Goal: Information Seeking & Learning: Learn about a topic

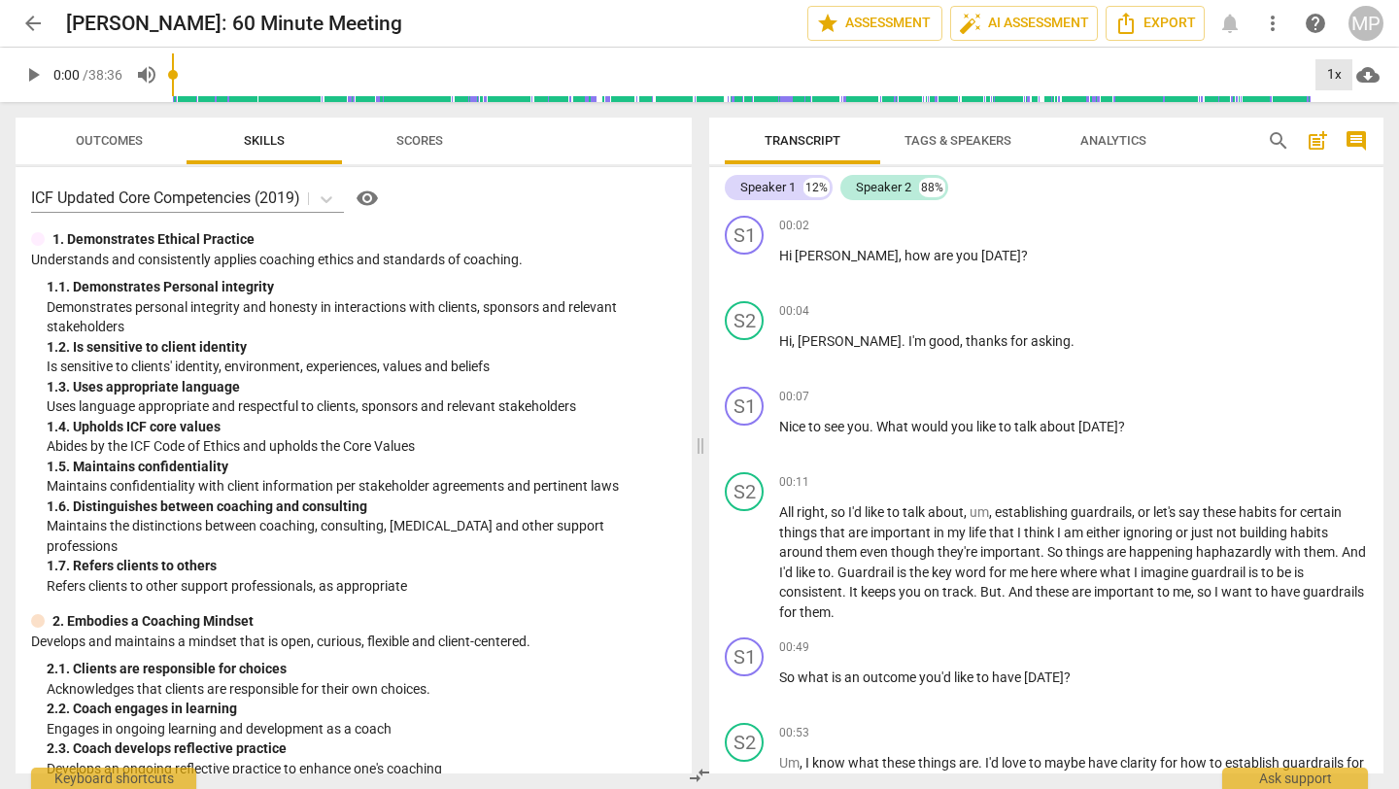
click at [1165, 79] on div "1x" at bounding box center [1334, 74] width 37 height 31
click at [1165, 181] on li "1.5x" at bounding box center [1348, 187] width 65 height 37
click at [38, 70] on span "play_arrow" at bounding box center [32, 74] width 23 height 23
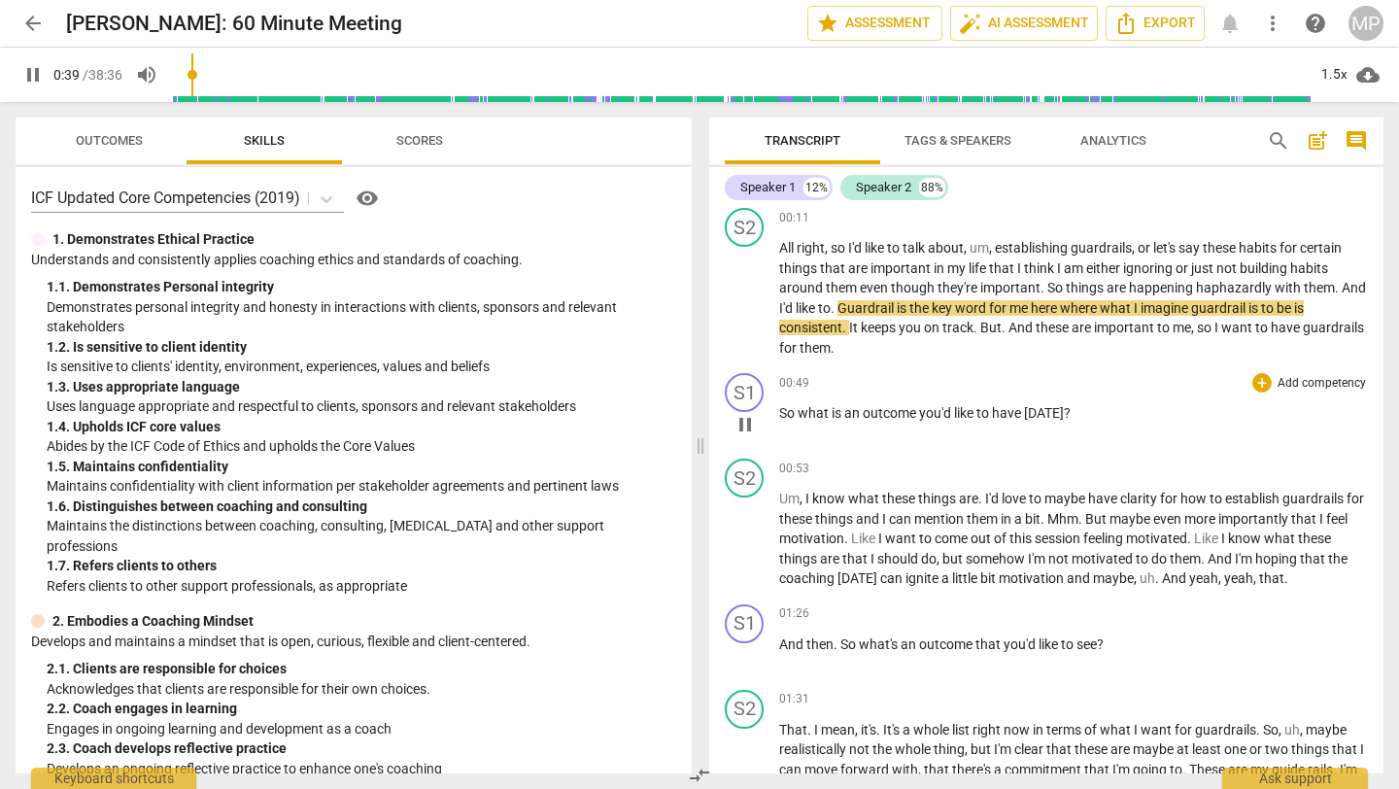
scroll to position [265, 0]
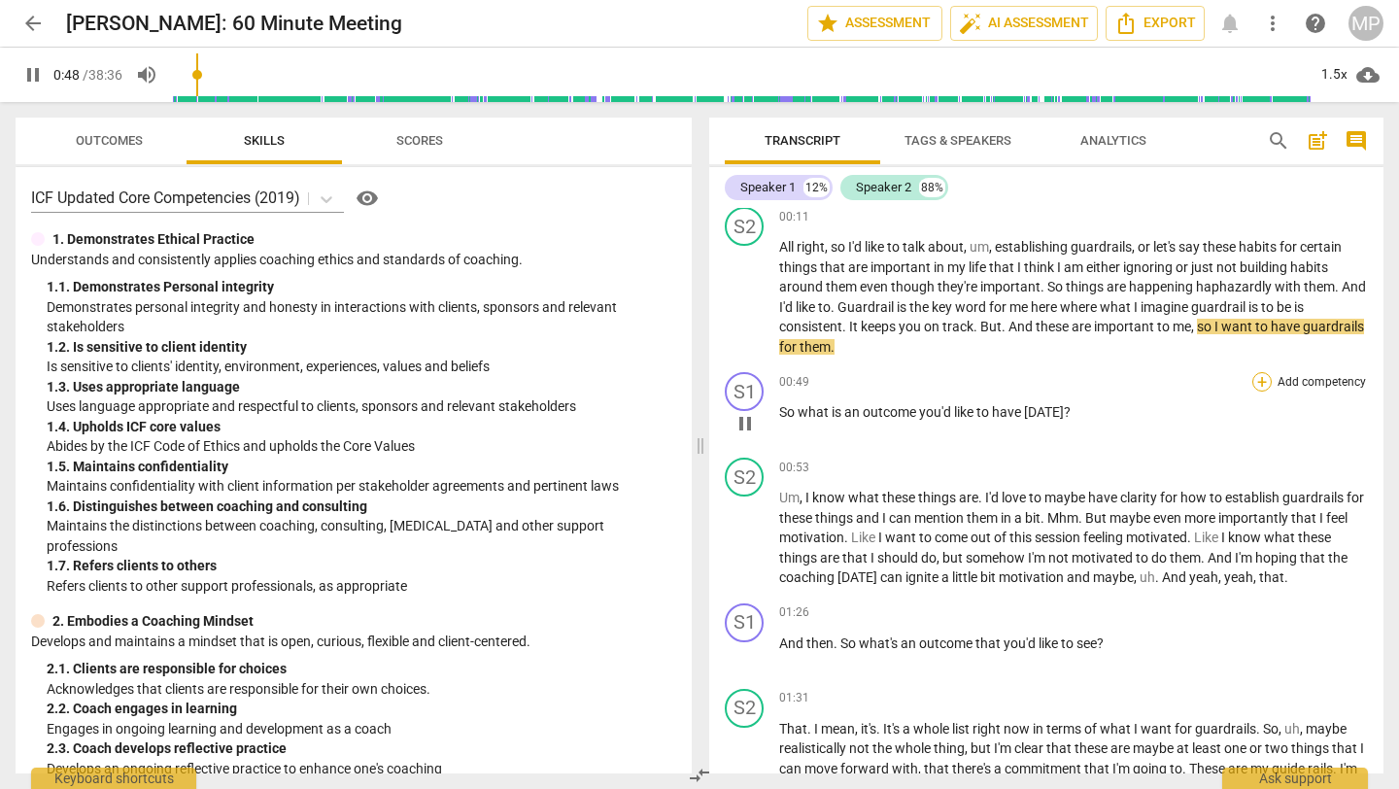
click at [1165, 379] on div "+" at bounding box center [1262, 381] width 19 height 19
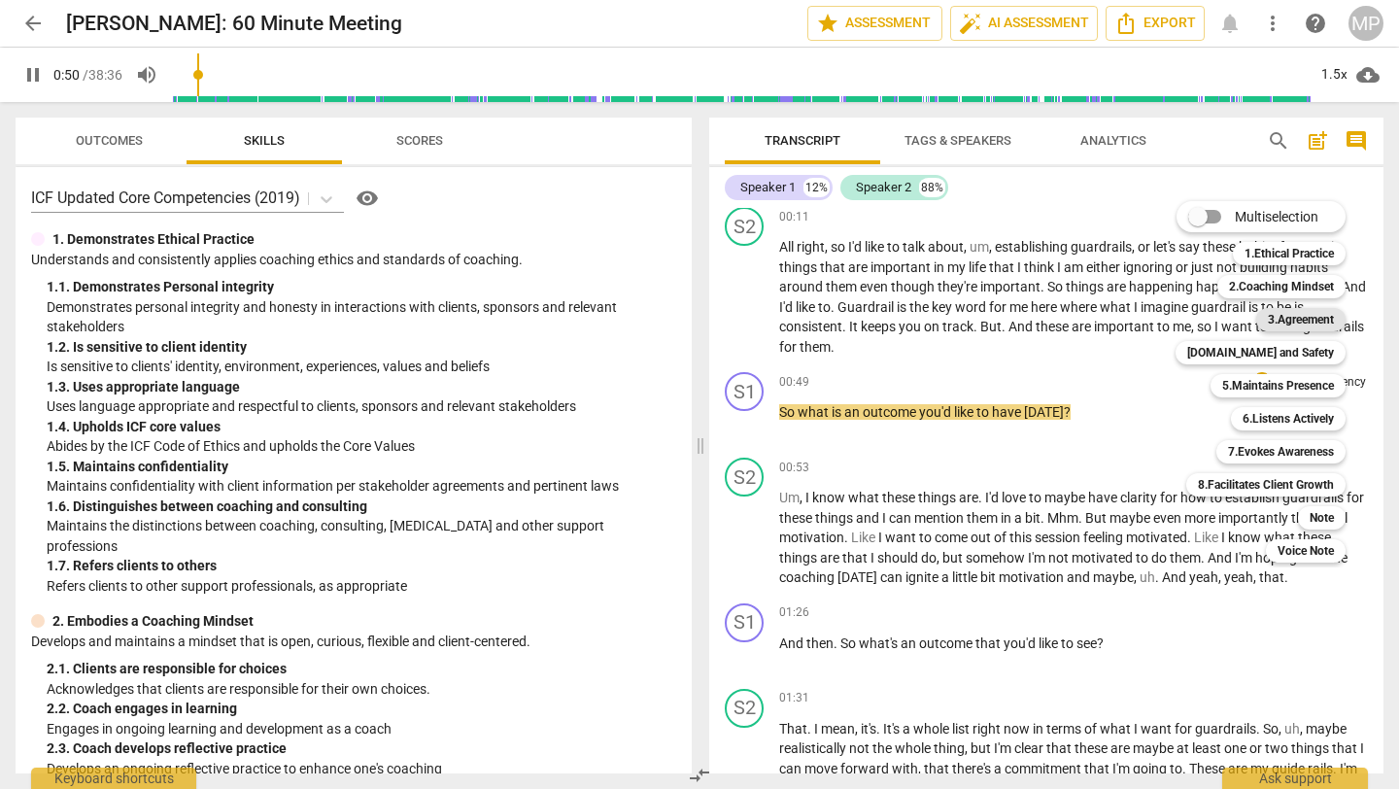
click at [1165, 313] on b "3.Agreement" at bounding box center [1301, 319] width 66 height 23
type input "51"
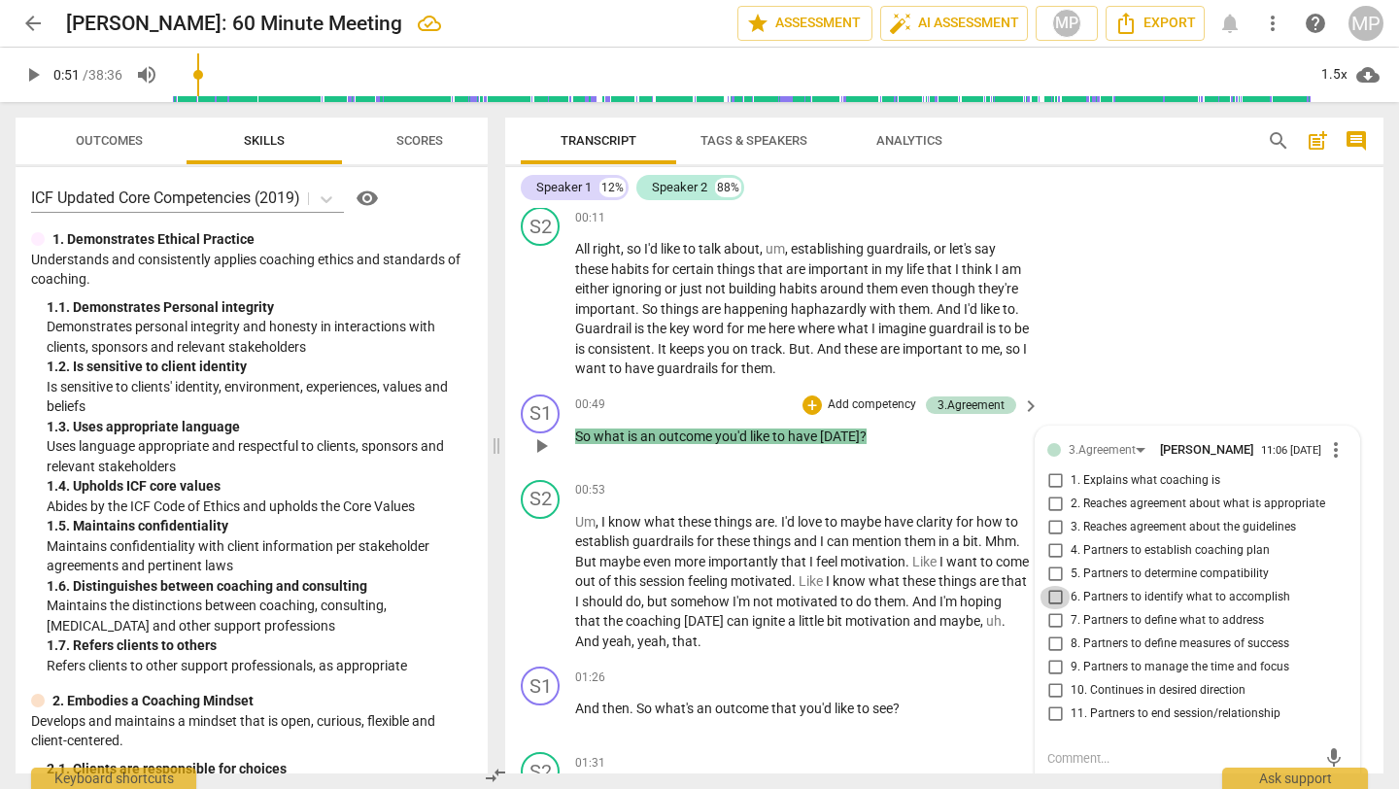
click at [1052, 606] on input "6. Partners to identify what to accomplish" at bounding box center [1055, 597] width 31 height 23
checkbox input "true"
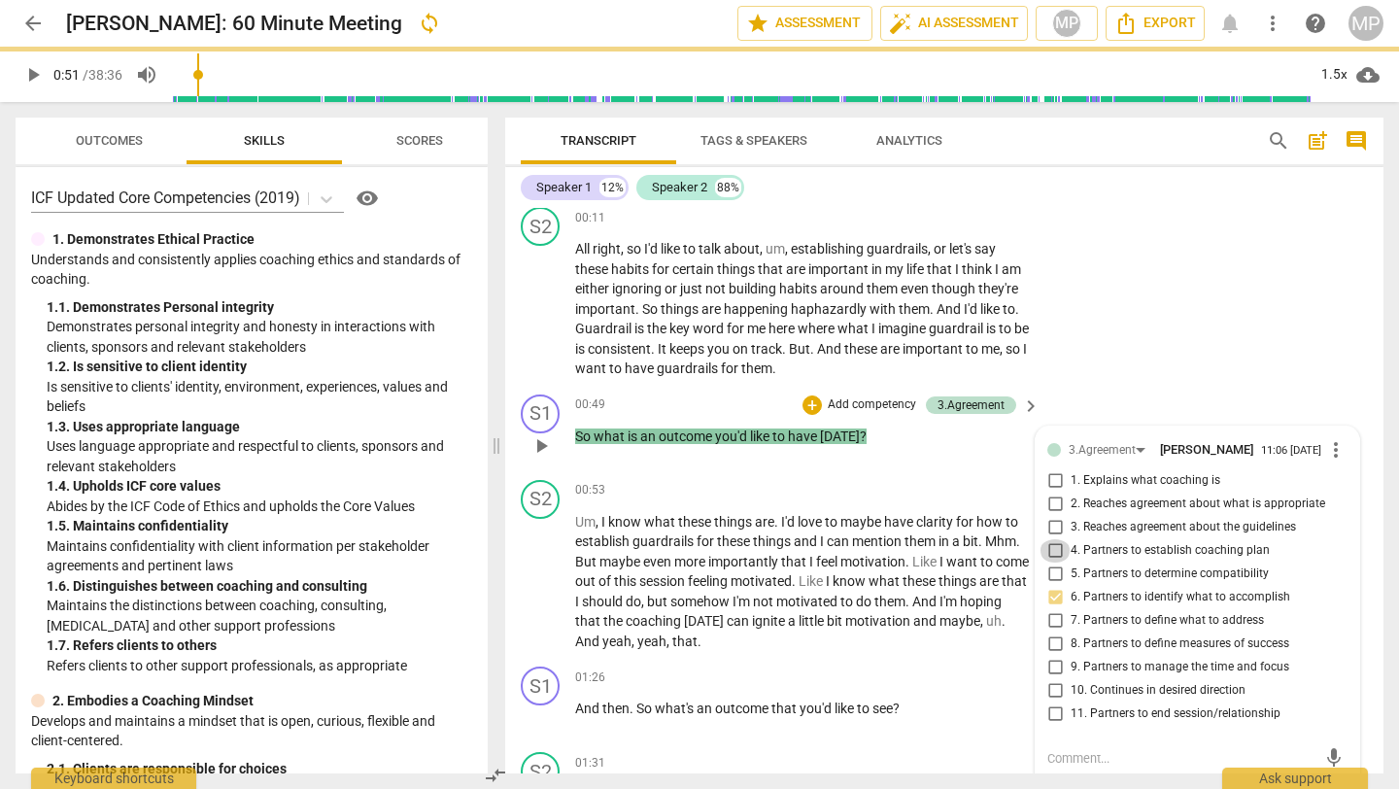
click at [1054, 554] on input "4. Partners to establish coaching plan" at bounding box center [1055, 550] width 31 height 23
checkbox input "true"
click at [1121, 363] on div "S2 play_arrow pause 00:11 + Add competency keyboard_arrow_right All right , so …" at bounding box center [944, 293] width 879 height 188
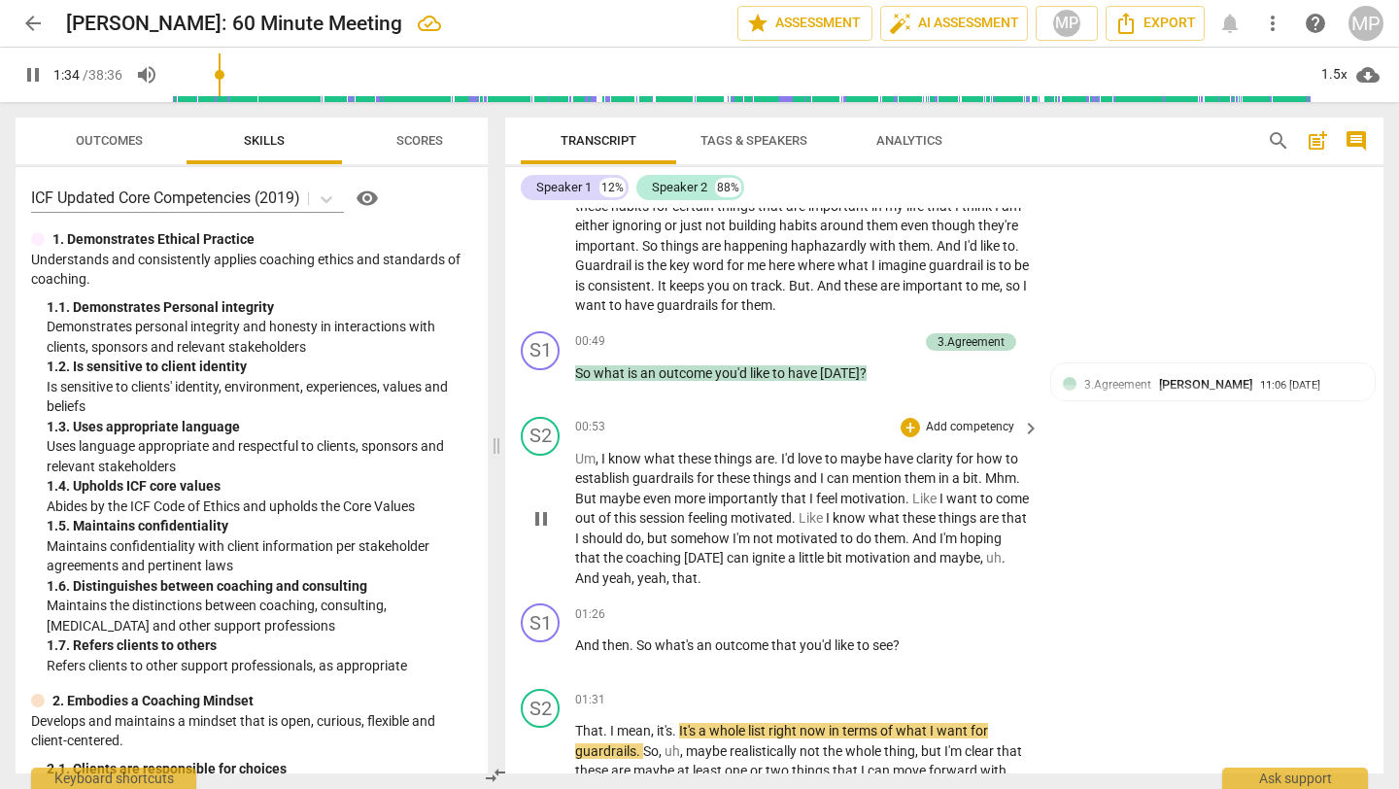
scroll to position [330, 0]
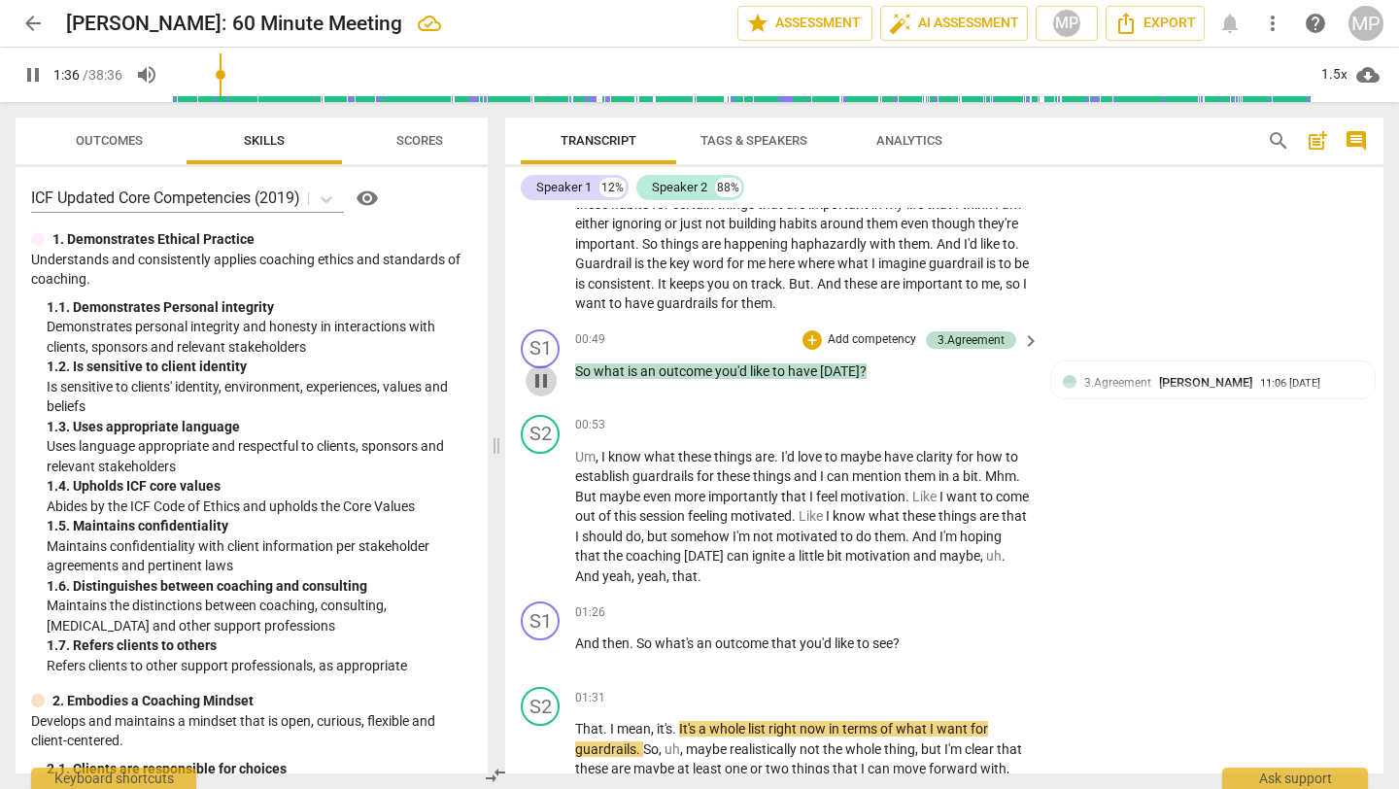
click at [548, 374] on span "pause" at bounding box center [541, 380] width 23 height 23
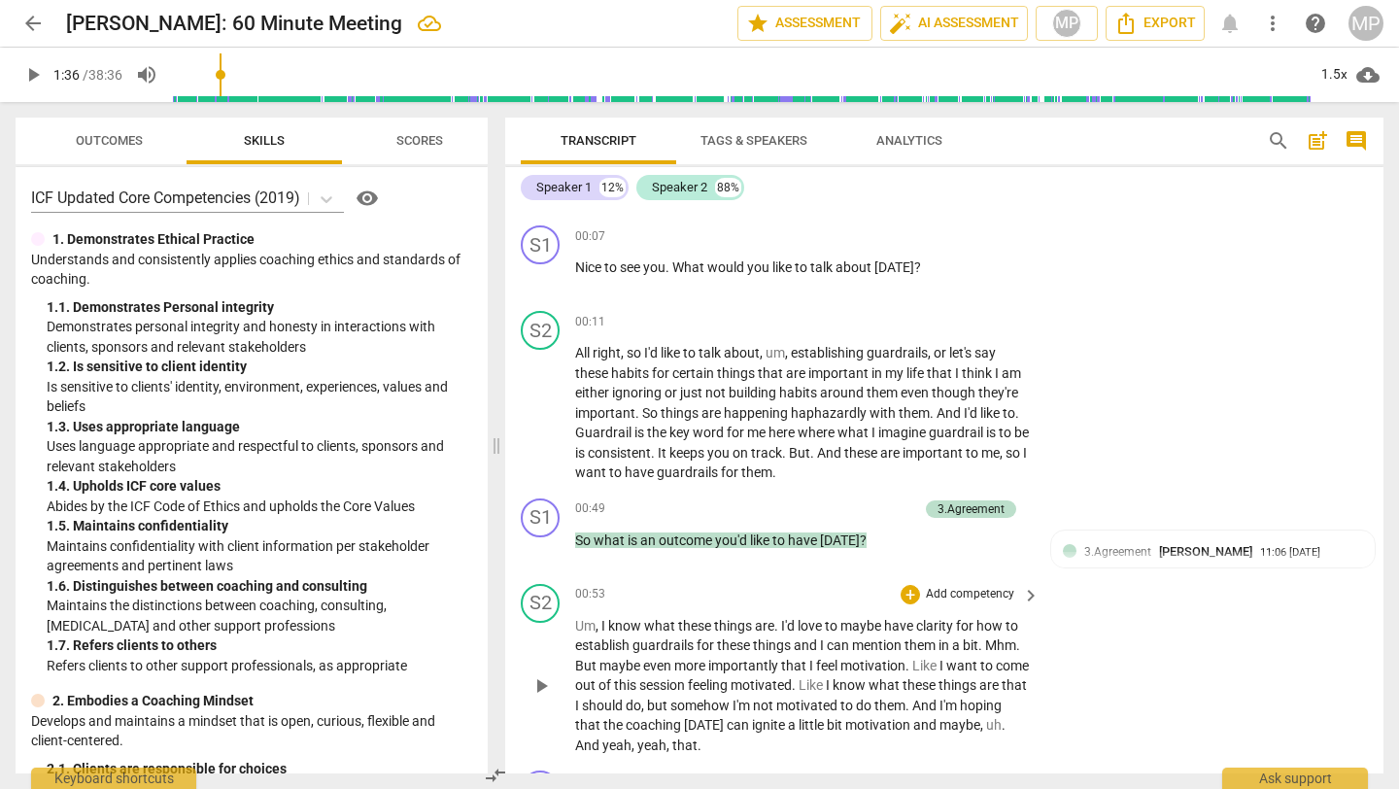
scroll to position [145, 0]
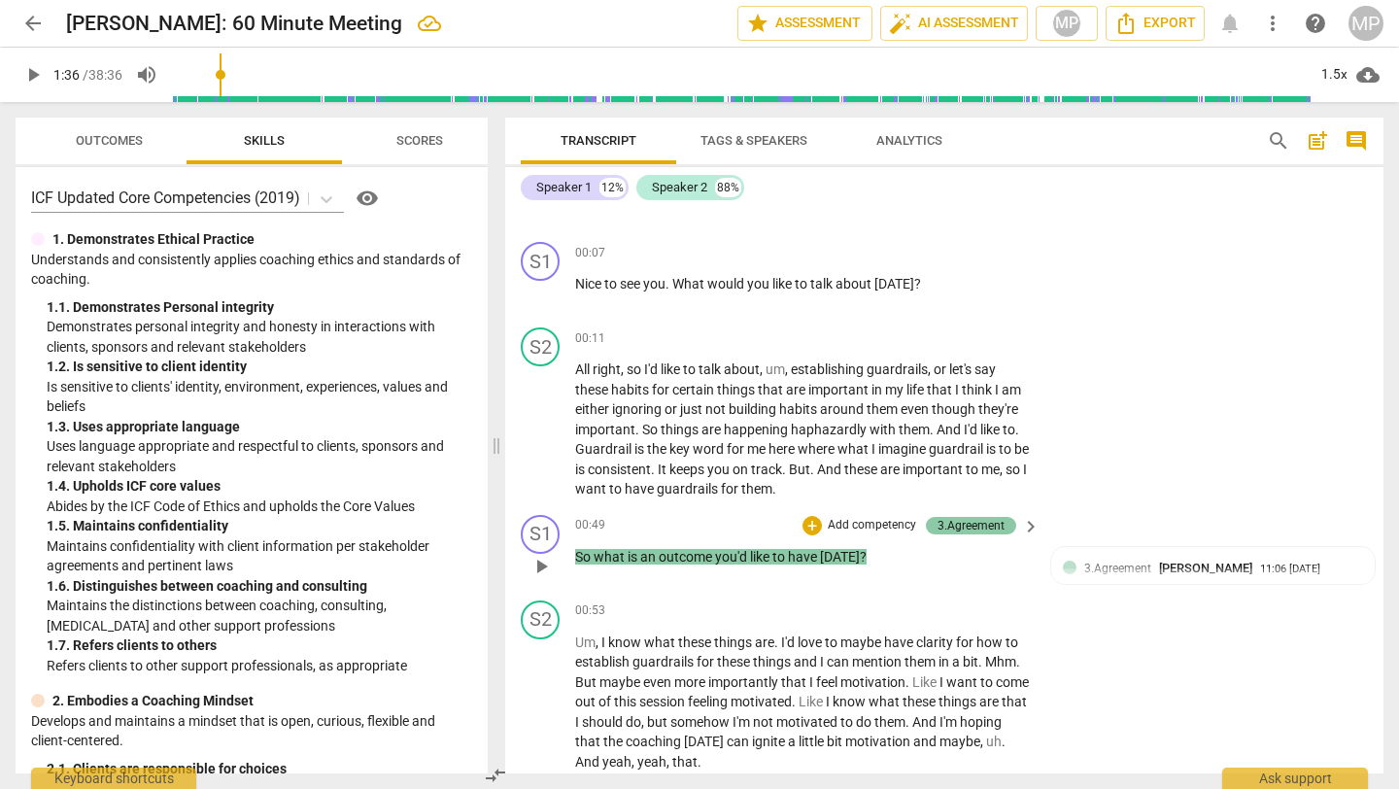
click at [979, 522] on div "3.Agreement" at bounding box center [971, 525] width 67 height 17
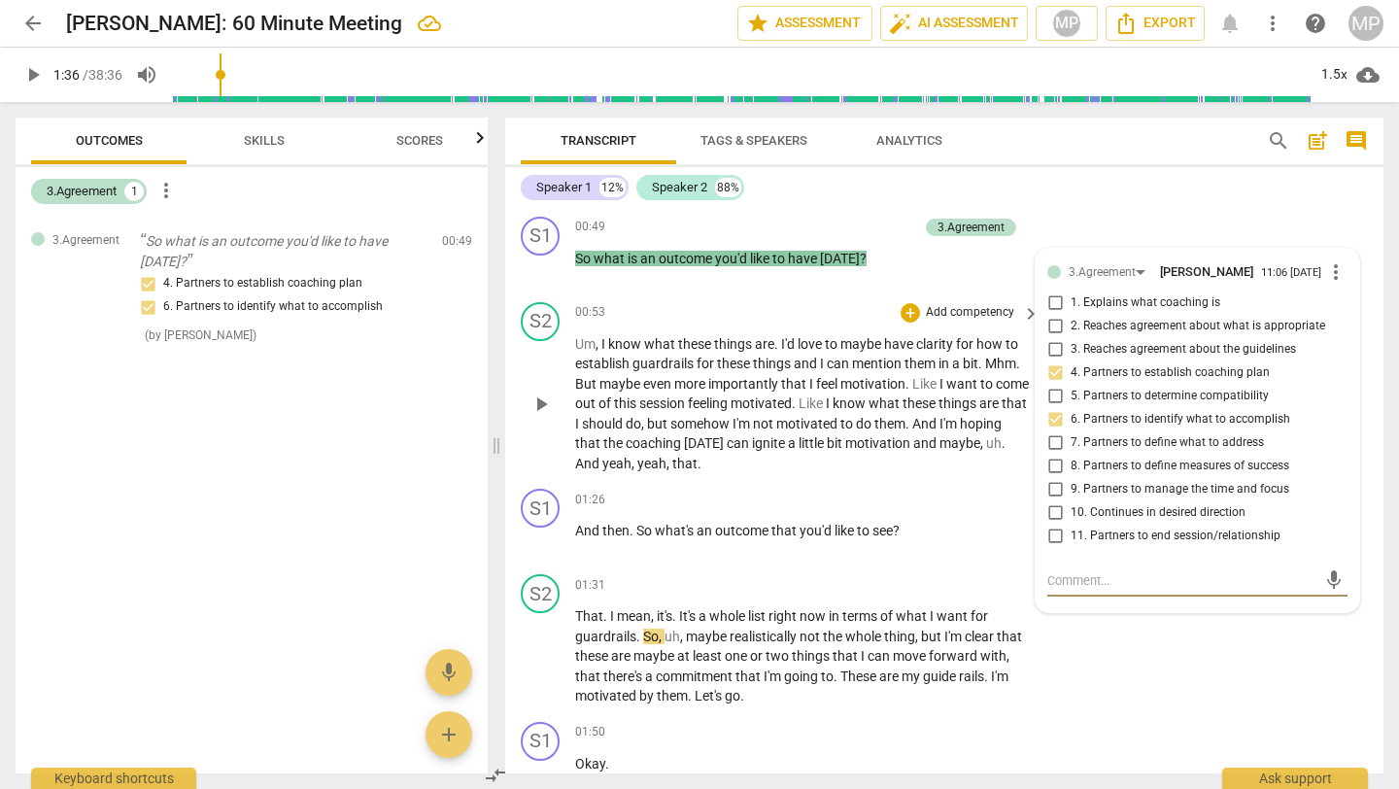
scroll to position [501, 0]
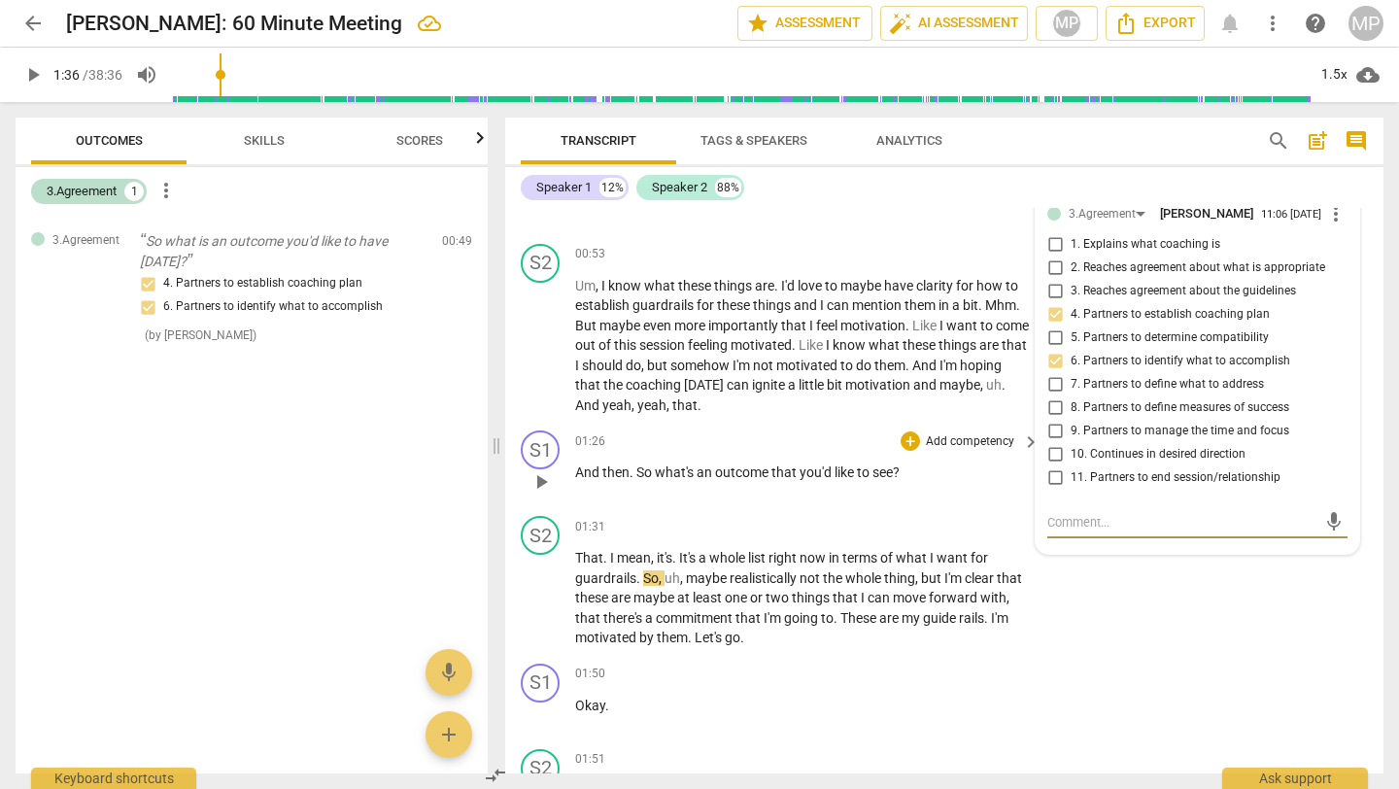
click at [539, 480] on span "play_arrow" at bounding box center [541, 481] width 23 height 23
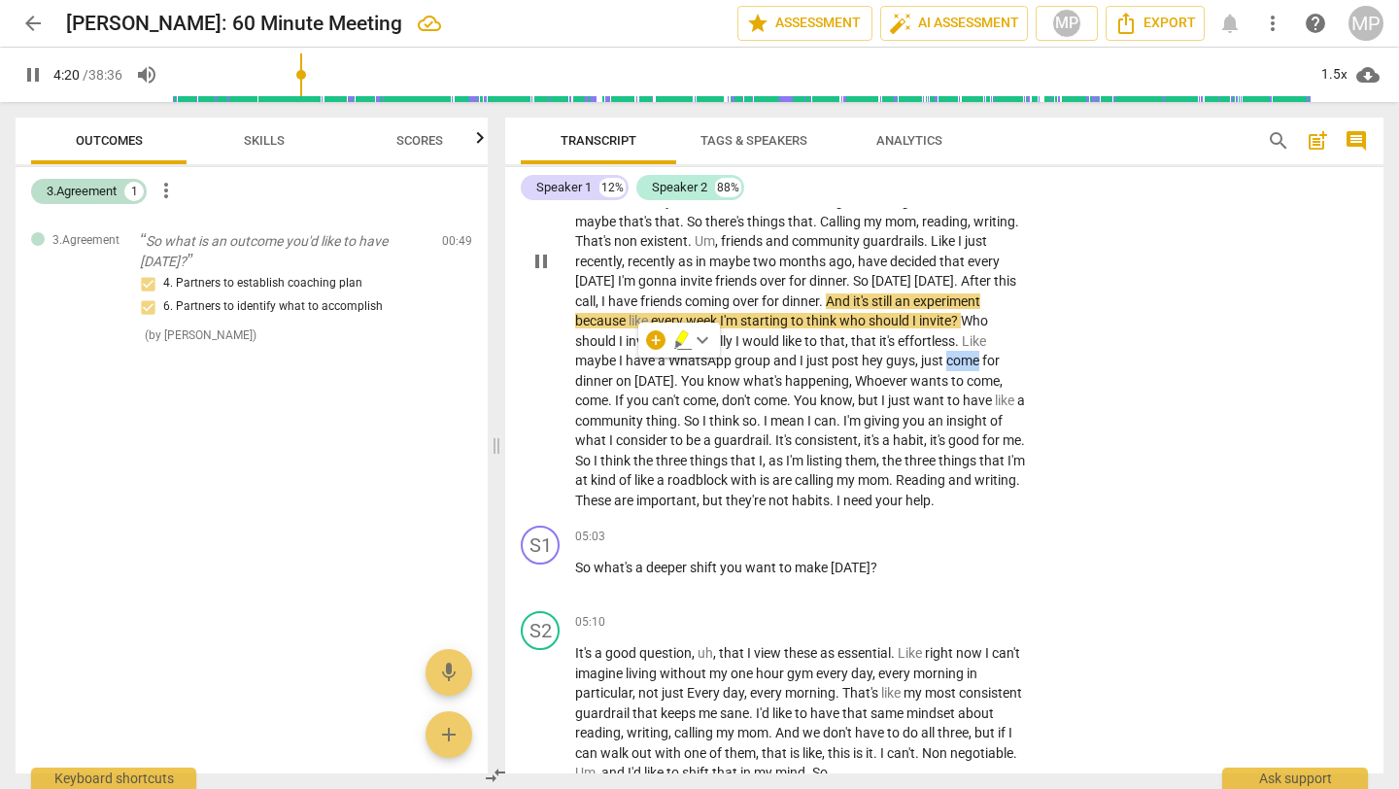
scroll to position [1829, 0]
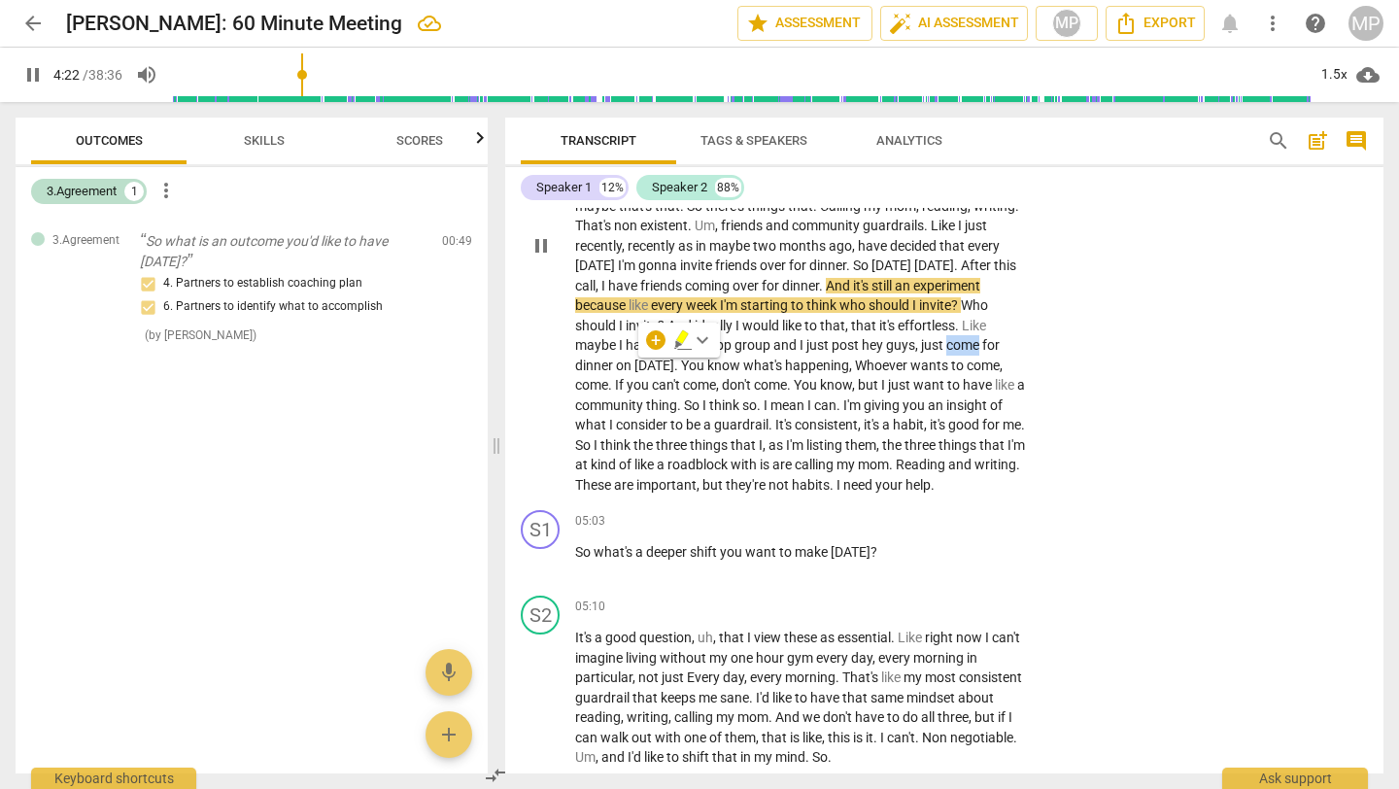
click at [947, 353] on span "come" at bounding box center [965, 345] width 36 height 16
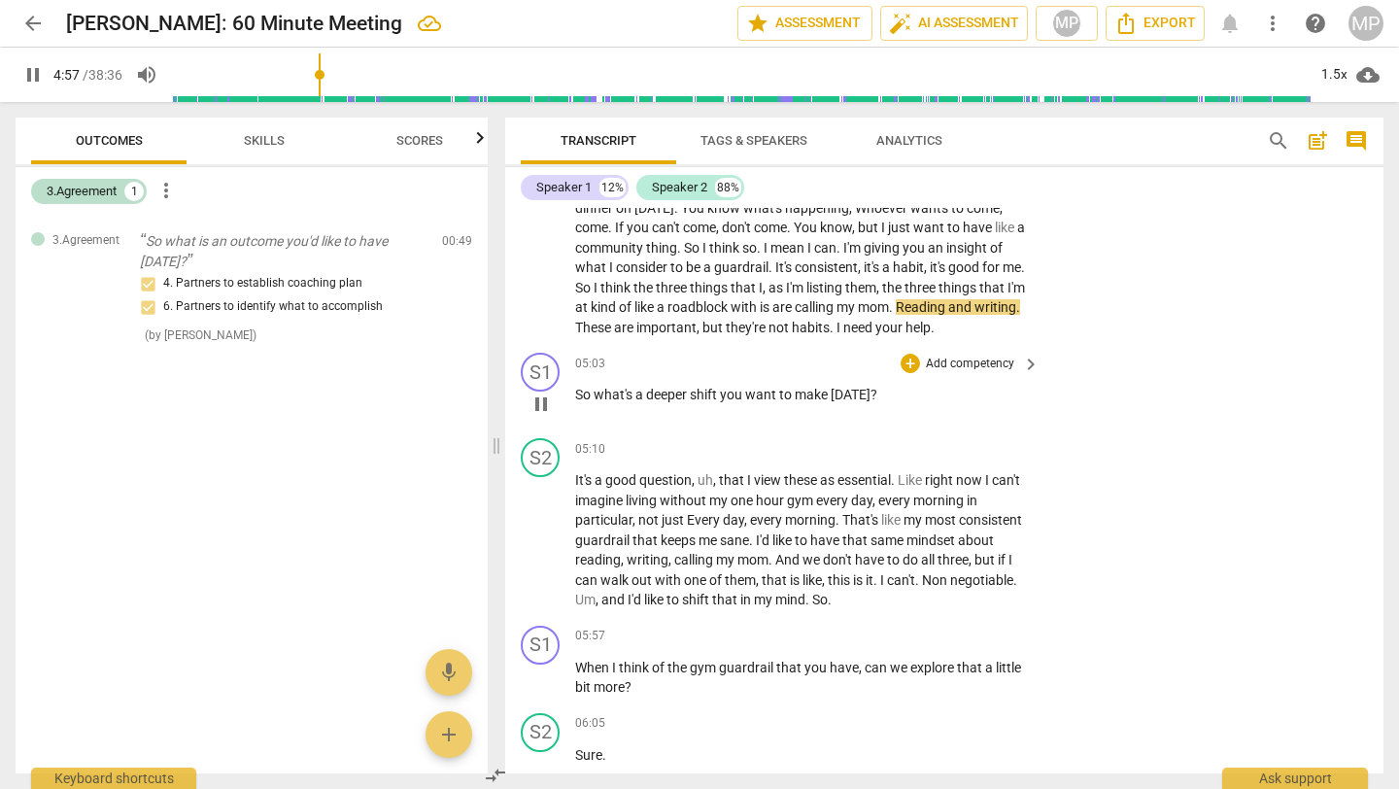
scroll to position [1985, 0]
click at [912, 374] on div "+" at bounding box center [910, 364] width 19 height 19
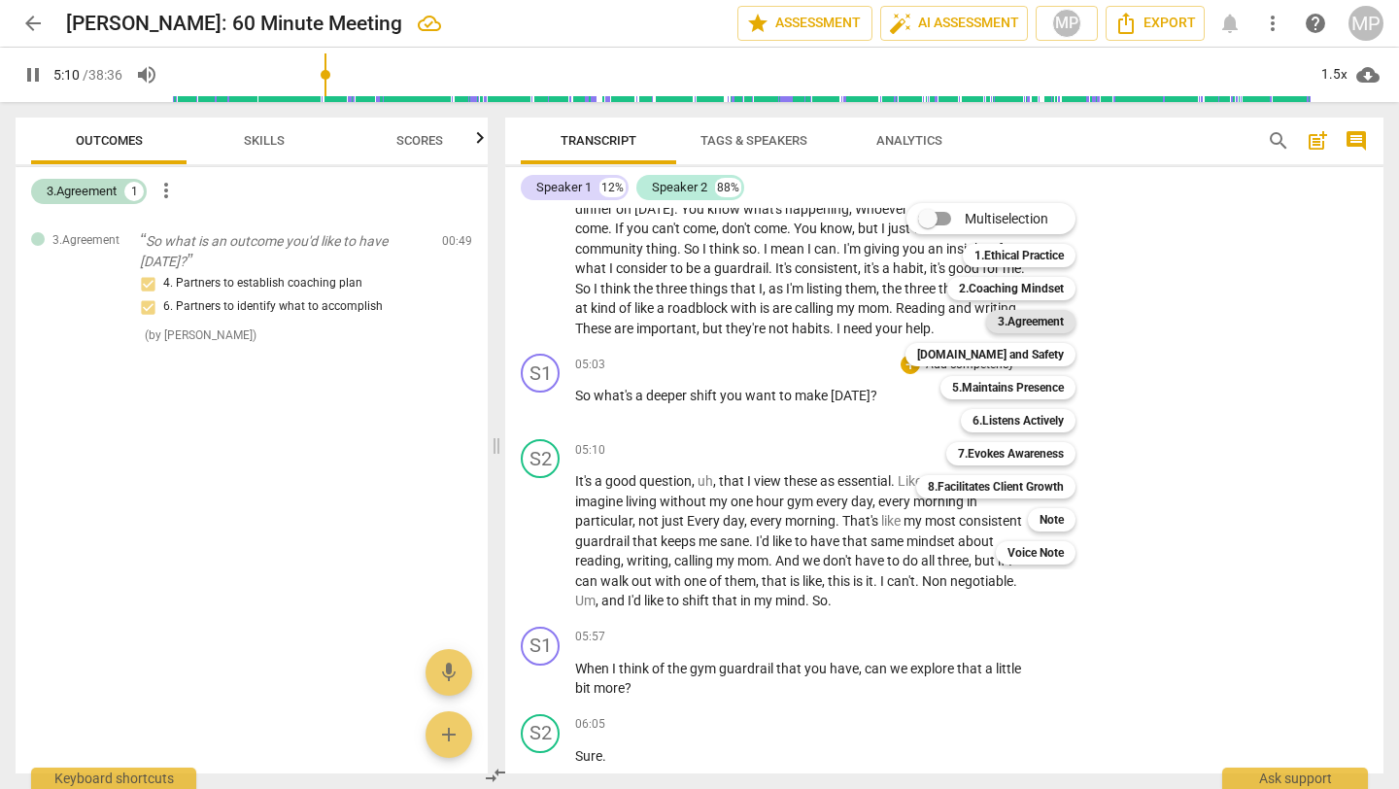
click at [995, 321] on div "3.Agreement" at bounding box center [1030, 321] width 89 height 23
type input "311"
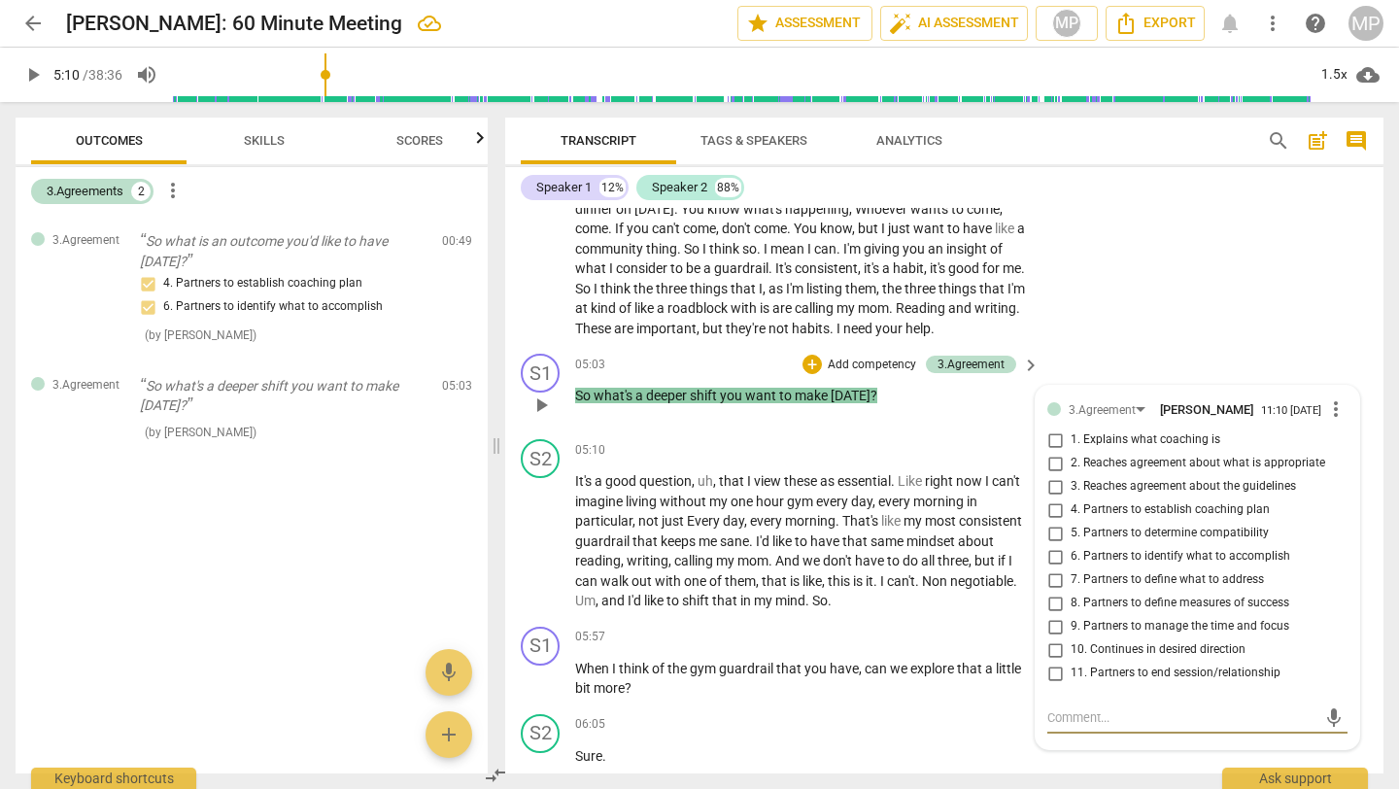
click at [1047, 522] on input "4. Partners to establish coaching plan" at bounding box center [1055, 510] width 31 height 23
checkbox input "true"
click at [1054, 569] on input "6. Partners to identify what to accomplish" at bounding box center [1055, 556] width 31 height 23
checkbox input "true"
click at [1052, 592] on input "7. Partners to define what to address" at bounding box center [1055, 580] width 31 height 23
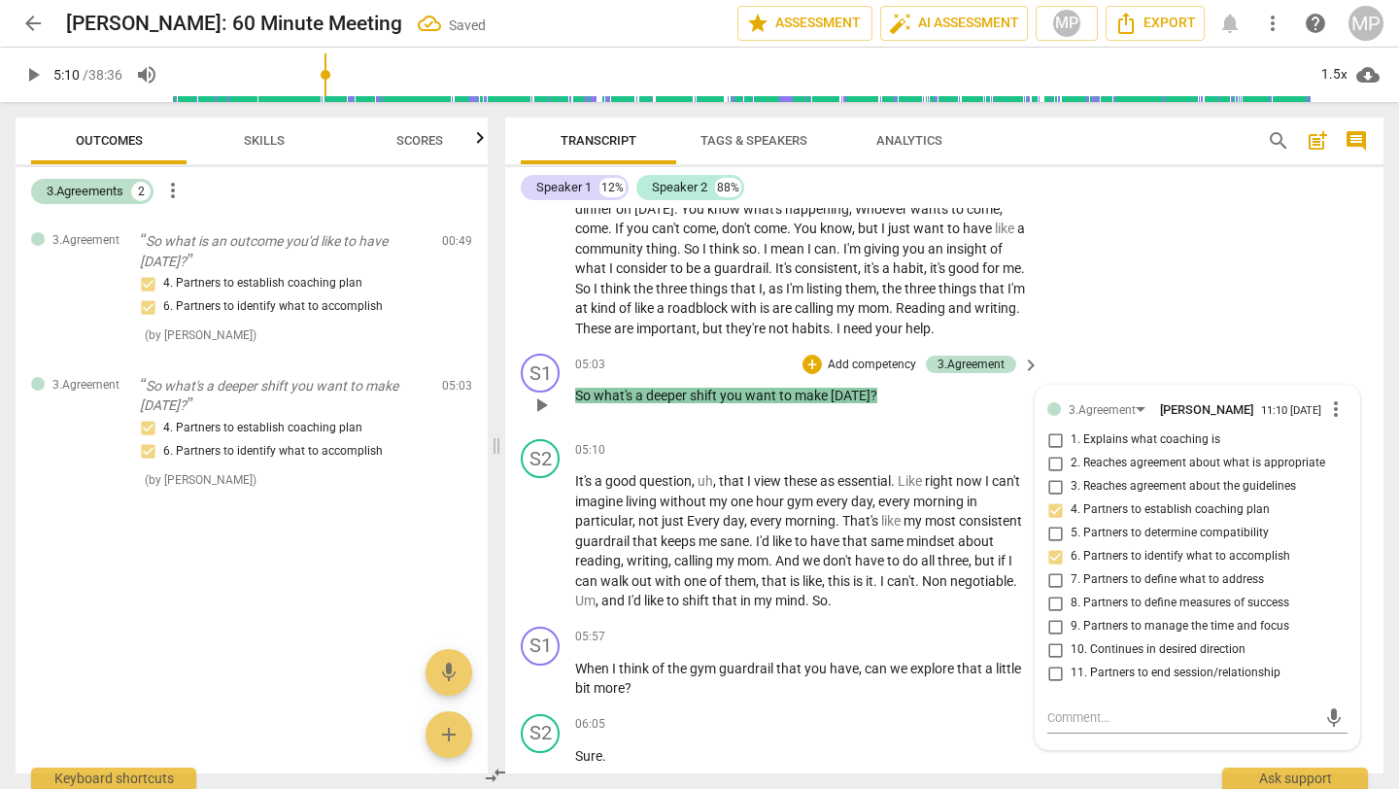
checkbox input "true"
click at [1049, 615] on input "8. Partners to define measures of success" at bounding box center [1055, 603] width 31 height 23
checkbox input "true"
click at [1049, 649] on input "10. Continues in desired direction" at bounding box center [1055, 649] width 31 height 23
checkbox input "true"
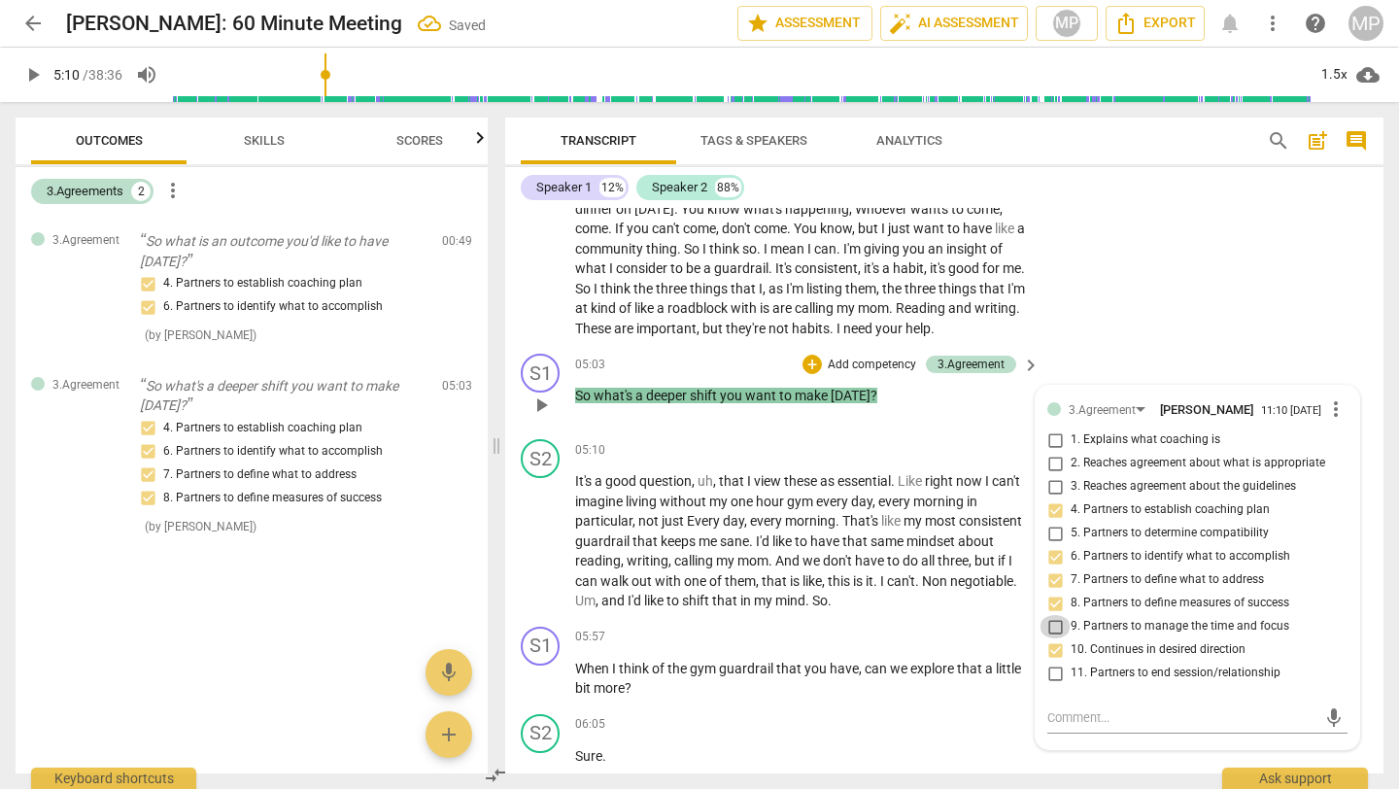
click at [1052, 638] on input "9. Partners to manage the time and focus" at bounding box center [1055, 626] width 31 height 23
checkbox input "true"
click at [814, 374] on div "+" at bounding box center [812, 364] width 19 height 19
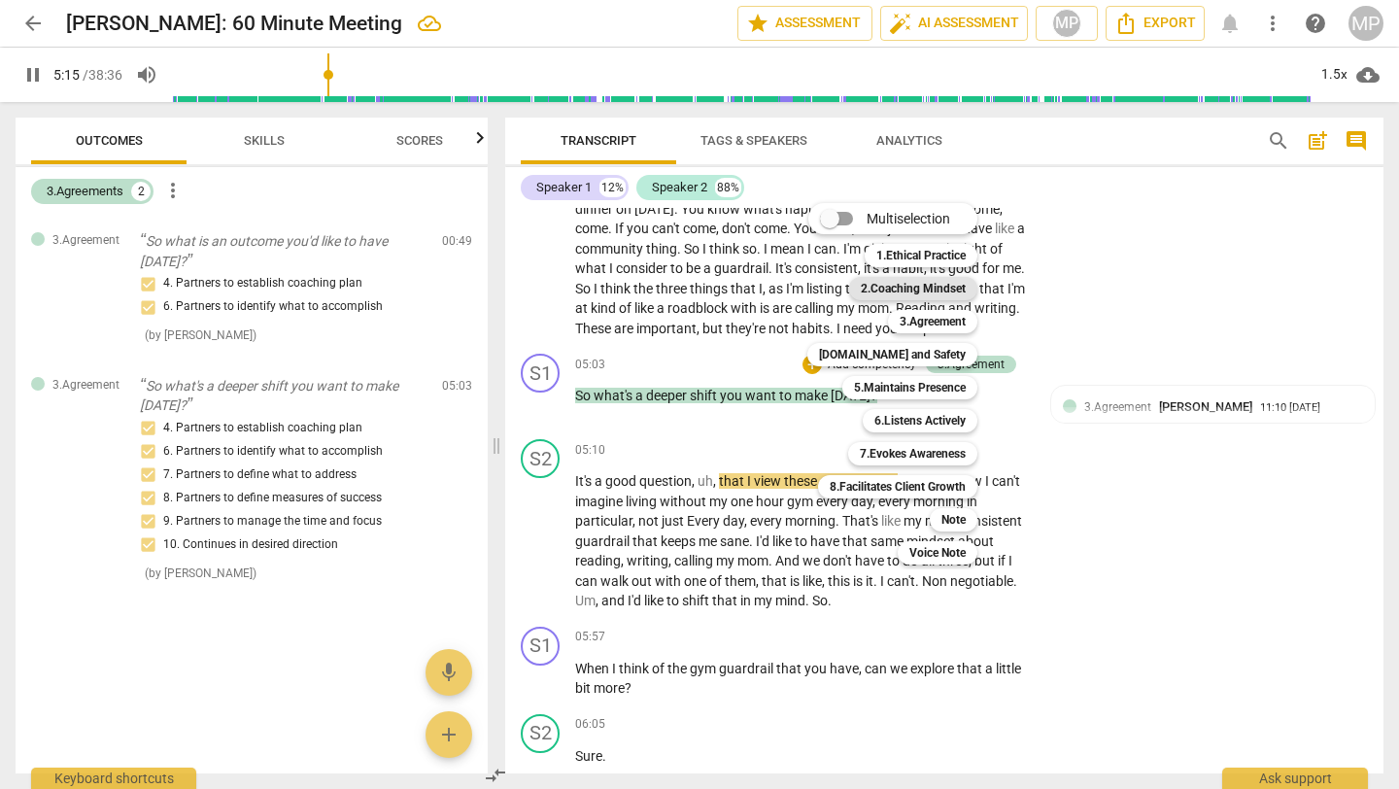
click at [935, 291] on b "2.Coaching Mindset" at bounding box center [913, 288] width 105 height 23
type input "316"
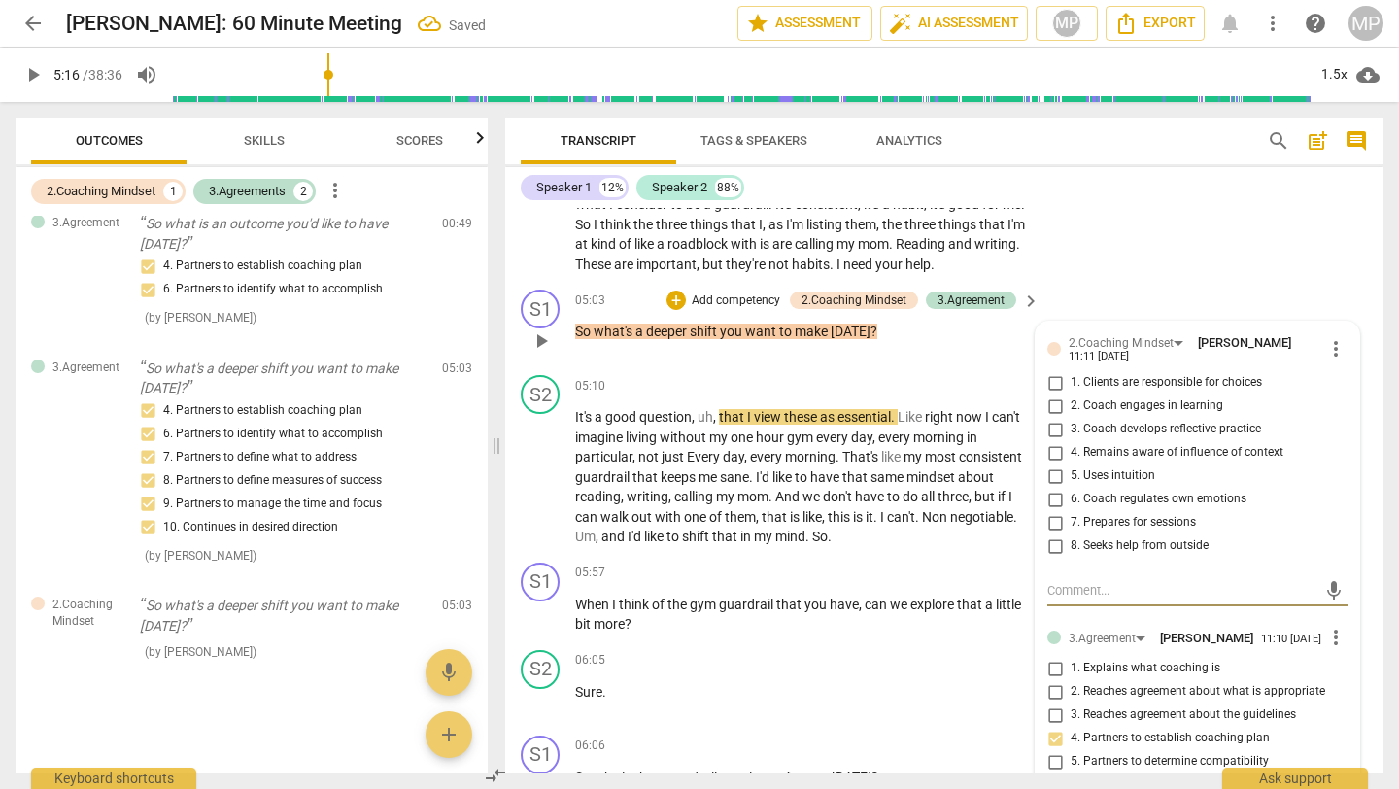
scroll to position [2059, 0]
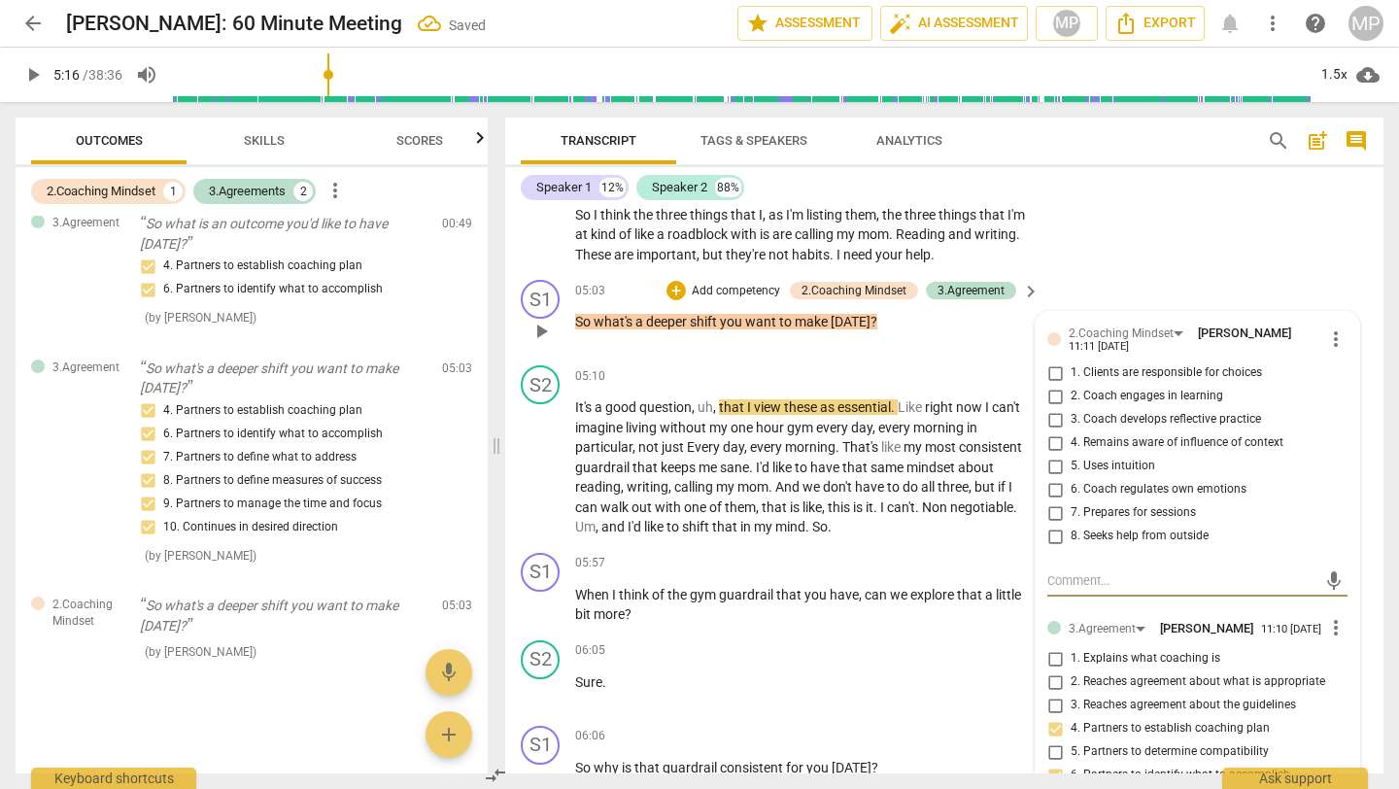
click at [1055, 385] on input "1. Clients are responsible for choices" at bounding box center [1055, 373] width 31 height 23
checkbox input "true"
click at [1056, 431] on input "3. Coach develops reflective practice" at bounding box center [1055, 419] width 31 height 23
checkbox input "true"
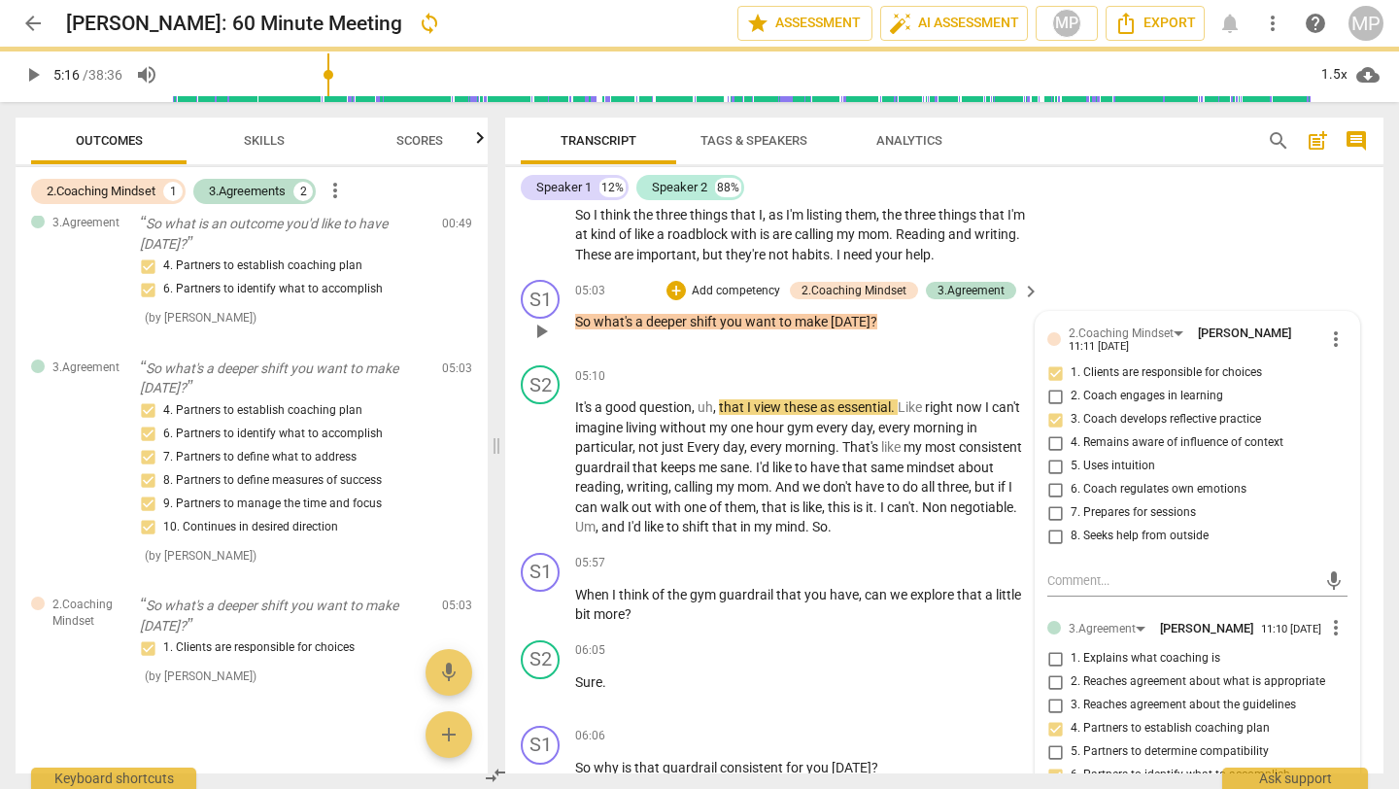
click at [1055, 455] on input "4. Remains aware of influence of context" at bounding box center [1055, 442] width 31 height 23
checkbox input "true"
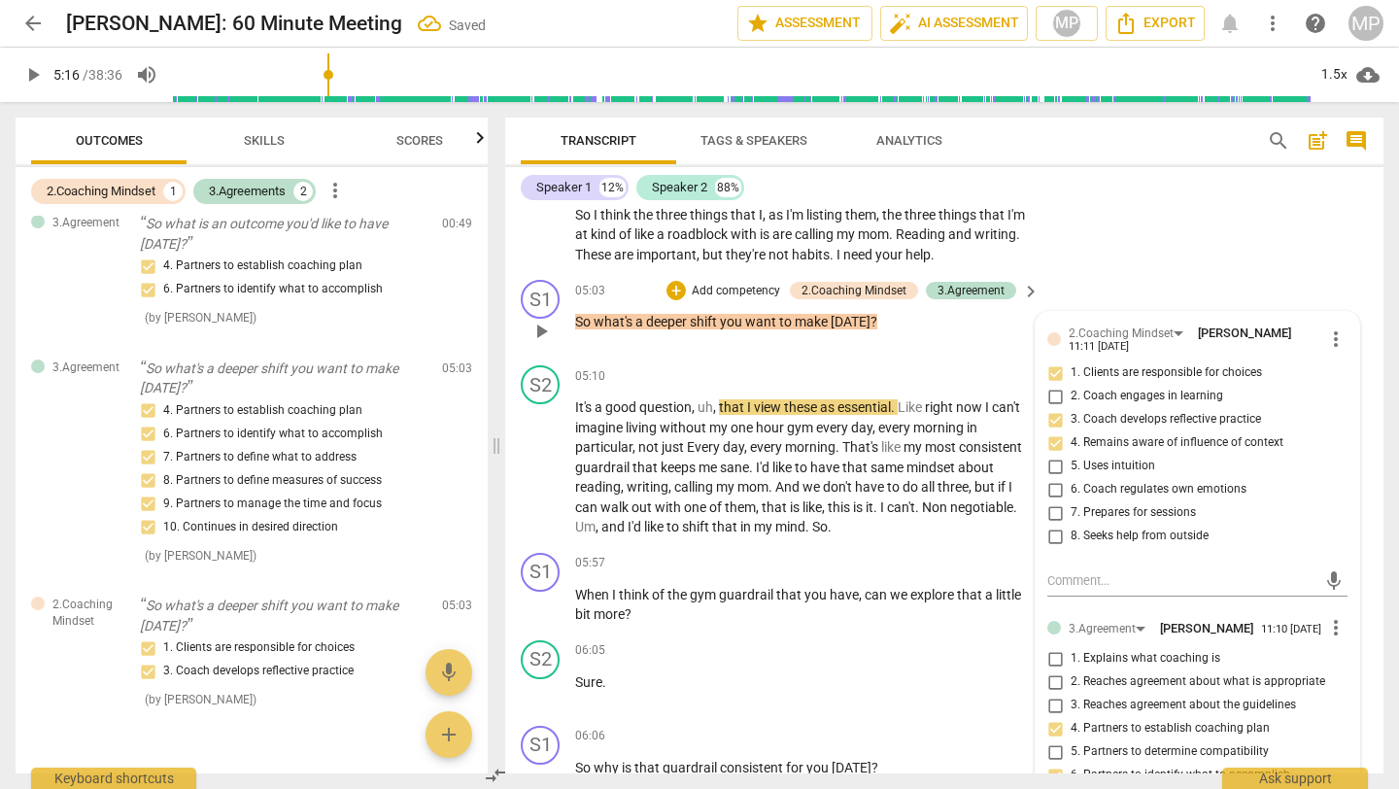
click at [1052, 478] on input "5. Uses intuition" at bounding box center [1055, 466] width 31 height 23
checkbox input "true"
click at [679, 300] on div "+" at bounding box center [676, 290] width 19 height 19
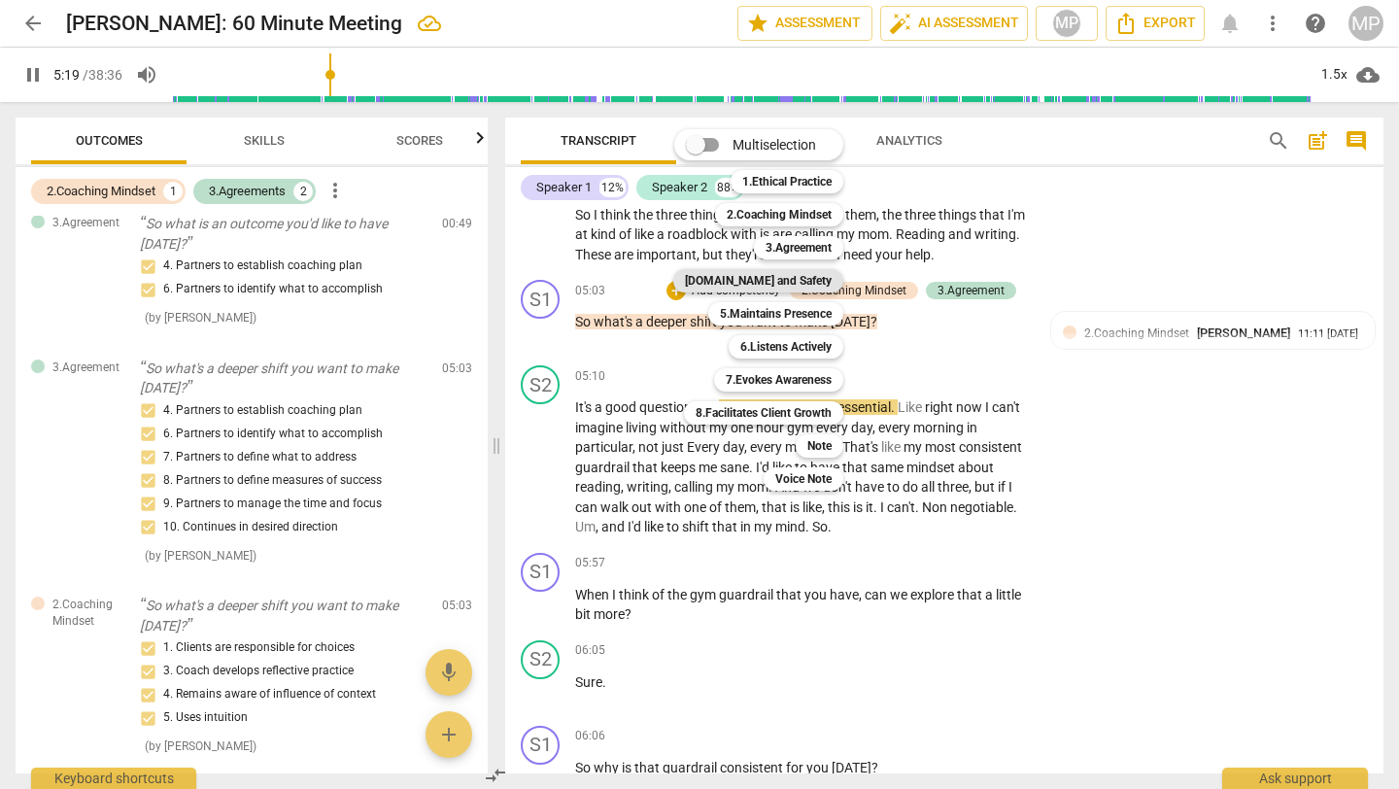
click at [797, 279] on b "[DOMAIN_NAME] and Safety" at bounding box center [758, 280] width 147 height 23
type input "320"
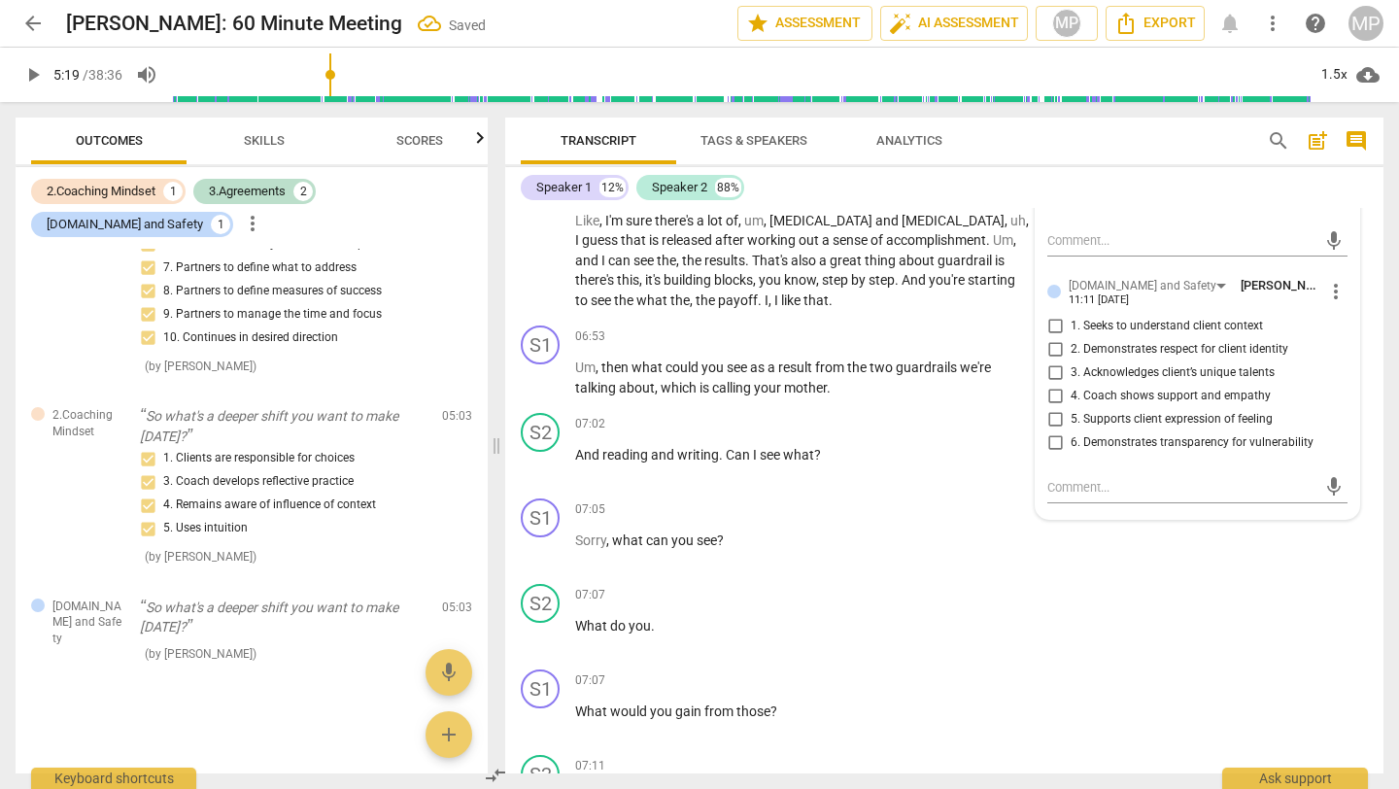
scroll to position [2783, 0]
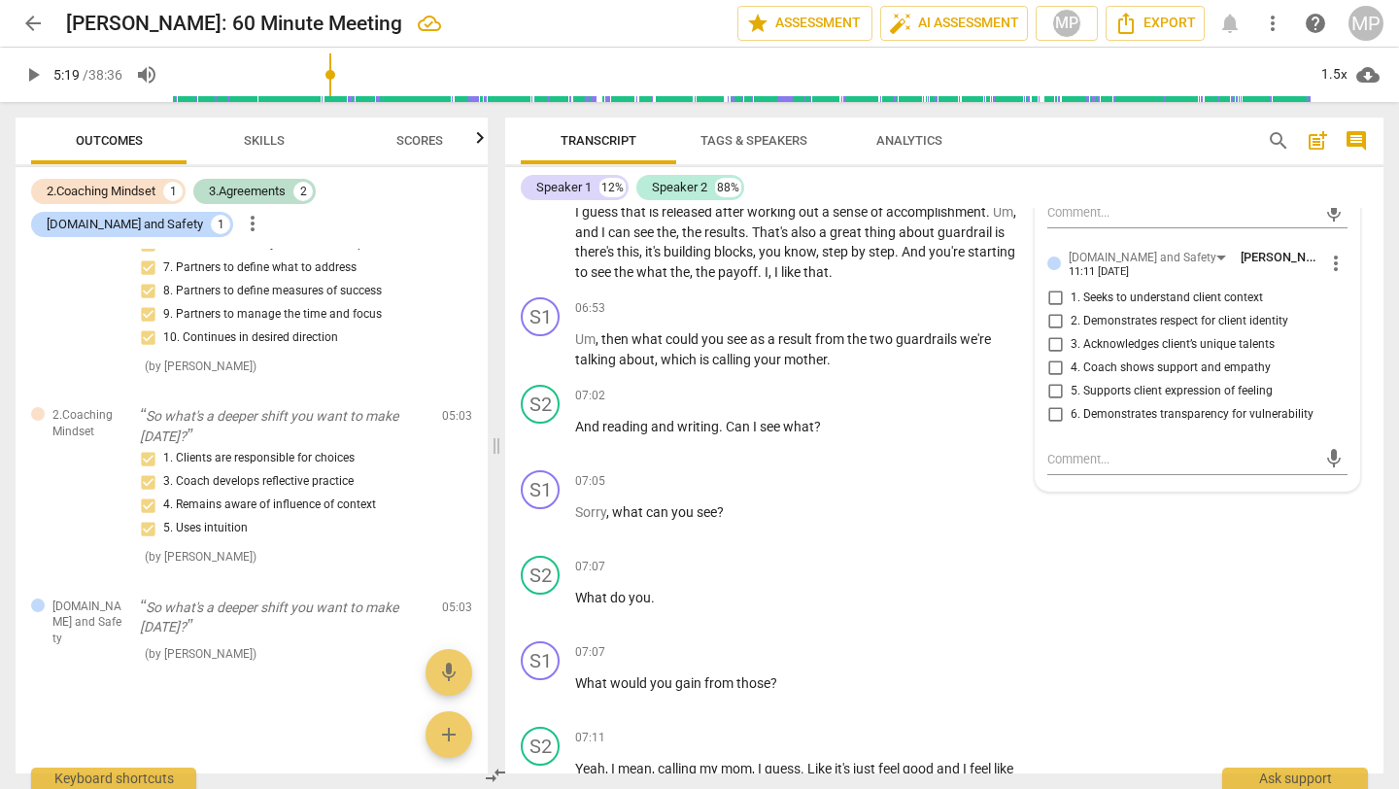
click at [1054, 333] on input "2. Demonstrates respect for client identity" at bounding box center [1055, 321] width 31 height 23
checkbox input "true"
click at [1052, 310] on input "1. Seeks to understand client context" at bounding box center [1055, 298] width 31 height 23
checkbox input "true"
click at [1056, 380] on input "4. Coach shows support and empathy" at bounding box center [1055, 368] width 31 height 23
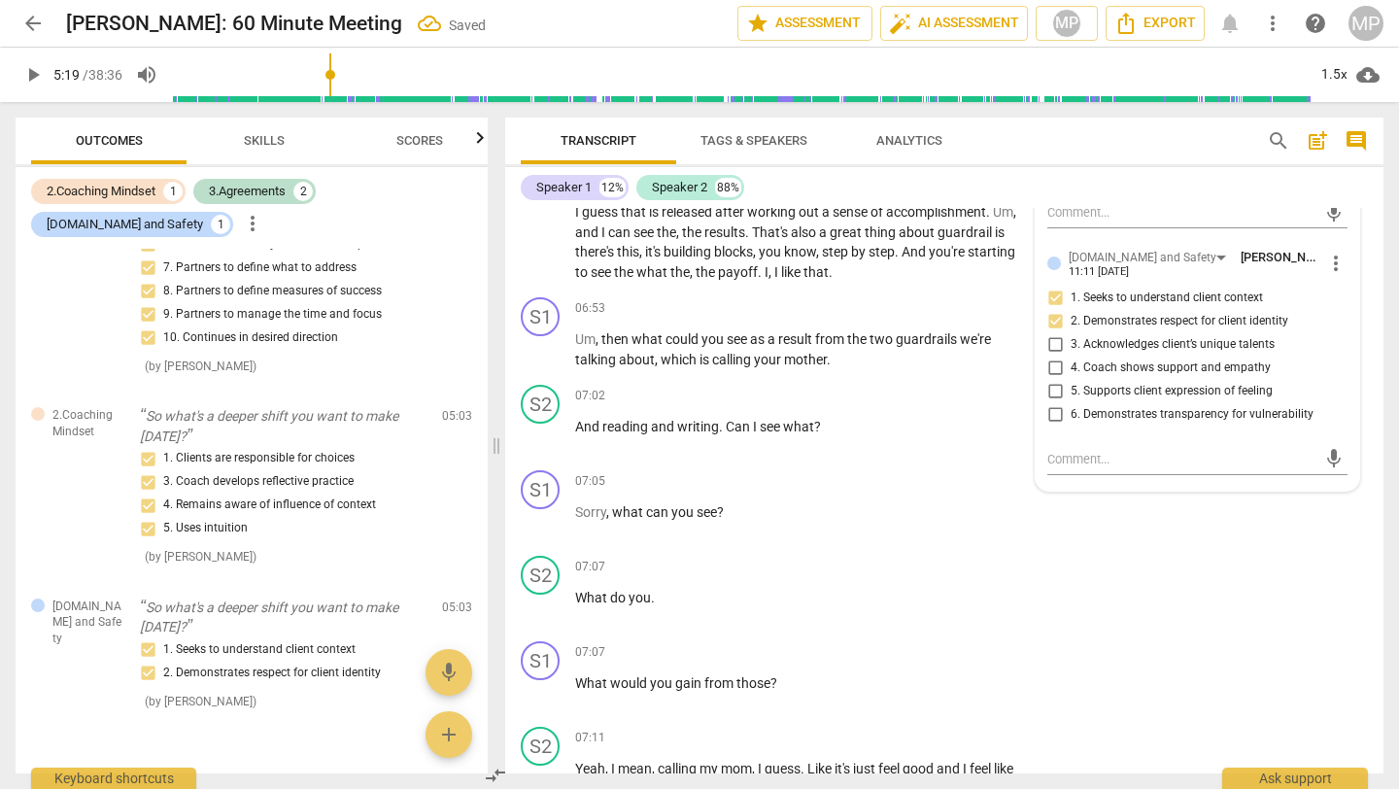
checkbox input "true"
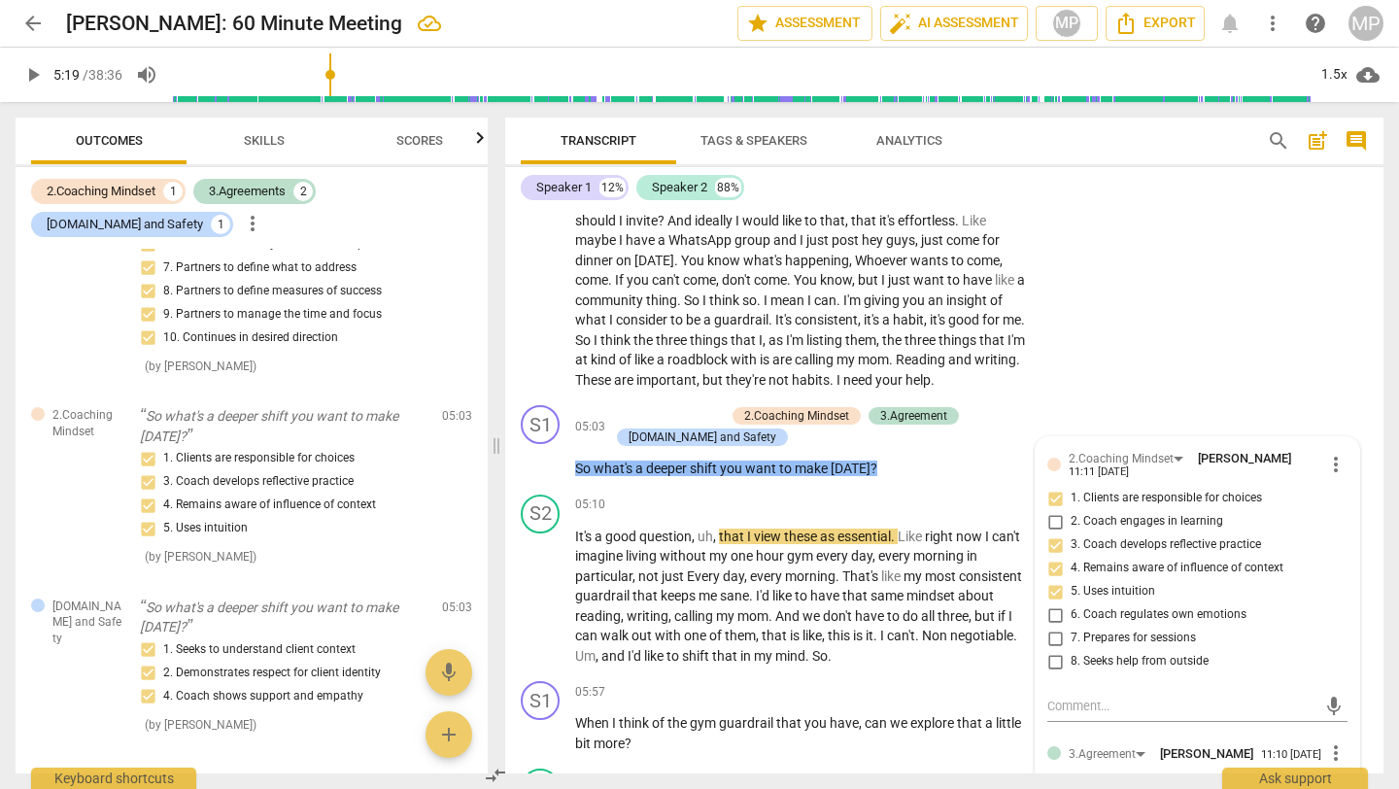
scroll to position [1919, 0]
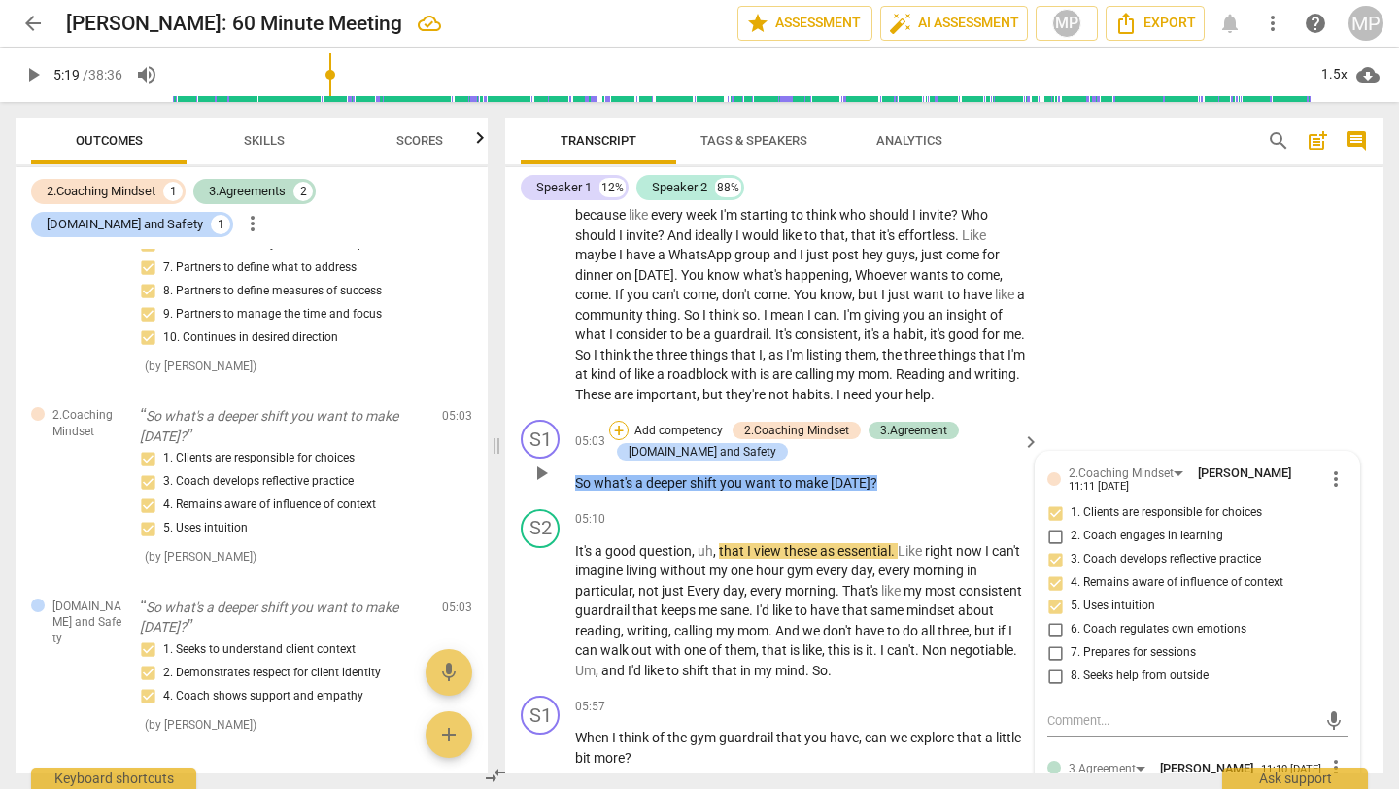
click at [624, 440] on div "+" at bounding box center [618, 430] width 19 height 19
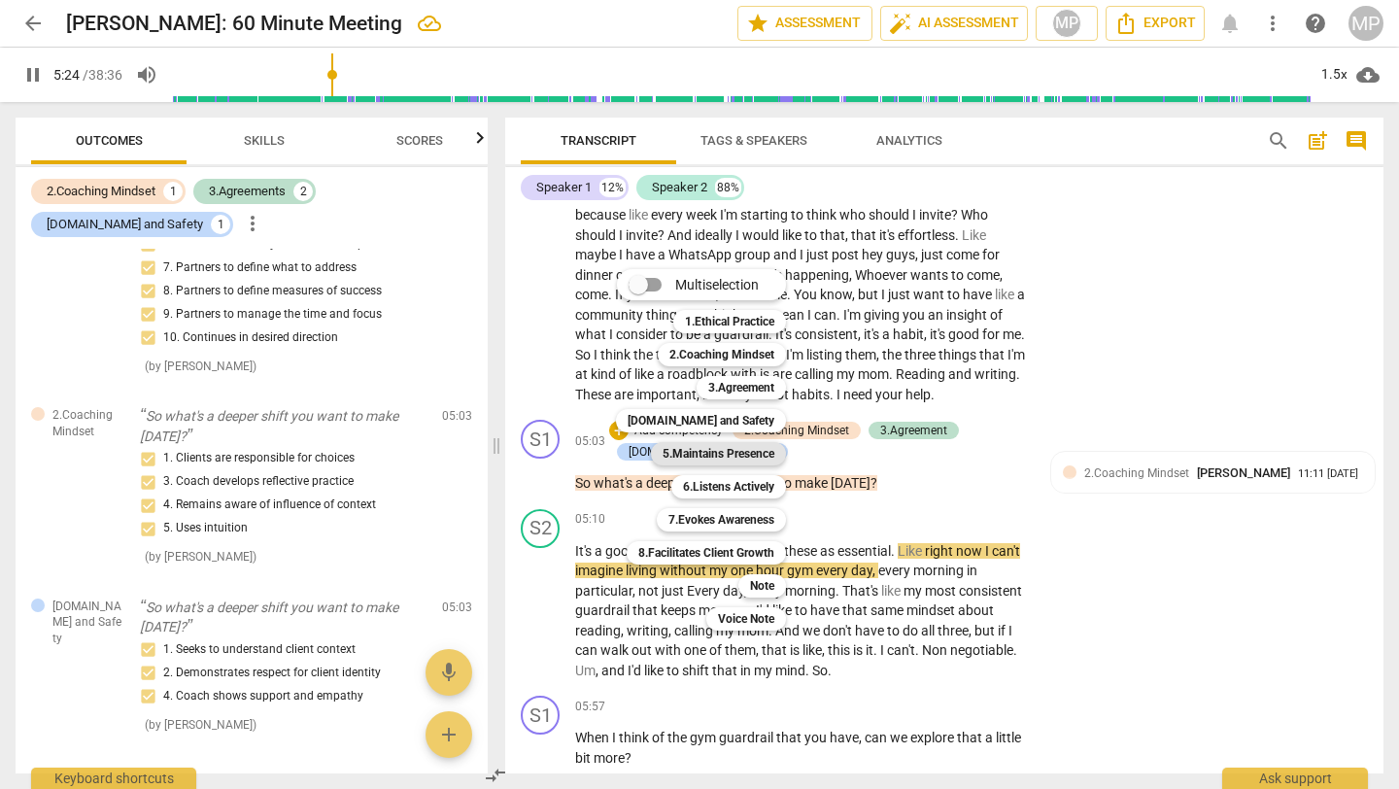
click at [738, 456] on b "5.Maintains Presence" at bounding box center [719, 453] width 112 height 23
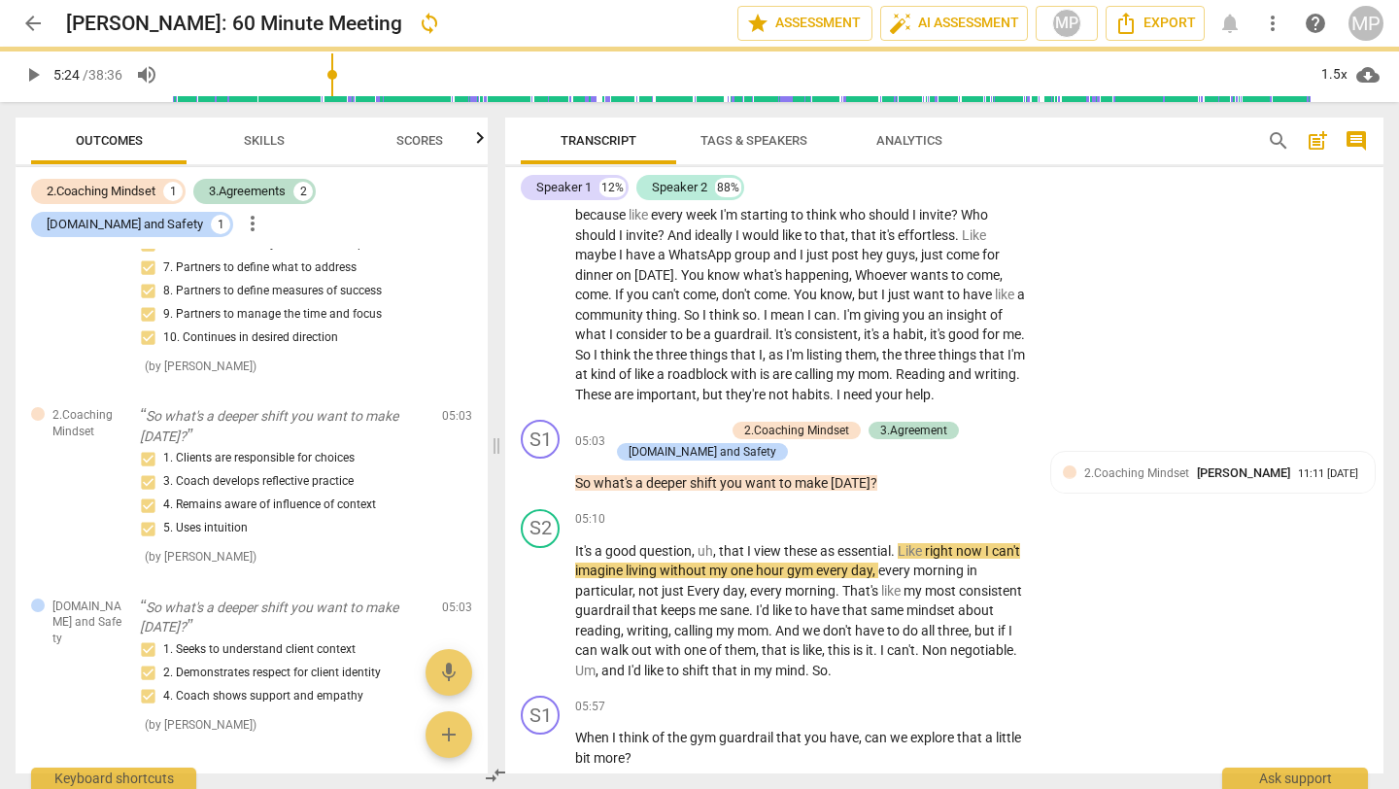
type input "325"
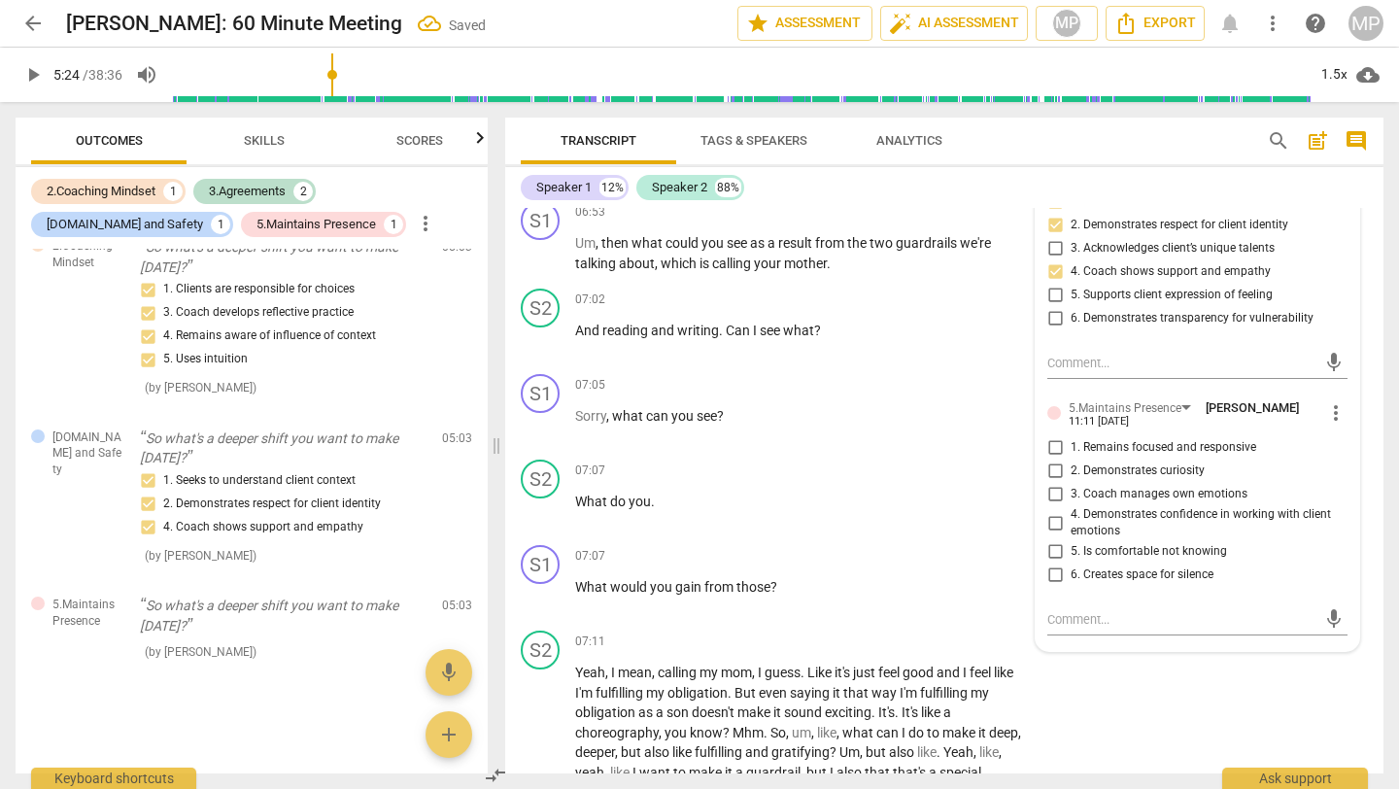
scroll to position [2938, 0]
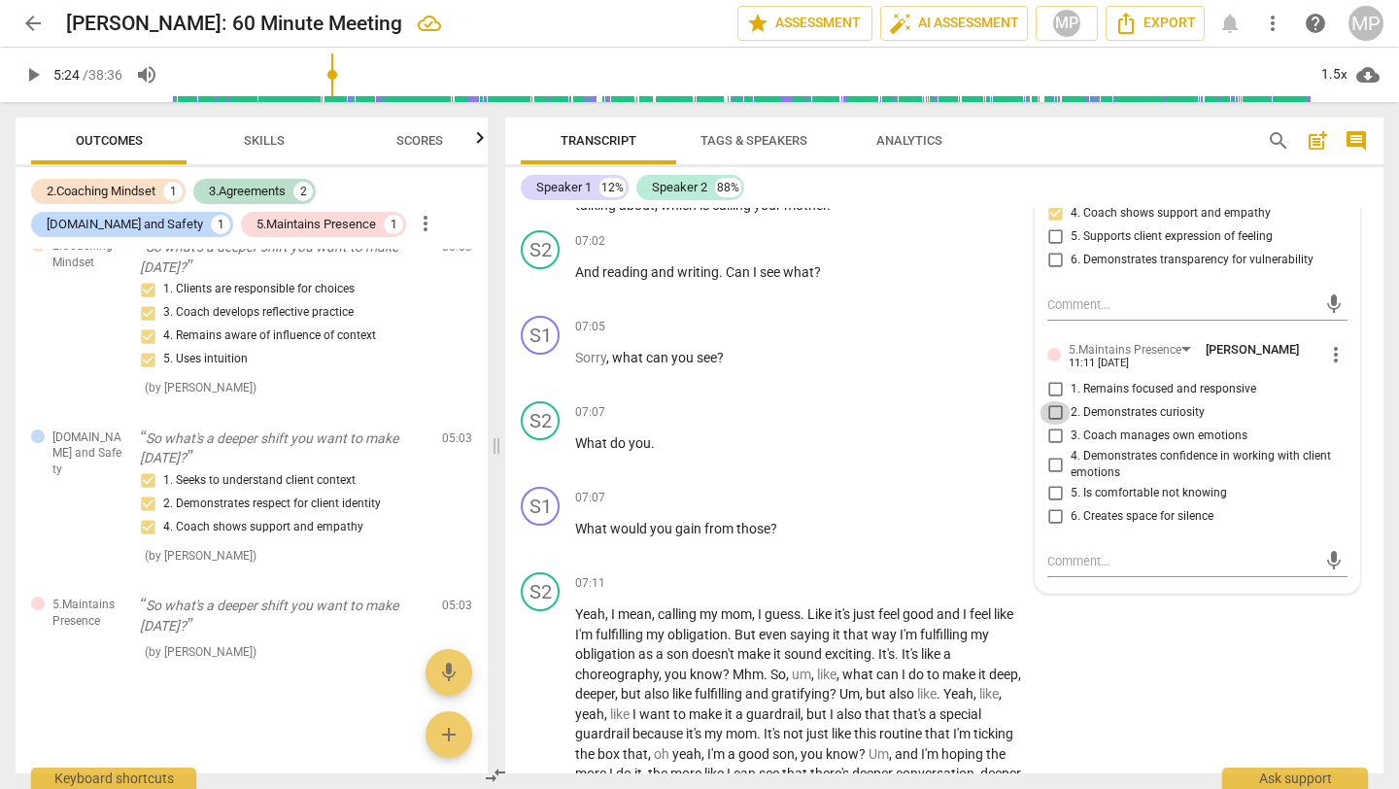
click at [1050, 425] on input "2. Demonstrates curiosity" at bounding box center [1055, 412] width 31 height 23
checkbox input "true"
click at [1053, 476] on input "4. Demonstrates confidence in working with client emotions" at bounding box center [1055, 464] width 31 height 23
checkbox input "true"
click at [1051, 505] on input "5. Is comfortable not knowing" at bounding box center [1055, 493] width 31 height 23
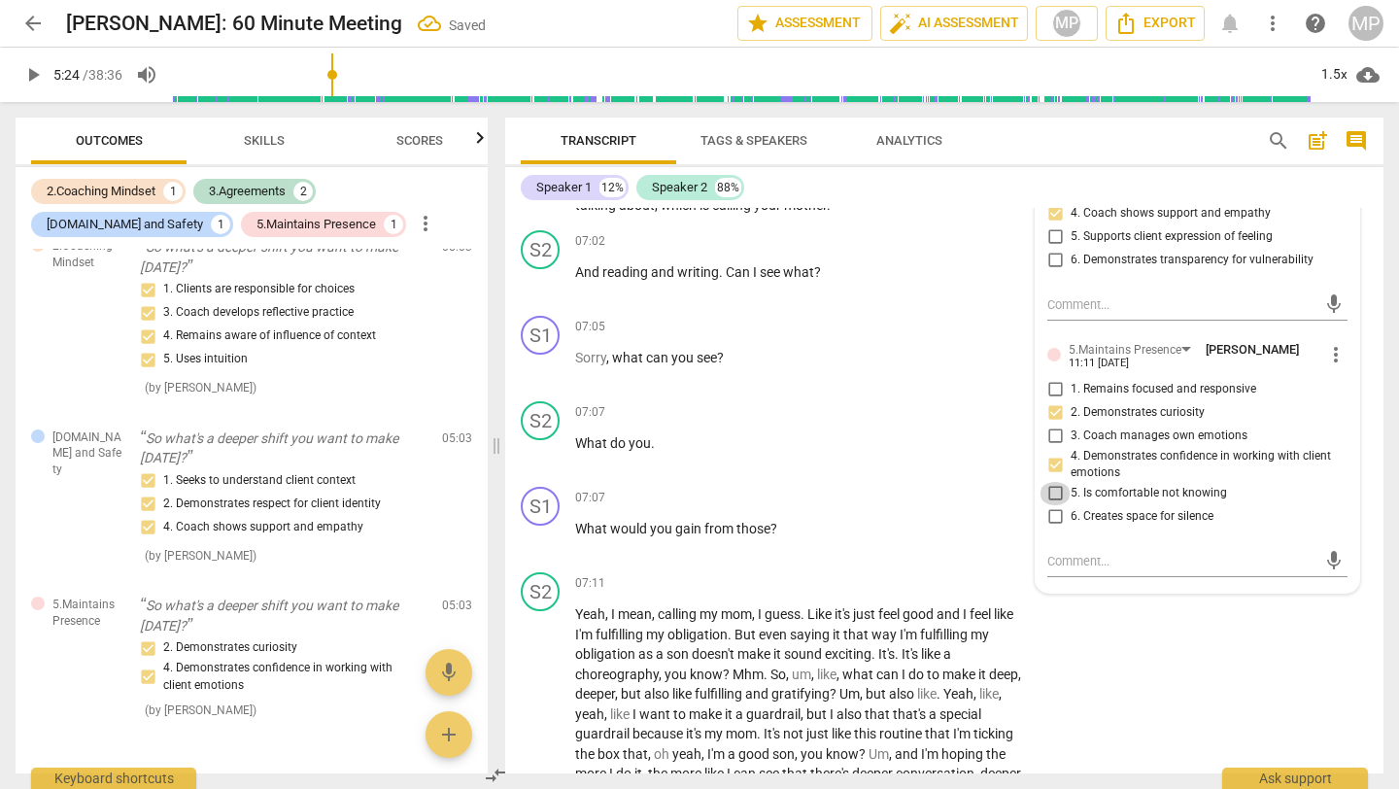
checkbox input "true"
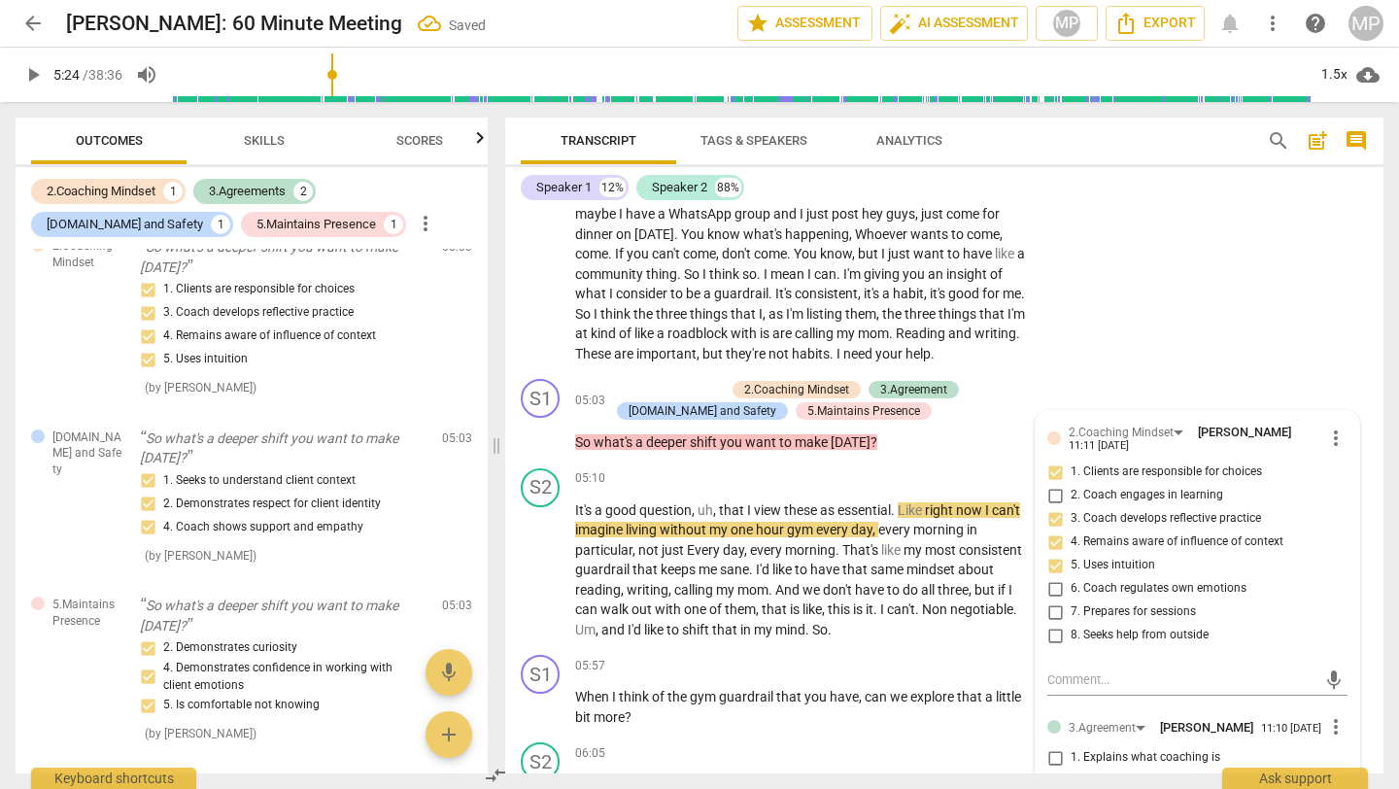
scroll to position [1898, 0]
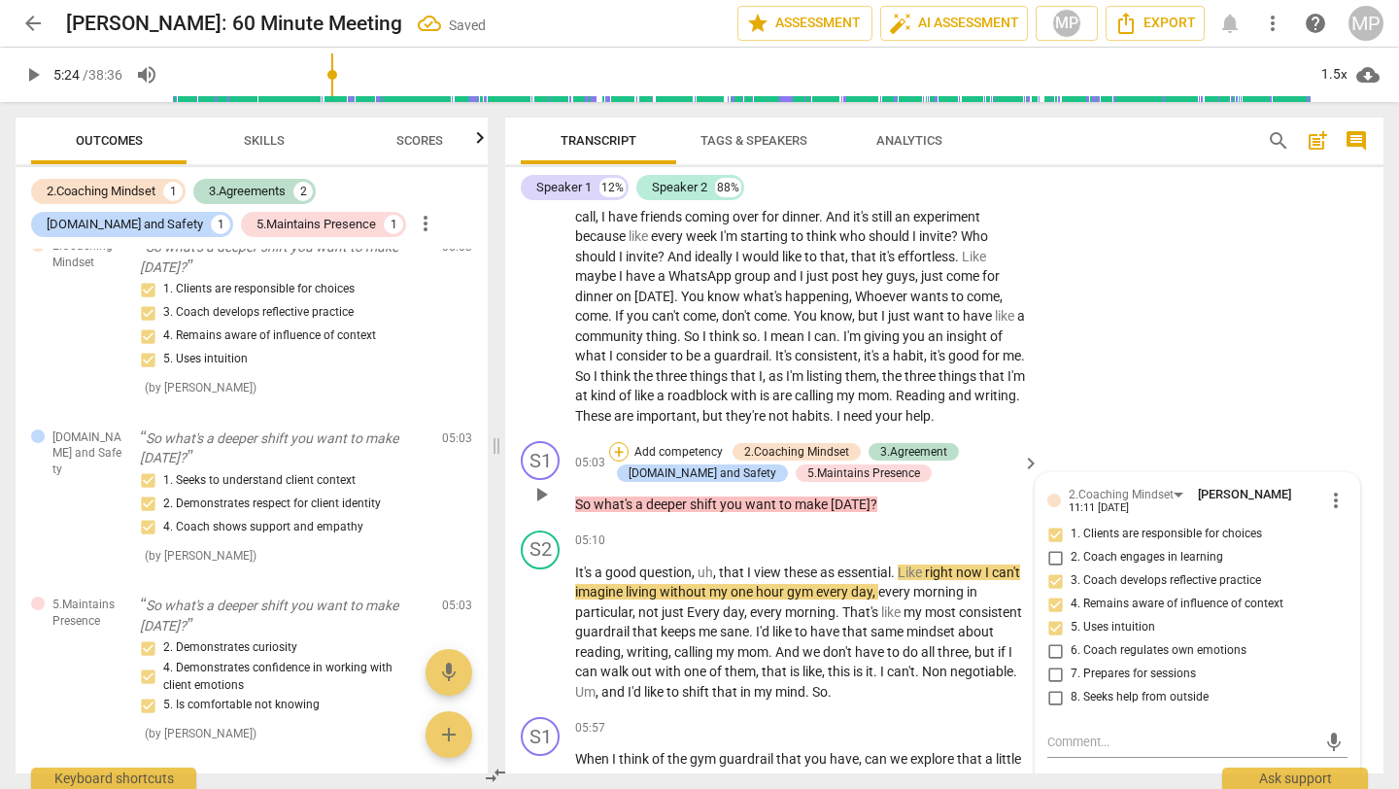
click at [623, 462] on div "+" at bounding box center [618, 451] width 19 height 19
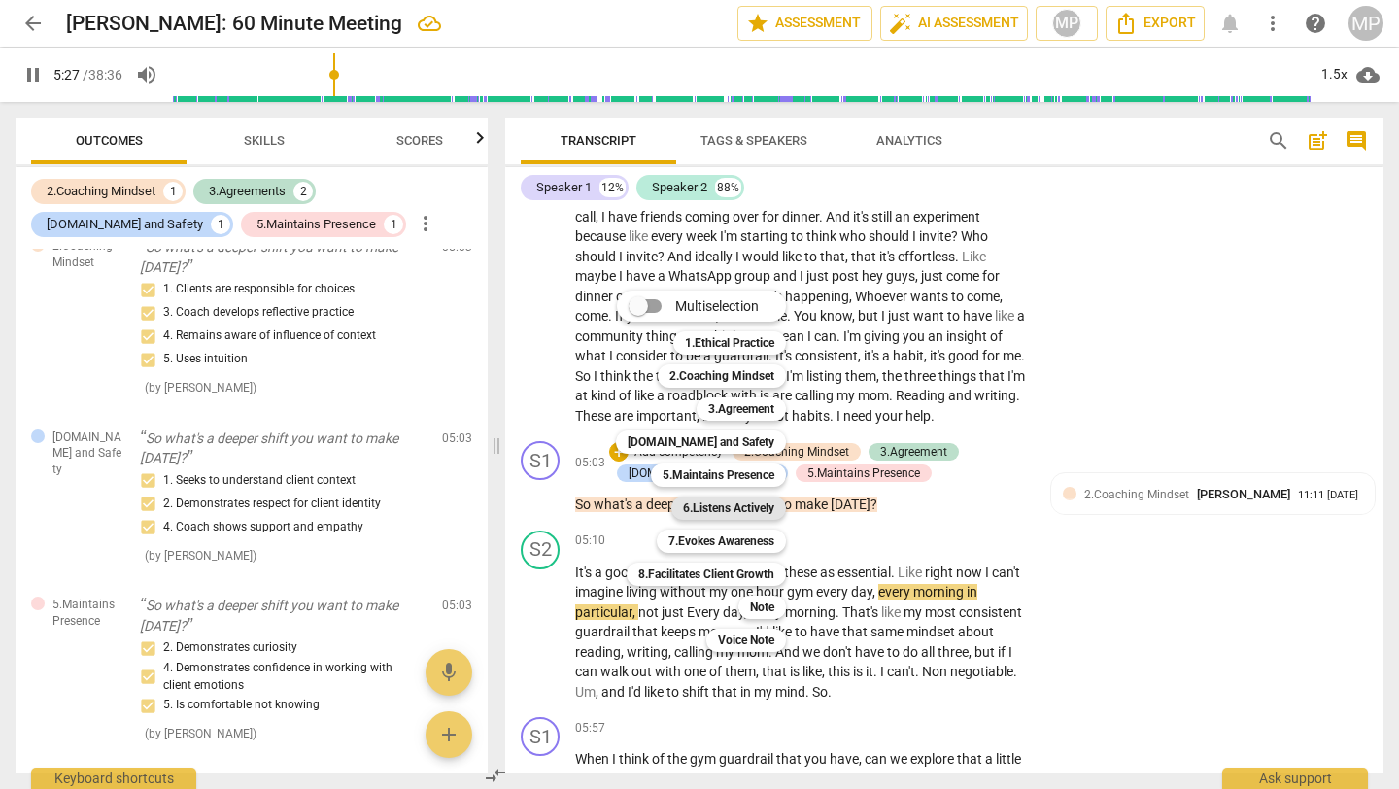
click at [739, 513] on b "6.Listens Actively" at bounding box center [728, 508] width 91 height 23
type input "329"
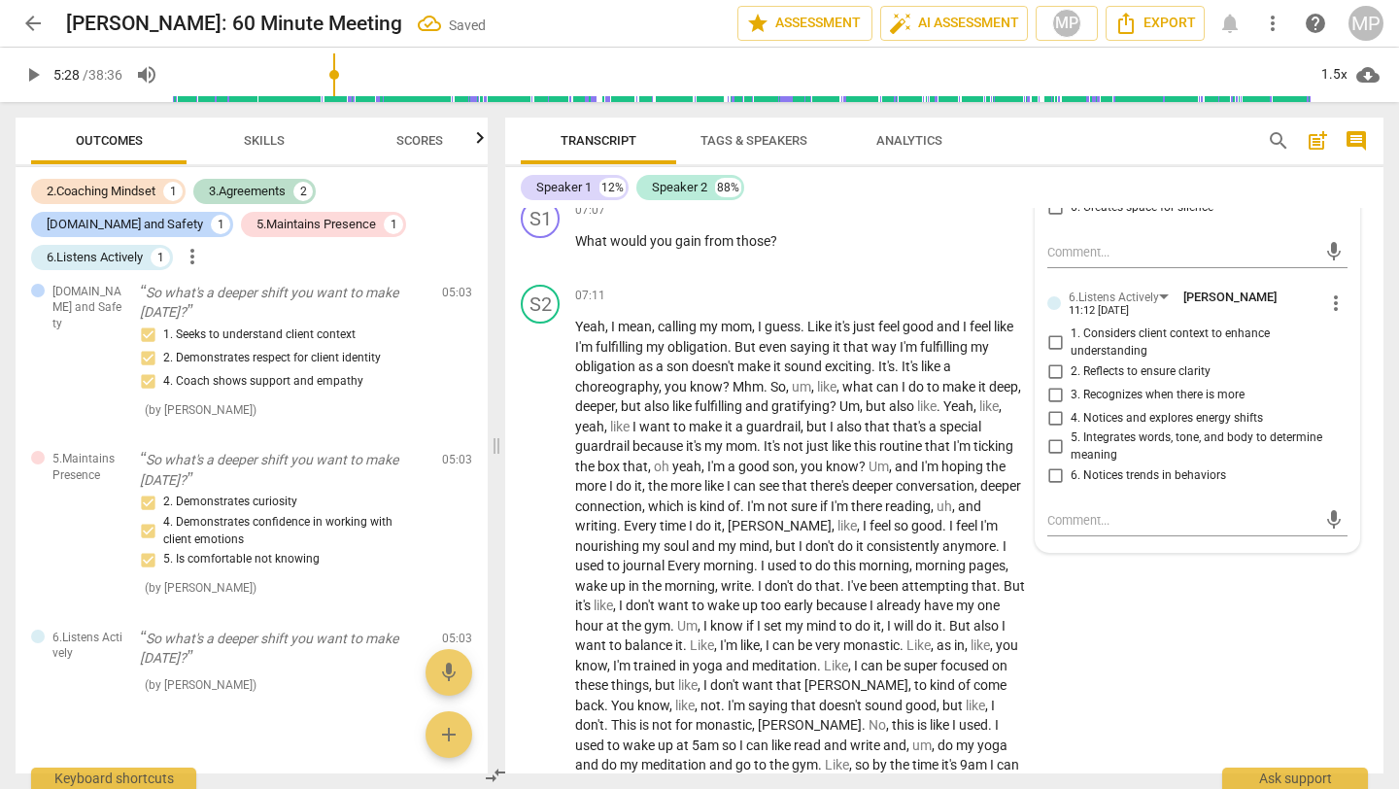
scroll to position [3242, 0]
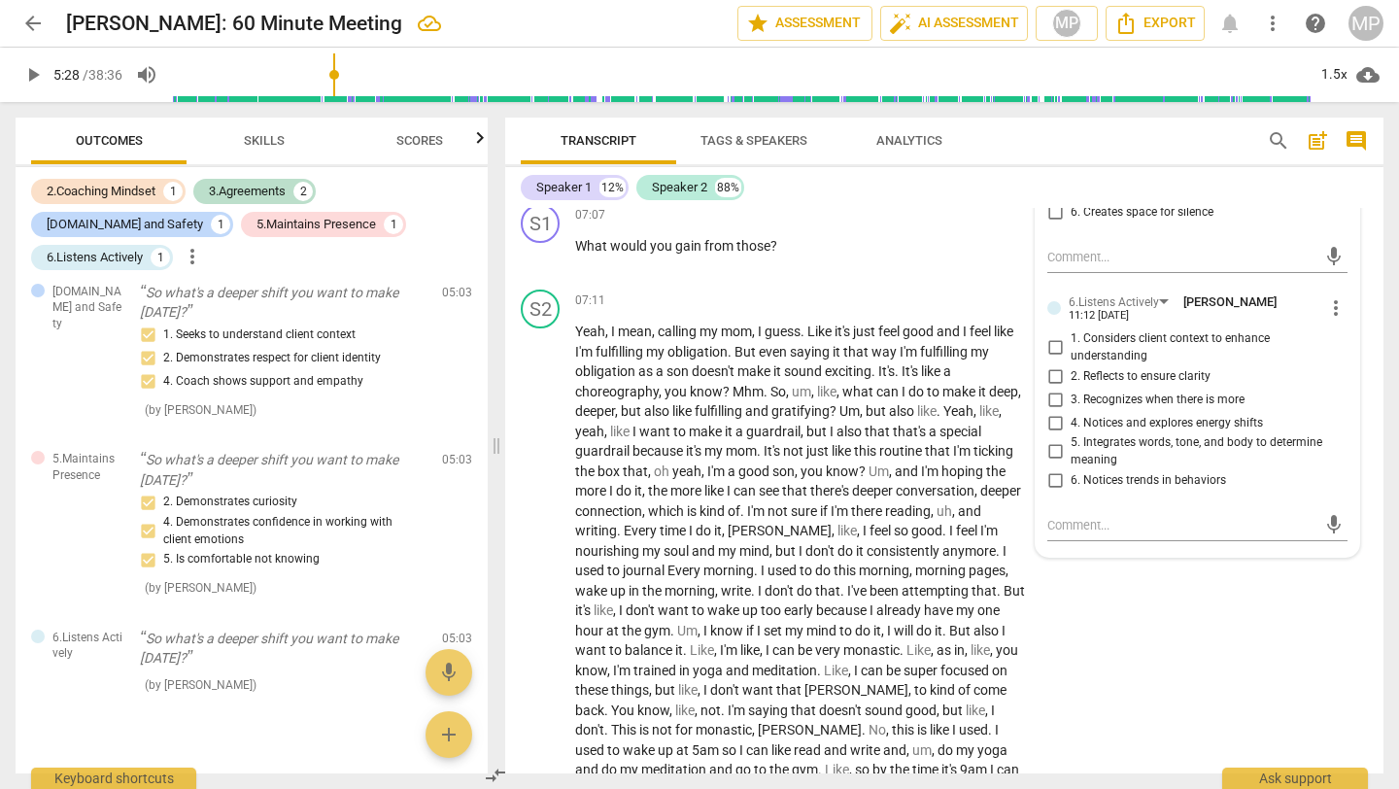
click at [1060, 360] on input "1. Considers client context to enhance understanding" at bounding box center [1055, 347] width 31 height 23
checkbox input "true"
click at [1052, 411] on input "3. Recognizes when there is more" at bounding box center [1055, 399] width 31 height 23
checkbox input "true"
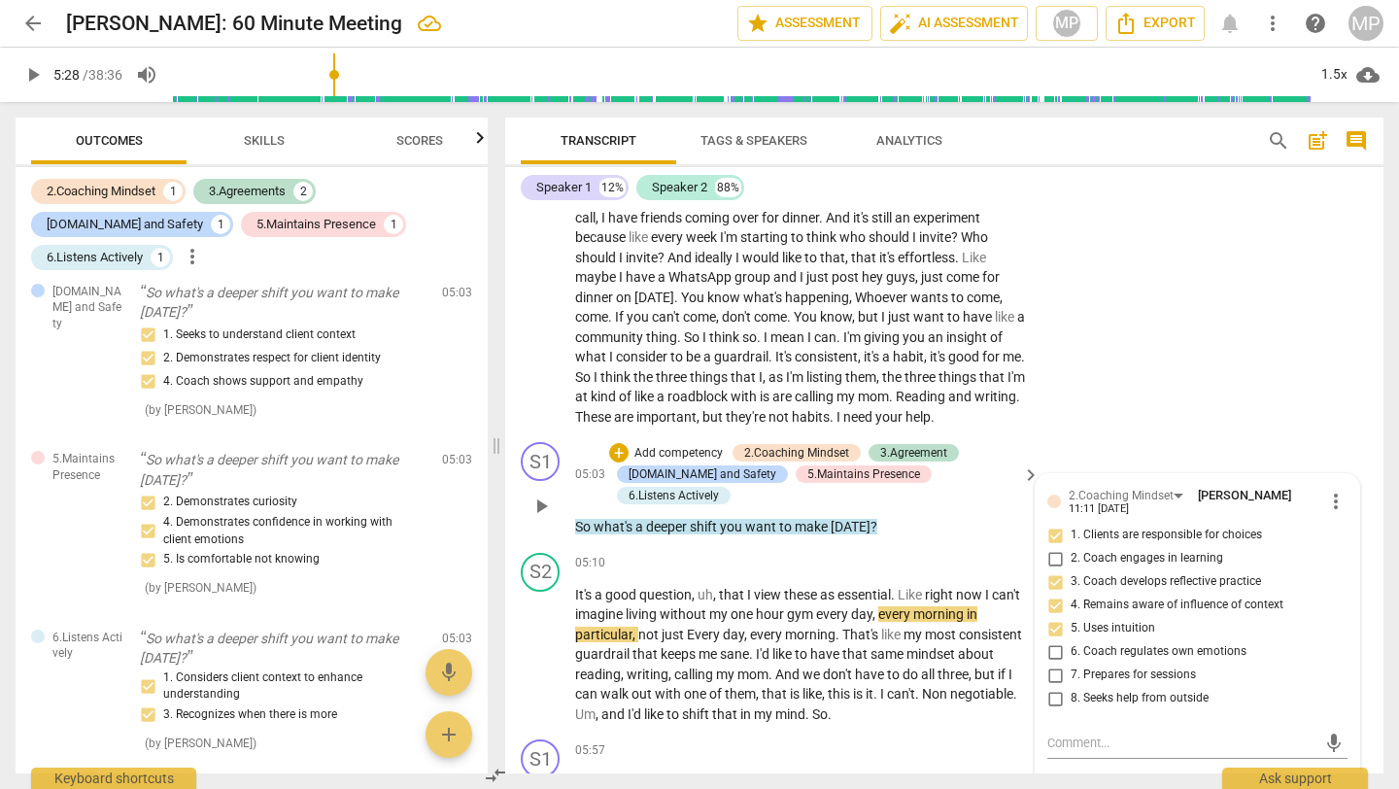
scroll to position [1885, 0]
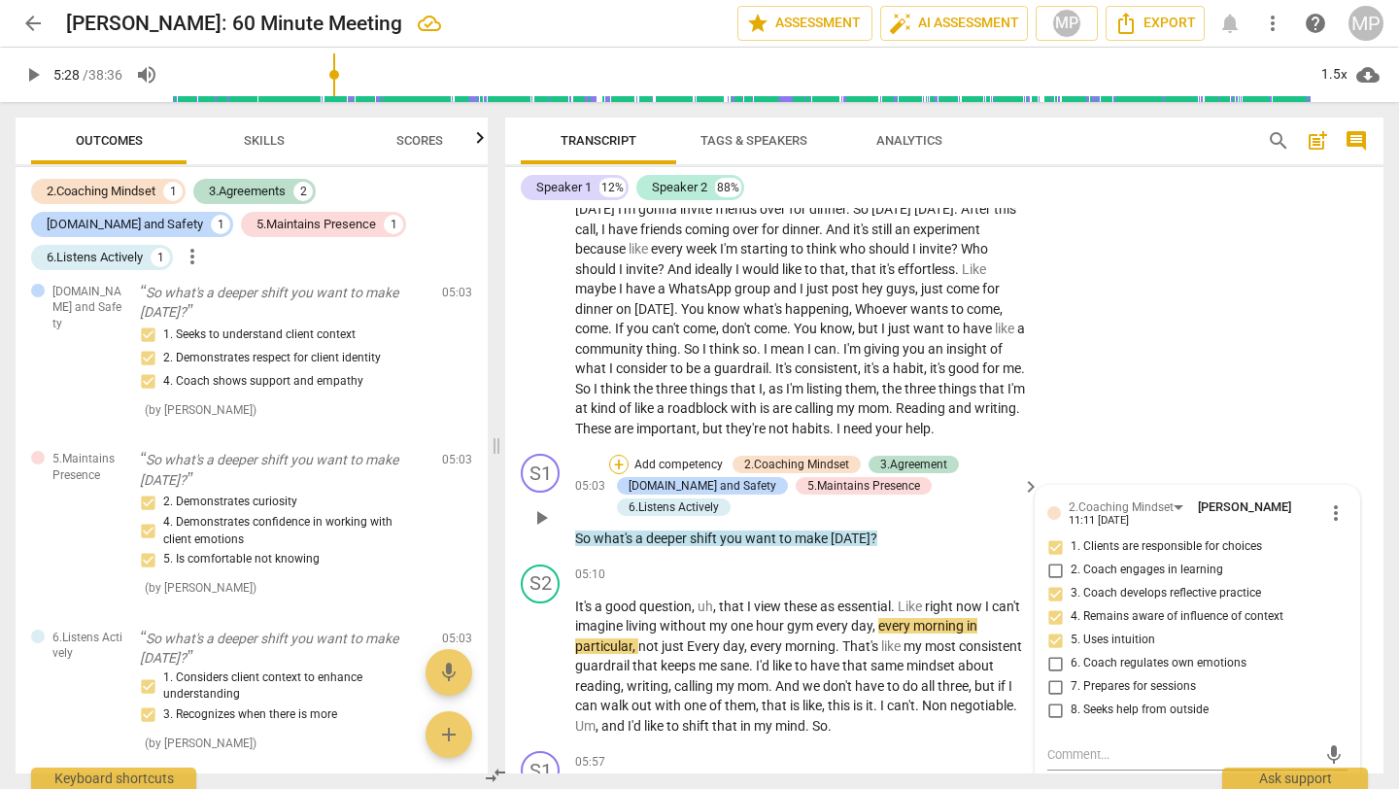
click at [614, 474] on div "+" at bounding box center [618, 464] width 19 height 19
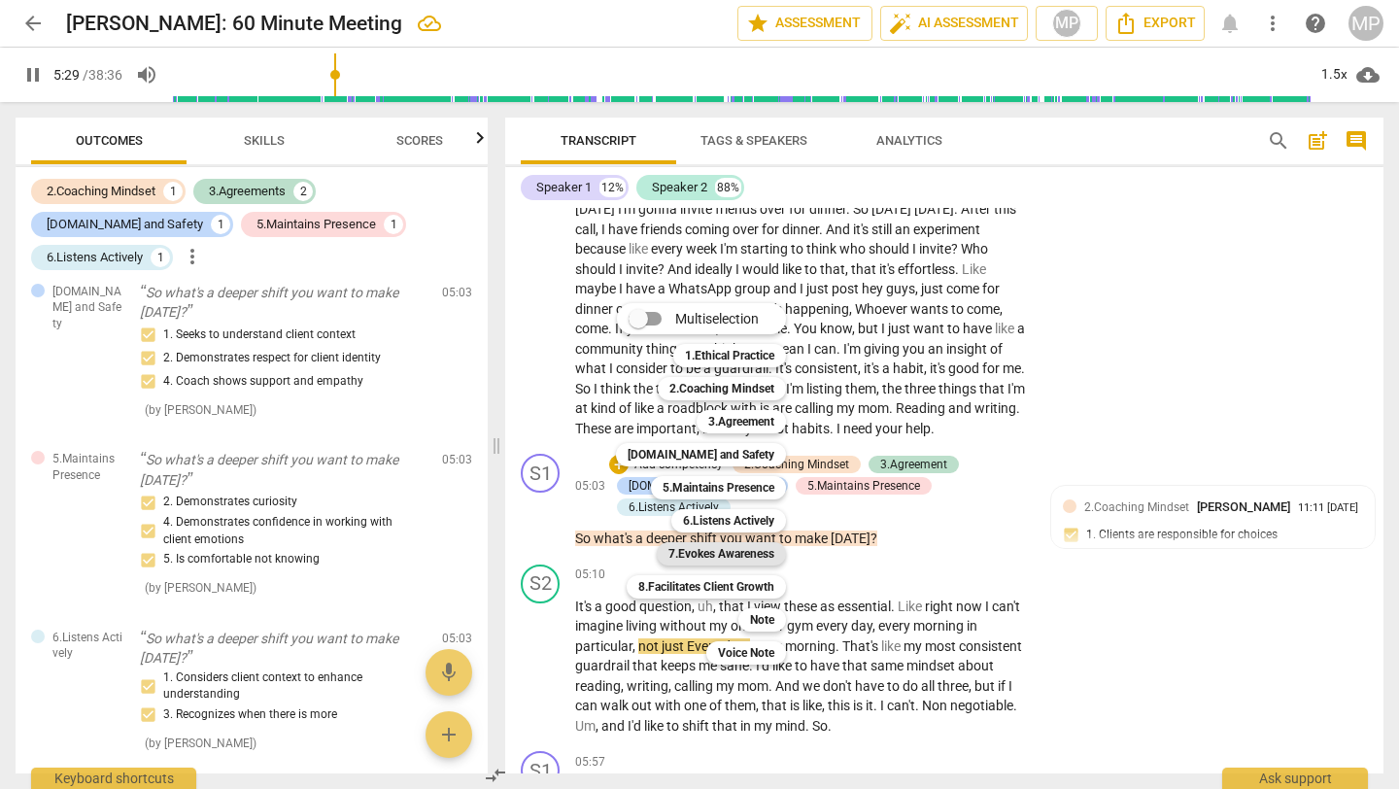
click at [724, 552] on b "7.Evokes Awareness" at bounding box center [722, 553] width 106 height 23
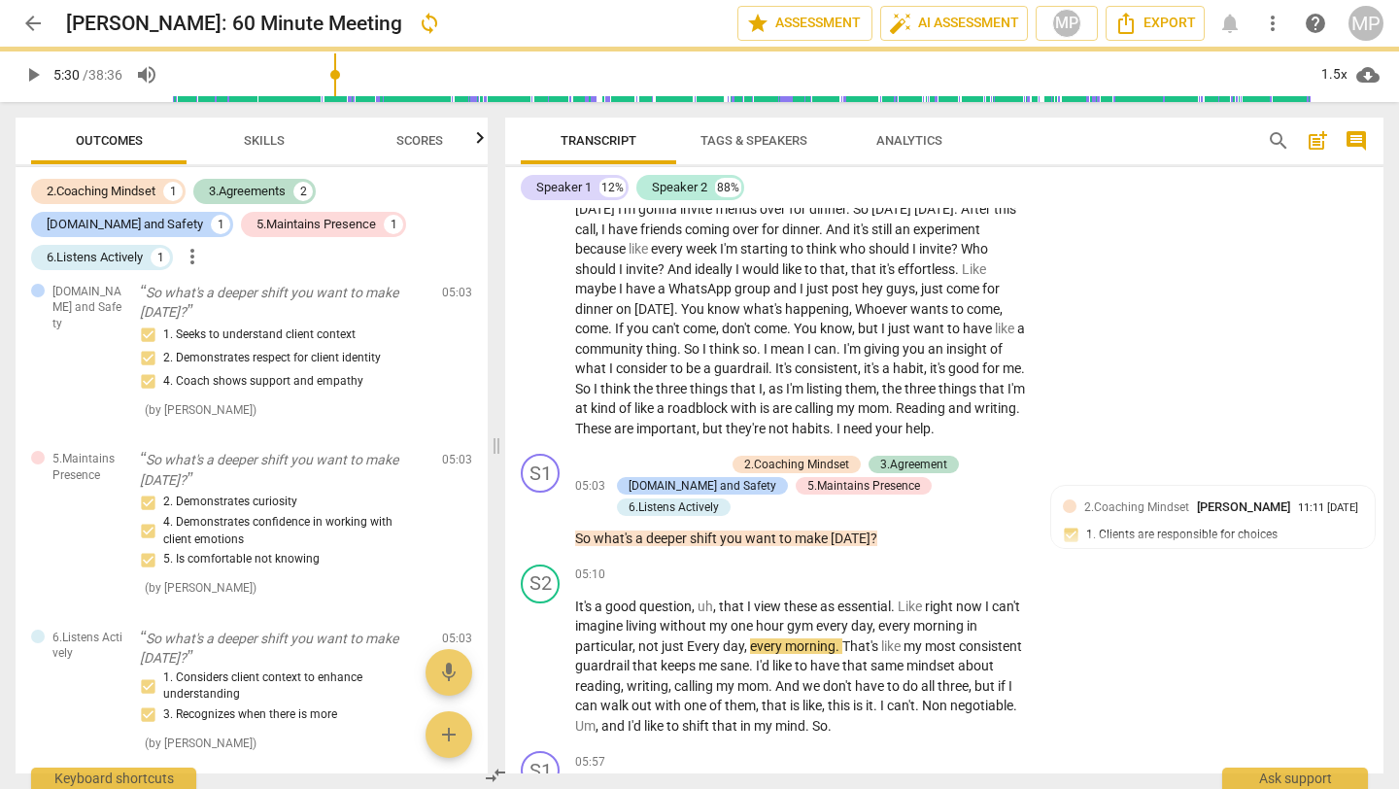
type input "330"
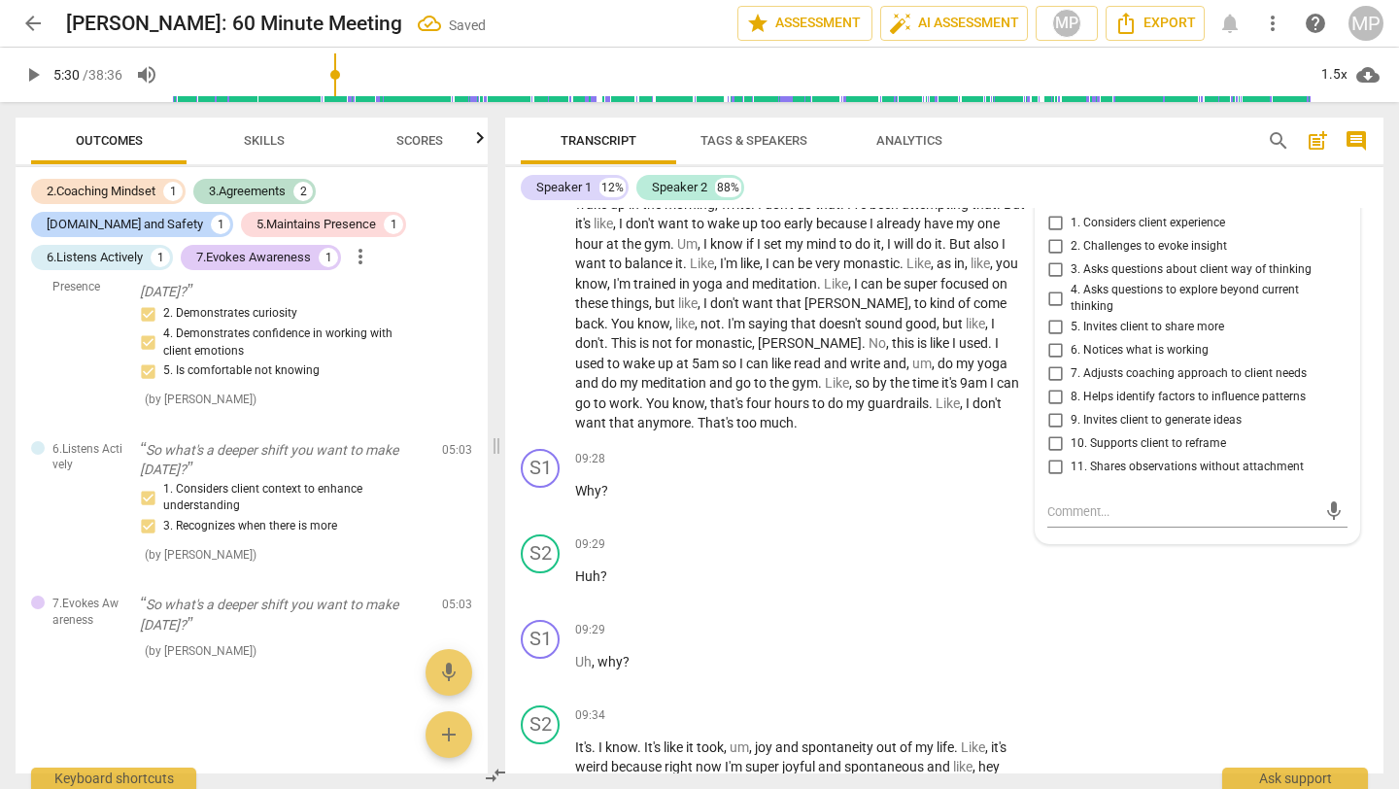
scroll to position [3630, 0]
click at [1056, 258] on input "2. Challenges to evoke insight" at bounding box center [1055, 245] width 31 height 23
checkbox input "true"
click at [1052, 281] on input "3. Asks questions about client way of thinking" at bounding box center [1055, 269] width 31 height 23
checkbox input "true"
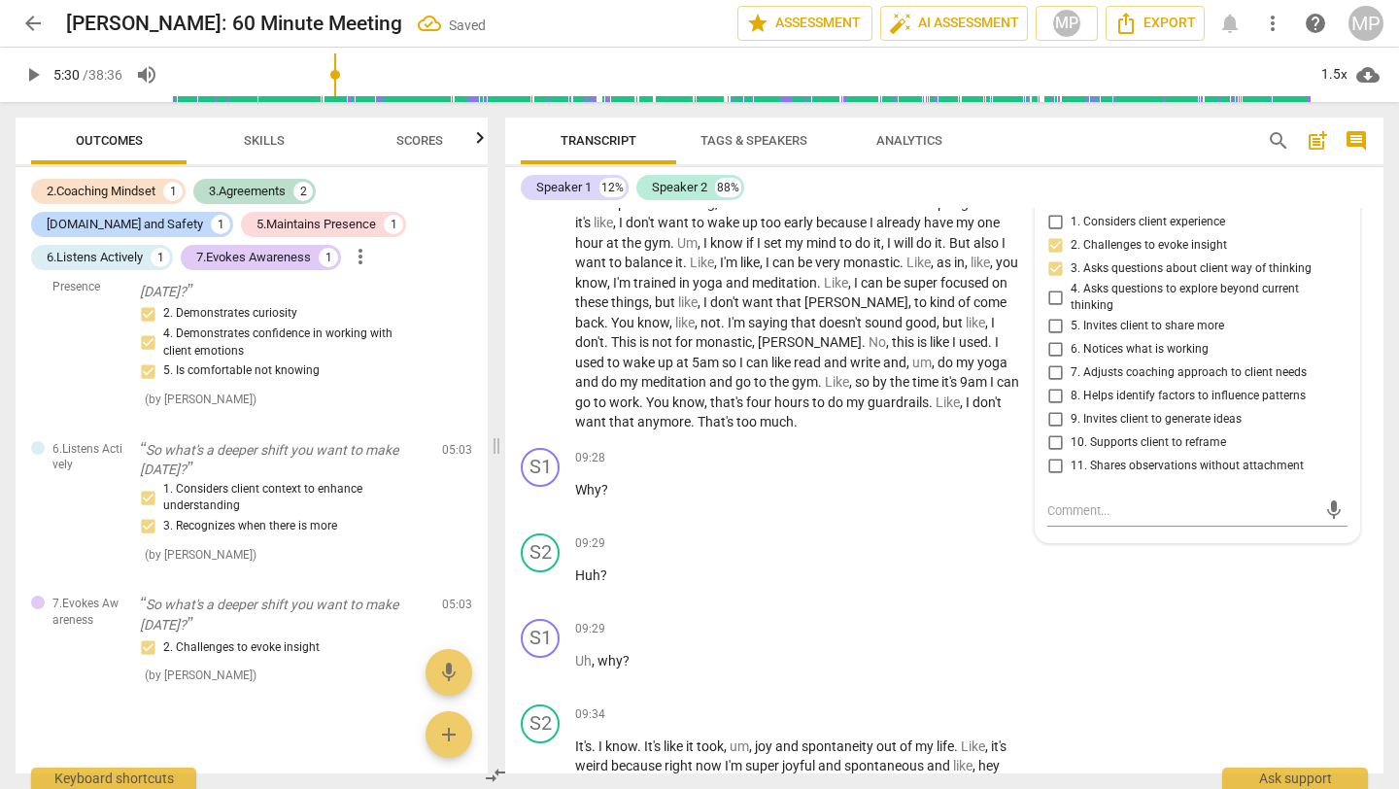
click at [1052, 309] on input "4. Asks questions to explore beyond current thinking" at bounding box center [1055, 297] width 31 height 23
checkbox input "true"
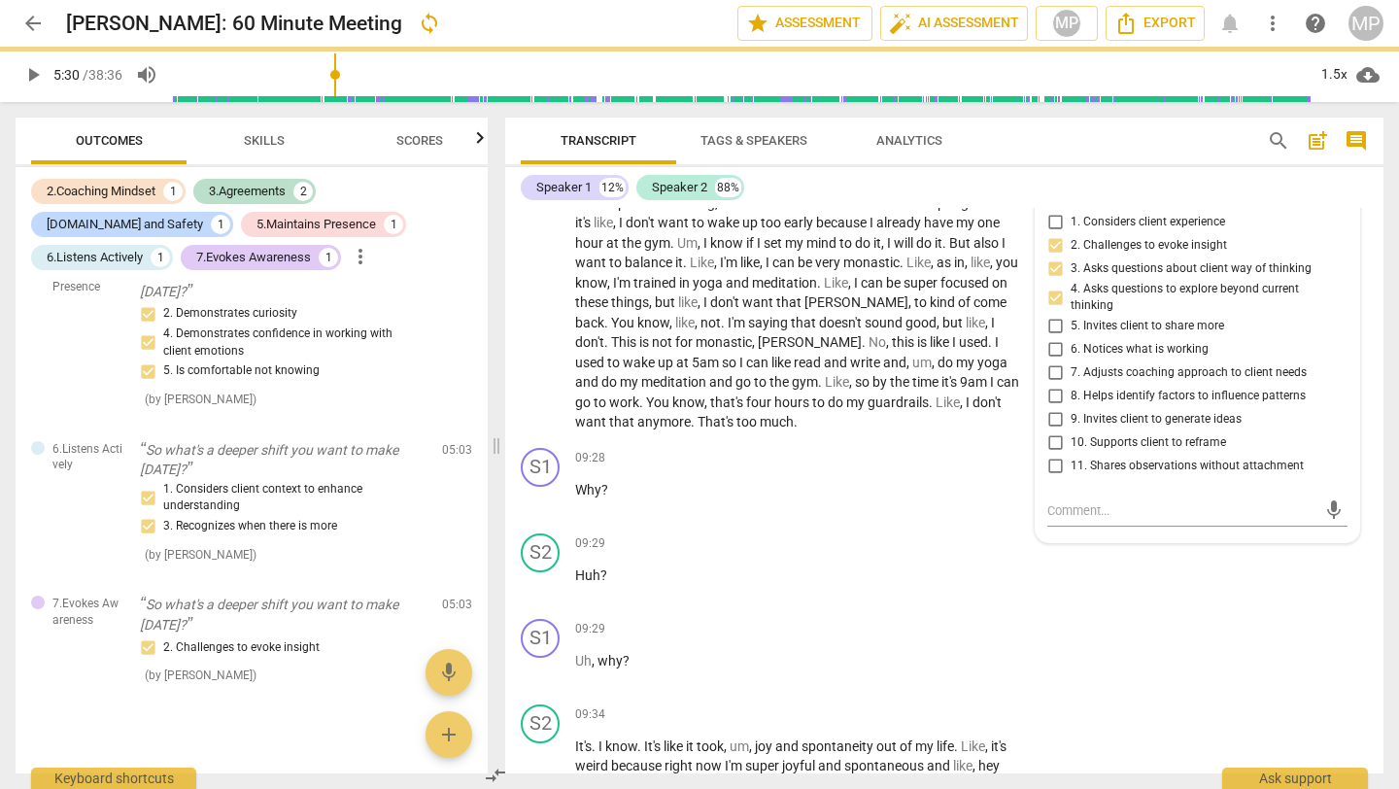
click at [1058, 338] on input "5. Invites client to share more" at bounding box center [1055, 326] width 31 height 23
checkbox input "true"
click at [1055, 385] on input "7. Adjusts coaching approach to client needs" at bounding box center [1055, 373] width 31 height 23
checkbox input "true"
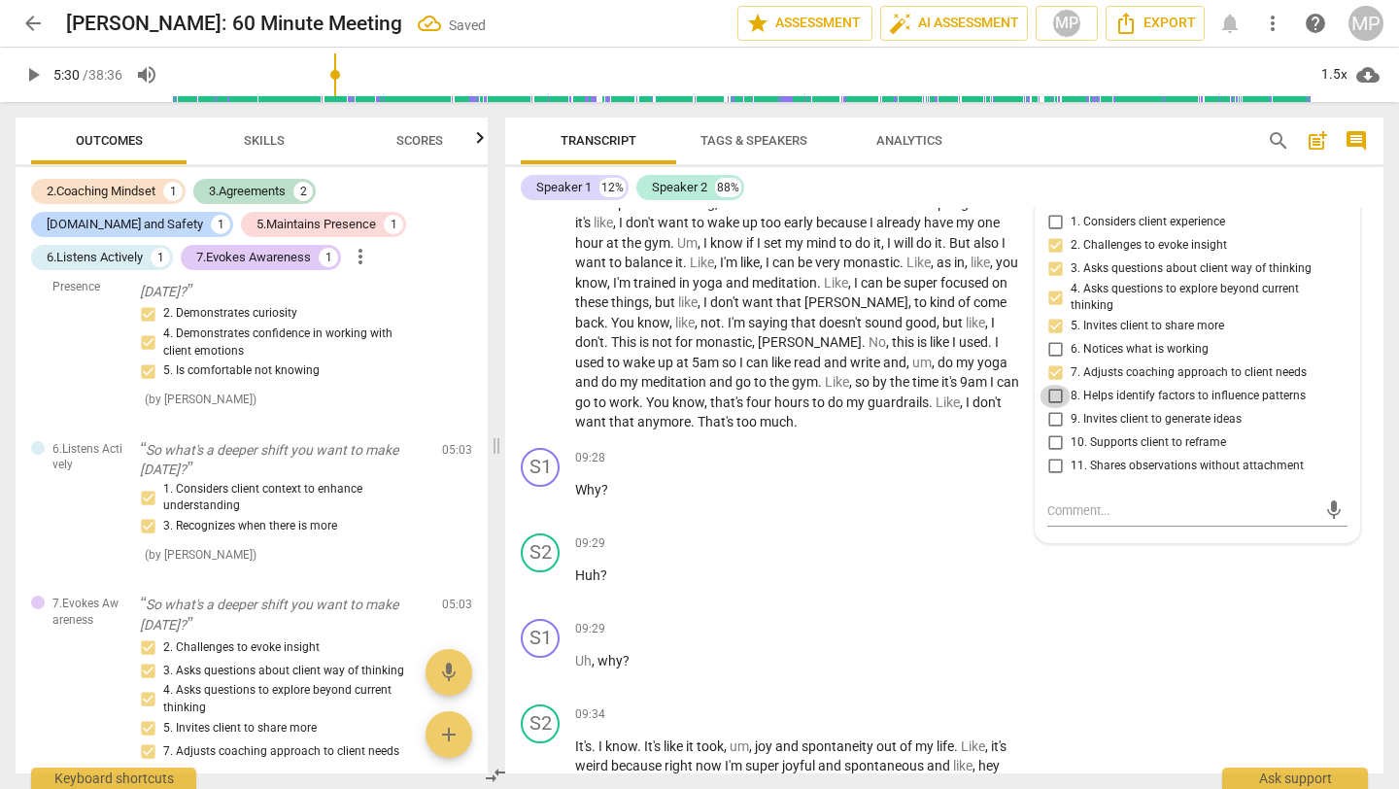
click at [1048, 408] on input "8. Helps identify factors to influence patterns" at bounding box center [1055, 396] width 31 height 23
checkbox input "true"
click at [1056, 431] on input "9. Invites client to generate ideas" at bounding box center [1055, 419] width 31 height 23
checkbox input "true"
click at [1060, 455] on input "10. Supports client to reframe" at bounding box center [1055, 442] width 31 height 23
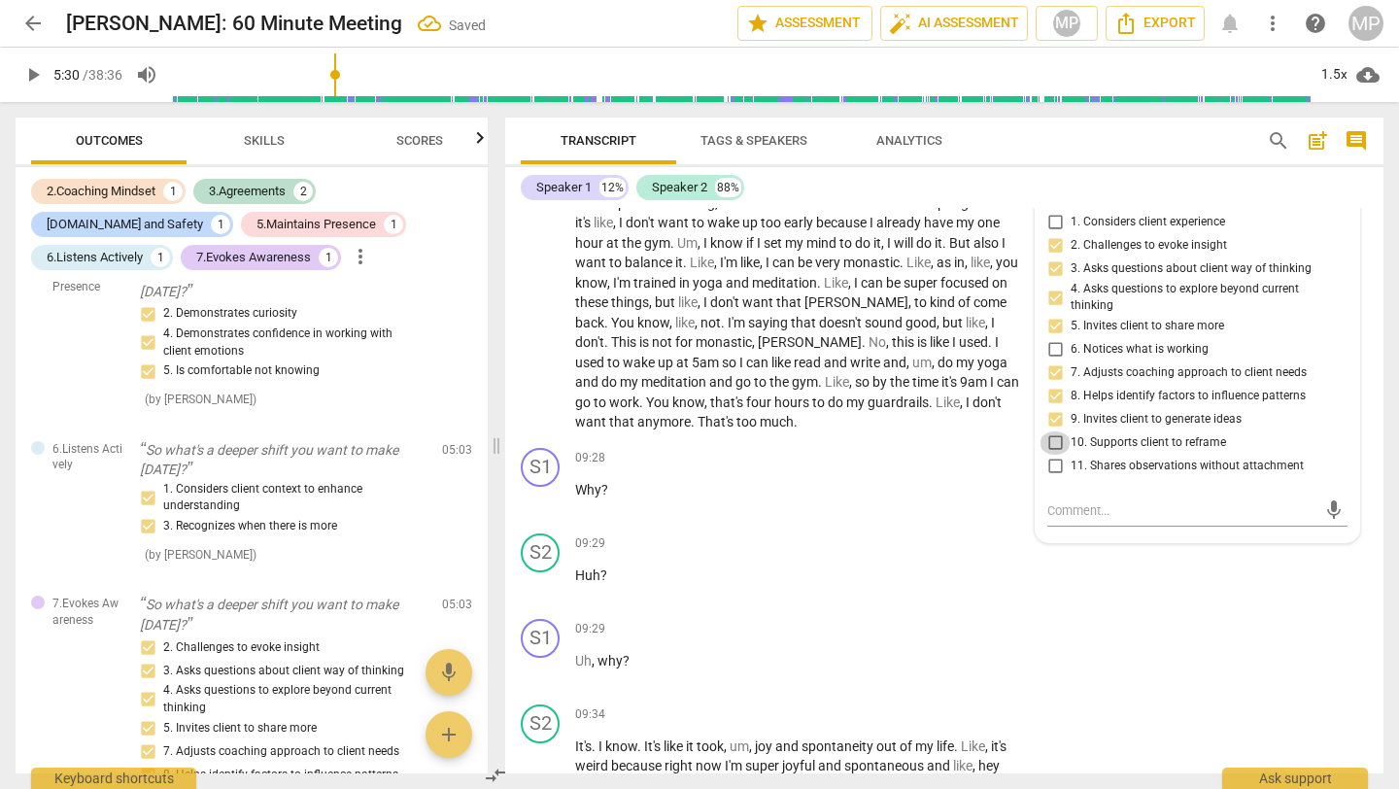
checkbox input "true"
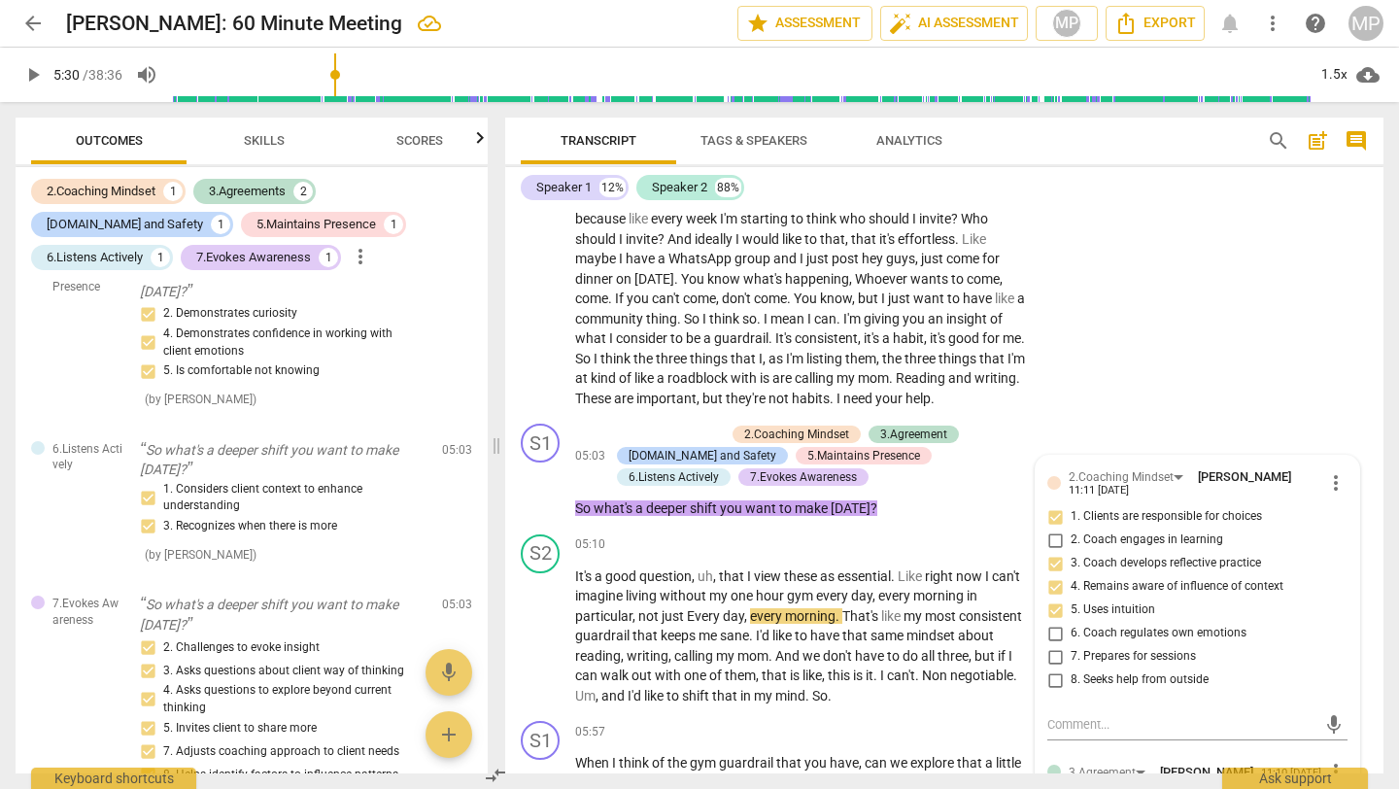
scroll to position [1931, 0]
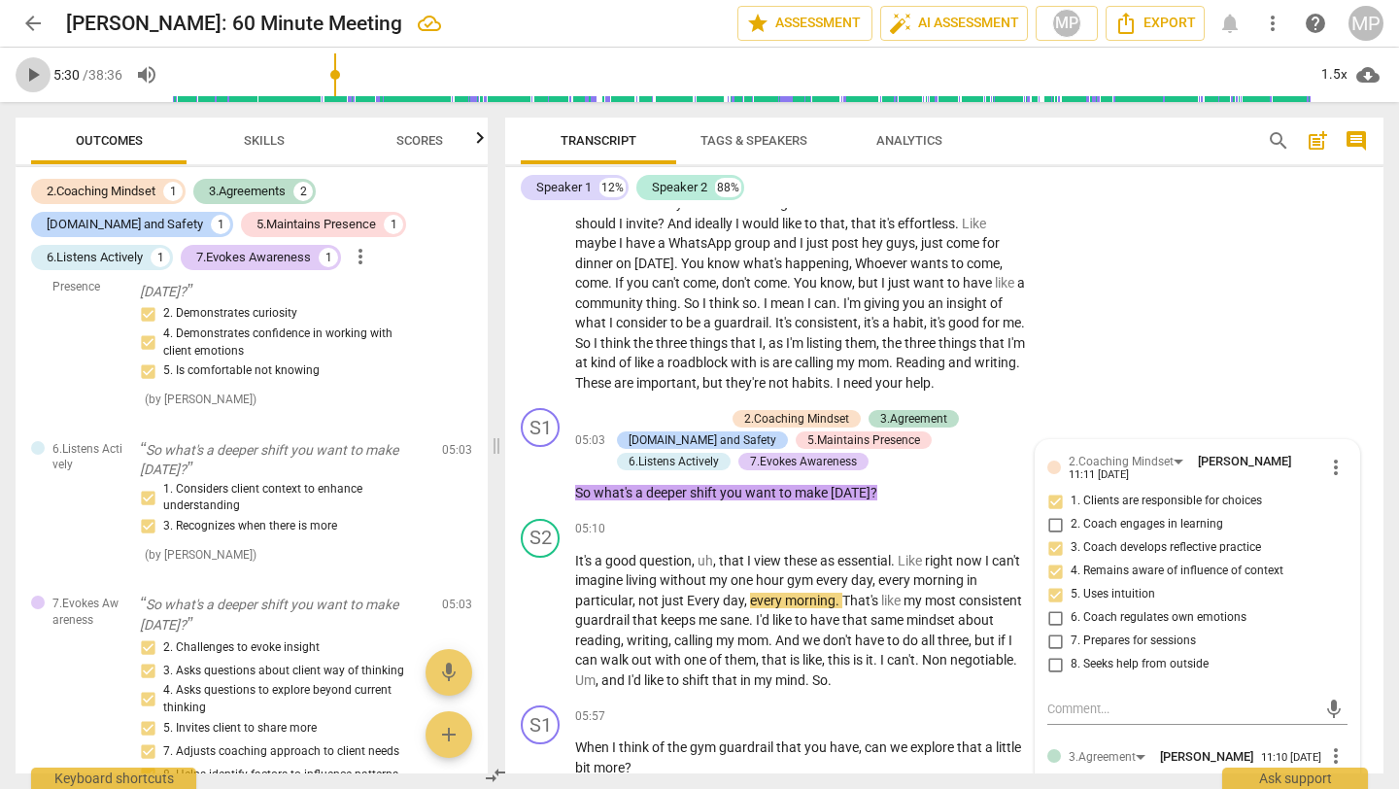
click at [23, 69] on span "play_arrow" at bounding box center [32, 74] width 23 height 23
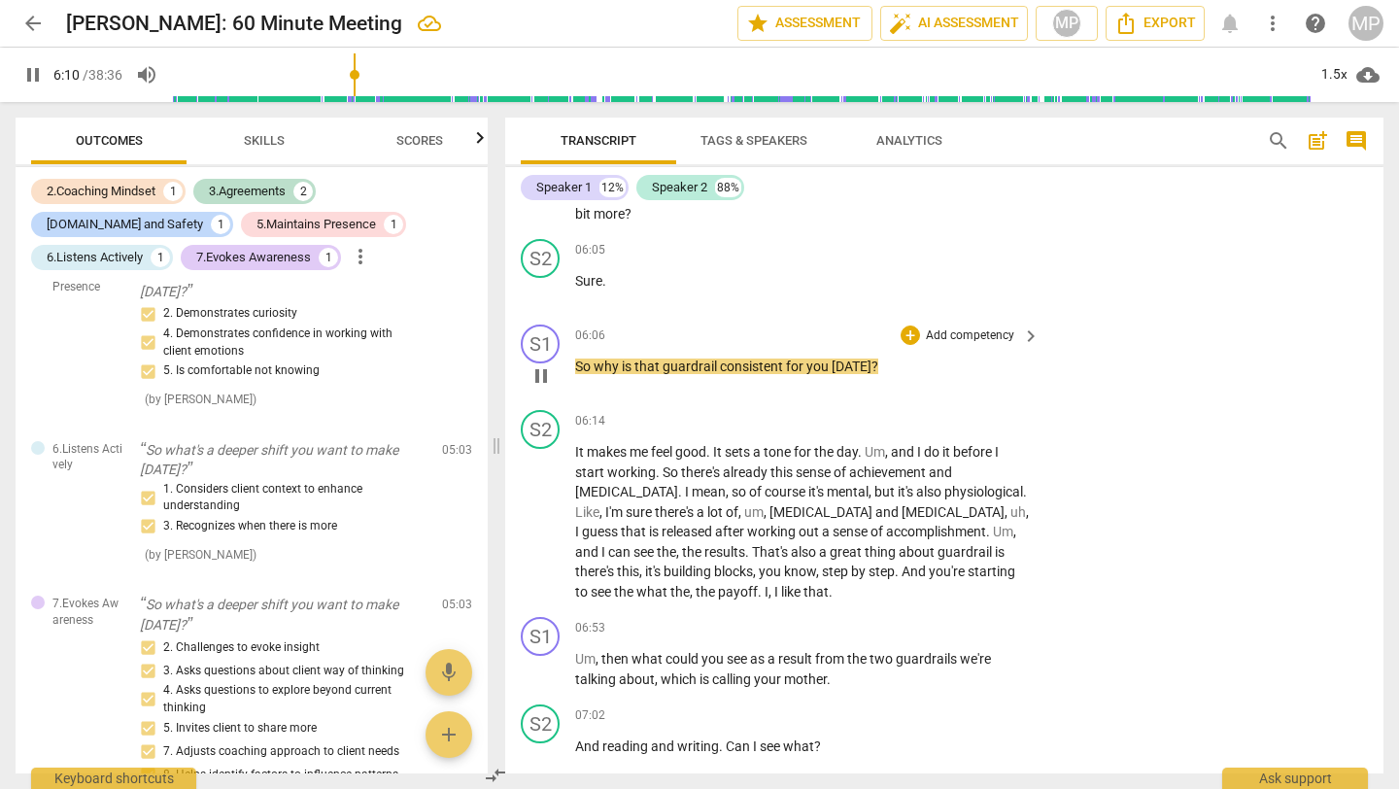
scroll to position [2491, 0]
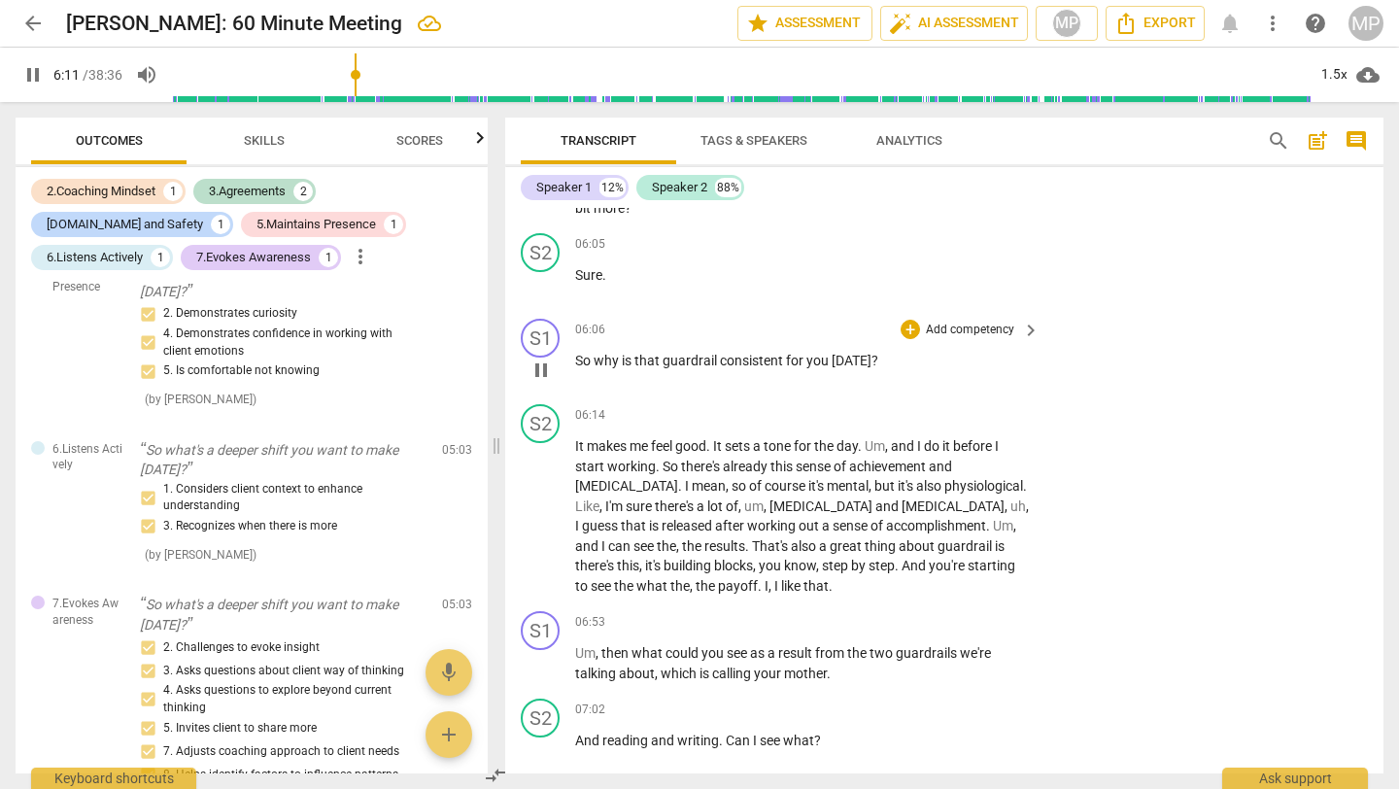
click at [917, 339] on div "+ Add competency" at bounding box center [959, 329] width 116 height 19
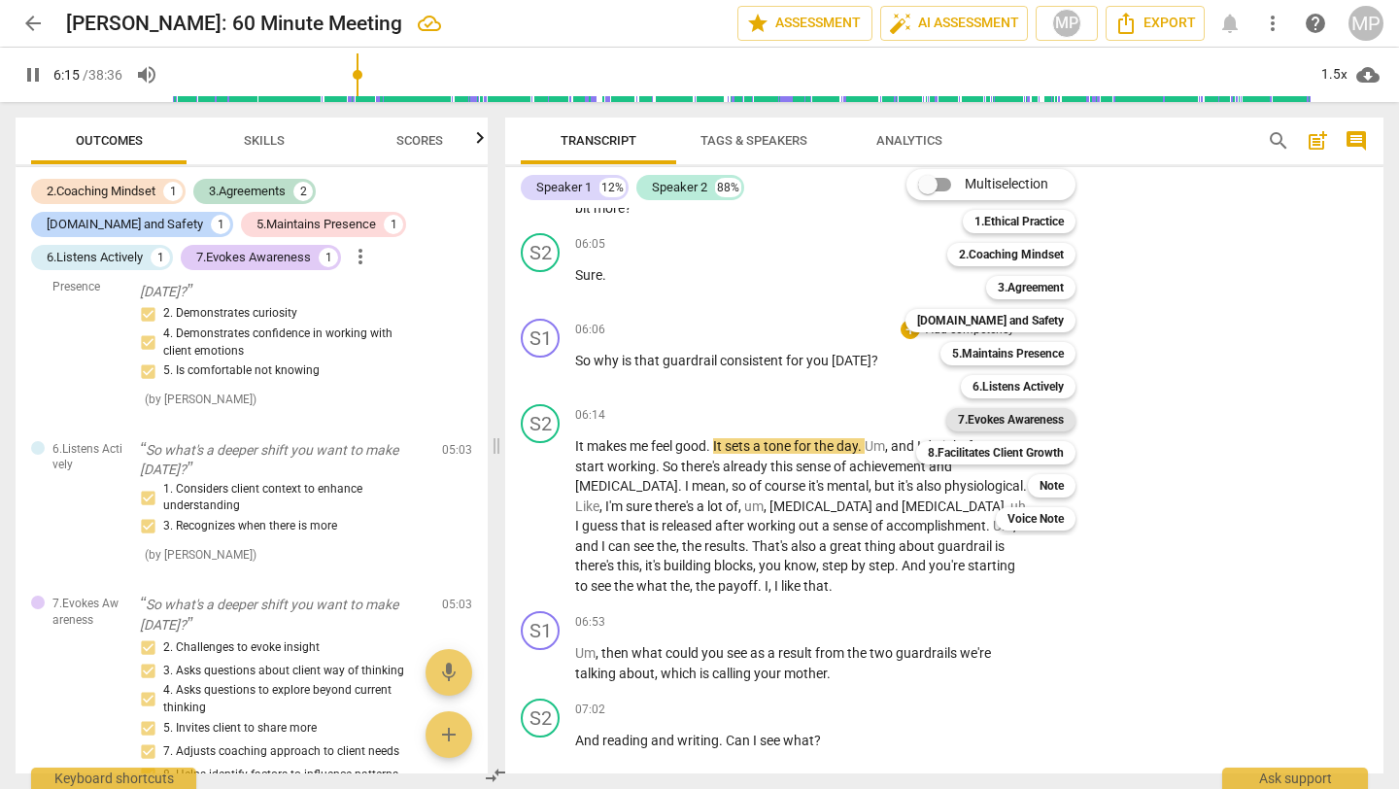
click at [1015, 418] on b "7.Evokes Awareness" at bounding box center [1011, 419] width 106 height 23
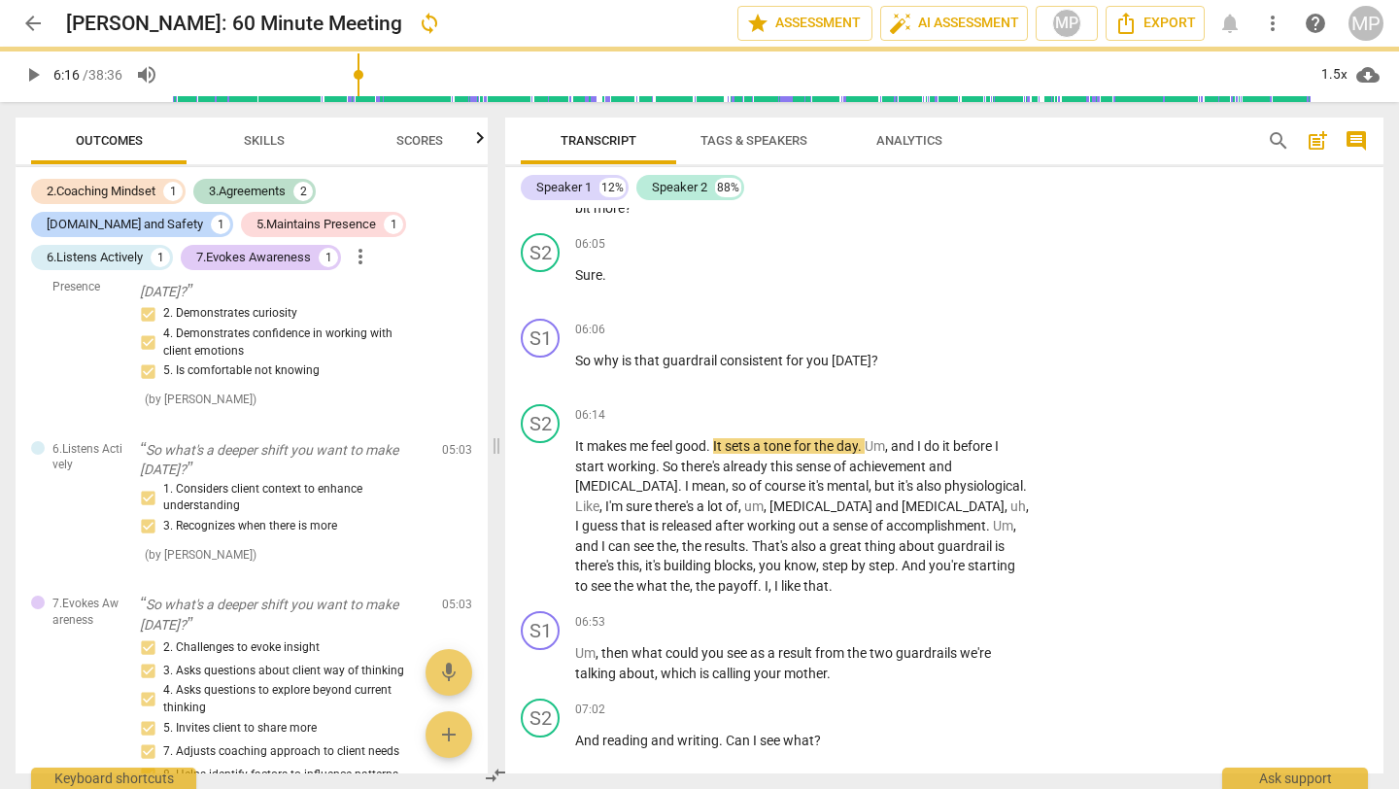
type input "376"
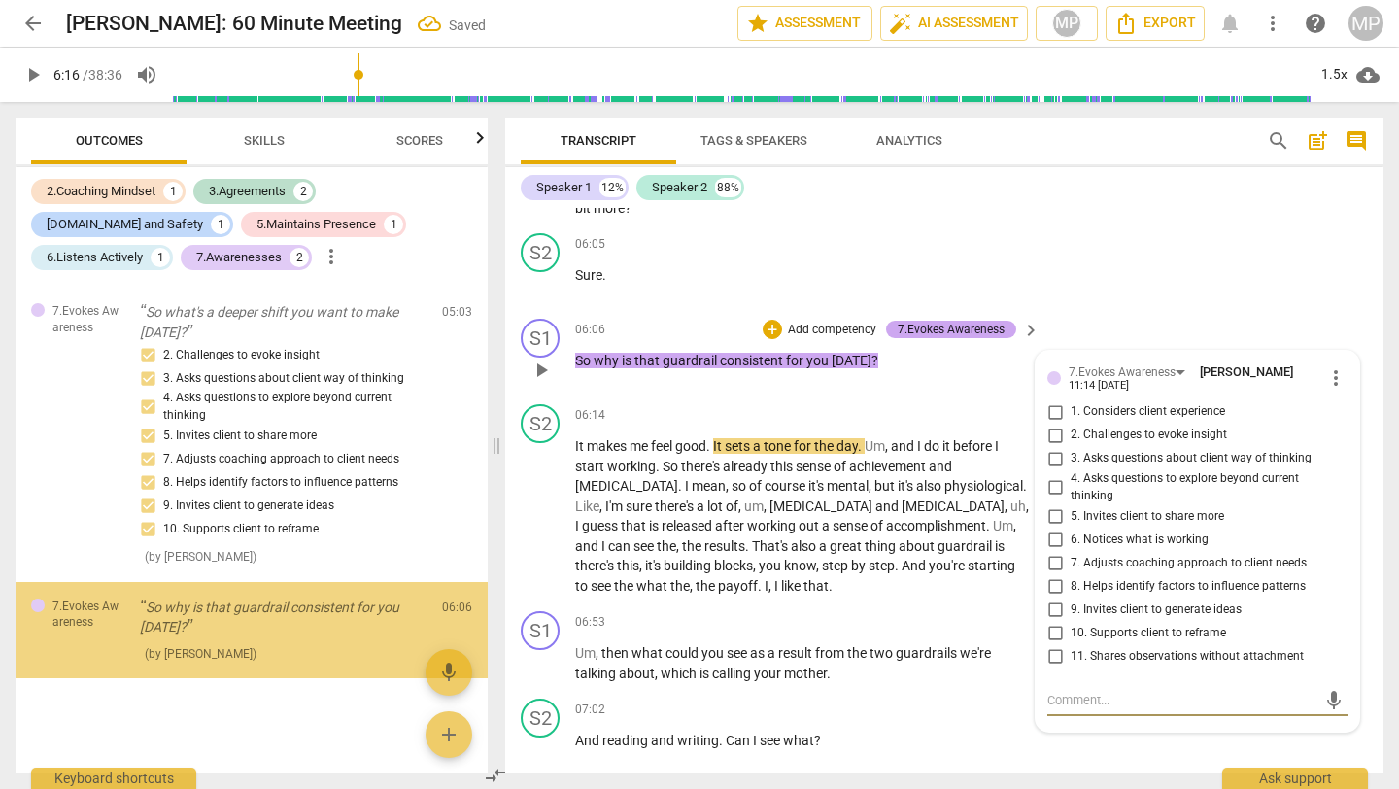
scroll to position [1071, 0]
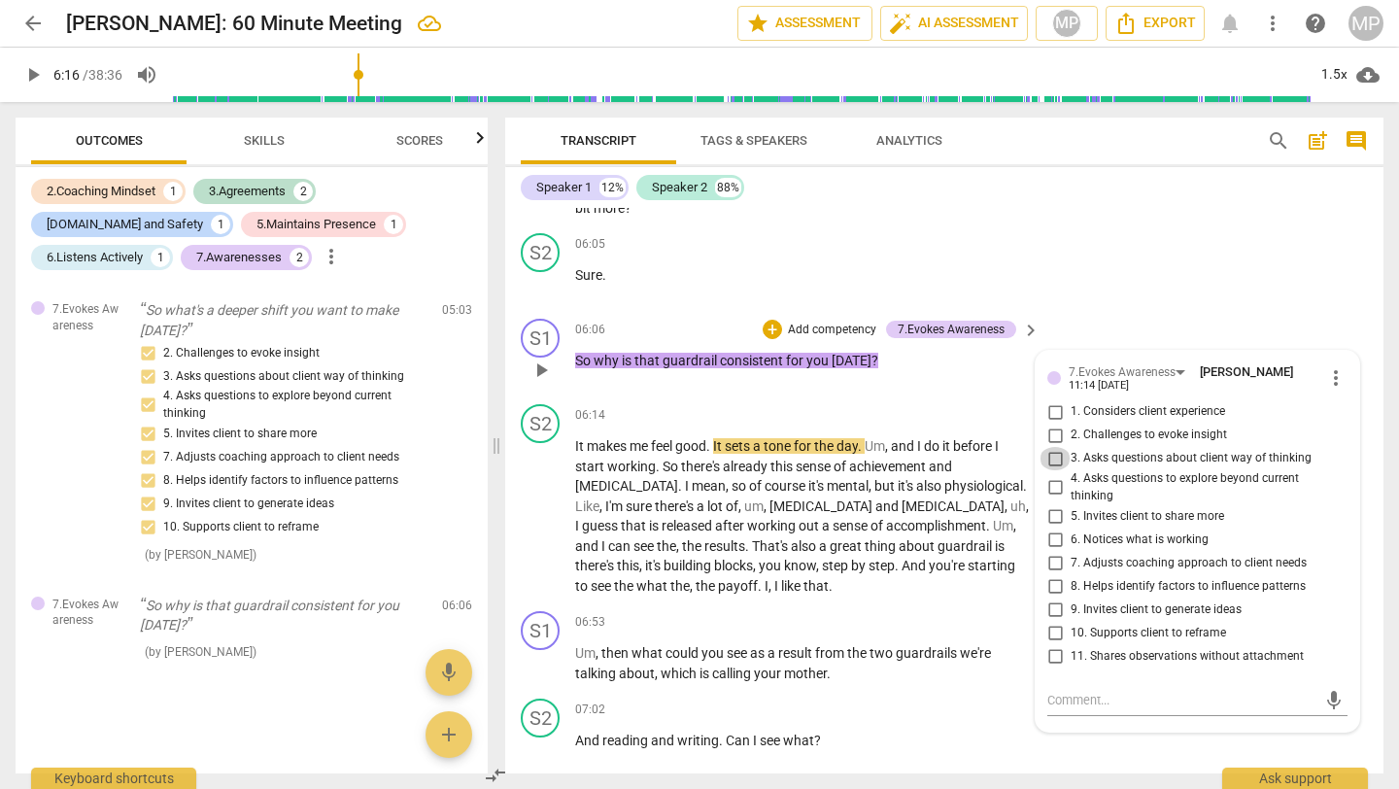
click at [1050, 470] on input "3. Asks questions about client way of thinking" at bounding box center [1055, 458] width 31 height 23
checkbox input "true"
click at [1131, 245] on div "S2 play_arrow pause 06:05 + Add competency keyboard_arrow_right Sure ." at bounding box center [944, 268] width 879 height 86
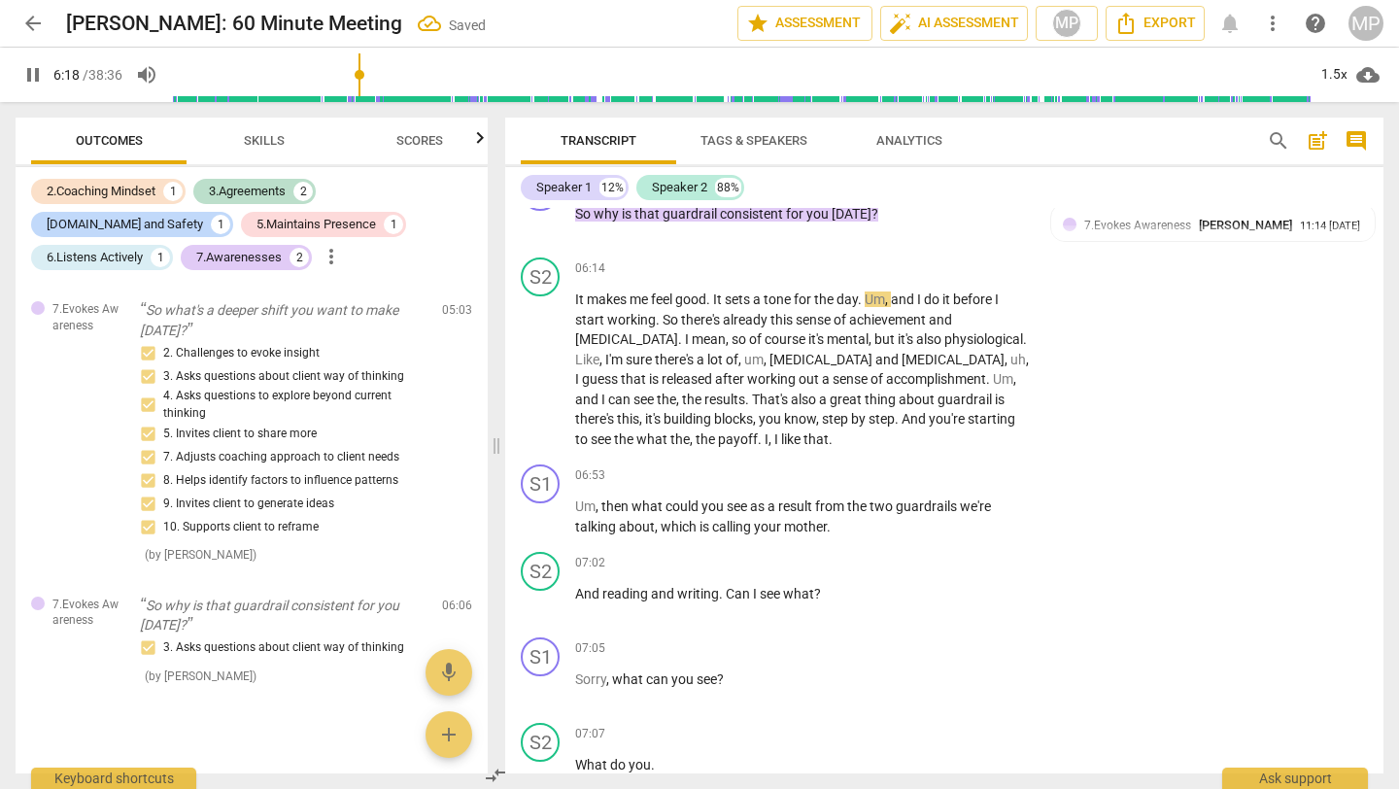
scroll to position [2634, 0]
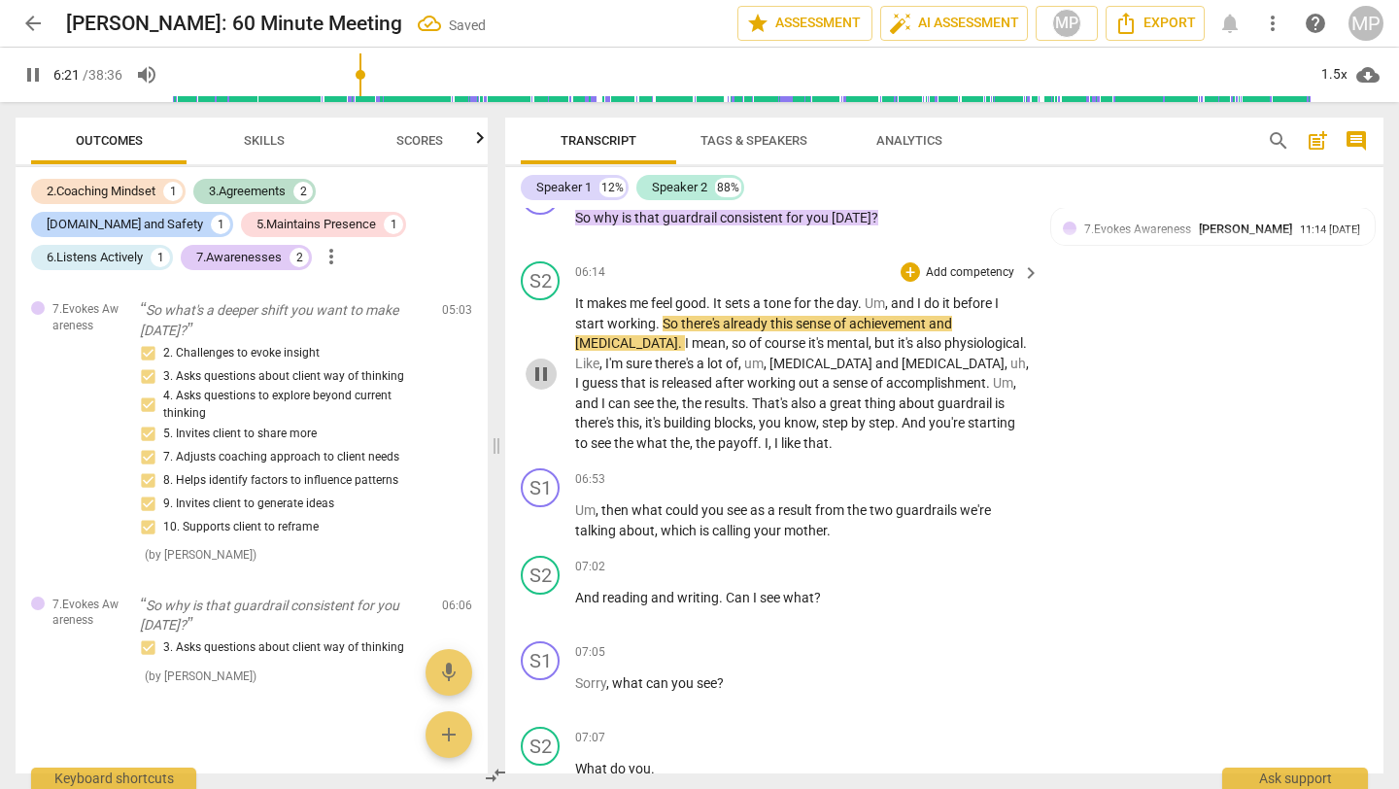
click at [527, 386] on span "pause" at bounding box center [541, 373] width 31 height 23
click at [33, 69] on span "play_arrow" at bounding box center [32, 74] width 23 height 23
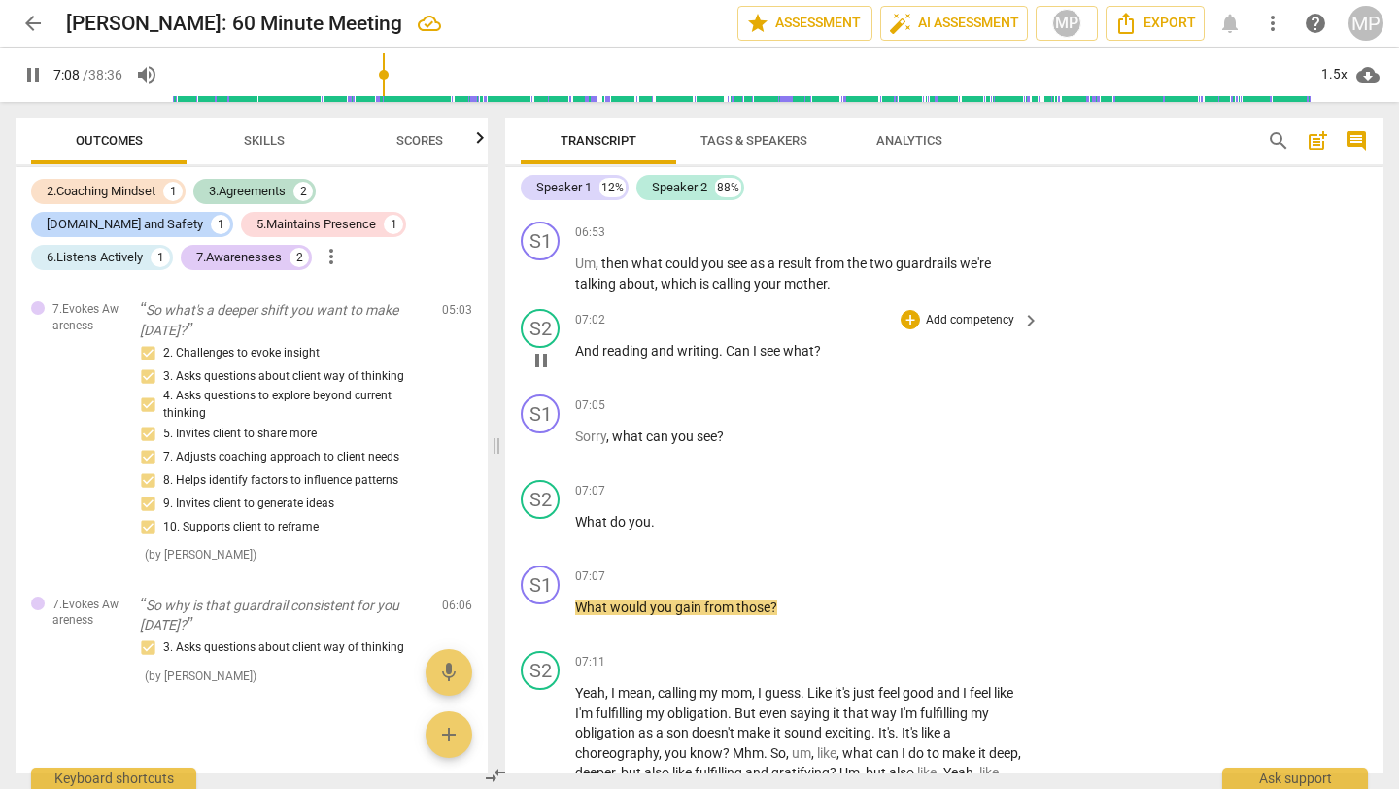
scroll to position [2893, 0]
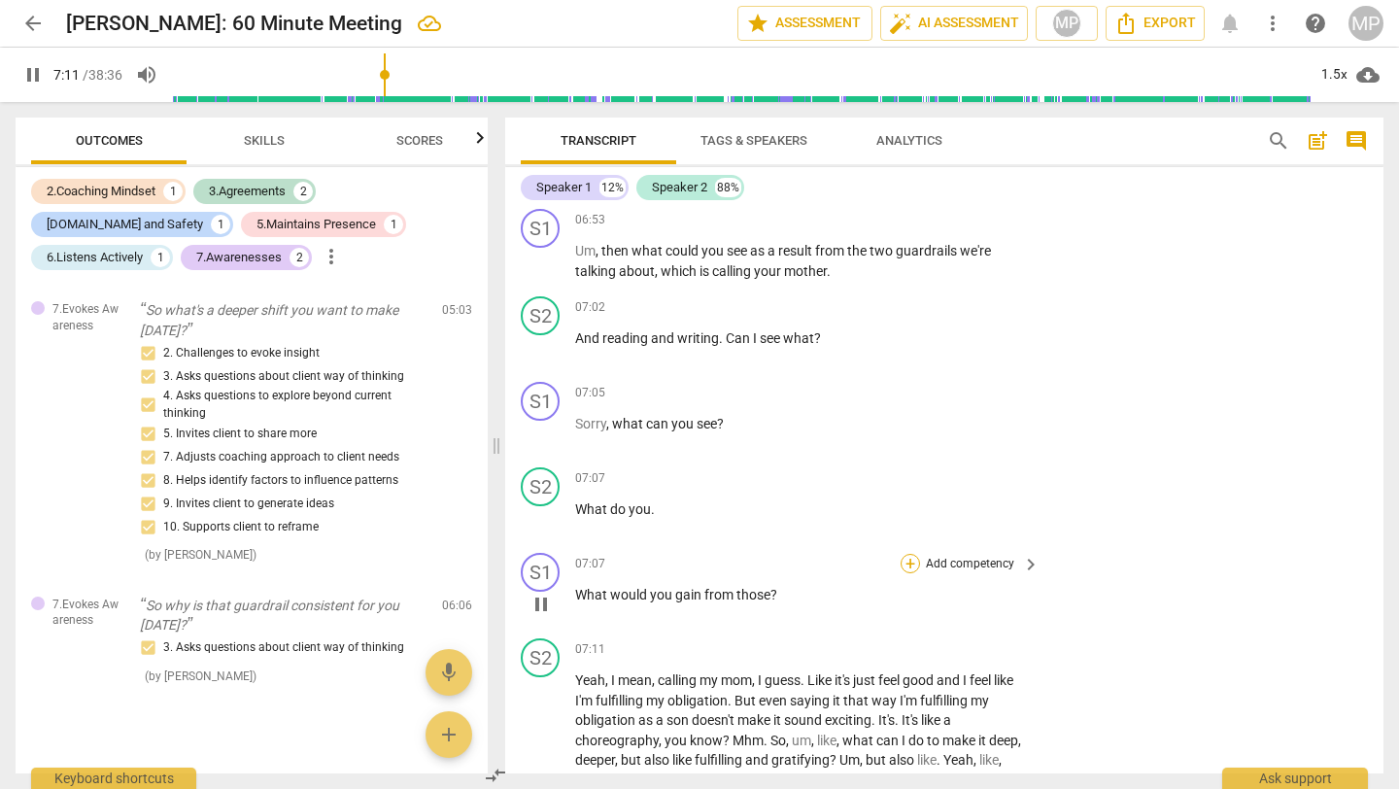
click at [909, 573] on div "+" at bounding box center [910, 563] width 19 height 19
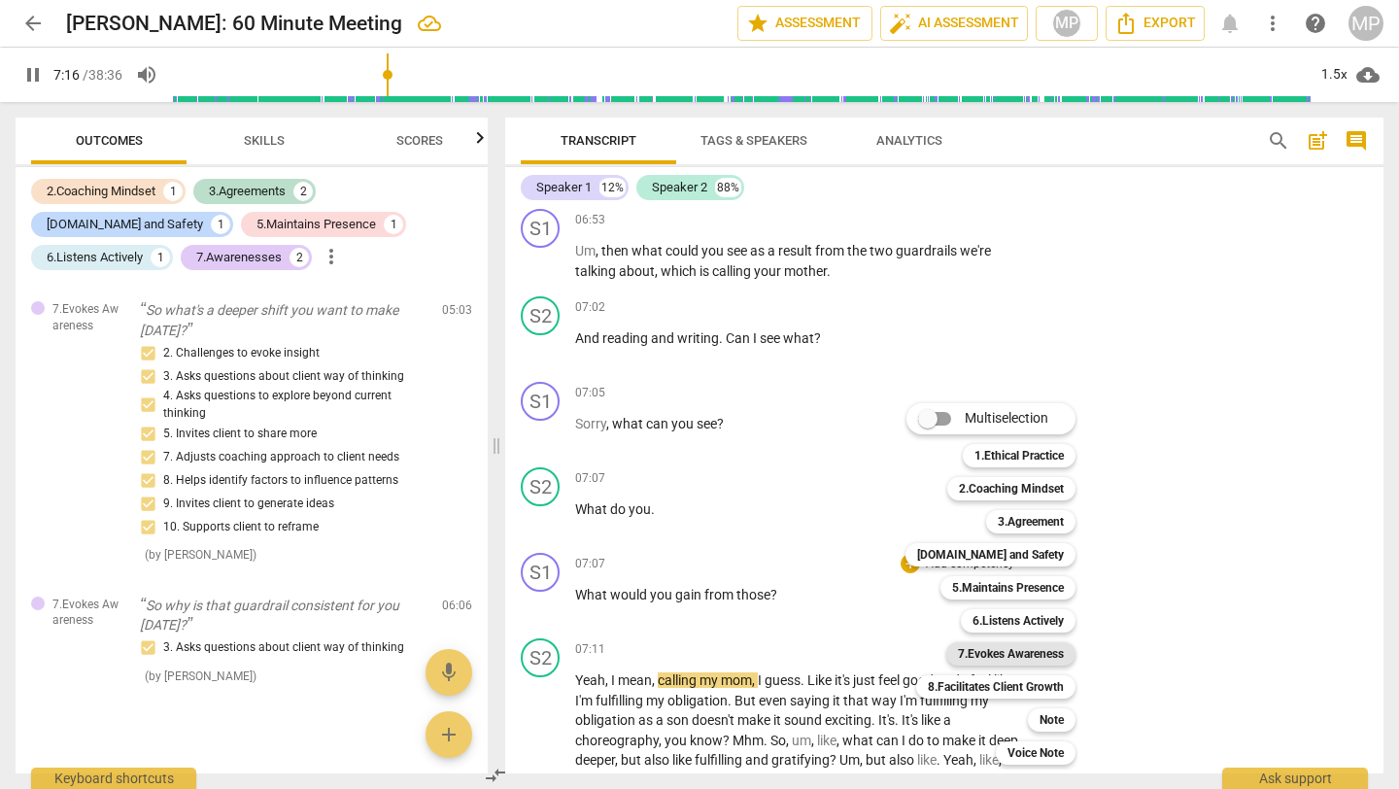
click at [1031, 649] on b "7.Evokes Awareness" at bounding box center [1011, 653] width 106 height 23
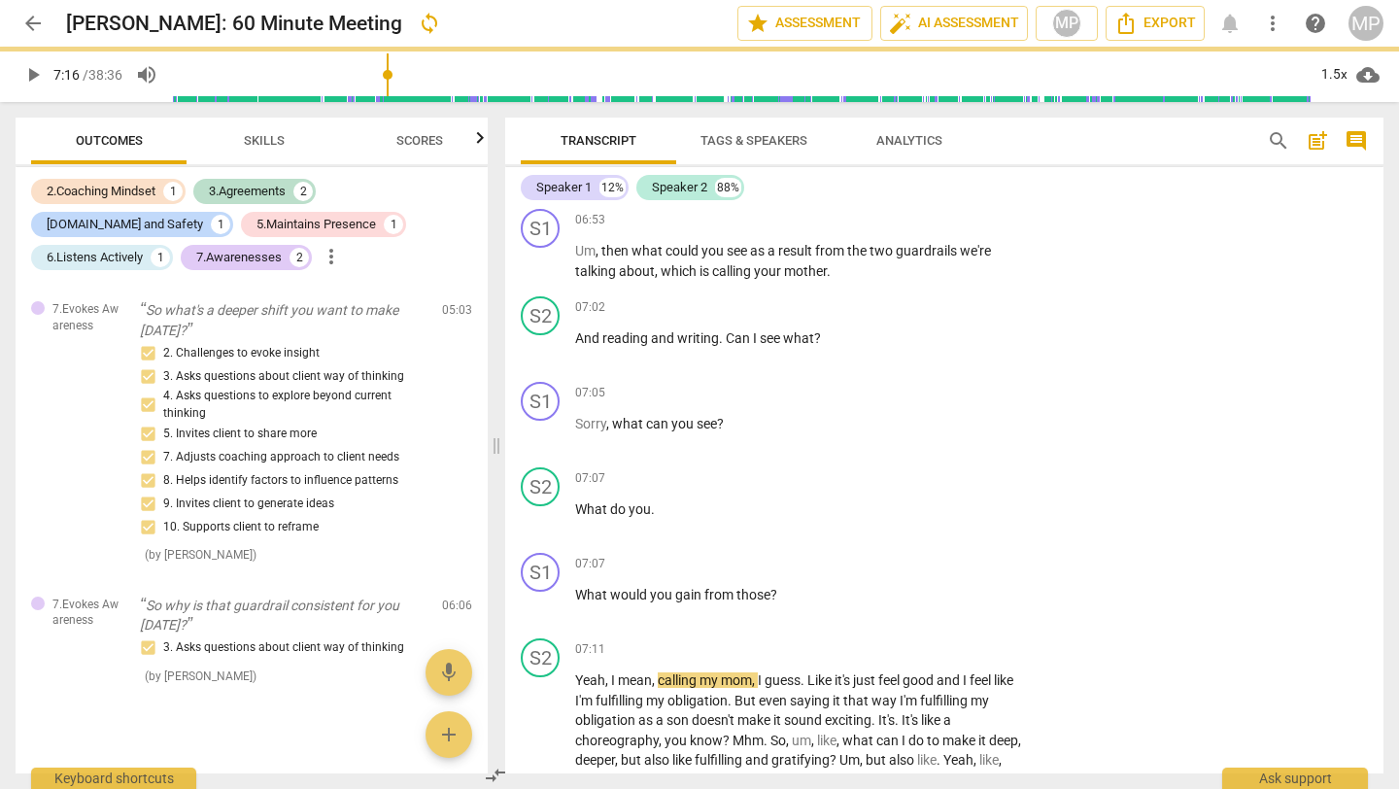
type input "437"
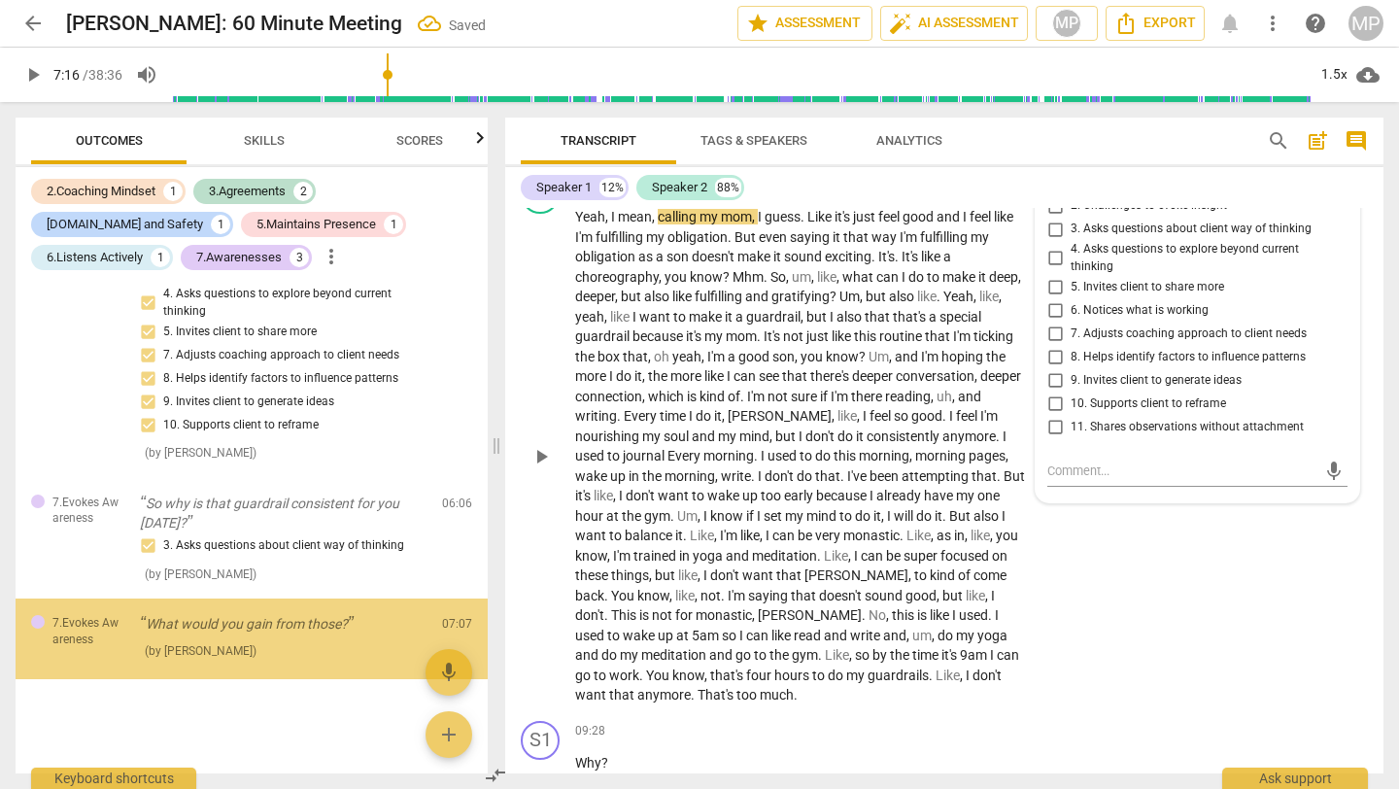
scroll to position [1176, 0]
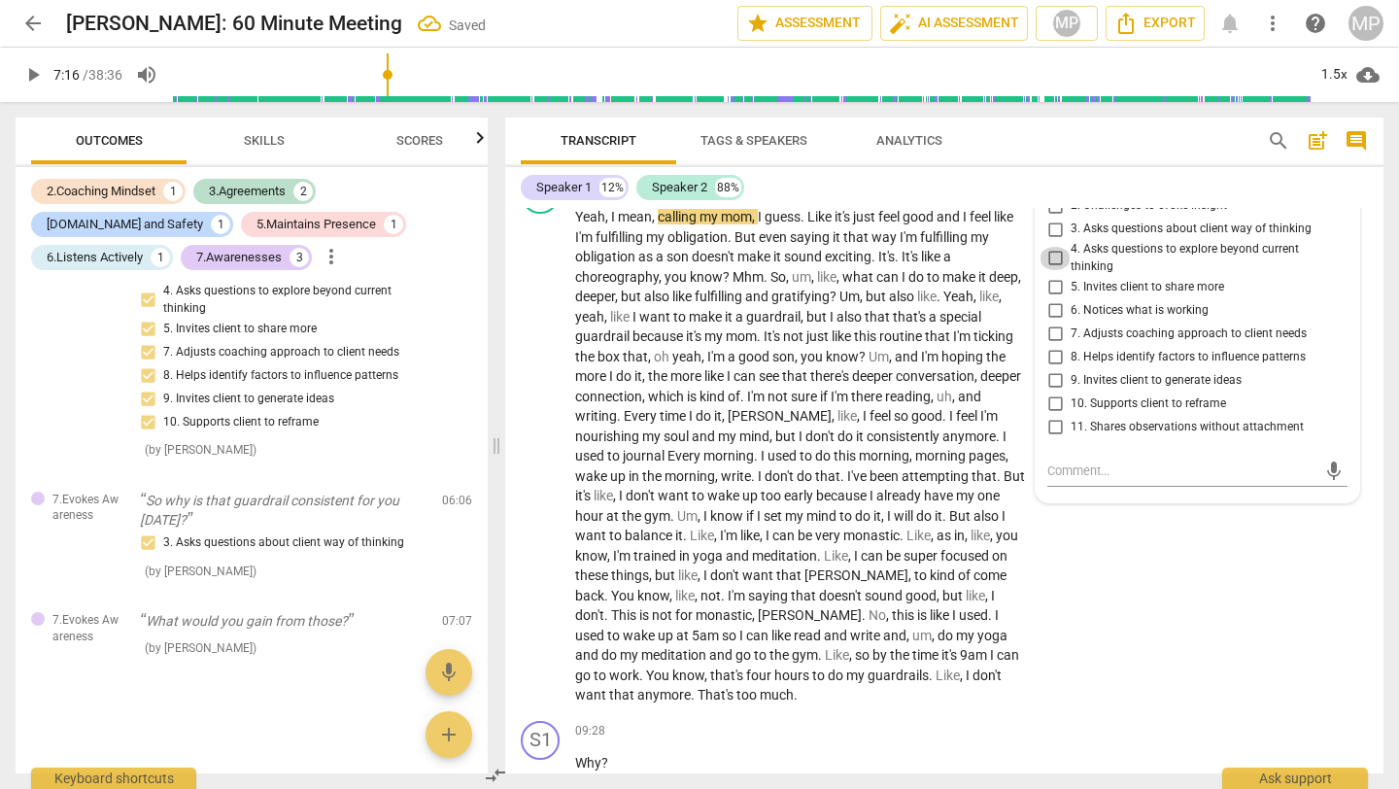
click at [1052, 270] on input "4. Asks questions to explore beyond current thinking" at bounding box center [1055, 258] width 31 height 23
checkbox input "true"
click at [1165, 177] on div "Speaker 1 12% Speaker 2 88%" at bounding box center [944, 187] width 847 height 33
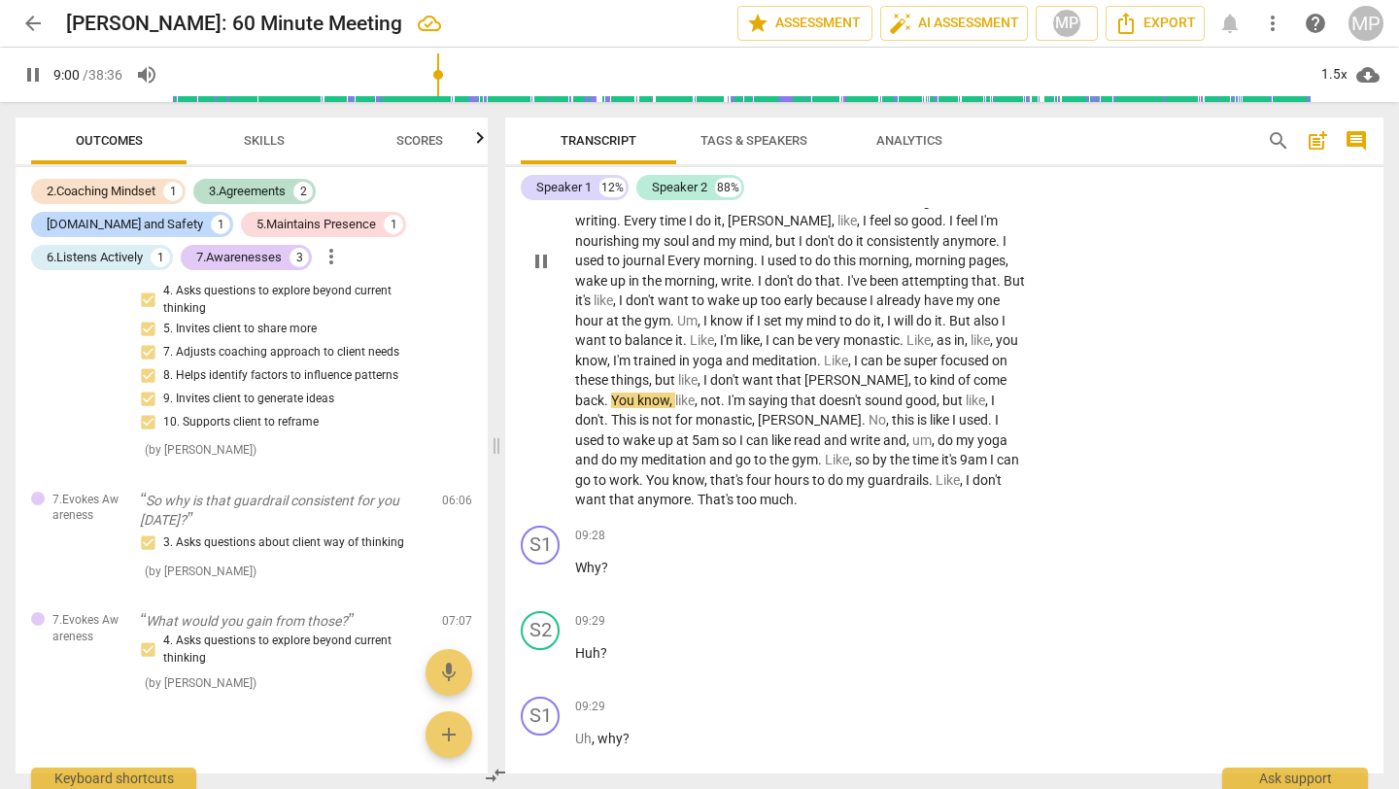
scroll to position [3556, 0]
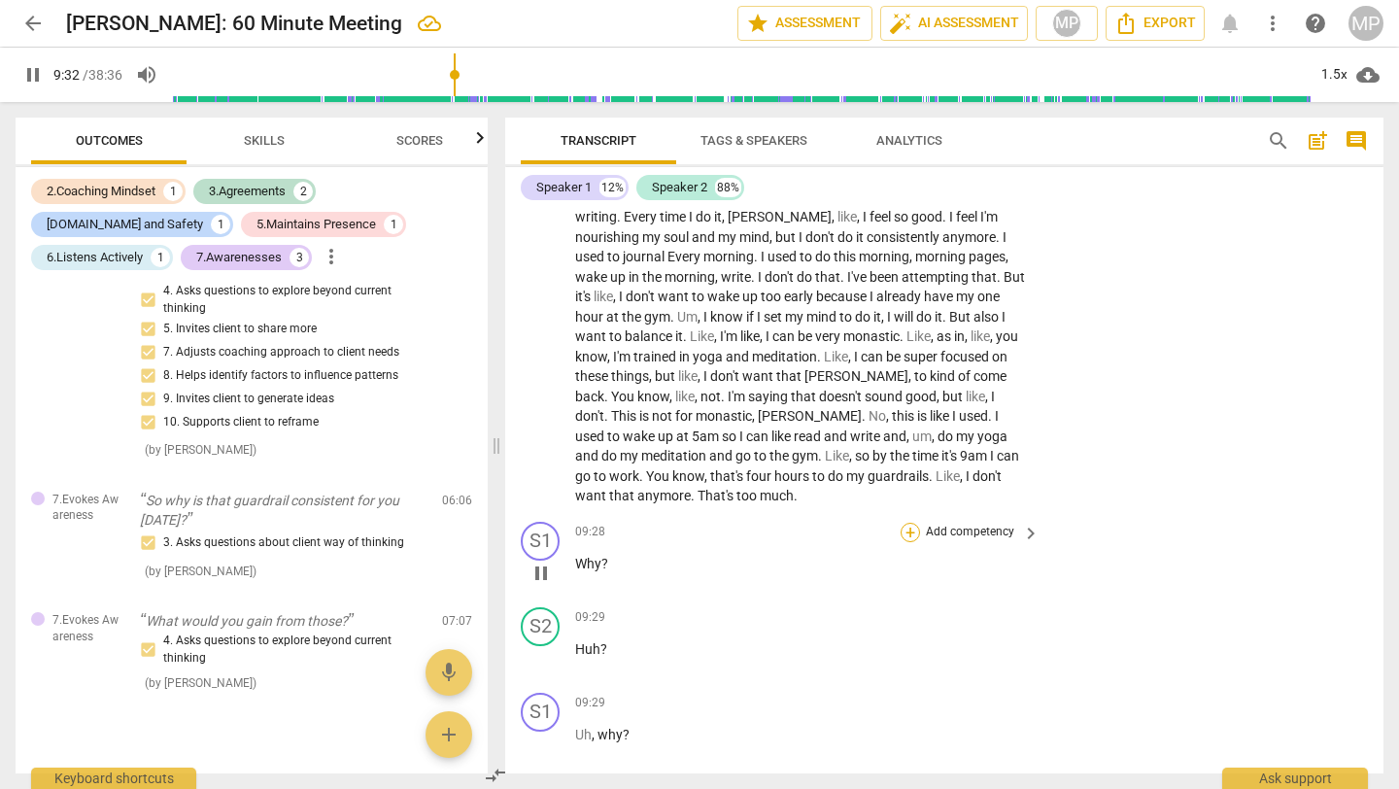
click at [904, 542] on div "+" at bounding box center [910, 532] width 19 height 19
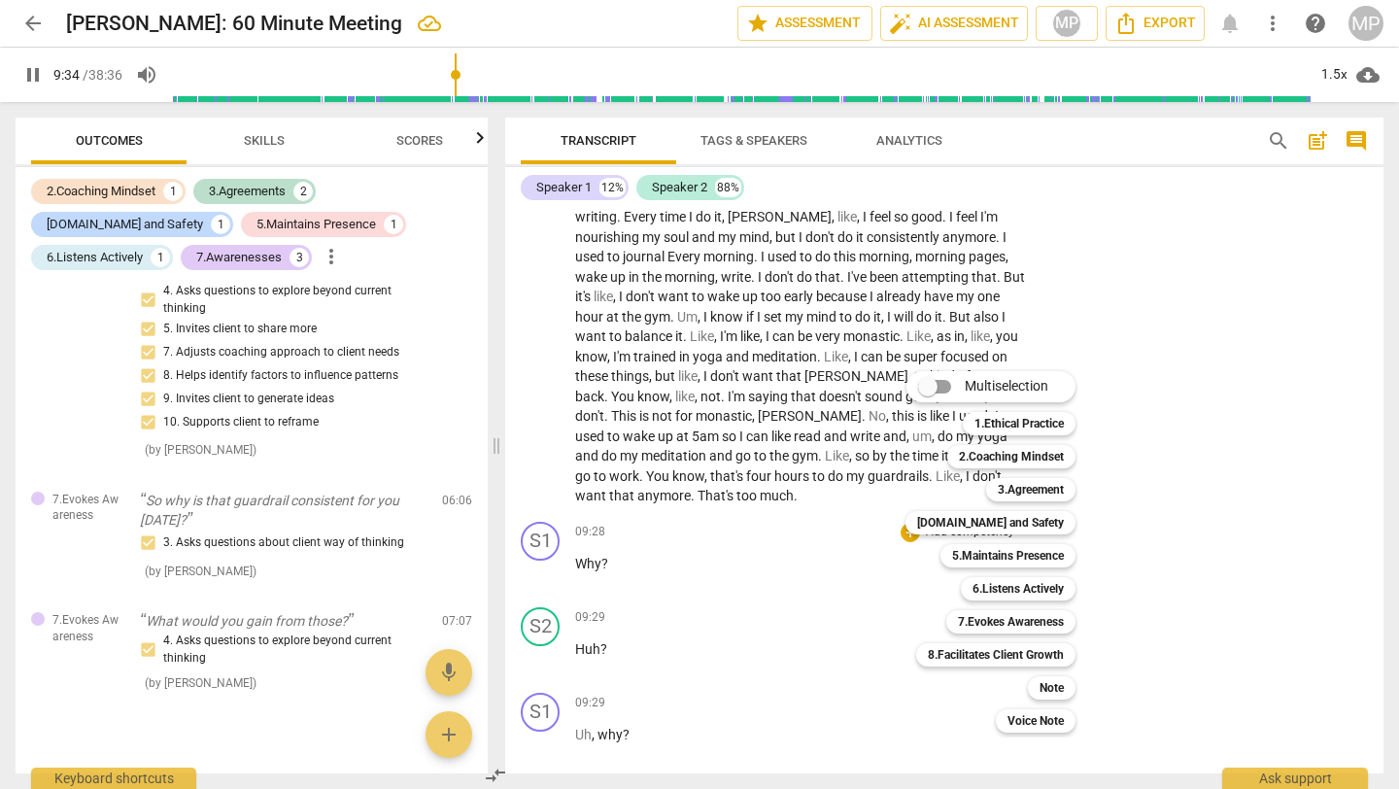
scroll to position [4180, 0]
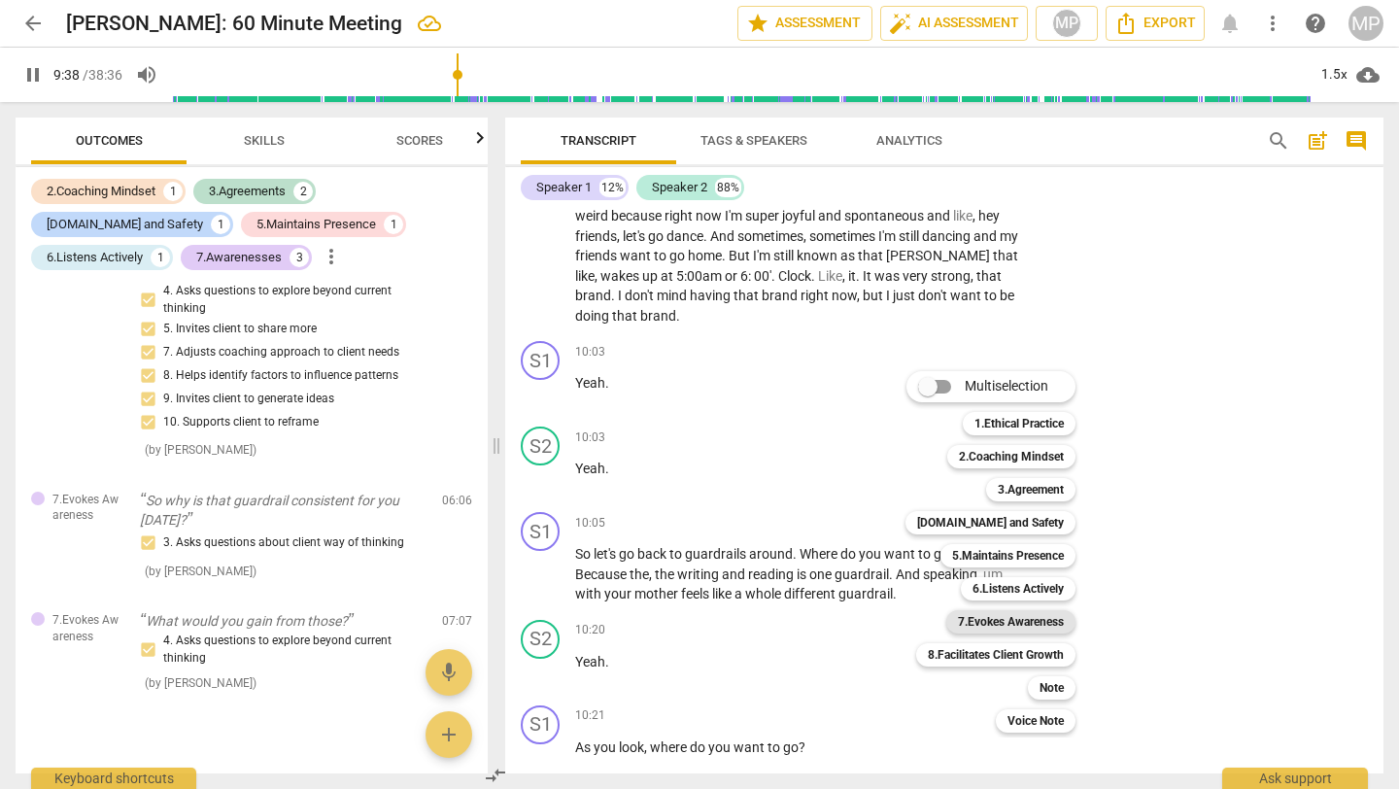
click at [1022, 622] on b "7.Evokes Awareness" at bounding box center [1011, 621] width 106 height 23
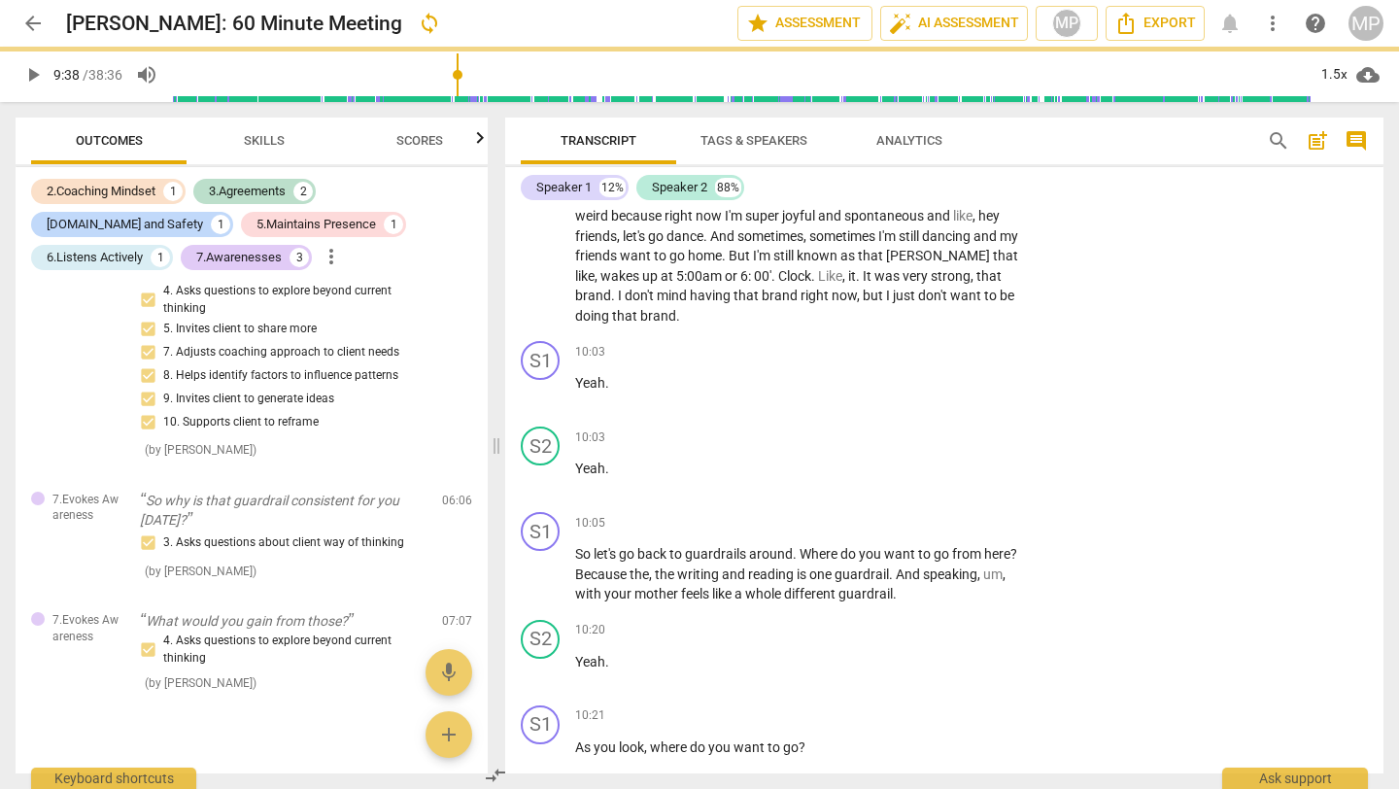
type input "579"
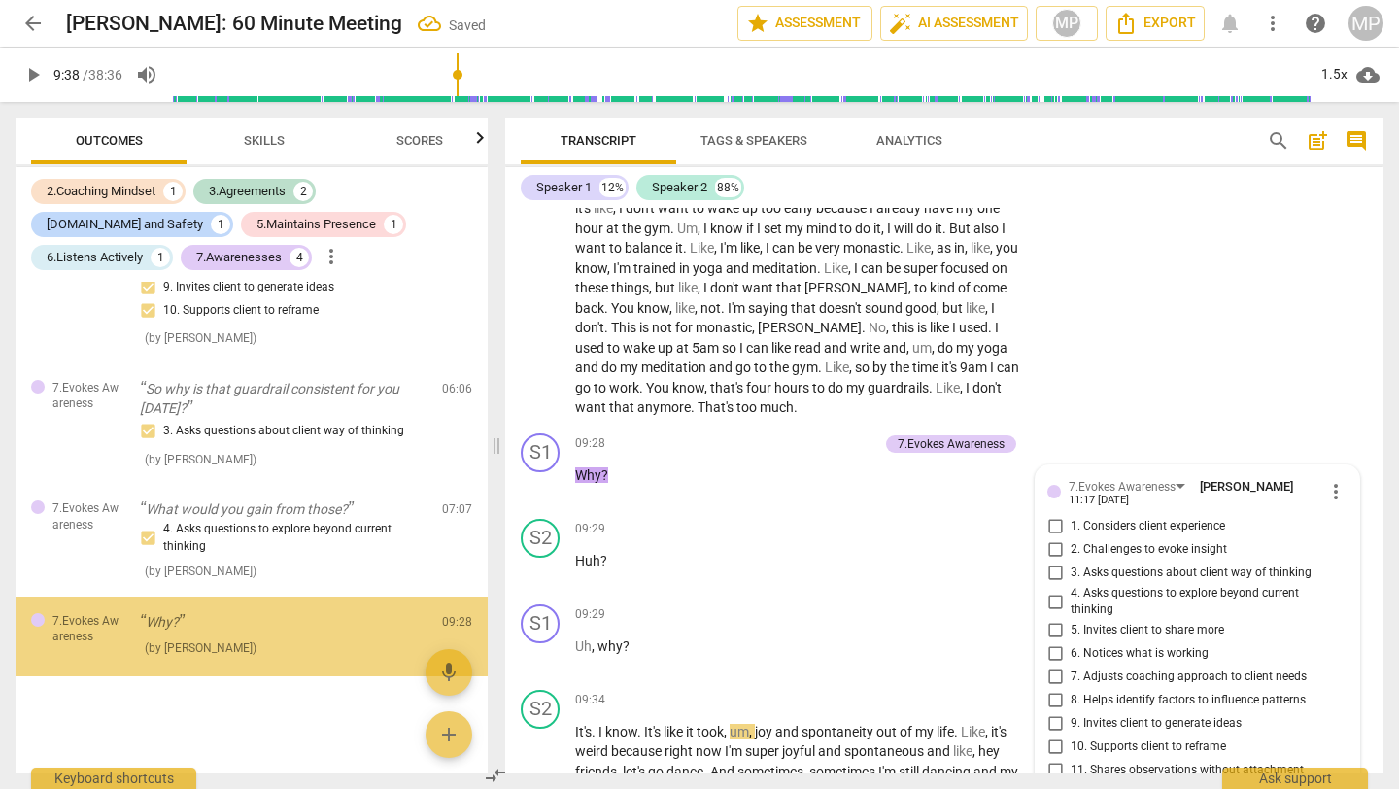
scroll to position [3988, 0]
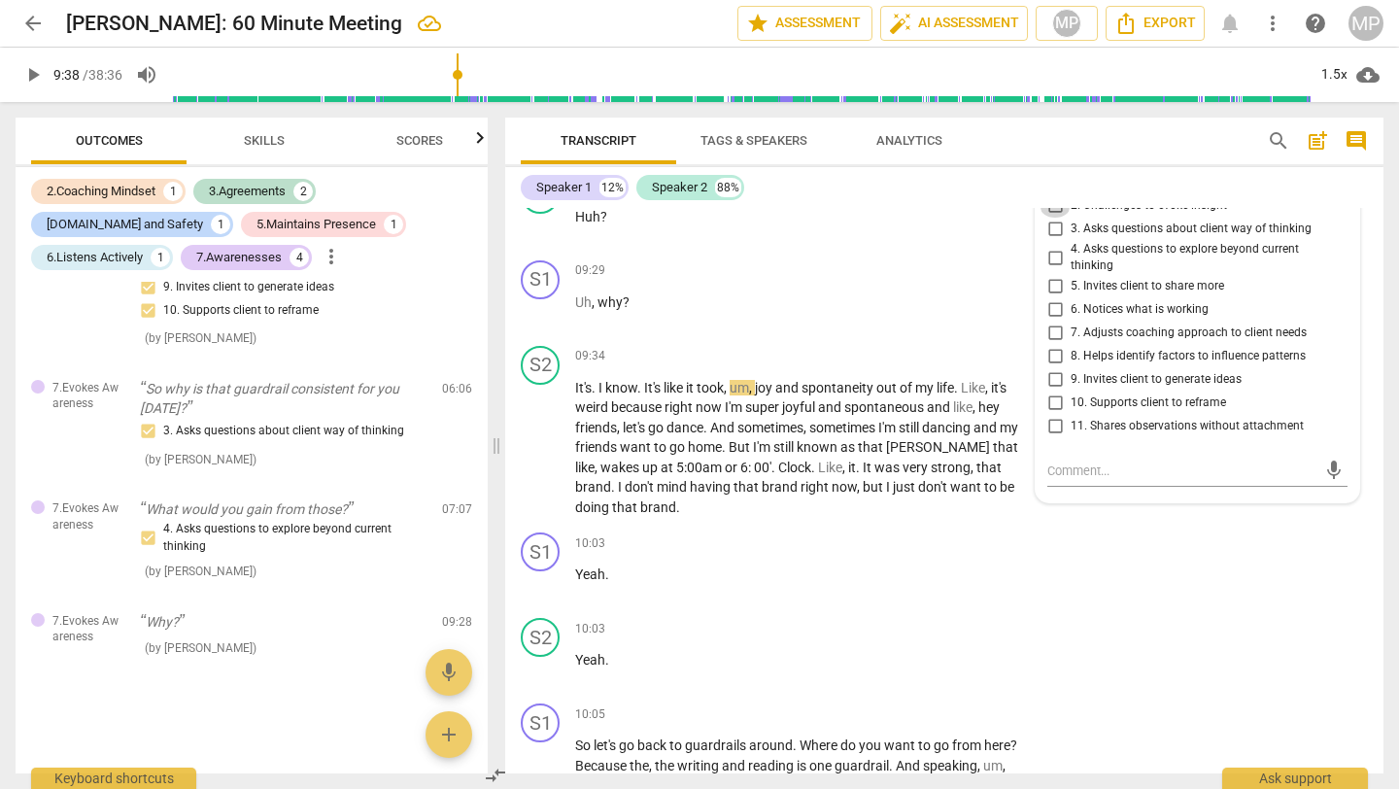
click at [1054, 218] on input "2. Challenges to evoke insight" at bounding box center [1055, 205] width 31 height 23
checkbox input "true"
click at [1055, 269] on input "4. Asks questions to explore beyond current thinking" at bounding box center [1055, 257] width 31 height 23
checkbox input "true"
click at [1048, 298] on input "5. Invites client to share more" at bounding box center [1055, 286] width 31 height 23
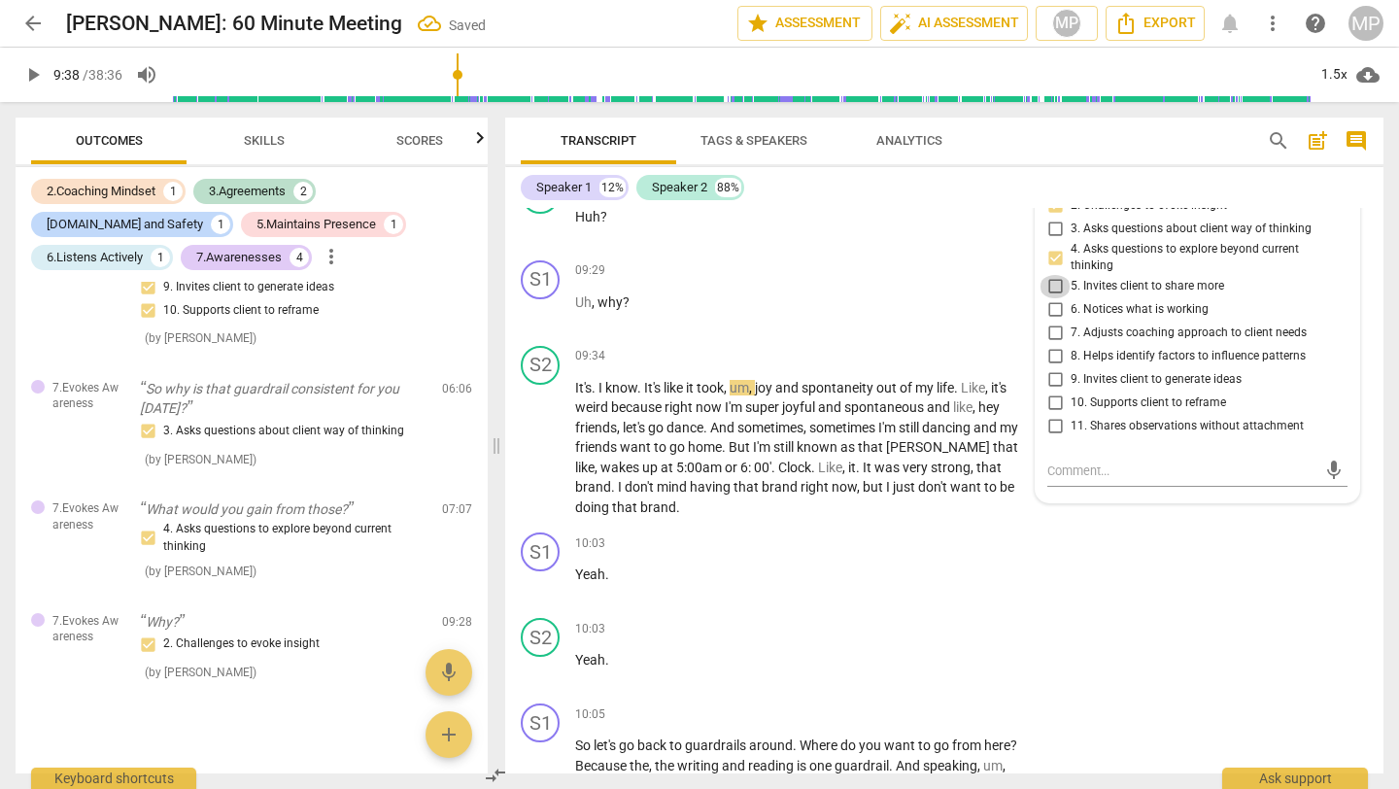
checkbox input "true"
click at [1054, 322] on input "6. Notices what is working" at bounding box center [1055, 309] width 31 height 23
checkbox input "true"
click at [1053, 345] on input "7. Adjusts coaching approach to client needs" at bounding box center [1055, 333] width 31 height 23
checkbox input "true"
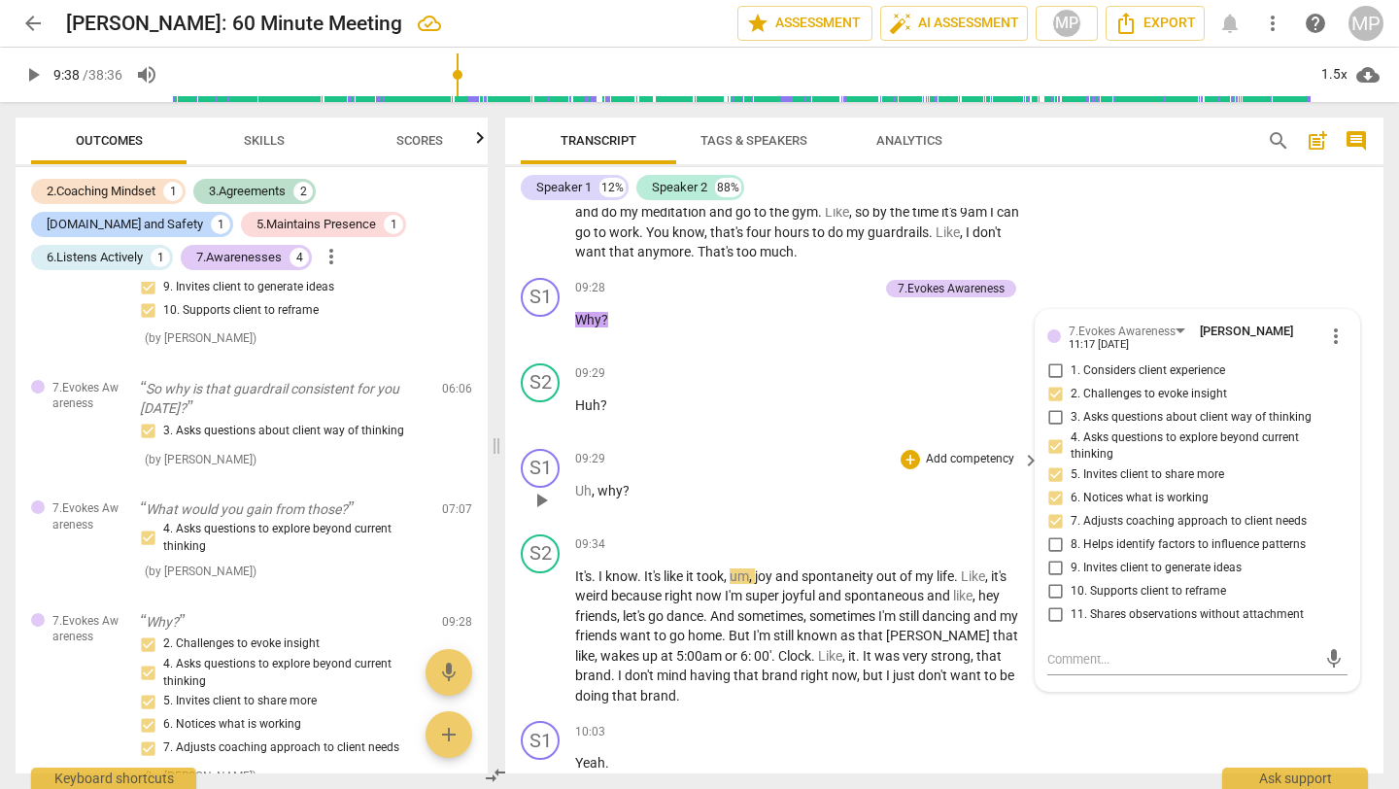
scroll to position [3801, 0]
click at [23, 67] on span "play_arrow" at bounding box center [32, 74] width 23 height 23
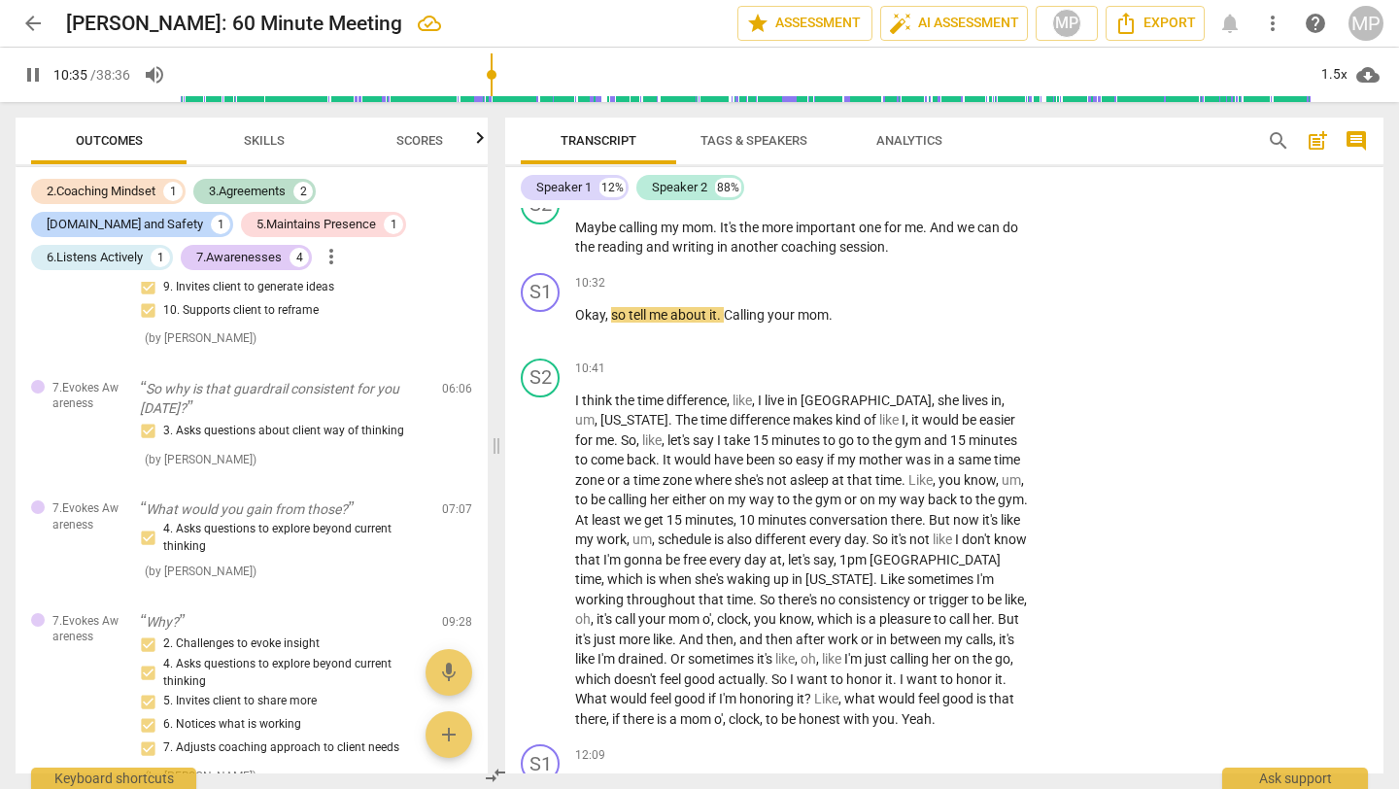
scroll to position [4789, 0]
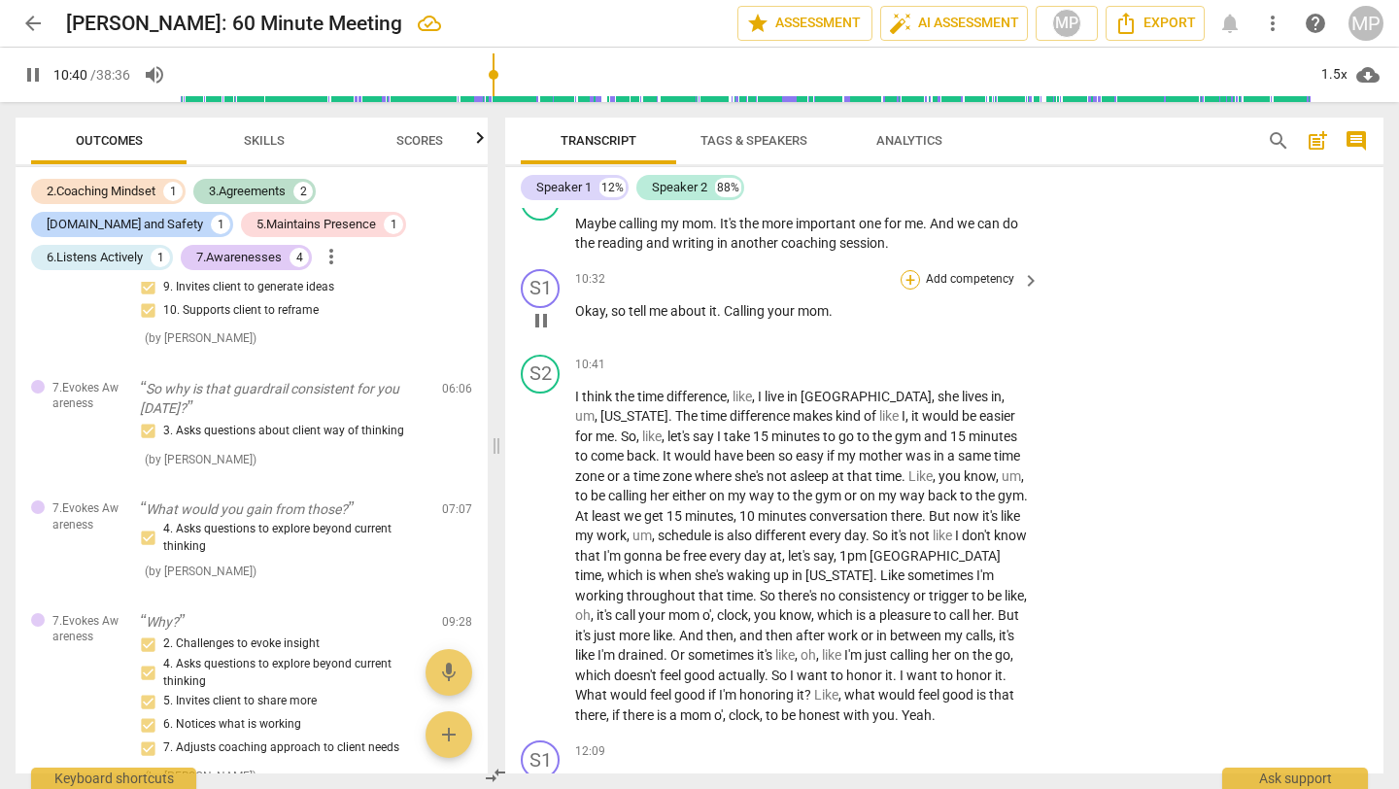
click at [911, 290] on div "+" at bounding box center [910, 279] width 19 height 19
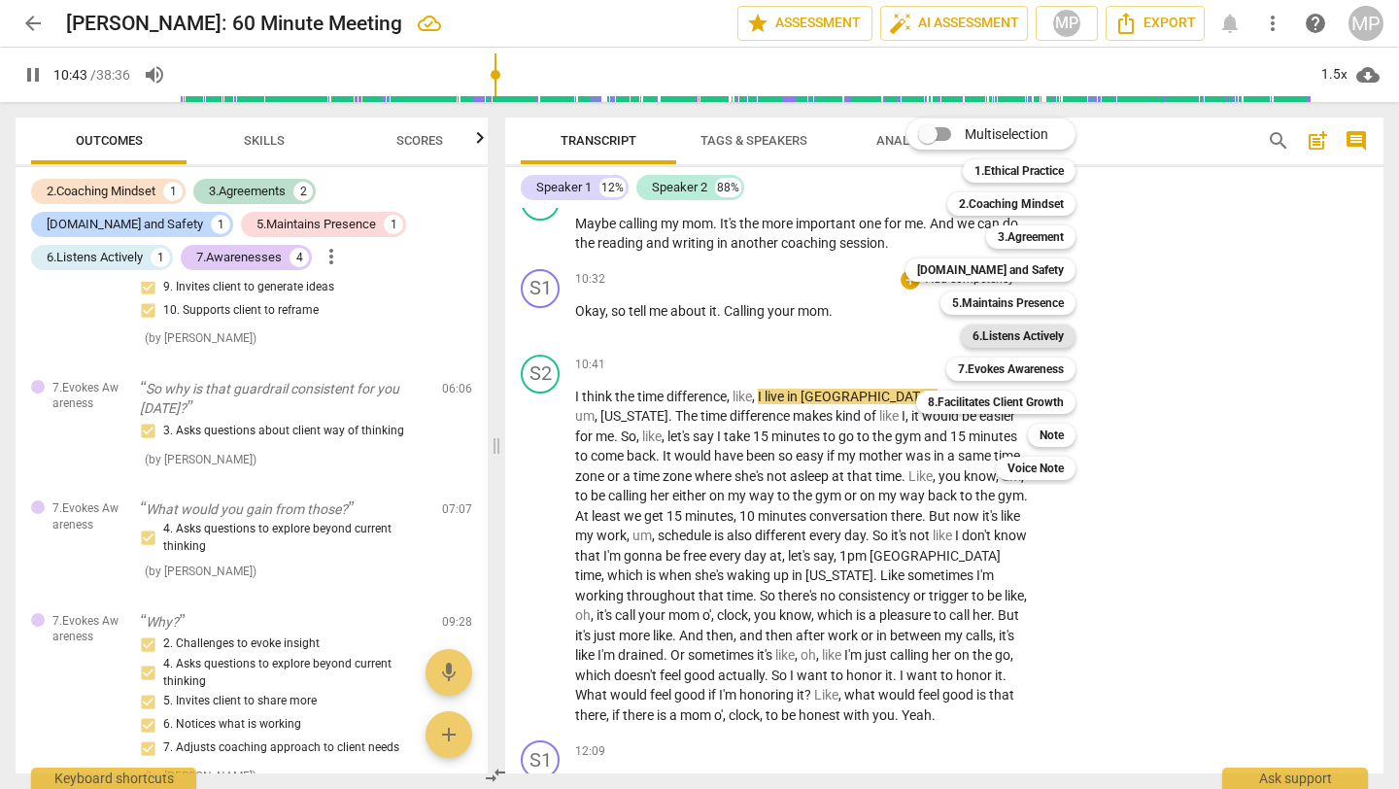
click at [984, 330] on b "6.Listens Actively" at bounding box center [1018, 336] width 91 height 23
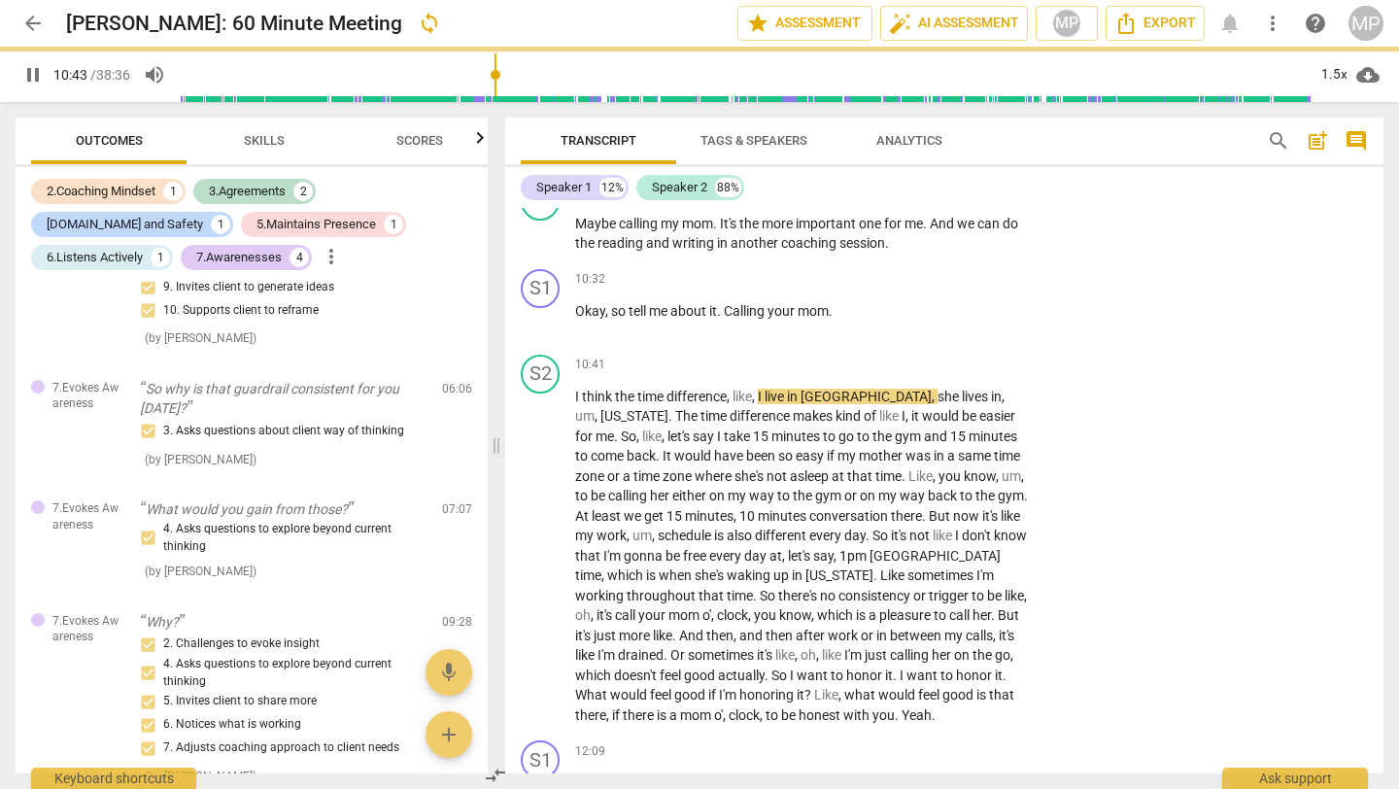
type input "644"
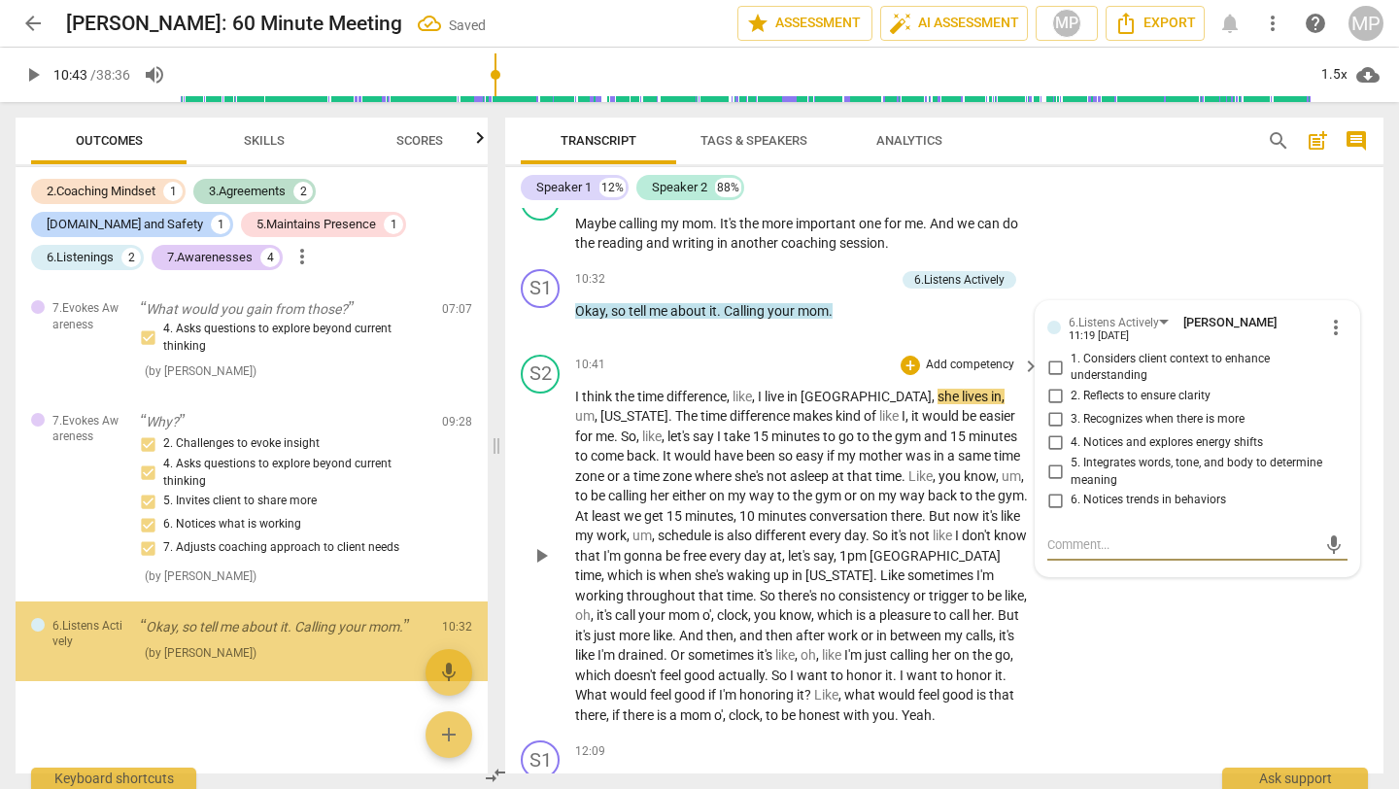
scroll to position [1491, 0]
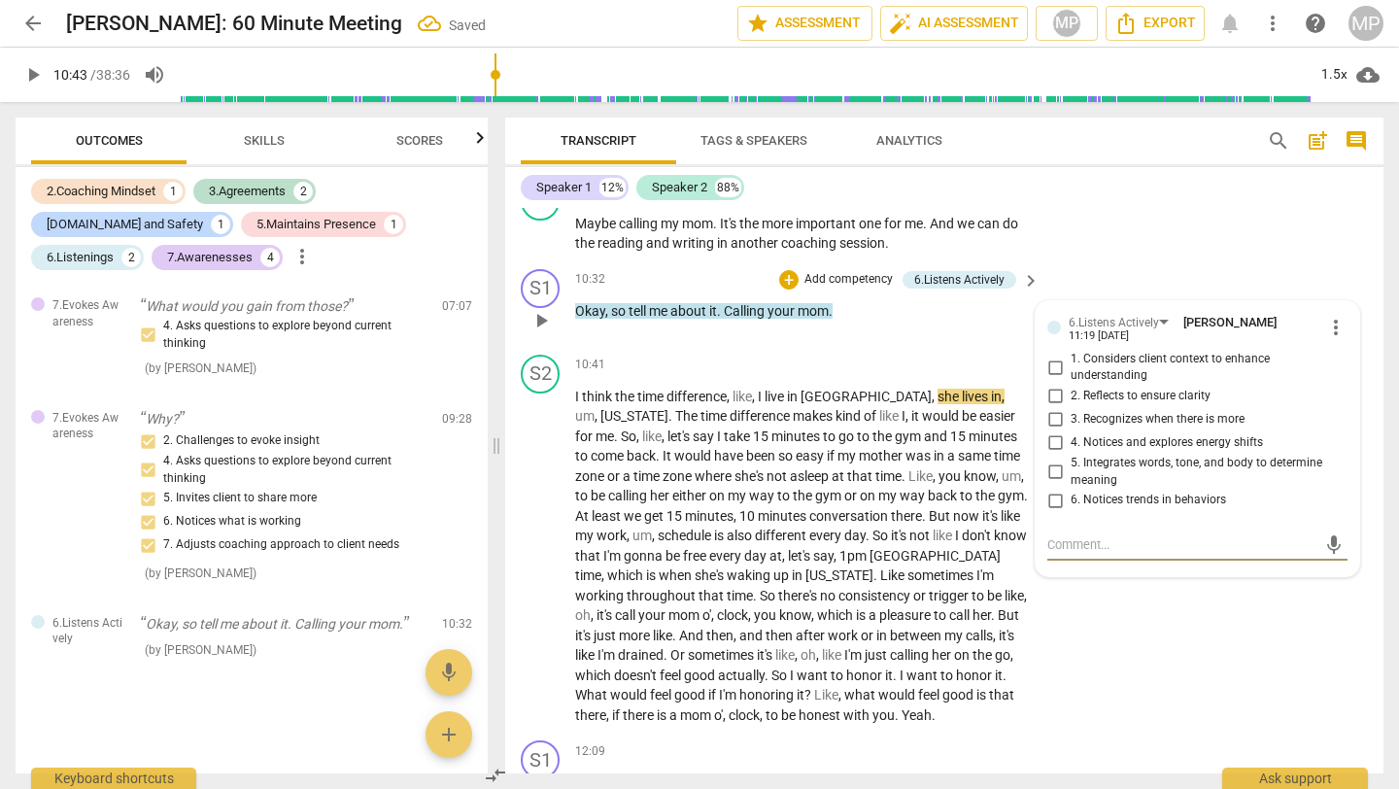
click at [1052, 379] on input "1. Considers client context to enhance understanding" at bounding box center [1055, 367] width 31 height 23
checkbox input "true"
click at [1062, 431] on input "3. Recognizes when there is more" at bounding box center [1055, 419] width 31 height 23
checkbox input "true"
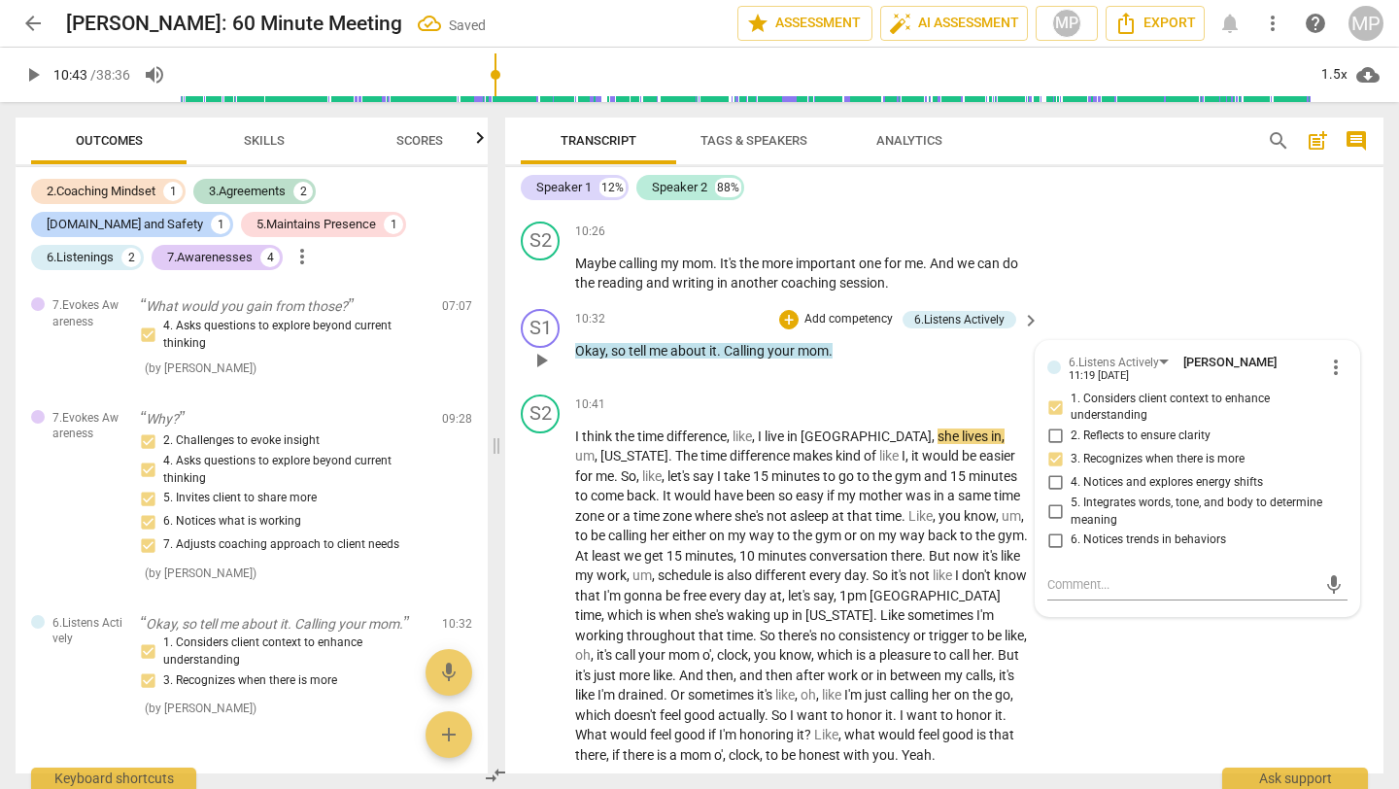
scroll to position [4747, 0]
click at [781, 331] on div "+" at bounding box center [788, 321] width 19 height 19
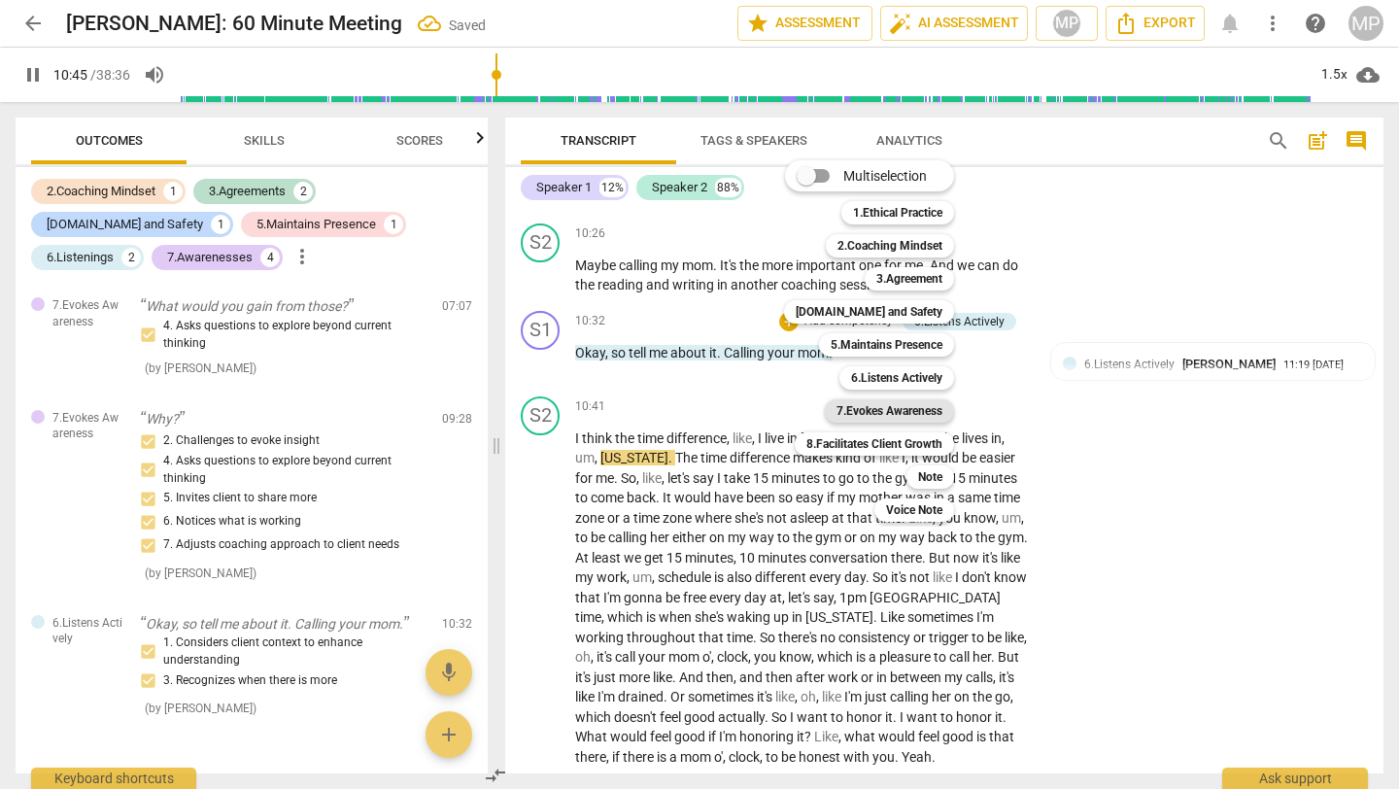
click at [907, 405] on b "7.Evokes Awareness" at bounding box center [890, 410] width 106 height 23
type input "646"
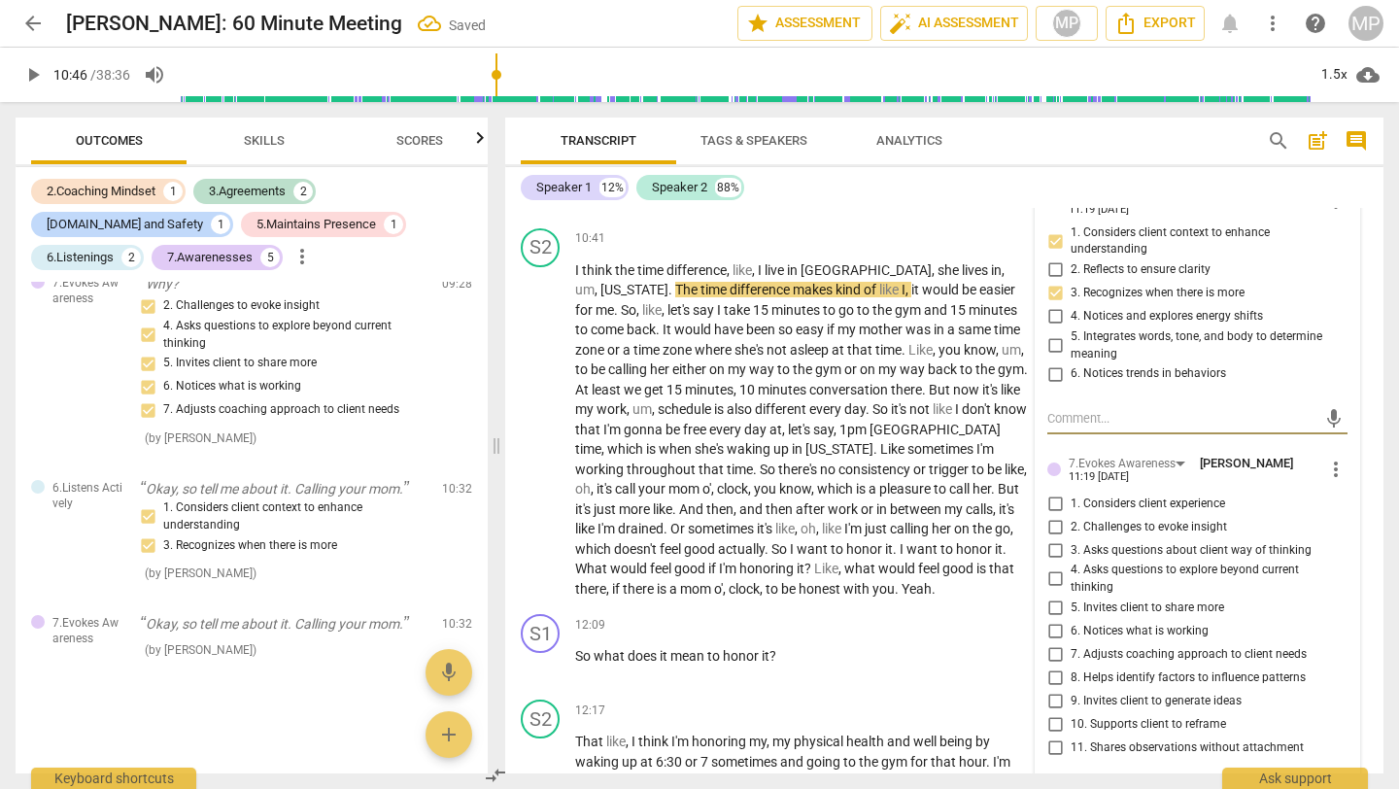
scroll to position [4915, 0]
click at [1059, 563] on input "3. Asks questions about client way of thinking" at bounding box center [1055, 550] width 31 height 23
checkbox input "true"
click at [1054, 621] on input "5. Invites client to share more" at bounding box center [1055, 609] width 31 height 23
checkbox input "true"
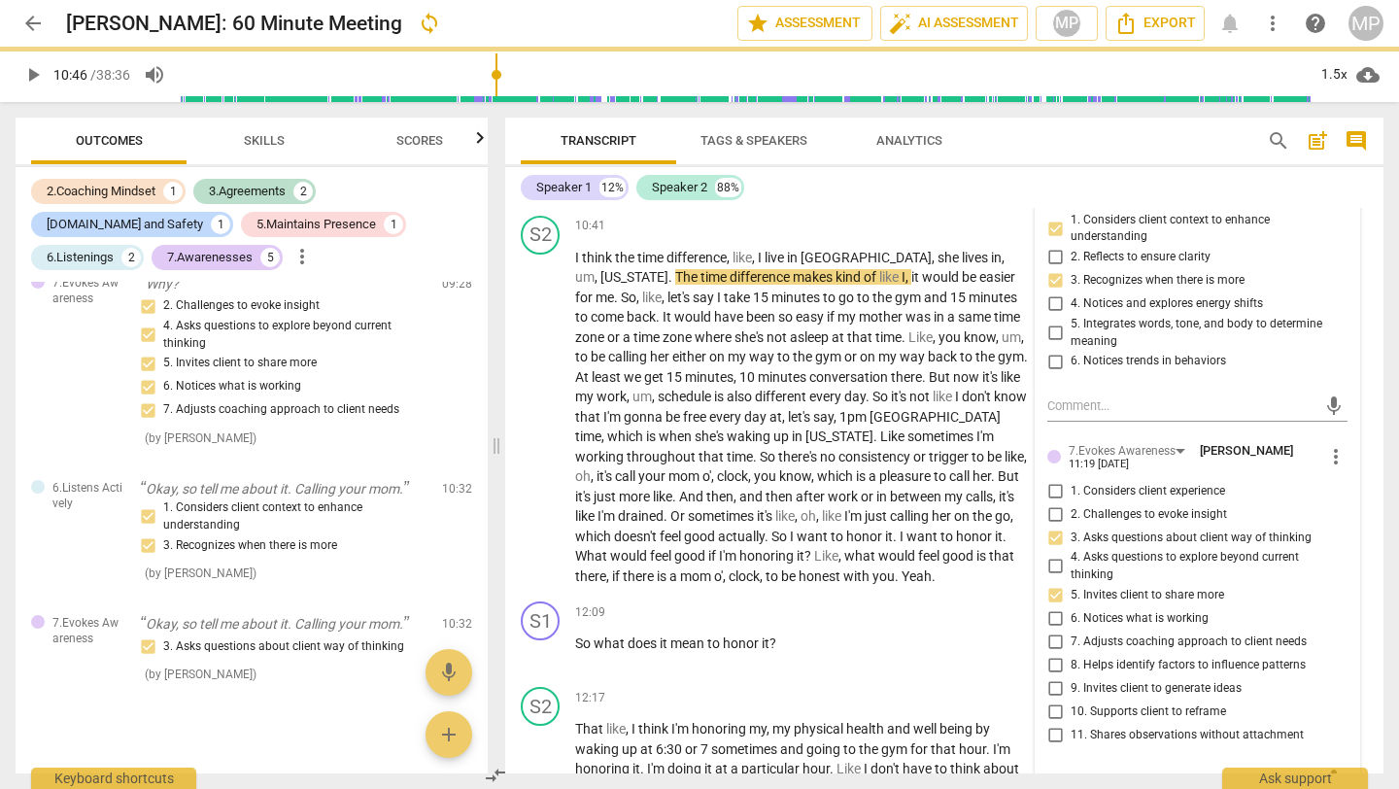
scroll to position [4950, 0]
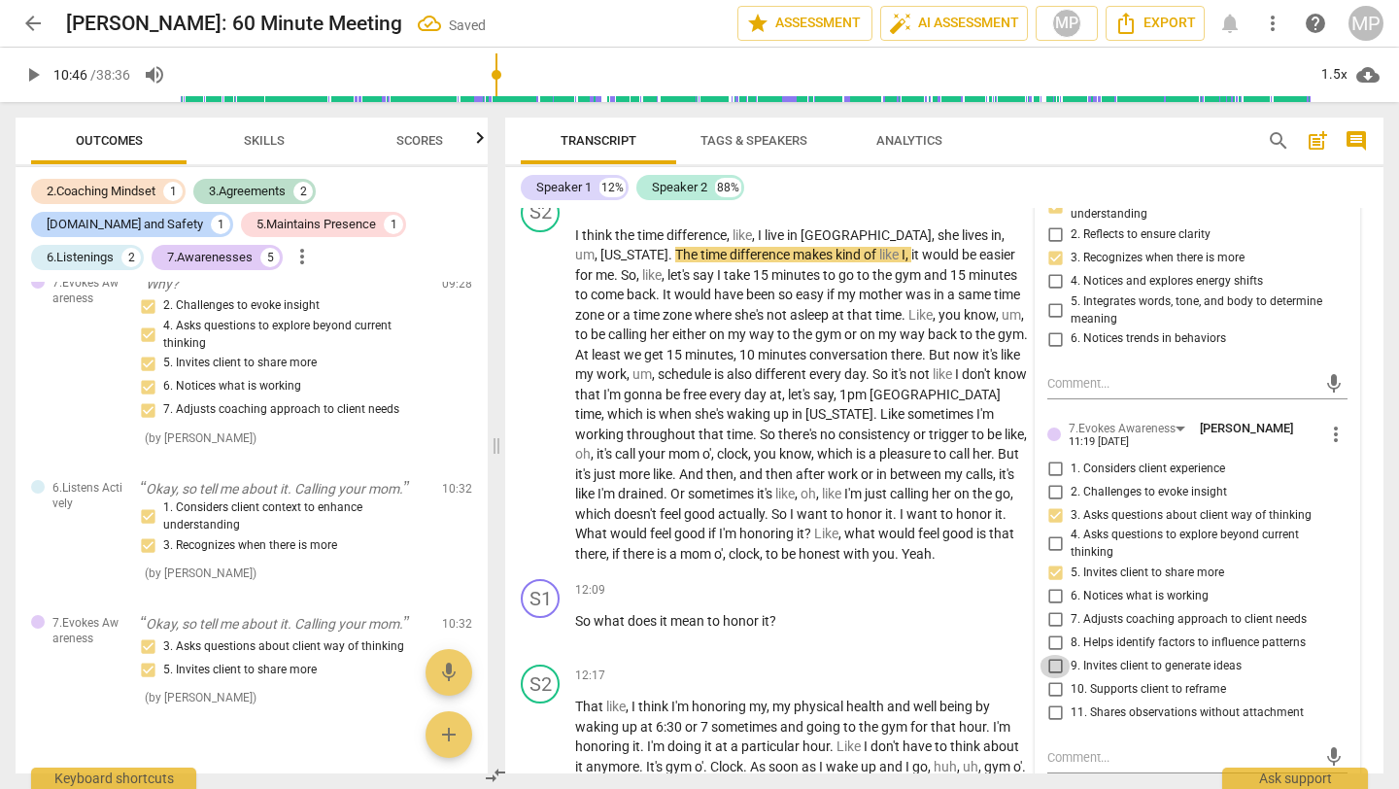
click at [1053, 649] on input "9. Invites client to generate ideas" at bounding box center [1055, 666] width 31 height 23
checkbox input "true"
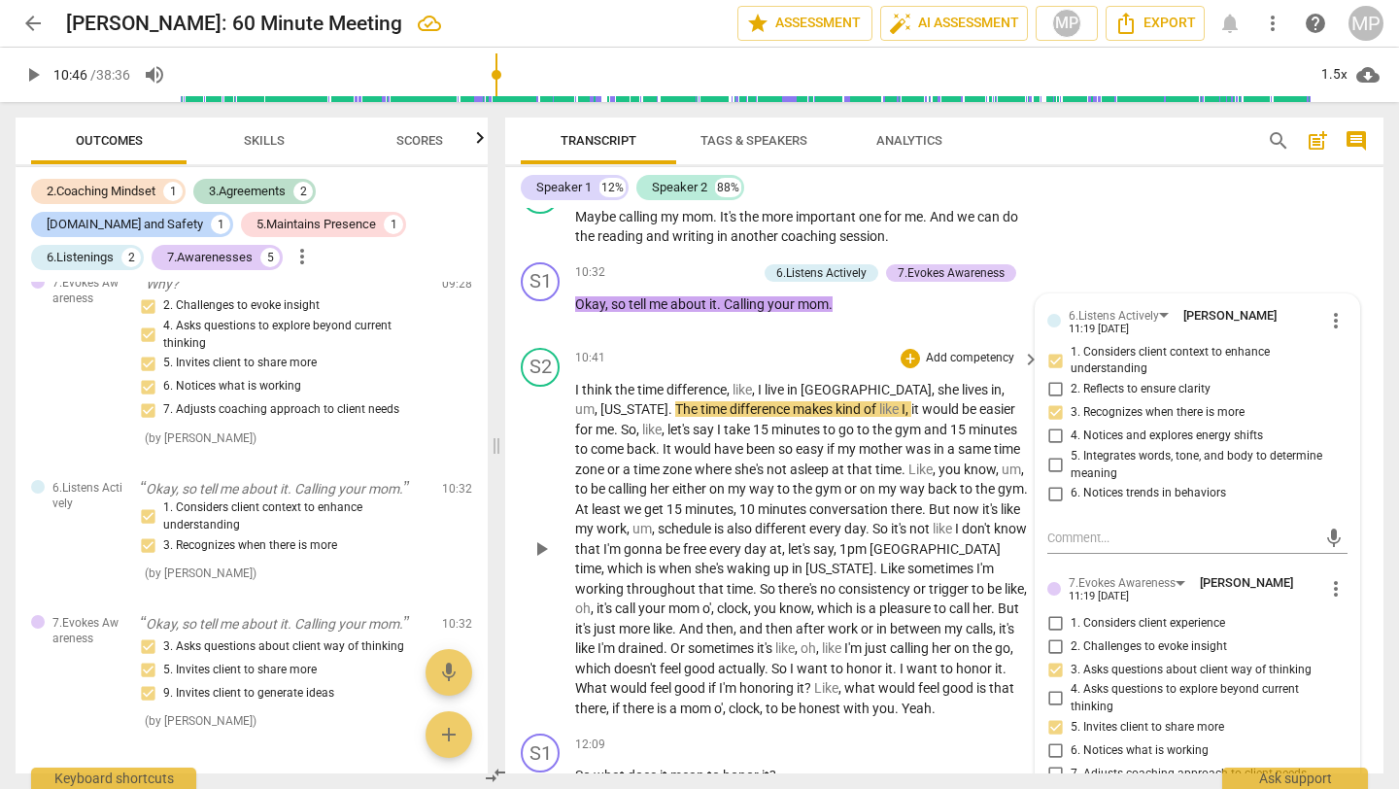
scroll to position [4797, 0]
click at [35, 71] on span "play_arrow" at bounding box center [32, 74] width 23 height 23
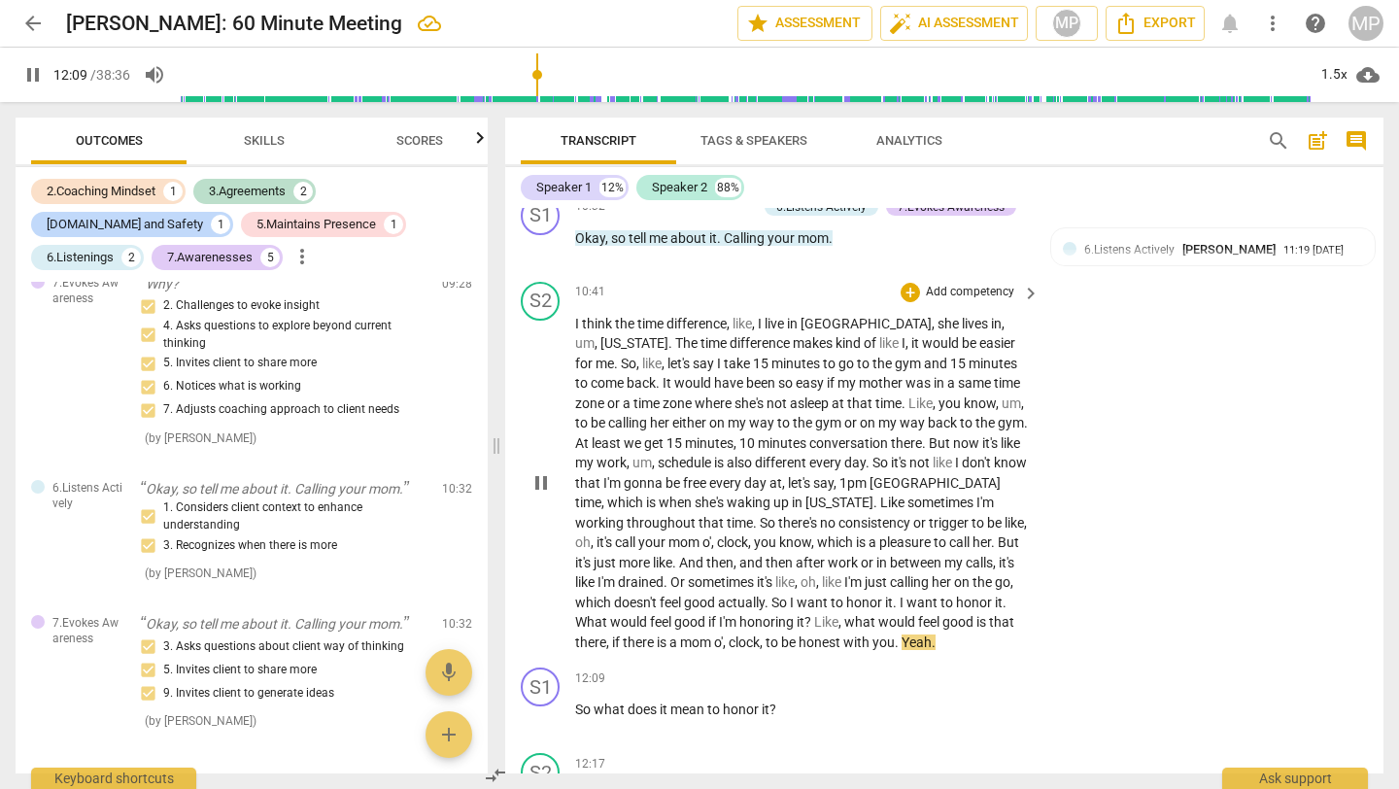
scroll to position [4863, 0]
click at [911, 301] on div "+" at bounding box center [910, 291] width 19 height 19
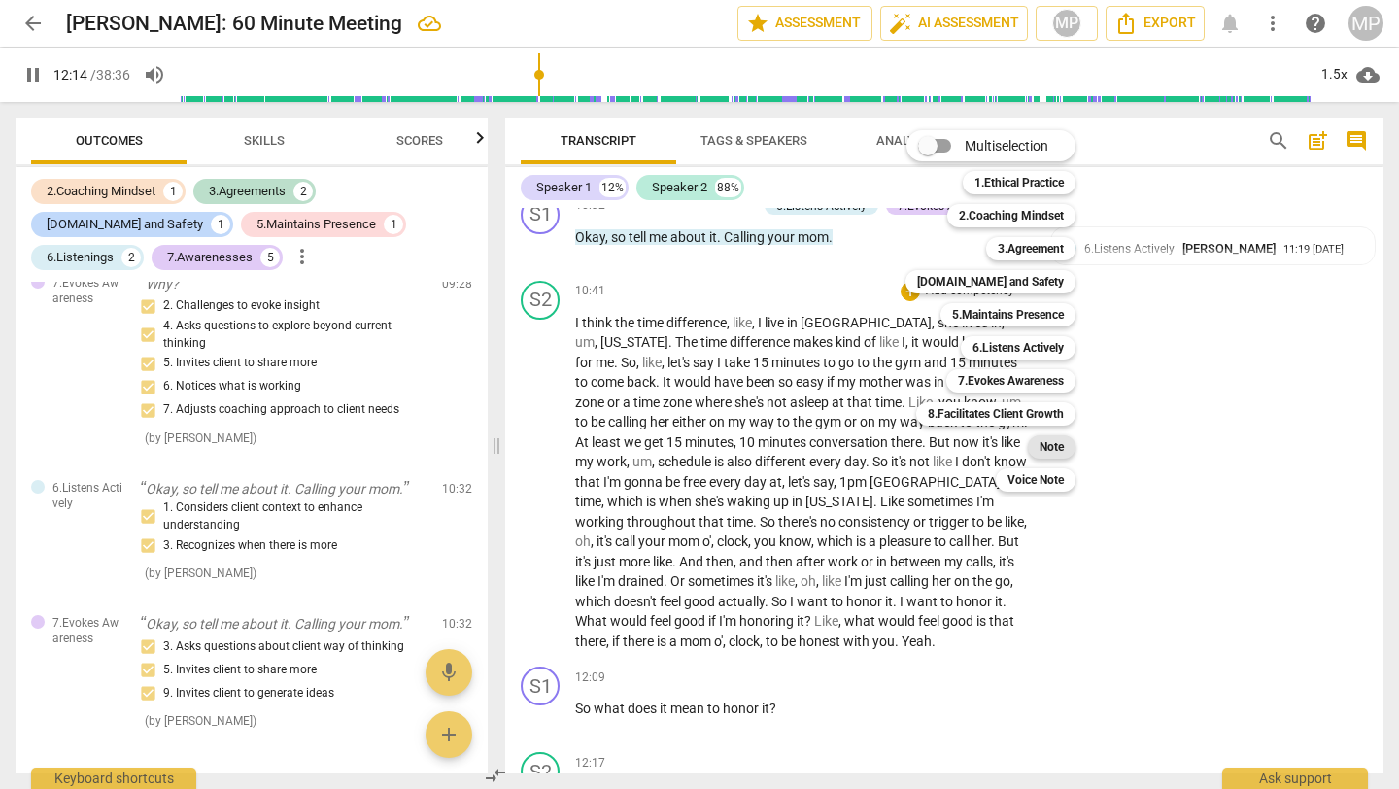
click at [1043, 451] on b "Note" at bounding box center [1052, 446] width 24 height 23
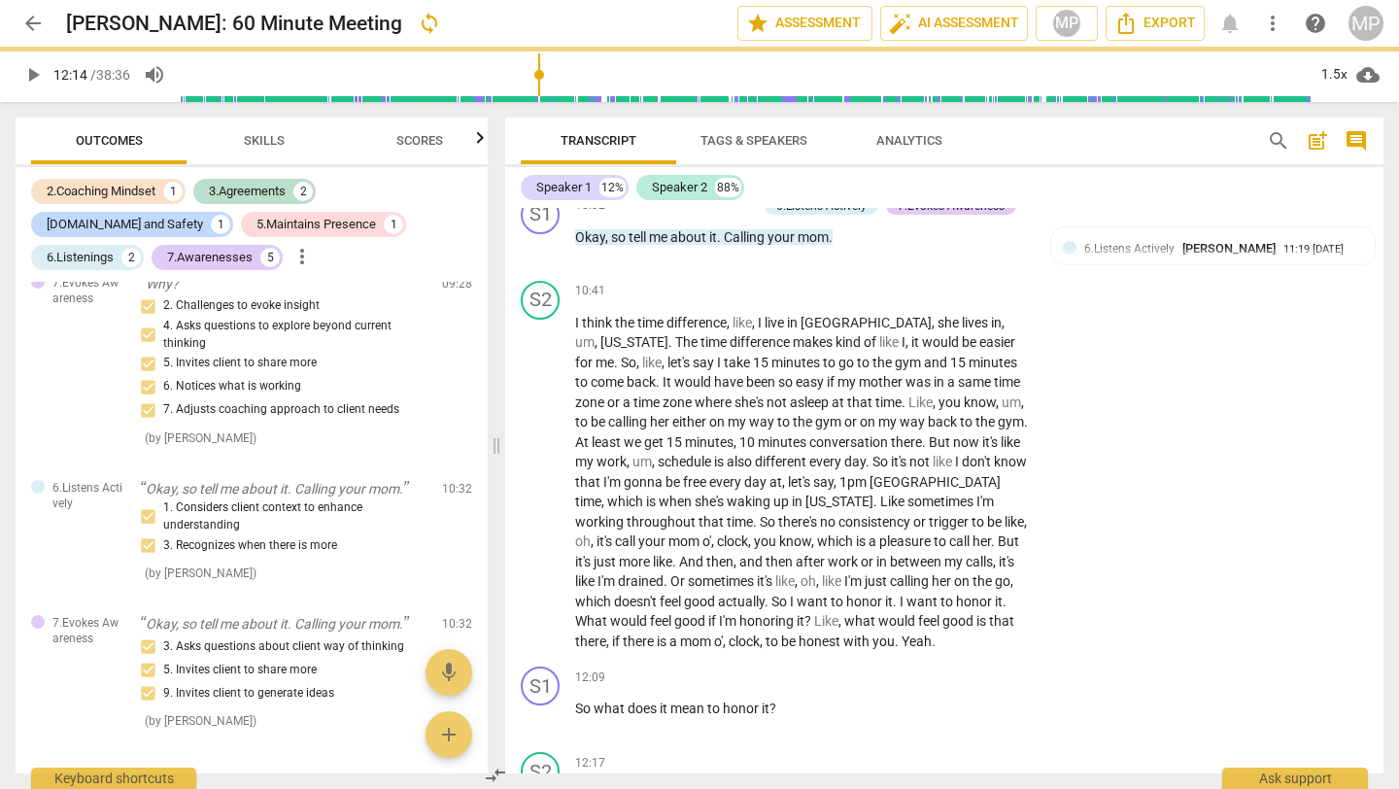
type input "735"
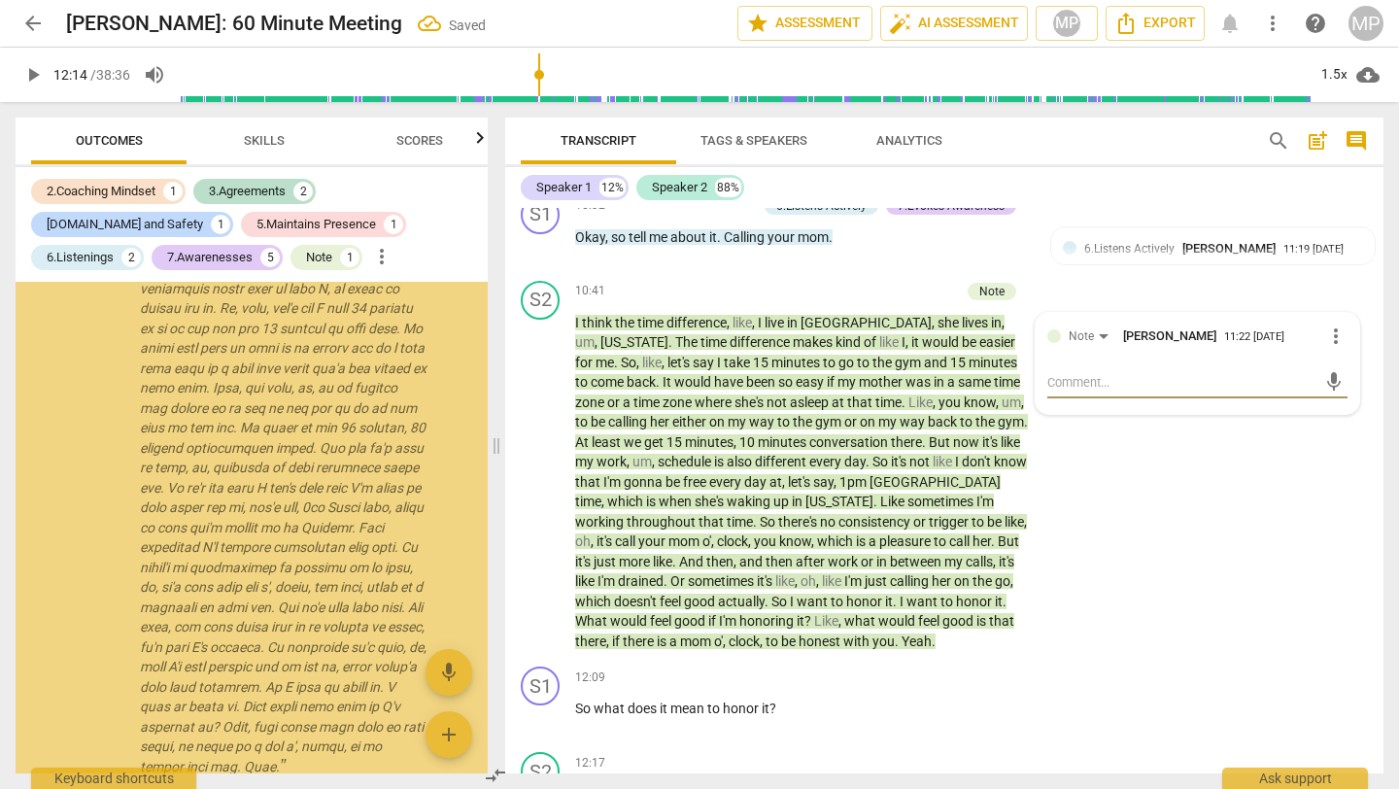
scroll to position [2149, 0]
type textarea "t"
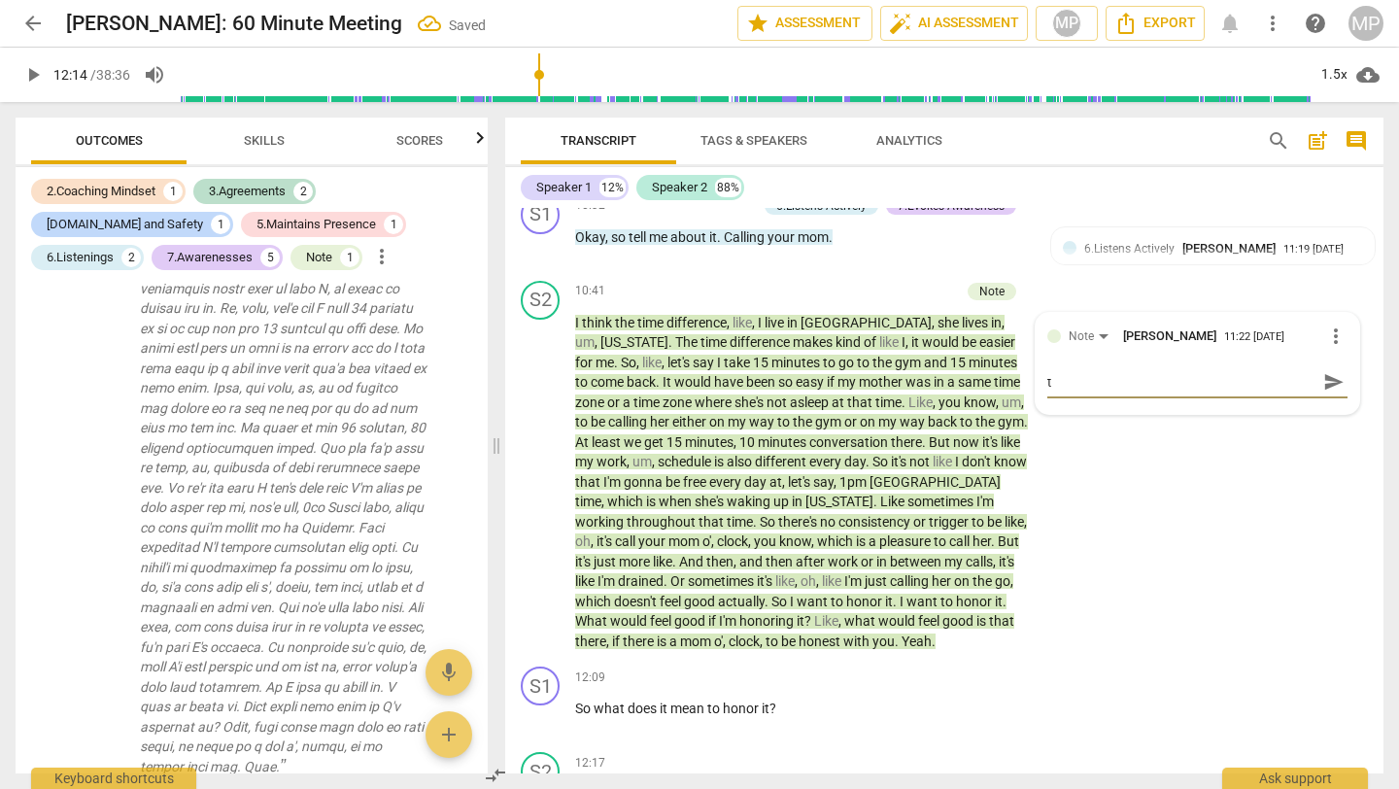
type textarea "tr"
type textarea "tra"
type textarea "tran"
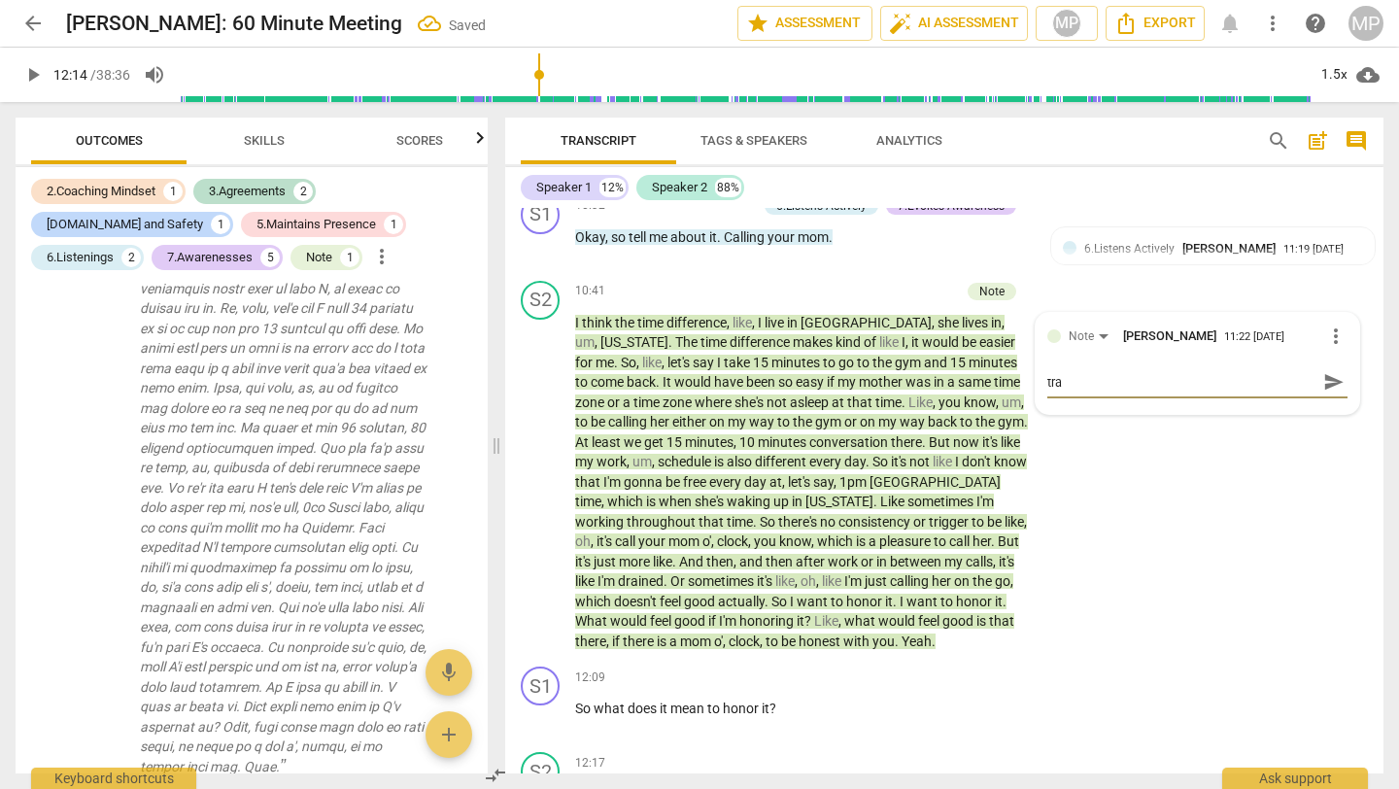
type textarea "tran"
type textarea "trans"
type textarea "transc"
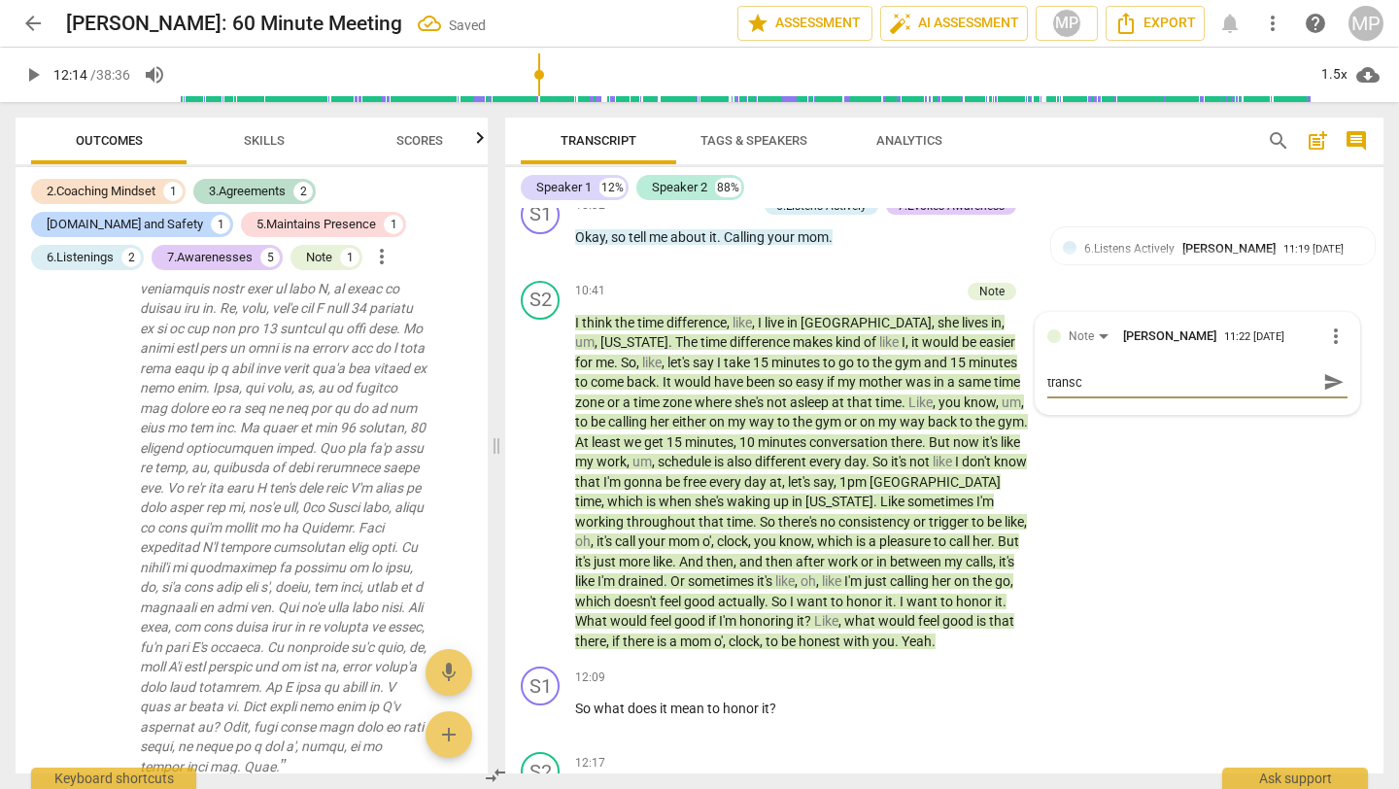
type textarea "transcr"
type textarea "transcri"
type textarea "transcrip"
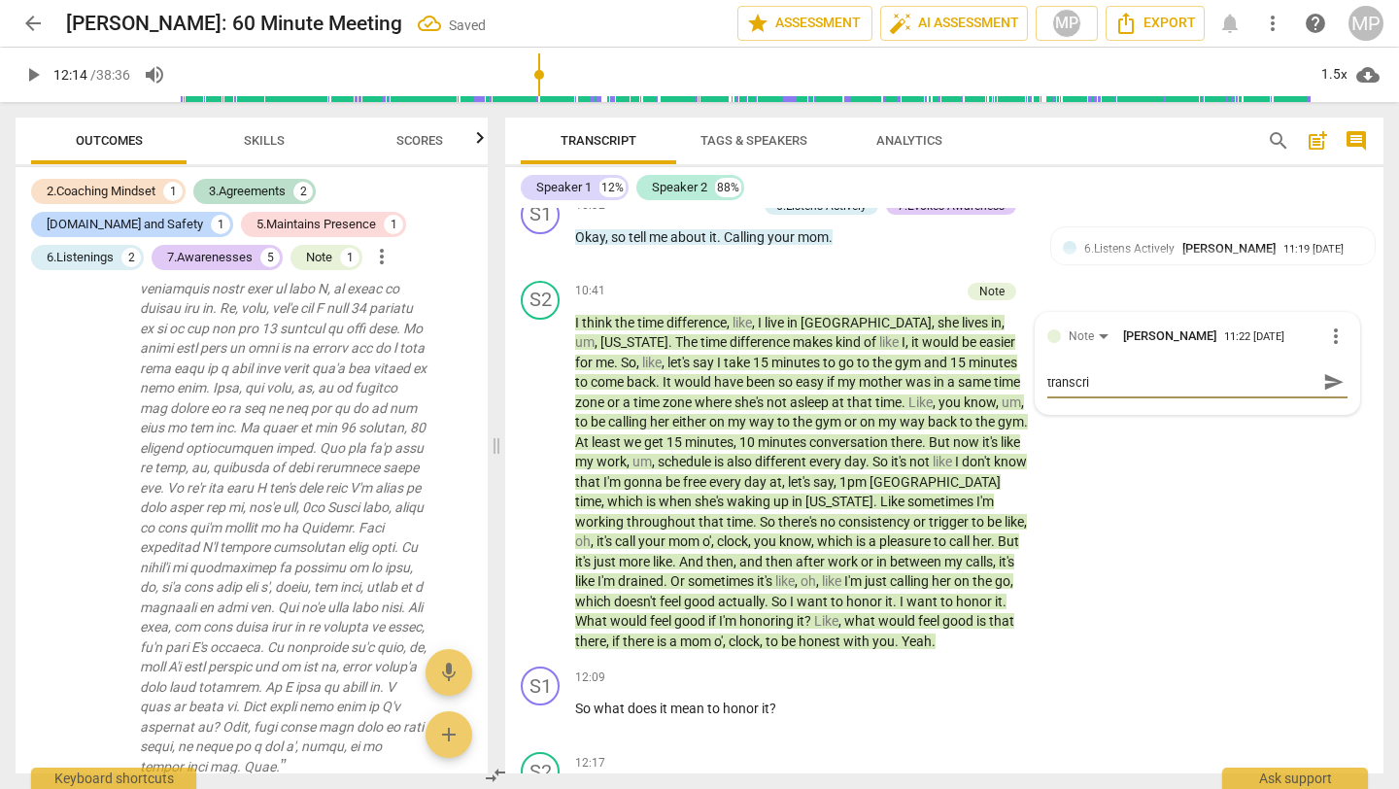
type textarea "transcrip"
type textarea "transcript"
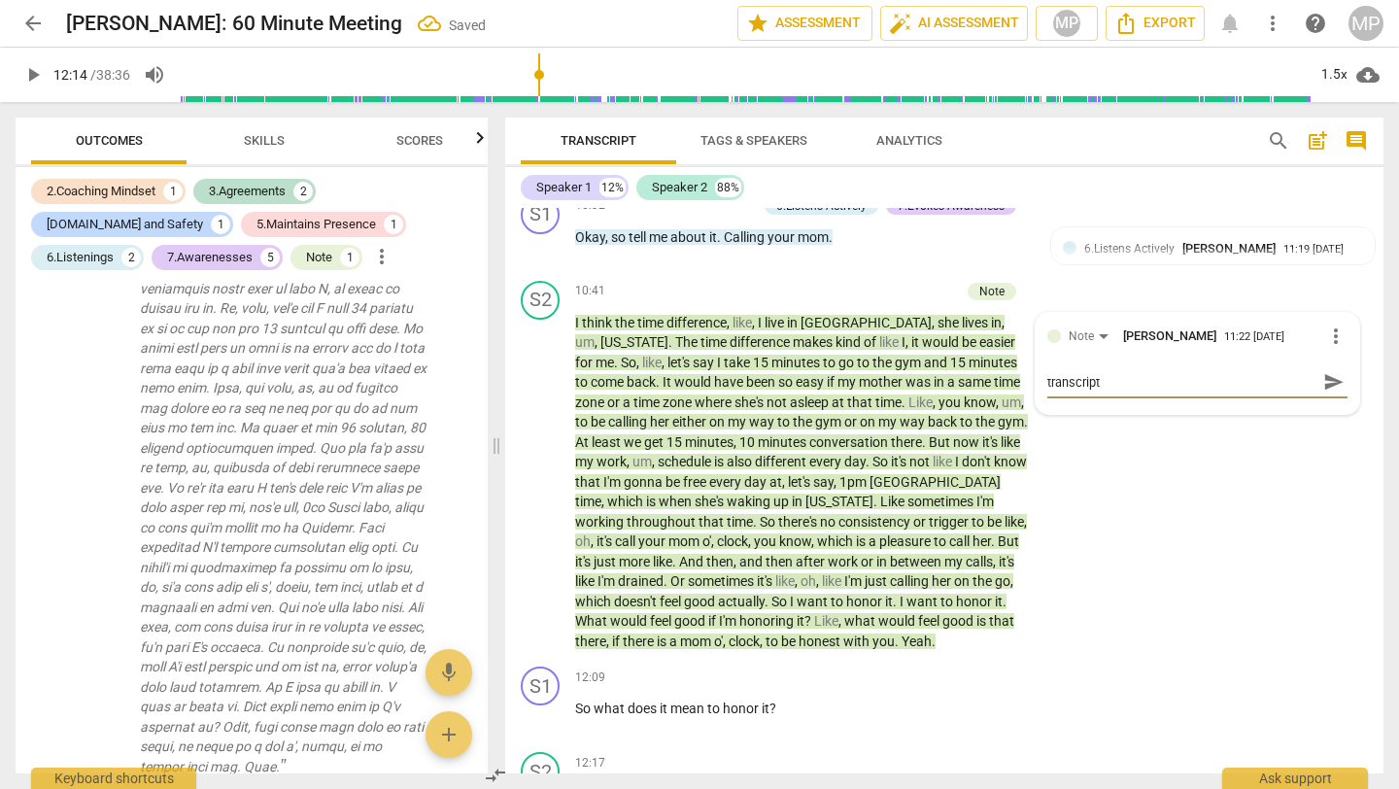
type textarea "transcript c"
type textarea "transcript co"
type textarea "transcript cor"
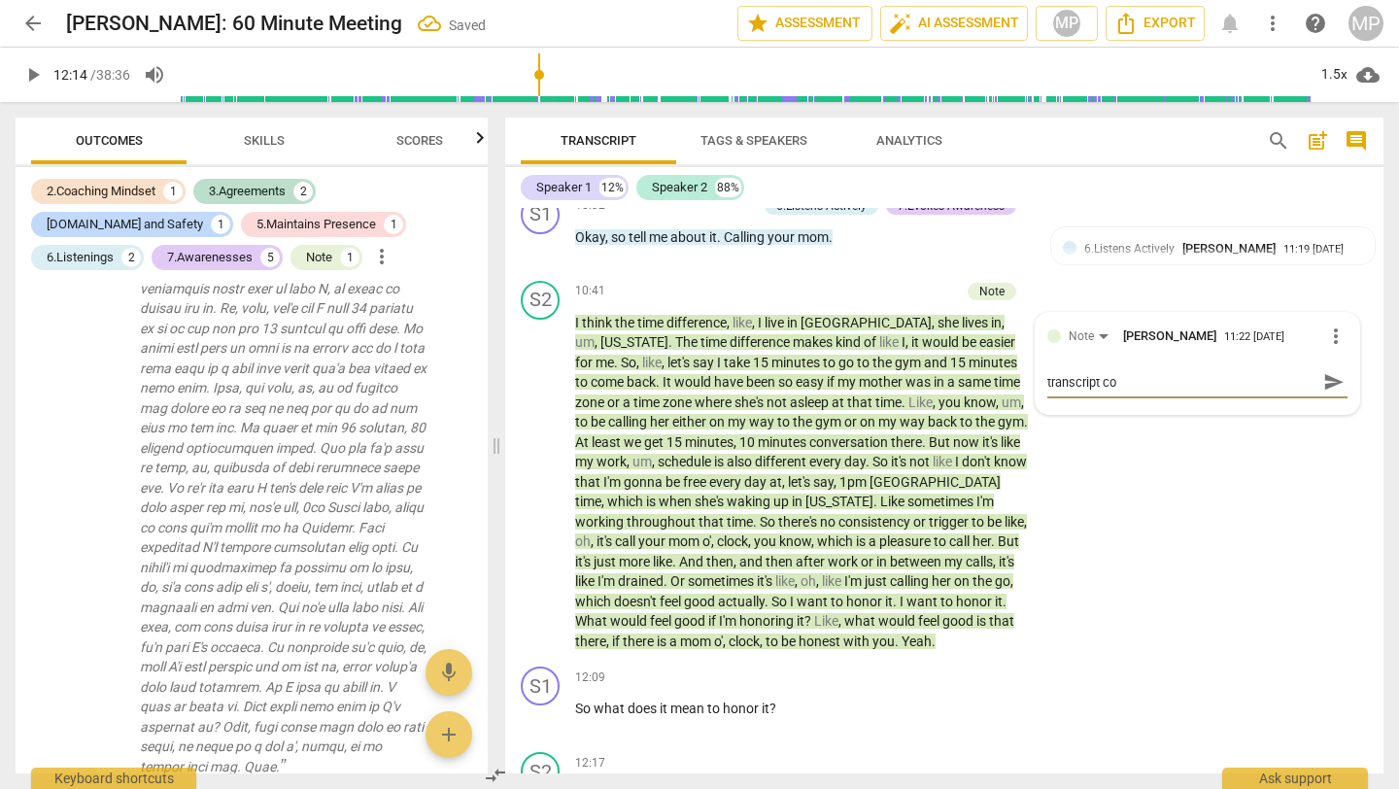
type textarea "transcript cor"
type textarea "transcript corr"
type textarea "transcript corre"
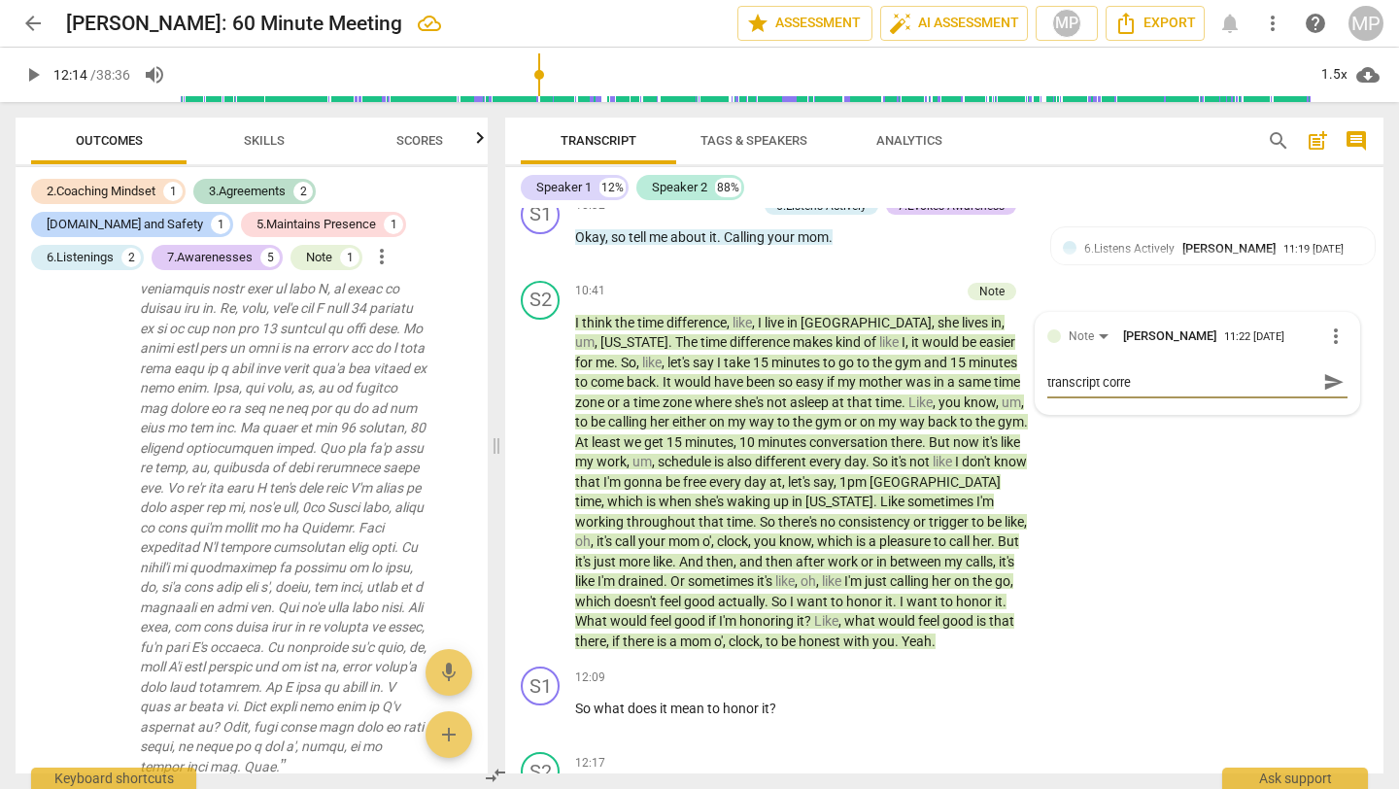
type textarea "transcript correc"
type textarea "transcript correct"
type textarea "transcript correcti"
type textarea "transcript correctio"
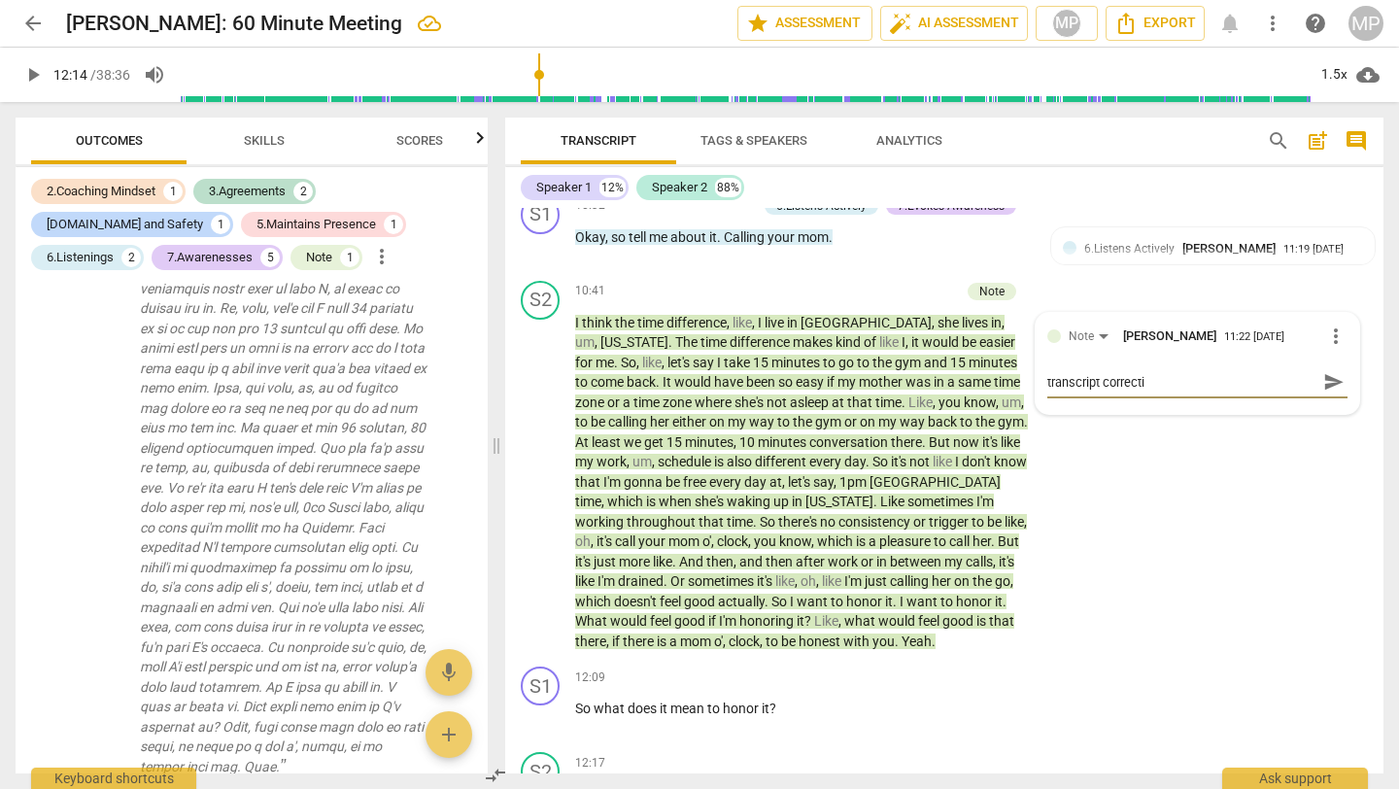
type textarea "transcript correctio"
type textarea "transcript correction"
click at [1165, 393] on span "send" at bounding box center [1334, 381] width 21 height 21
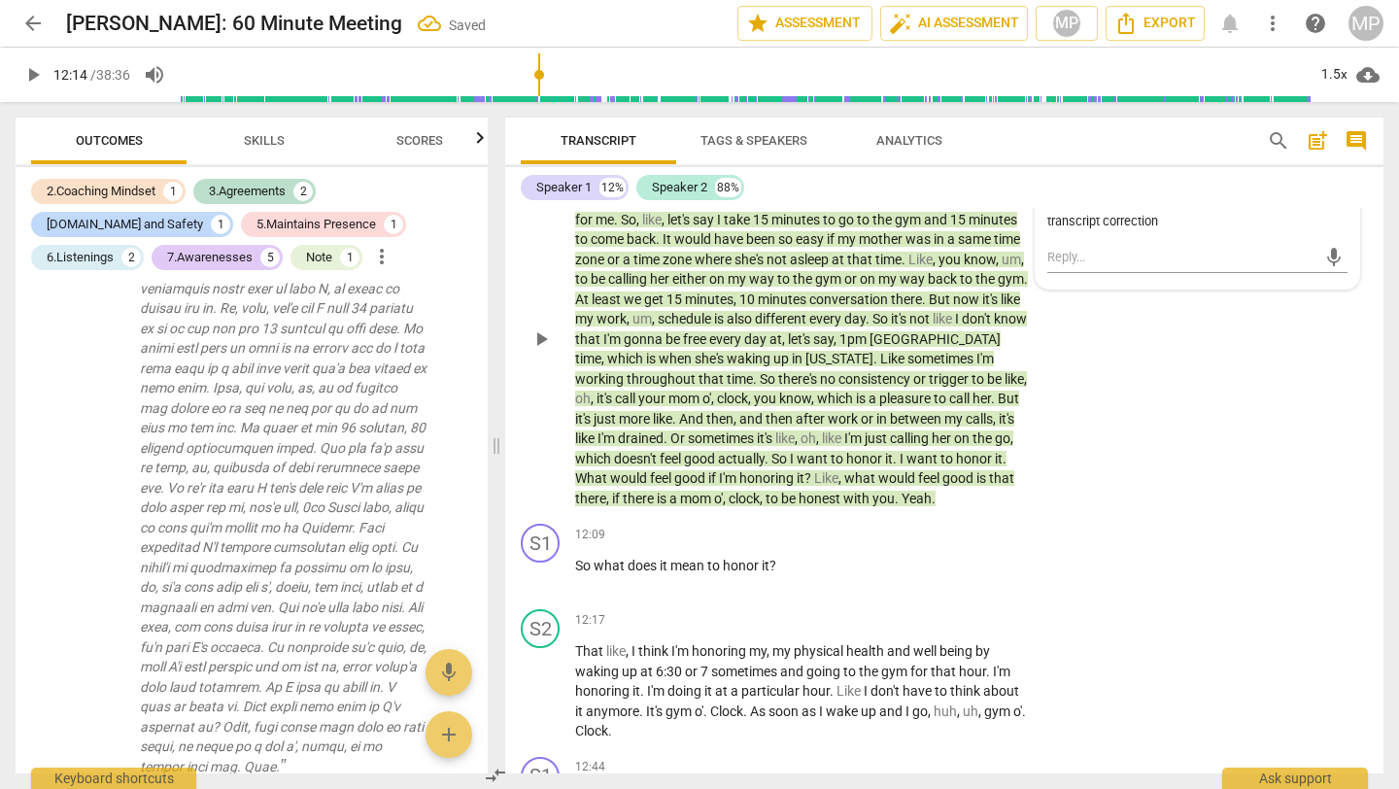
scroll to position [5009, 0]
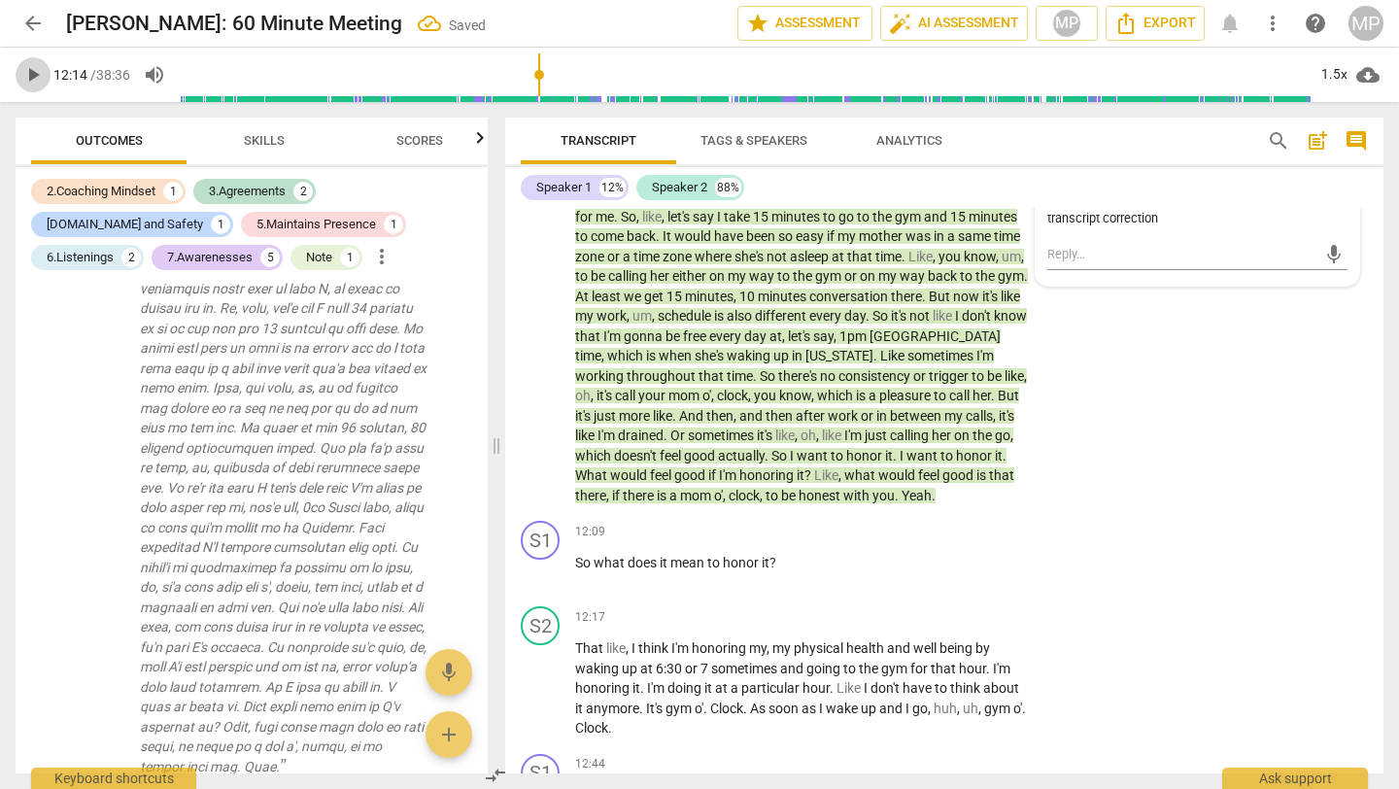
click at [37, 72] on span "play_arrow" at bounding box center [32, 74] width 23 height 23
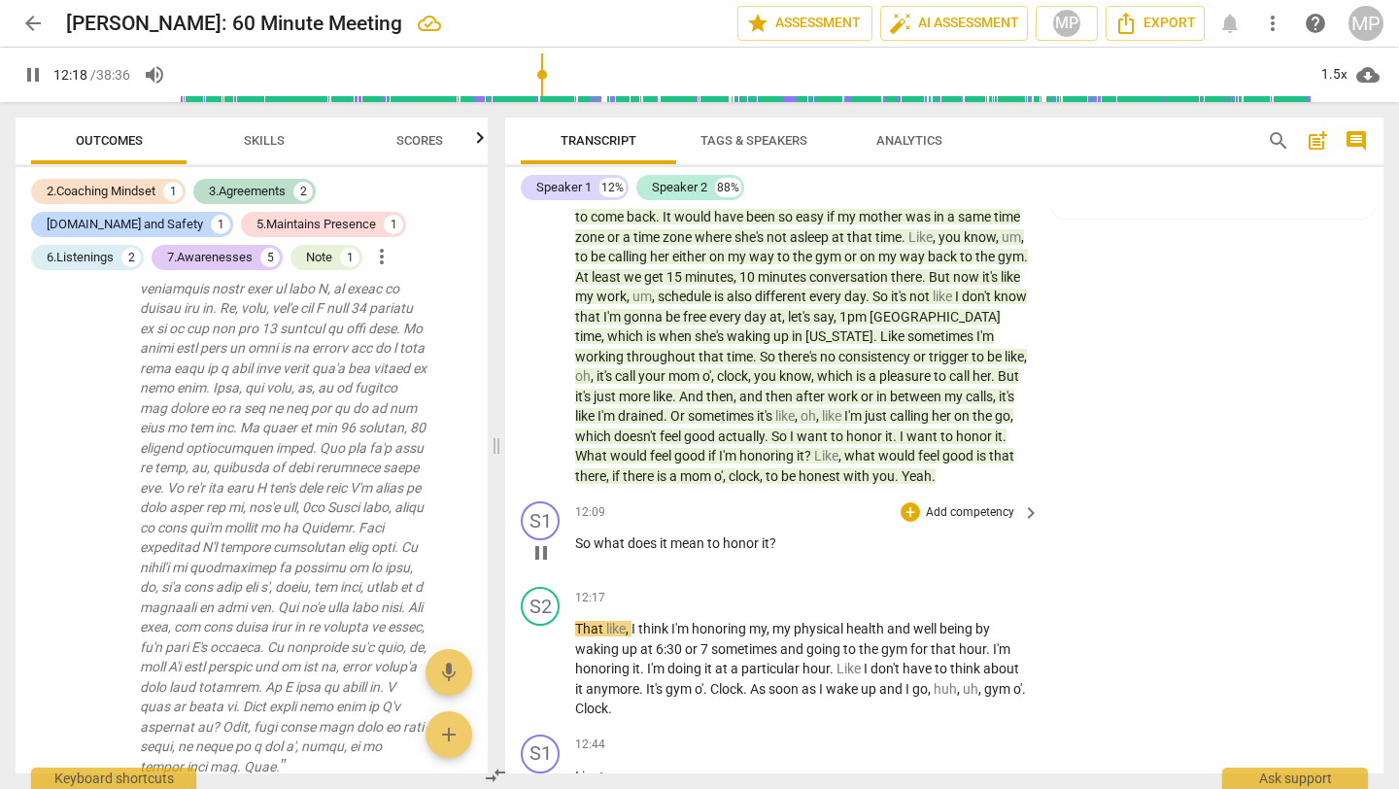
scroll to position [5046, 0]
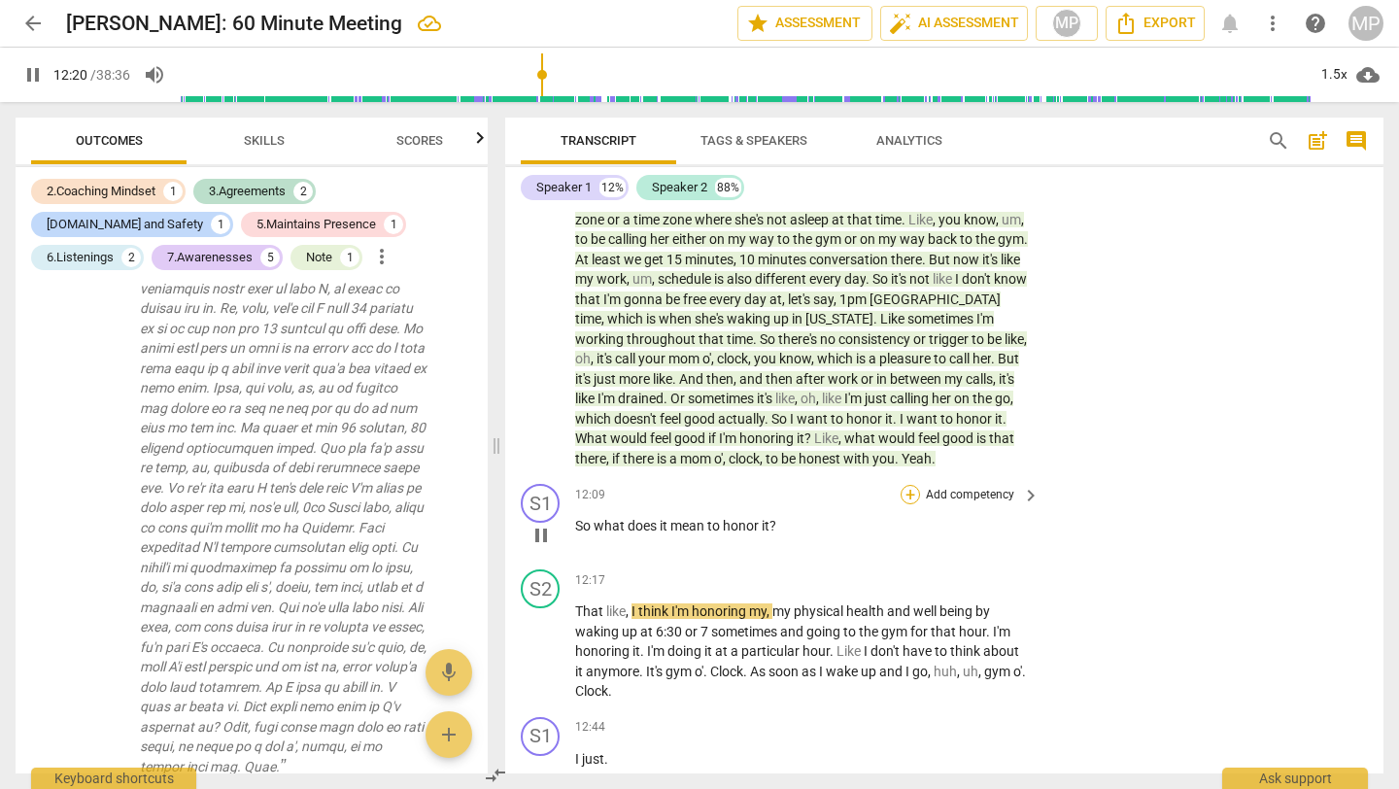
click at [908, 504] on div "+" at bounding box center [910, 494] width 19 height 19
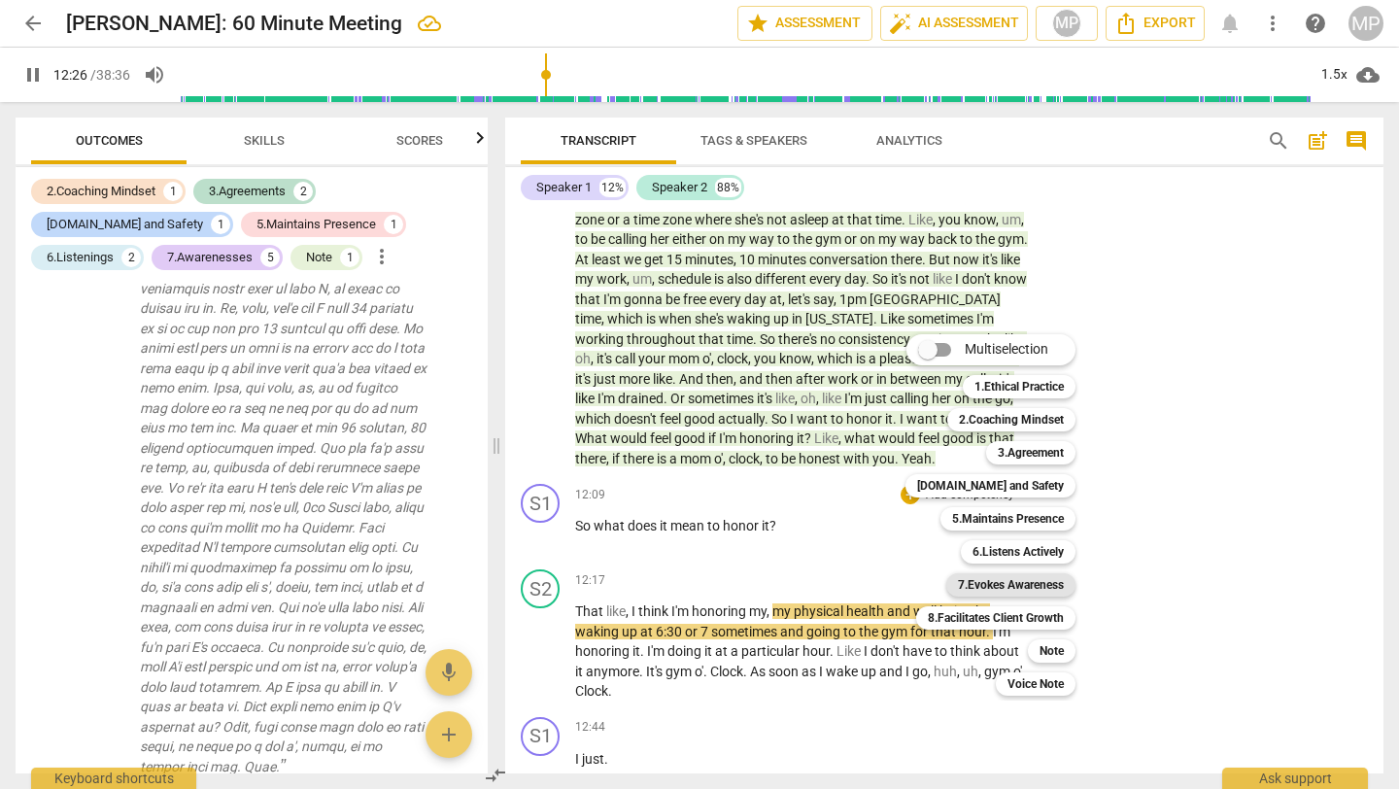
click at [1010, 576] on b "7.Evokes Awareness" at bounding box center [1011, 584] width 106 height 23
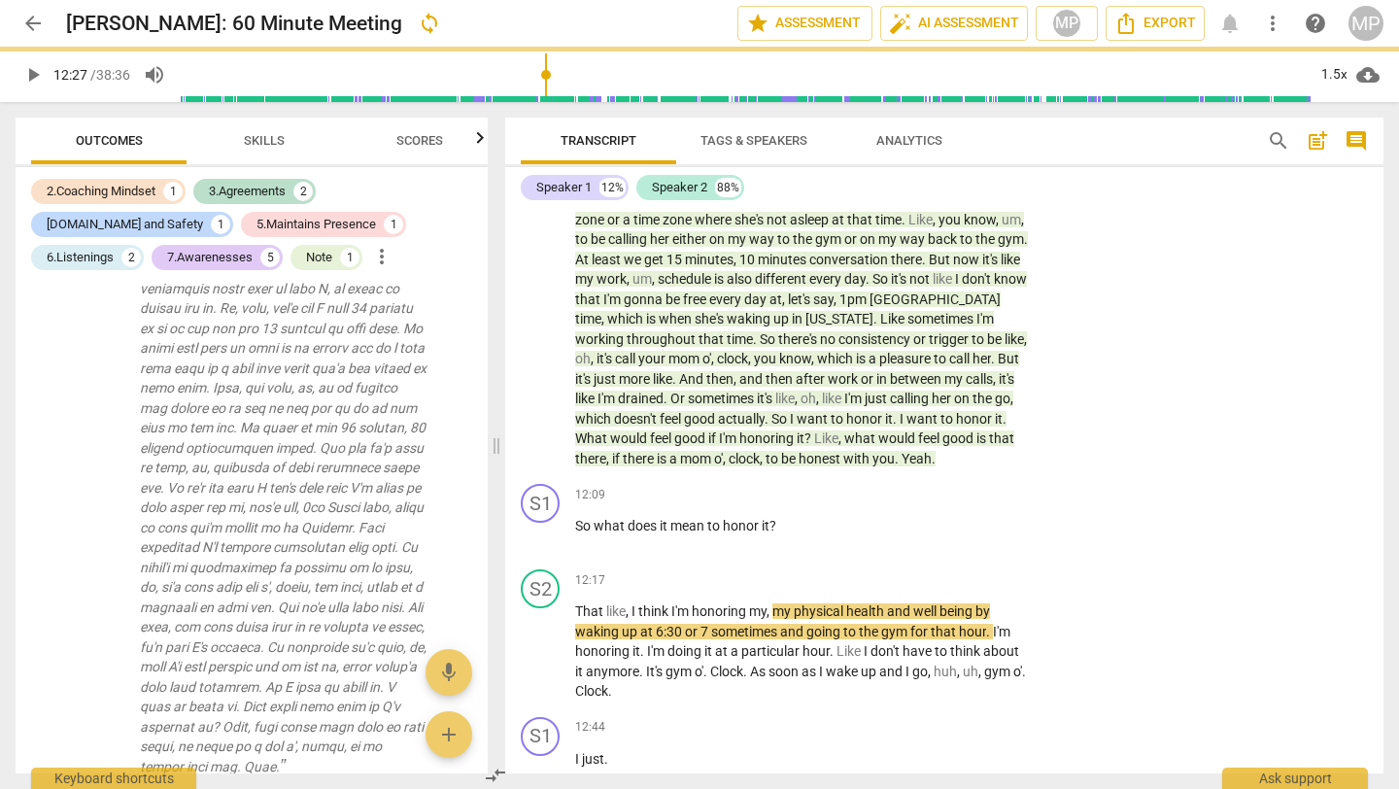
type input "748"
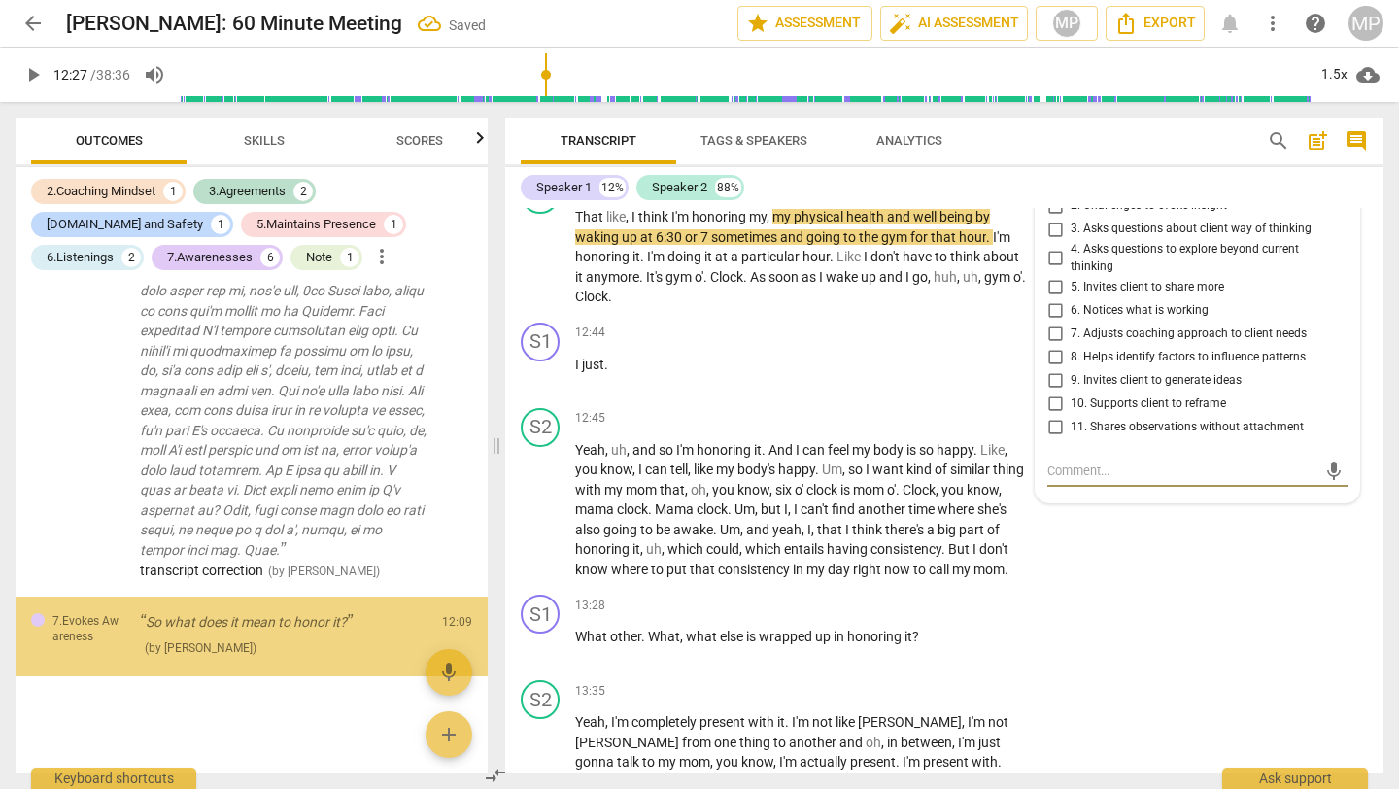
scroll to position [2386, 0]
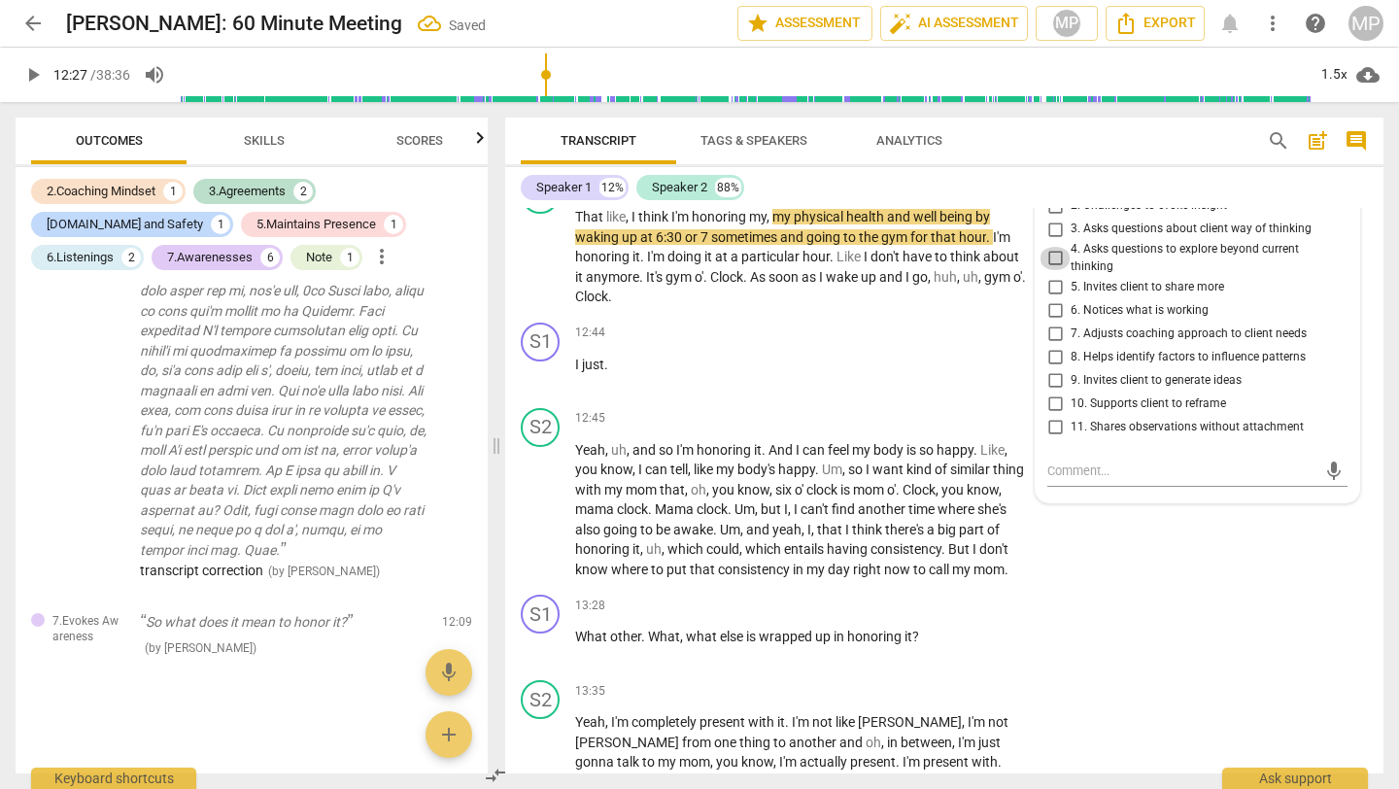
click at [1052, 270] on input "4. Asks questions to explore beyond current thinking" at bounding box center [1055, 258] width 31 height 23
checkbox input "true"
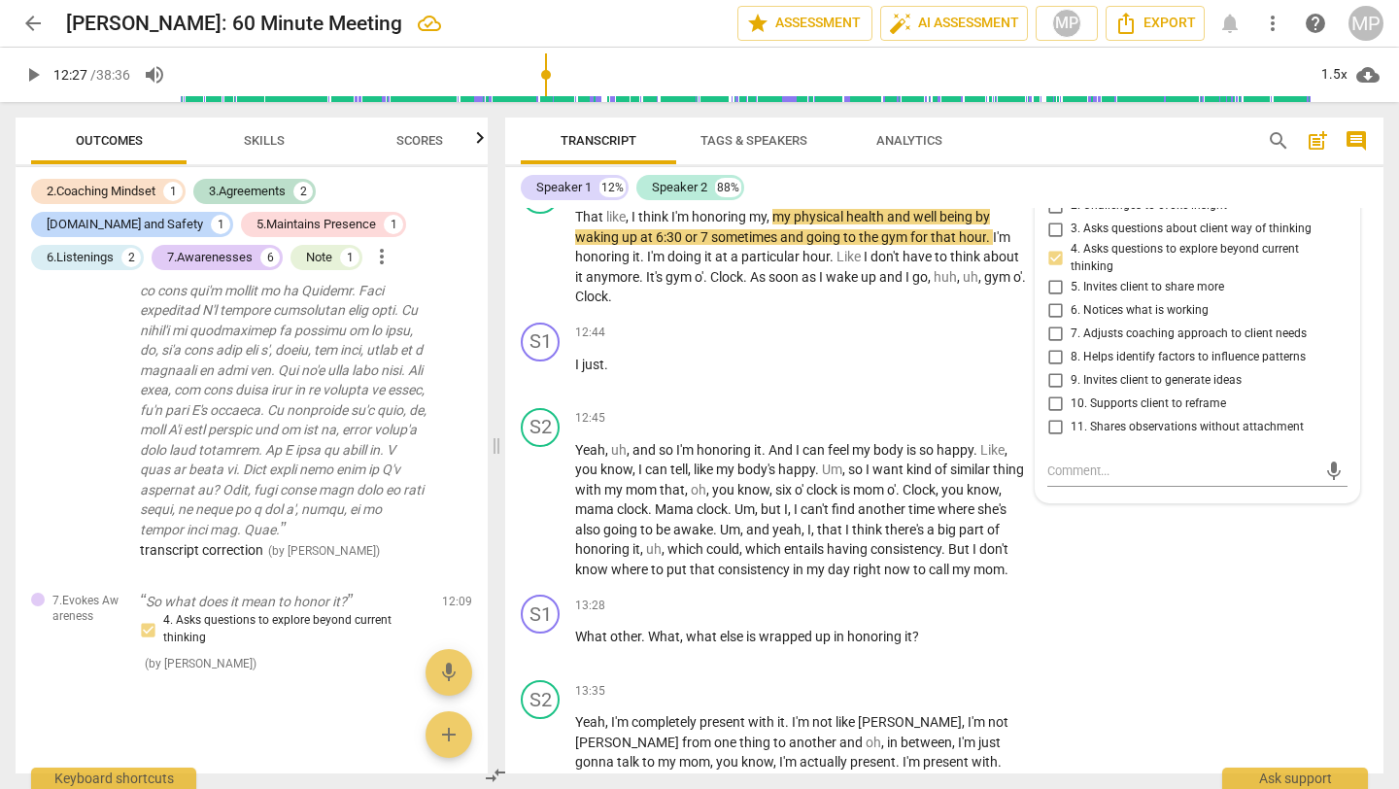
click at [1059, 298] on input "5. Invites client to share more" at bounding box center [1055, 286] width 31 height 23
checkbox input "true"
click at [34, 72] on span "play_arrow" at bounding box center [32, 74] width 23 height 23
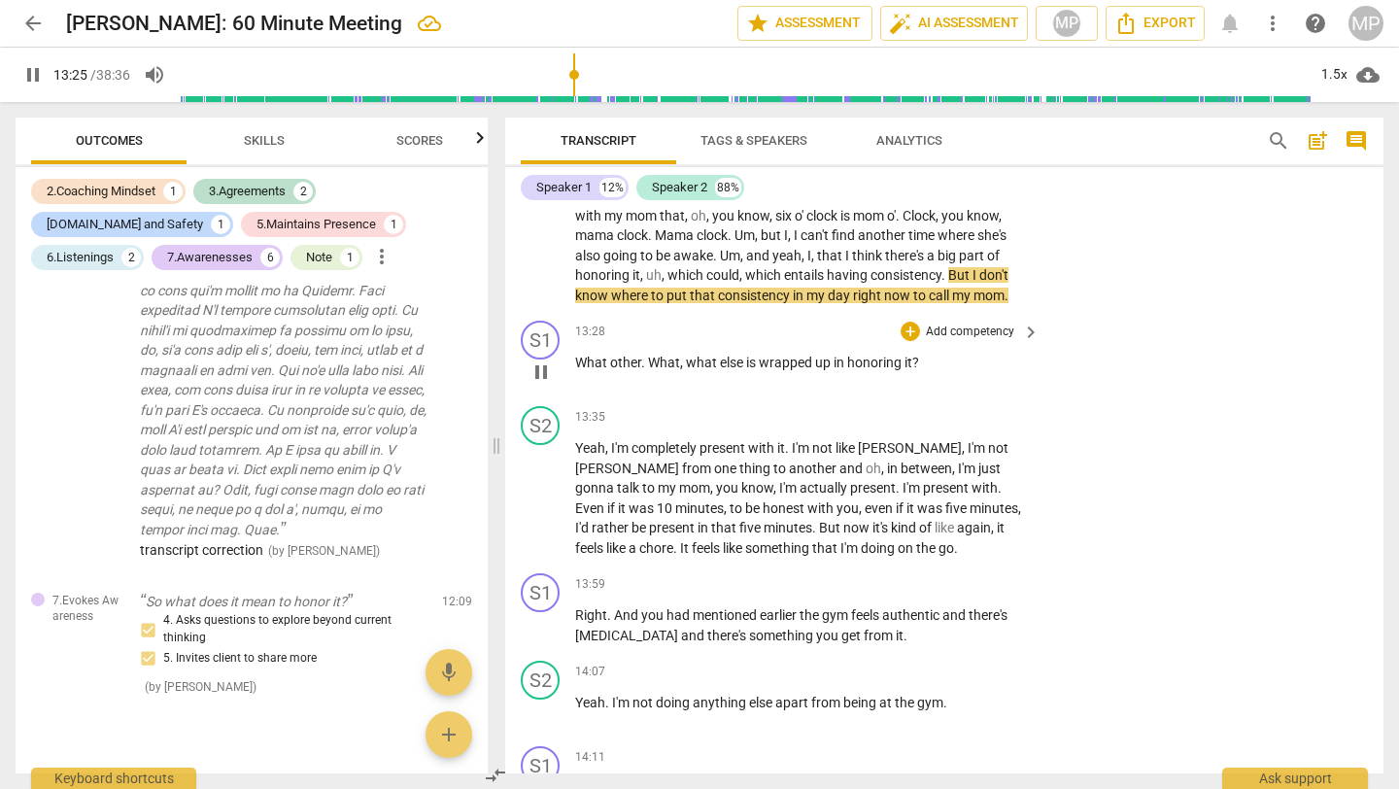
scroll to position [5740, 0]
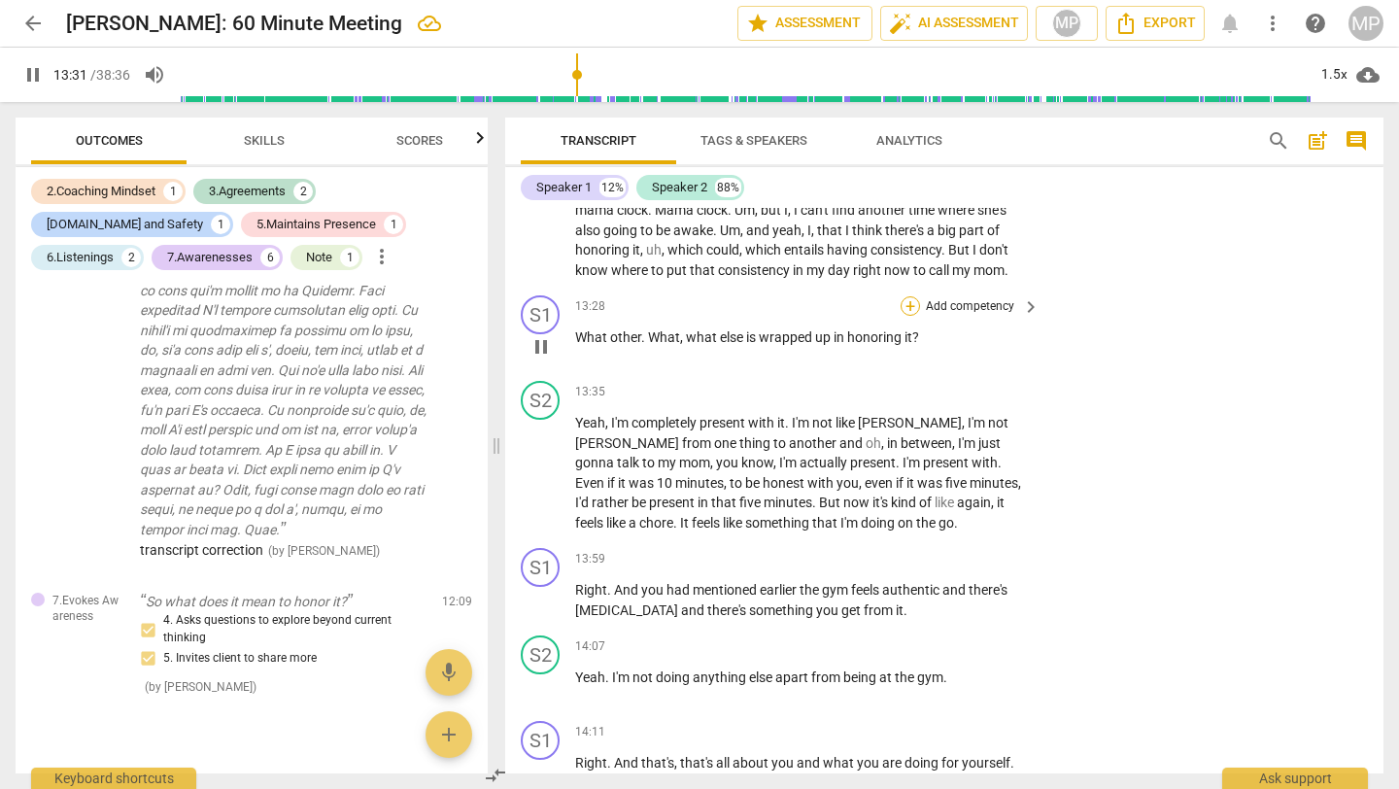
click at [904, 316] on div "+" at bounding box center [910, 305] width 19 height 19
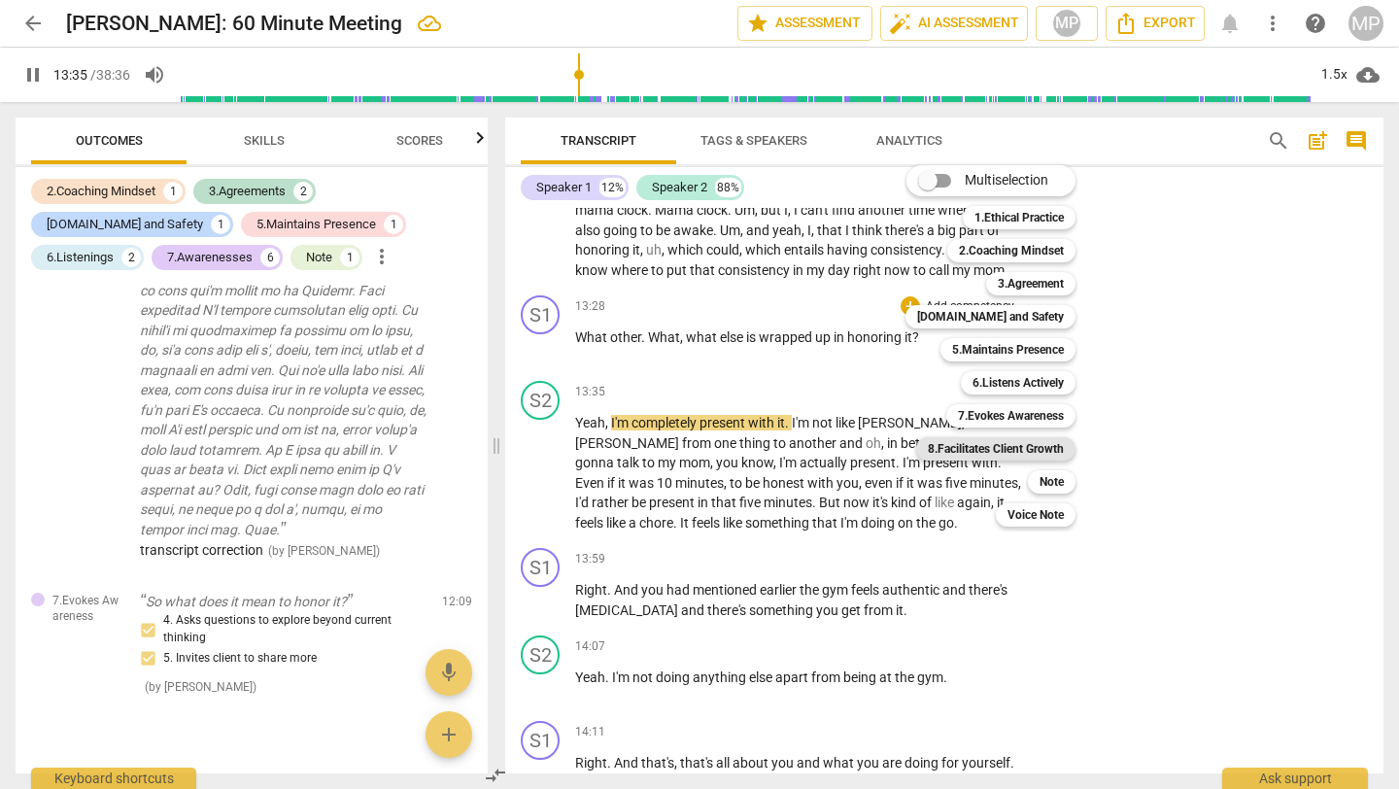
click at [994, 448] on b "8.Facilitates Client Growth" at bounding box center [996, 448] width 136 height 23
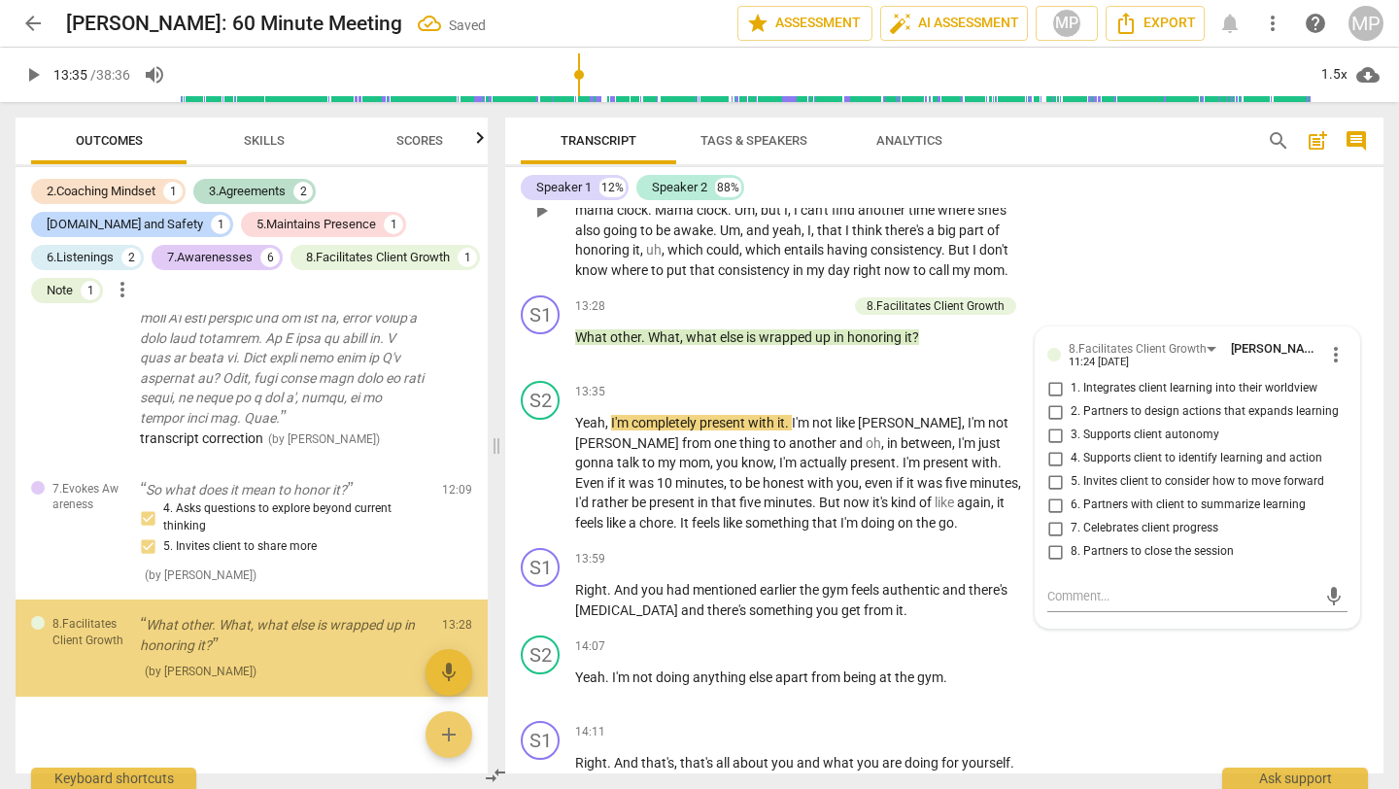
scroll to position [2537, 0]
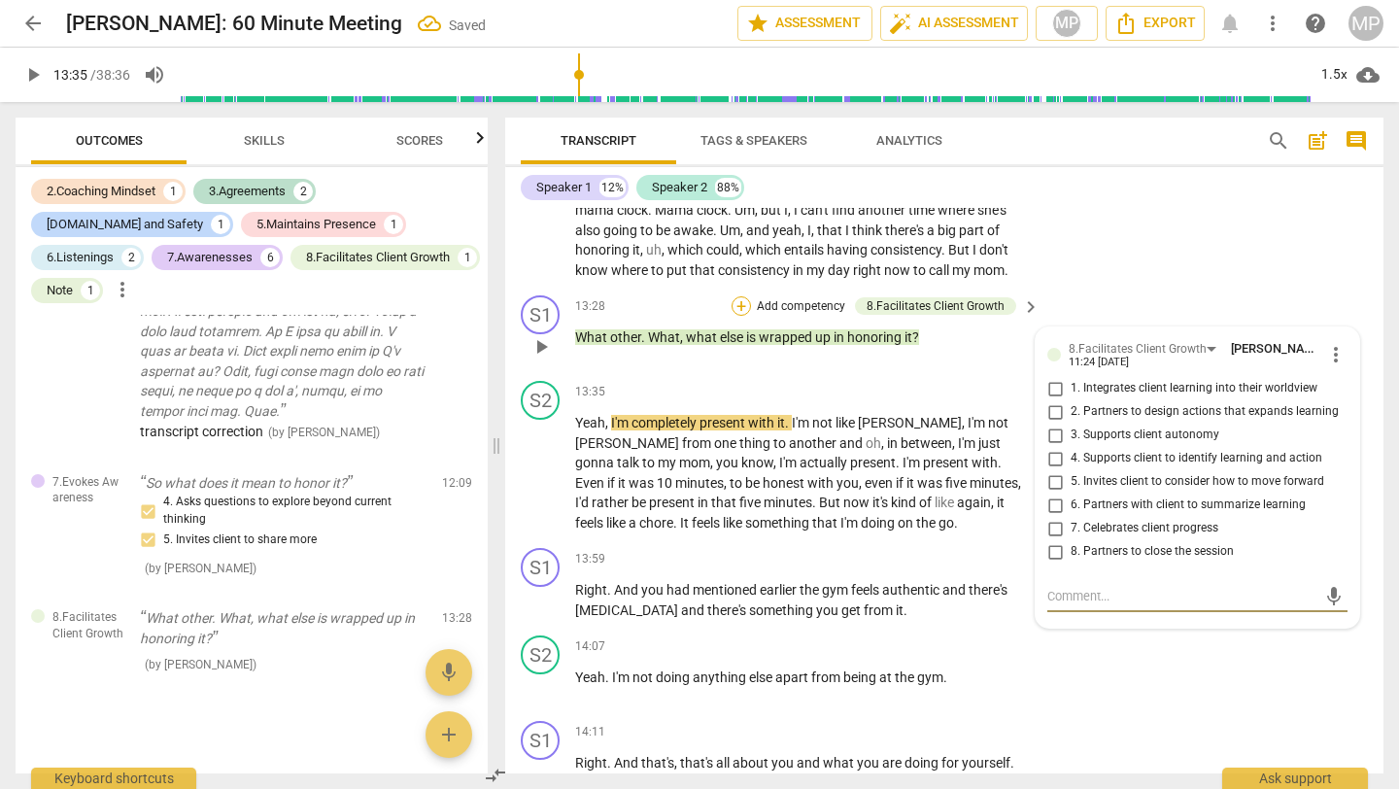
click at [741, 316] on div "+" at bounding box center [741, 305] width 19 height 19
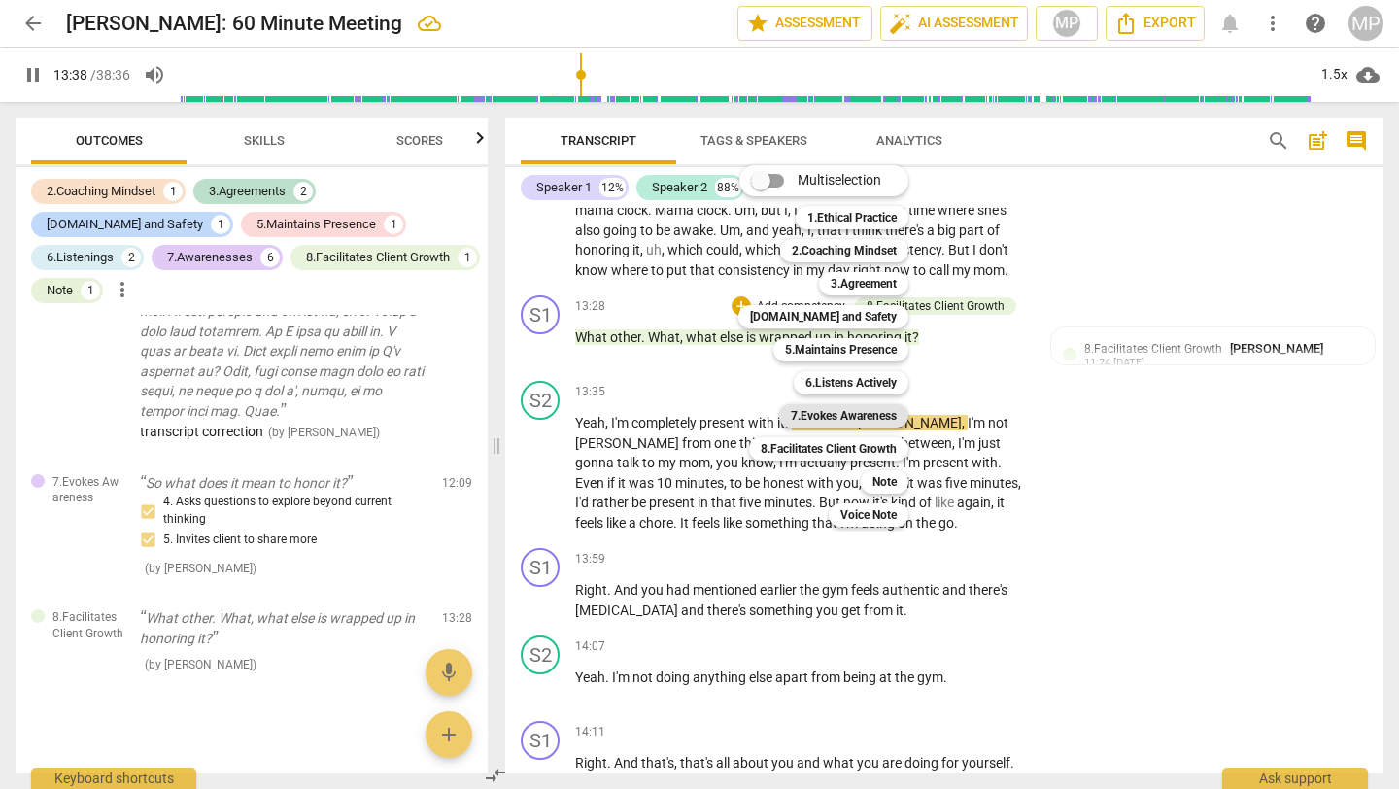
click at [826, 419] on b "7.Evokes Awareness" at bounding box center [844, 415] width 106 height 23
type input "819"
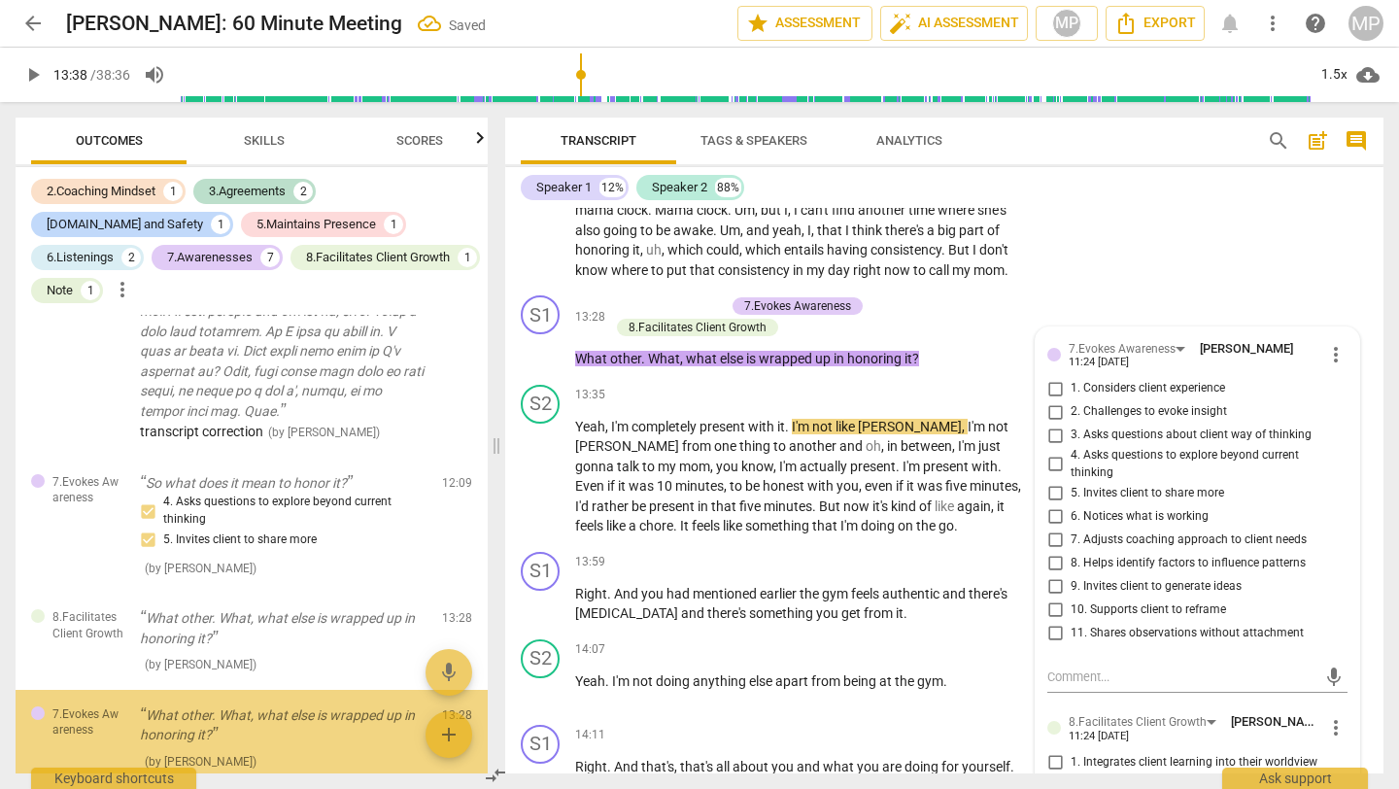
scroll to position [2634, 0]
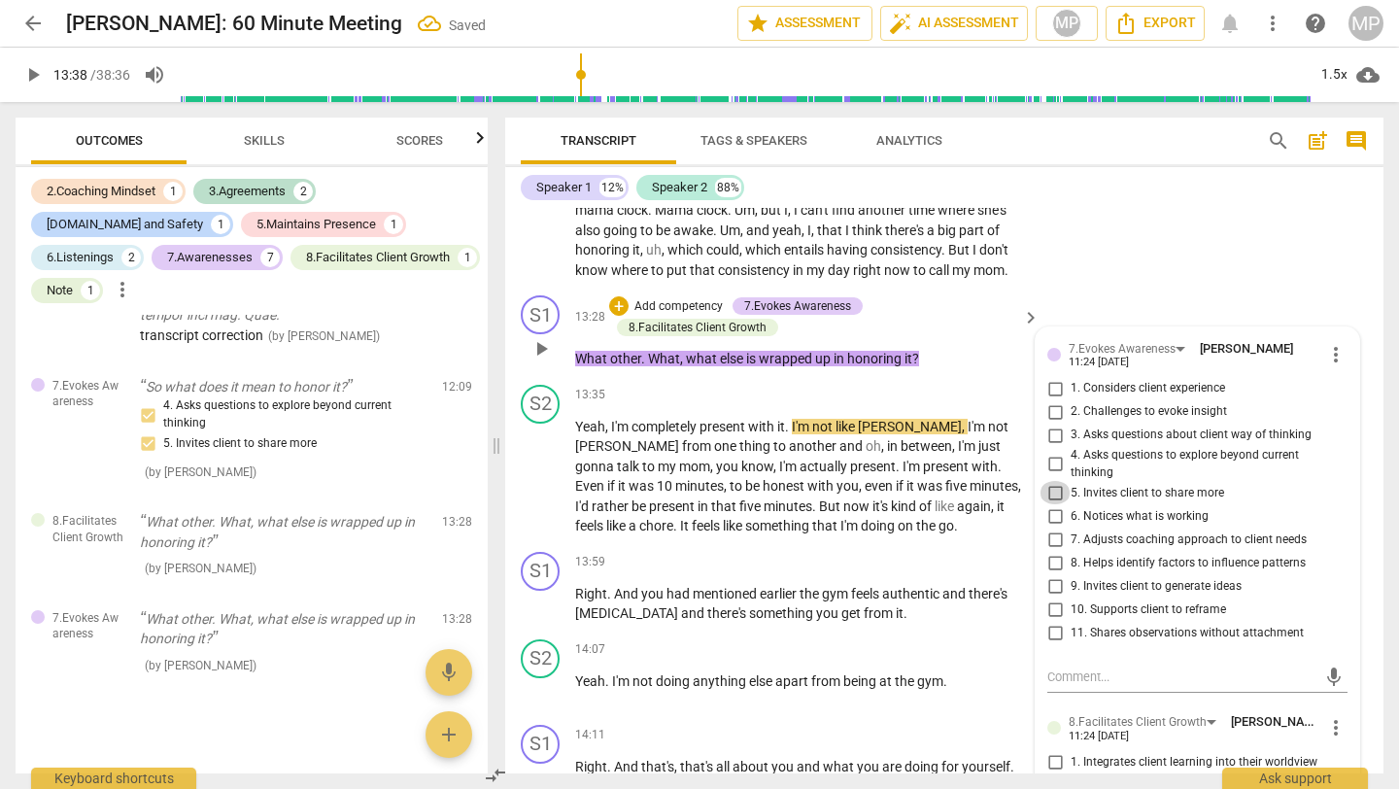
click at [1052, 504] on input "5. Invites client to share more" at bounding box center [1055, 492] width 31 height 23
checkbox input "true"
click at [1052, 476] on input "4. Asks questions to explore beyond current thinking" at bounding box center [1055, 464] width 31 height 23
checkbox input "true"
drag, startPoint x: 1053, startPoint y: 431, endPoint x: 1055, endPoint y: 414, distance: 16.6
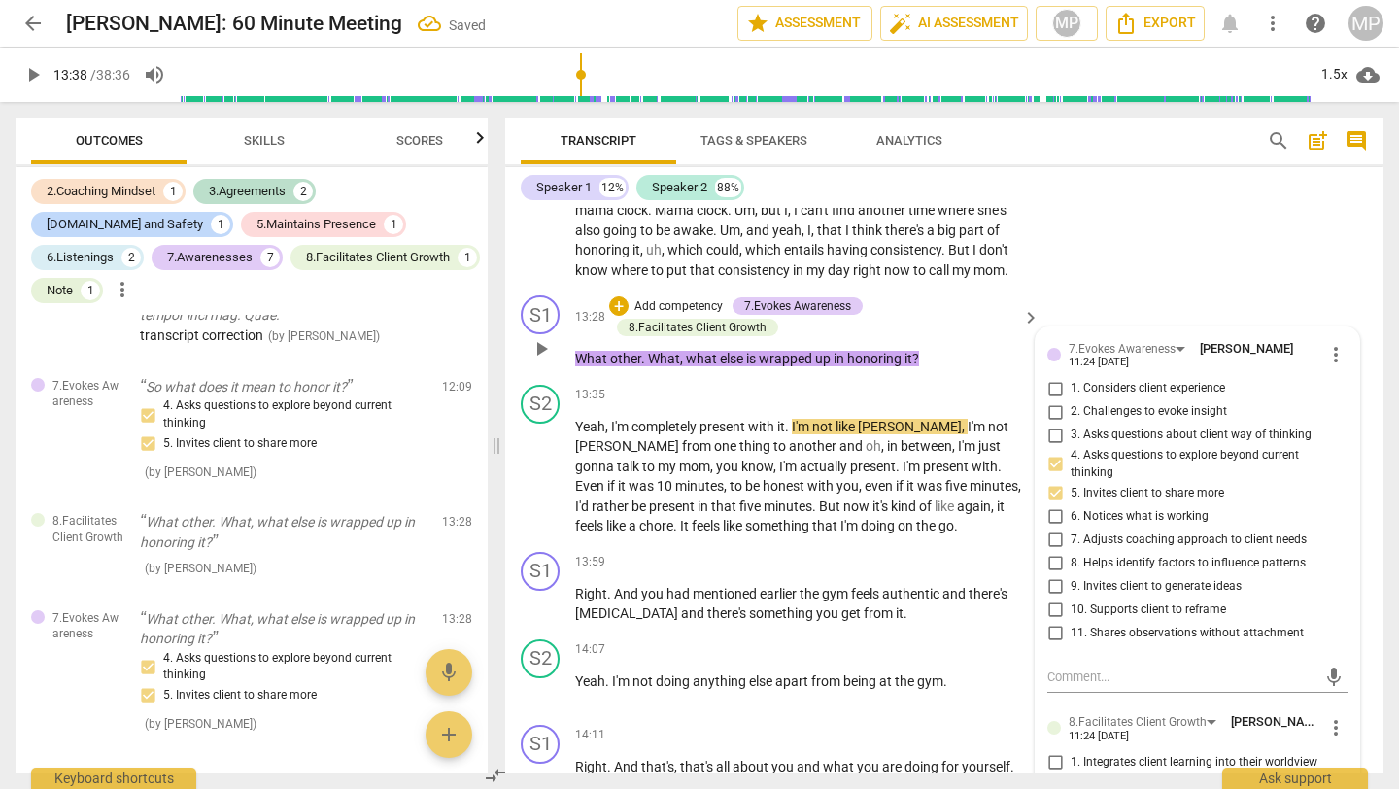
click at [1053, 400] on input "1. Considers client experience" at bounding box center [1055, 388] width 31 height 23
checkbox input "true"
click at [1079, 327] on div "S1 play_arrow pause 13:28 + Add competency 7.Evokes Awareness 8.Facilitates Cli…" at bounding box center [944, 332] width 879 height 89
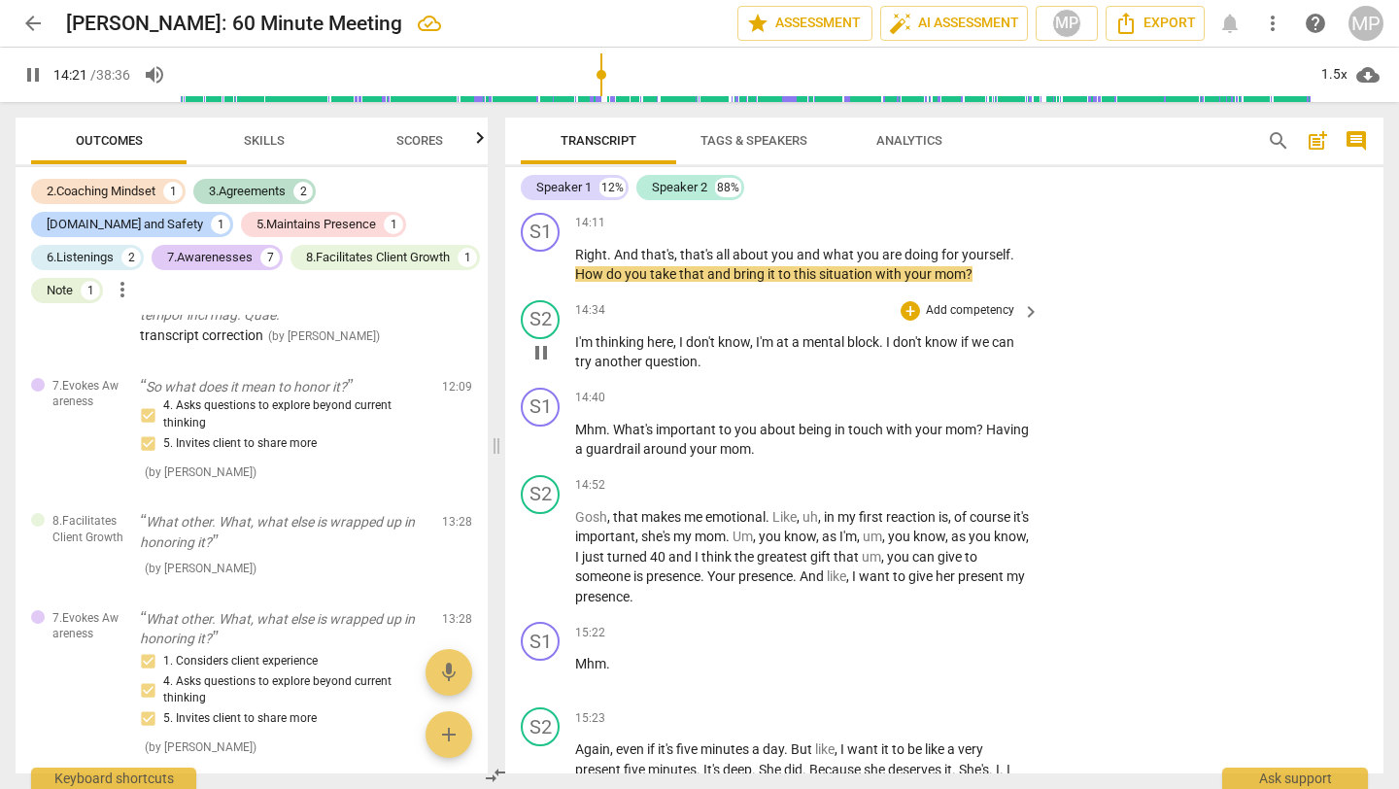
scroll to position [6251, 0]
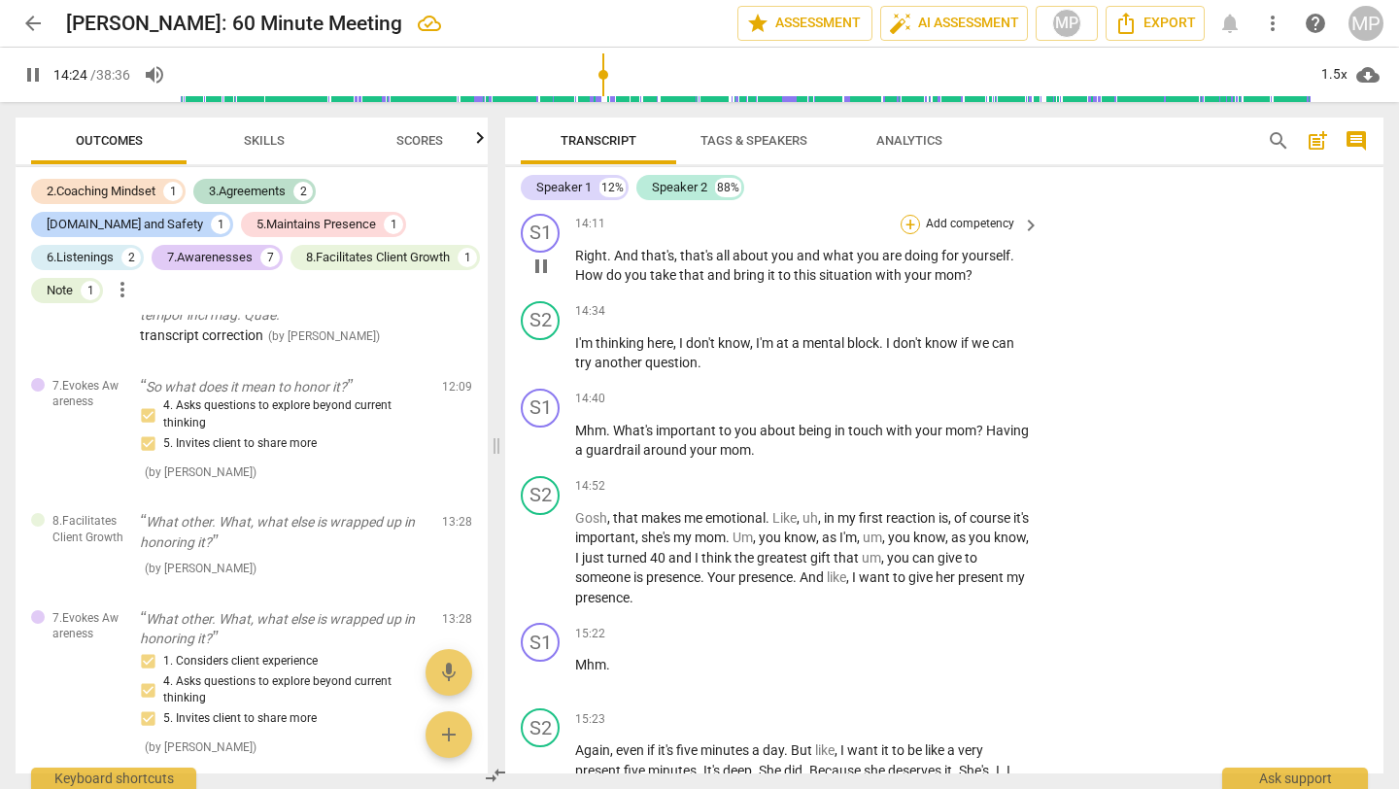
click at [914, 234] on div "+" at bounding box center [910, 224] width 19 height 19
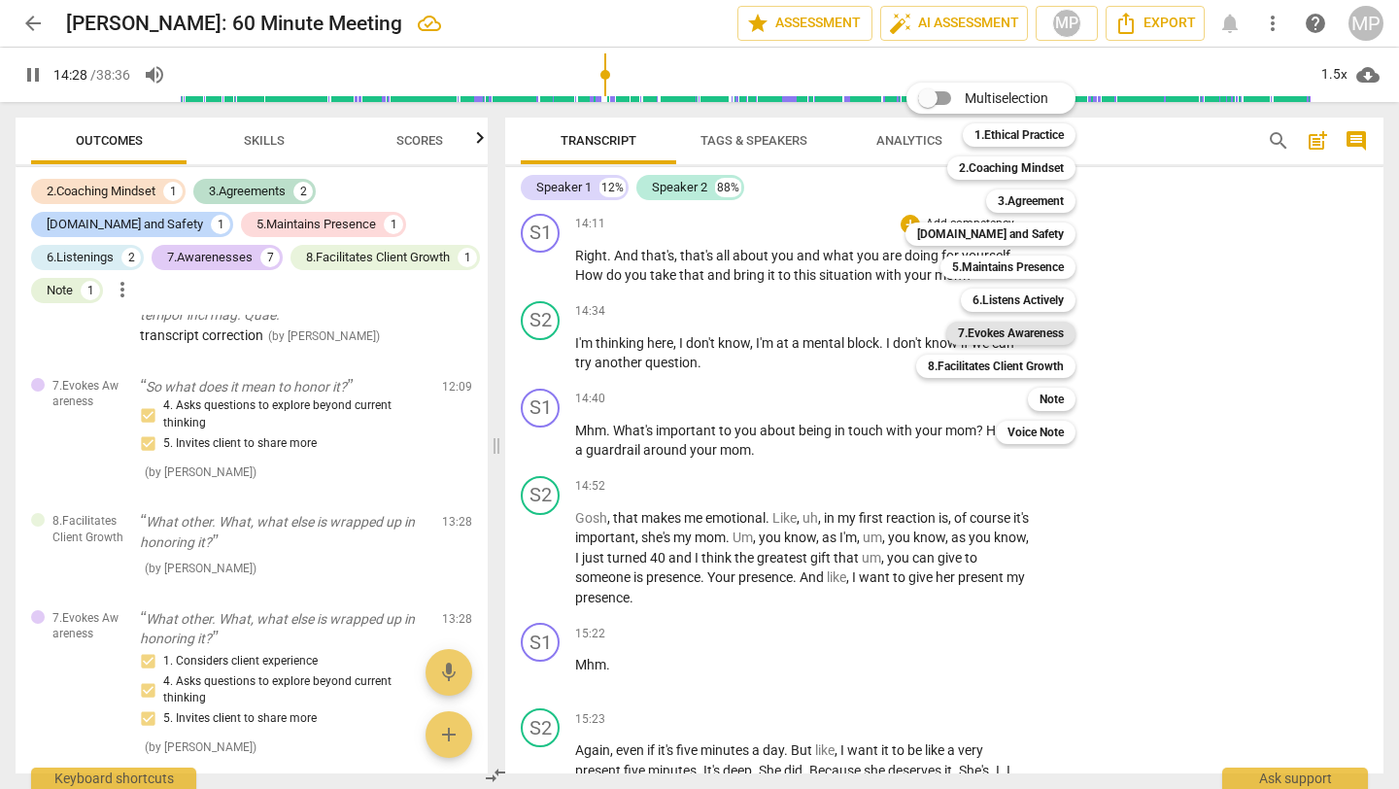
click at [1020, 338] on b "7.Evokes Awareness" at bounding box center [1011, 333] width 106 height 23
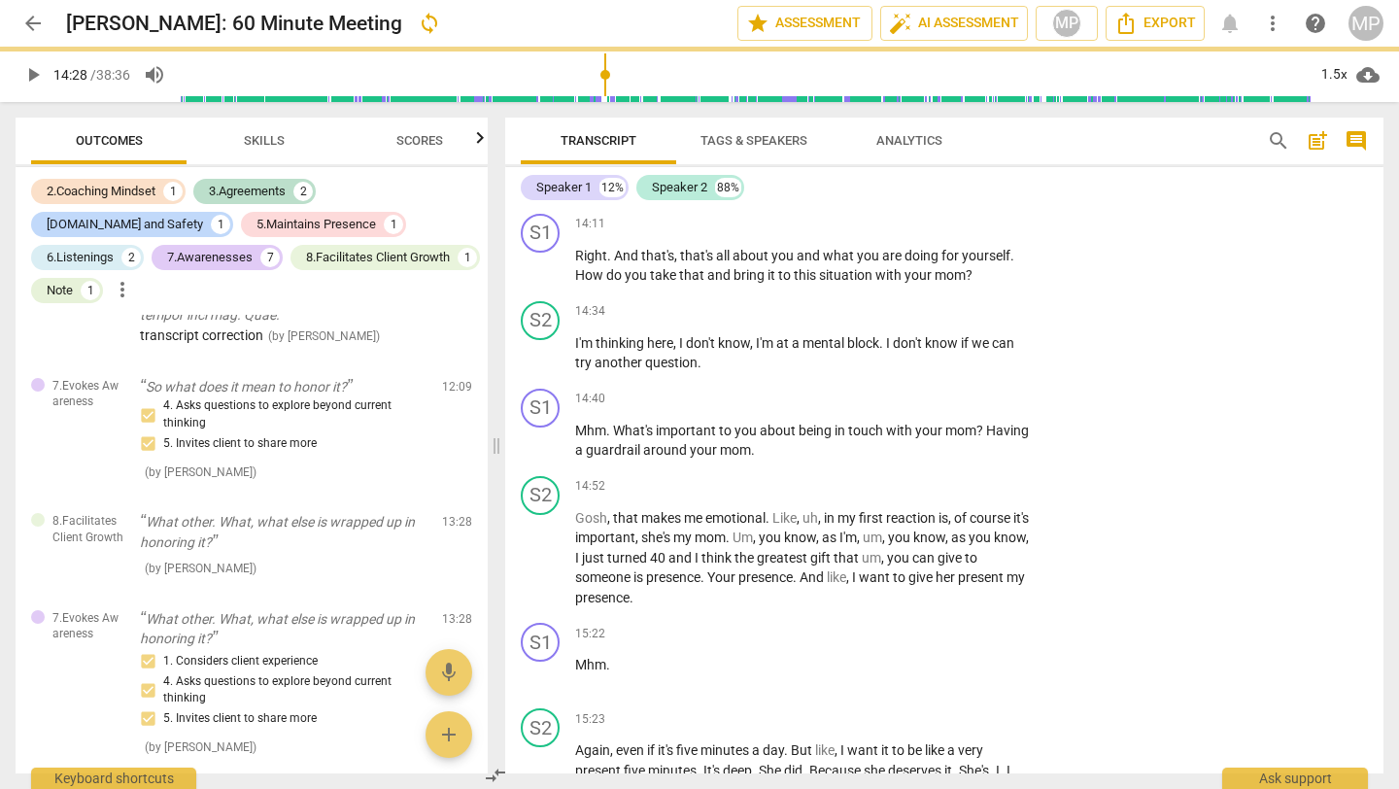
type input "869"
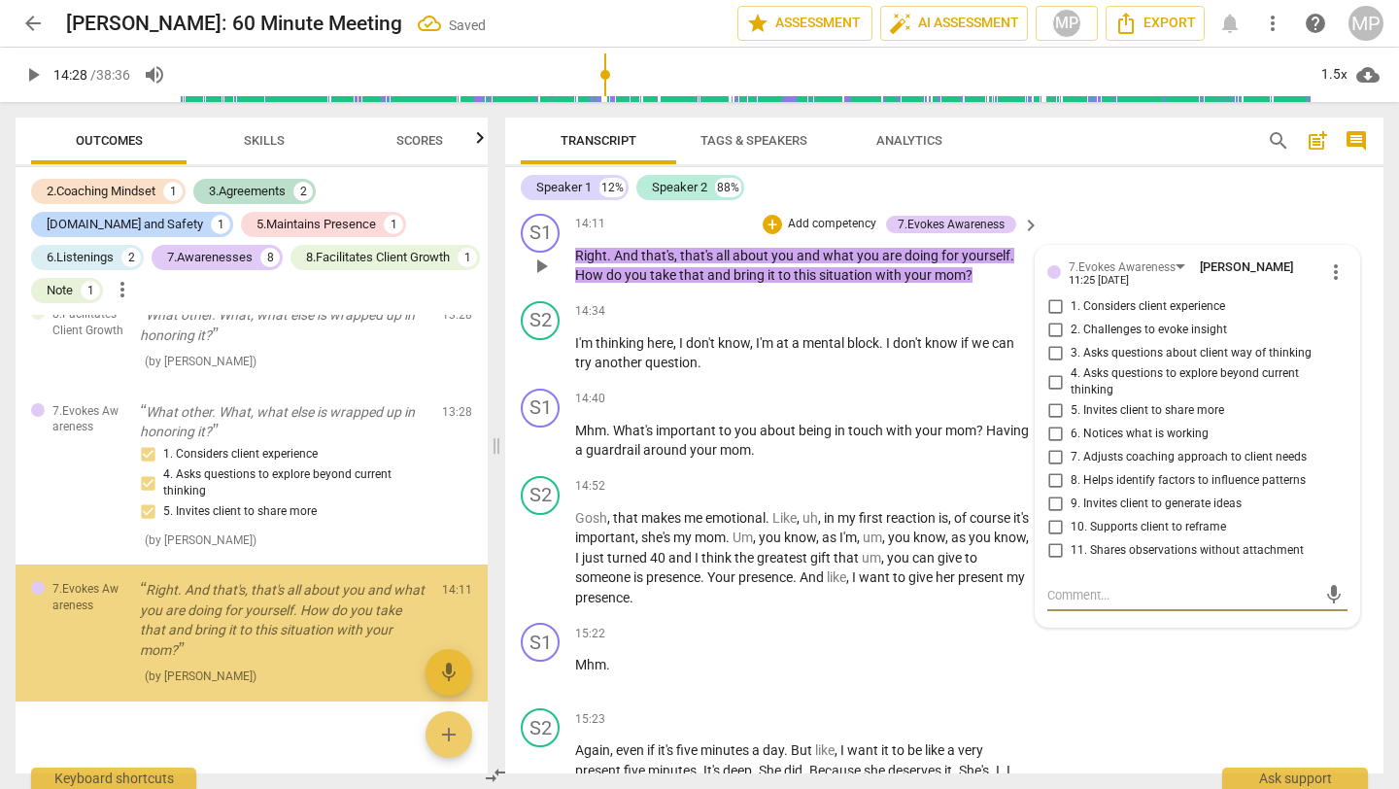
scroll to position [2852, 0]
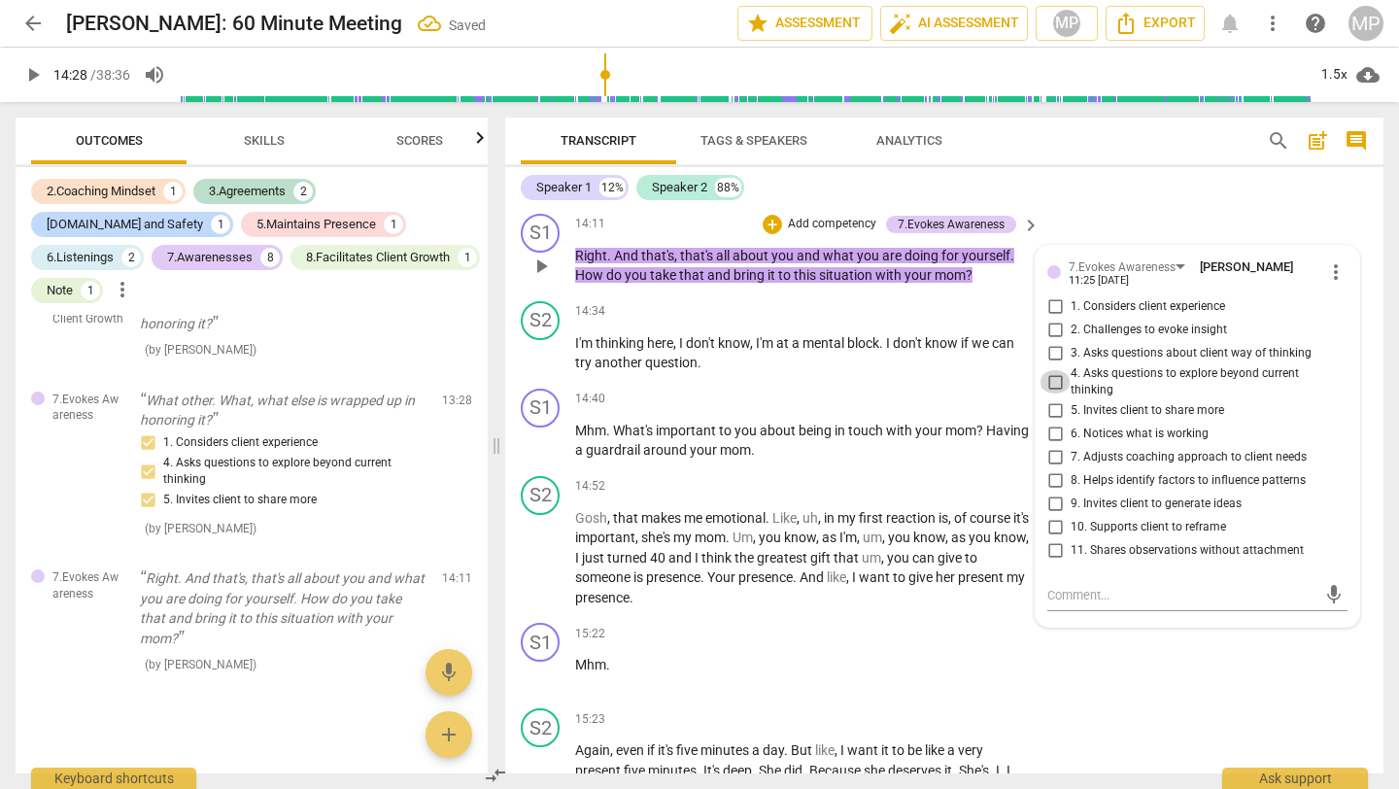
click at [1054, 394] on input "4. Asks questions to explore beyond current thinking" at bounding box center [1055, 381] width 31 height 23
checkbox input "true"
click at [1050, 423] on input "5. Invites client to share more" at bounding box center [1055, 410] width 31 height 23
checkbox input "true"
click at [1055, 446] on input "6. Notices what is working" at bounding box center [1055, 434] width 31 height 23
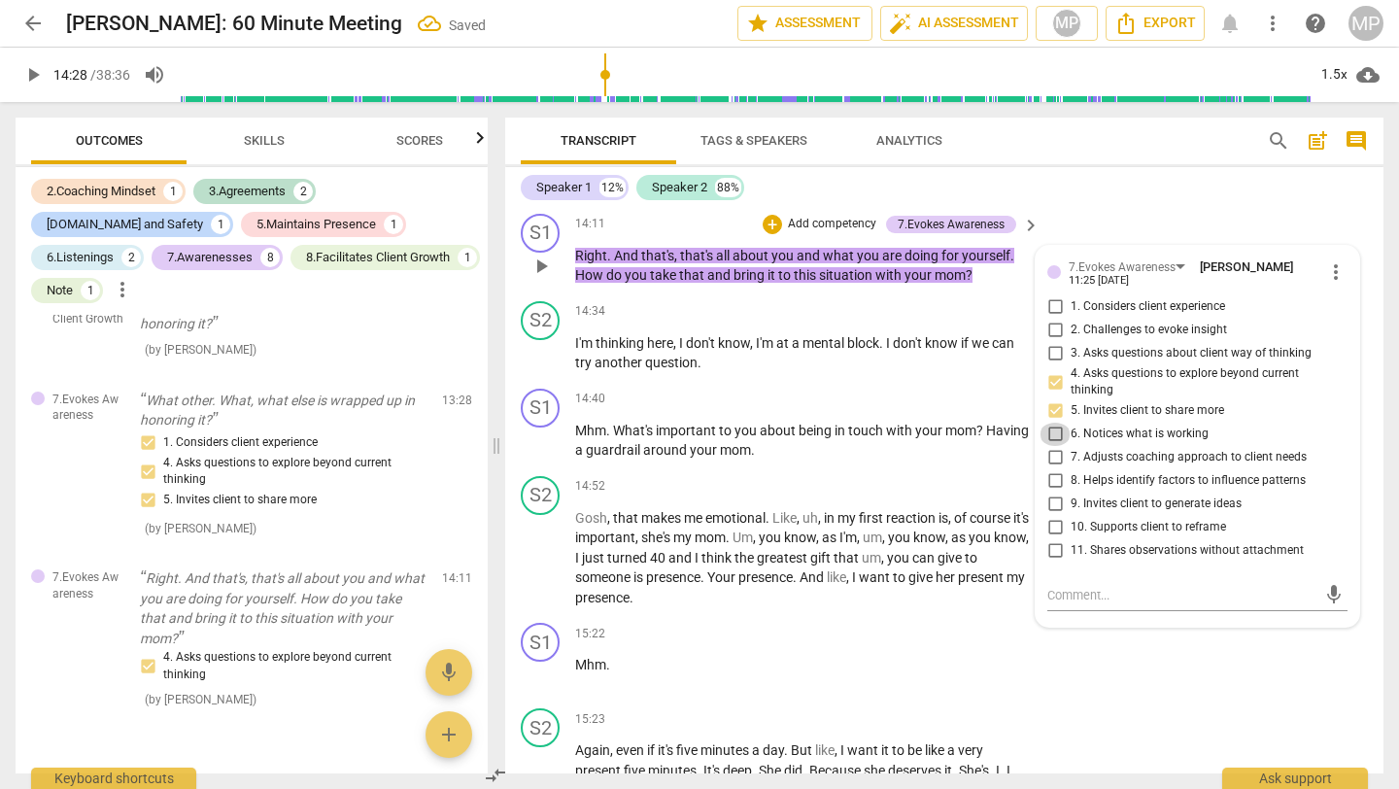
checkbox input "true"
click at [1053, 516] on input "9. Invites client to generate ideas" at bounding box center [1055, 504] width 31 height 23
checkbox input "true"
click at [1049, 493] on input "8. Helps identify factors to influence patterns" at bounding box center [1055, 480] width 31 height 23
checkbox input "true"
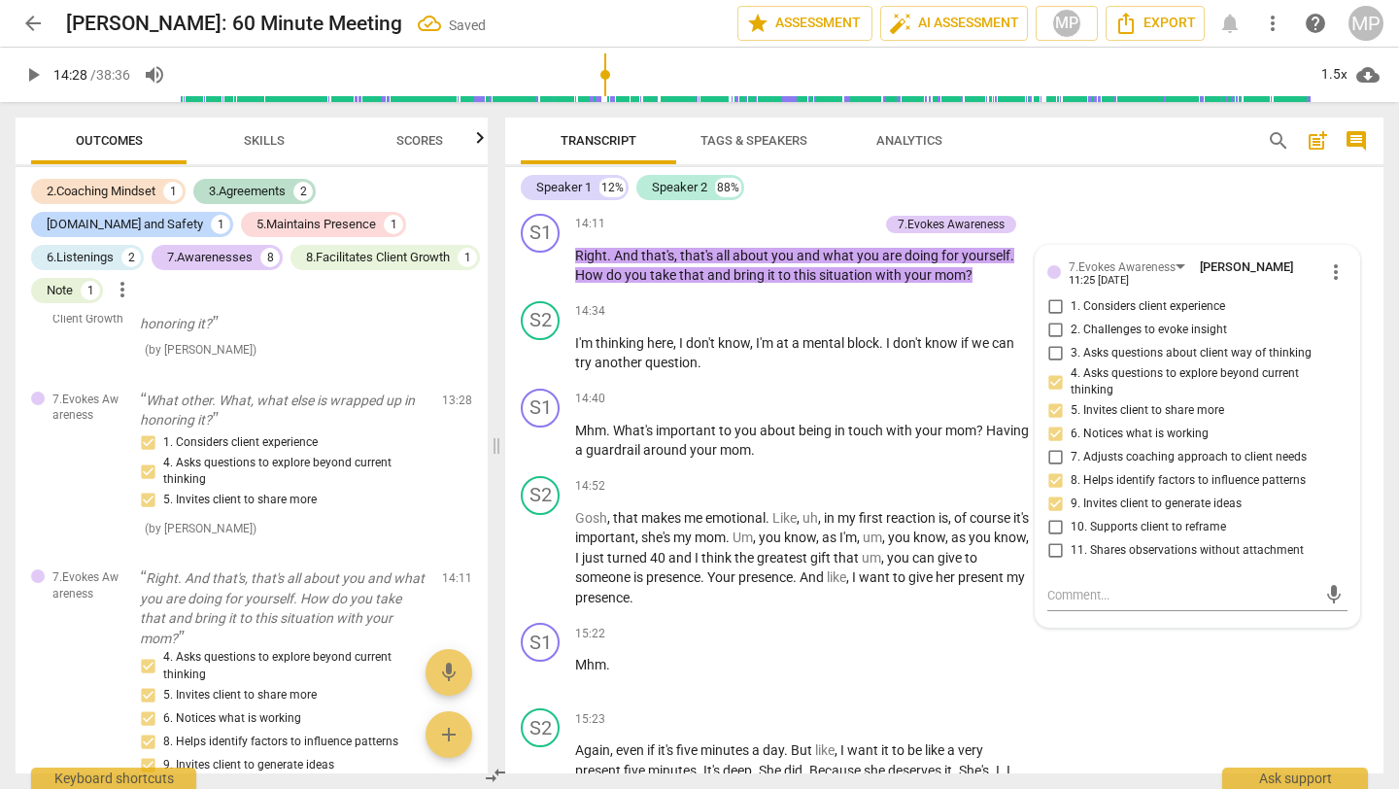
click at [1165, 206] on div "S2 play_arrow pause 14:07 + Add competency keyboard_arrow_right Yeah . I'm not …" at bounding box center [944, 164] width 879 height 86
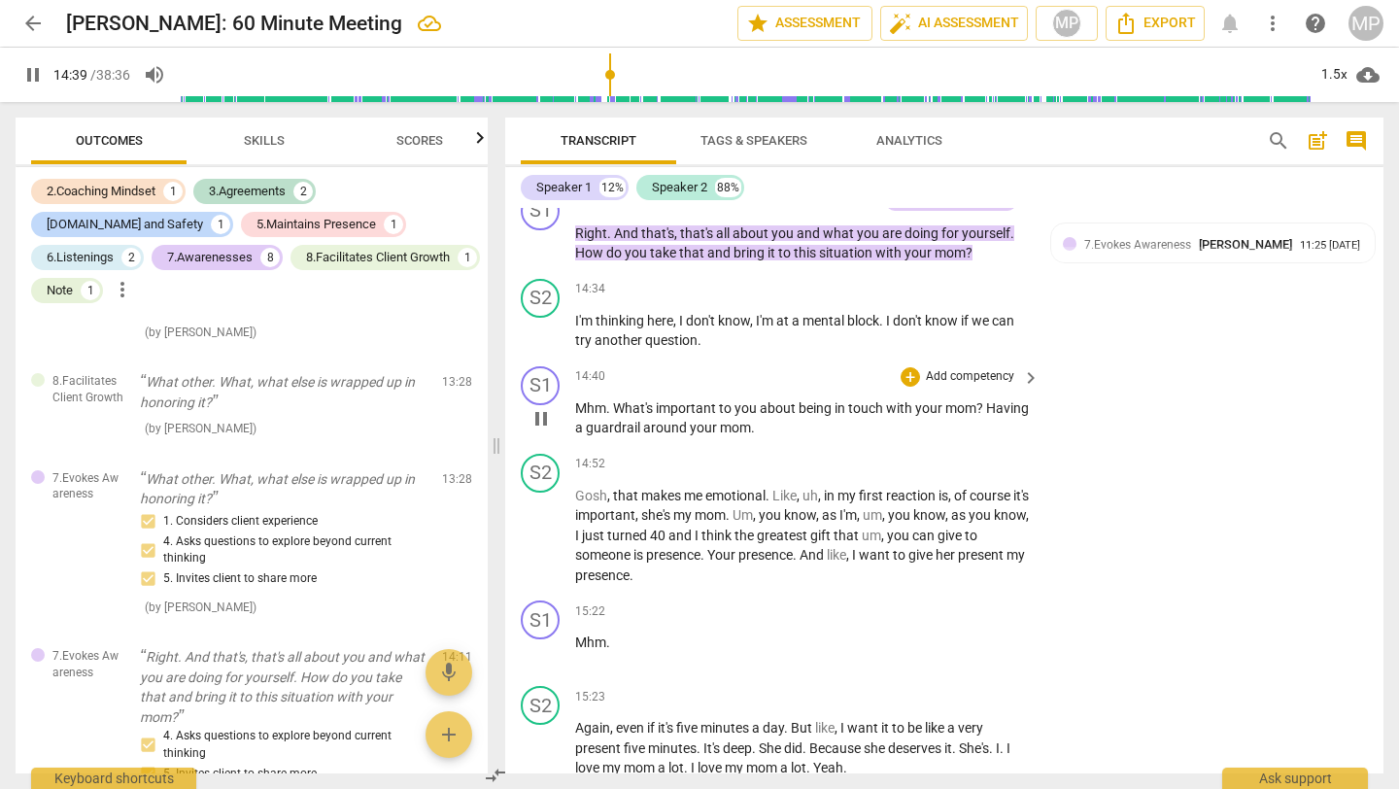
scroll to position [6275, 0]
click at [908, 385] on div "+" at bounding box center [910, 374] width 19 height 19
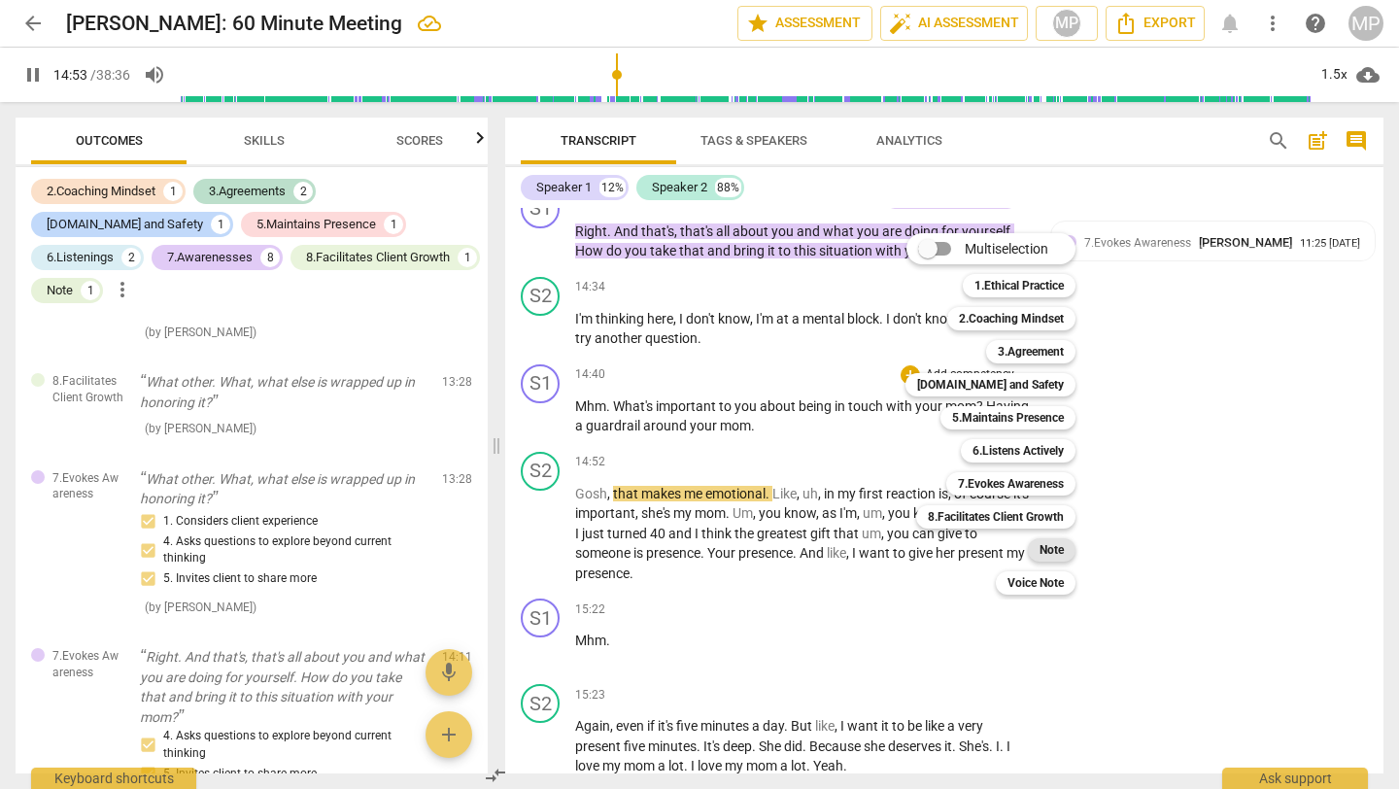
click at [1058, 554] on b "Note" at bounding box center [1052, 549] width 24 height 23
type input "894"
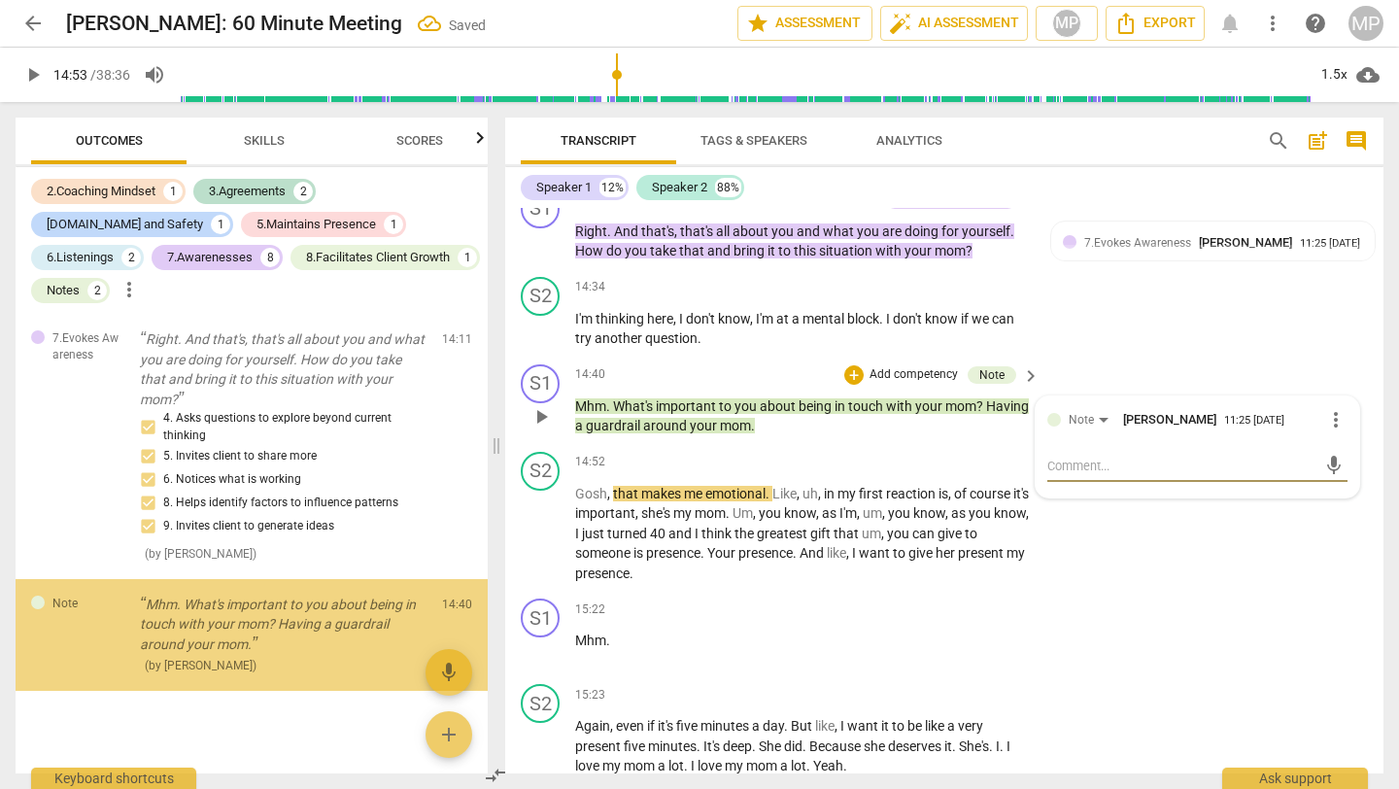
scroll to position [3092, 0]
type textarea "s"
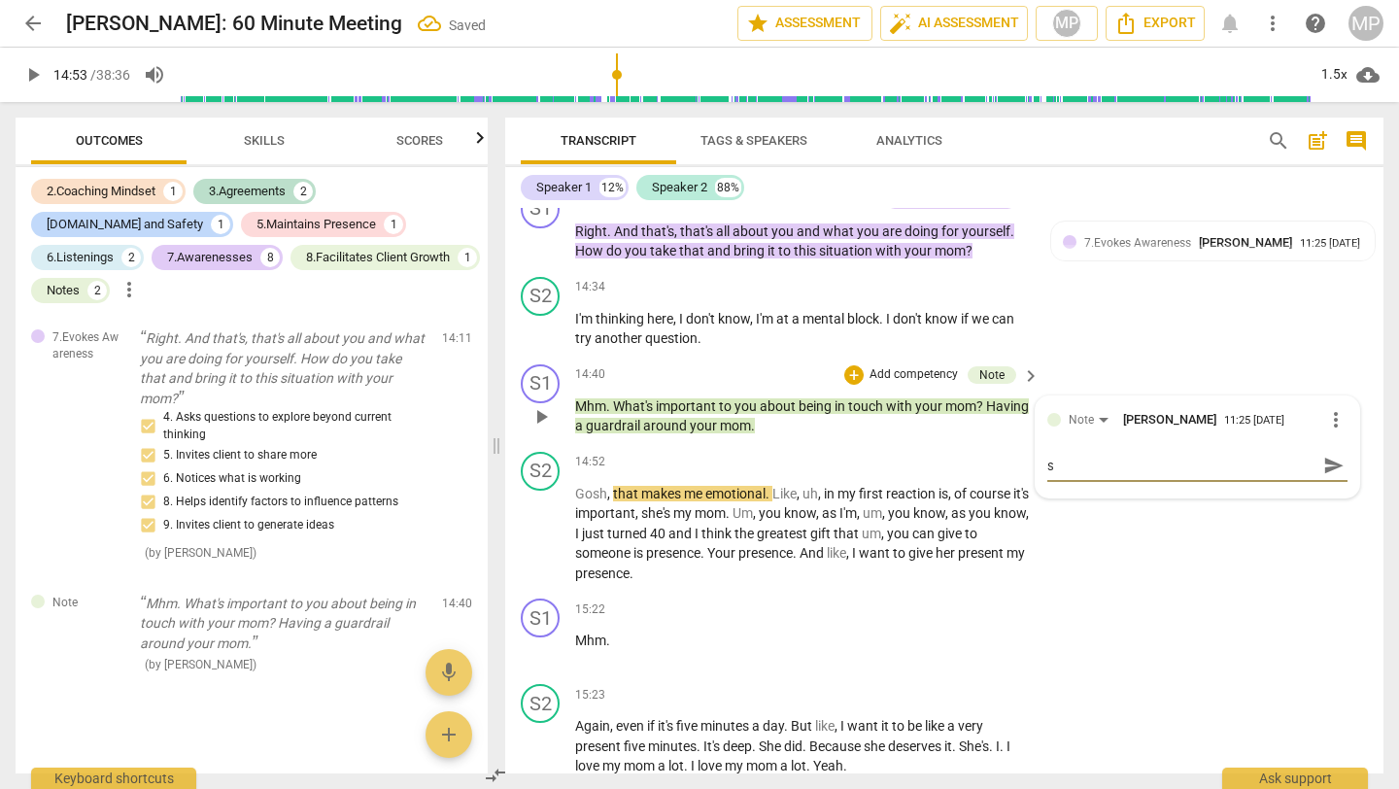
type textarea "st"
type textarea "sta"
type textarea "stac"
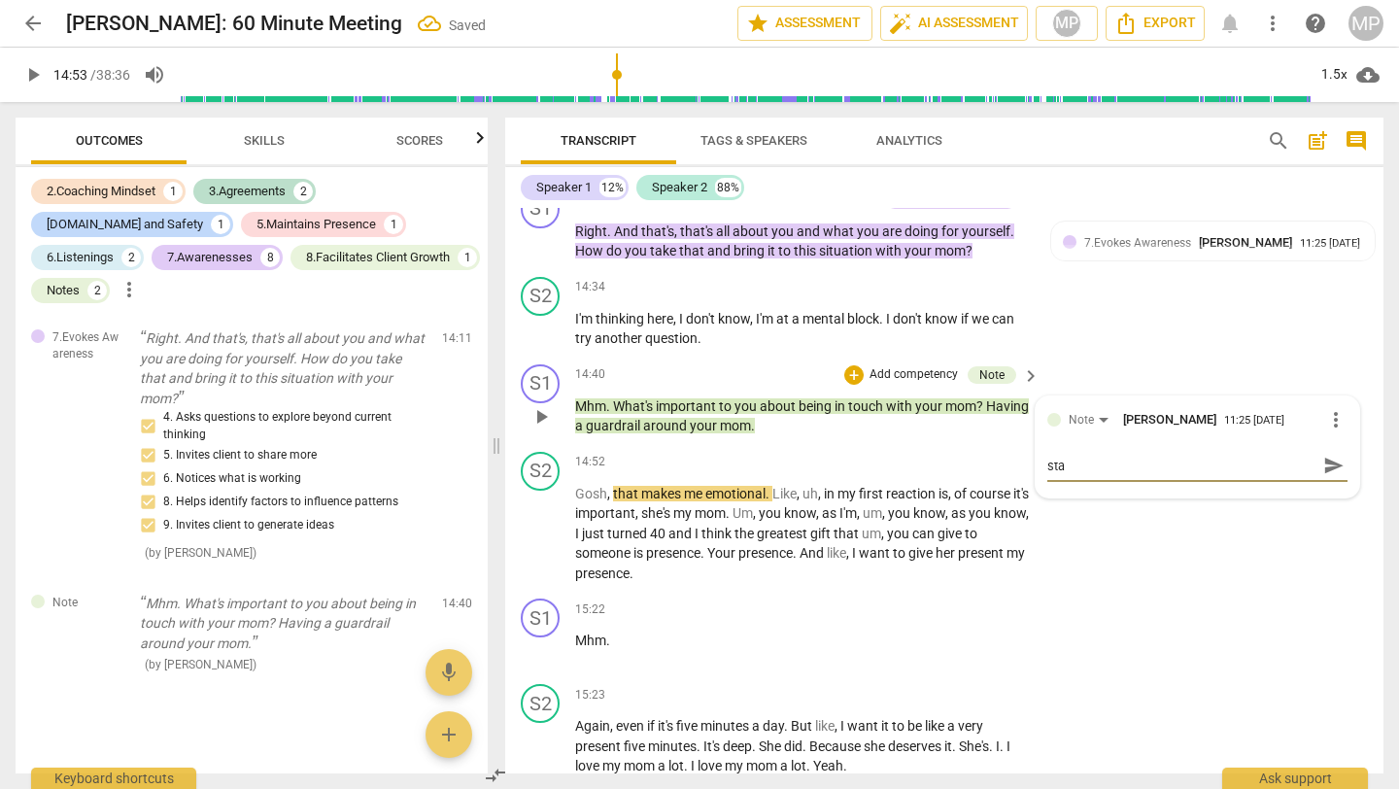
type textarea "stac"
type textarea "stack"
type textarea "stacke"
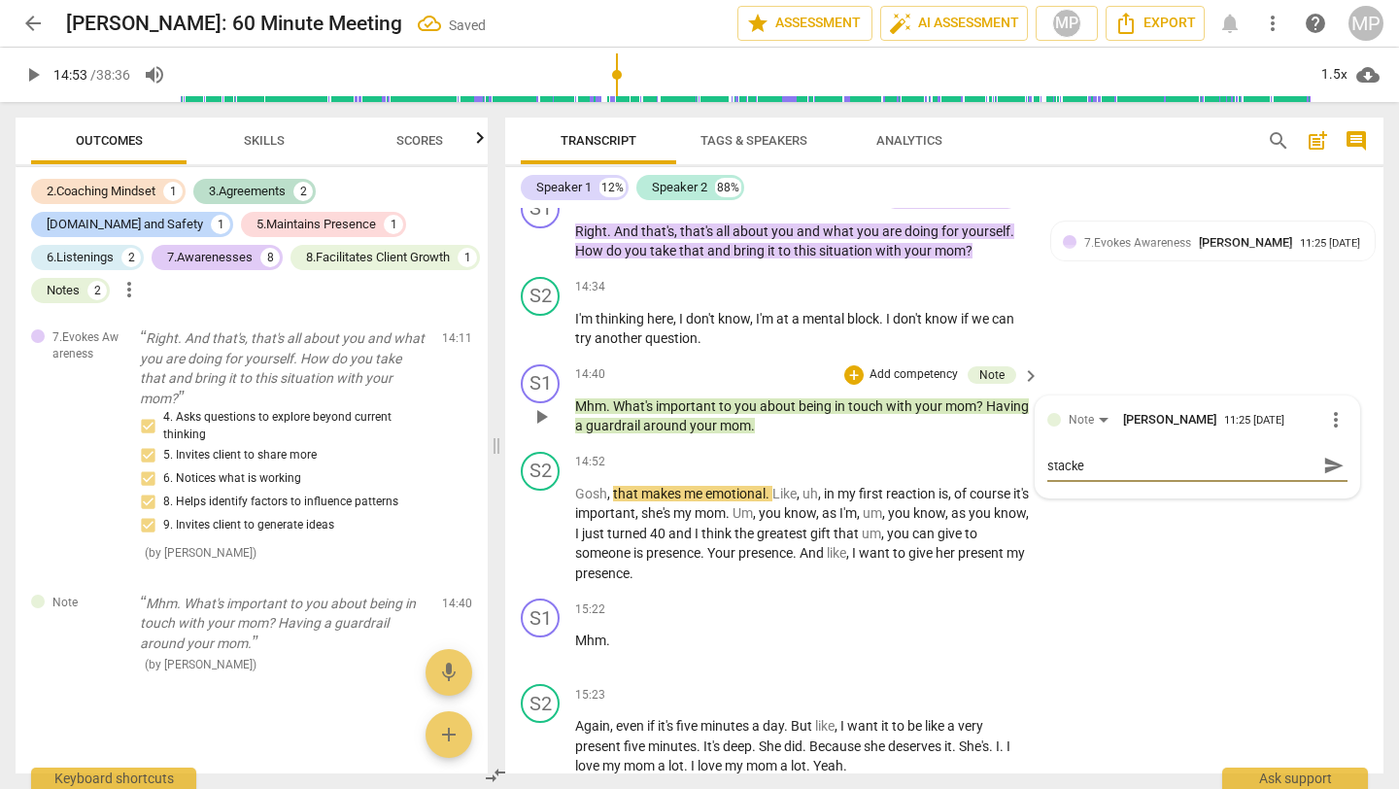
type textarea "stacked"
click at [1088, 576] on div "S2 play_arrow pause 14:52 + Add competency keyboard_arrow_right Gosh , that mak…" at bounding box center [944, 518] width 879 height 148
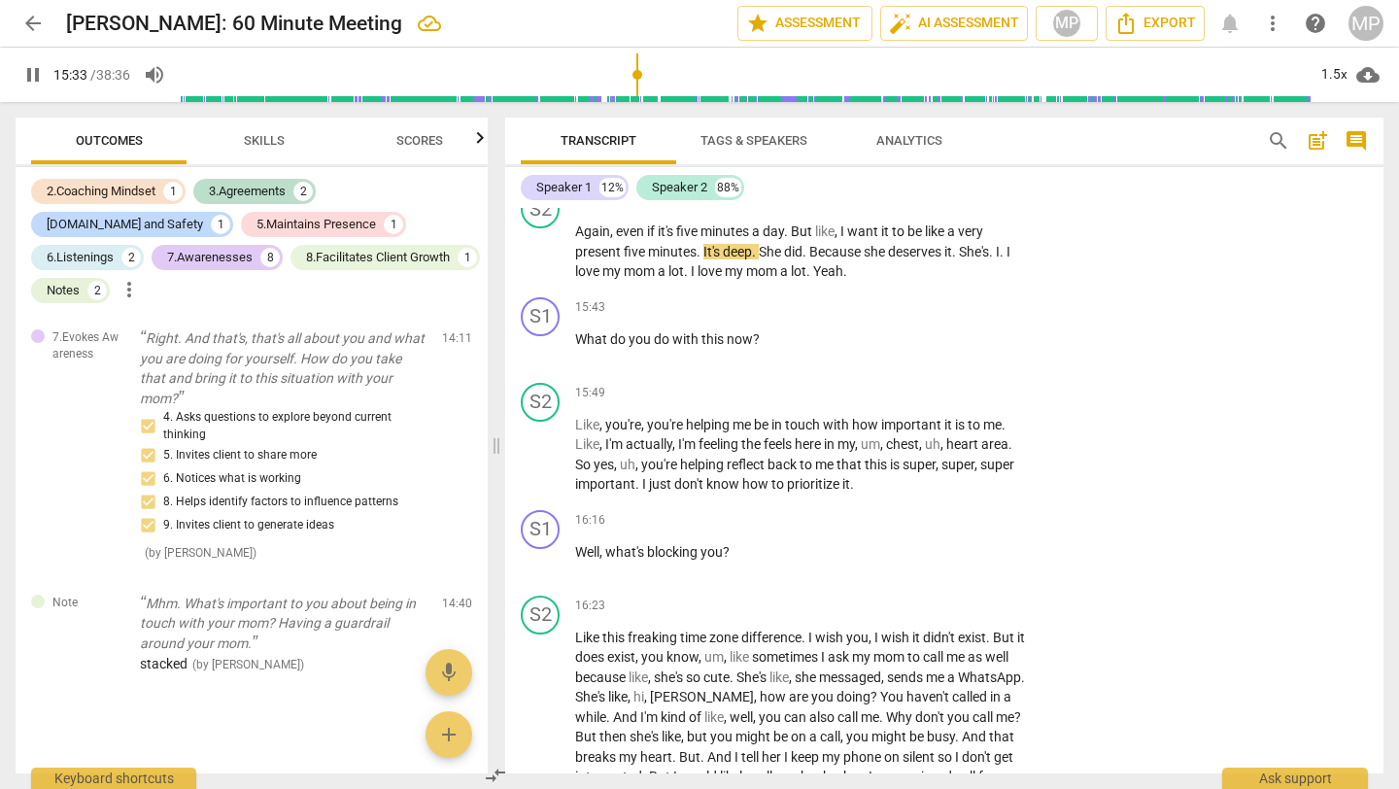
scroll to position [6771, 0]
click at [905, 317] on div "+" at bounding box center [910, 306] width 19 height 19
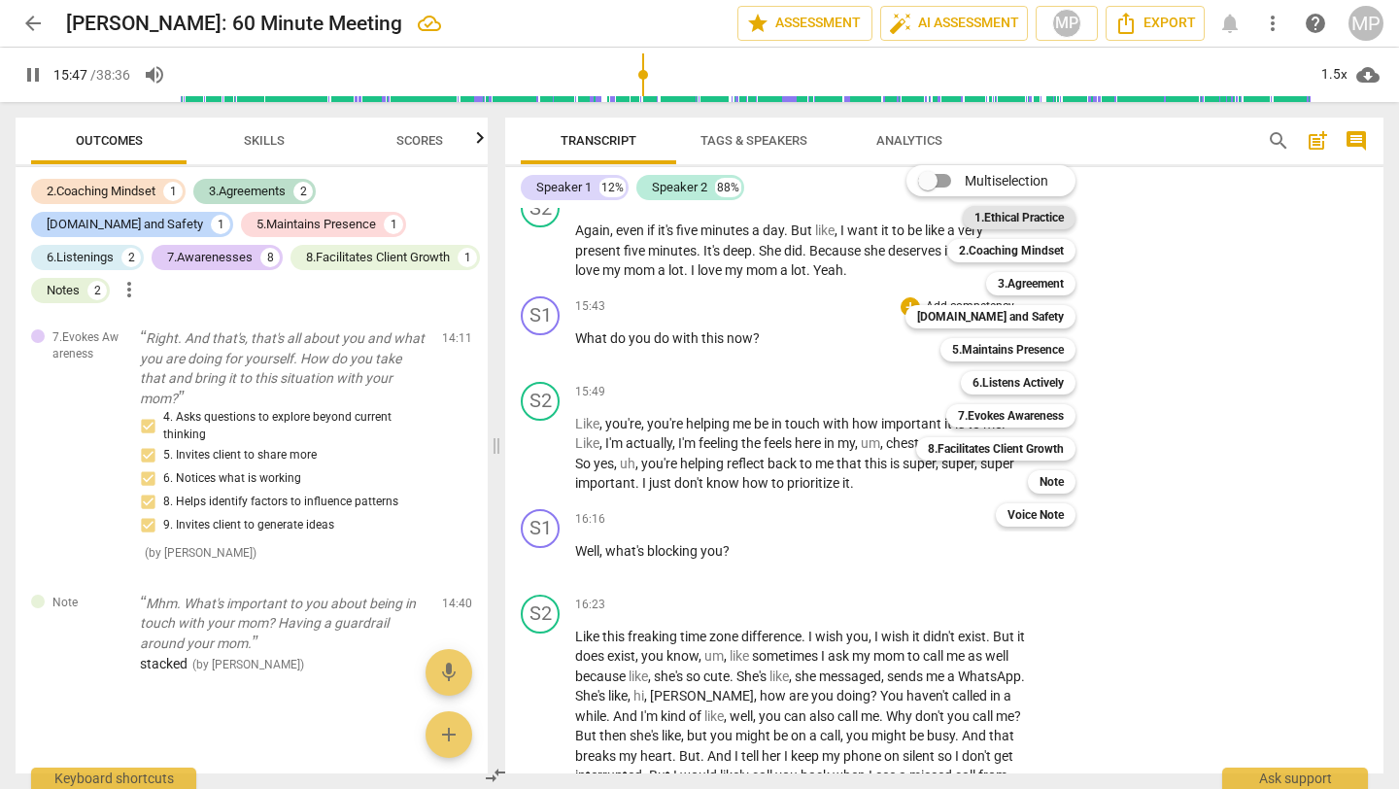
click at [1018, 215] on b "1.Ethical Practice" at bounding box center [1019, 217] width 89 height 23
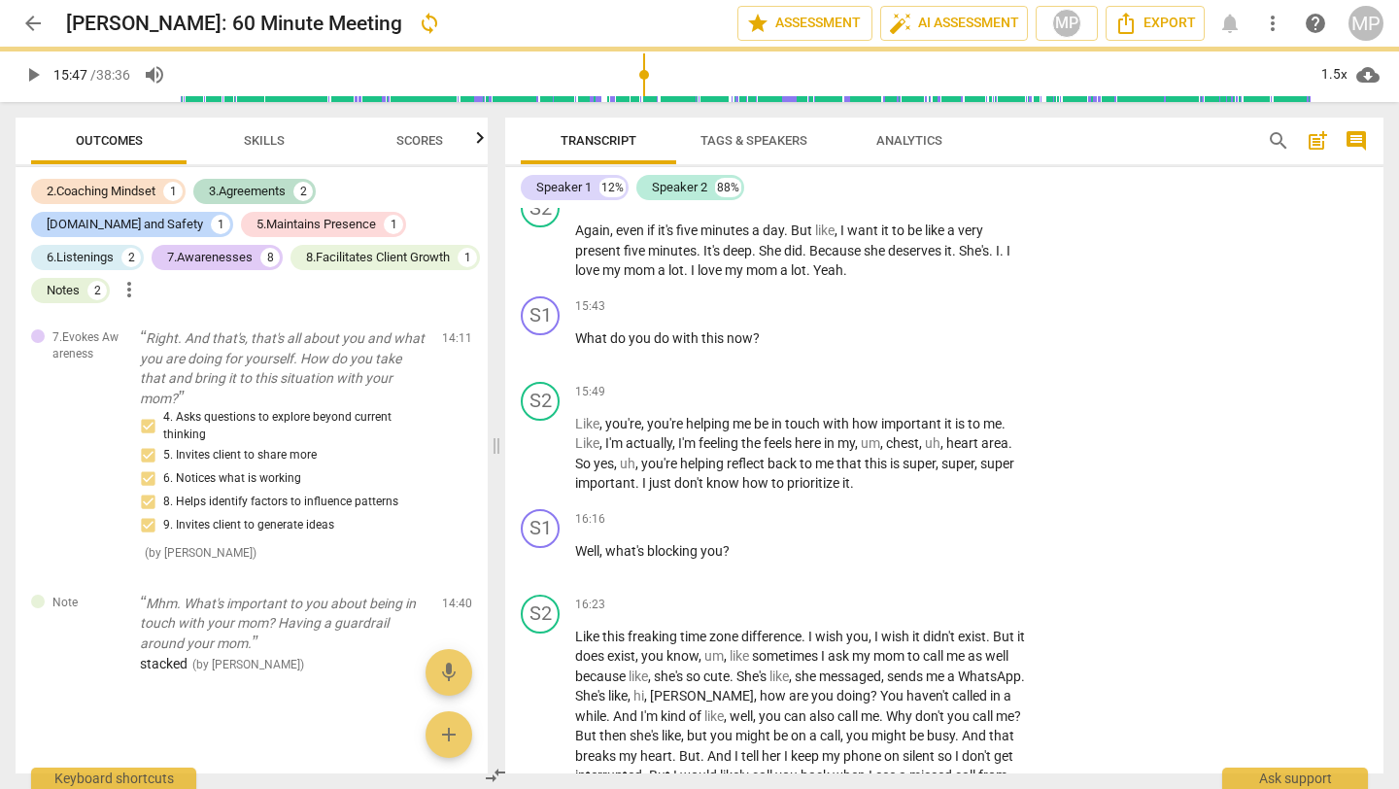
type input "948"
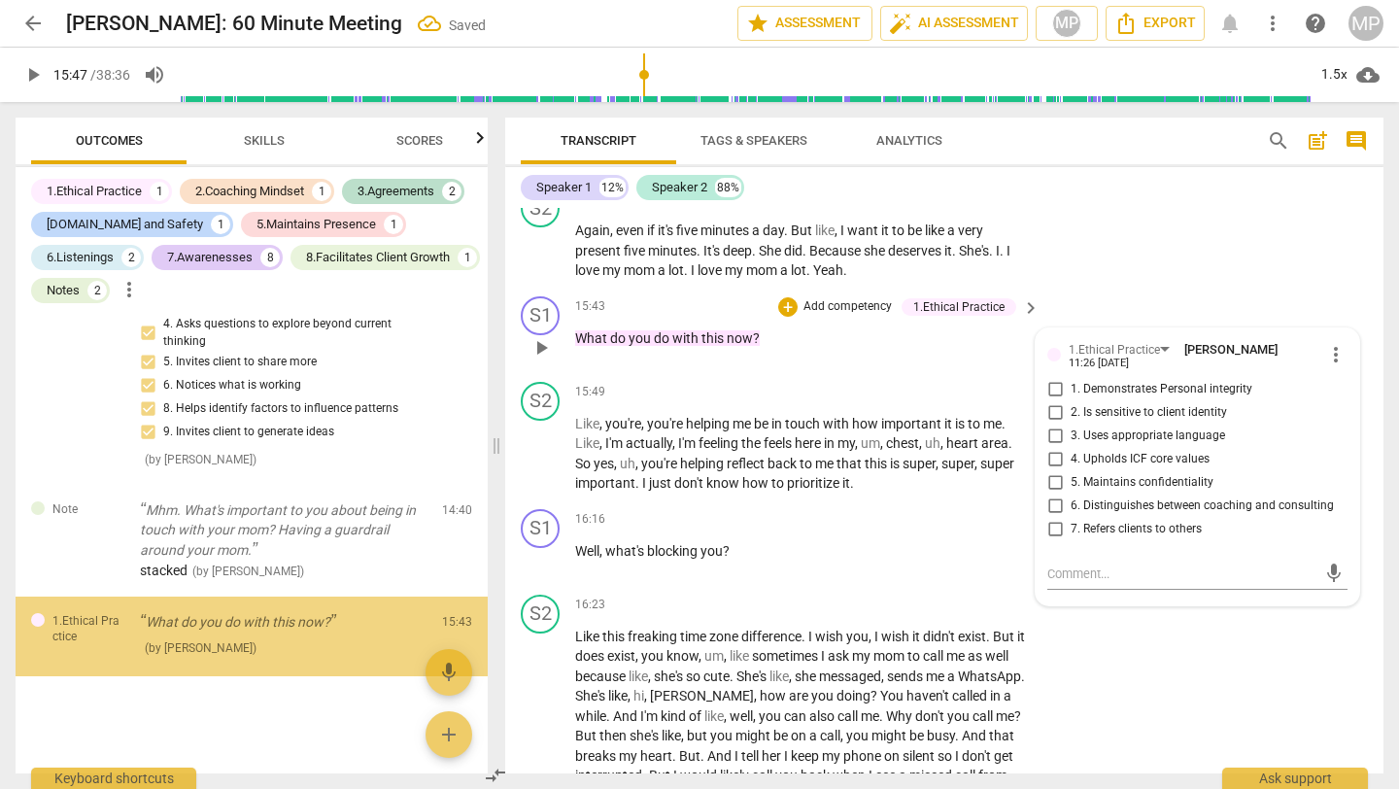
scroll to position [3204, 0]
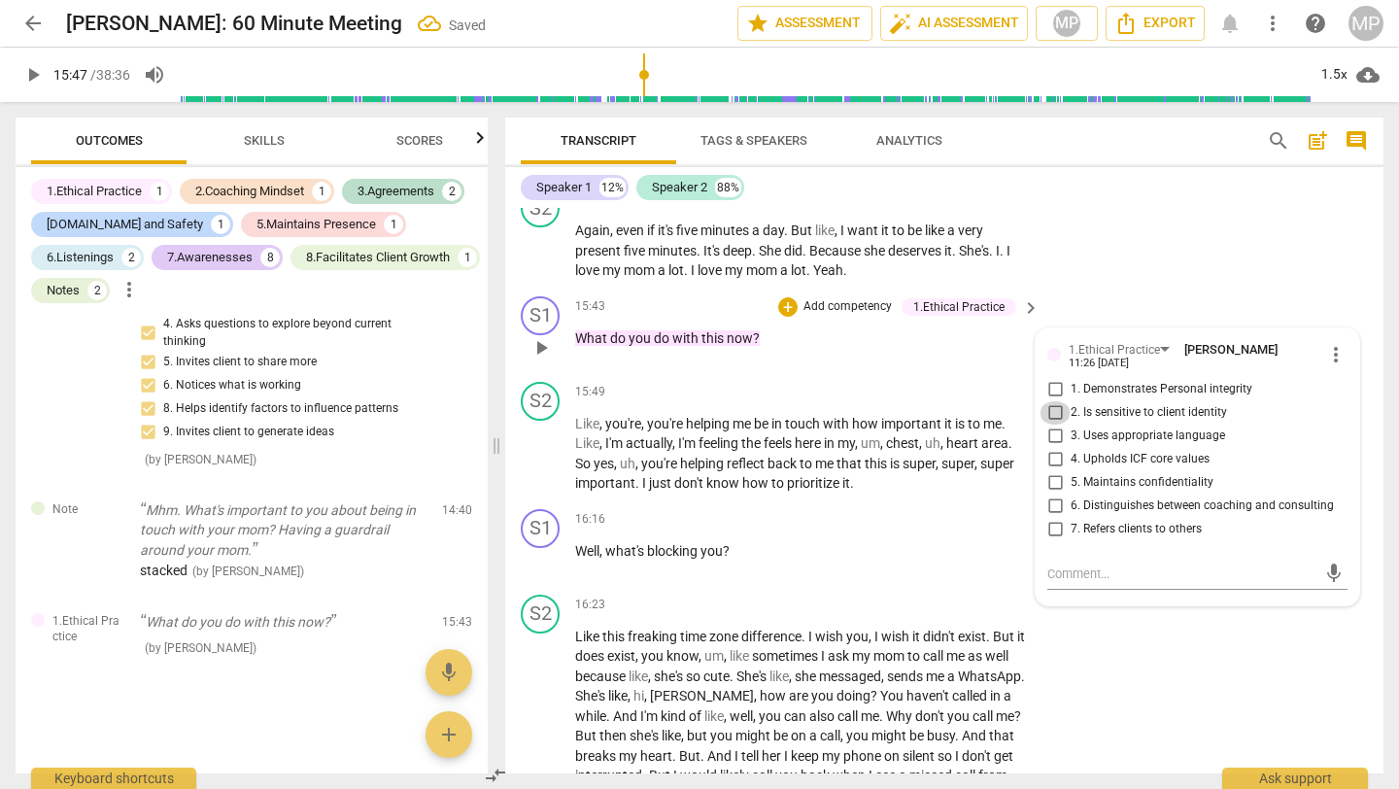
click at [1053, 425] on input "2. Is sensitive to client identity" at bounding box center [1055, 412] width 31 height 23
checkbox input "true"
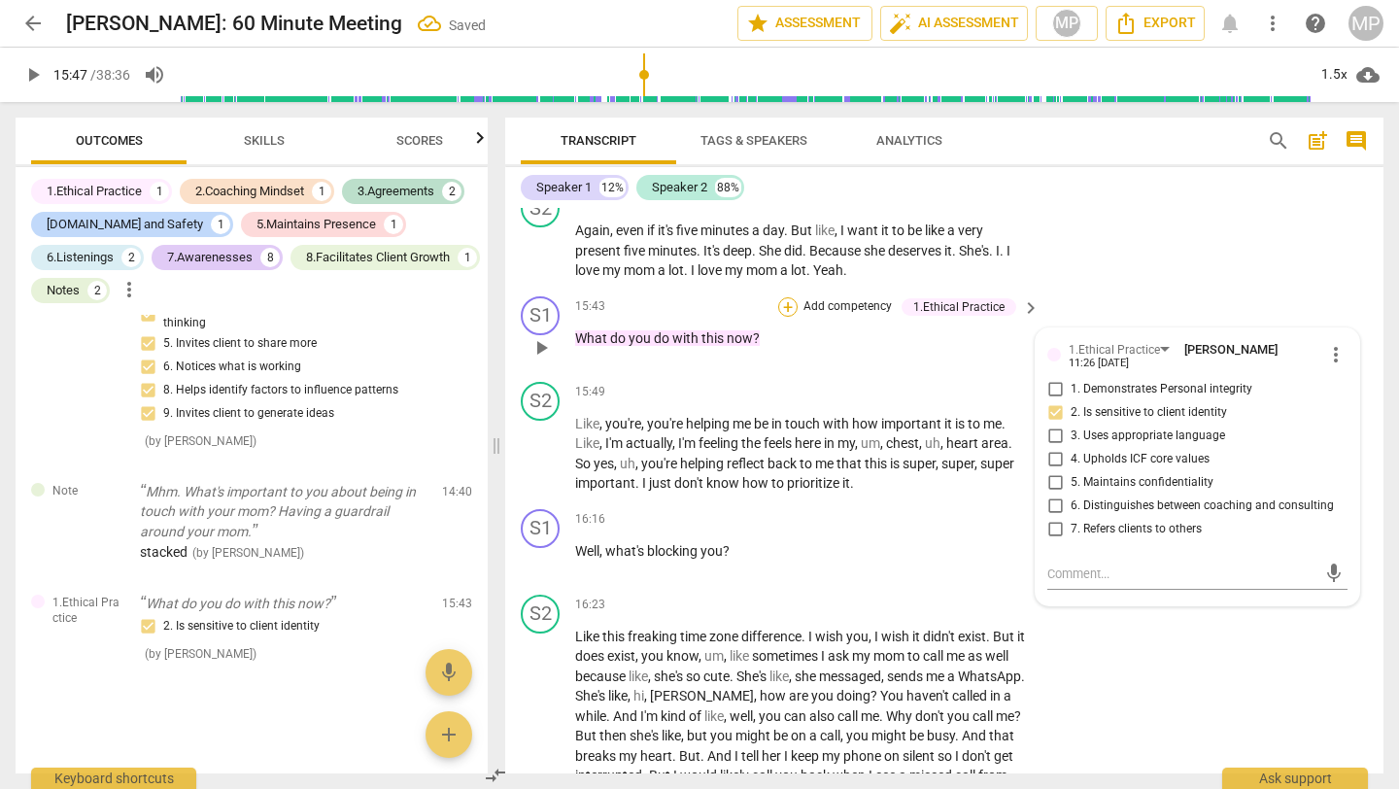
click at [790, 317] on div "+" at bounding box center [787, 306] width 19 height 19
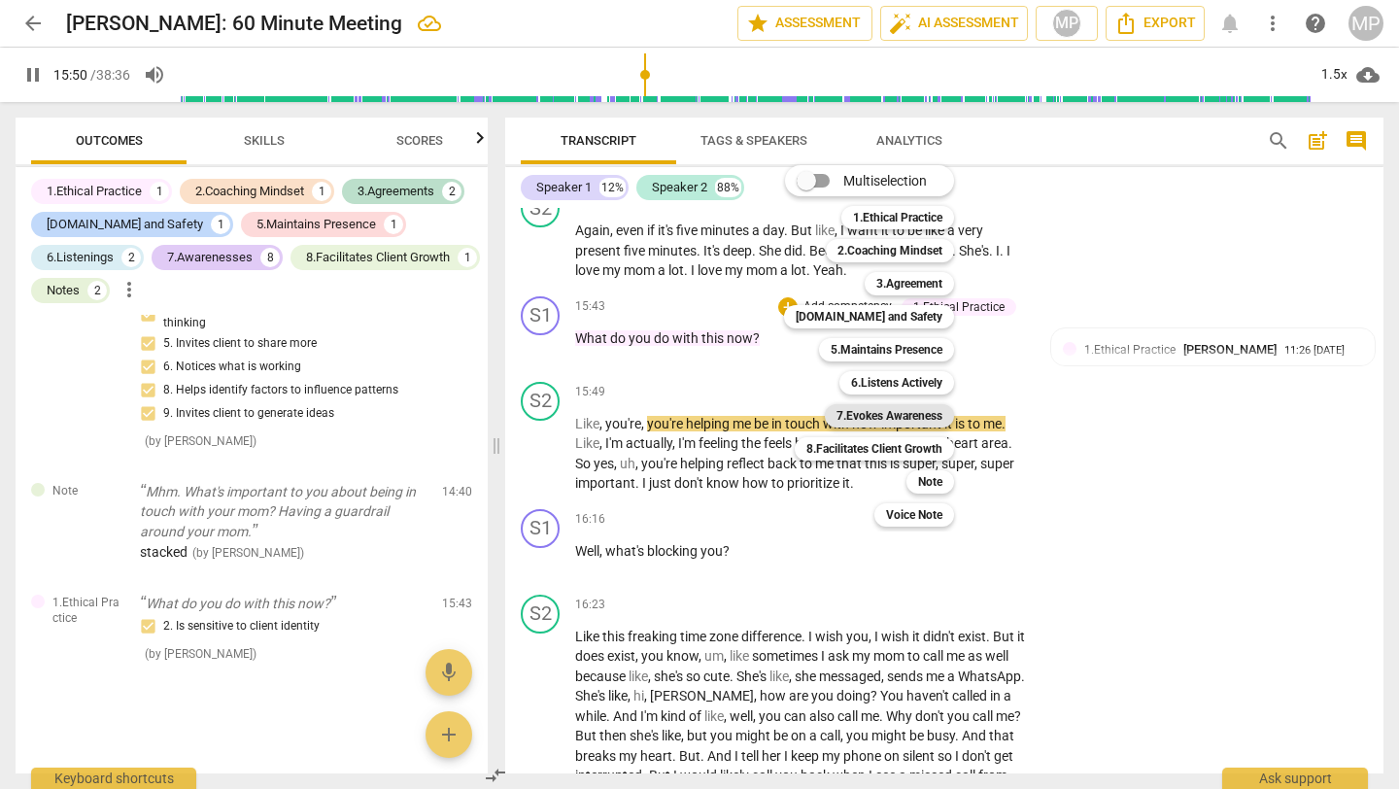
click at [925, 407] on b "7.Evokes Awareness" at bounding box center [890, 415] width 106 height 23
type input "951"
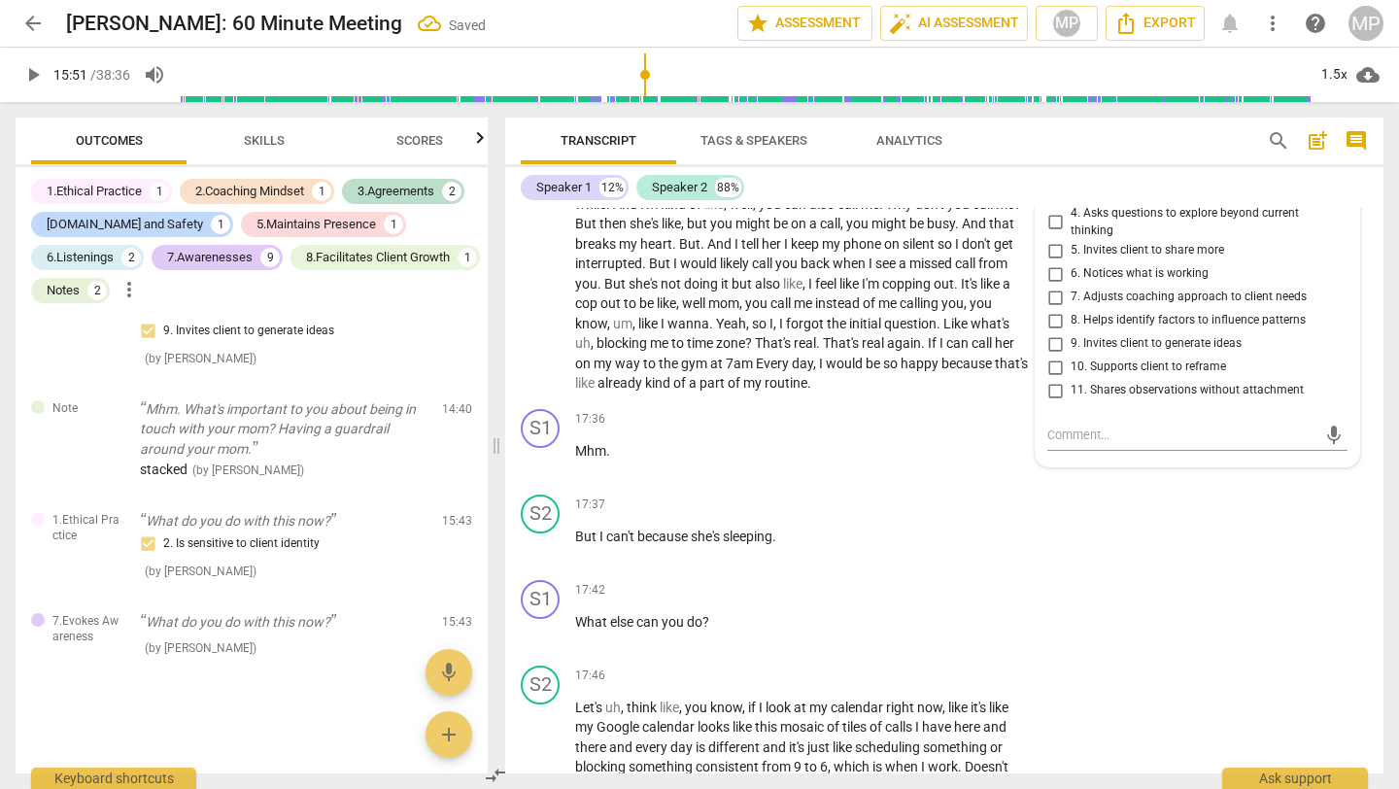
scroll to position [7213, 0]
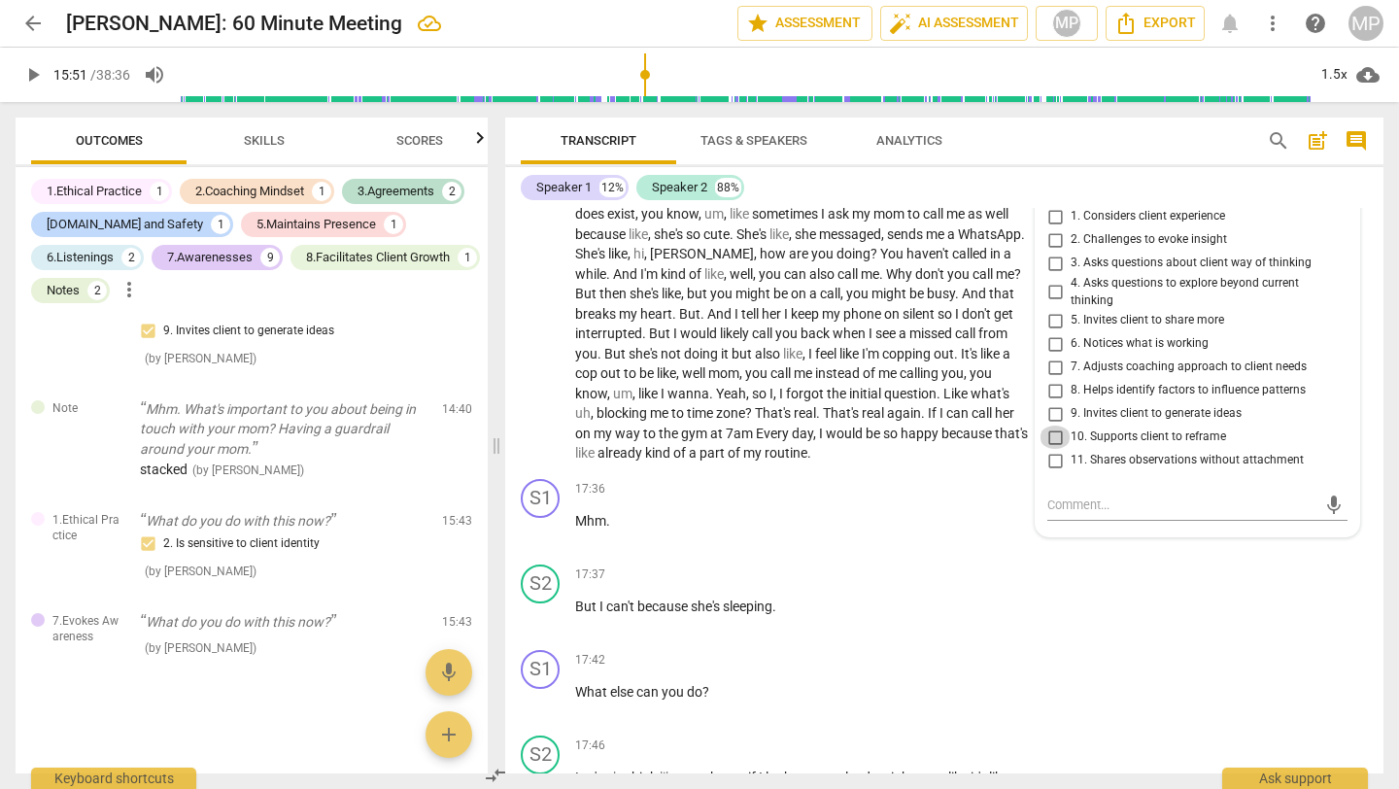
click at [1055, 449] on input "10. Supports client to reframe" at bounding box center [1055, 437] width 31 height 23
checkbox input "true"
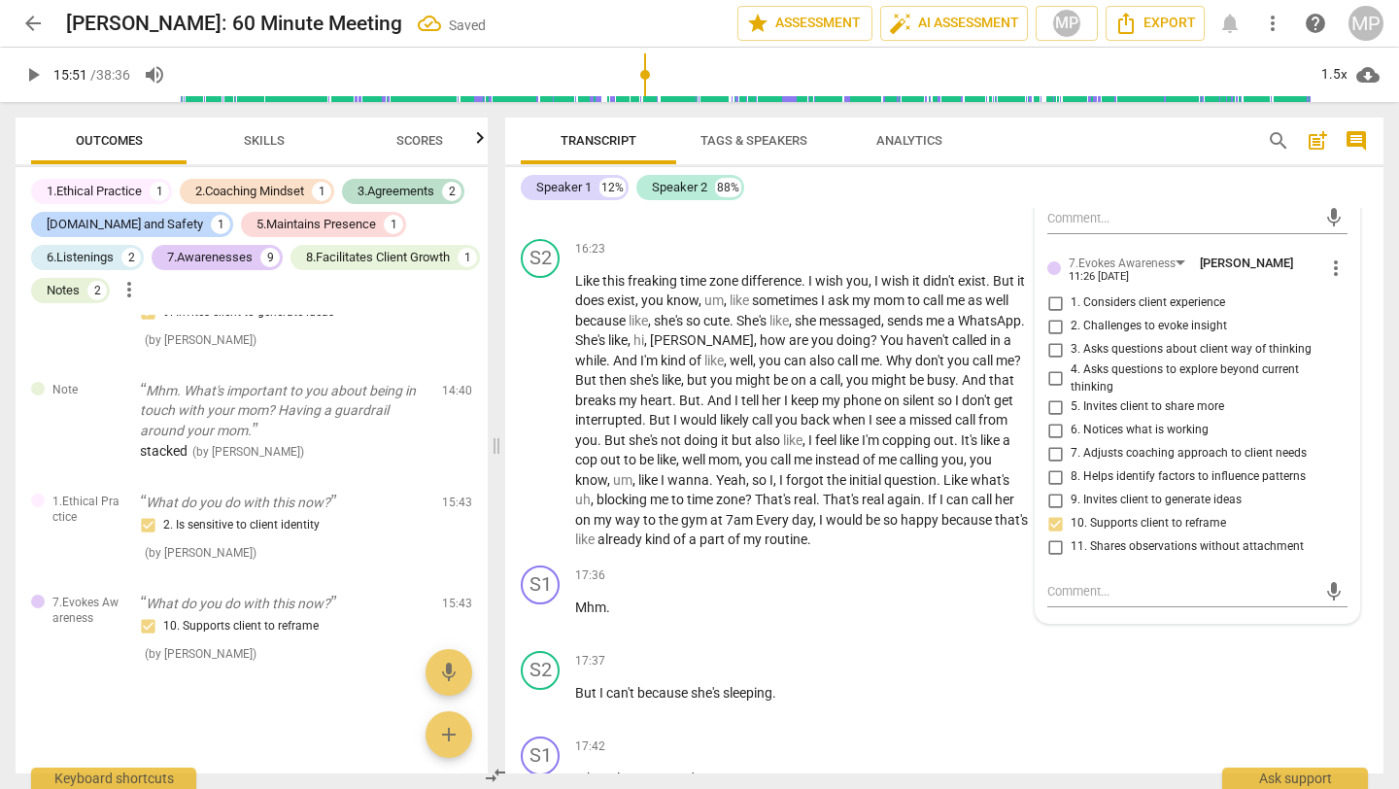
scroll to position [7116, 0]
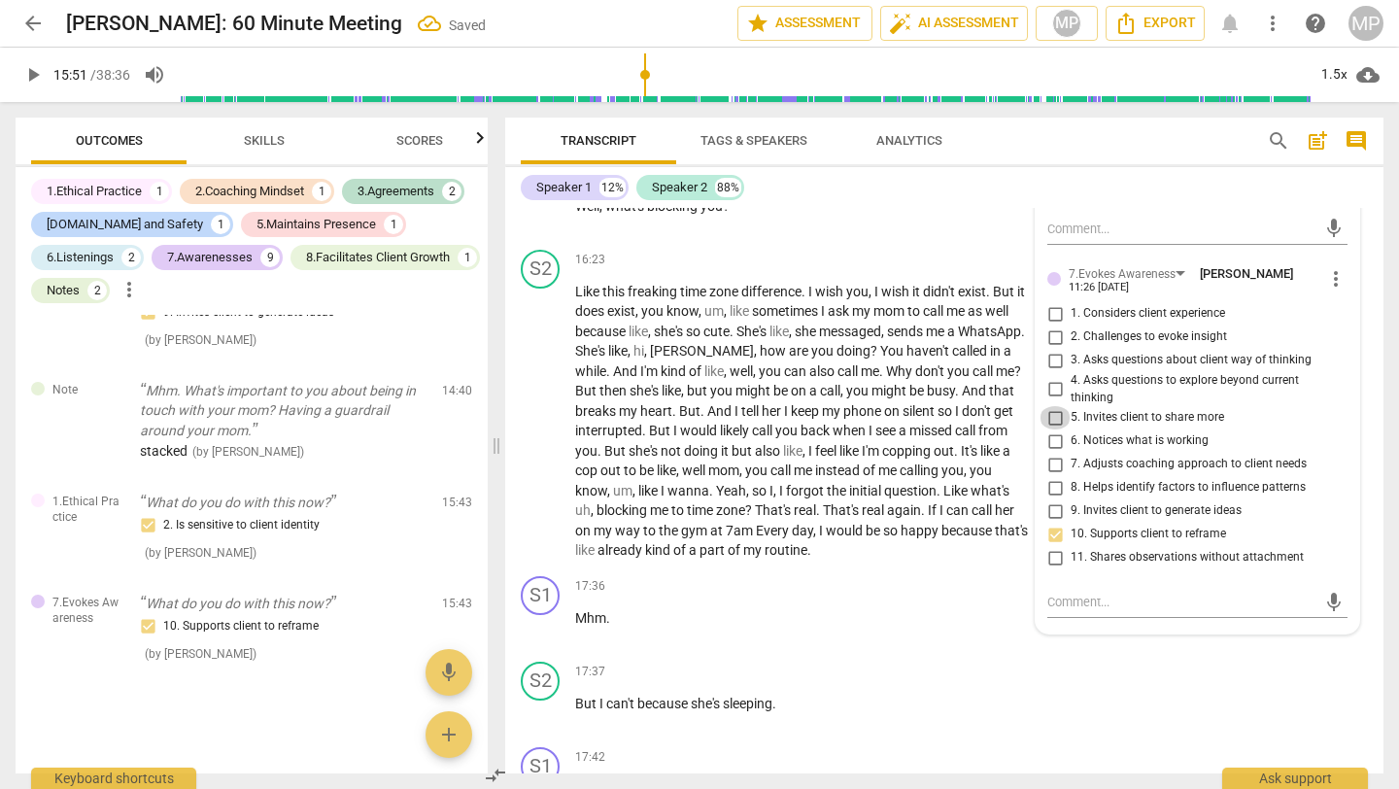
click at [1052, 430] on input "5. Invites client to share more" at bounding box center [1055, 417] width 31 height 23
checkbox input "true"
click at [1050, 401] on input "4. Asks questions to explore beyond current thinking" at bounding box center [1055, 389] width 31 height 23
checkbox input "true"
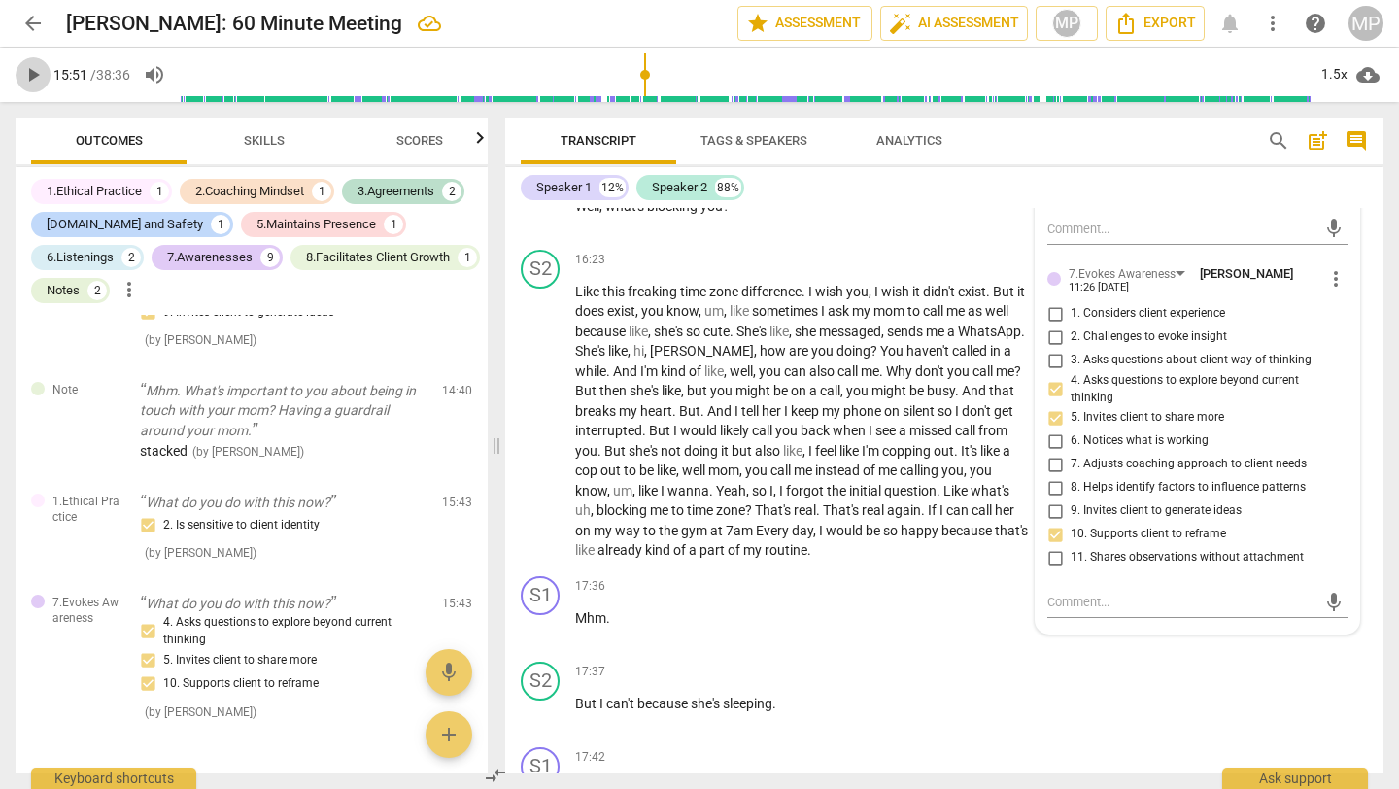
click at [38, 74] on span "play_arrow" at bounding box center [32, 74] width 23 height 23
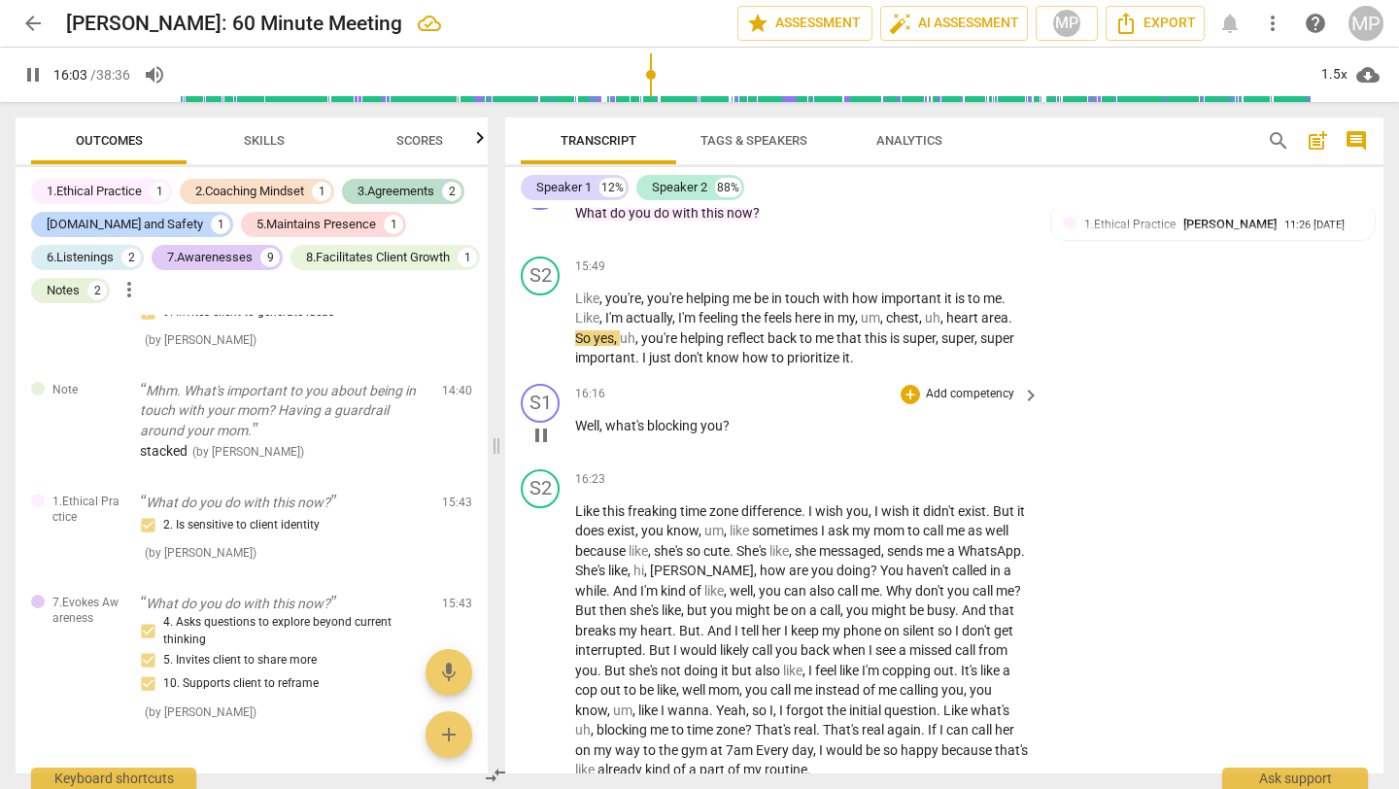
scroll to position [6917, 0]
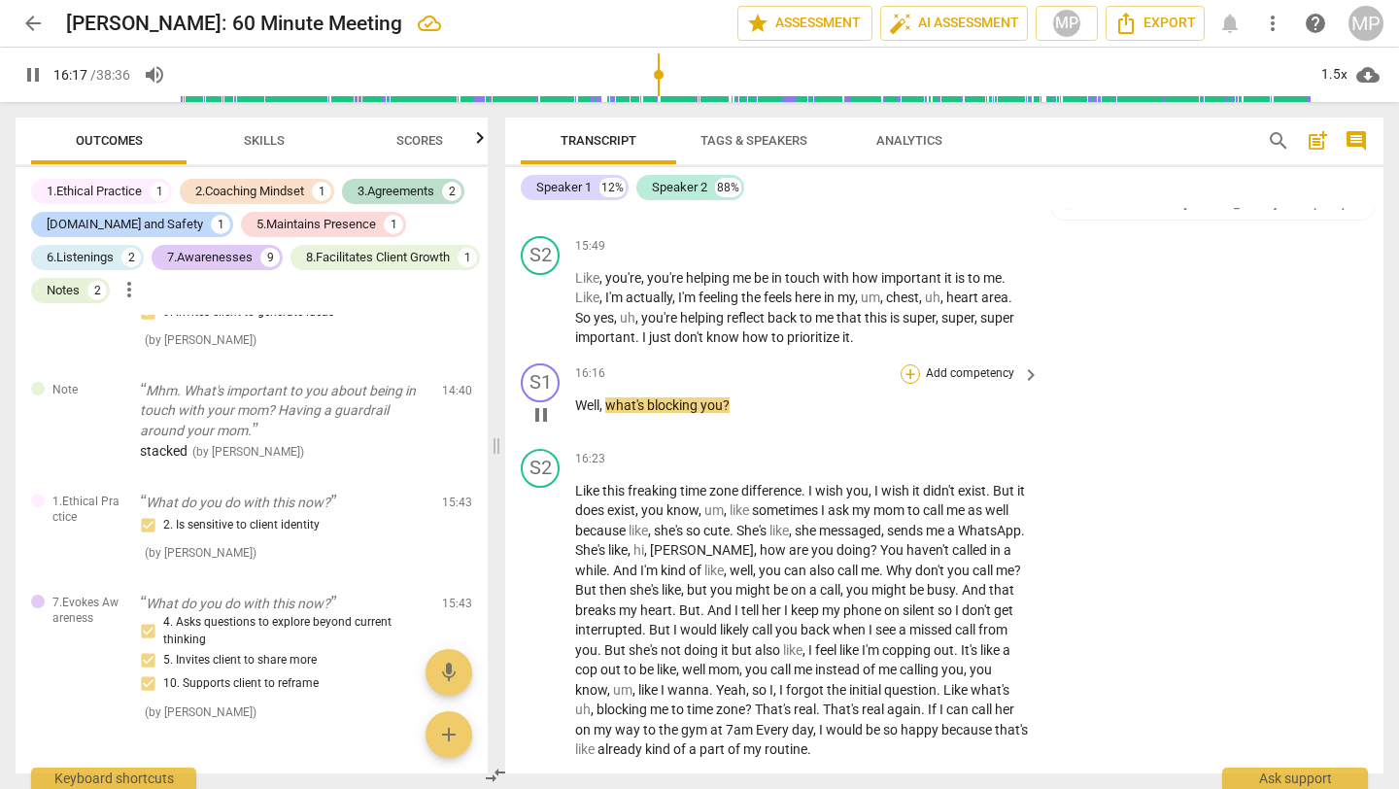
click at [906, 384] on div "+" at bounding box center [910, 373] width 19 height 19
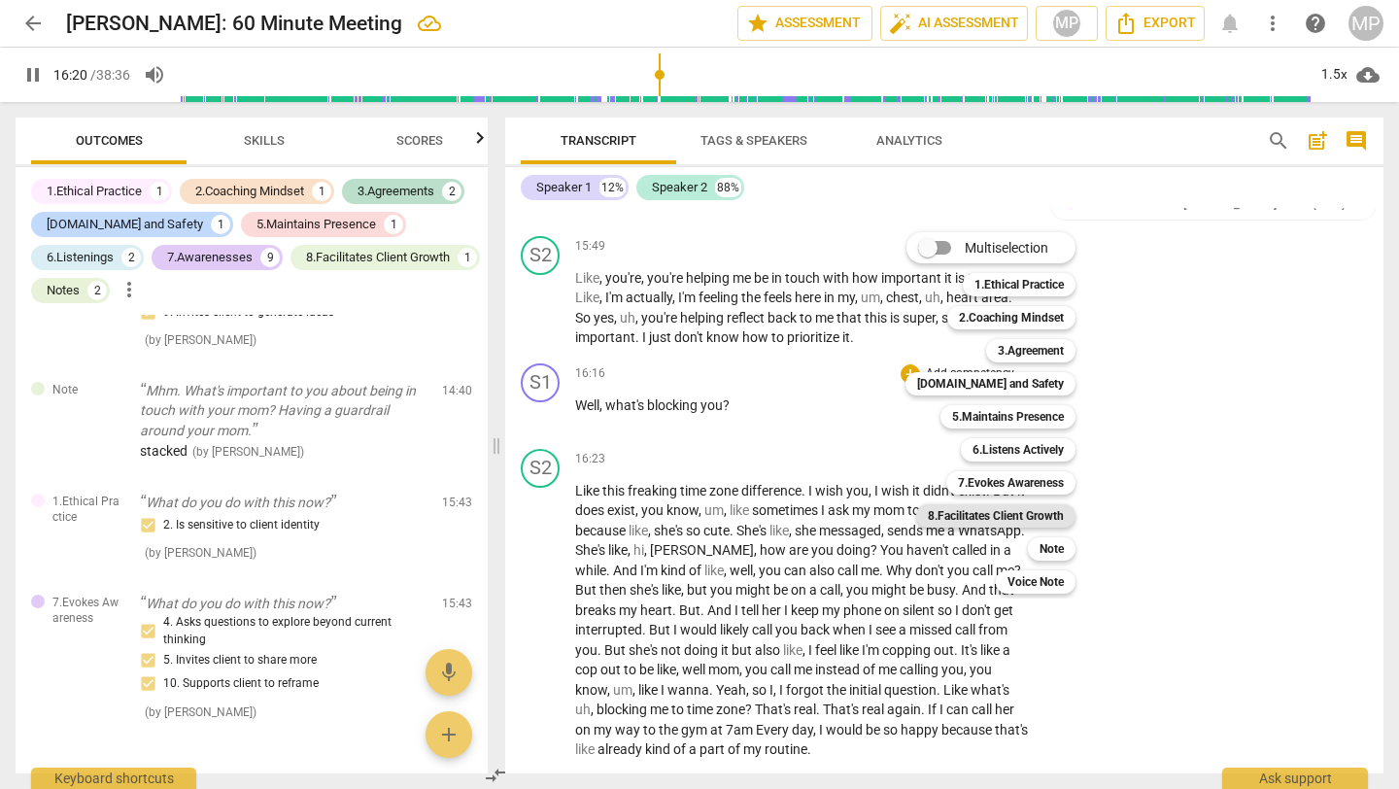
click at [987, 514] on b "8.Facilitates Client Growth" at bounding box center [996, 515] width 136 height 23
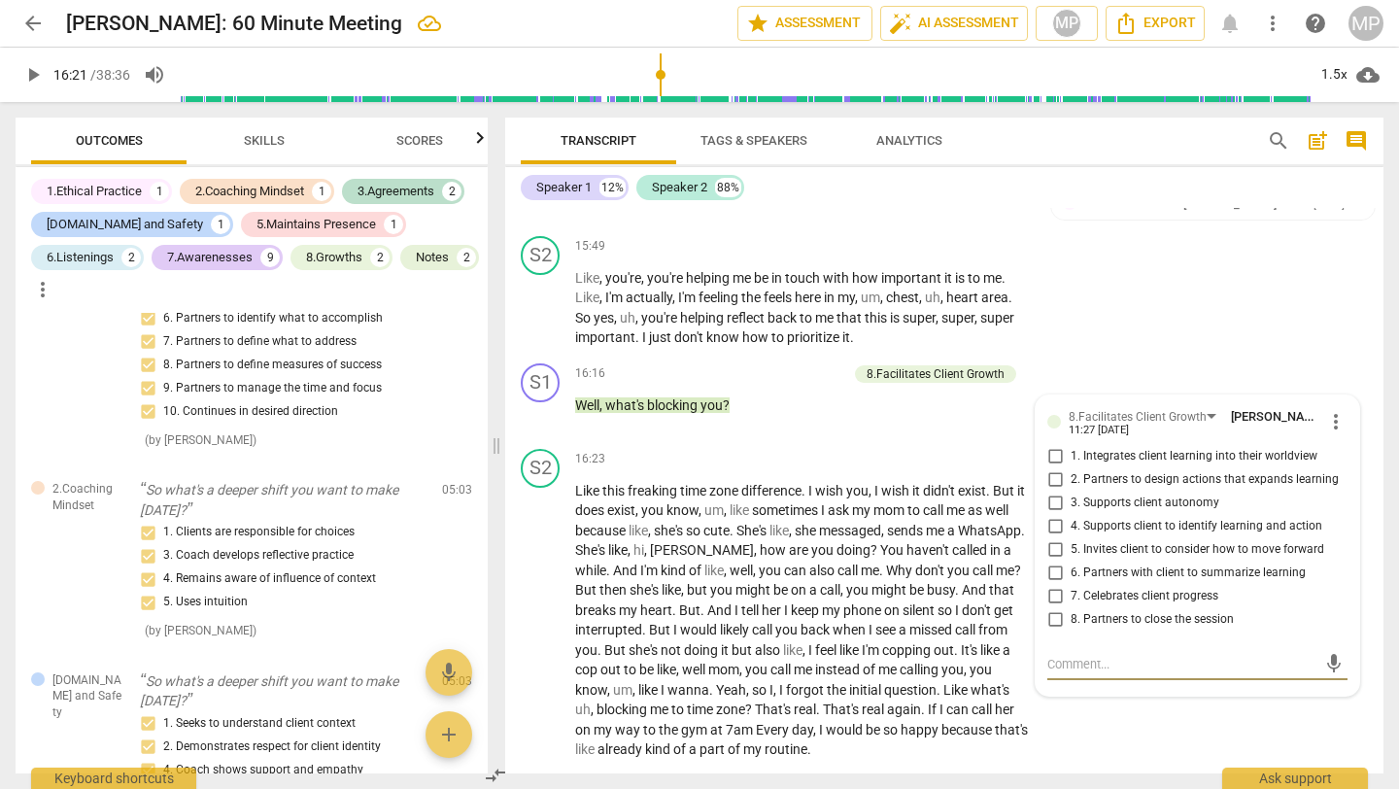
scroll to position [209, 0]
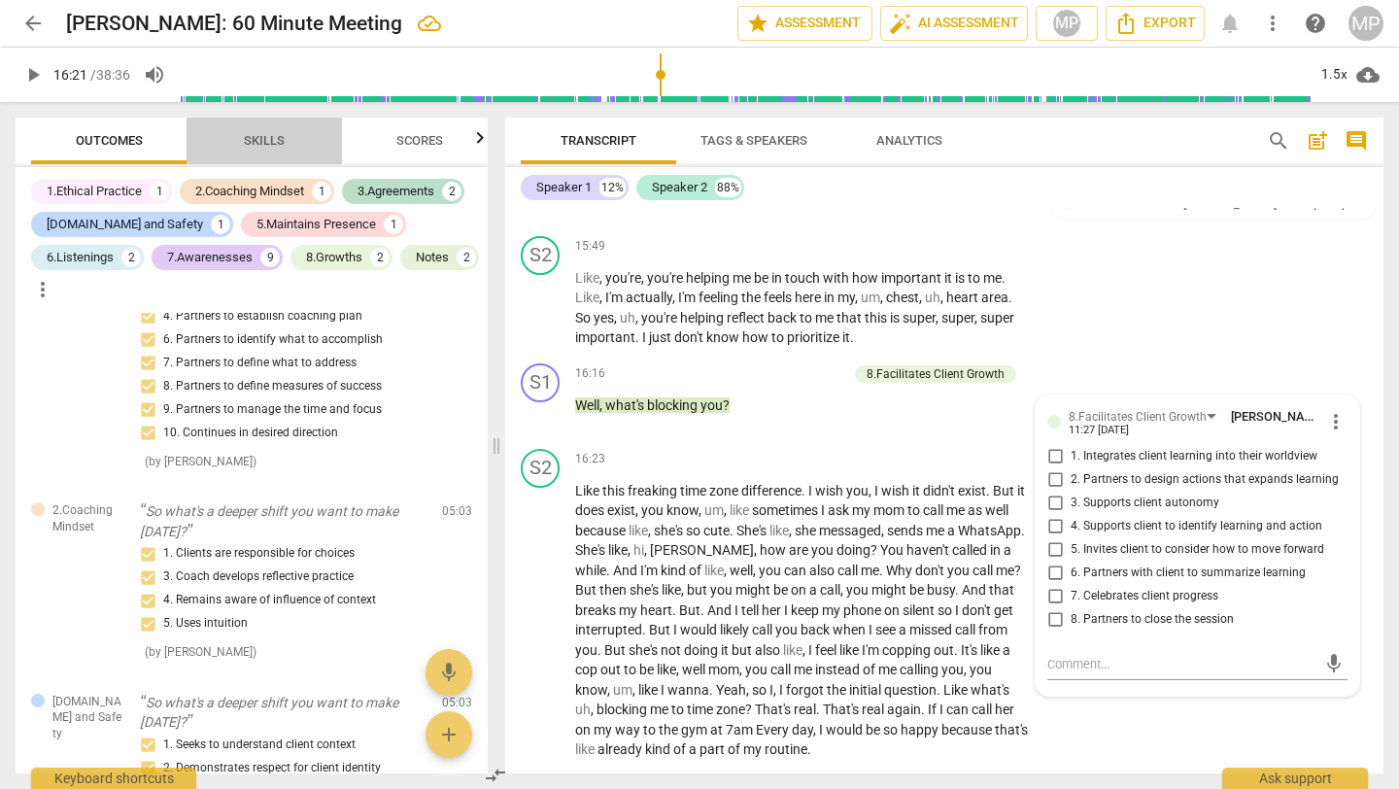
click at [250, 144] on span "Skills" at bounding box center [264, 140] width 41 height 15
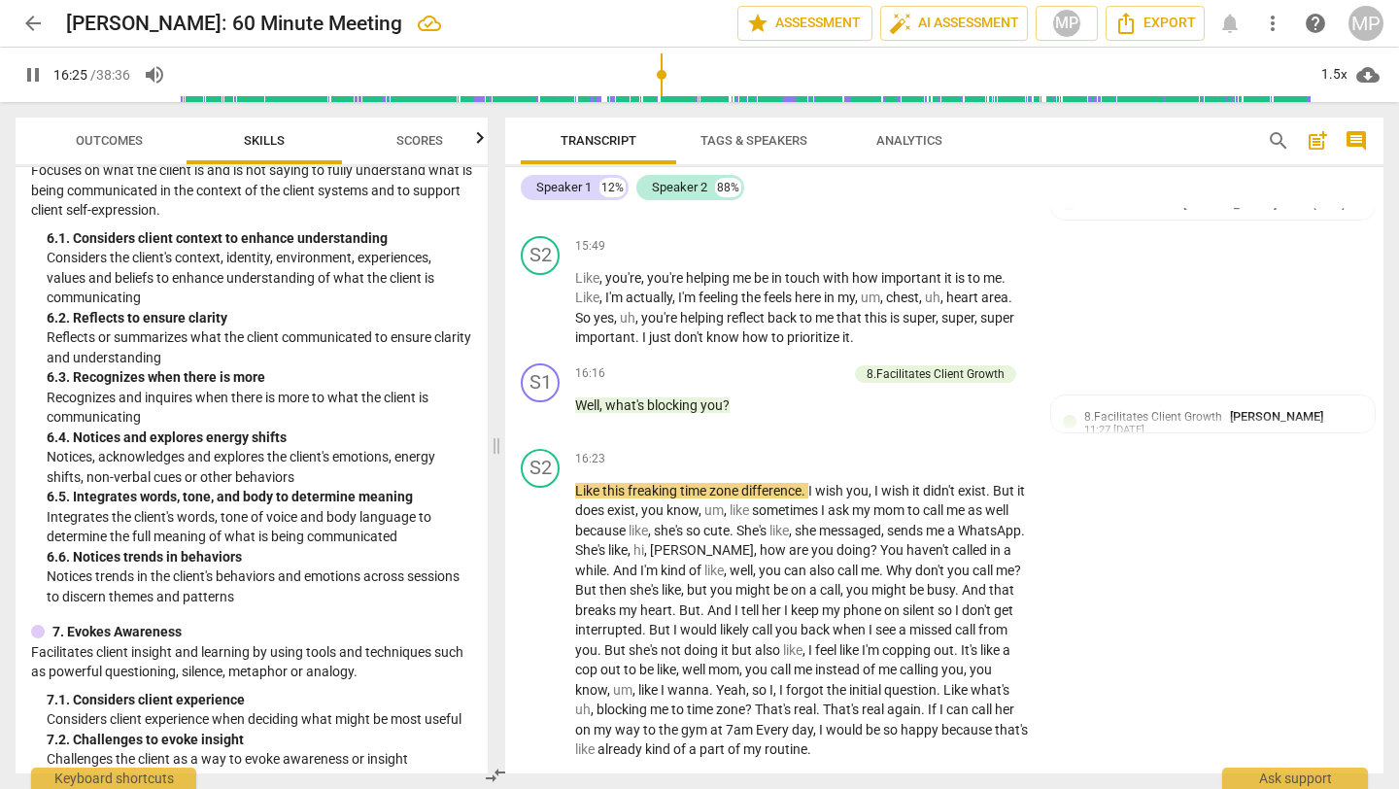
scroll to position [2943, 0]
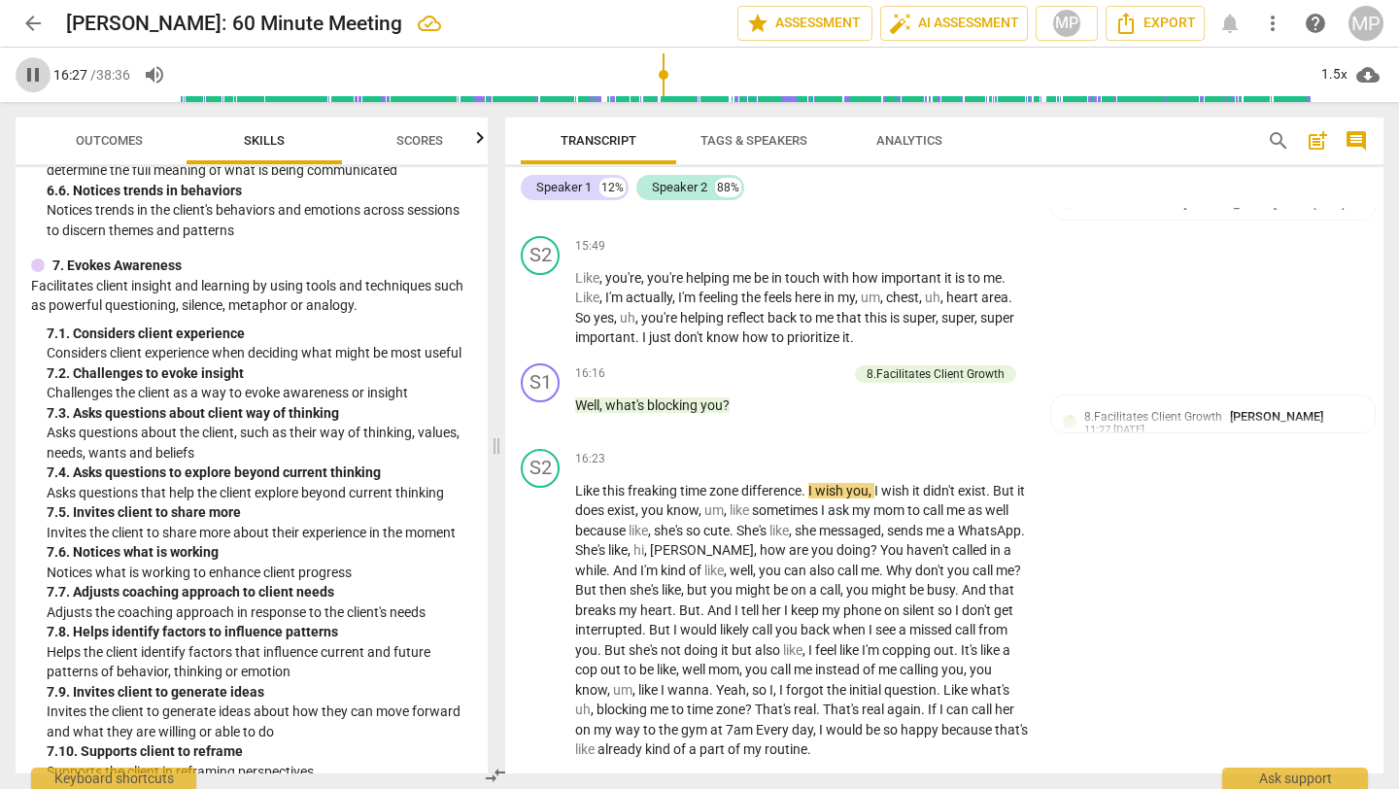
click at [32, 73] on span "pause" at bounding box center [32, 74] width 23 height 23
type input "988"
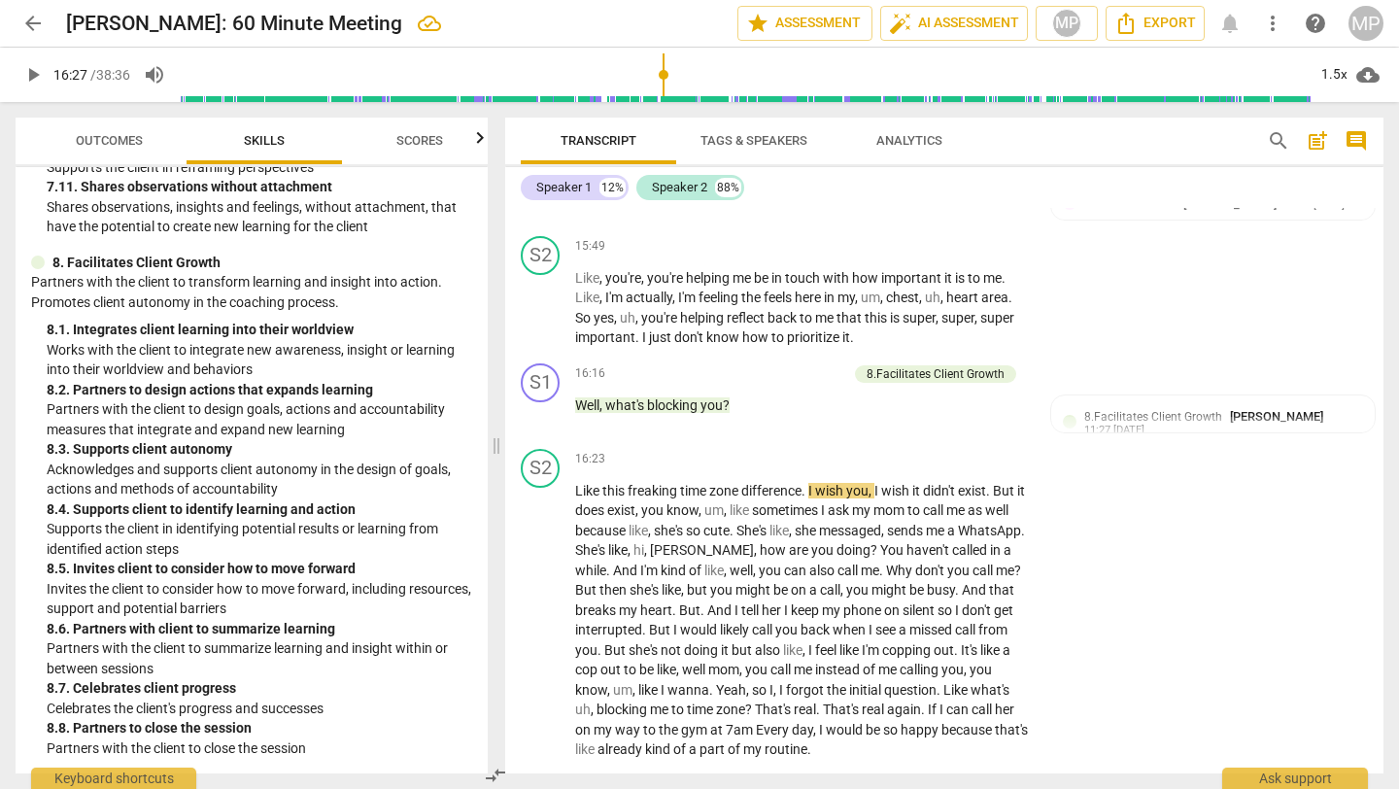
scroll to position [3567, 0]
click at [918, 383] on div "8.Facilitates Client Growth" at bounding box center [936, 373] width 138 height 17
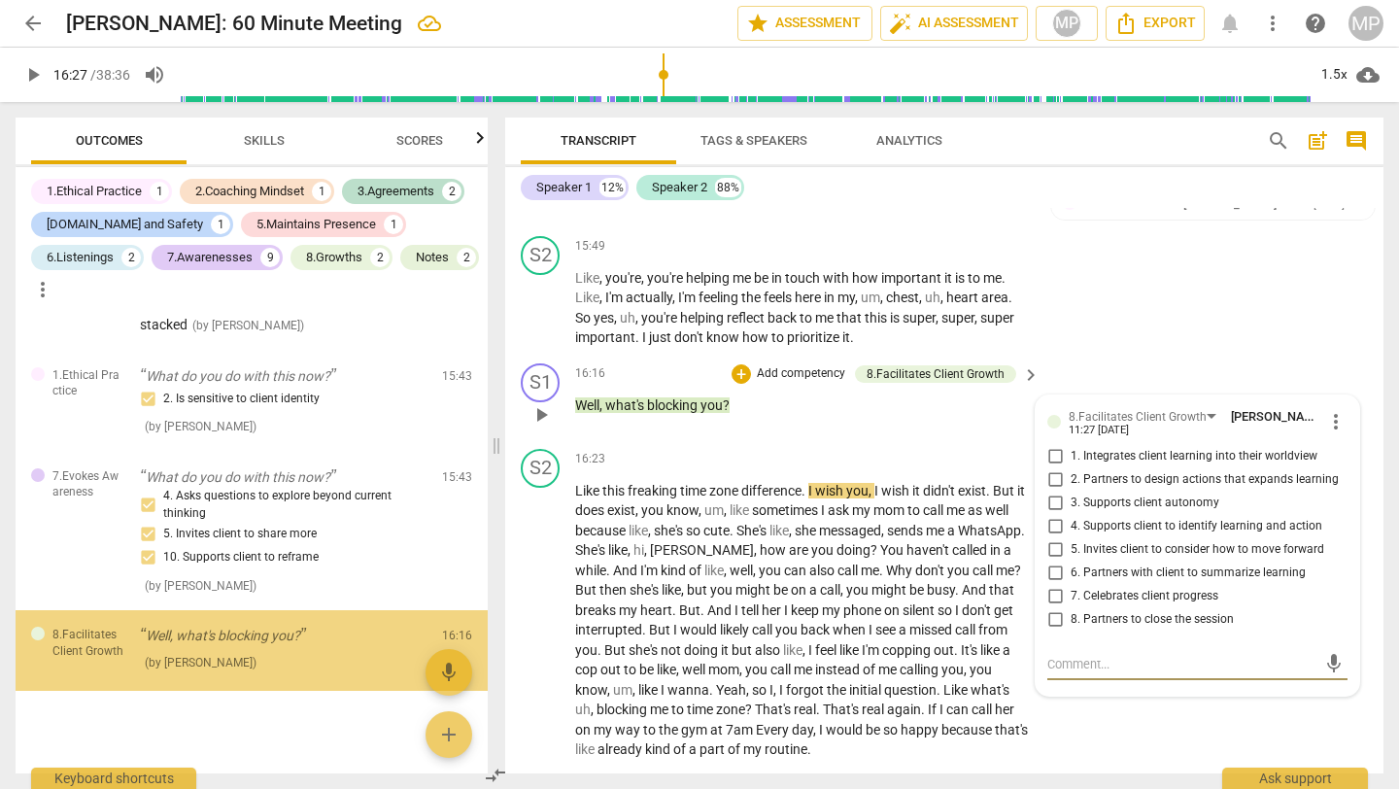
scroll to position [3432, 0]
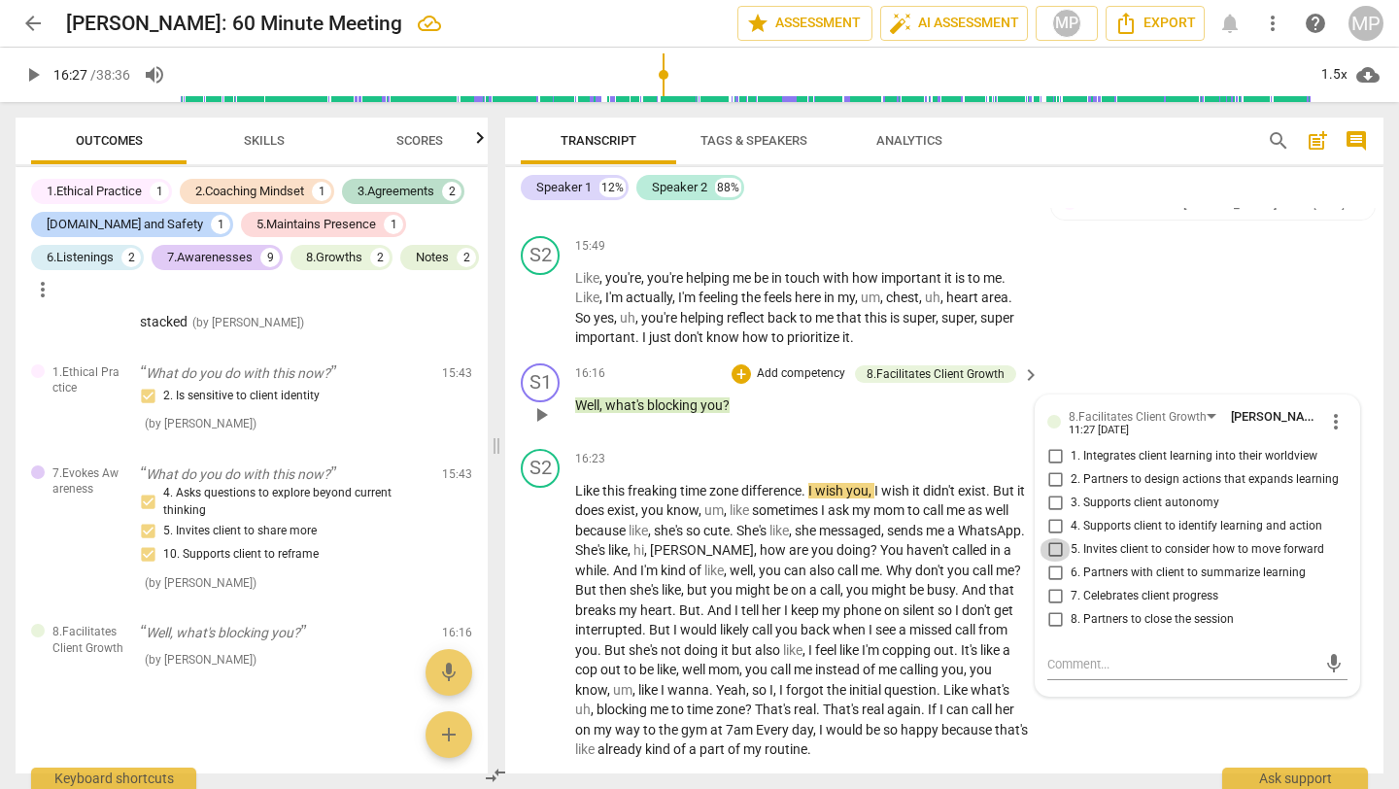
click at [1053, 562] on input "5. Invites client to consider how to move forward" at bounding box center [1055, 549] width 31 height 23
checkbox input "true"
click at [1165, 356] on div "S2 play_arrow pause 15:49 + Add competency keyboard_arrow_right Like , you're ,…" at bounding box center [944, 291] width 879 height 127
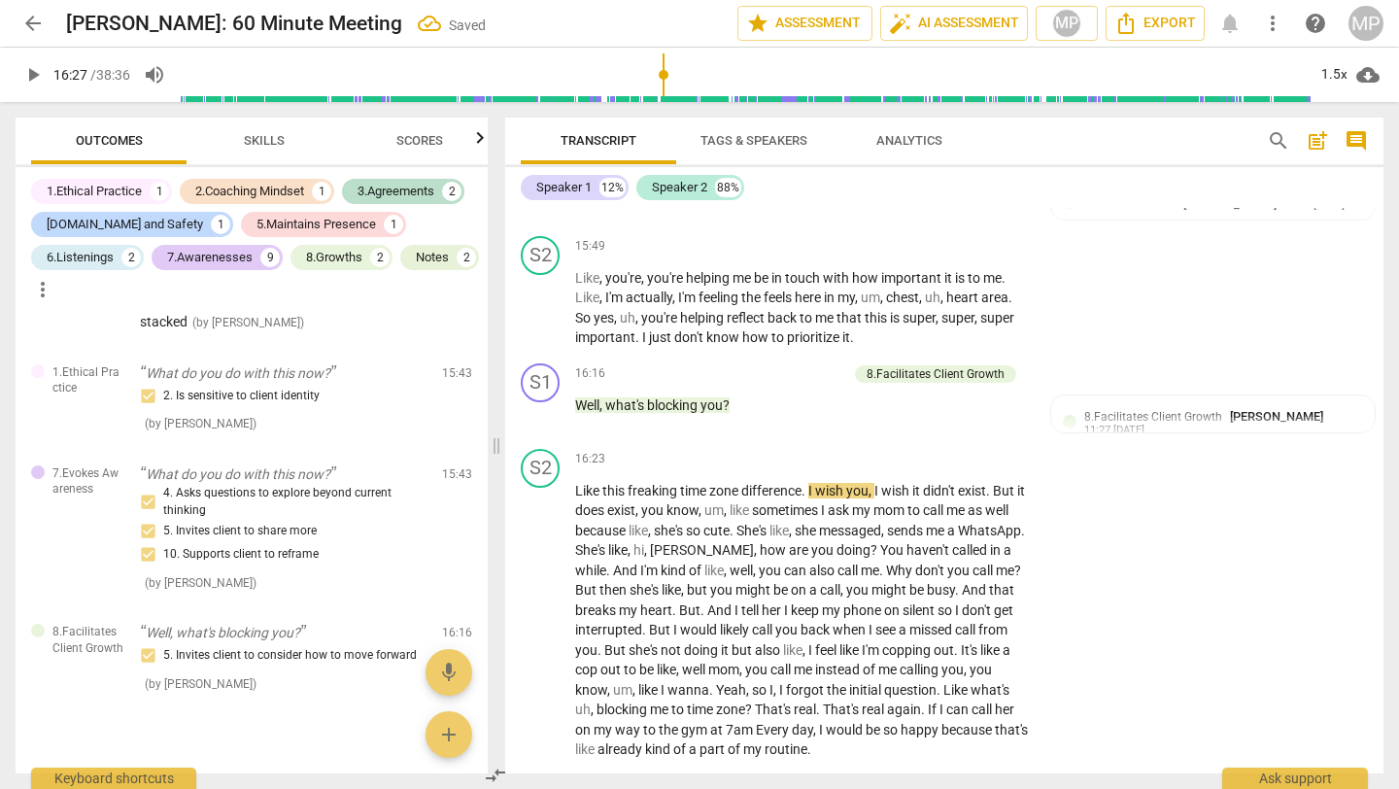
click at [25, 70] on span "play_arrow" at bounding box center [32, 74] width 23 height 23
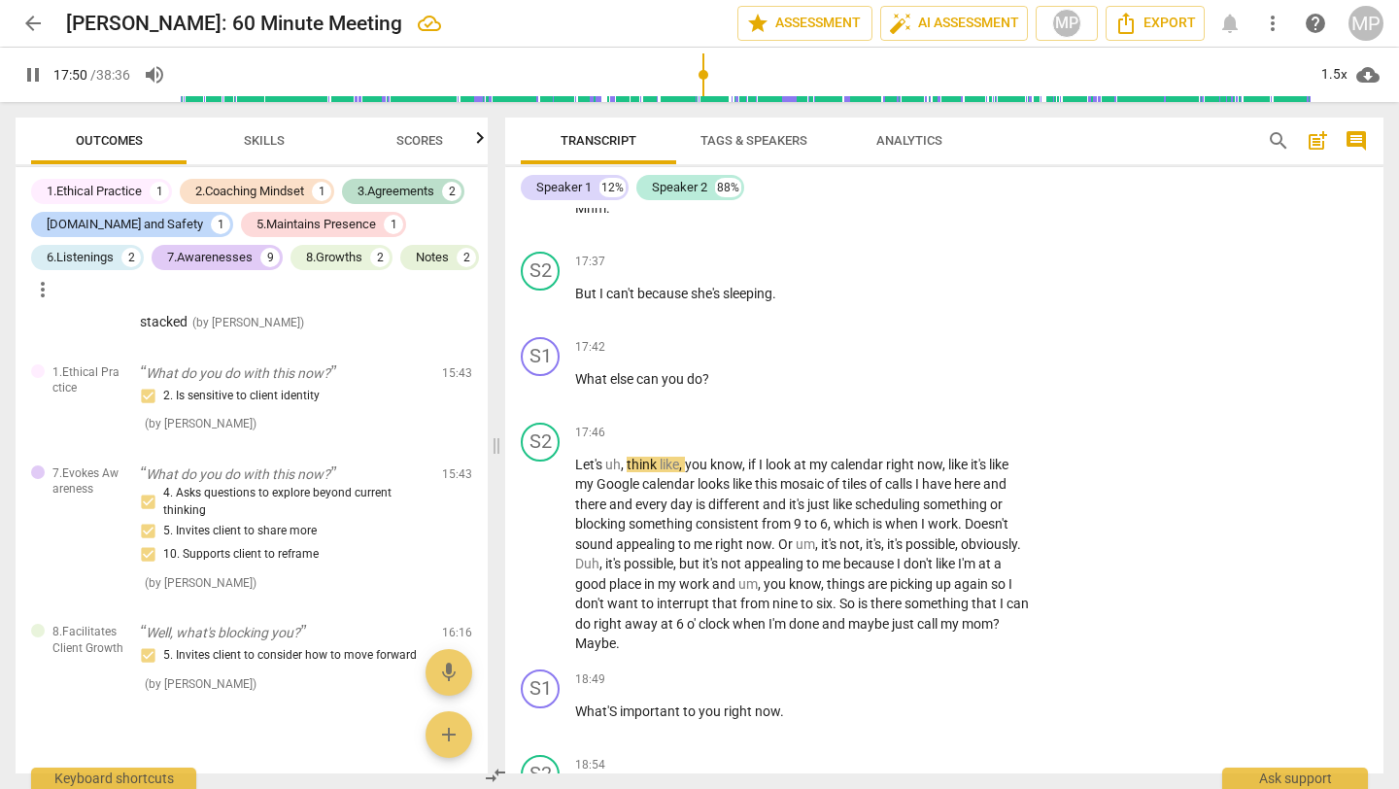
scroll to position [7538, 0]
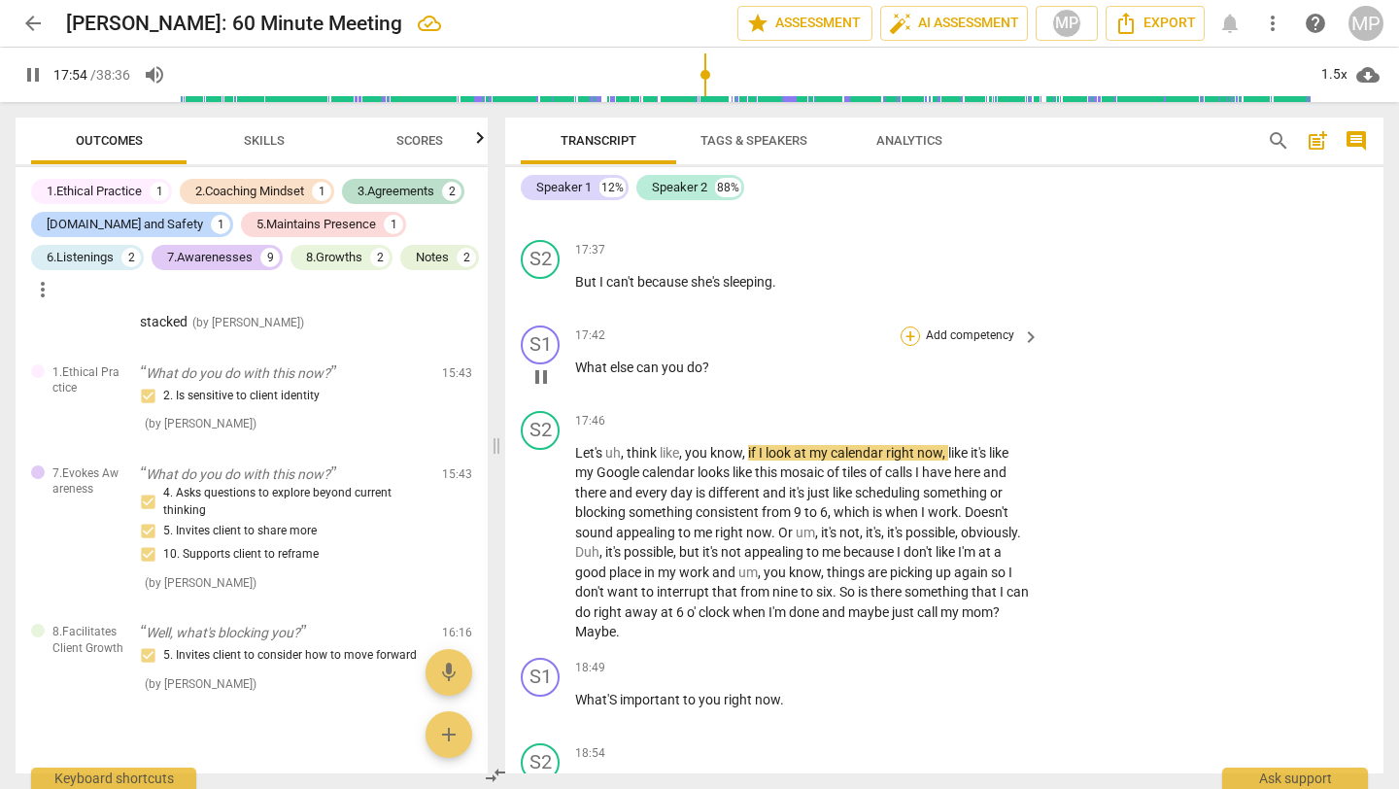
click at [911, 346] on div "+" at bounding box center [910, 336] width 19 height 19
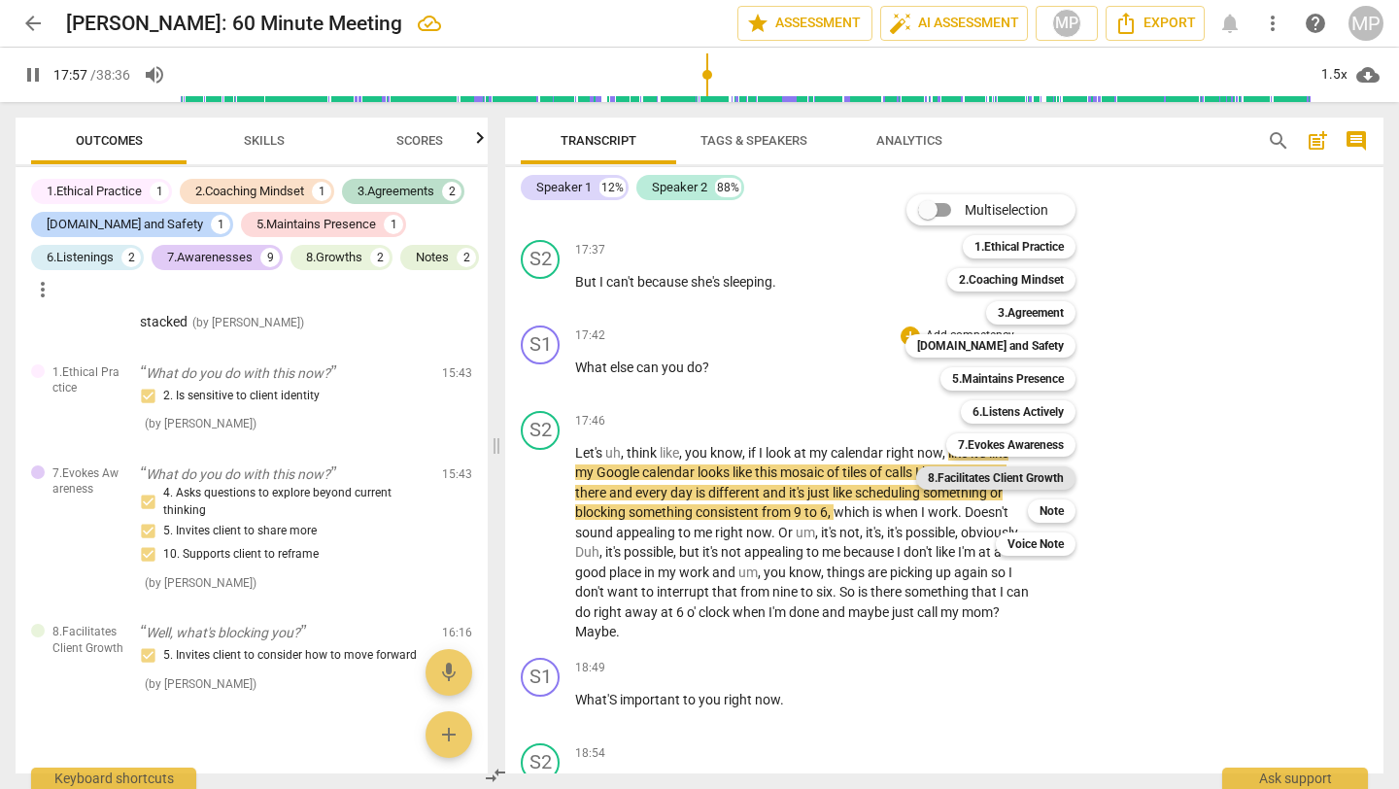
click at [1012, 468] on b "8.Facilitates Client Growth" at bounding box center [996, 477] width 136 height 23
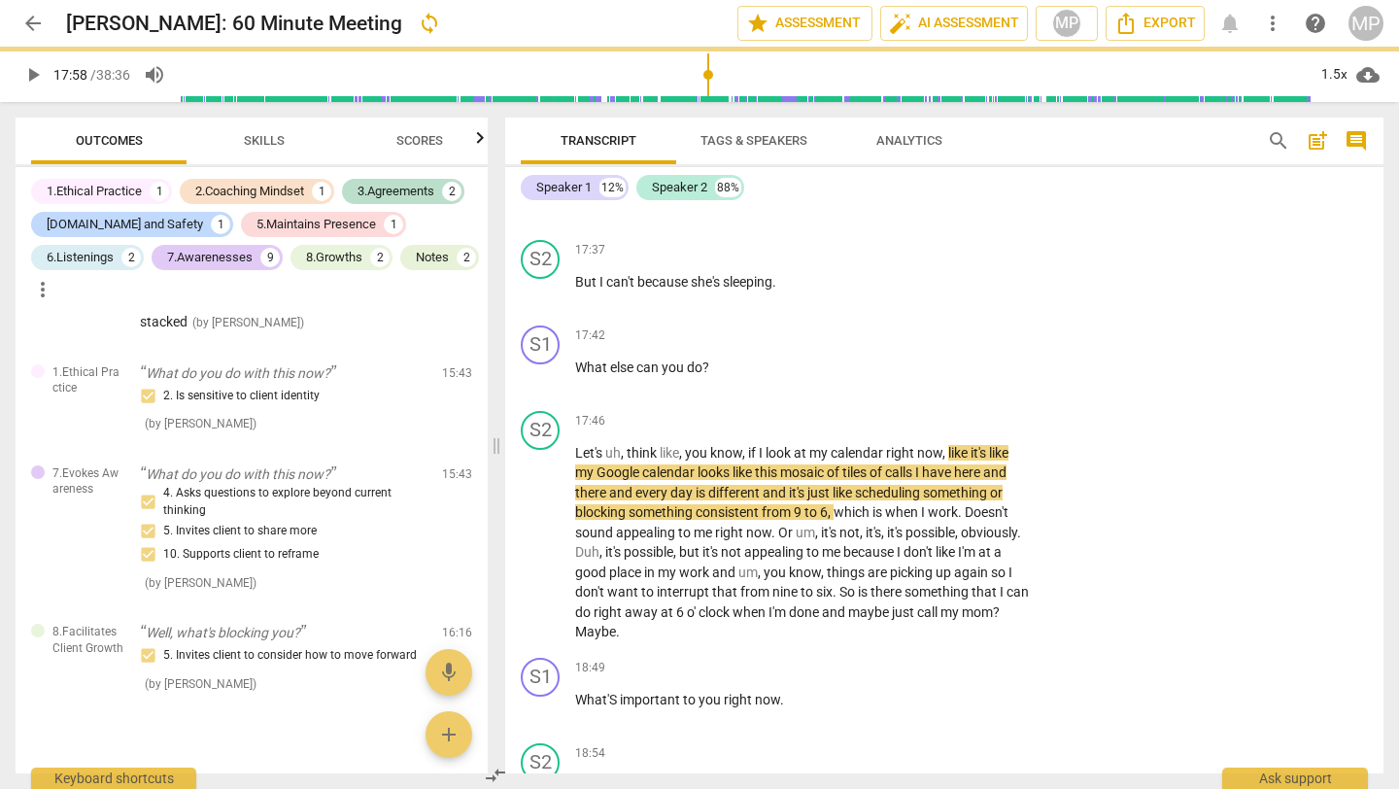
type input "1079"
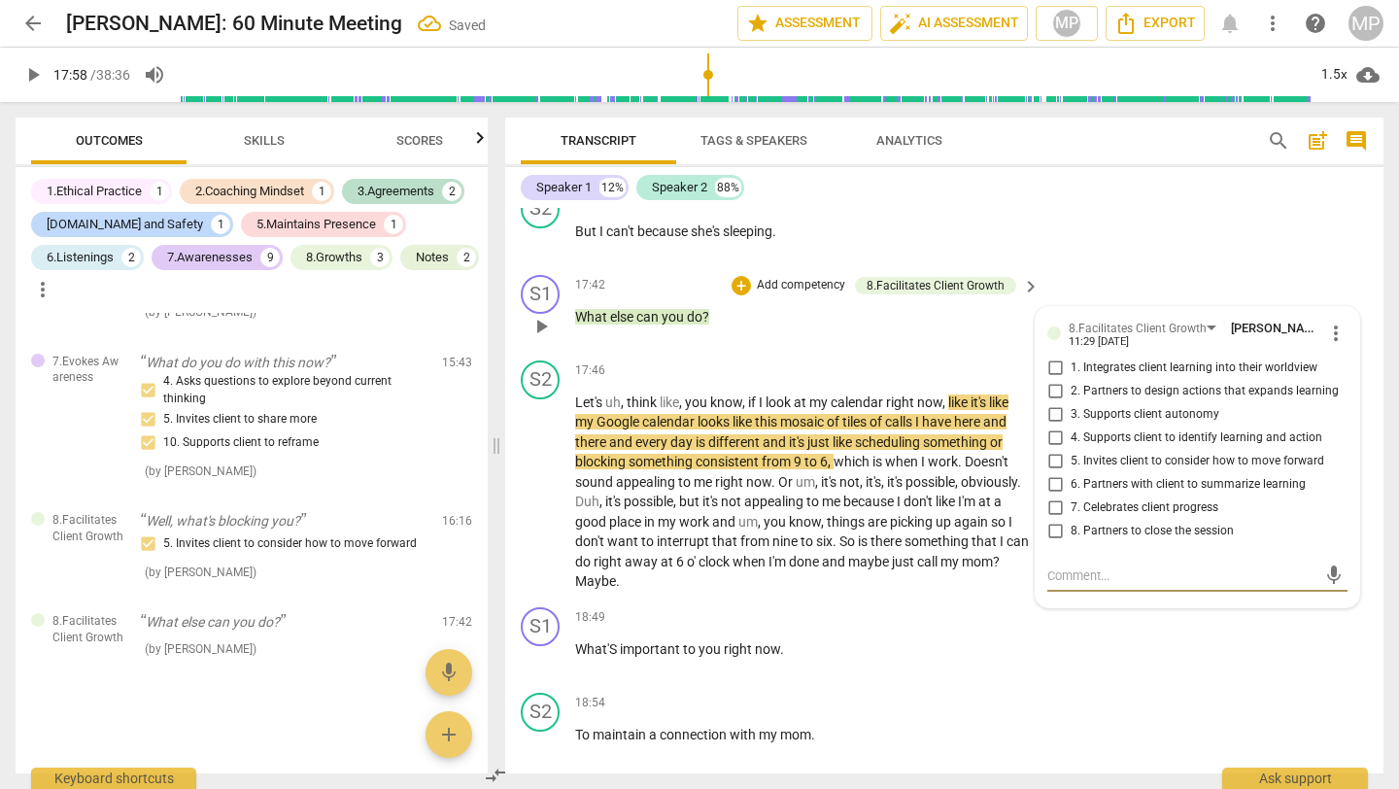
scroll to position [7584, 0]
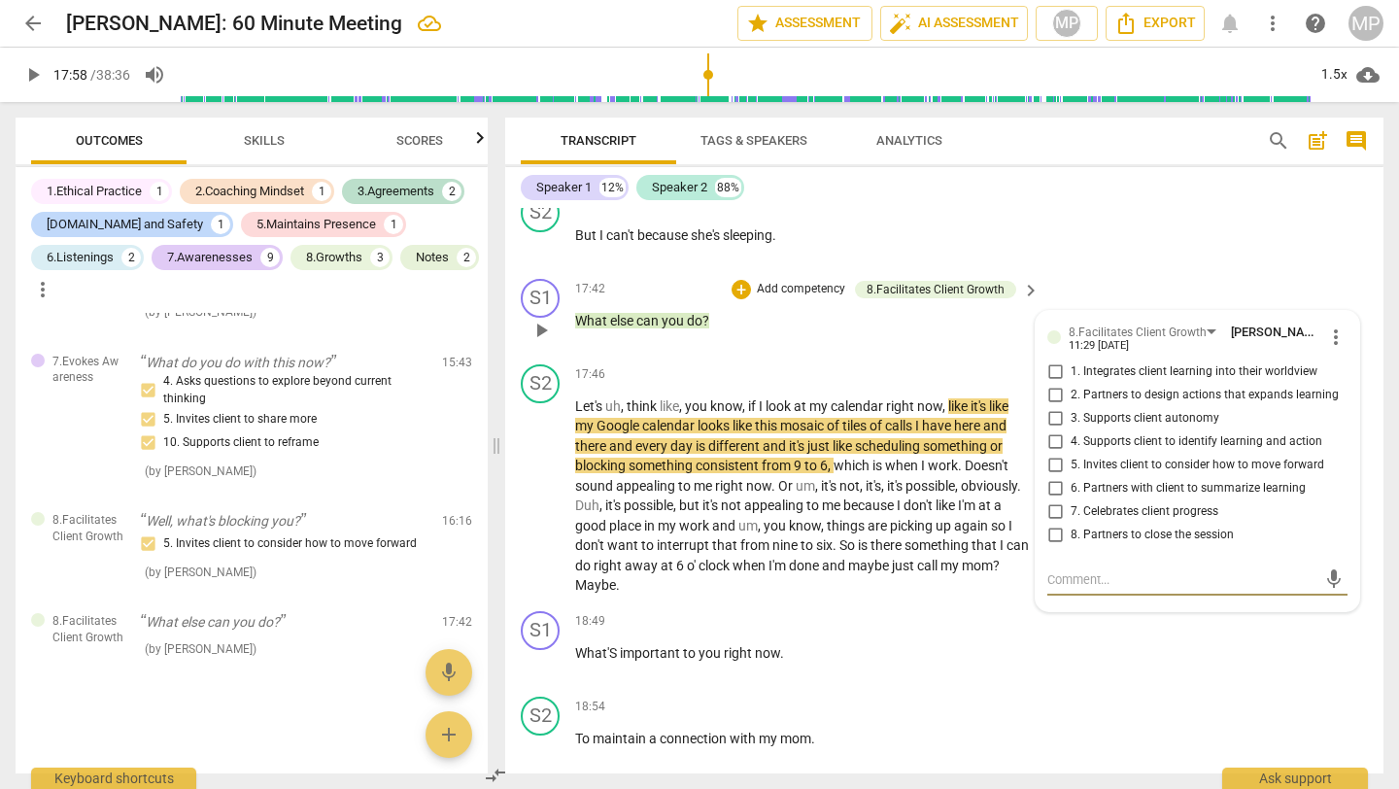
click at [1049, 477] on input "5. Invites client to consider how to move forward" at bounding box center [1055, 465] width 31 height 23
checkbox input "true"
click at [1165, 324] on div "S1 play_arrow pause 17:42 + Add competency 8.Facilitates Client Growth keyboard…" at bounding box center [944, 314] width 879 height 86
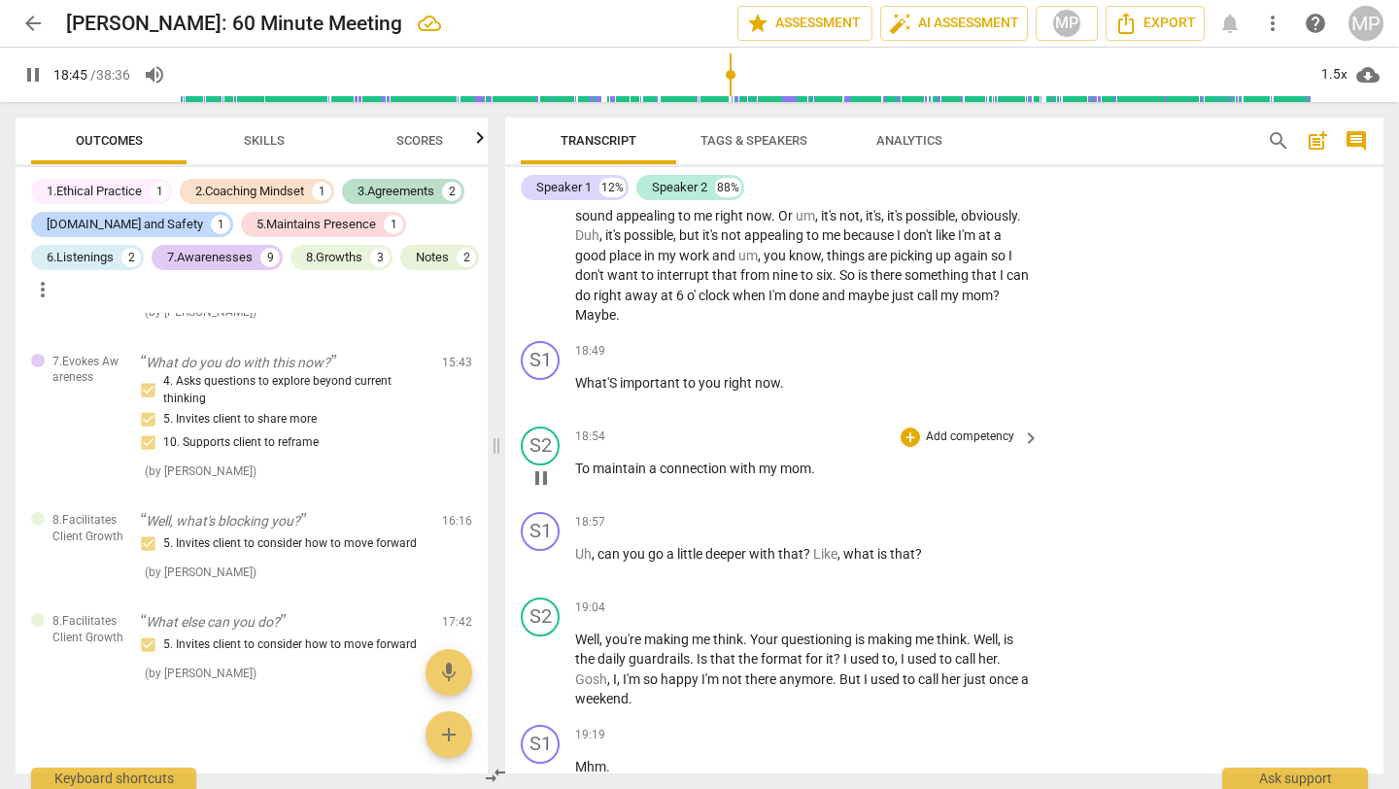
scroll to position [7855, 0]
click at [905, 361] on div "+" at bounding box center [910, 350] width 19 height 19
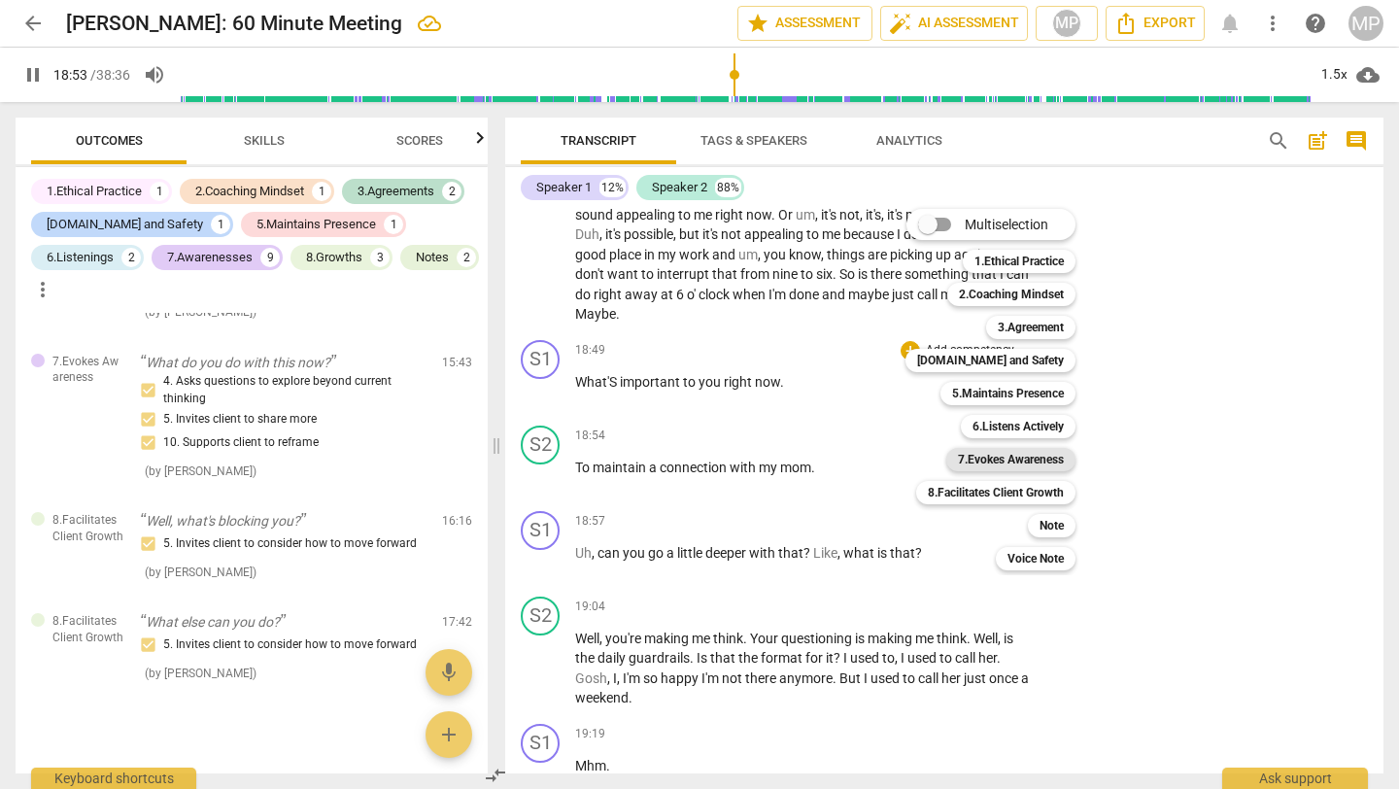
click at [959, 458] on b "7.Evokes Awareness" at bounding box center [1011, 459] width 106 height 23
type input "1134"
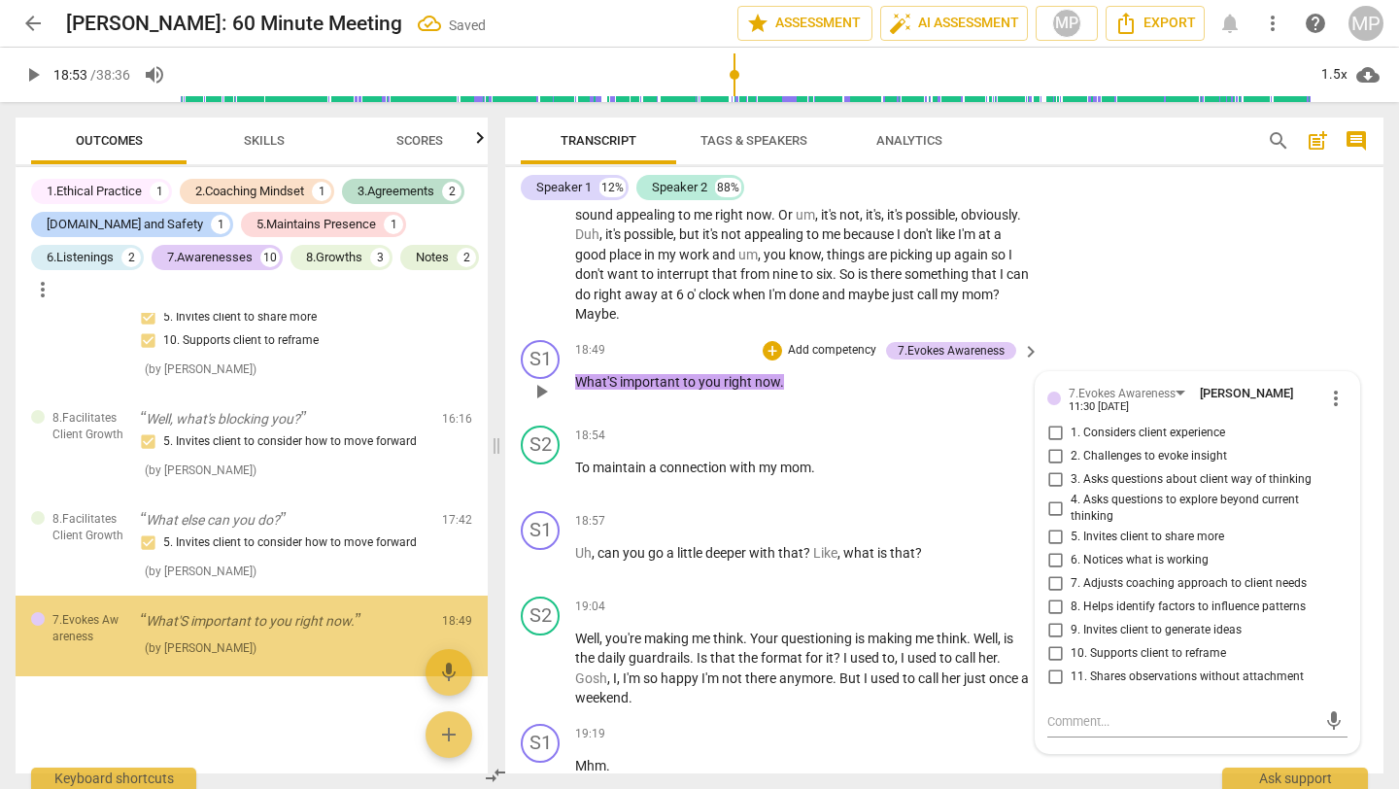
scroll to position [3656, 0]
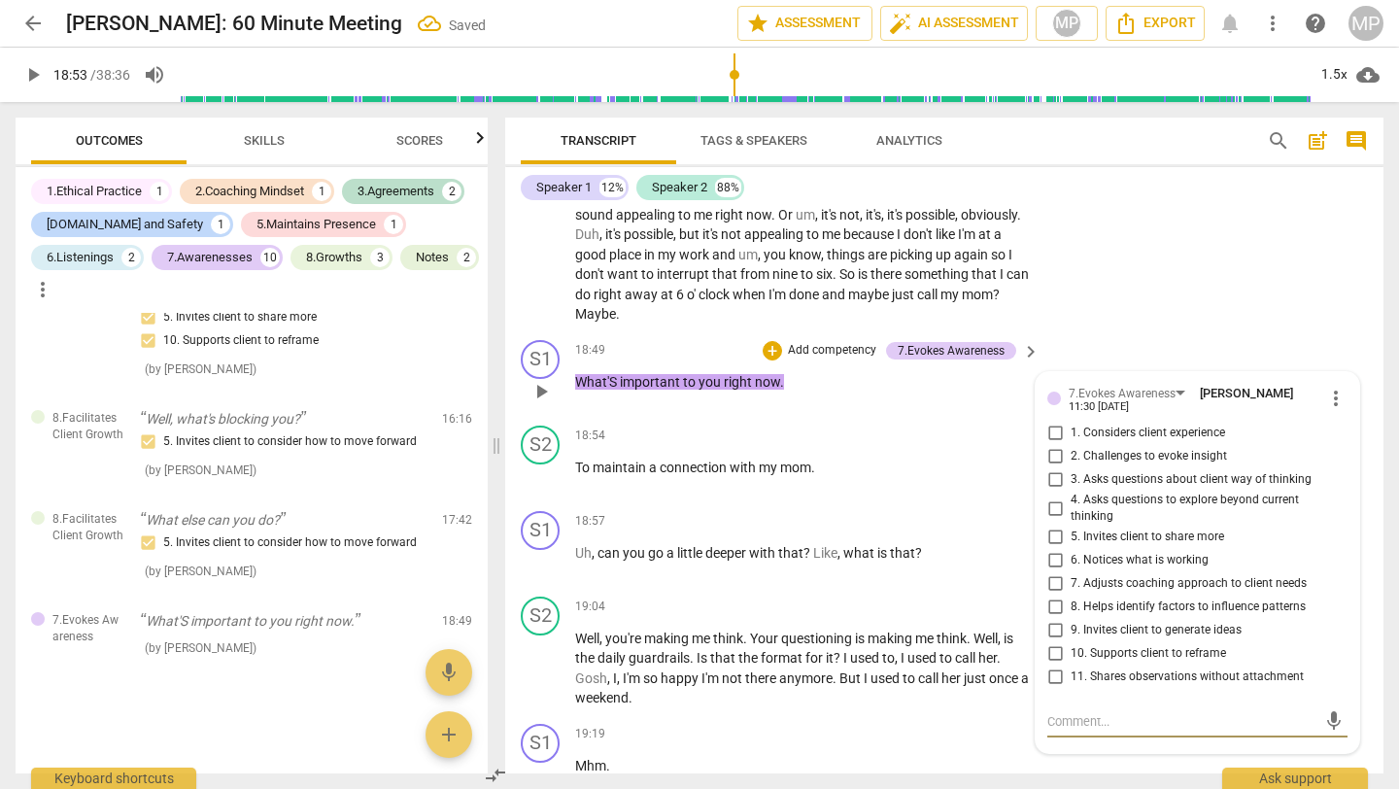
click at [1051, 520] on input "4. Asks questions to explore beyond current thinking" at bounding box center [1055, 508] width 31 height 23
checkbox input "true"
click at [1047, 549] on input "5. Invites client to share more" at bounding box center [1055, 537] width 31 height 23
checkbox input "true"
click at [1054, 572] on input "6. Notices what is working" at bounding box center [1055, 560] width 31 height 23
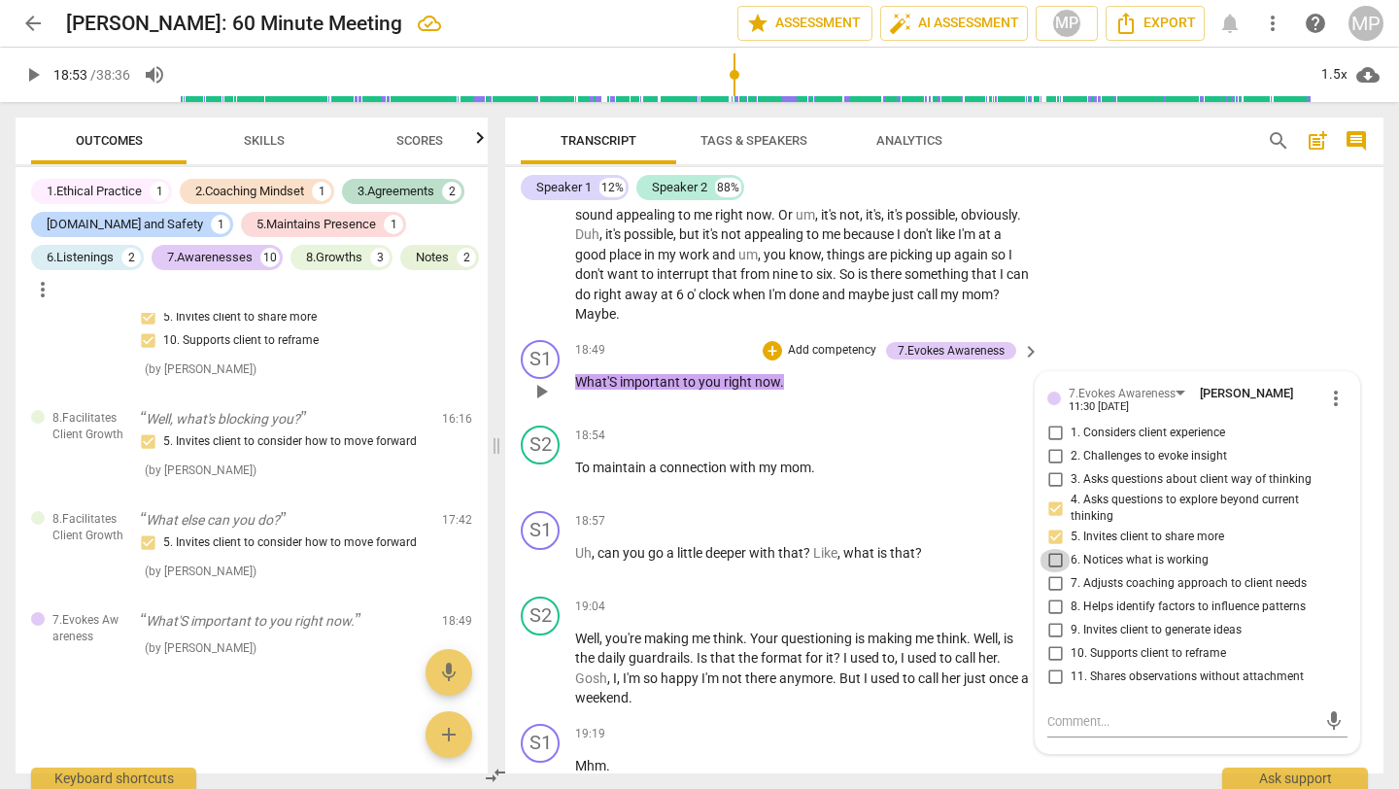
checkbox input "true"
click at [1156, 399] on div "S1 play_arrow pause 18:49 + Add competency 7.Evokes Awareness keyboard_arrow_ri…" at bounding box center [944, 375] width 879 height 86
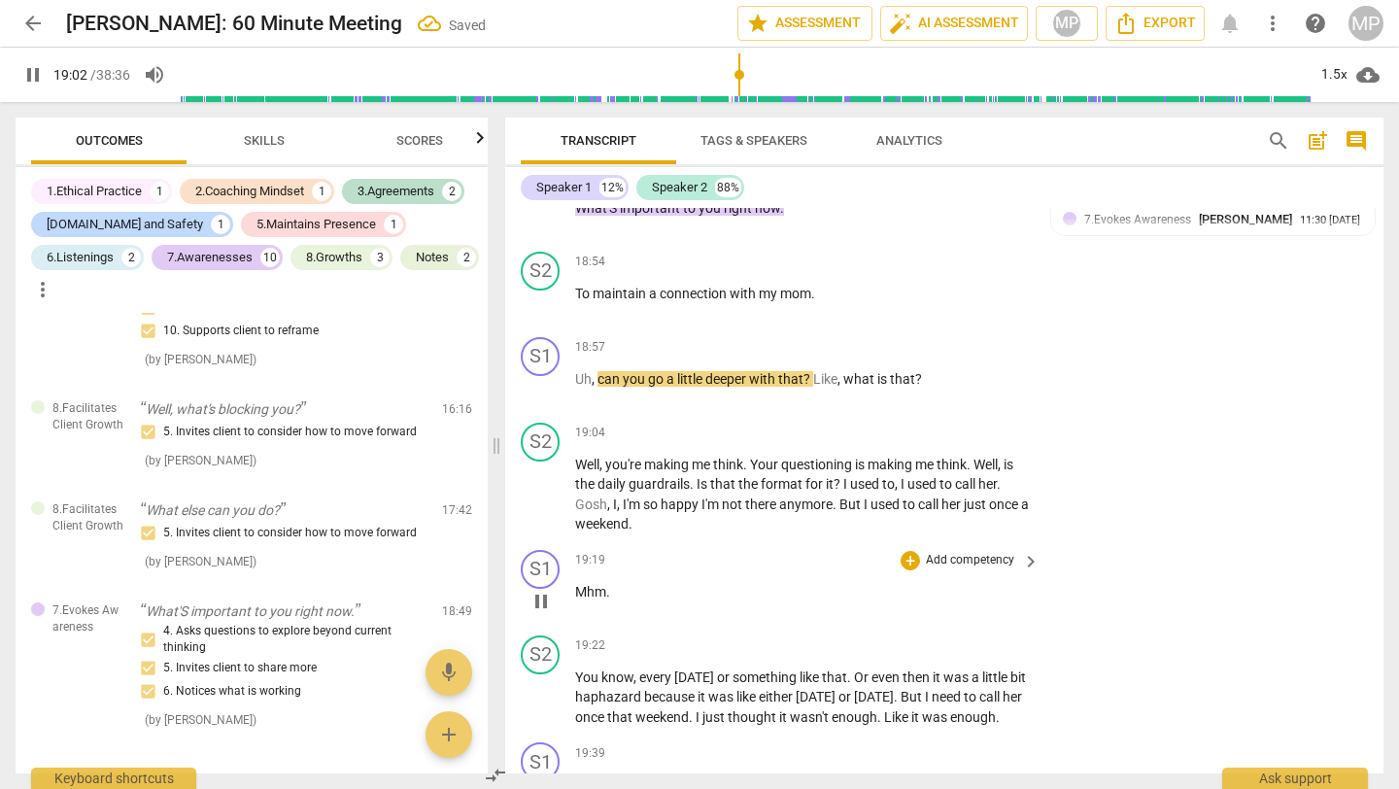
scroll to position [8024, 0]
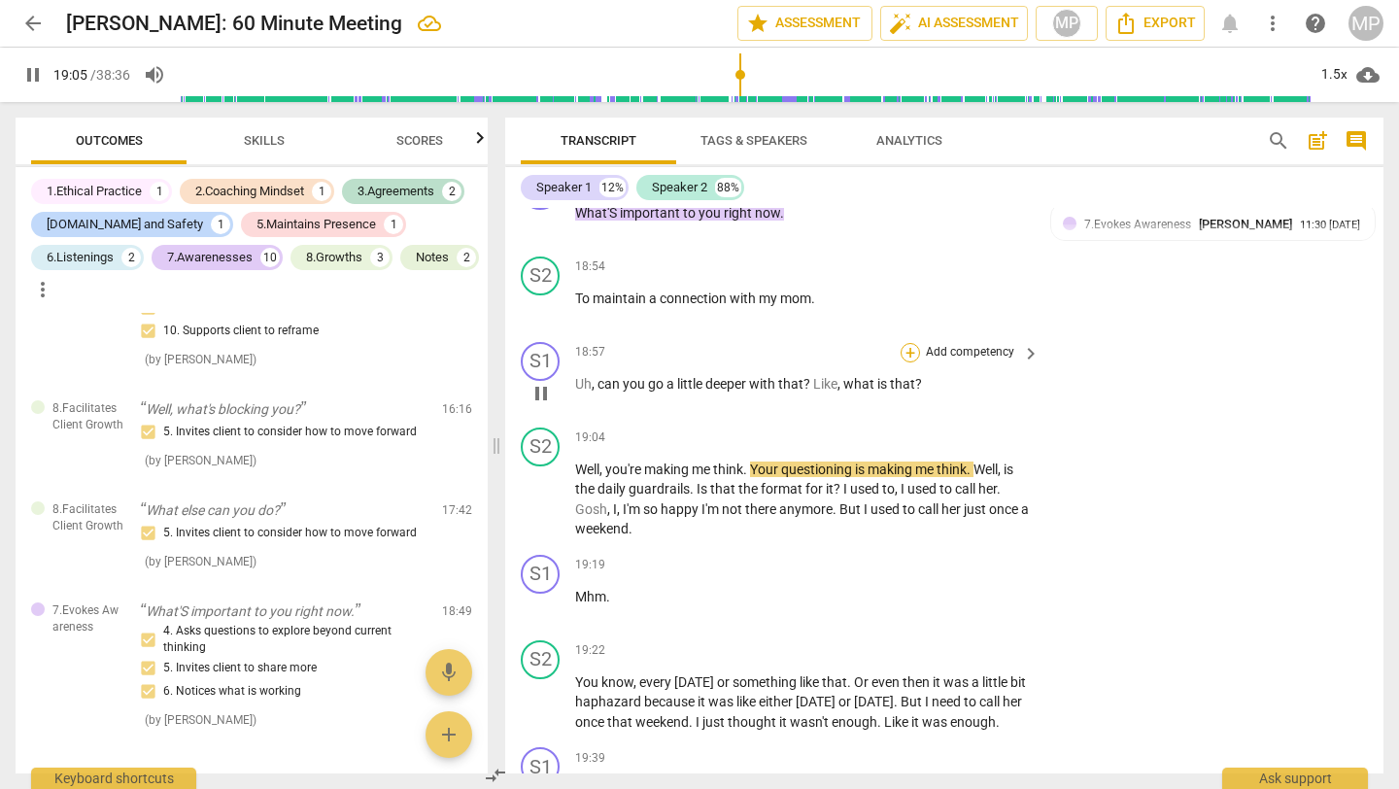
click at [910, 362] on div "+" at bounding box center [910, 352] width 19 height 19
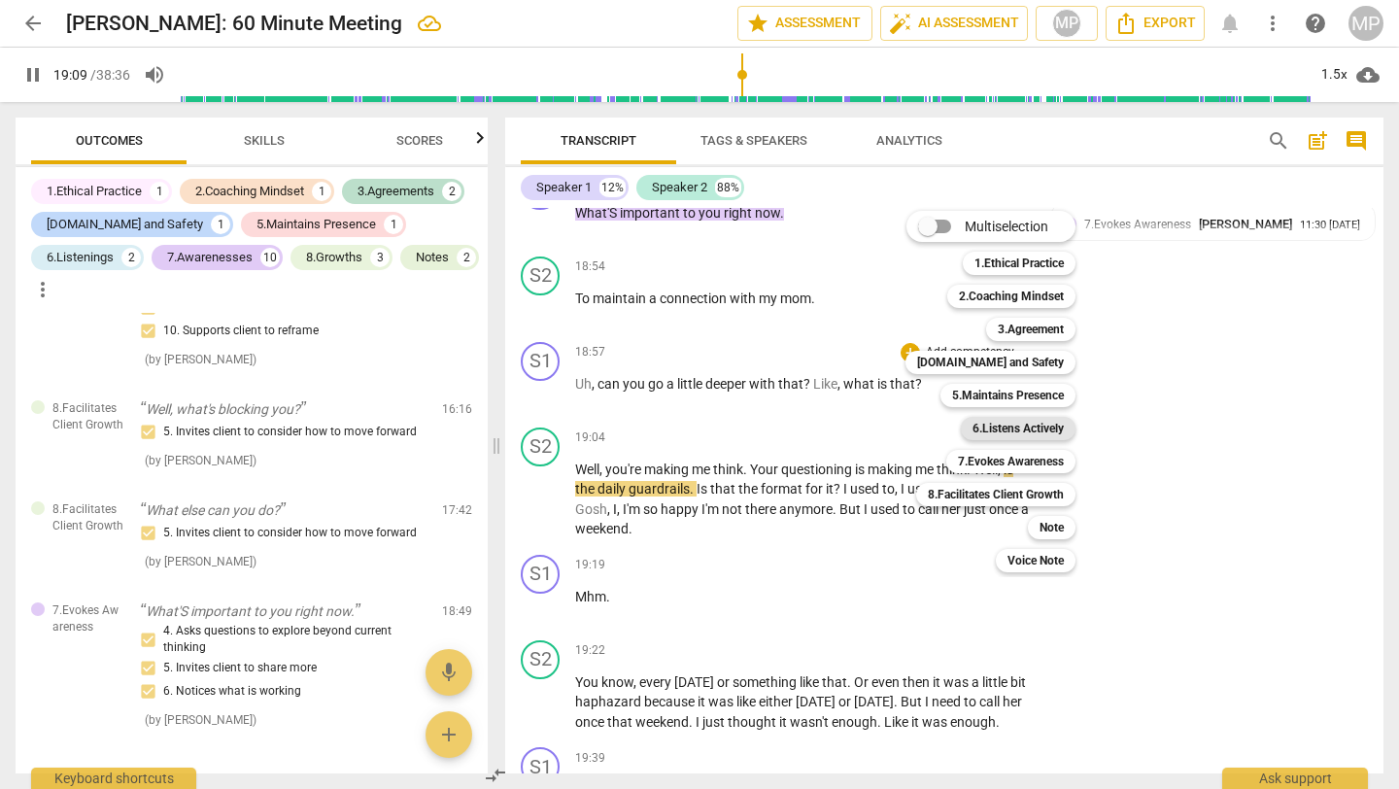
click at [983, 421] on b "6.Listens Actively" at bounding box center [1018, 428] width 91 height 23
type input "1151"
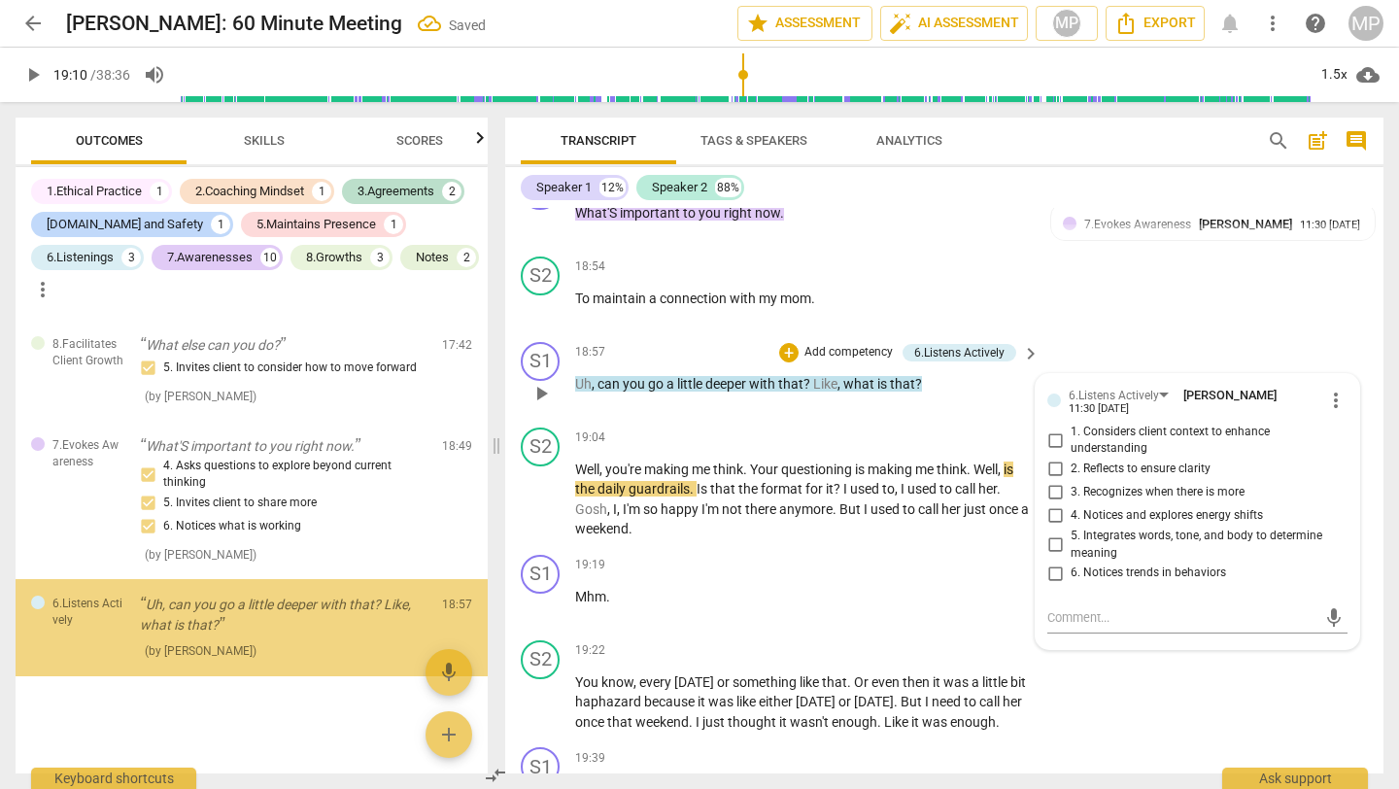
scroll to position [3831, 0]
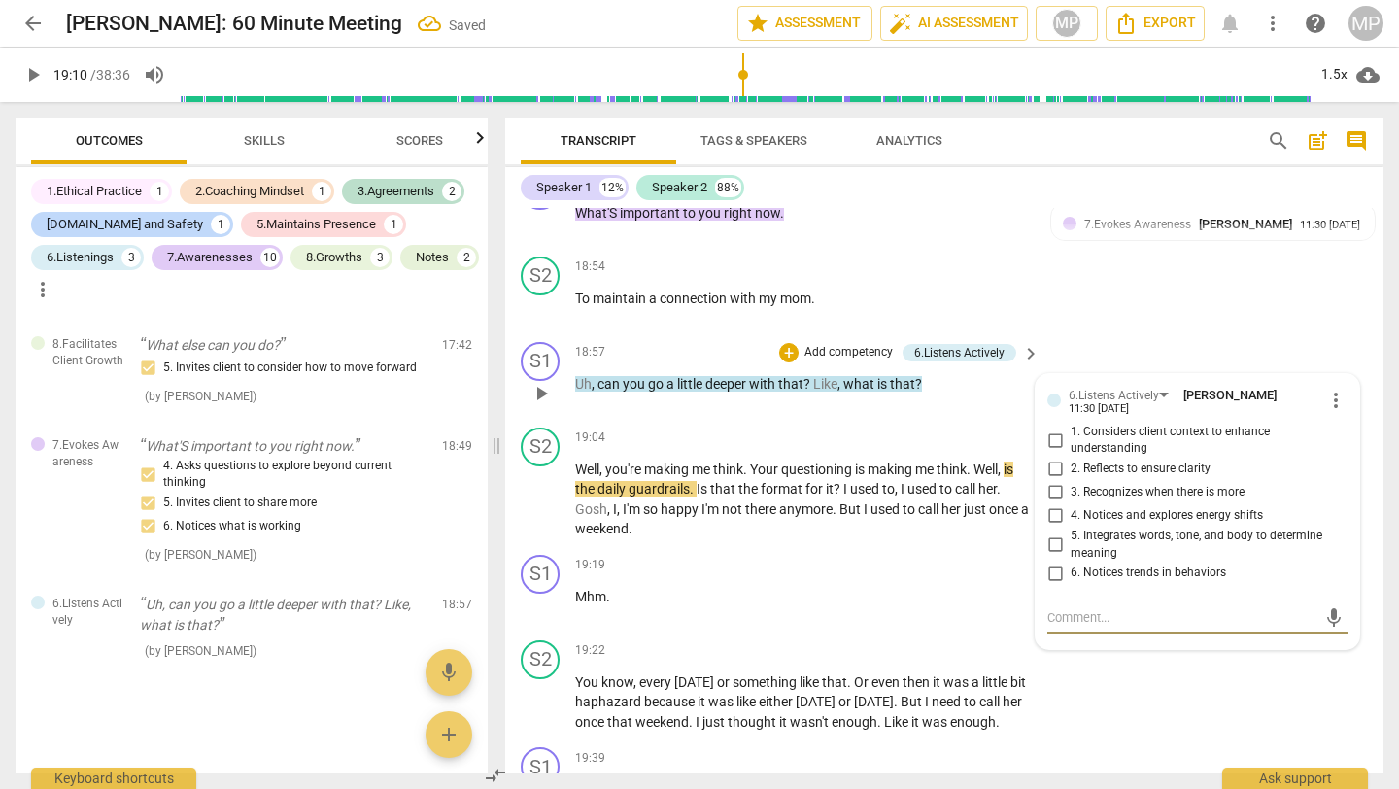
click at [1055, 504] on input "3. Recognizes when there is more" at bounding box center [1055, 492] width 31 height 23
checkbox input "true"
click at [1049, 528] on input "4. Notices and explores energy shifts" at bounding box center [1055, 515] width 31 height 23
checkbox input "true"
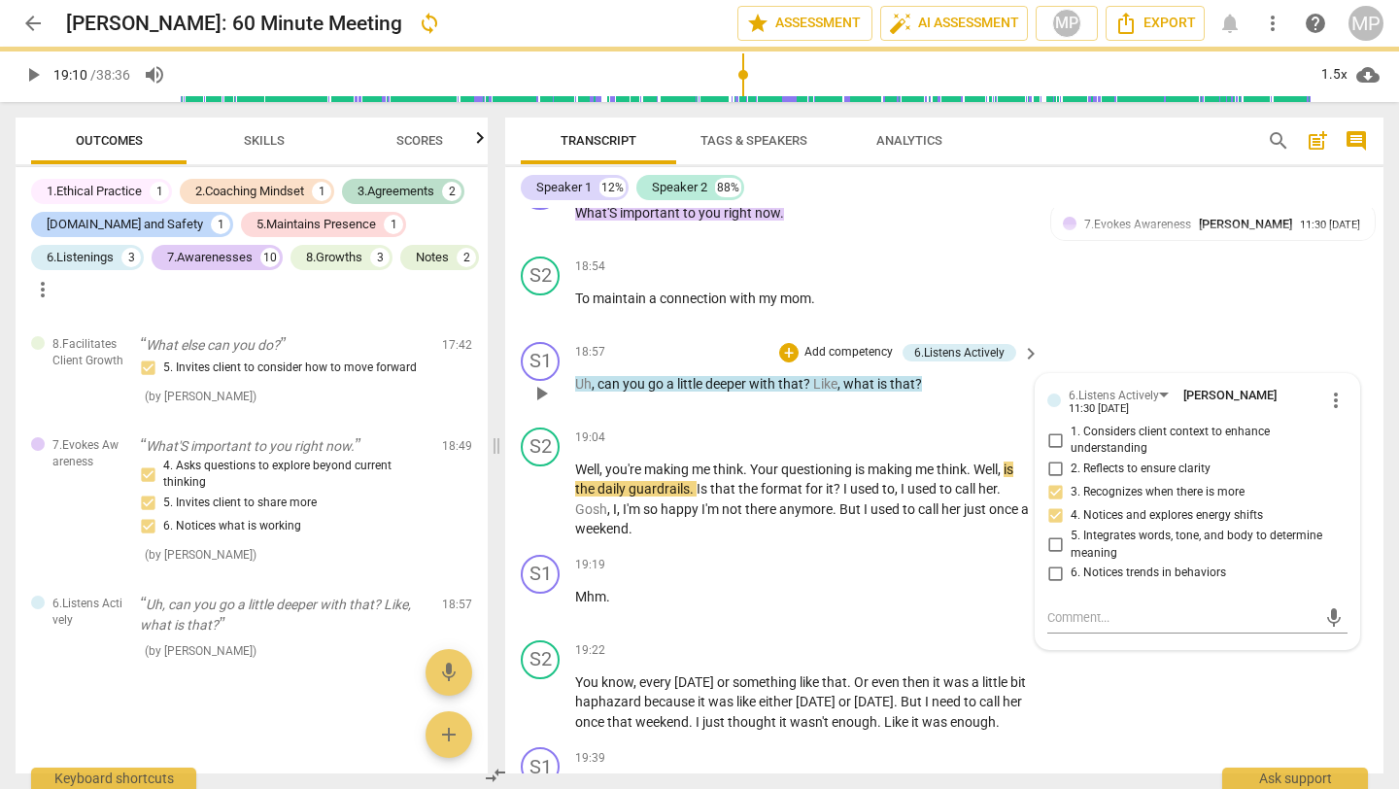
click at [1052, 481] on input "2. Reflects to ensure clarity" at bounding box center [1055, 469] width 31 height 23
checkbox input "true"
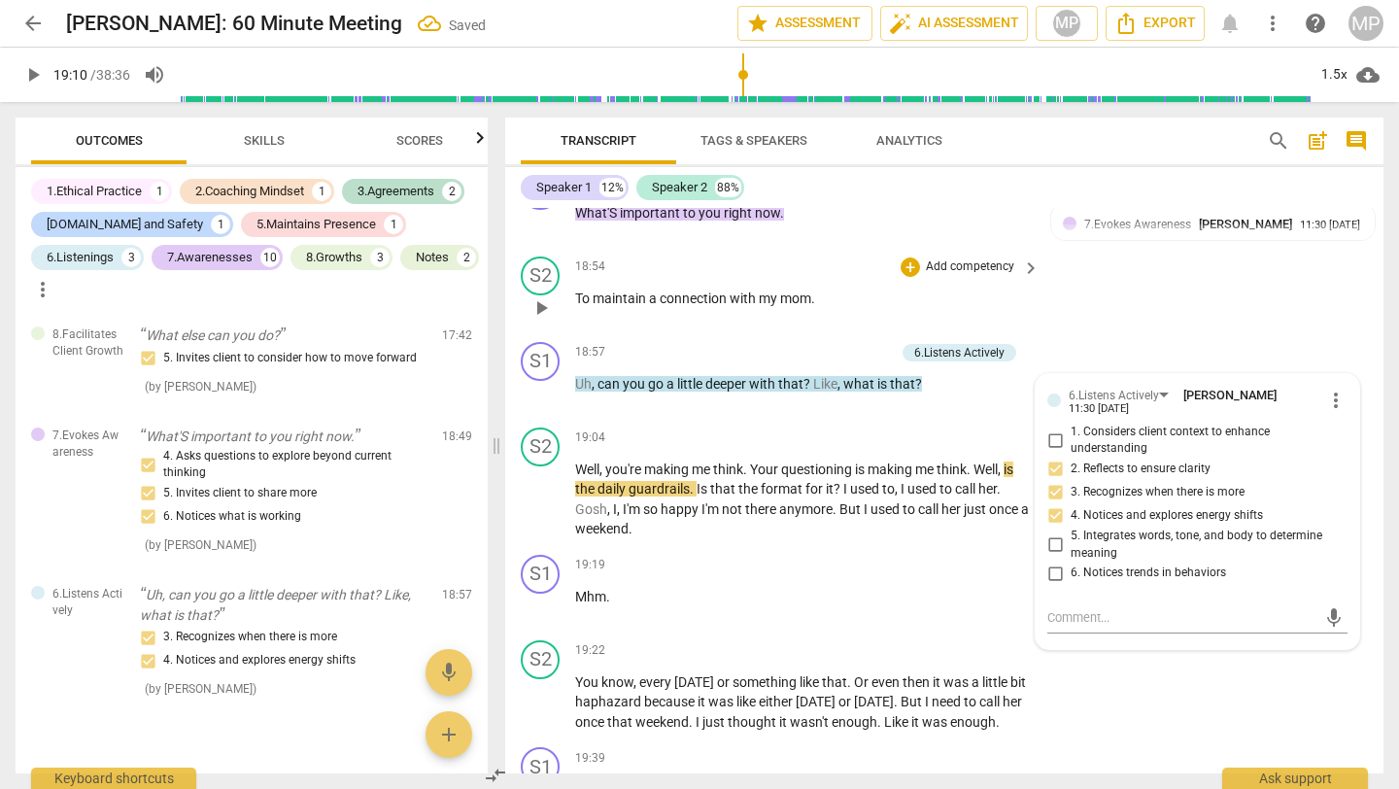
click at [1165, 334] on div "S2 play_arrow pause 18:54 + Add competency keyboard_arrow_right To maintain a c…" at bounding box center [944, 292] width 879 height 86
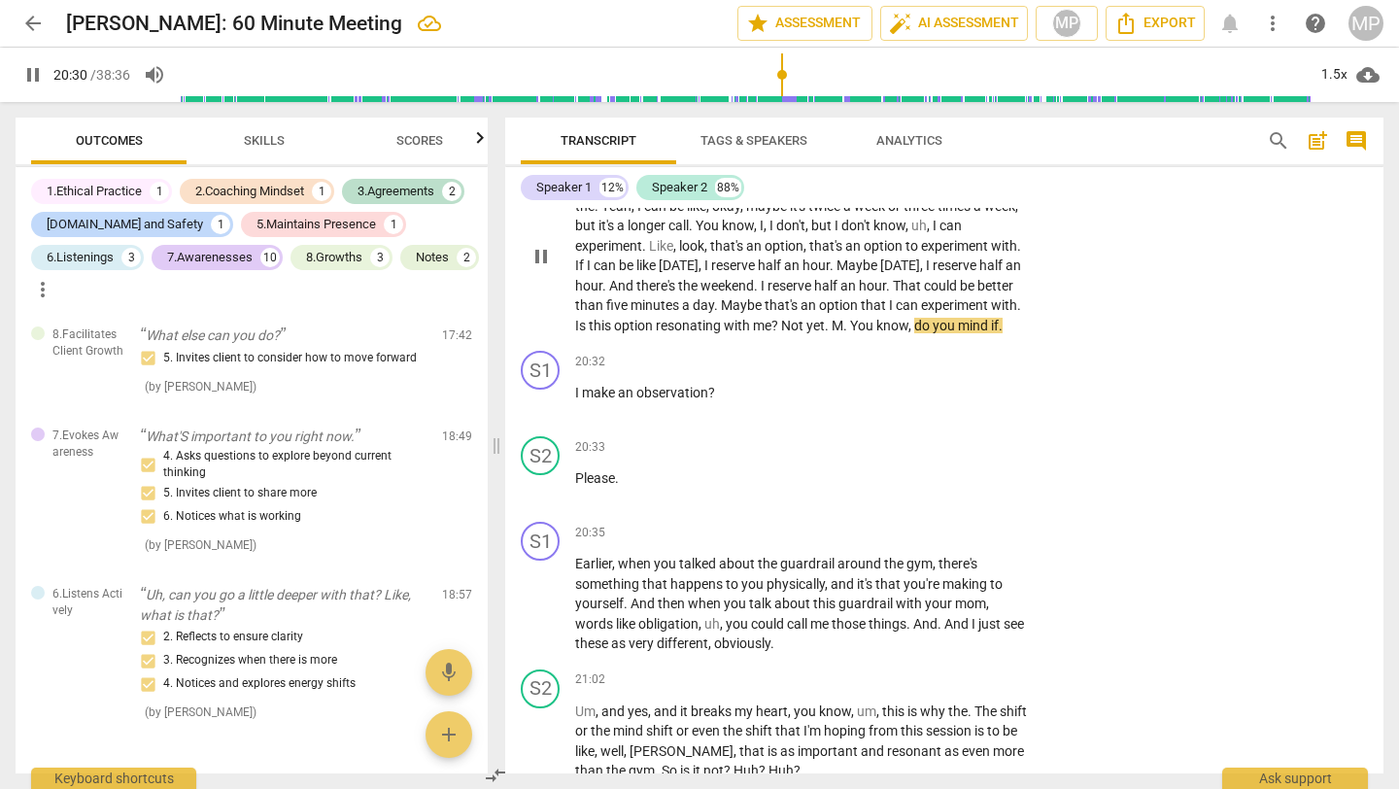
scroll to position [8719, 0]
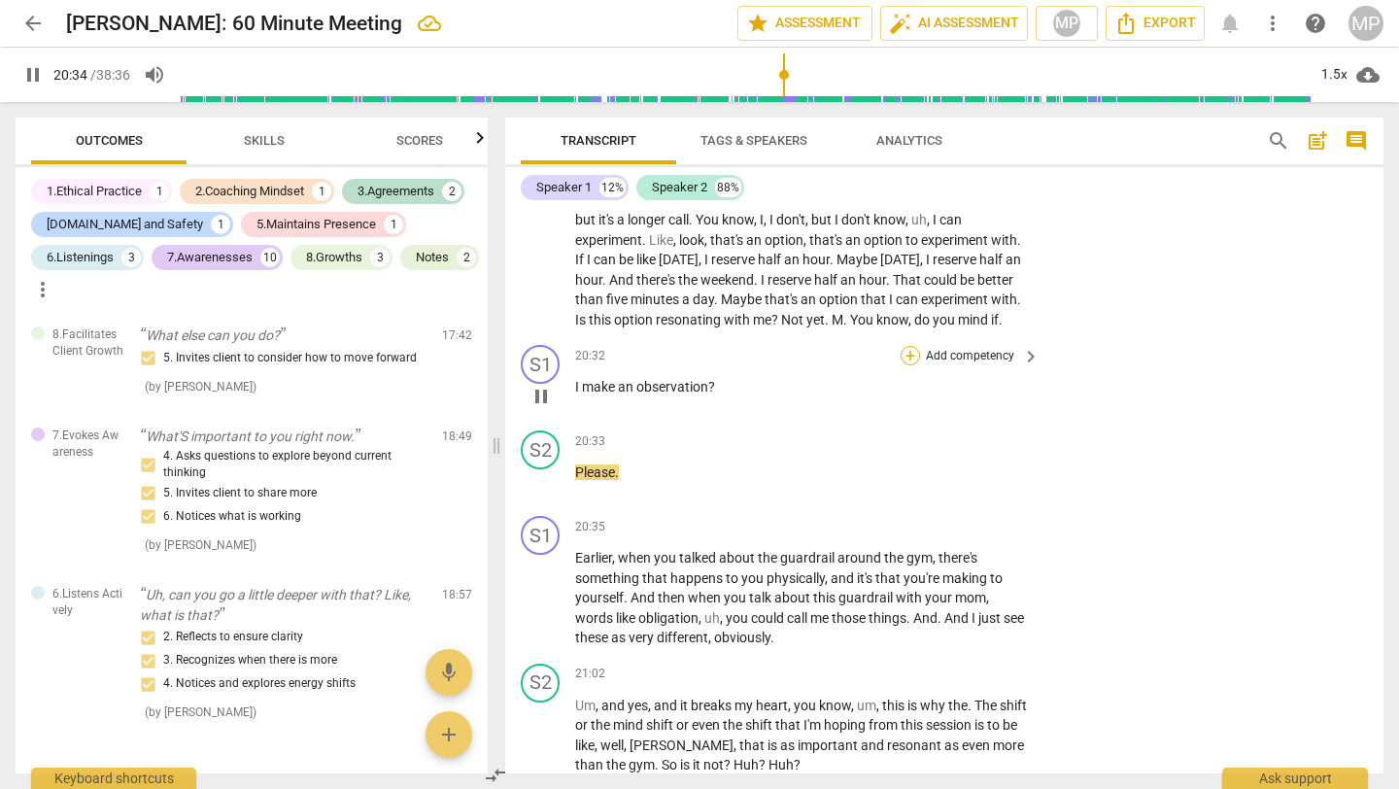
click at [908, 365] on div "+" at bounding box center [910, 355] width 19 height 19
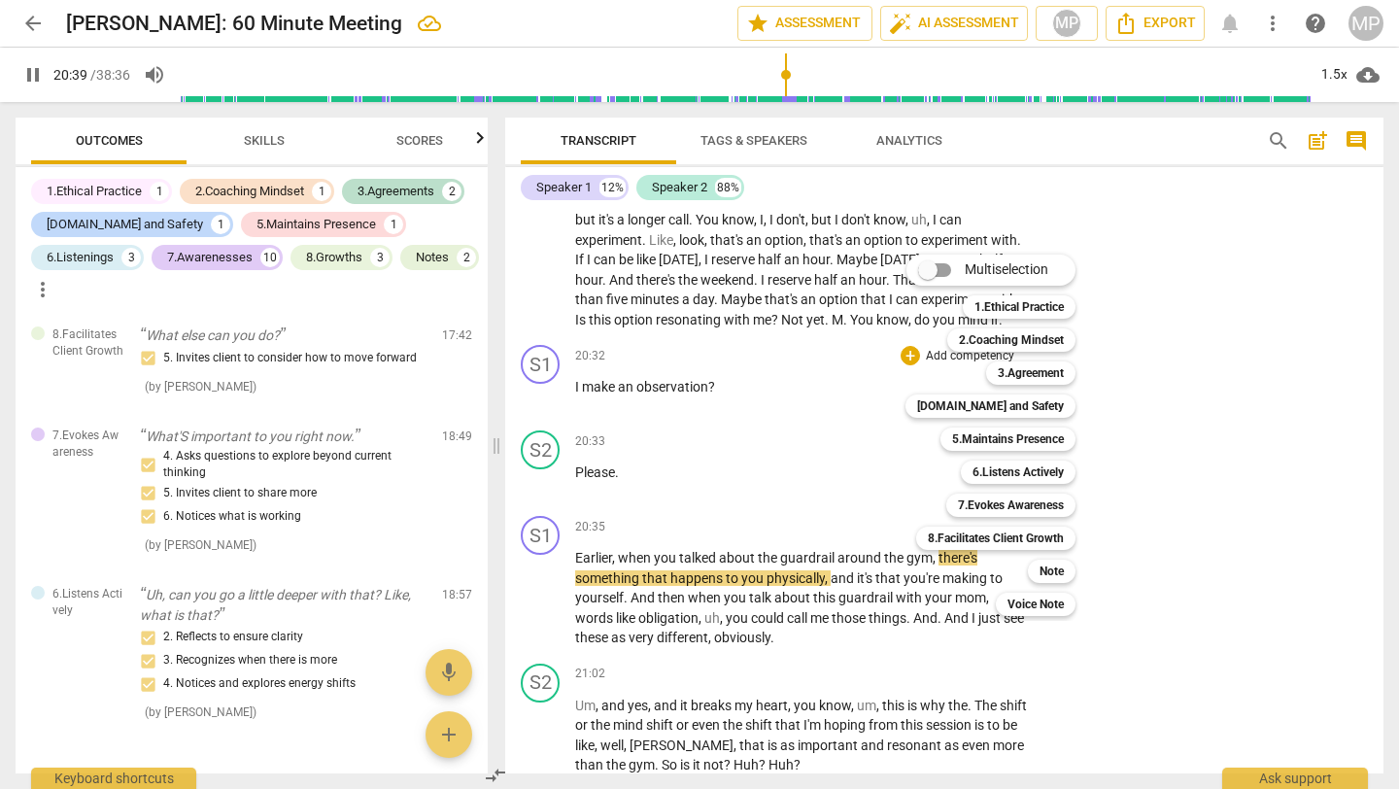
click at [585, 431] on div at bounding box center [699, 394] width 1399 height 789
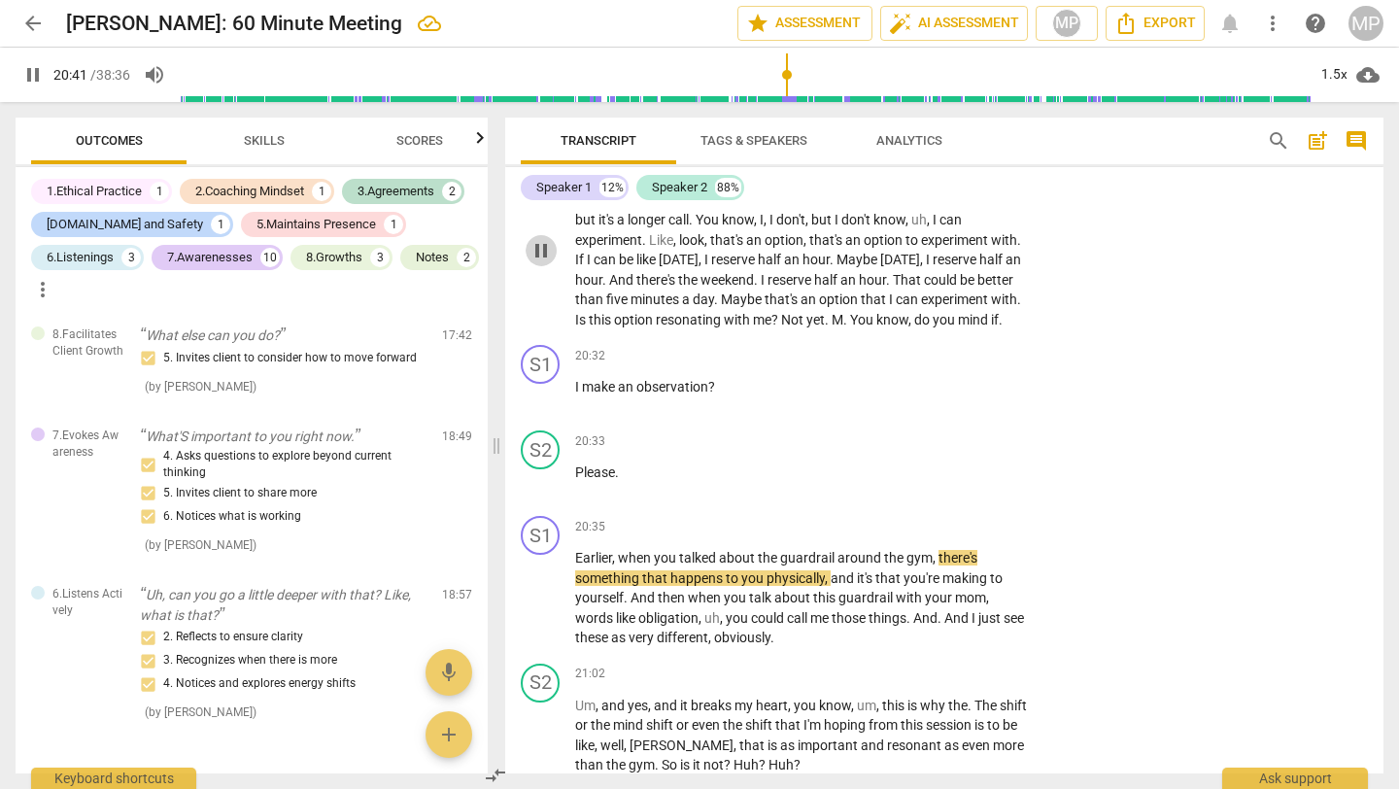
click at [539, 262] on span "pause" at bounding box center [541, 250] width 23 height 23
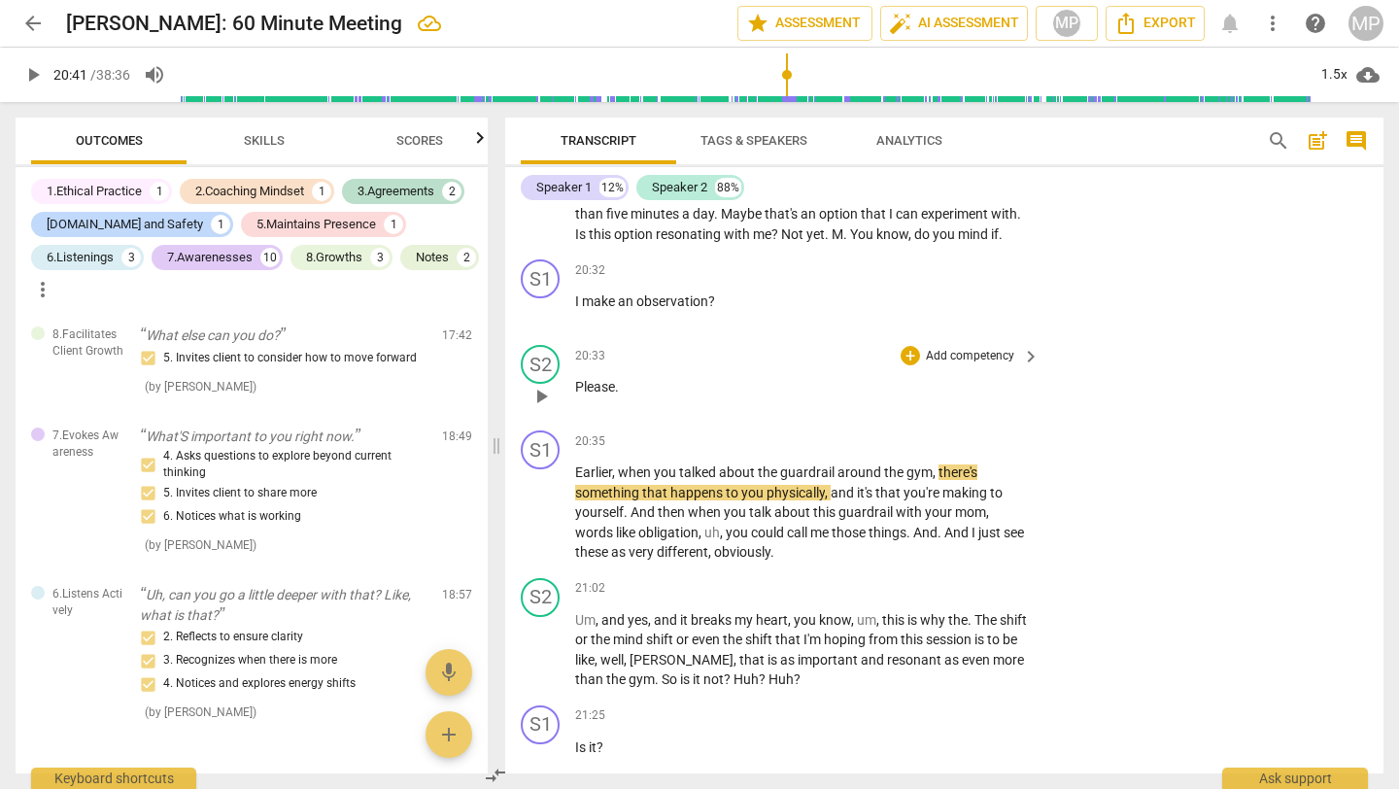
scroll to position [8806, 0]
click at [29, 73] on span "play_arrow" at bounding box center [32, 74] width 23 height 23
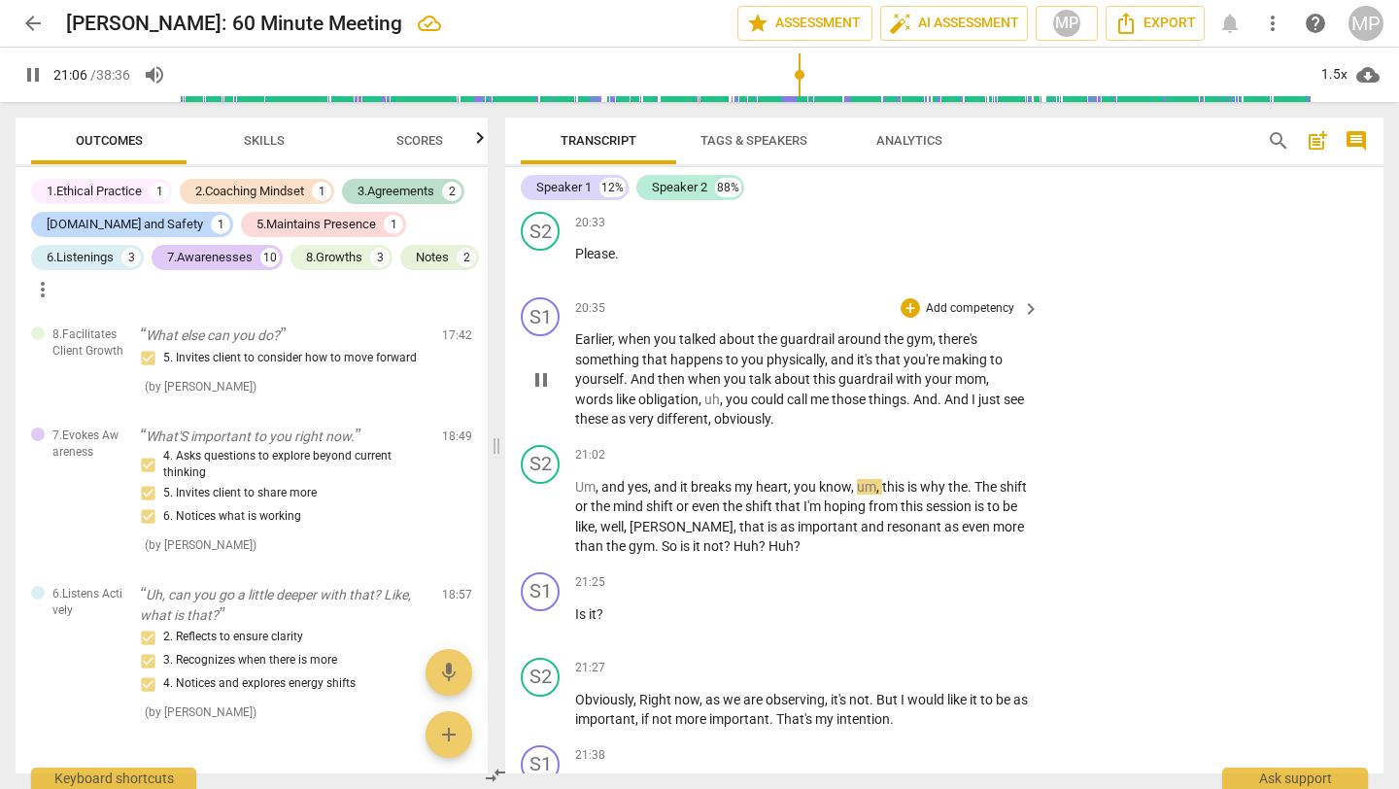
scroll to position [8936, 0]
click at [535, 394] on span "pause" at bounding box center [541, 381] width 23 height 23
type input "1268"
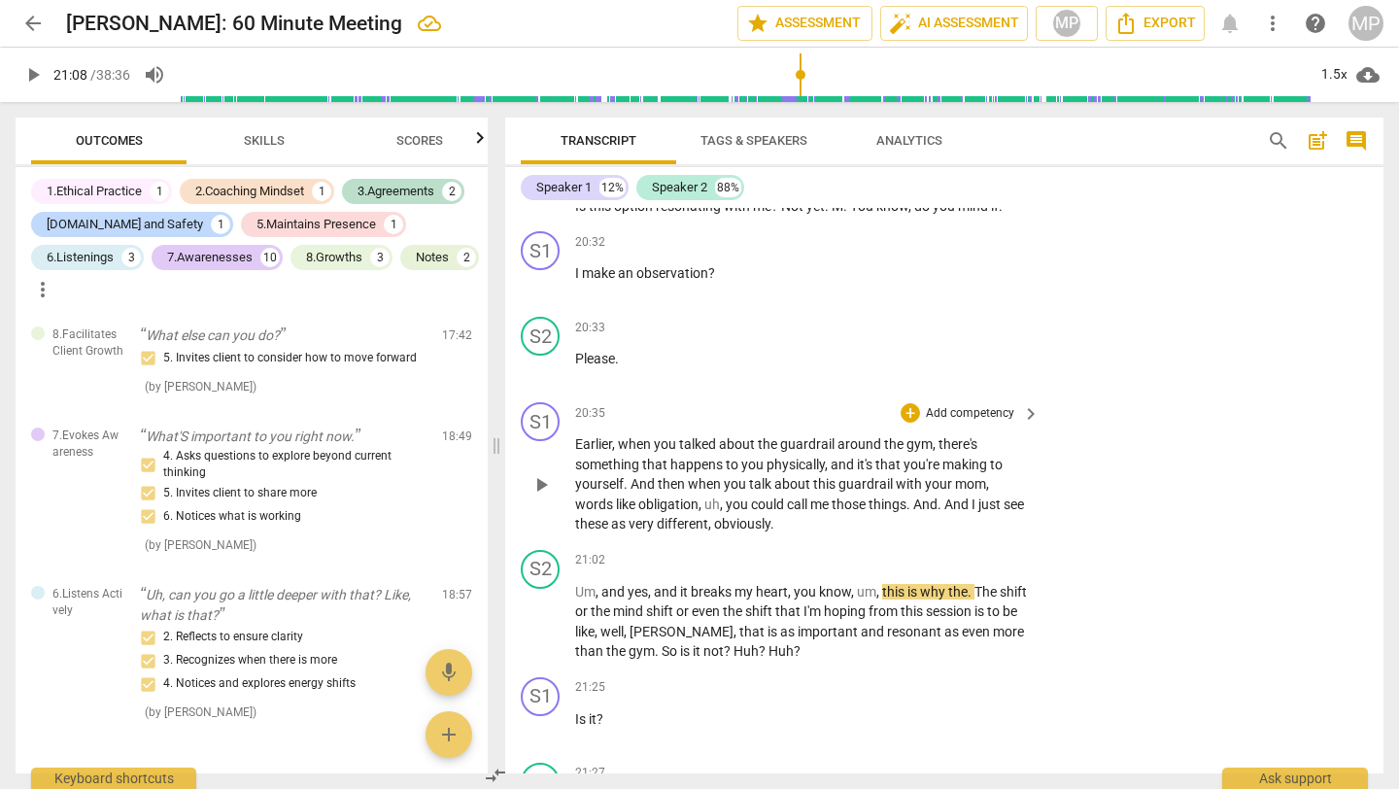
scroll to position [8836, 0]
click at [908, 420] on div "+" at bounding box center [910, 409] width 19 height 19
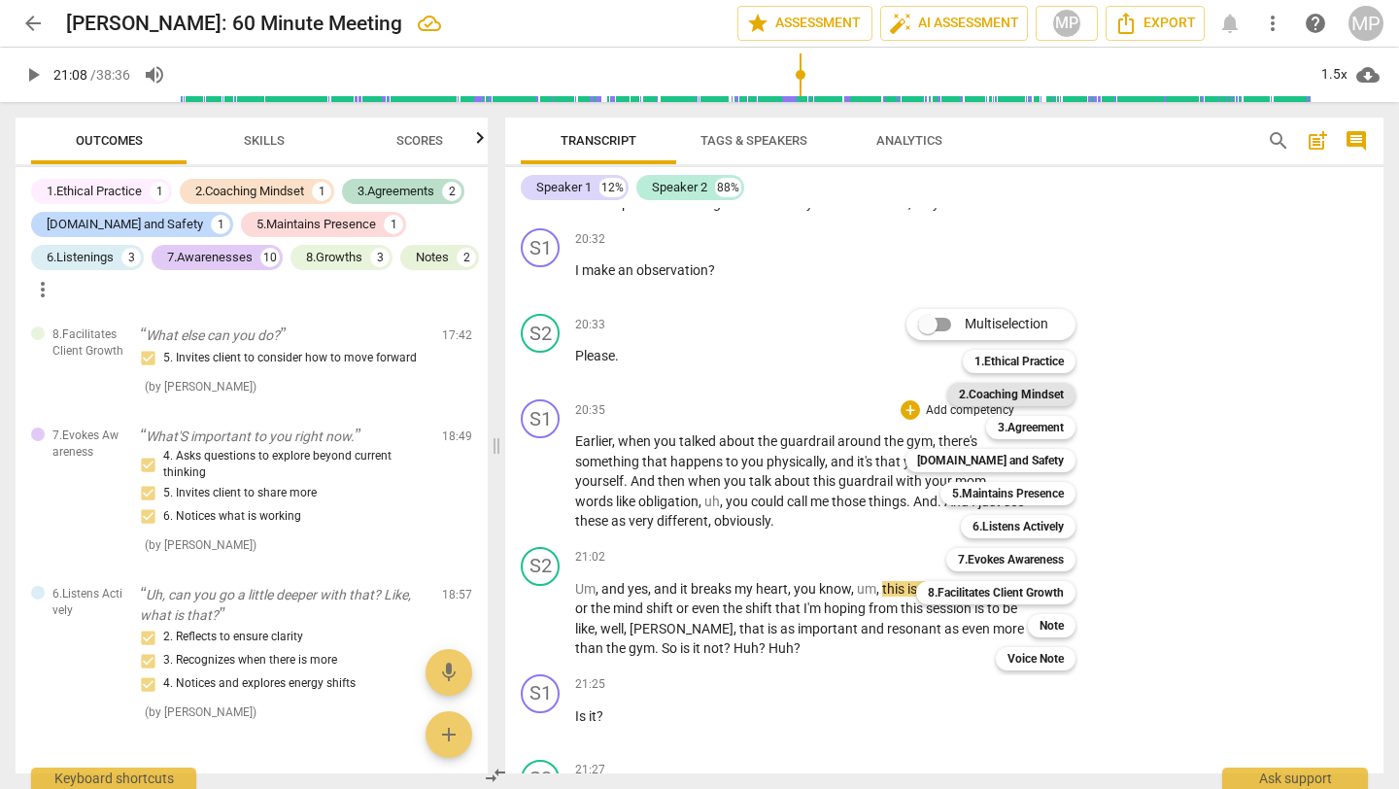
click at [1052, 397] on b "2.Coaching Mindset" at bounding box center [1011, 394] width 105 height 23
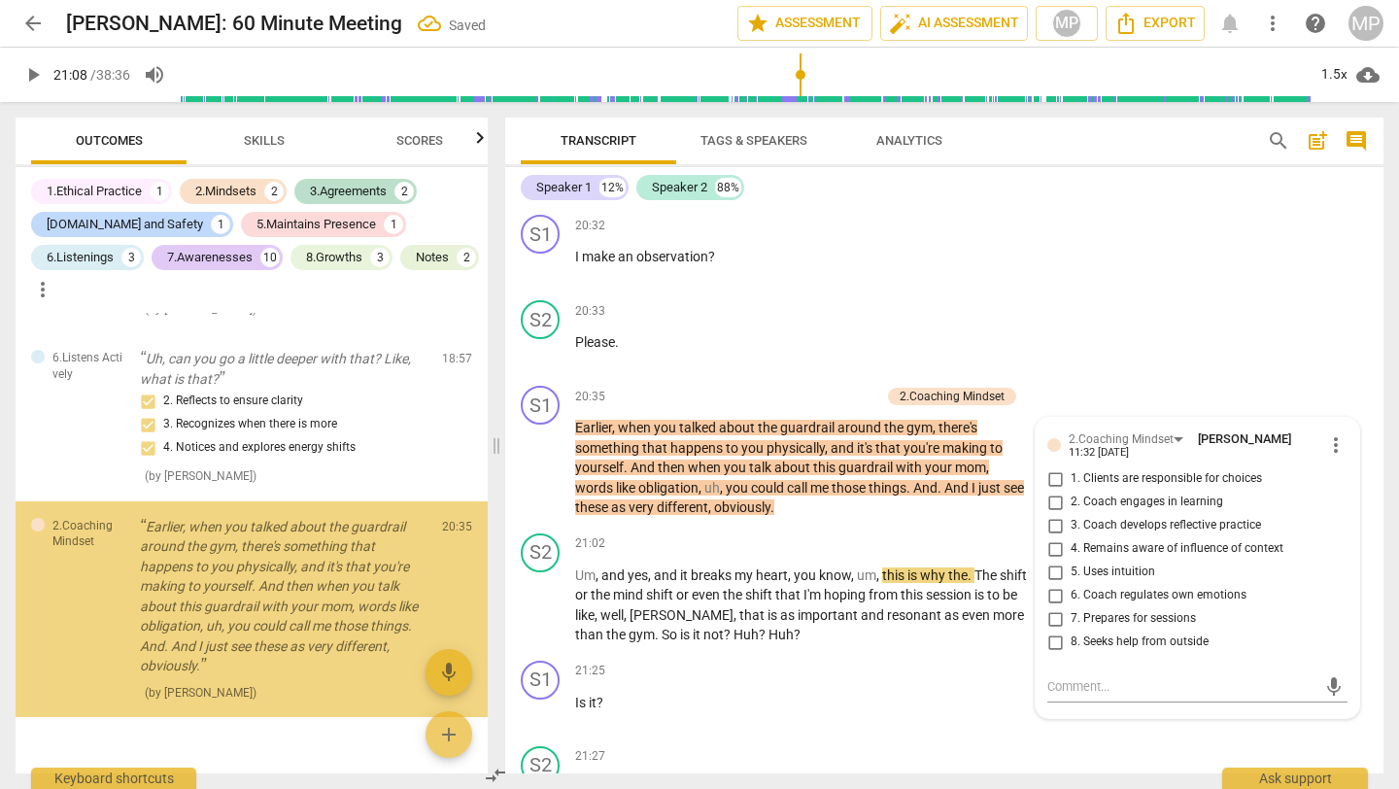
scroll to position [4119, 0]
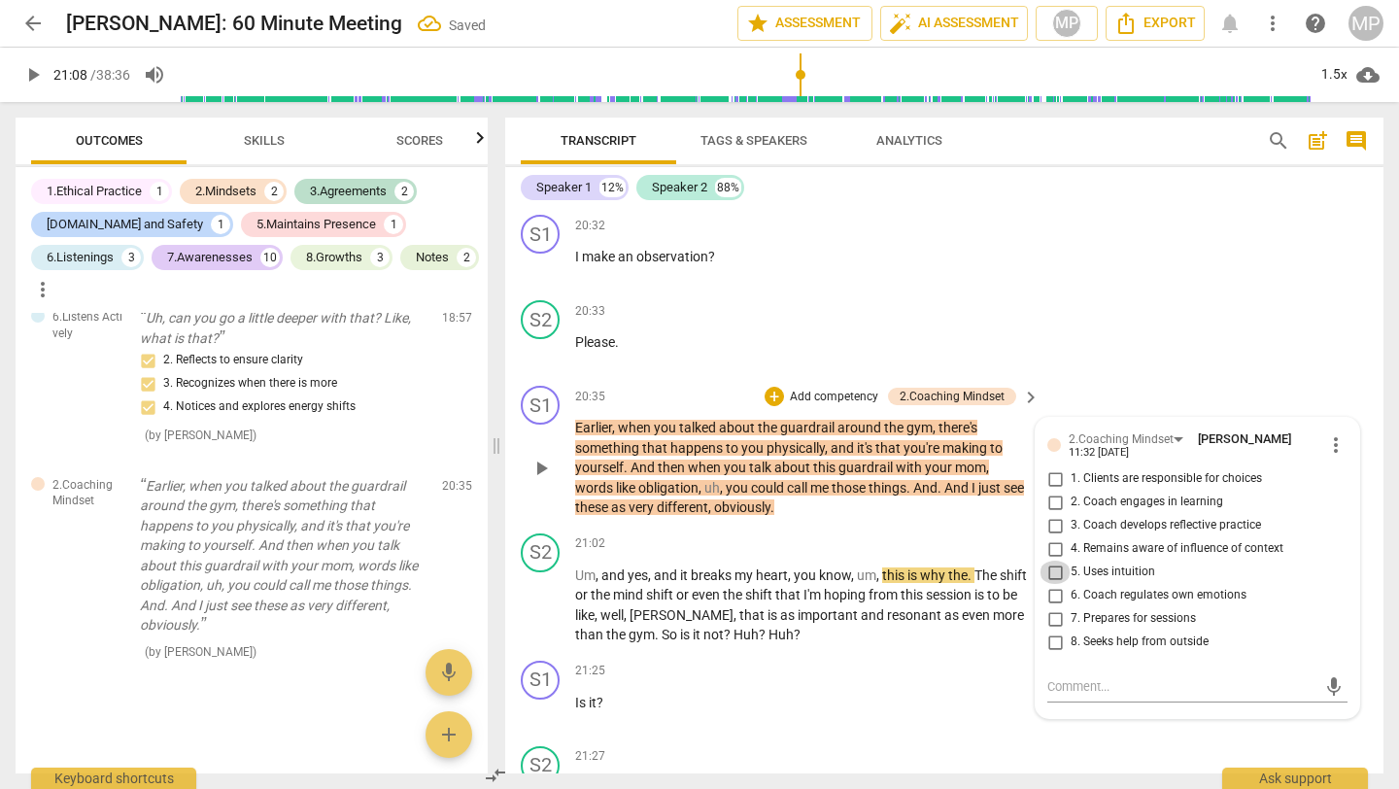
click at [1055, 584] on input "5. Uses intuition" at bounding box center [1055, 572] width 31 height 23
checkbox input "true"
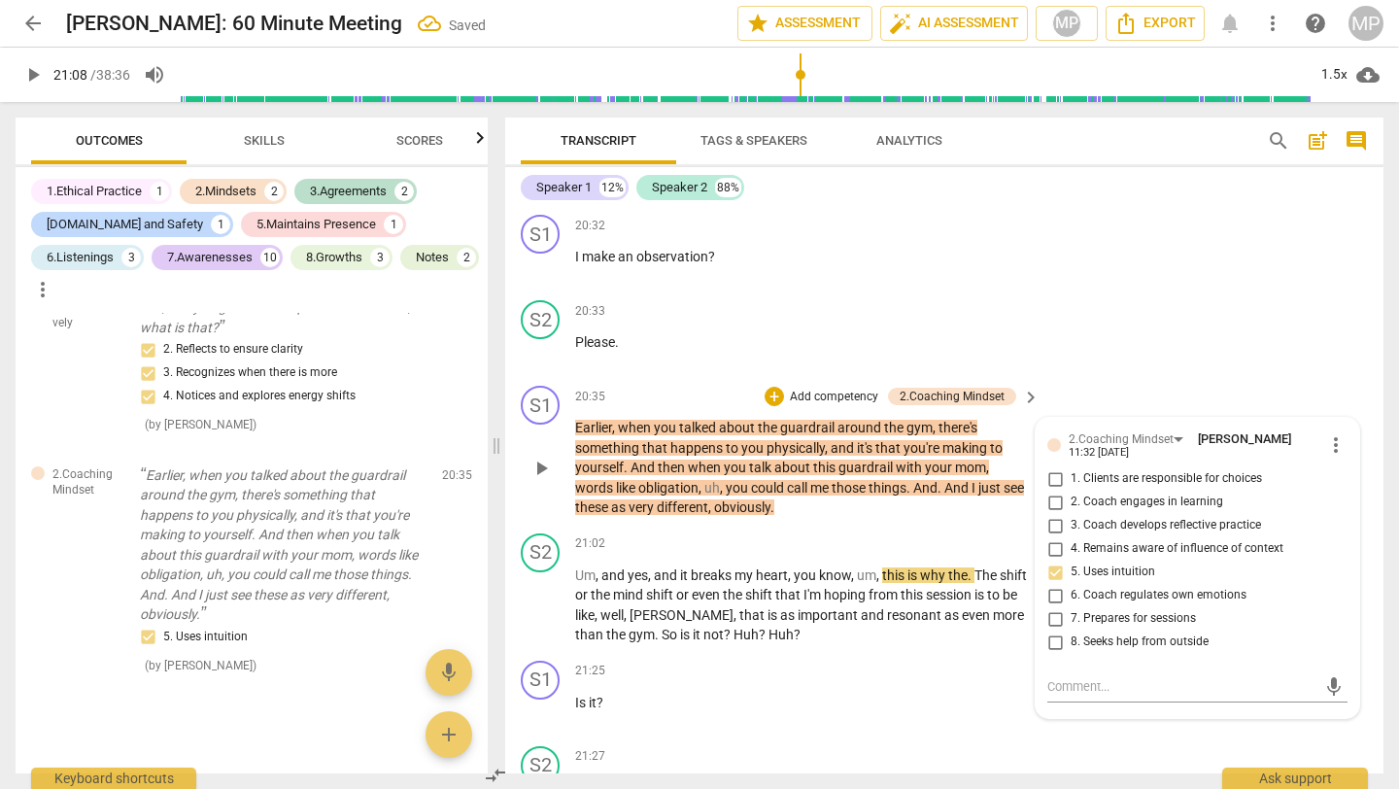
click at [1052, 537] on input "3. Coach develops reflective practice" at bounding box center [1055, 525] width 31 height 23
checkbox input "true"
click at [775, 406] on div "+" at bounding box center [774, 396] width 19 height 19
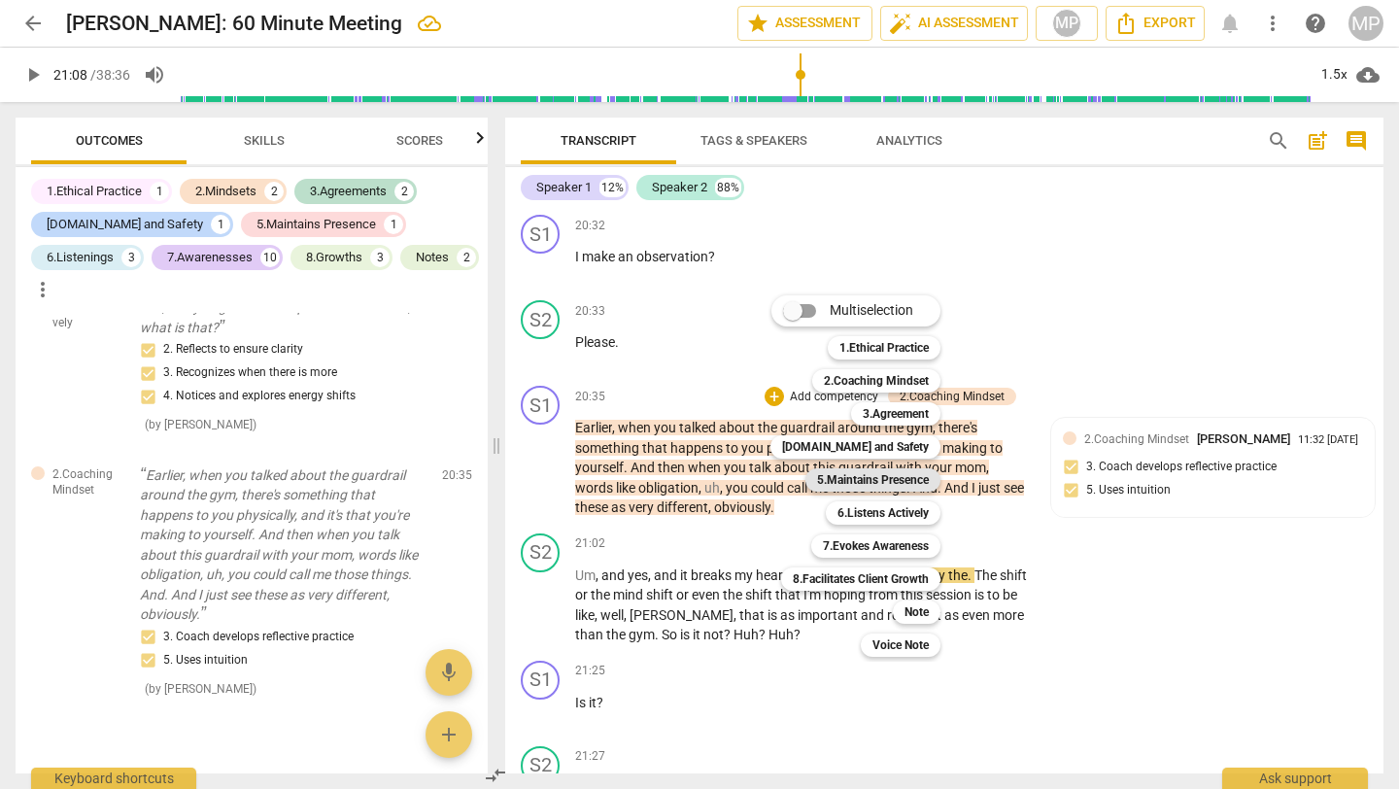
click at [902, 475] on b "5.Maintains Presence" at bounding box center [873, 479] width 112 height 23
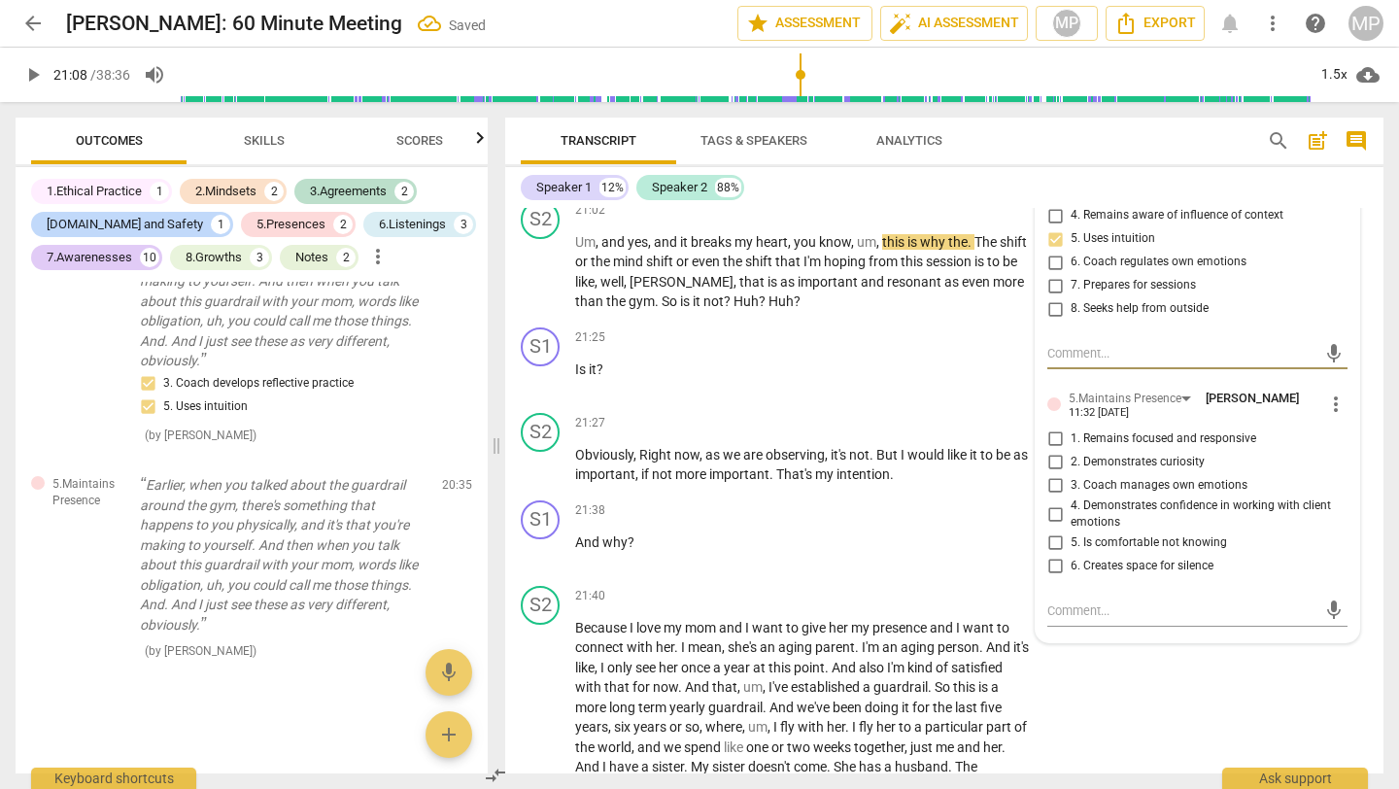
scroll to position [9208, 0]
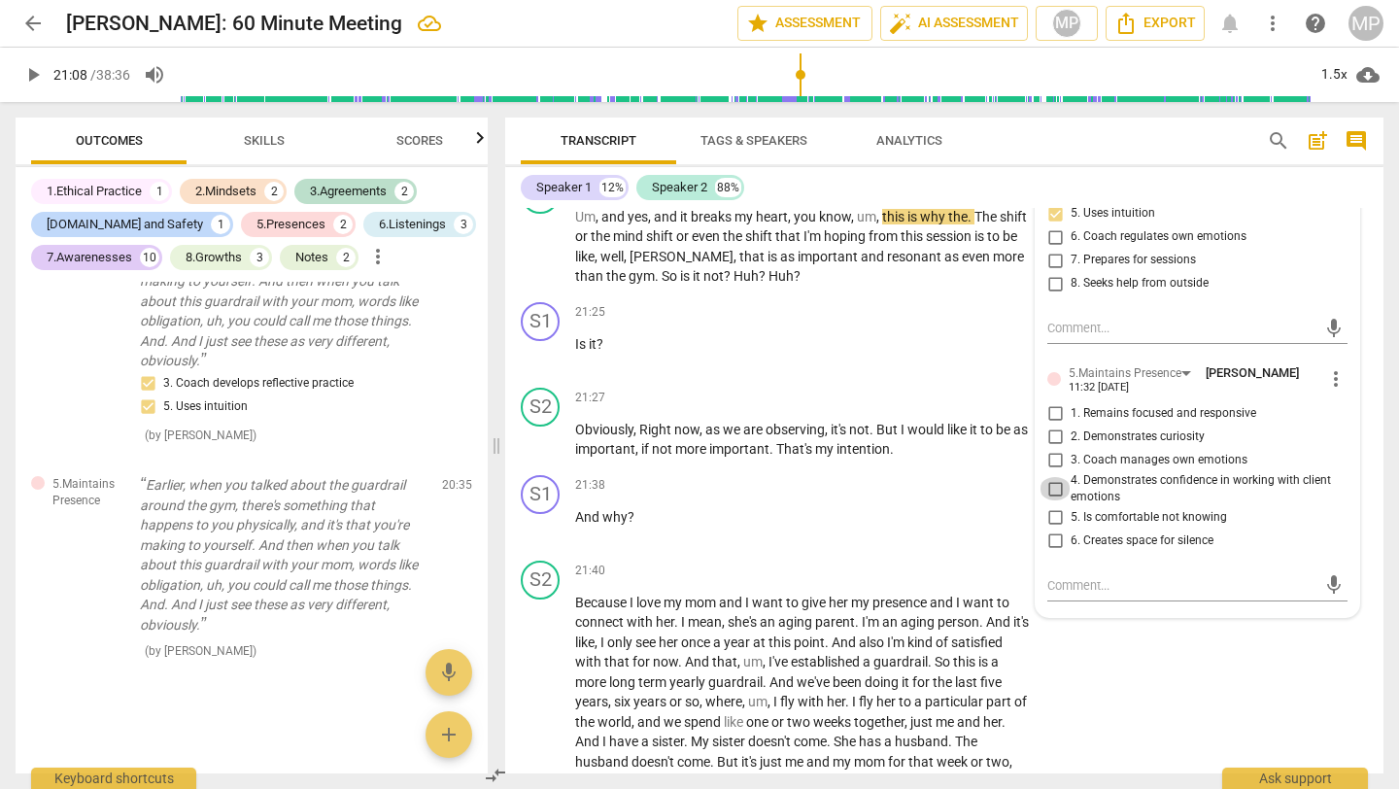
click at [1057, 500] on input "4. Demonstrates confidence in working with client emotions" at bounding box center [1055, 488] width 31 height 23
checkbox input "true"
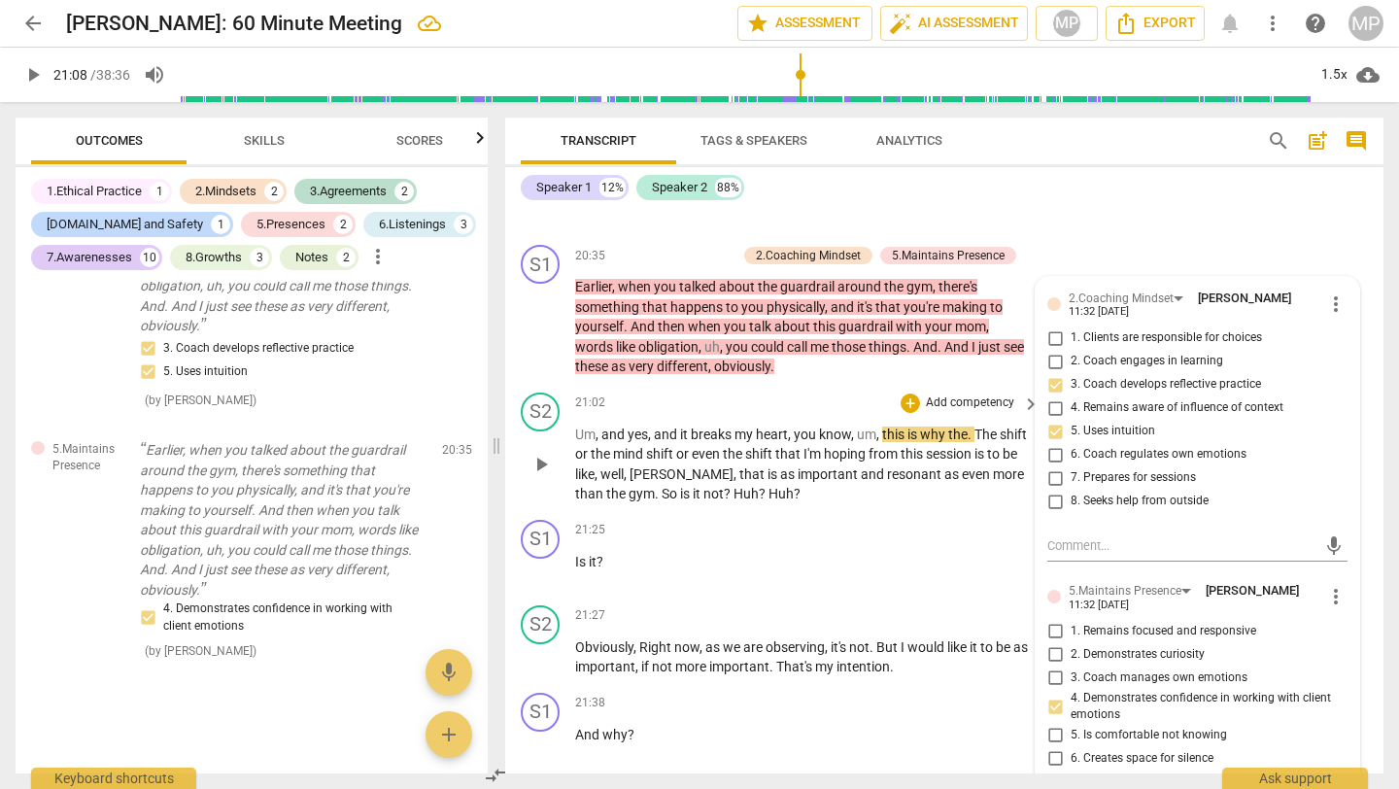
scroll to position [8983, 0]
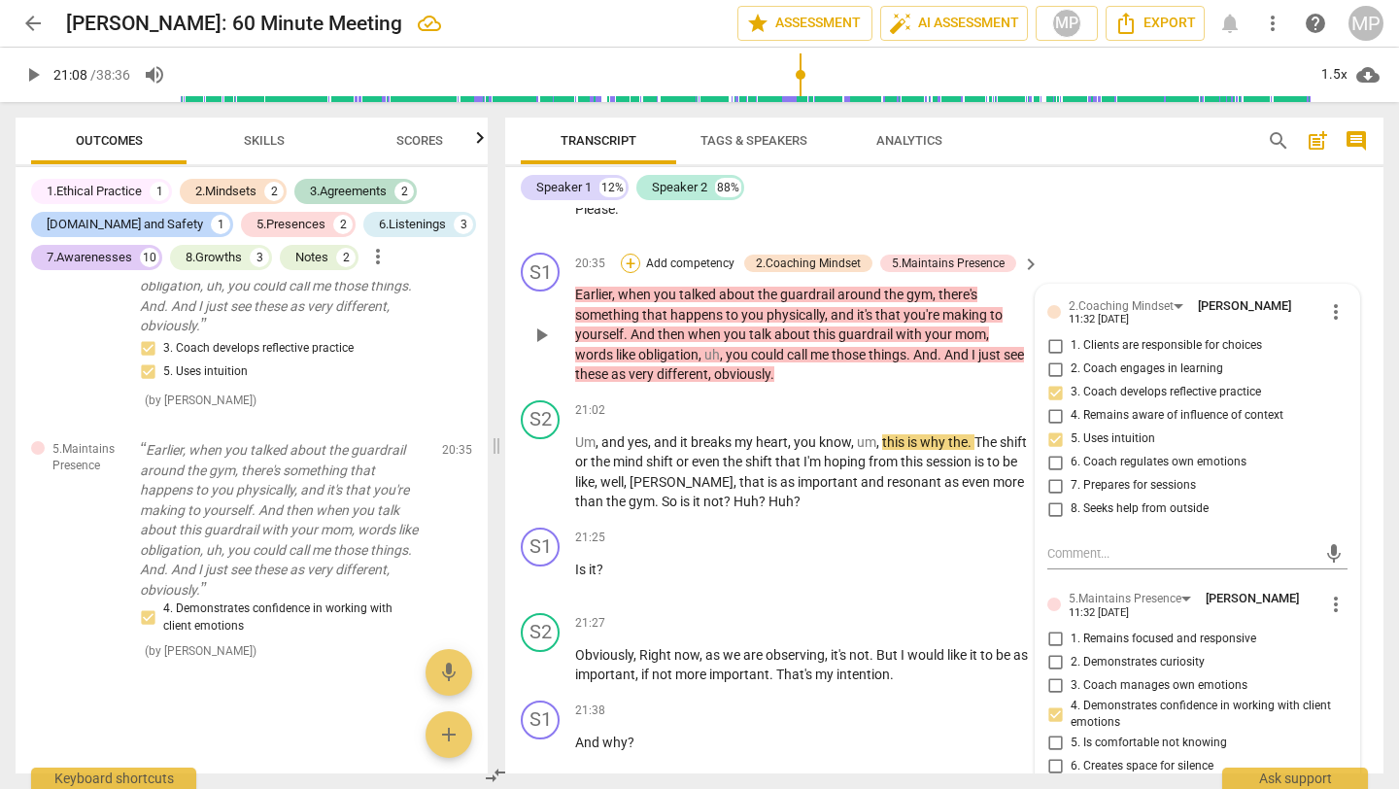
click at [637, 273] on div "+" at bounding box center [630, 263] width 19 height 19
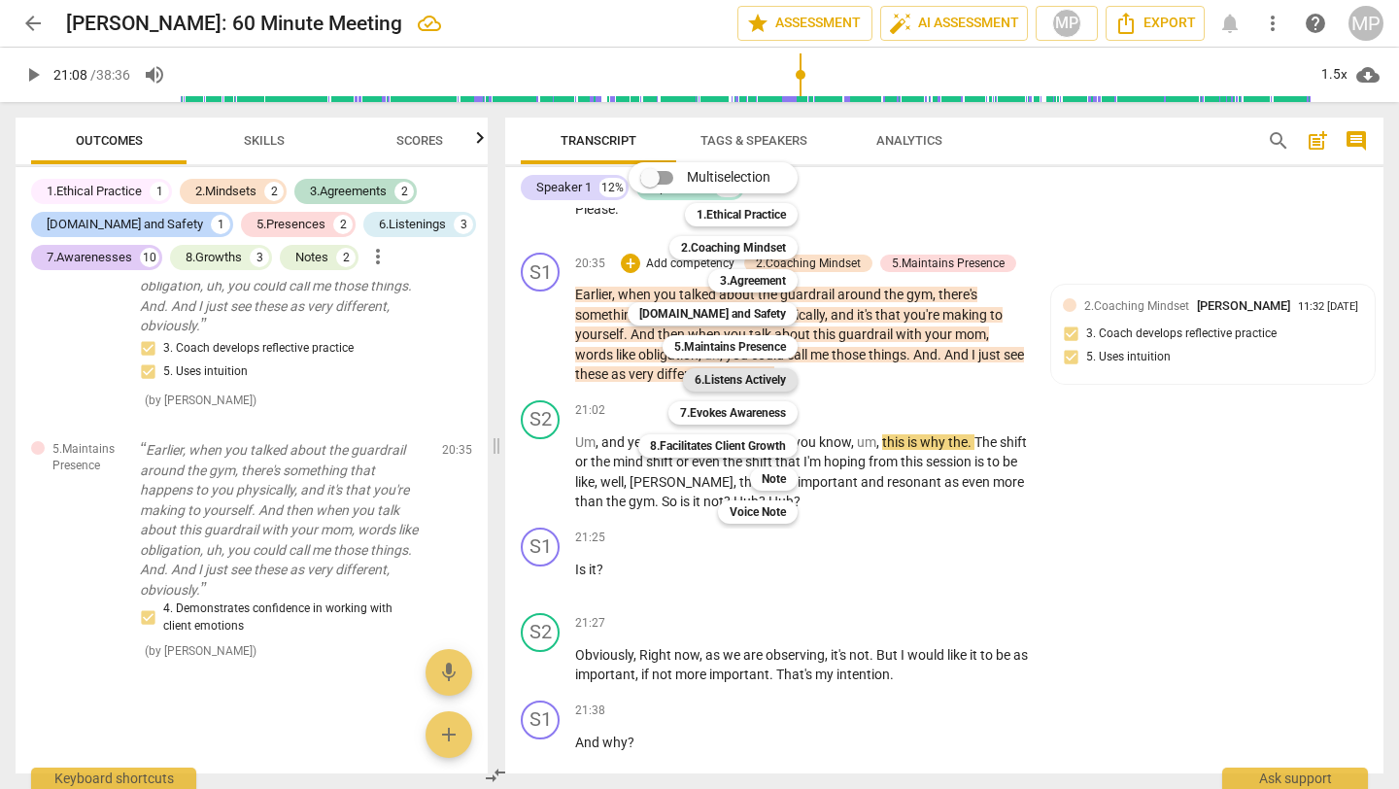
click at [768, 373] on b "6.Listens Actively" at bounding box center [740, 379] width 91 height 23
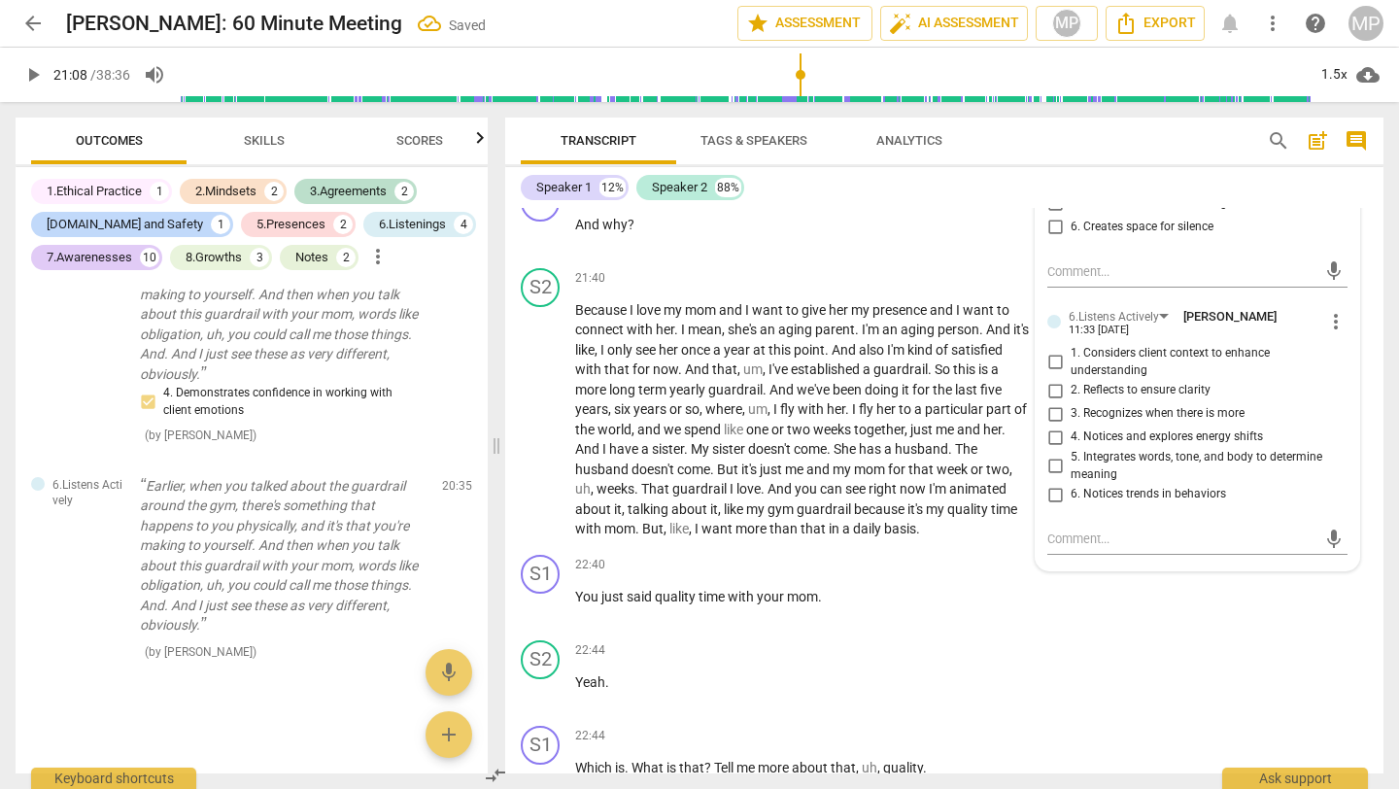
scroll to position [9532, 0]
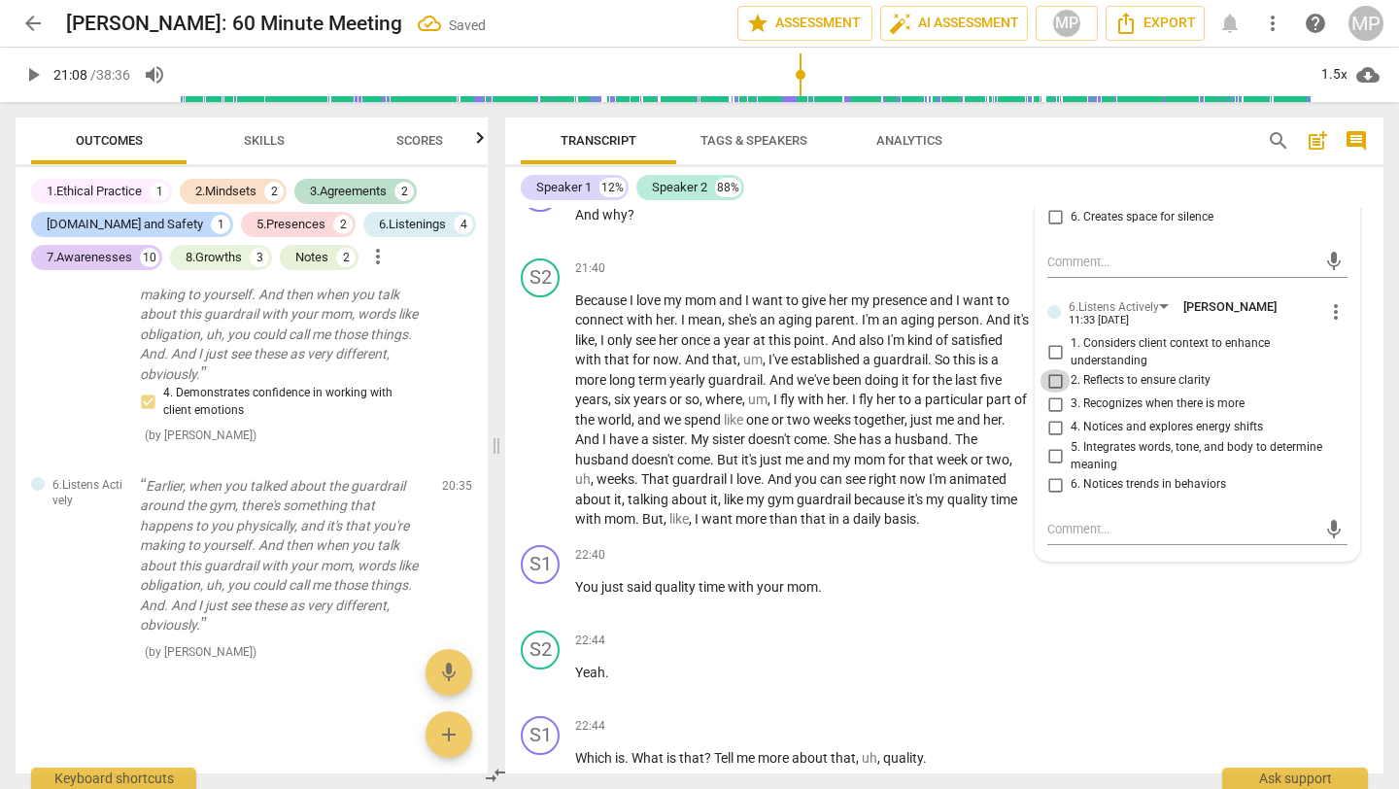
click at [1062, 393] on input "2. Reflects to ensure clarity" at bounding box center [1055, 380] width 31 height 23
checkbox input "true"
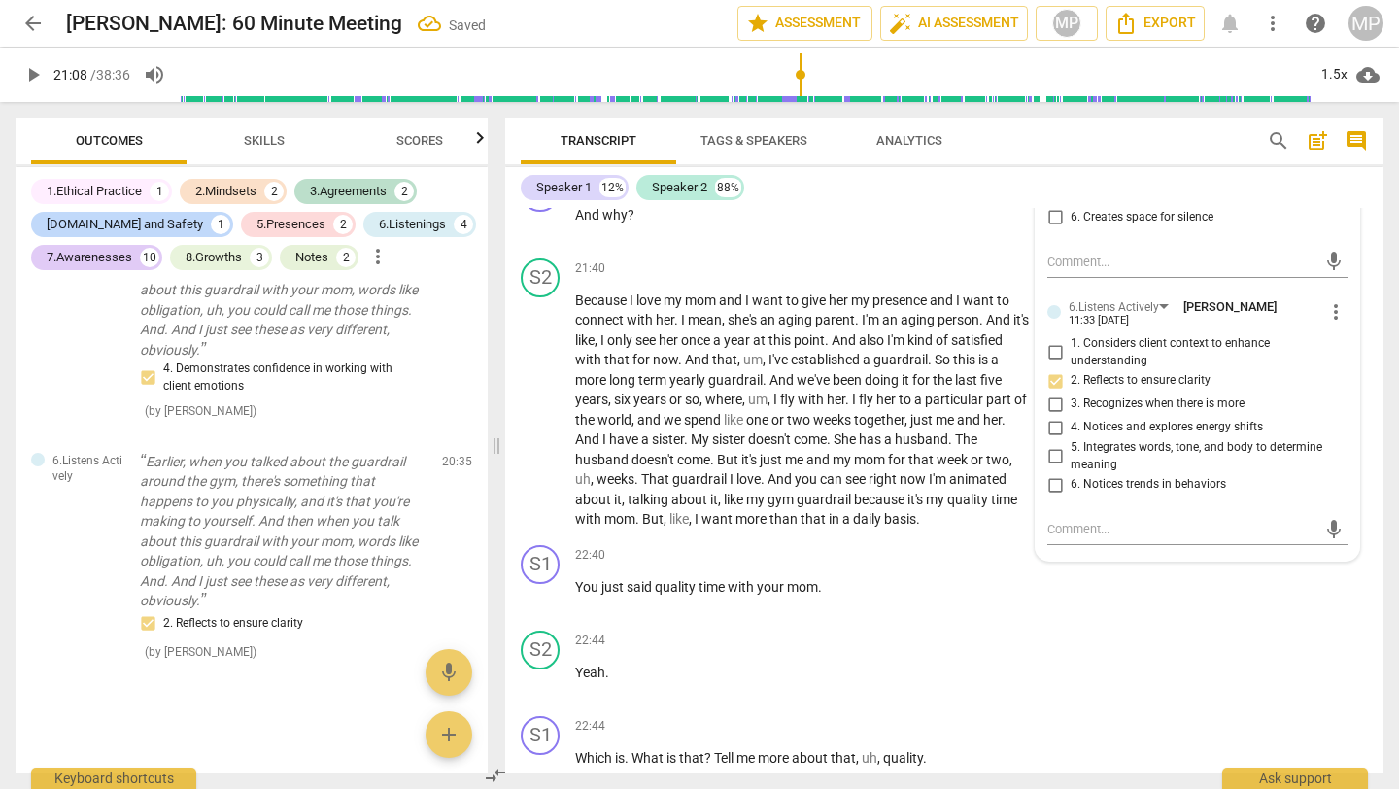
click at [1050, 364] on input "1. Considers client context to enhance understanding" at bounding box center [1055, 352] width 31 height 23
checkbox input "true"
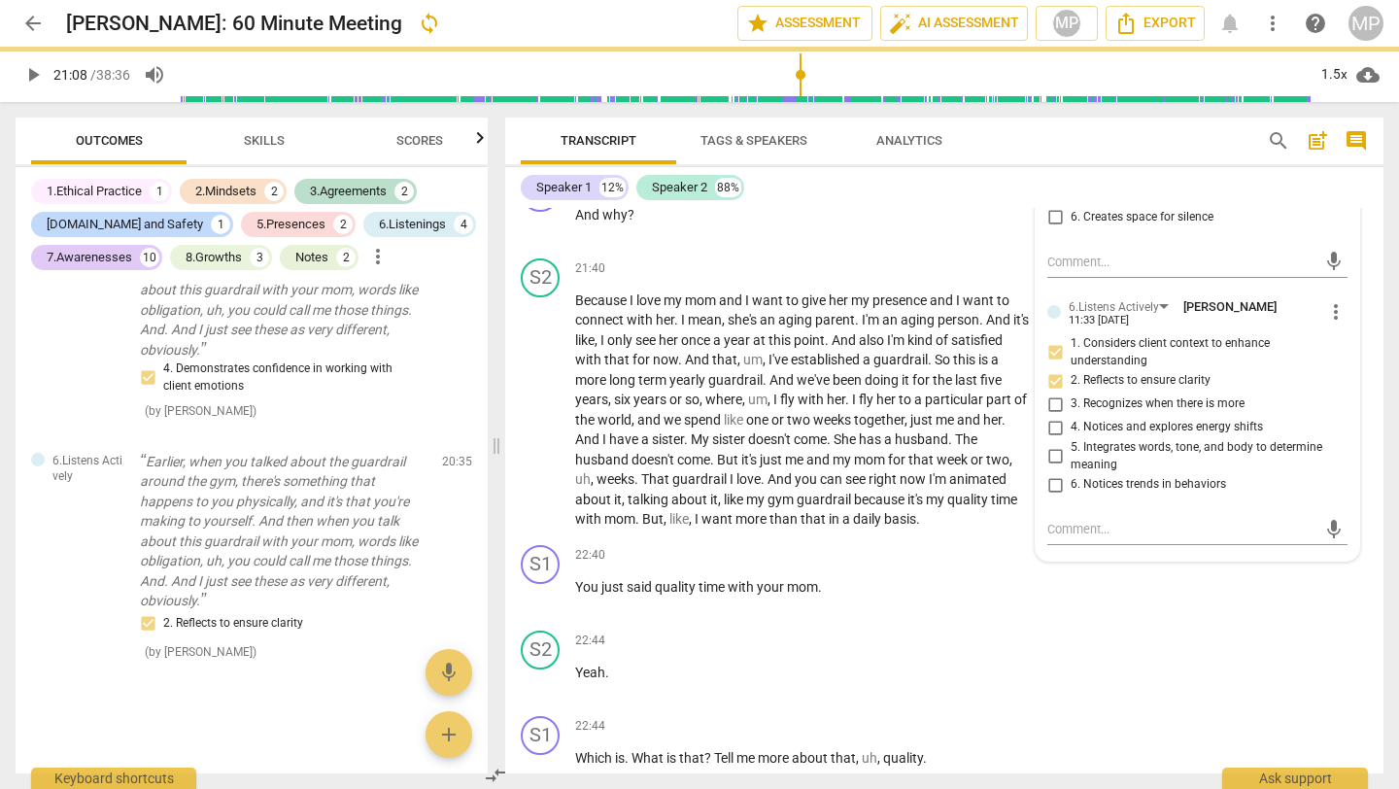
click at [1049, 416] on input "3. Recognizes when there is more" at bounding box center [1055, 404] width 31 height 23
checkbox input "true"
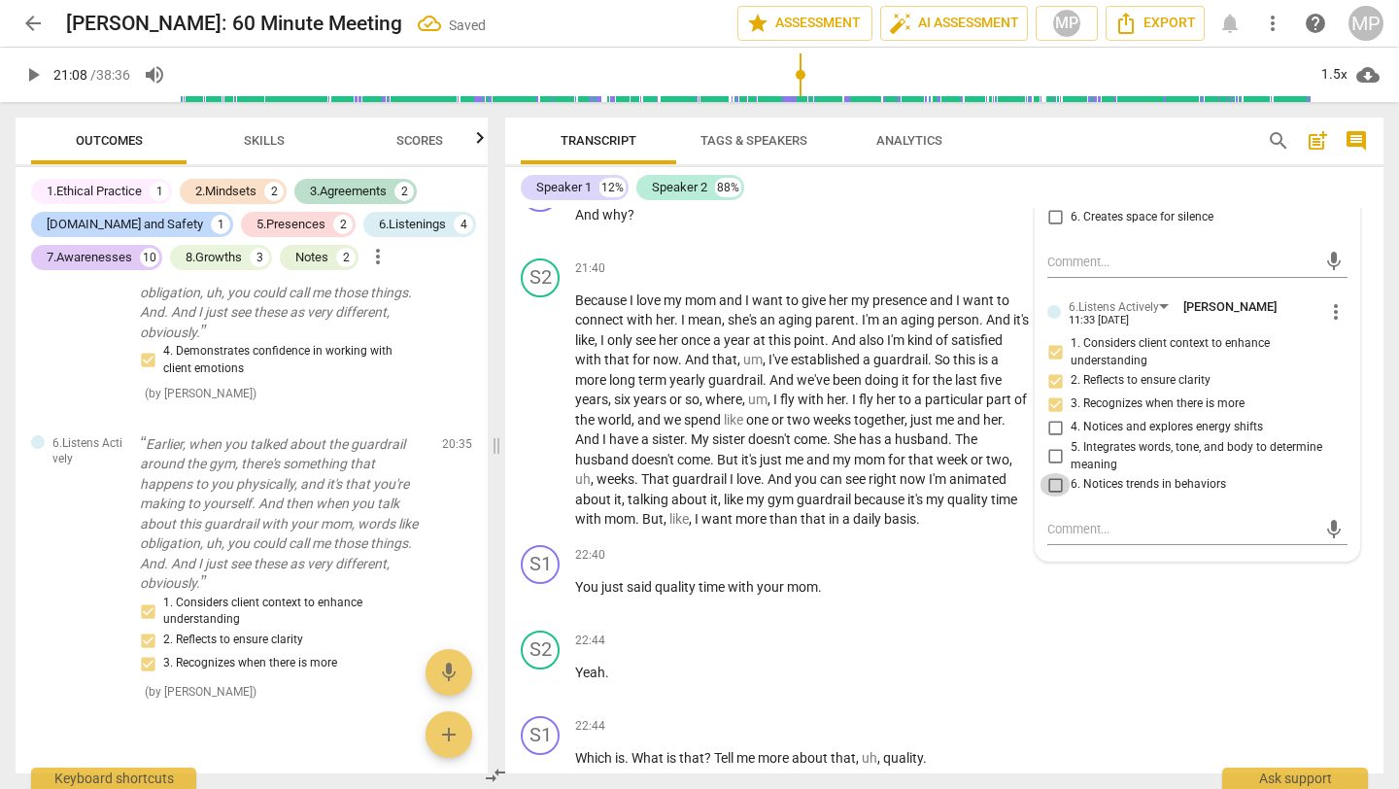
click at [1062, 497] on input "6. Notices trends in behaviors" at bounding box center [1055, 484] width 31 height 23
checkbox input "true"
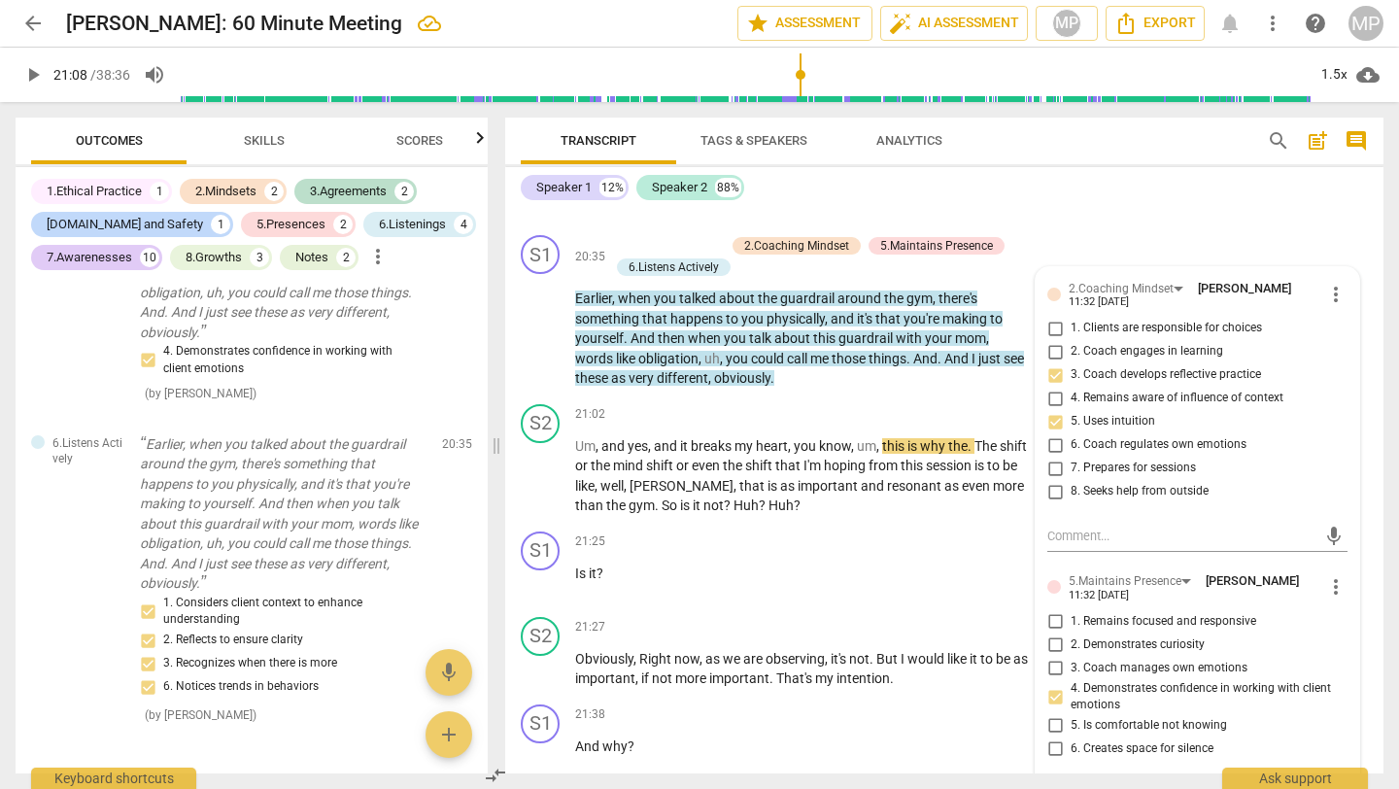
scroll to position [8996, 0]
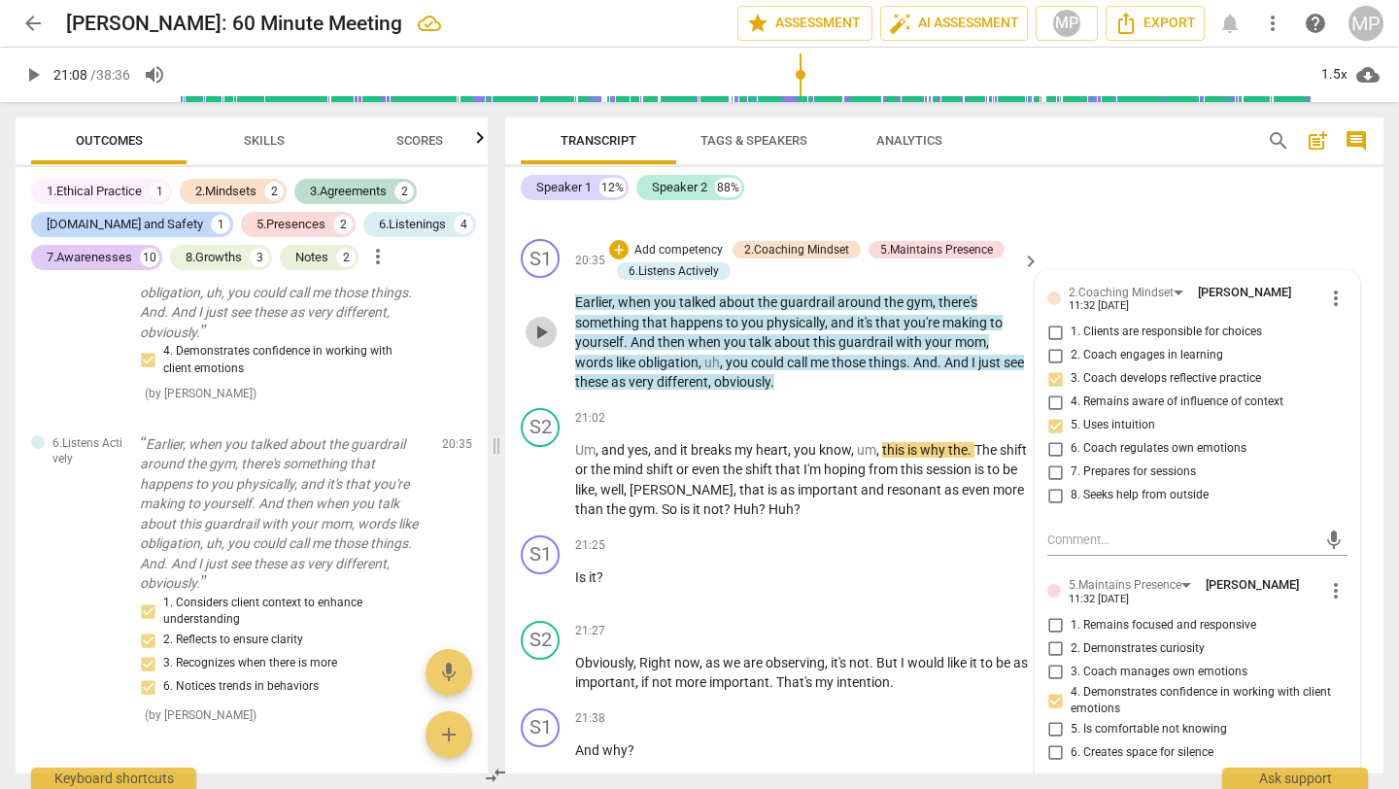
click at [544, 344] on span "play_arrow" at bounding box center [541, 332] width 23 height 23
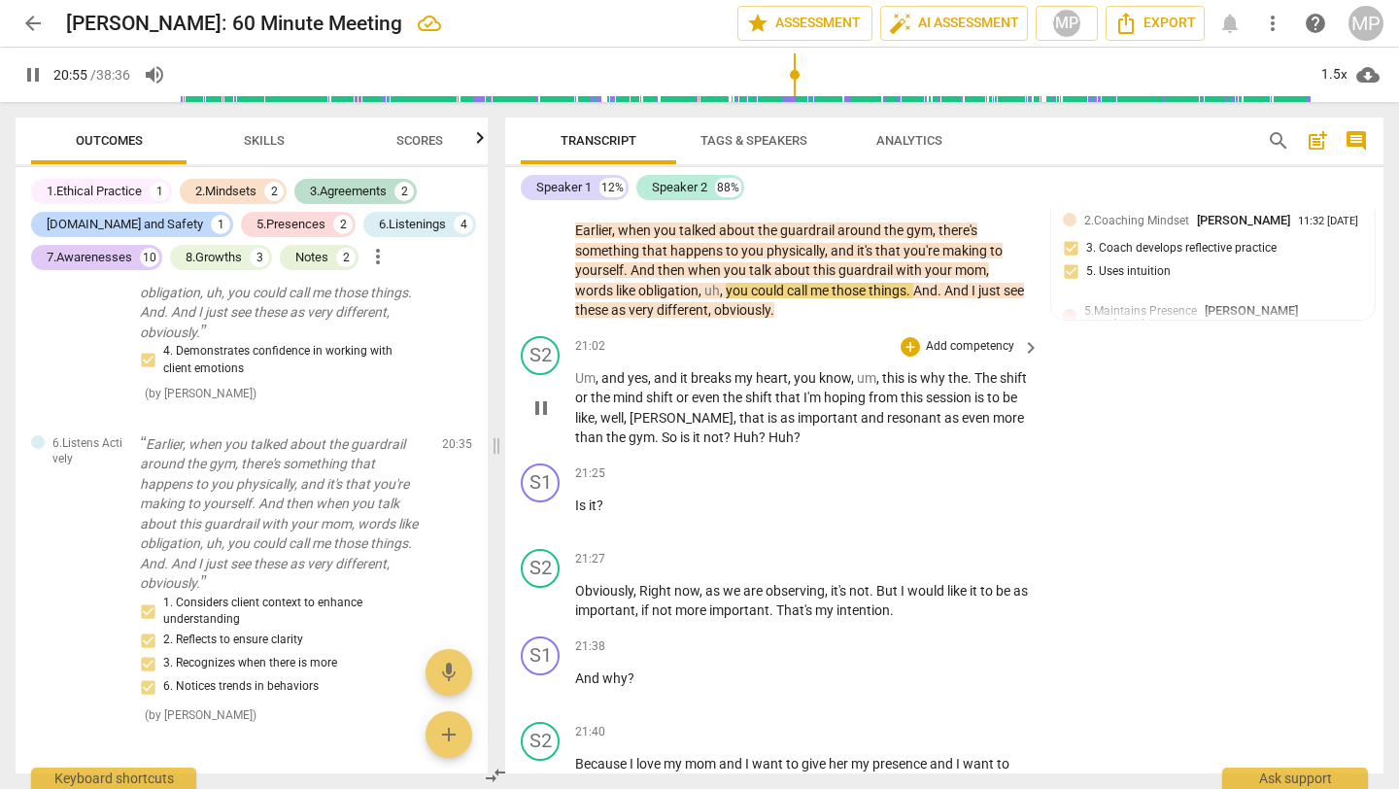
scroll to position [9067, 0]
click at [536, 273] on span "pause" at bounding box center [541, 261] width 23 height 23
click at [22, 74] on span "play_arrow" at bounding box center [32, 74] width 23 height 23
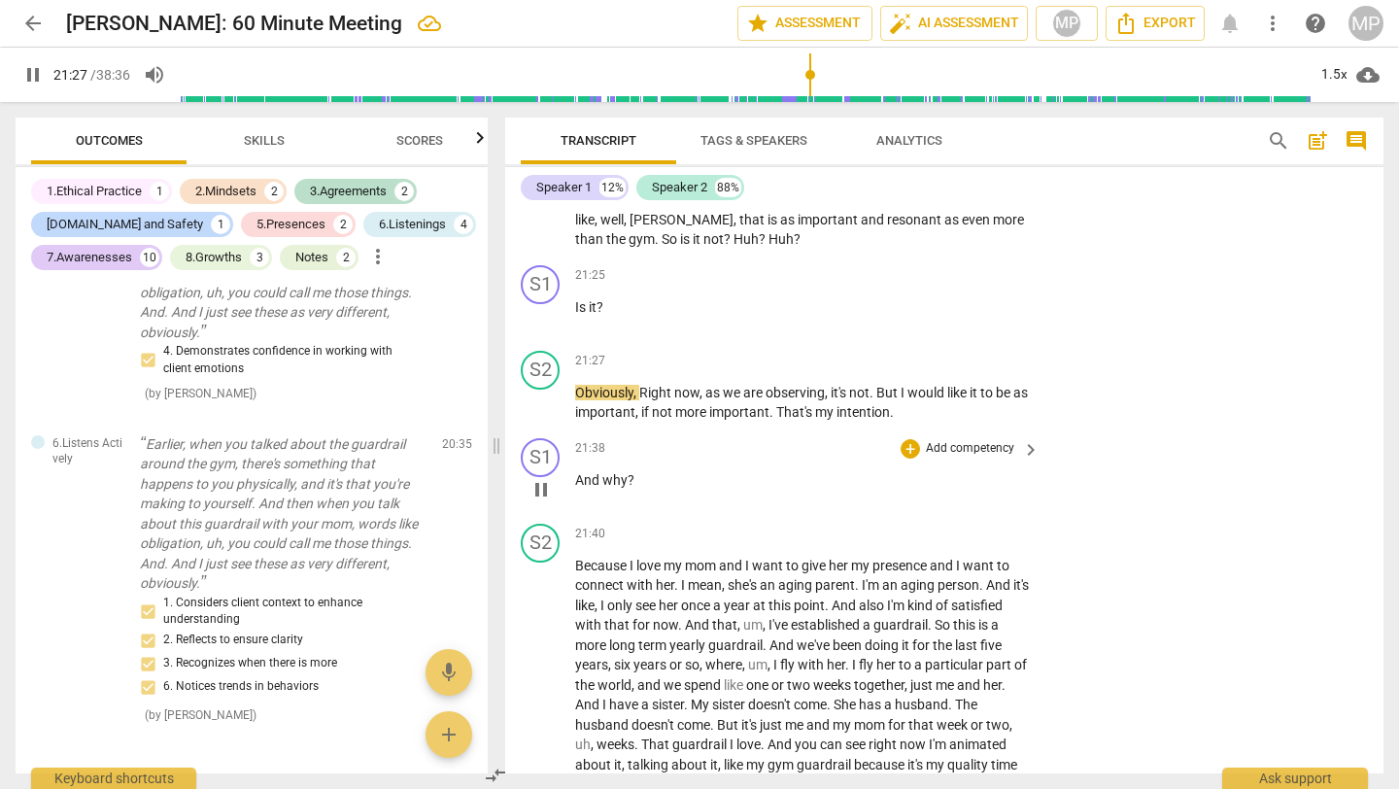
scroll to position [9211, 0]
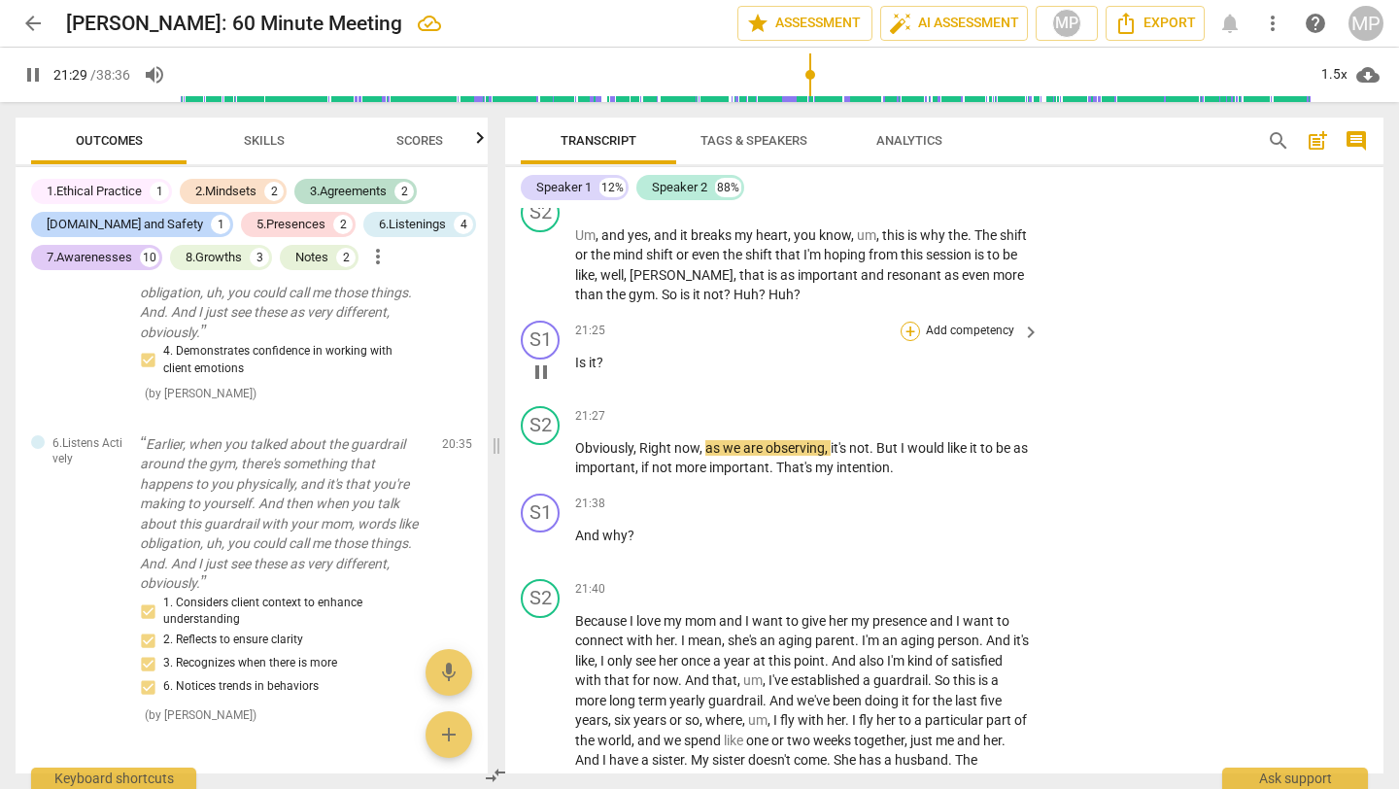
click at [911, 341] on div "+" at bounding box center [910, 331] width 19 height 19
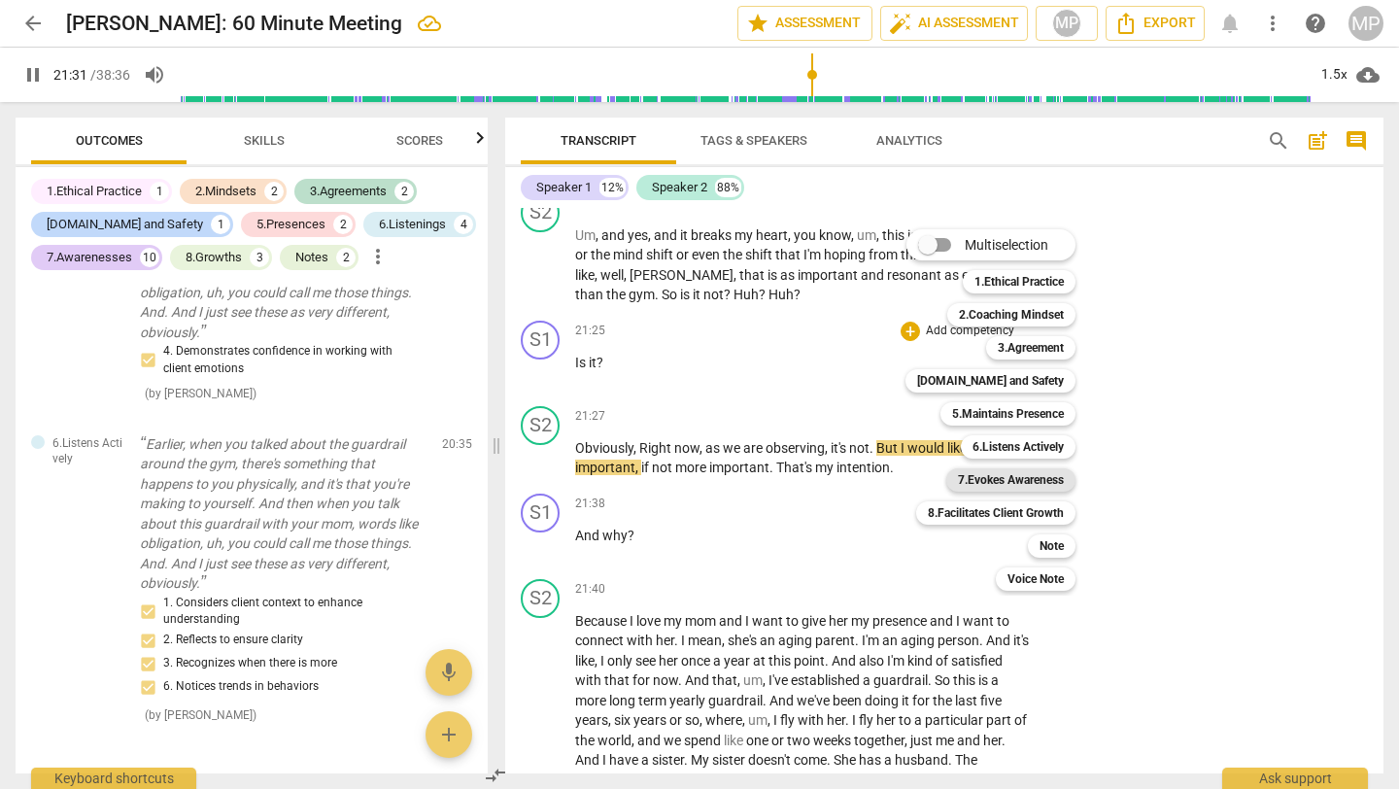
click at [995, 478] on b "7.Evokes Awareness" at bounding box center [1011, 479] width 106 height 23
type input "1293"
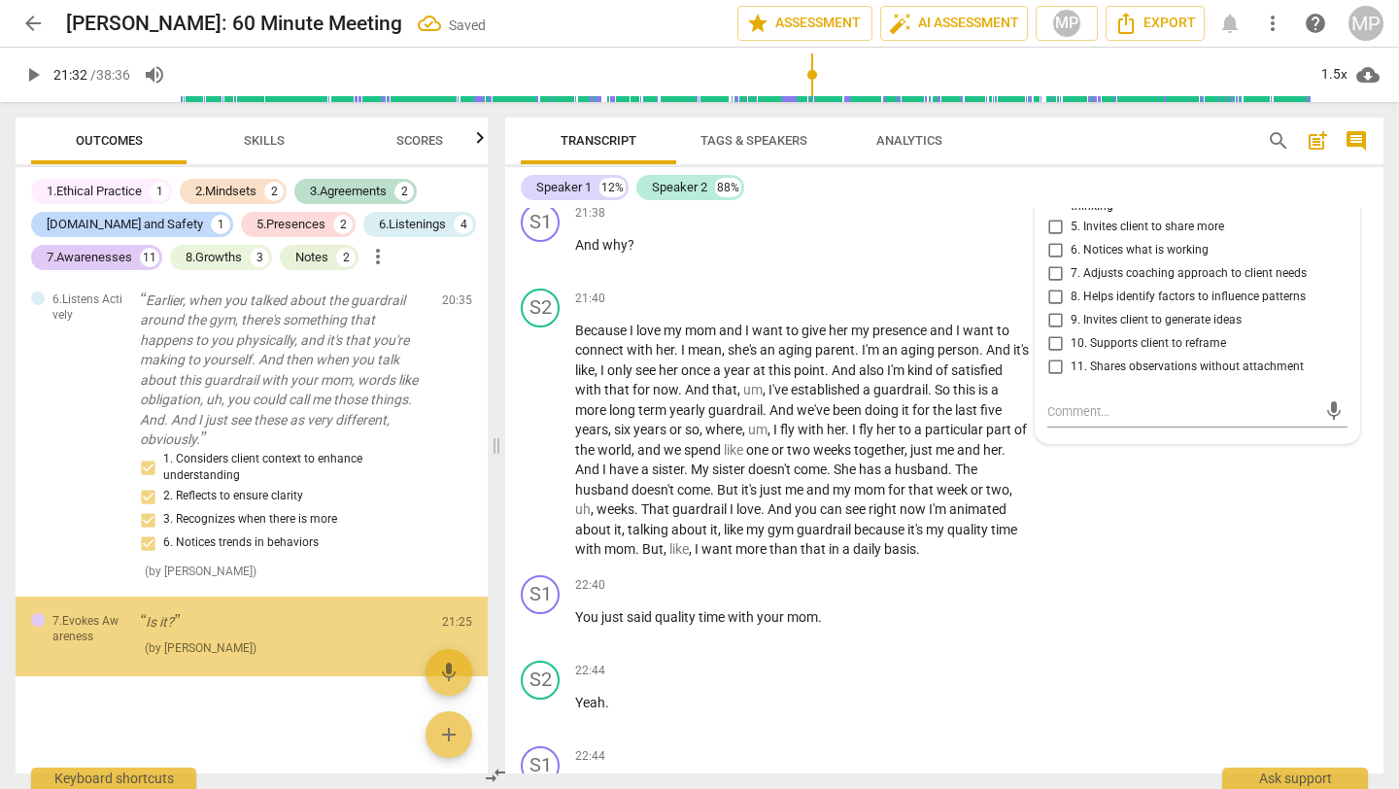
scroll to position [4818, 0]
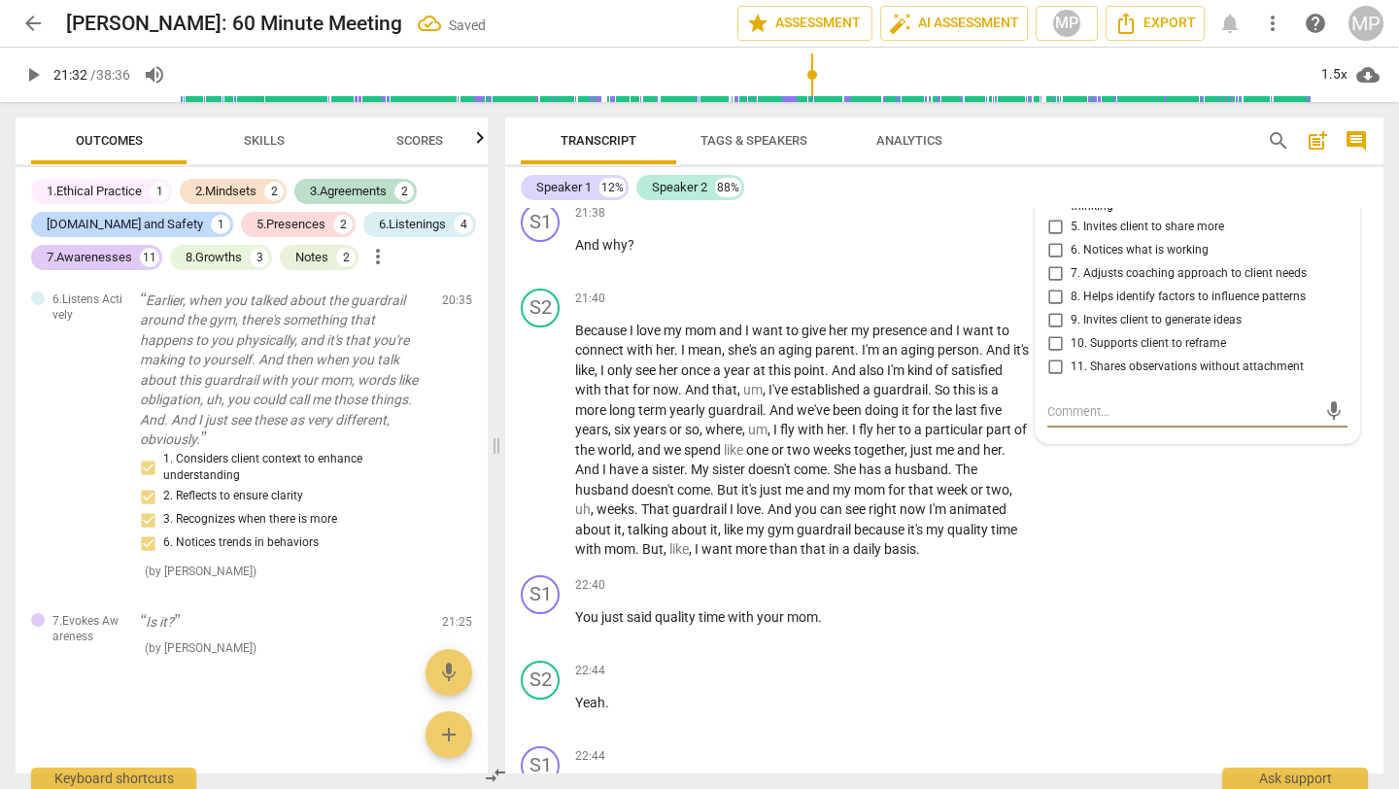
click at [1049, 262] on input "6. Notices what is working" at bounding box center [1055, 250] width 31 height 23
checkbox input "true"
click at [1054, 239] on input "5. Invites client to share more" at bounding box center [1055, 227] width 31 height 23
checkbox input "true"
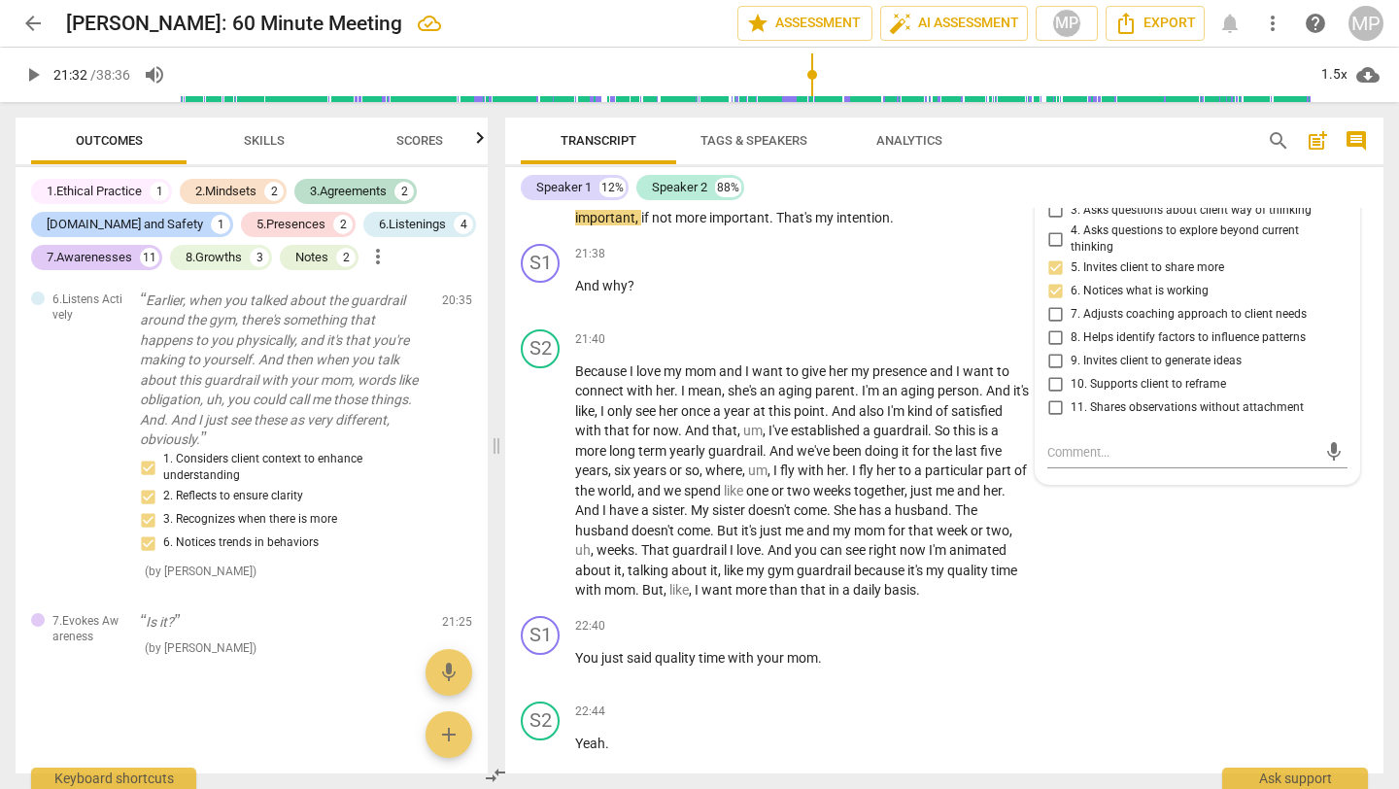
scroll to position [9452, 0]
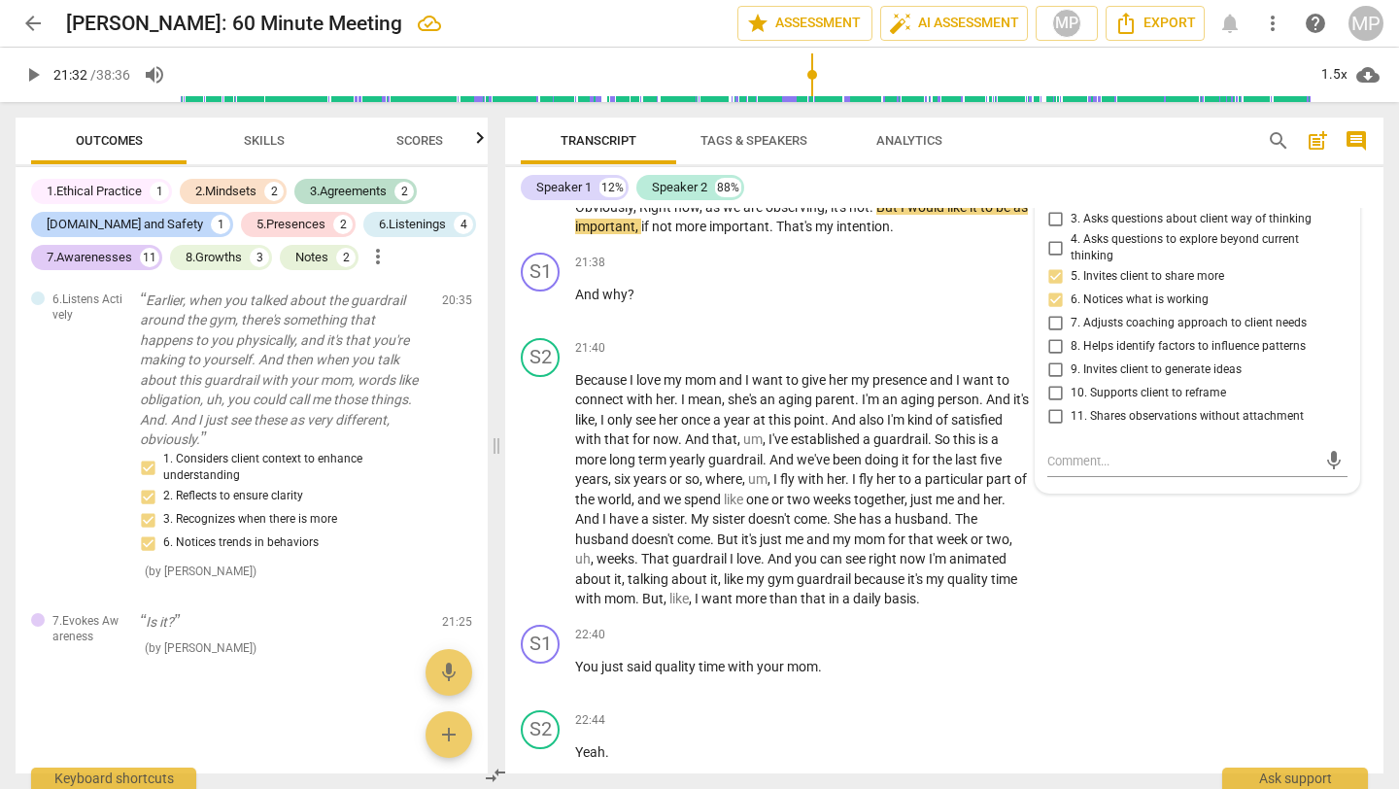
click at [1051, 231] on input "3. Asks questions about client way of thinking" at bounding box center [1055, 219] width 31 height 23
checkbox input "true"
click at [1062, 405] on input "10. Supports client to reframe" at bounding box center [1055, 393] width 31 height 23
checkbox input "true"
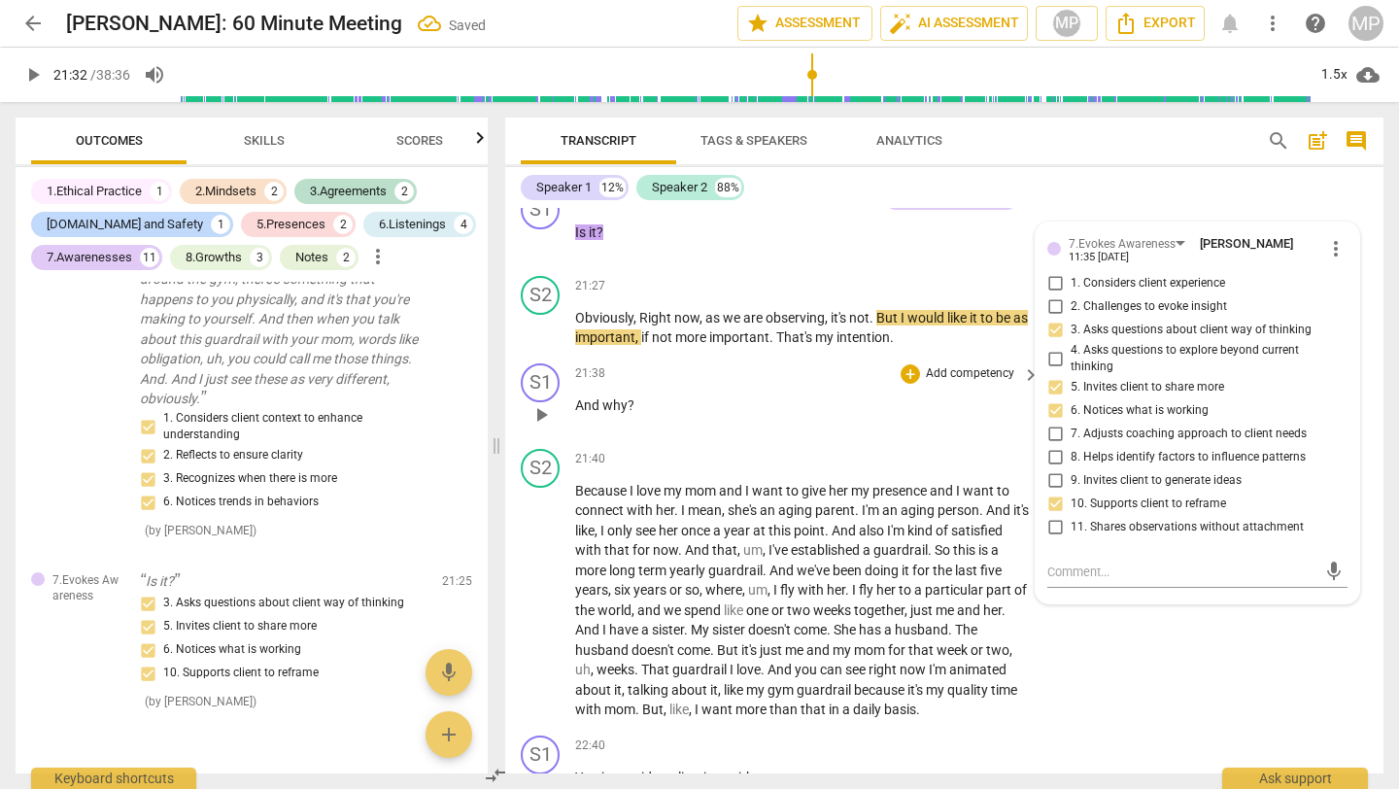
scroll to position [9344, 0]
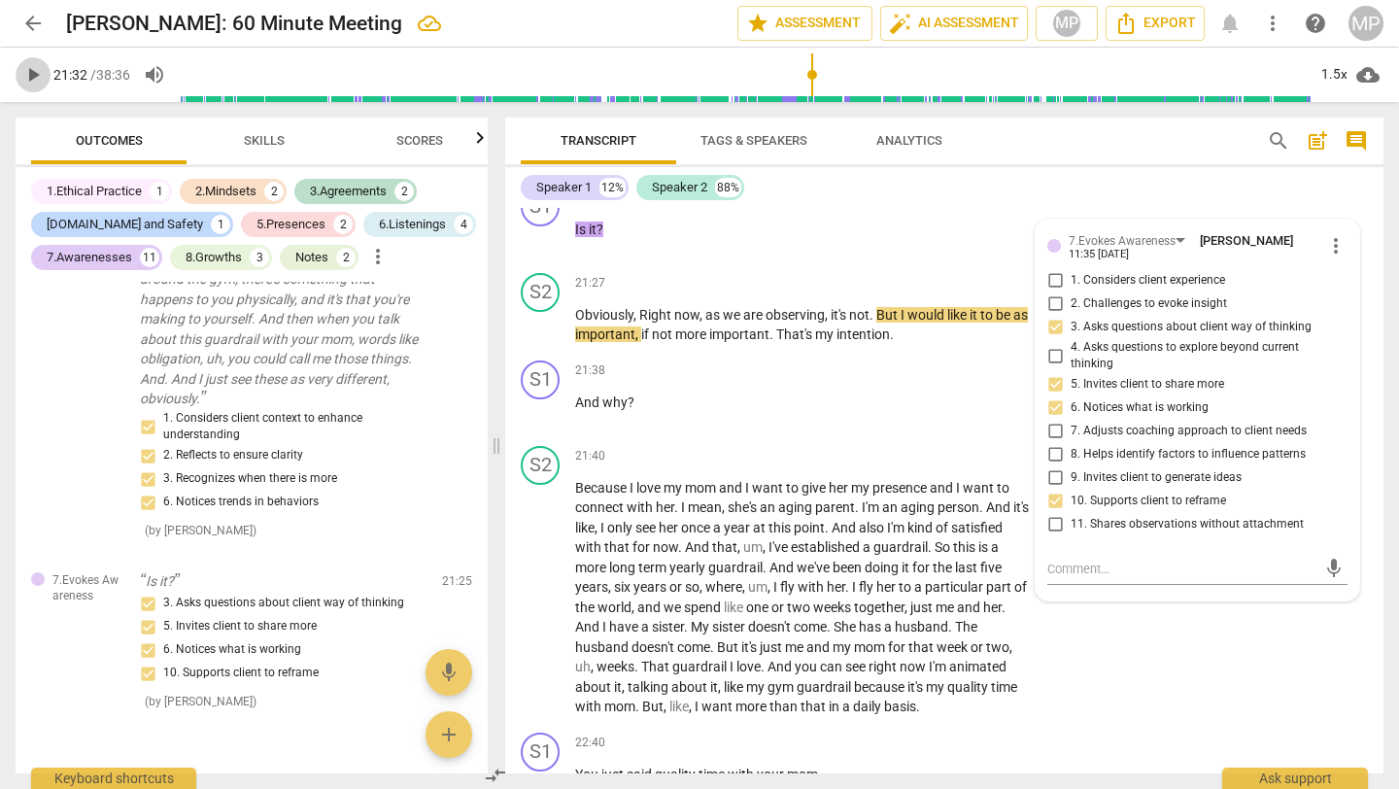
click at [34, 77] on span "play_arrow" at bounding box center [32, 74] width 23 height 23
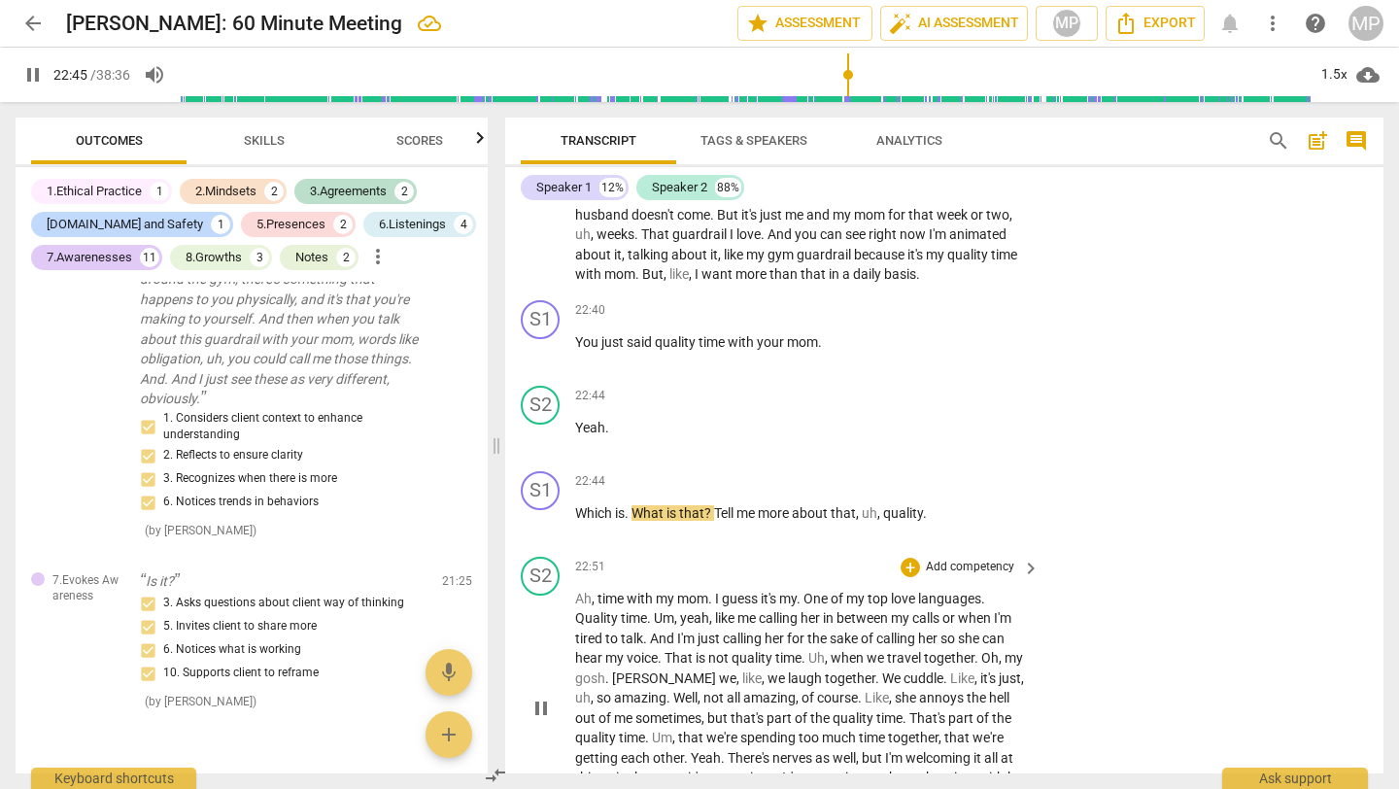
scroll to position [9776, 0]
click at [914, 493] on div "+" at bounding box center [910, 482] width 19 height 19
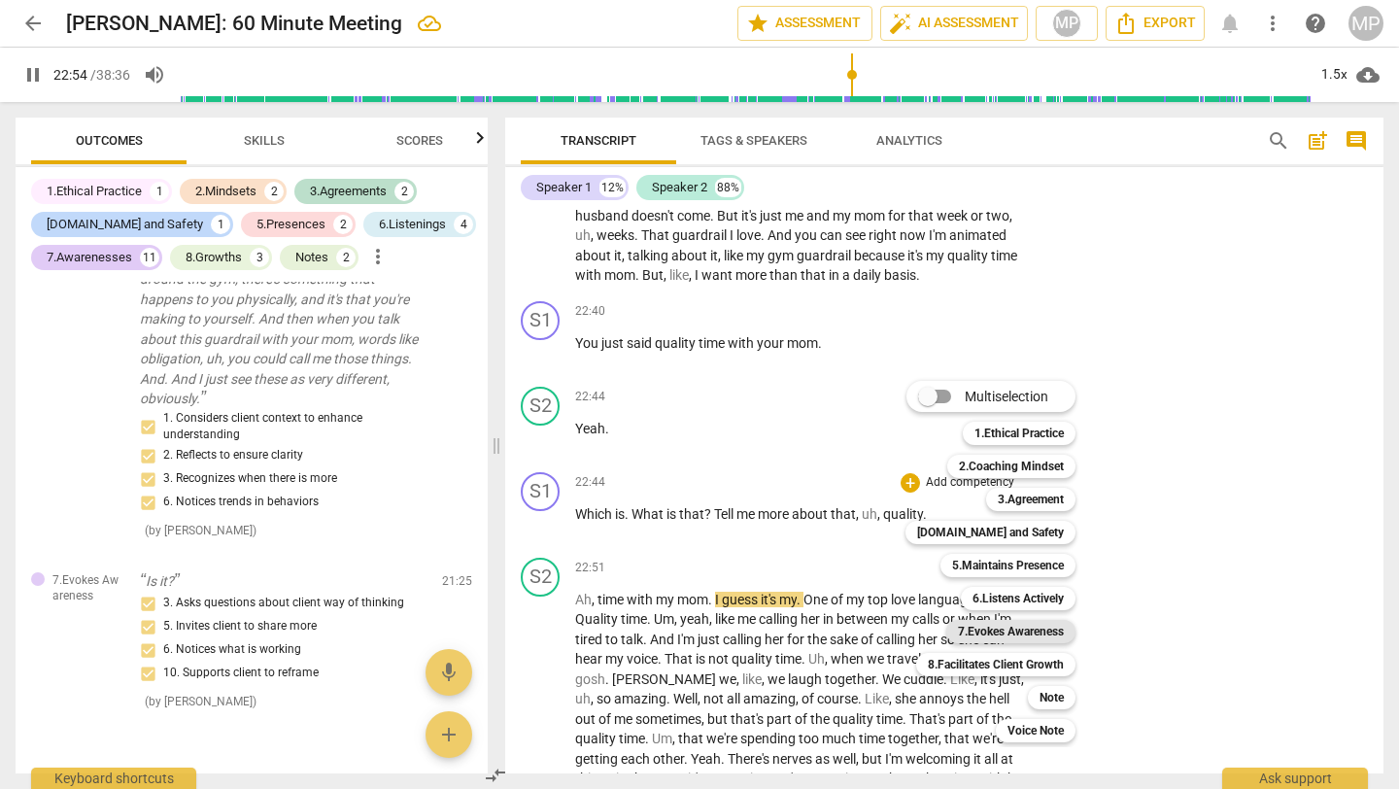
click at [980, 622] on b "7.Evokes Awareness" at bounding box center [1011, 631] width 106 height 23
type input "1375"
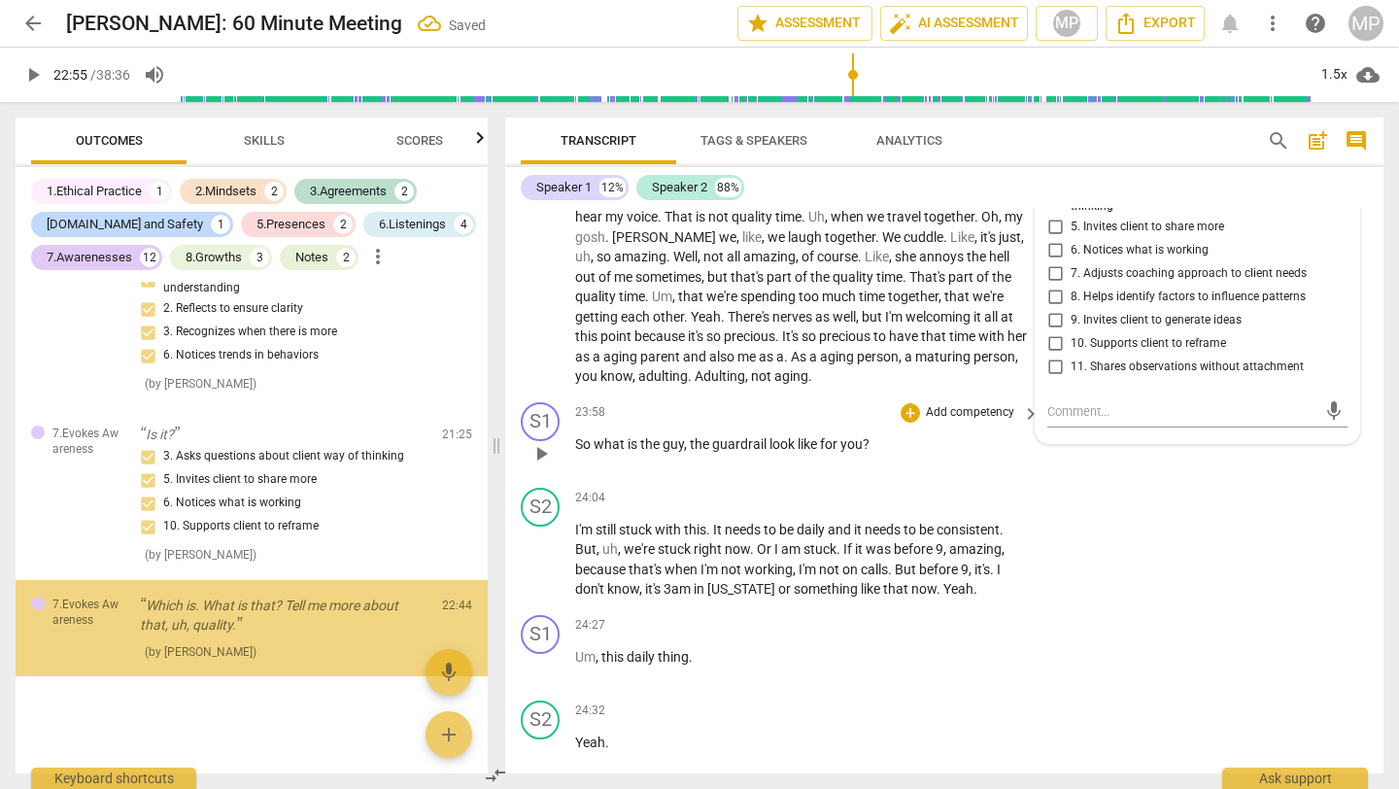
scroll to position [5006, 0]
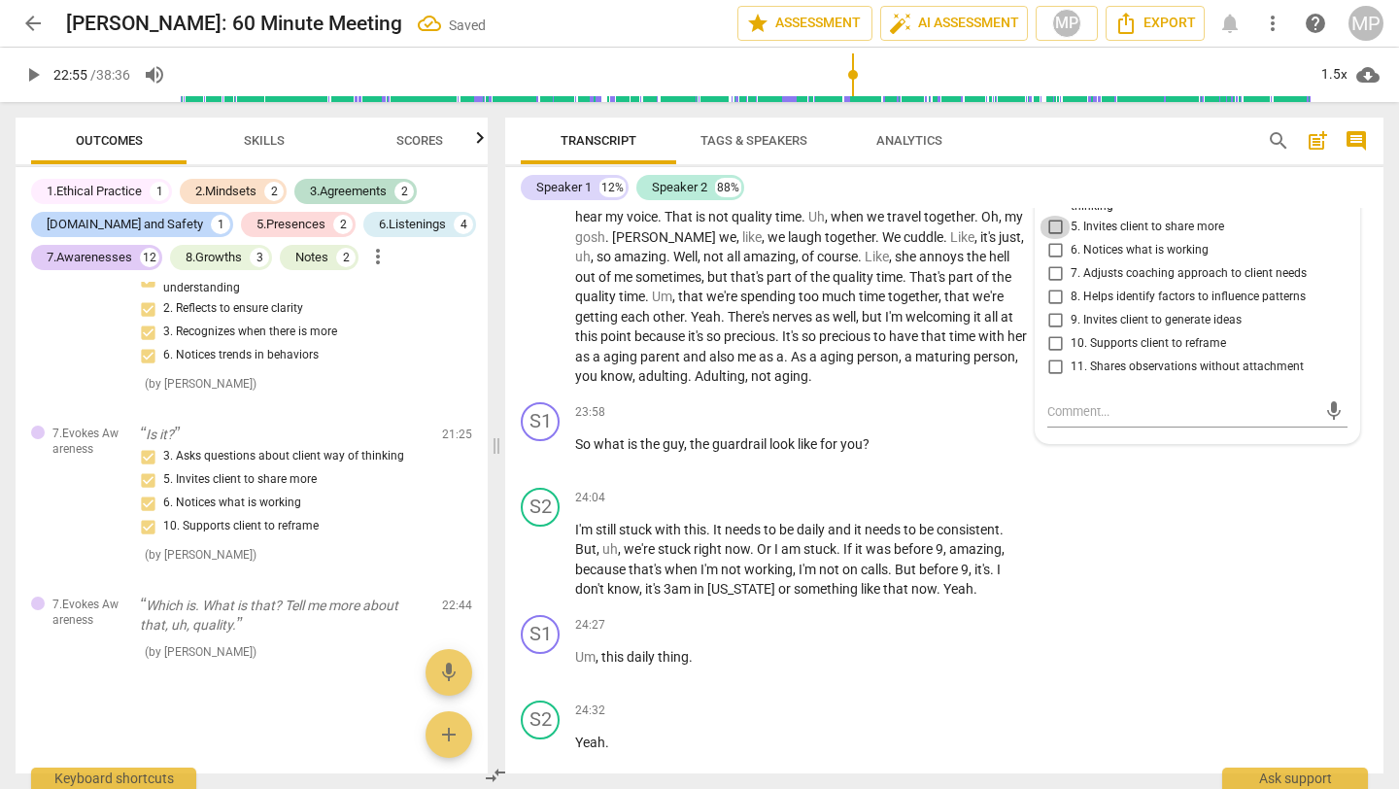
click at [1054, 239] on input "5. Invites client to share more" at bounding box center [1055, 227] width 31 height 23
checkbox input "true"
click at [1053, 262] on input "6. Notices what is working" at bounding box center [1055, 250] width 31 height 23
checkbox input "true"
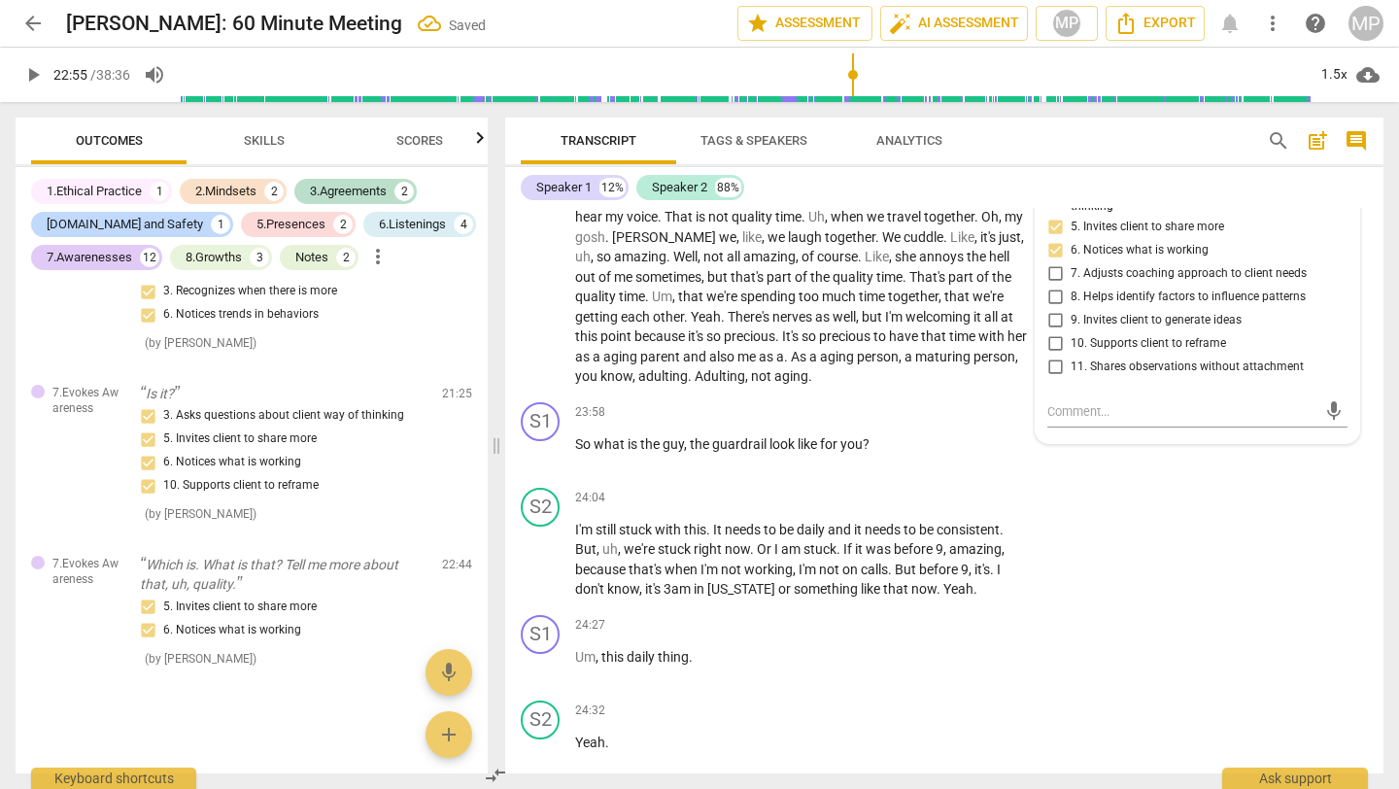
click at [1053, 309] on input "8. Helps identify factors to influence patterns" at bounding box center [1055, 297] width 31 height 23
checkbox input "true"
click at [1049, 480] on div "S1 play_arrow pause 23:58 + Add competency keyboard_arrow_right So what is the …" at bounding box center [944, 438] width 879 height 86
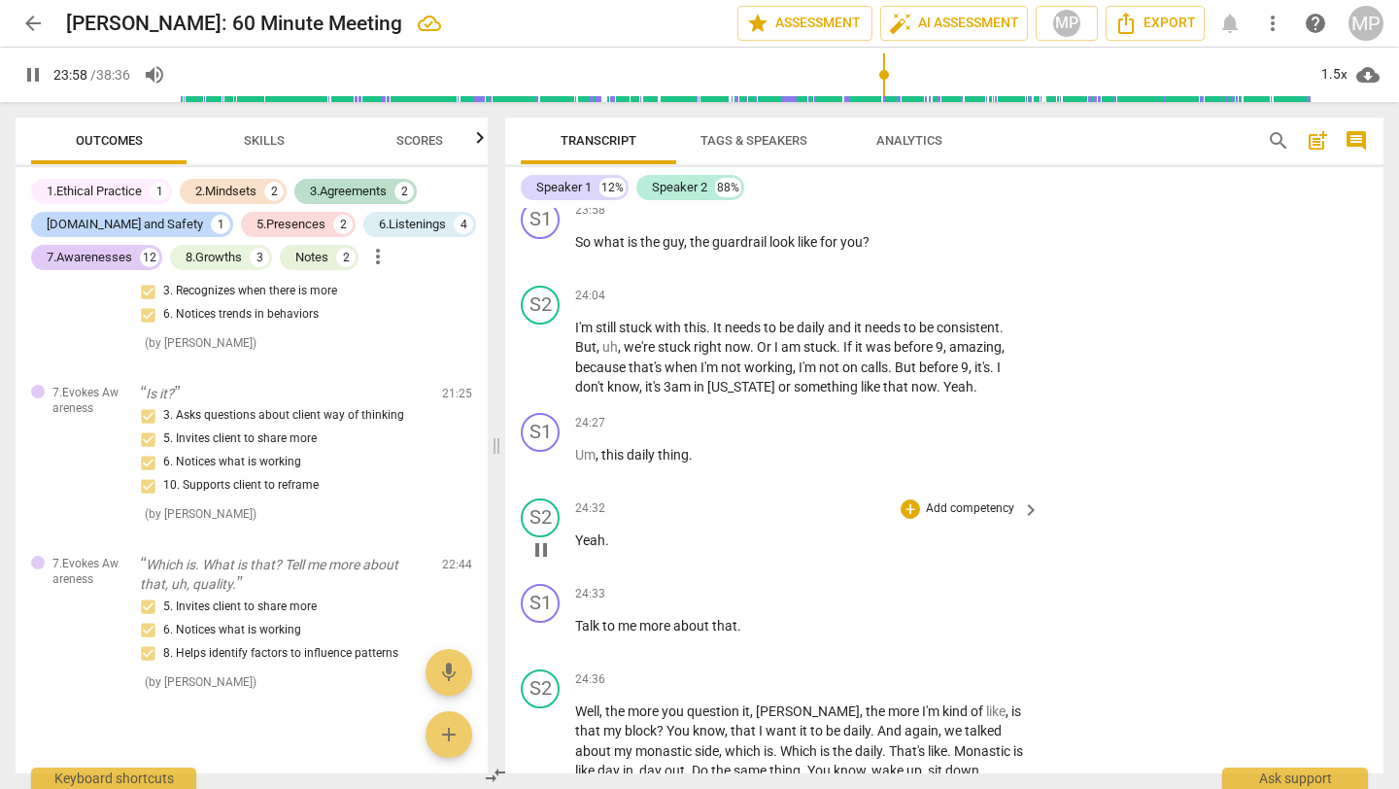
scroll to position [10417, 0]
click at [910, 224] on div "+" at bounding box center [910, 213] width 19 height 19
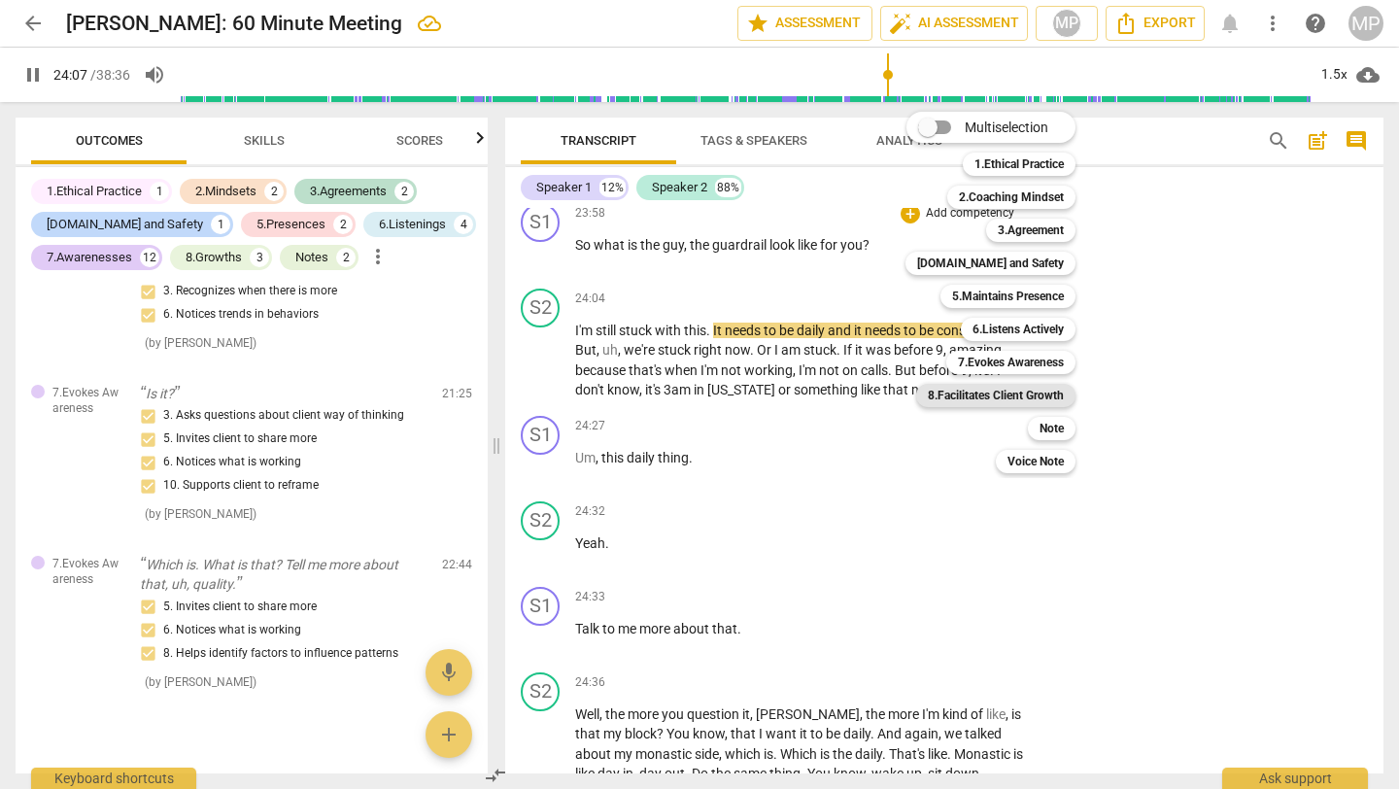
click at [960, 385] on b "8.Facilitates Client Growth" at bounding box center [996, 395] width 136 height 23
type input "1448"
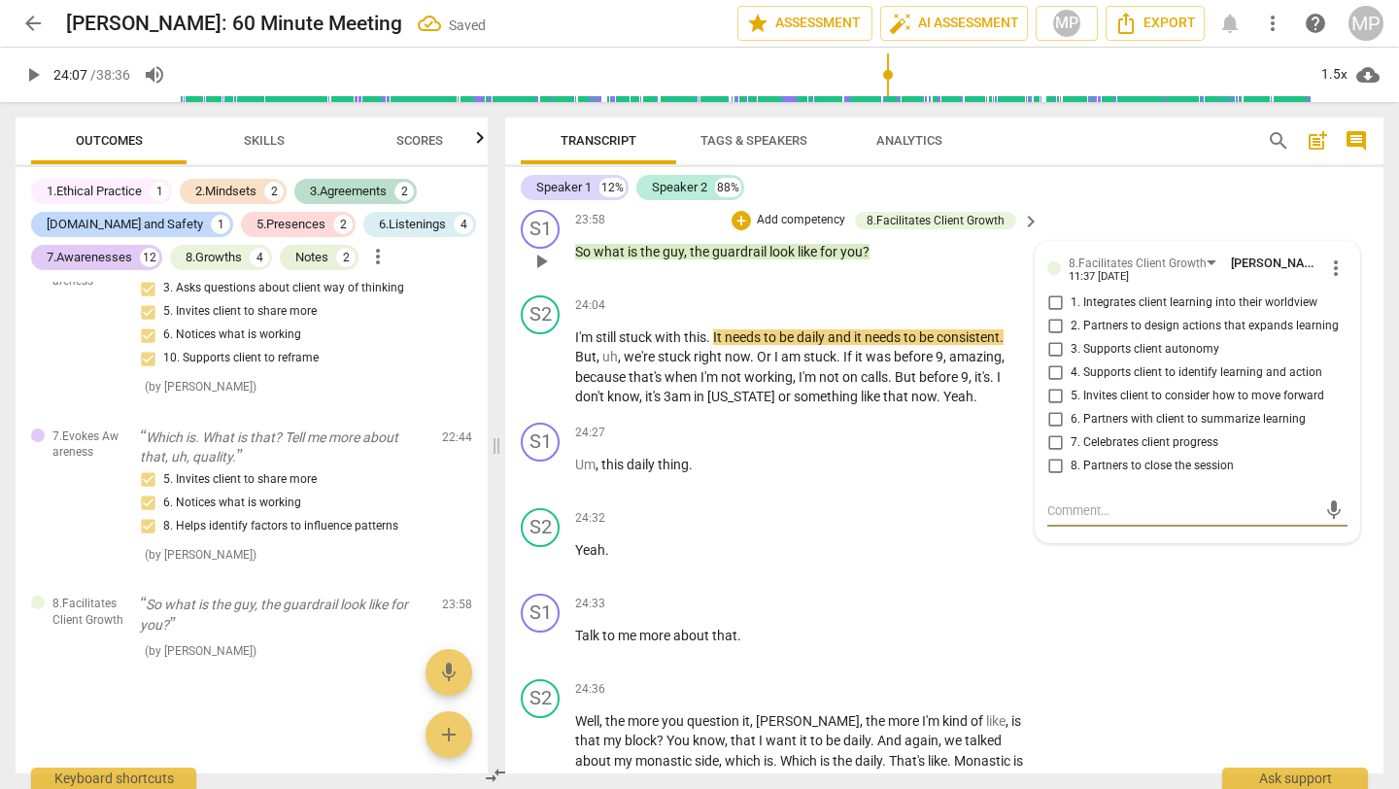
scroll to position [10412, 0]
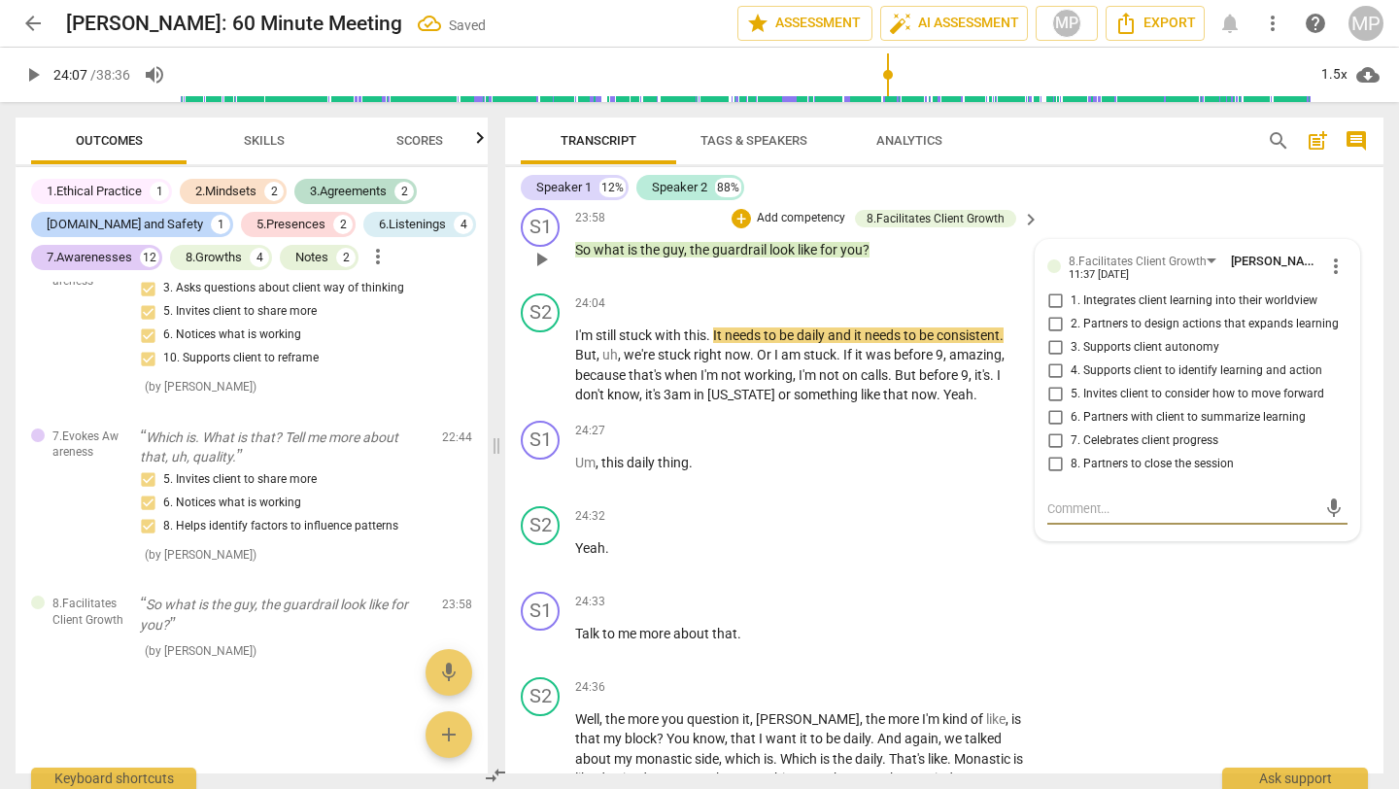
click at [1049, 383] on input "4. Supports client to identify learning and action" at bounding box center [1055, 371] width 31 height 23
checkbox input "true"
click at [926, 491] on div "24:27 + Add competency keyboard_arrow_right Um , this daily thing ." at bounding box center [808, 456] width 466 height 70
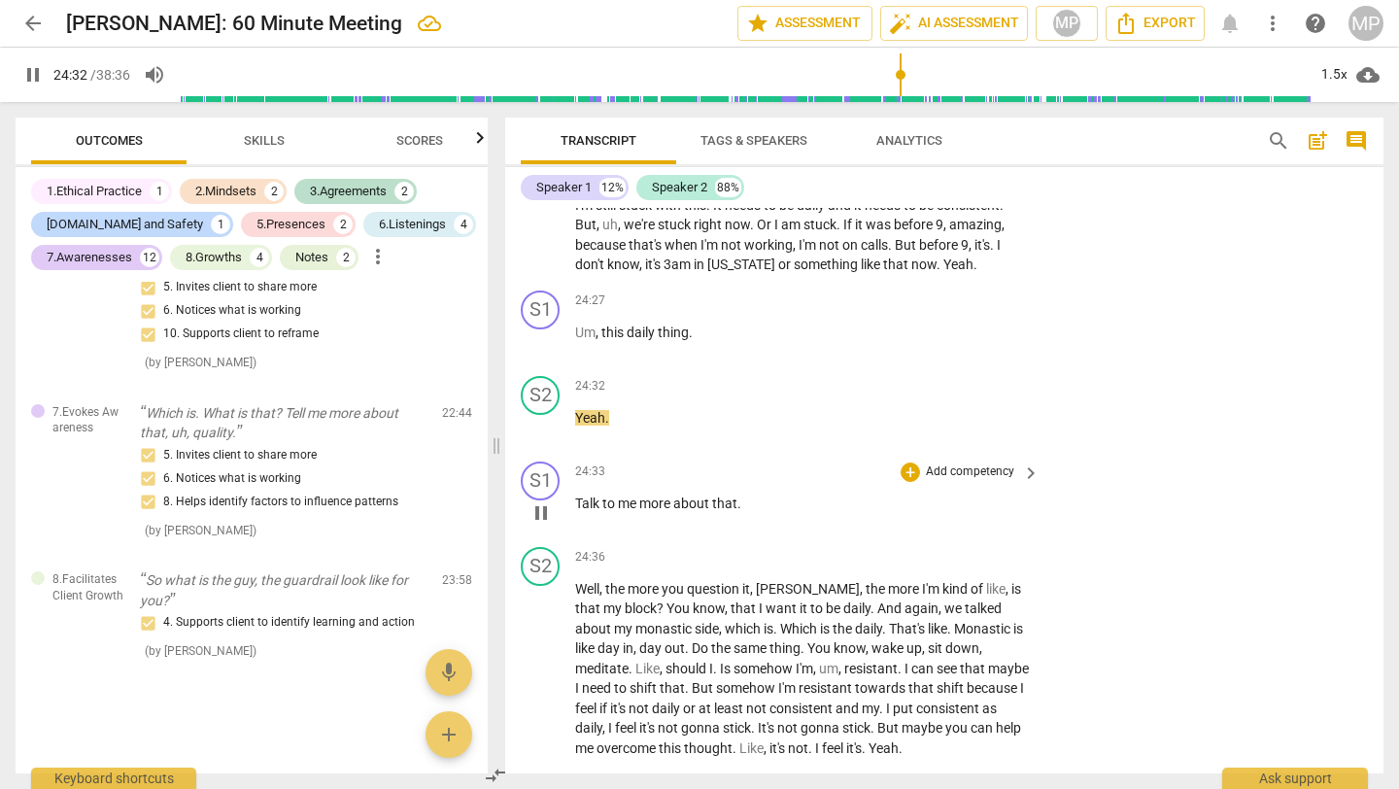
scroll to position [10571, 0]
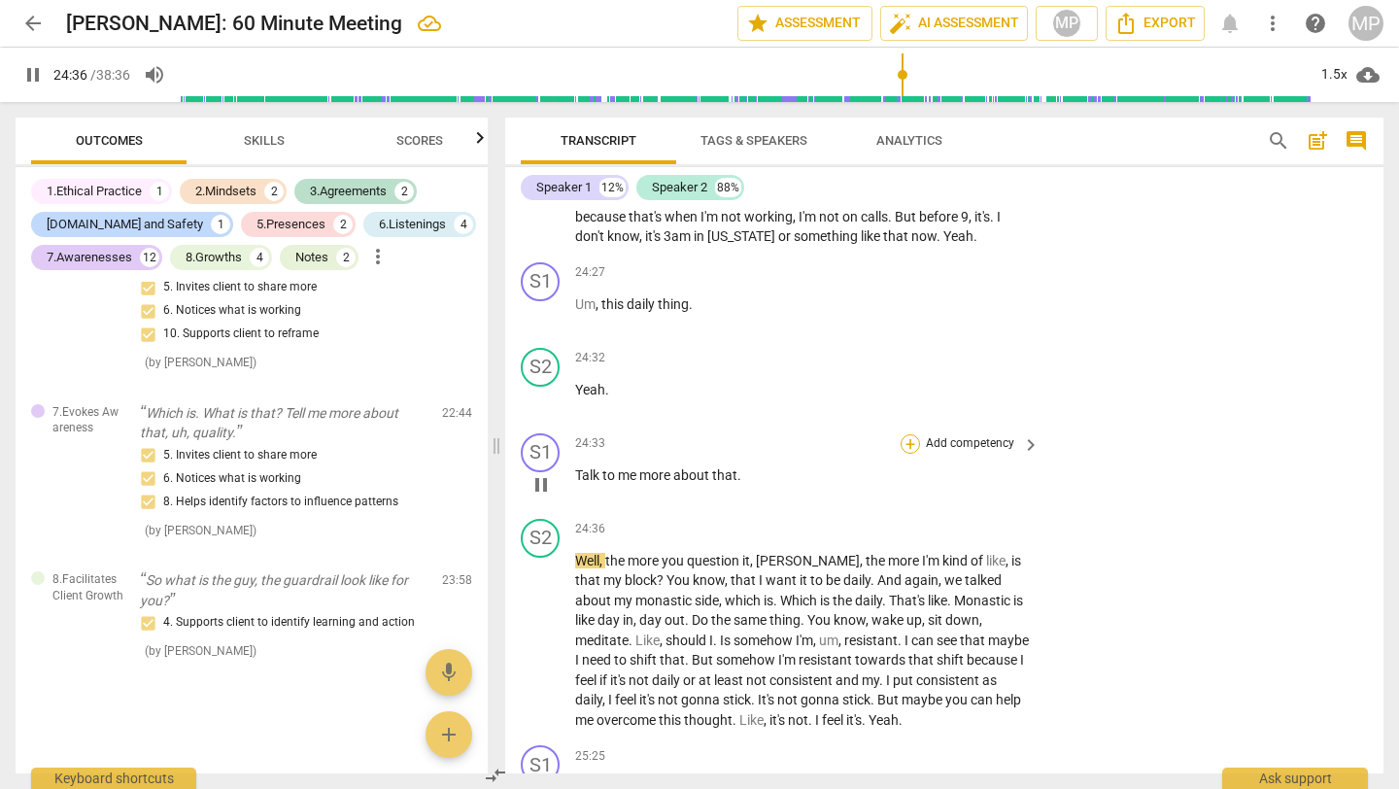
click at [907, 454] on div "+" at bounding box center [910, 443] width 19 height 19
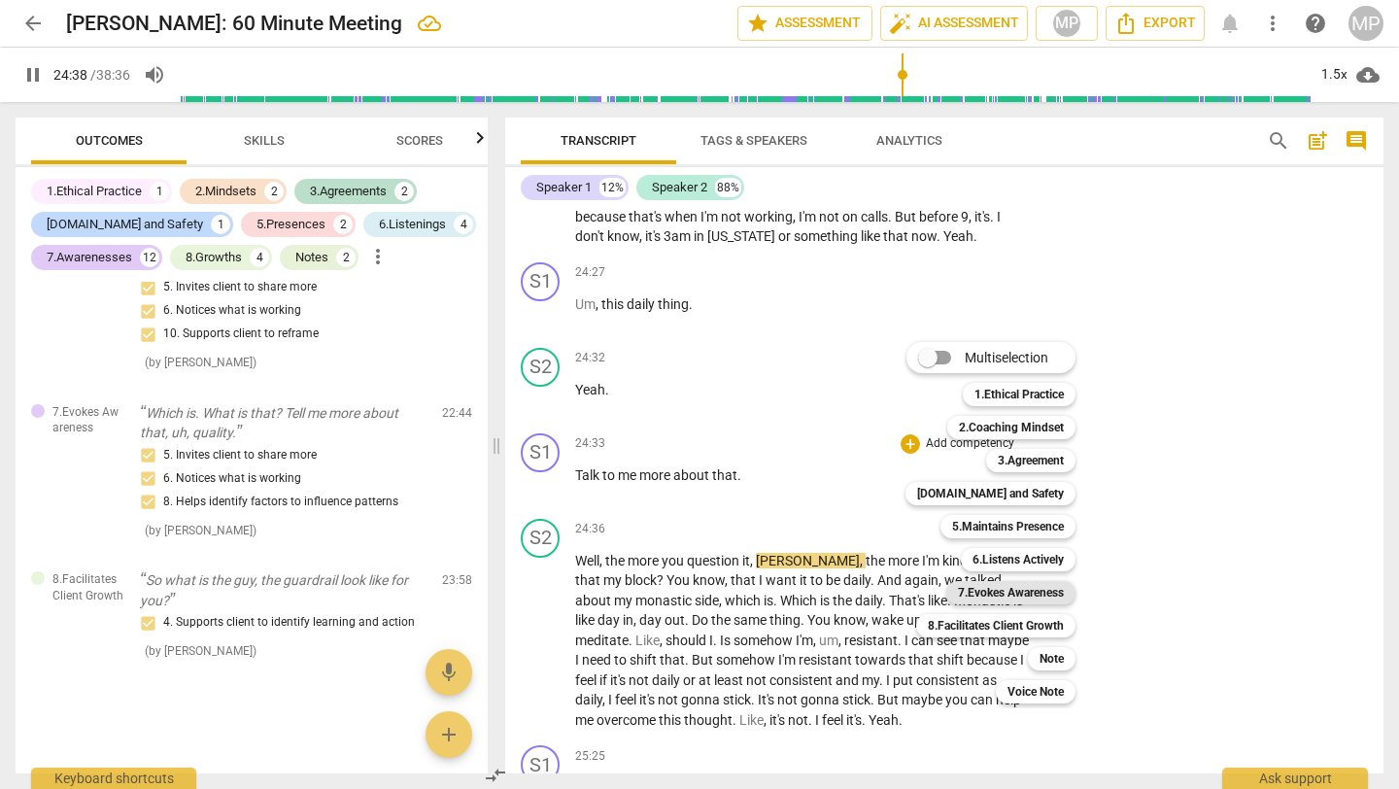
click at [1014, 596] on b "7.Evokes Awareness" at bounding box center [1011, 592] width 106 height 23
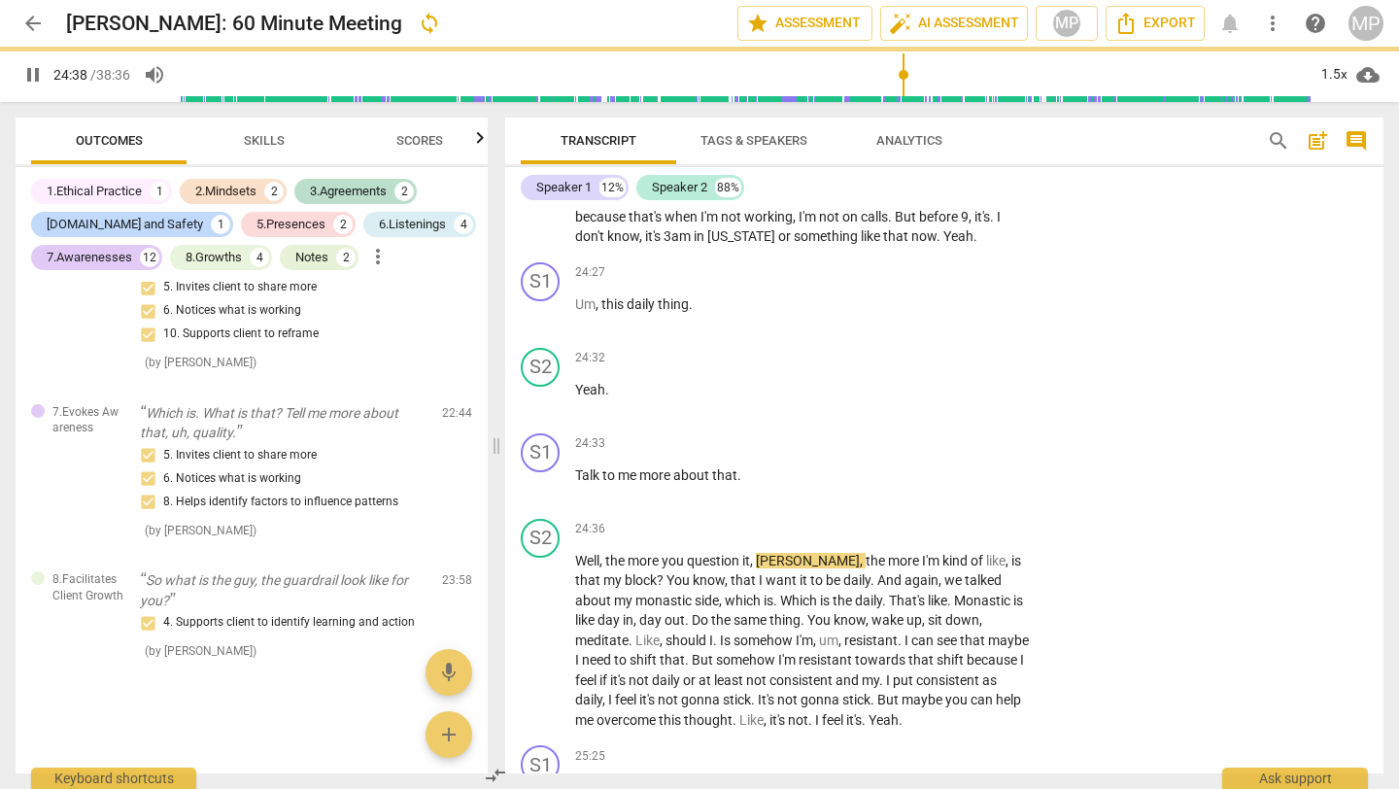
type input "1479"
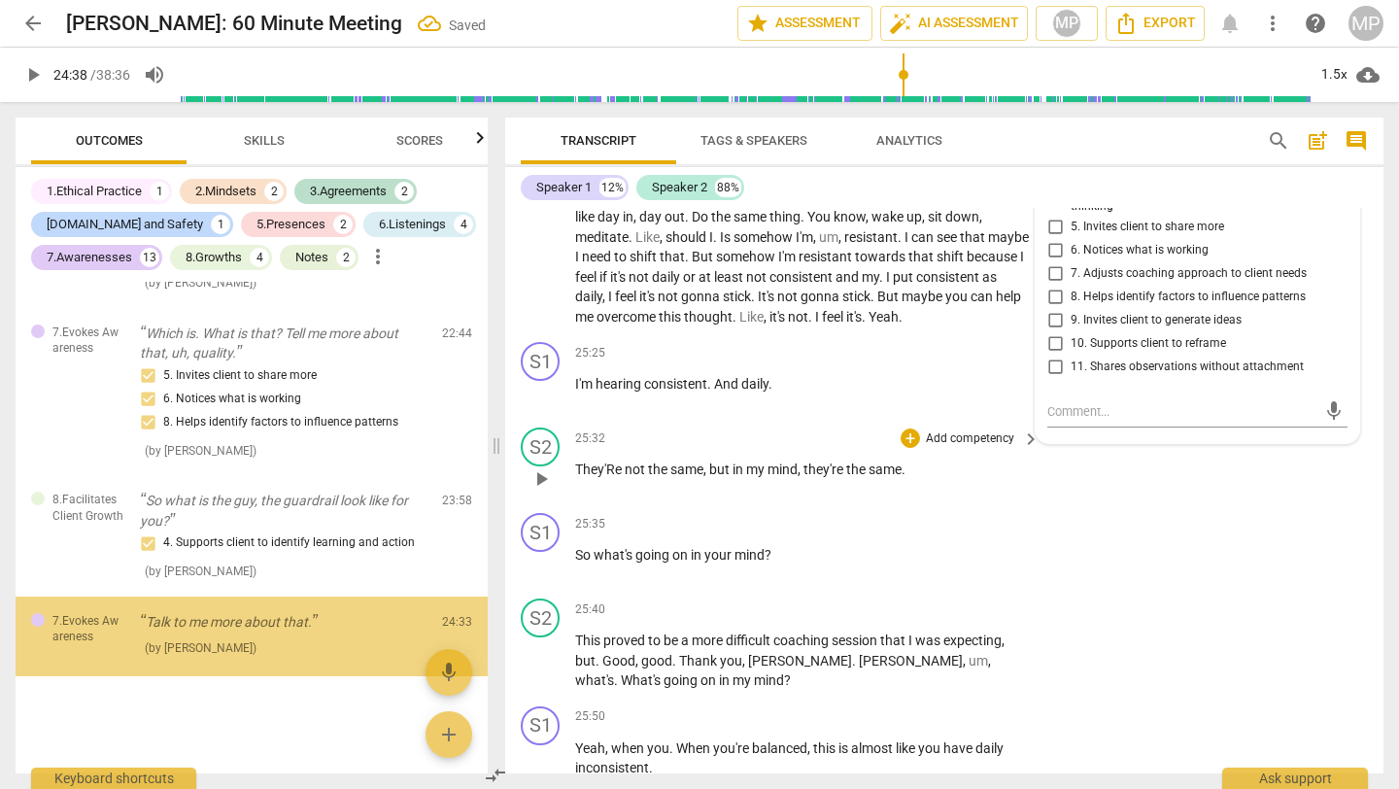
scroll to position [5278, 0]
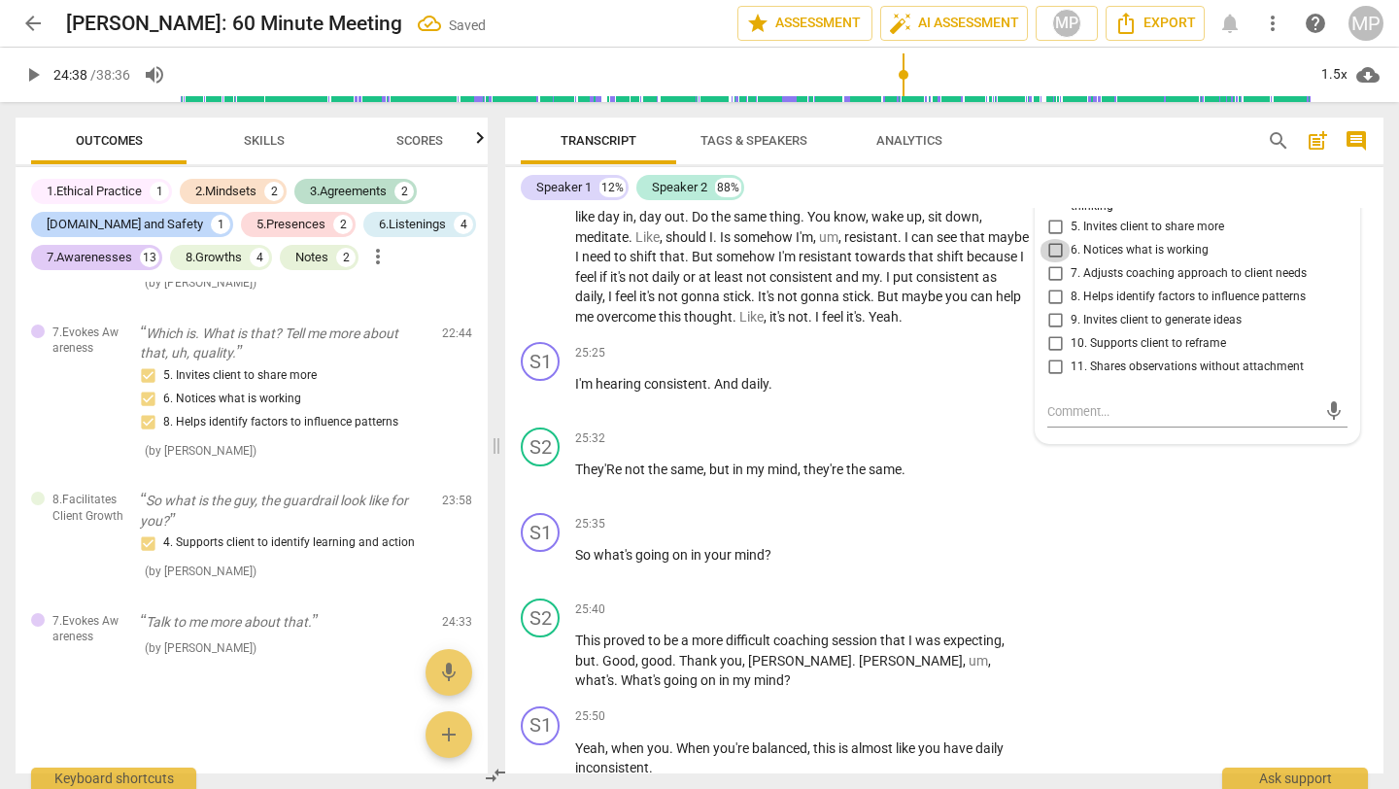
click at [1049, 262] on input "6. Notices what is working" at bounding box center [1055, 250] width 31 height 23
checkbox input "true"
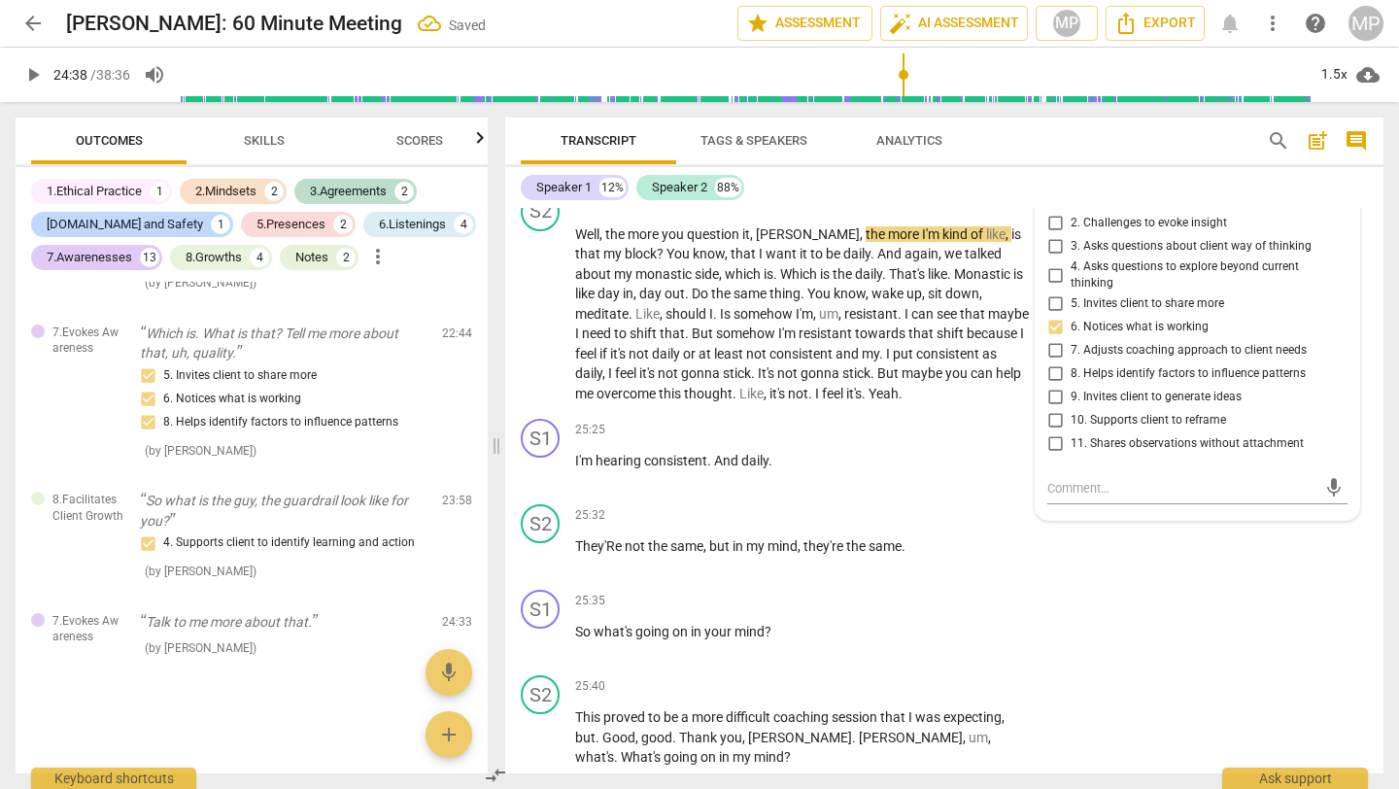
scroll to position [10881, 0]
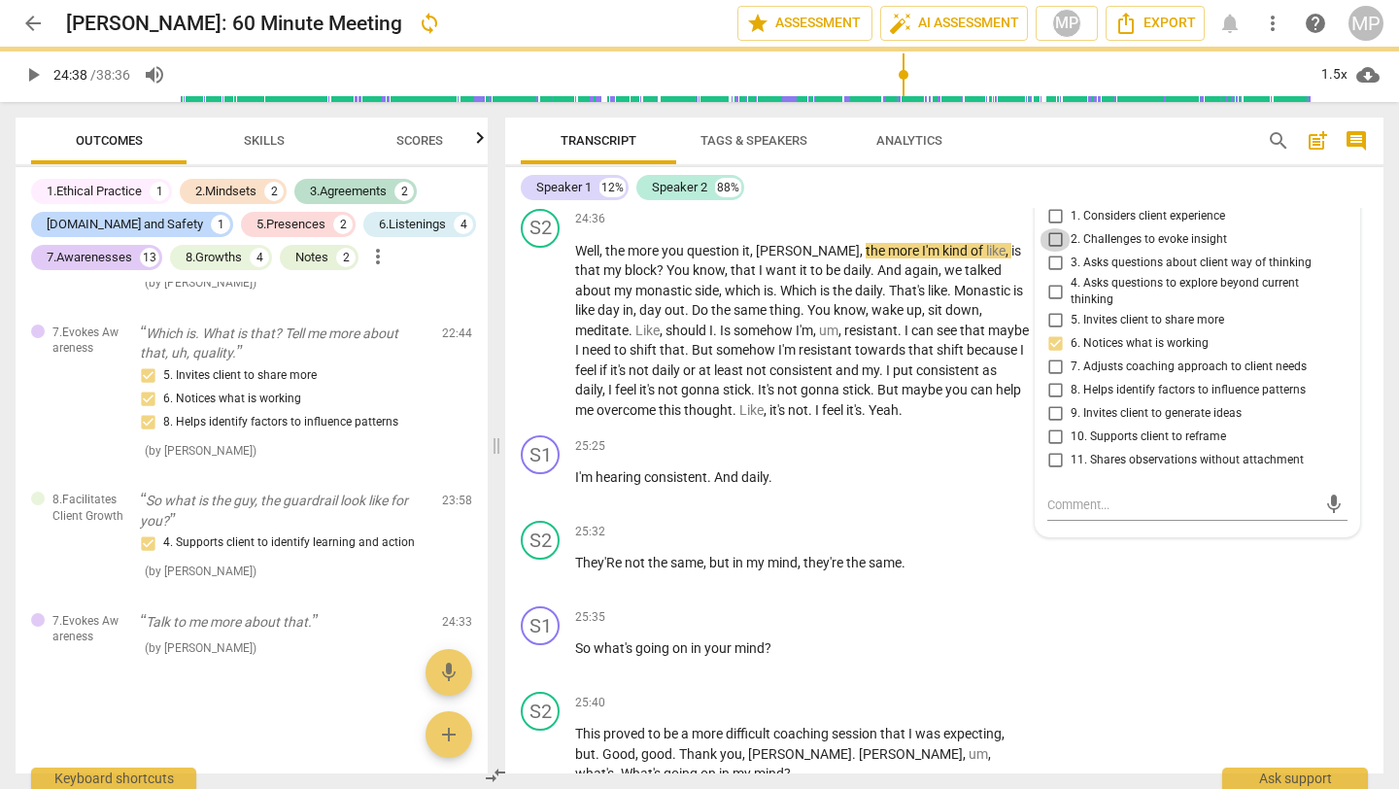
click at [1052, 252] on input "2. Challenges to evoke insight" at bounding box center [1055, 239] width 31 height 23
checkbox input "true"
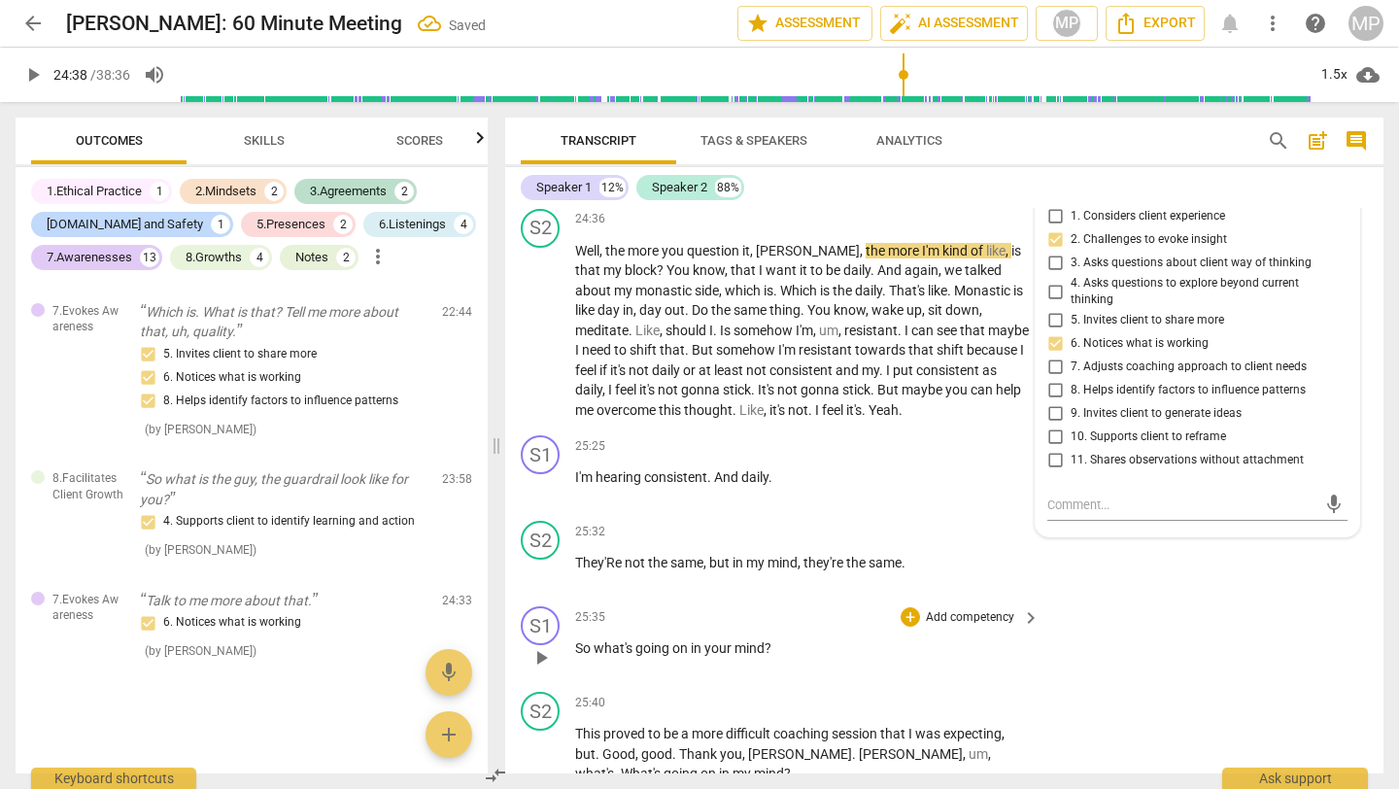
click at [1033, 649] on div "25:35 + Add competency keyboard_arrow_right So what's going on in your mind ?" at bounding box center [808, 641] width 466 height 70
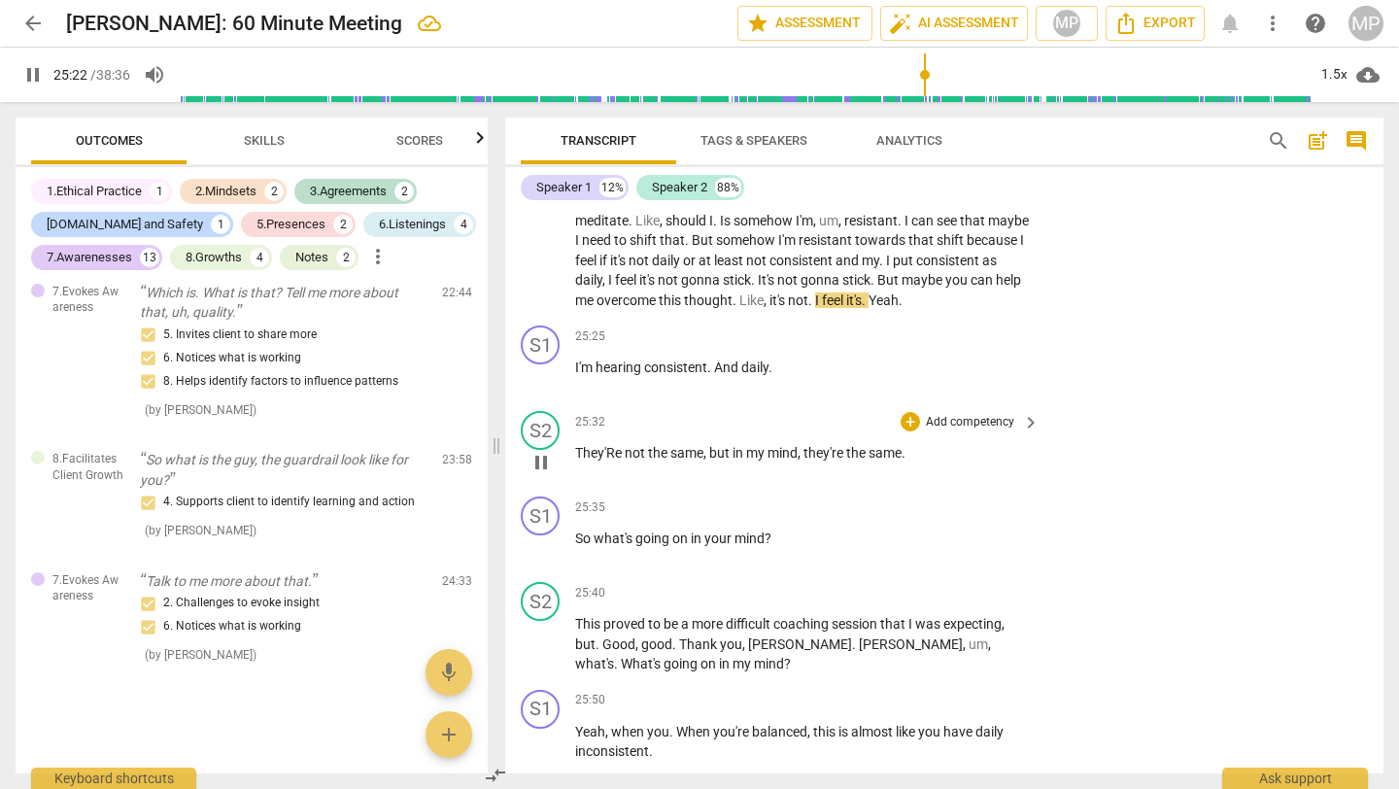
scroll to position [10976, 0]
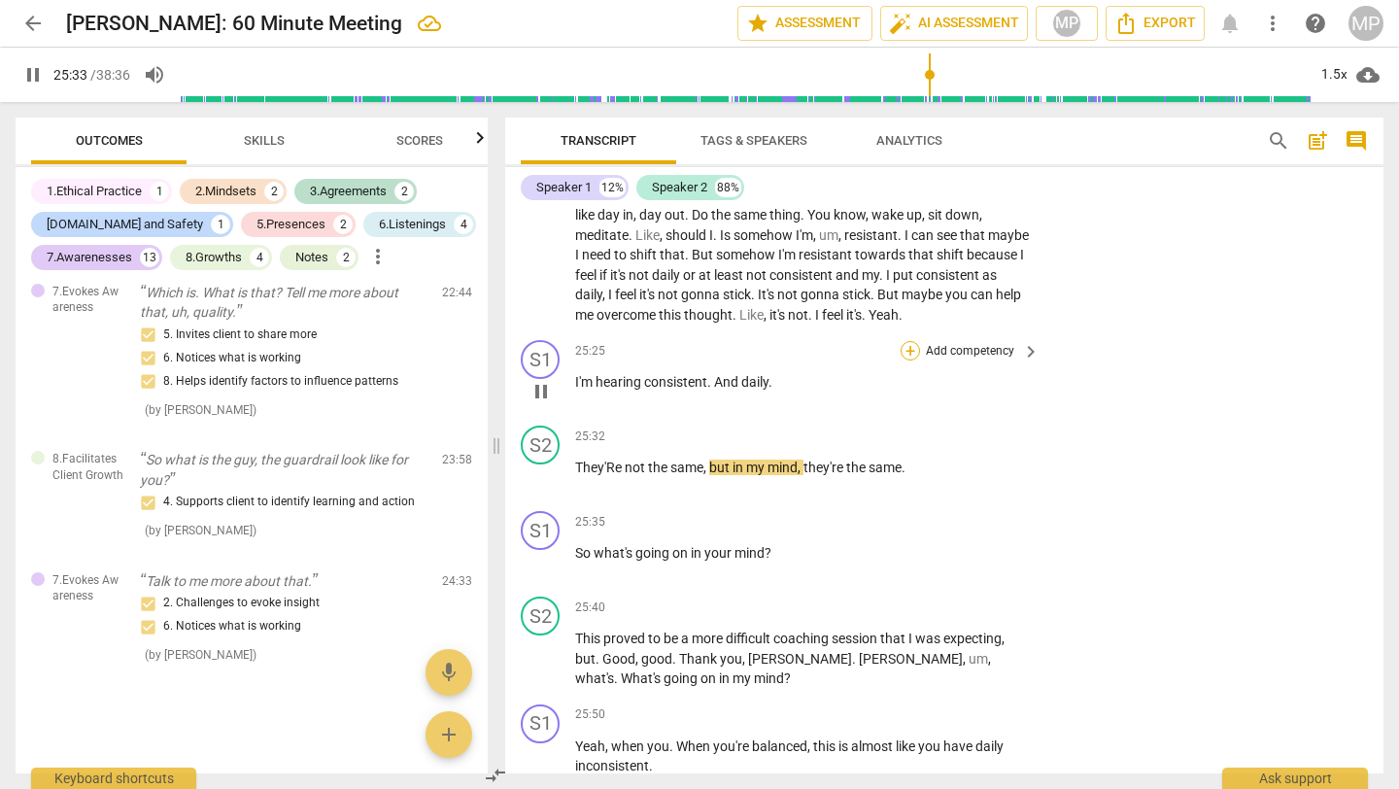
click at [910, 361] on div "+" at bounding box center [910, 350] width 19 height 19
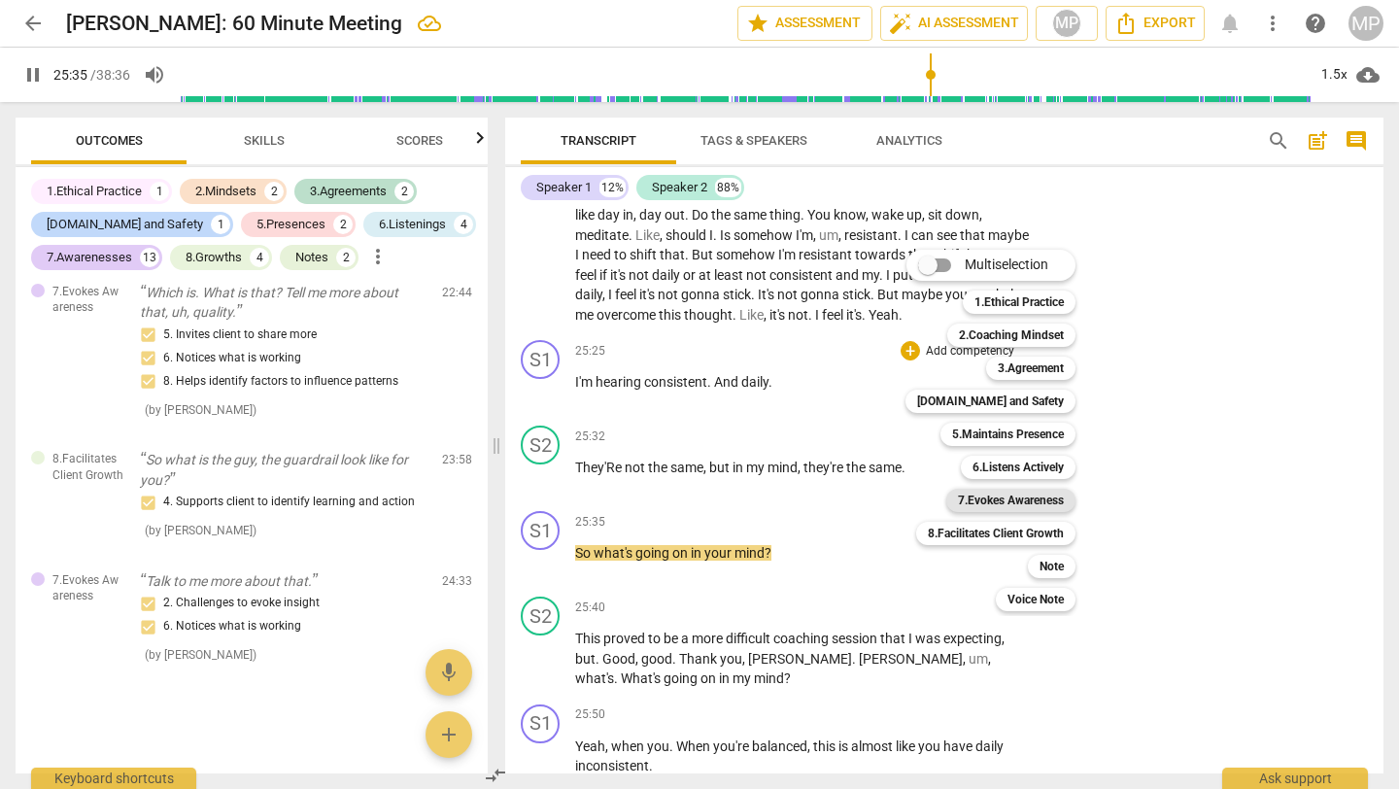
click at [1020, 504] on b "7.Evokes Awareness" at bounding box center [1011, 500] width 106 height 23
type input "1536"
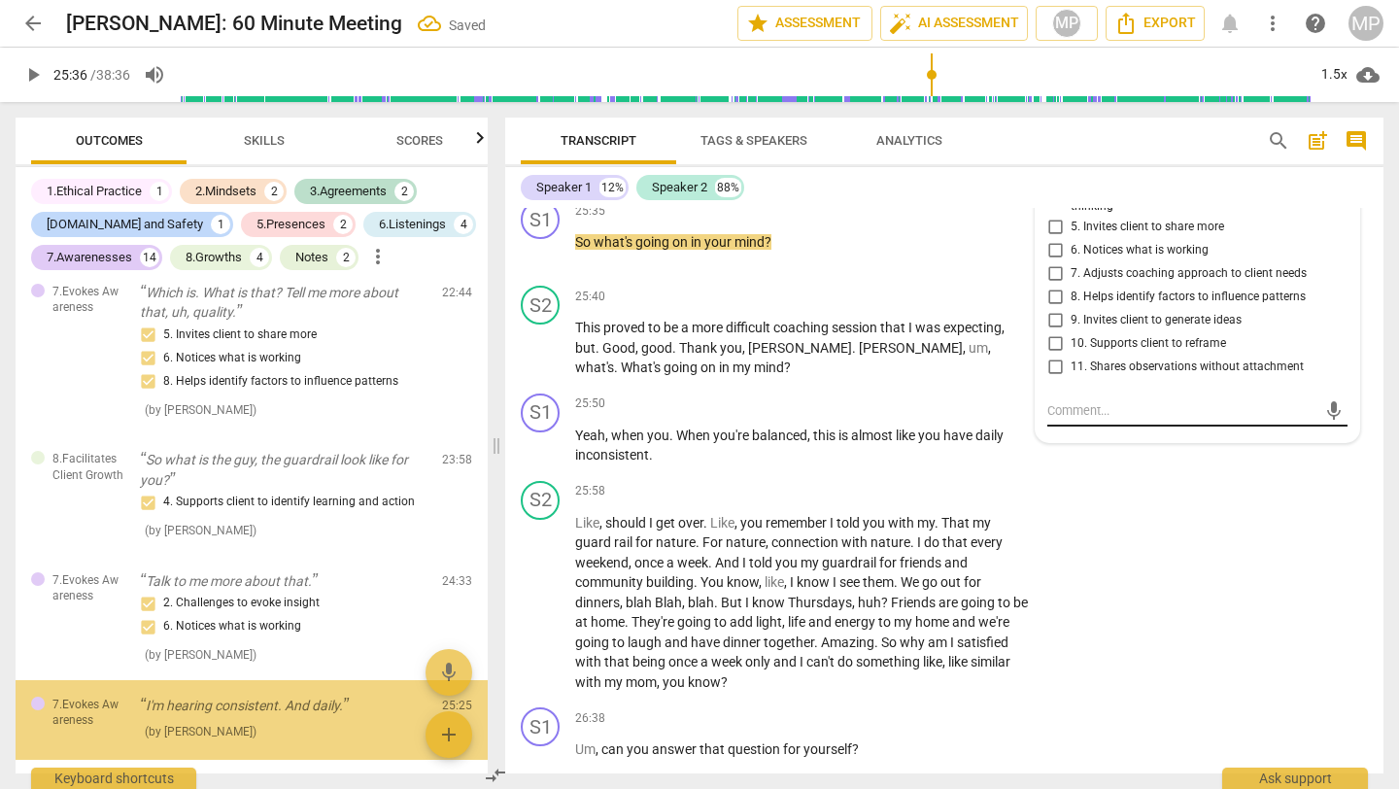
scroll to position [5402, 0]
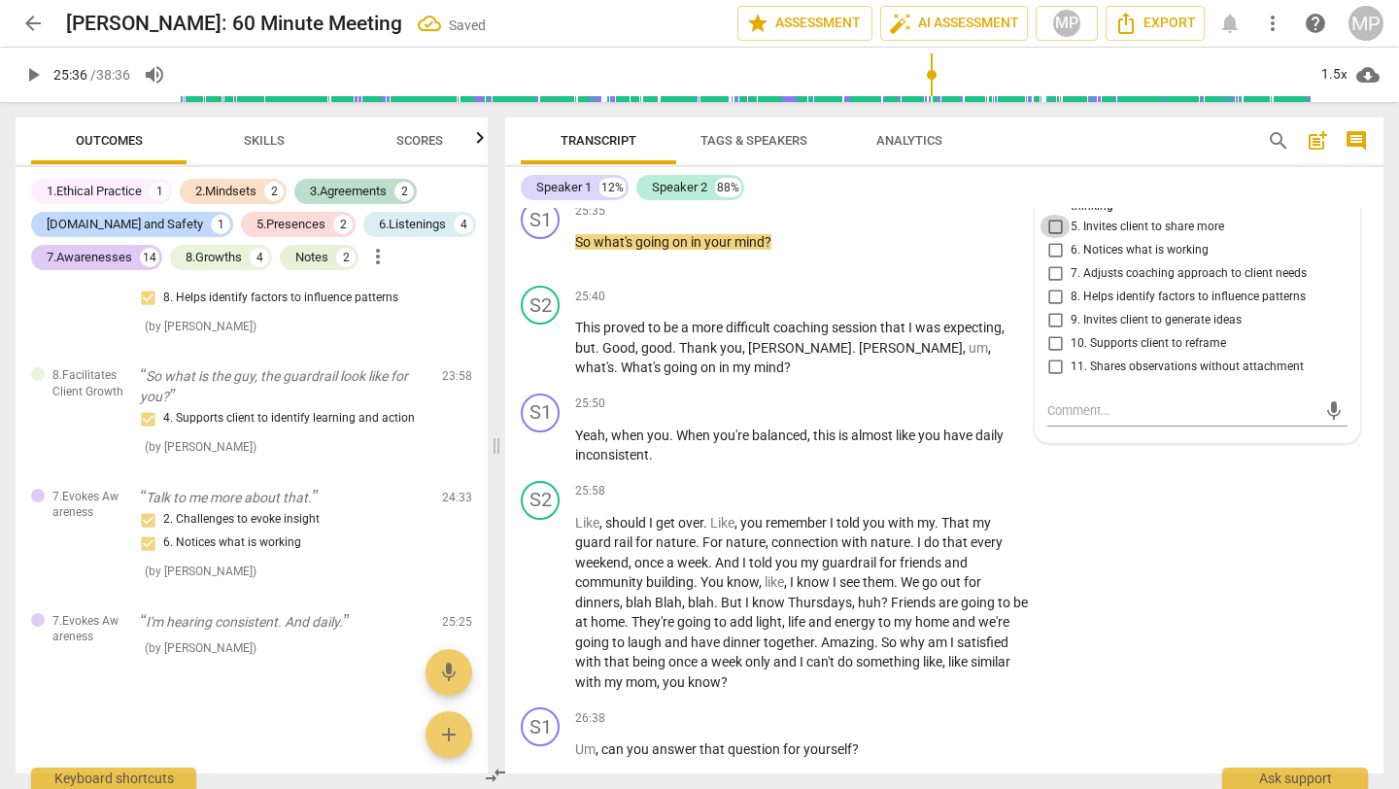
click at [1051, 238] on input "5. Invites client to share more" at bounding box center [1055, 226] width 31 height 23
checkbox input "true"
click at [1053, 261] on input "6. Notices what is working" at bounding box center [1055, 249] width 31 height 23
checkbox input "true"
click at [1055, 331] on input "9. Invites client to generate ideas" at bounding box center [1055, 319] width 31 height 23
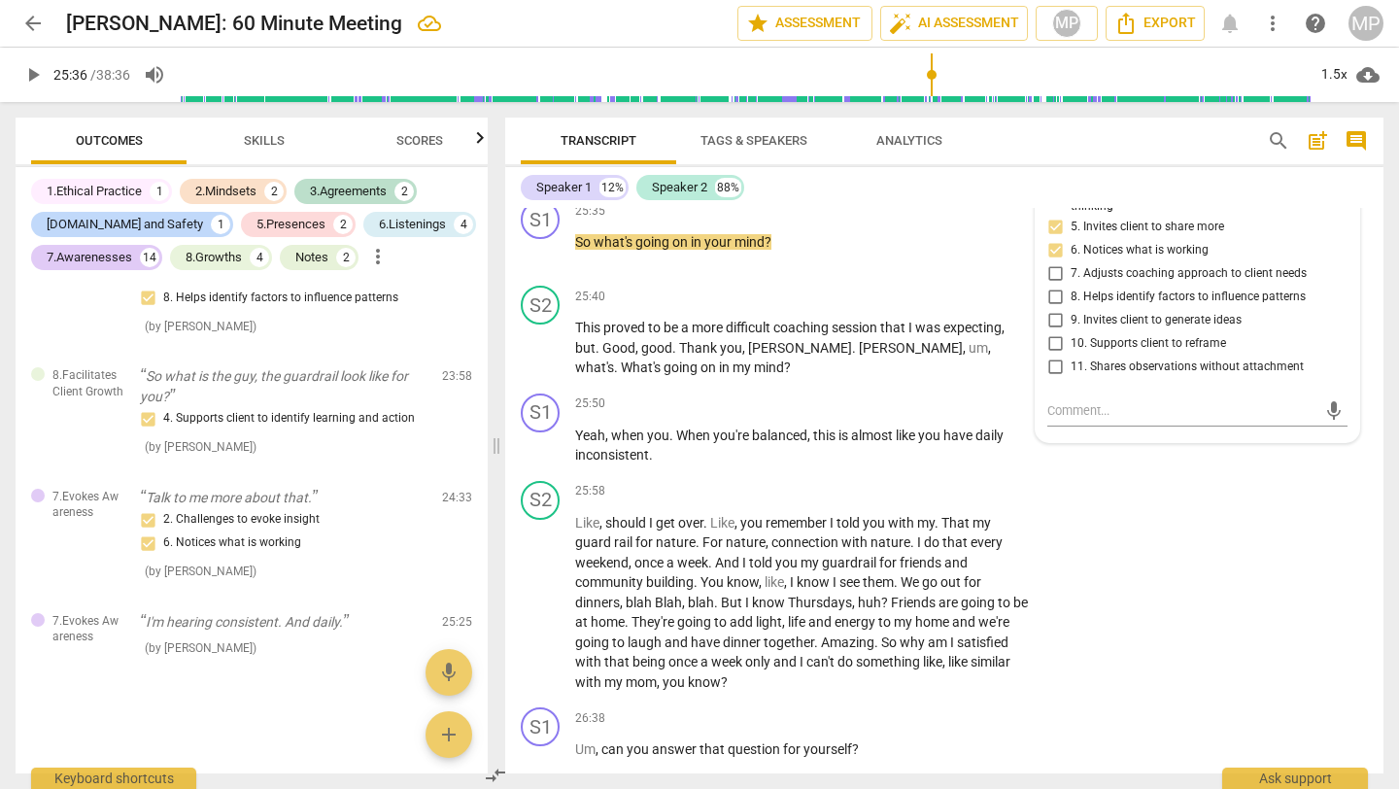
checkbox input "true"
click at [1116, 600] on div "S2 play_arrow pause 25:58 + Add competency keyboard_arrow_right Like , should I…" at bounding box center [944, 586] width 879 height 227
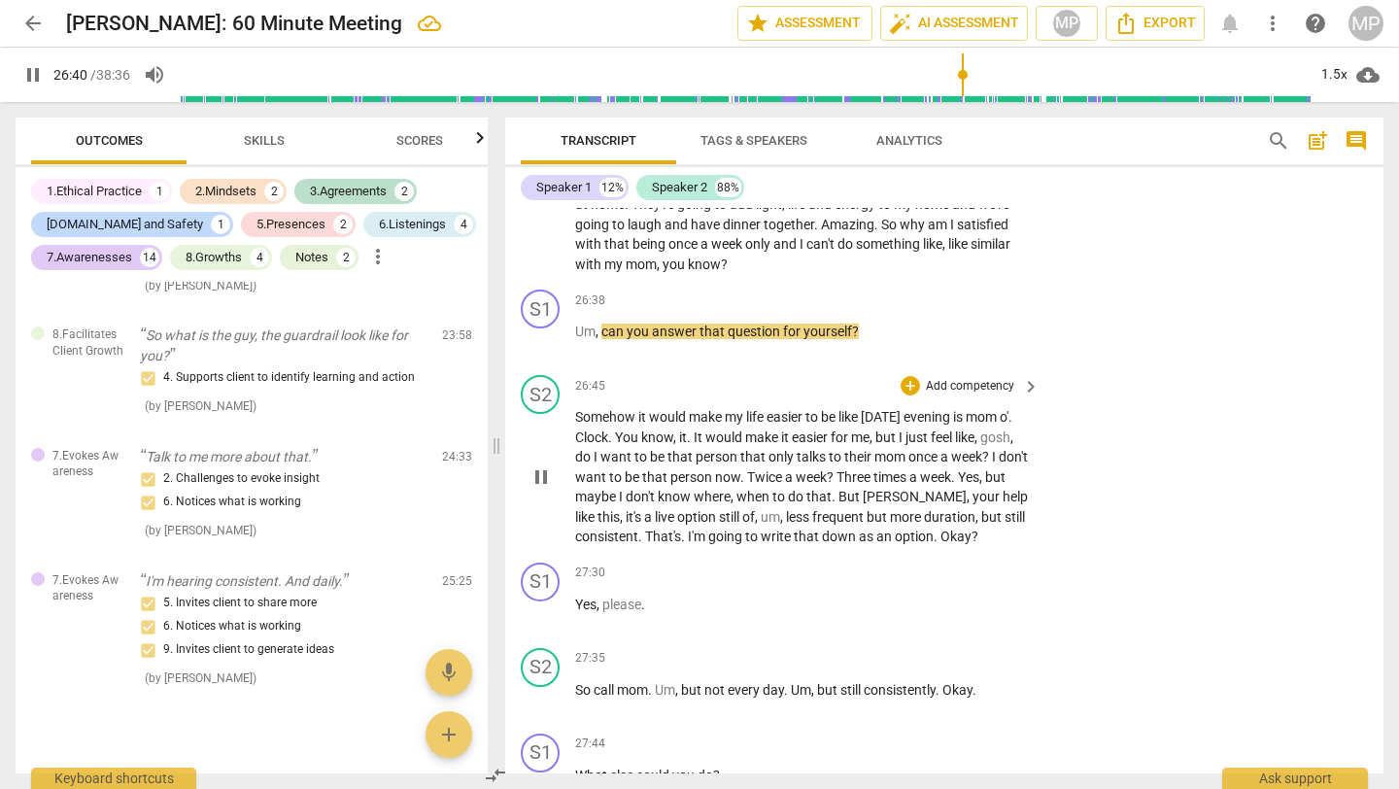
scroll to position [11701, 0]
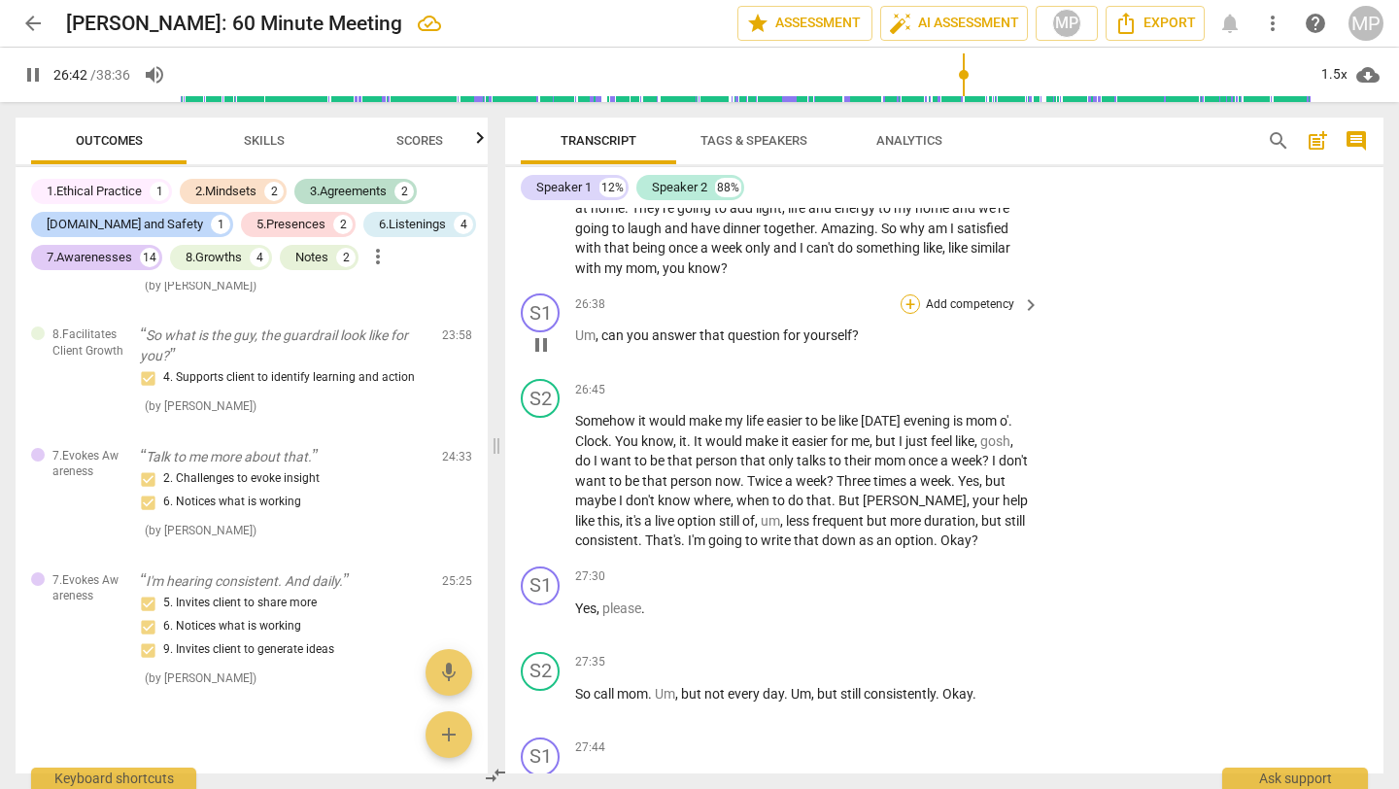
click at [904, 314] on div "+" at bounding box center [910, 303] width 19 height 19
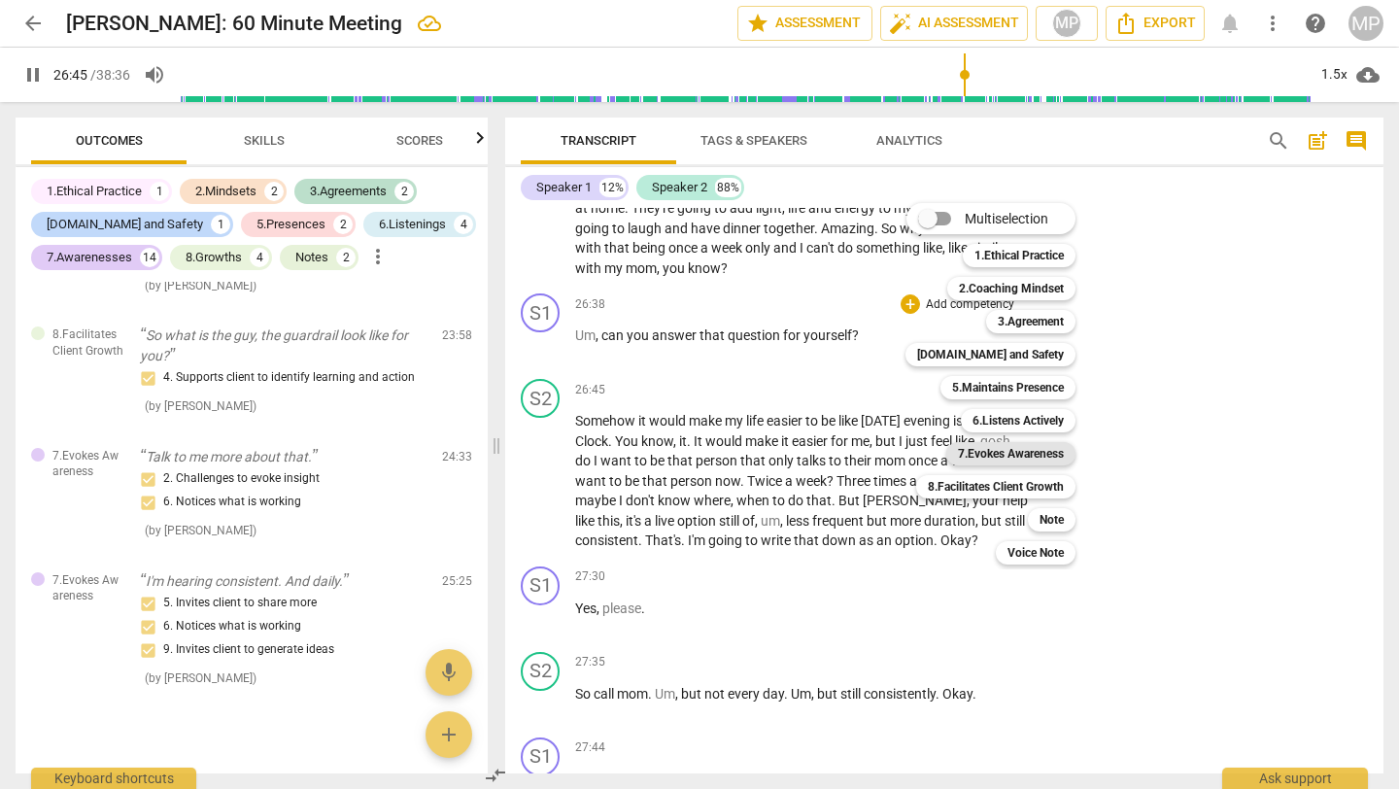
click at [994, 455] on b "7.Evokes Awareness" at bounding box center [1011, 453] width 106 height 23
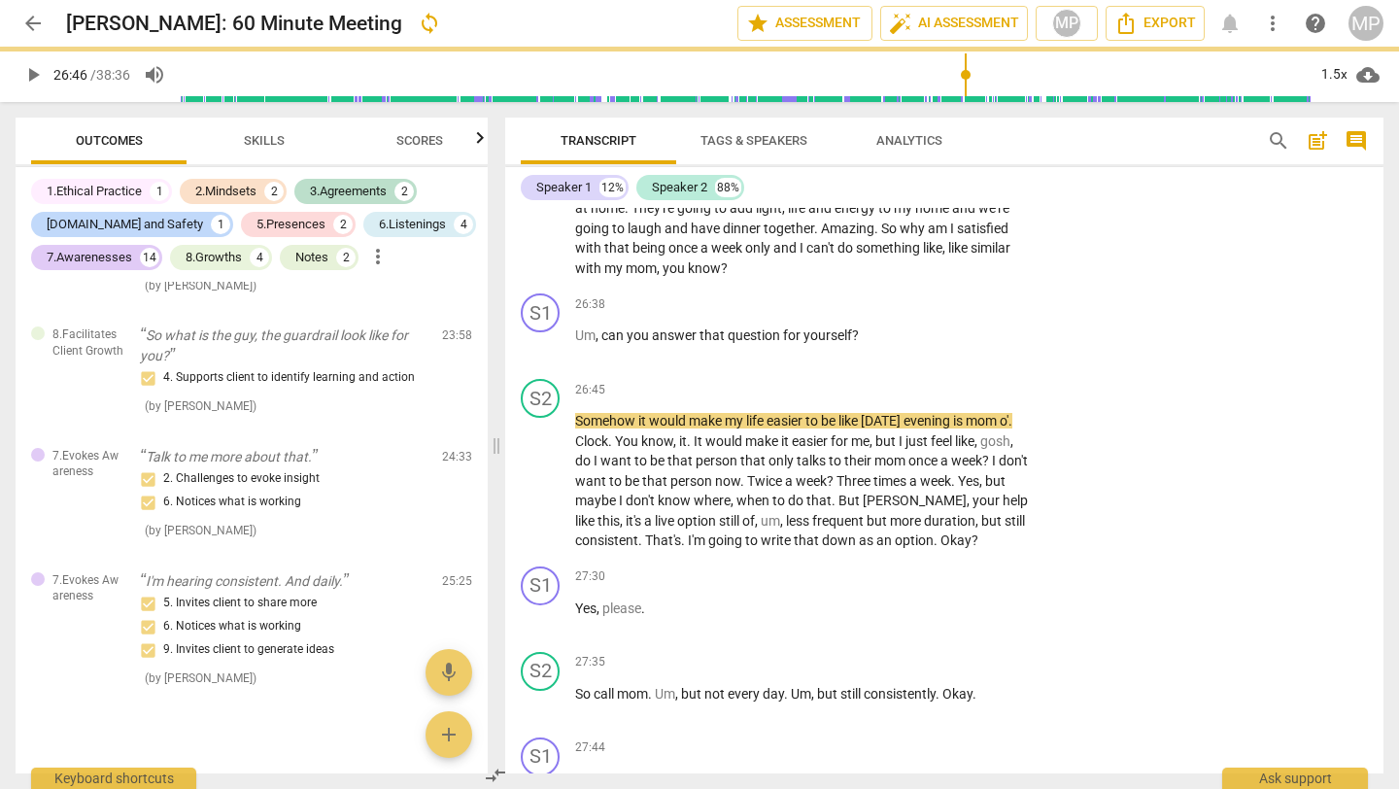
type input "1606"
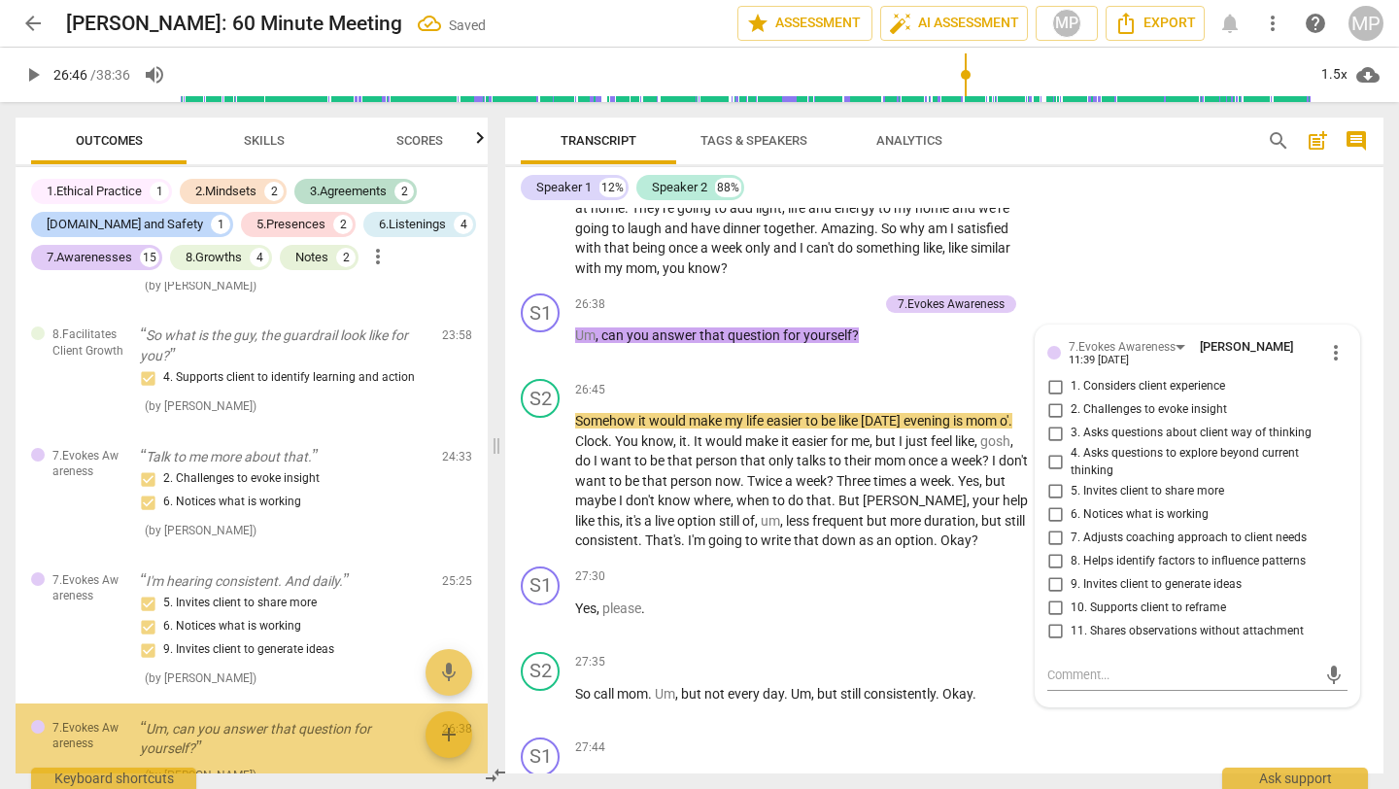
scroll to position [5567, 0]
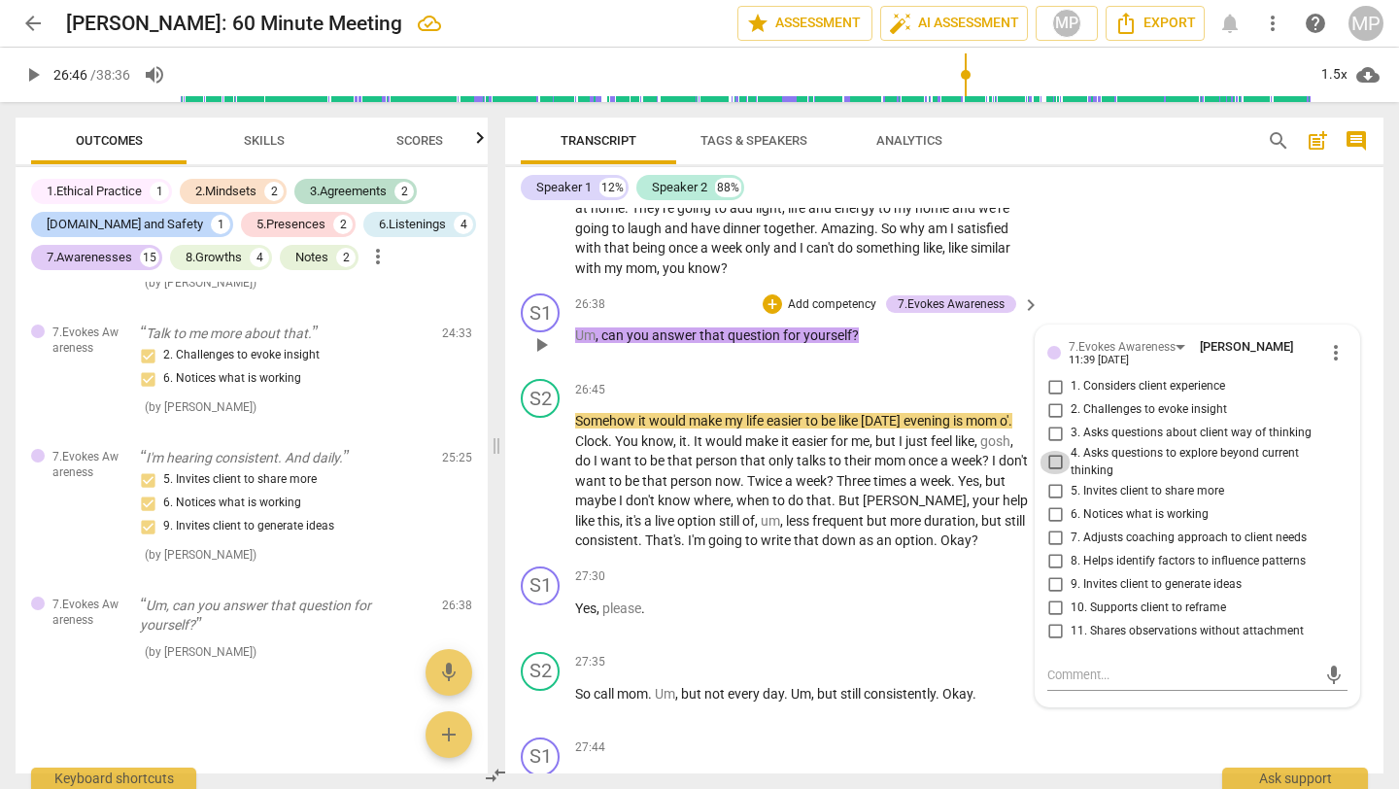
click at [1051, 474] on input "4. Asks questions to explore beyond current thinking" at bounding box center [1055, 462] width 31 height 23
checkbox input "true"
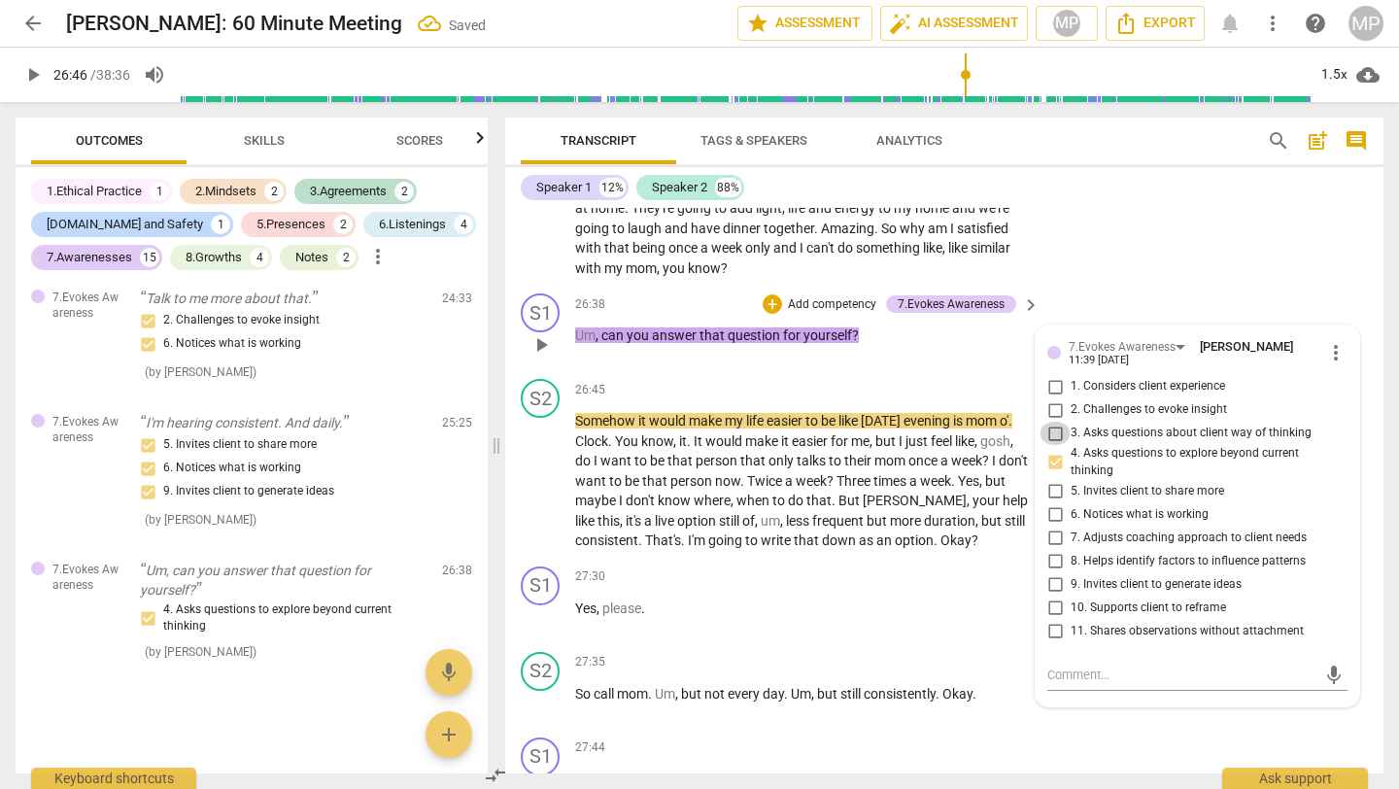
click at [1053, 445] on input "3. Asks questions about client way of thinking" at bounding box center [1055, 433] width 31 height 23
checkbox input "true"
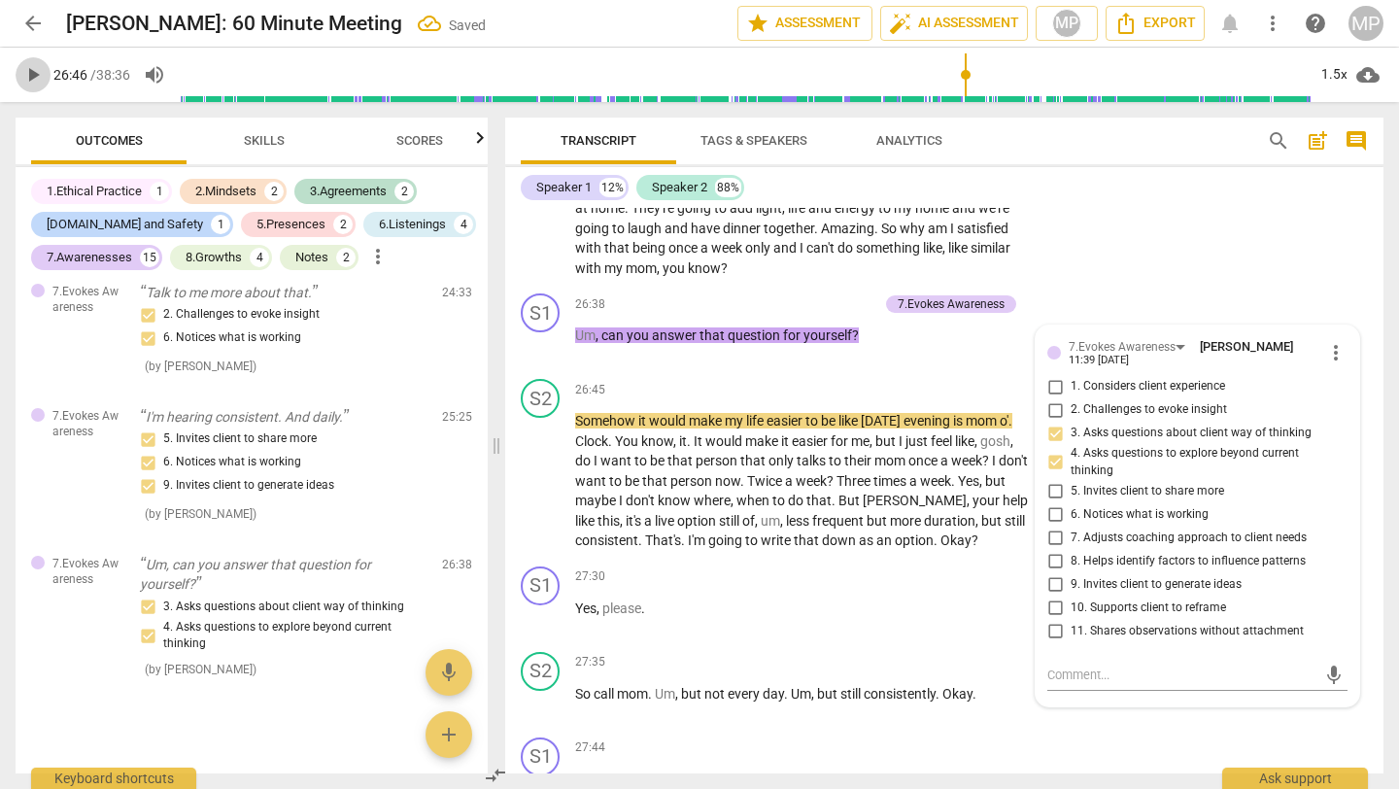
click at [26, 78] on span "play_arrow" at bounding box center [32, 74] width 23 height 23
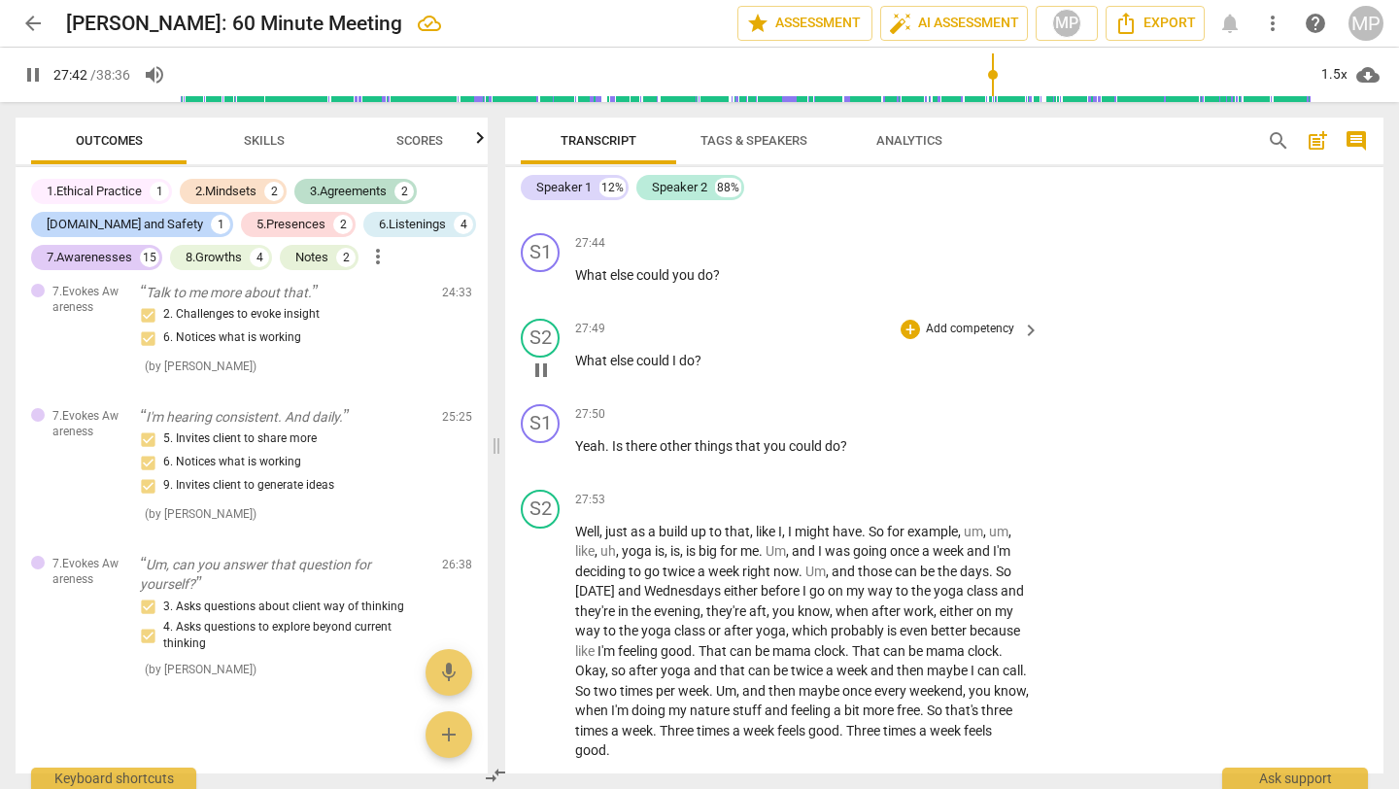
scroll to position [12213, 0]
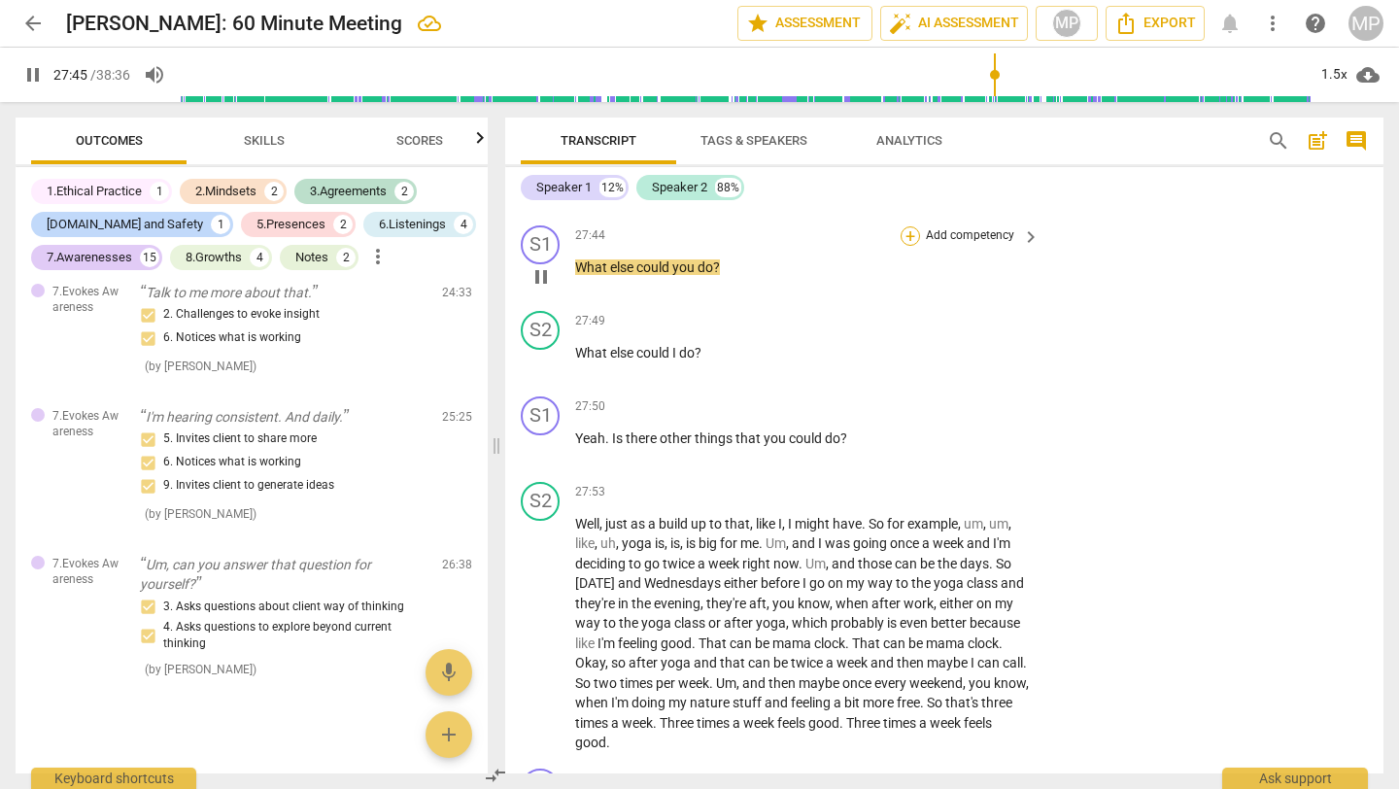
click at [907, 246] on div "+" at bounding box center [910, 235] width 19 height 19
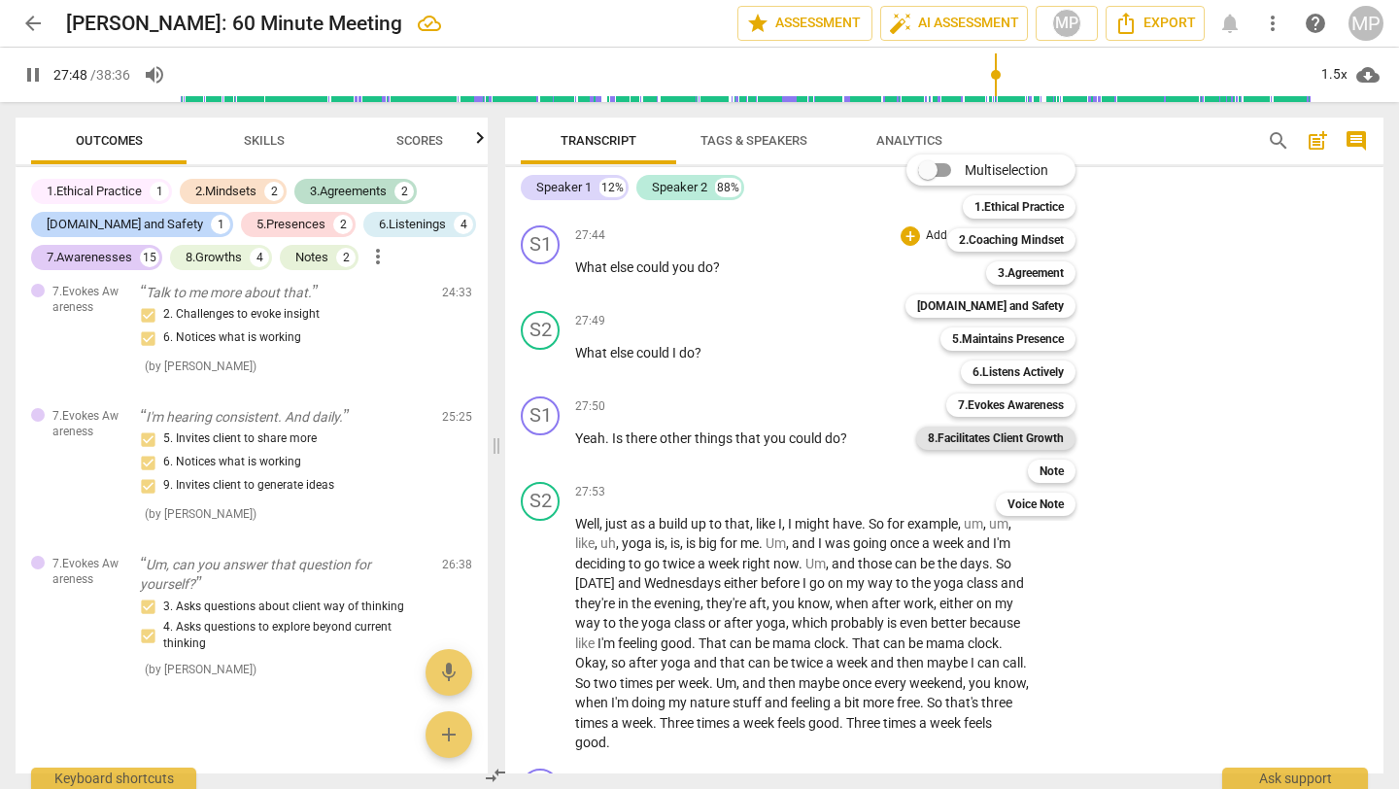
click at [974, 442] on b "8.Facilitates Client Growth" at bounding box center [996, 438] width 136 height 23
type input "1669"
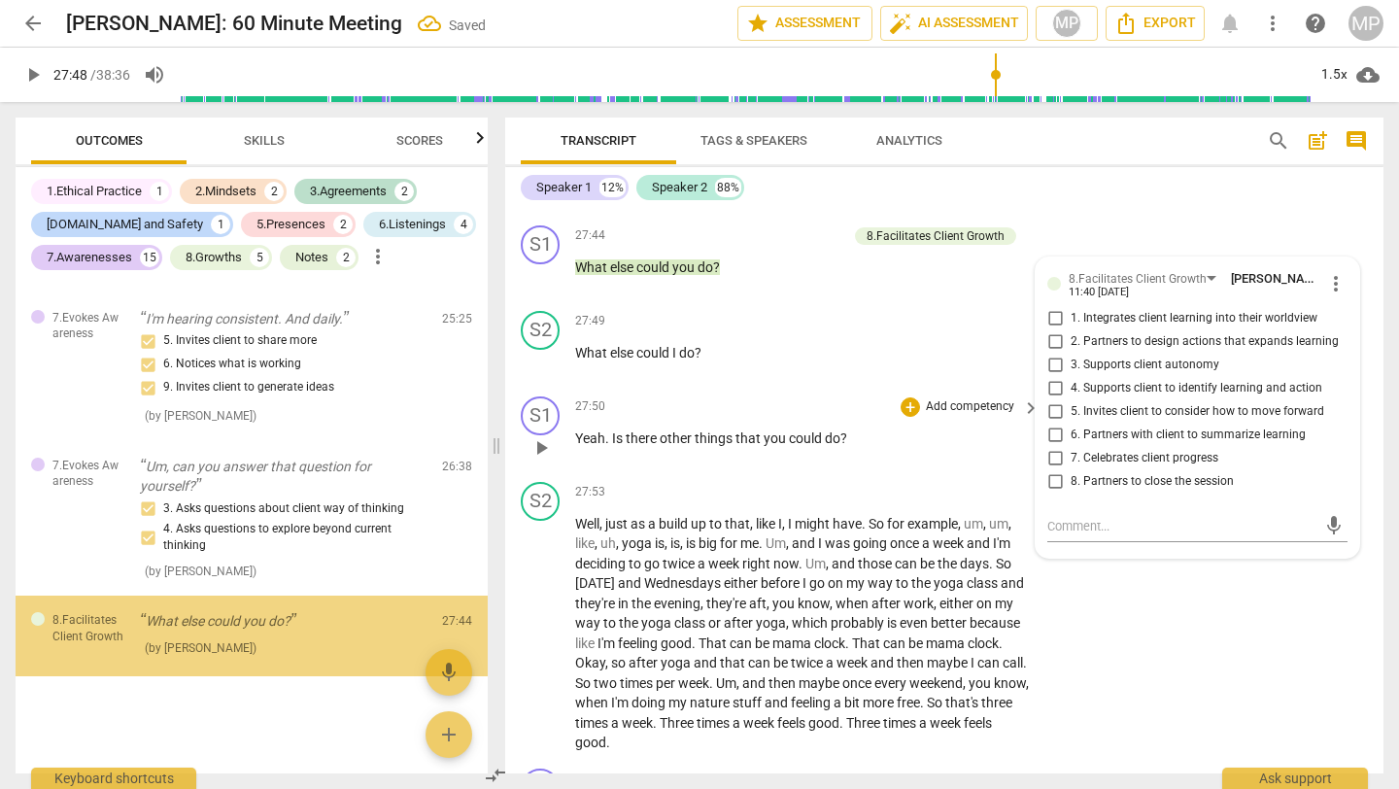
scroll to position [5706, 0]
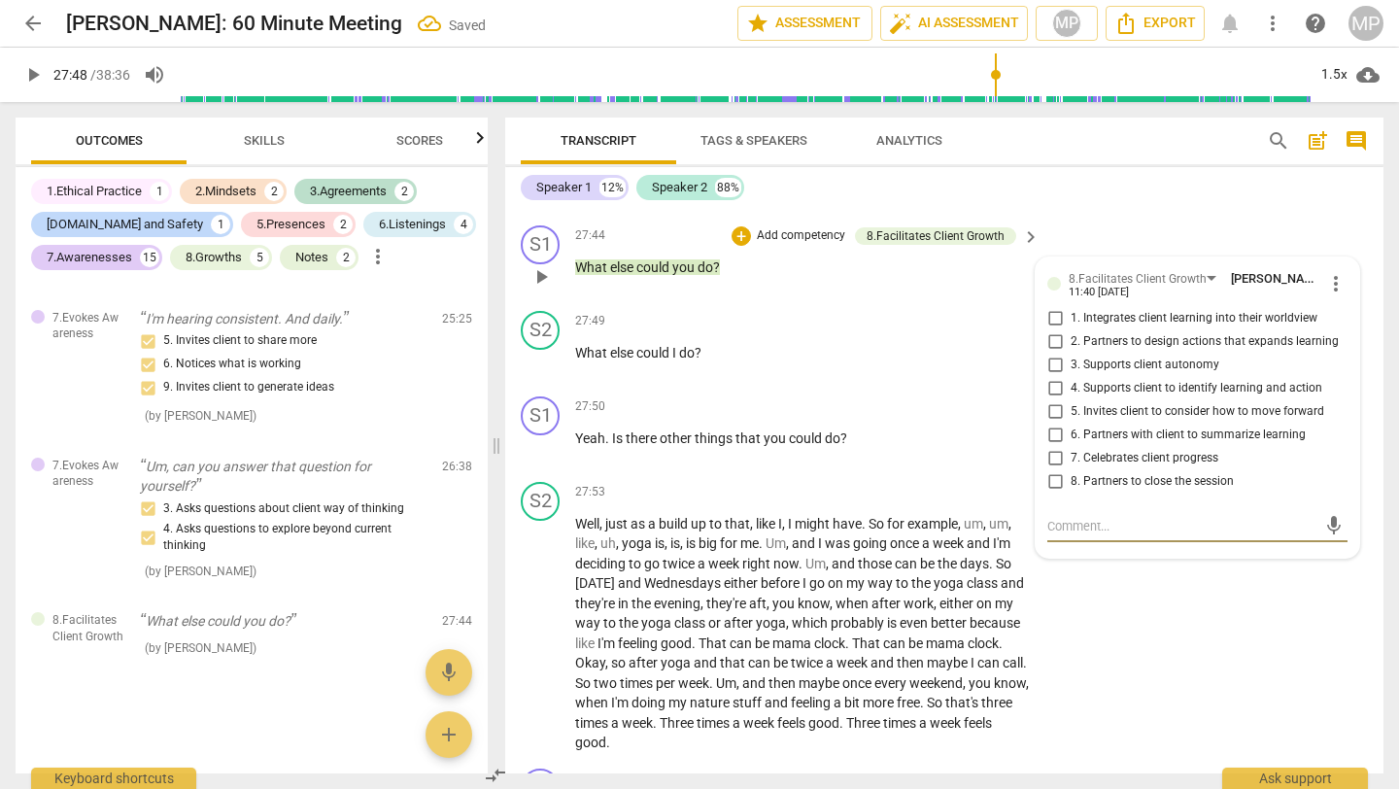
click at [1053, 424] on input "5. Invites client to consider how to move forward" at bounding box center [1055, 411] width 31 height 23
checkbox input "true"
click at [1052, 400] on input "4. Supports client to identify learning and action" at bounding box center [1055, 388] width 31 height 23
checkbox input "true"
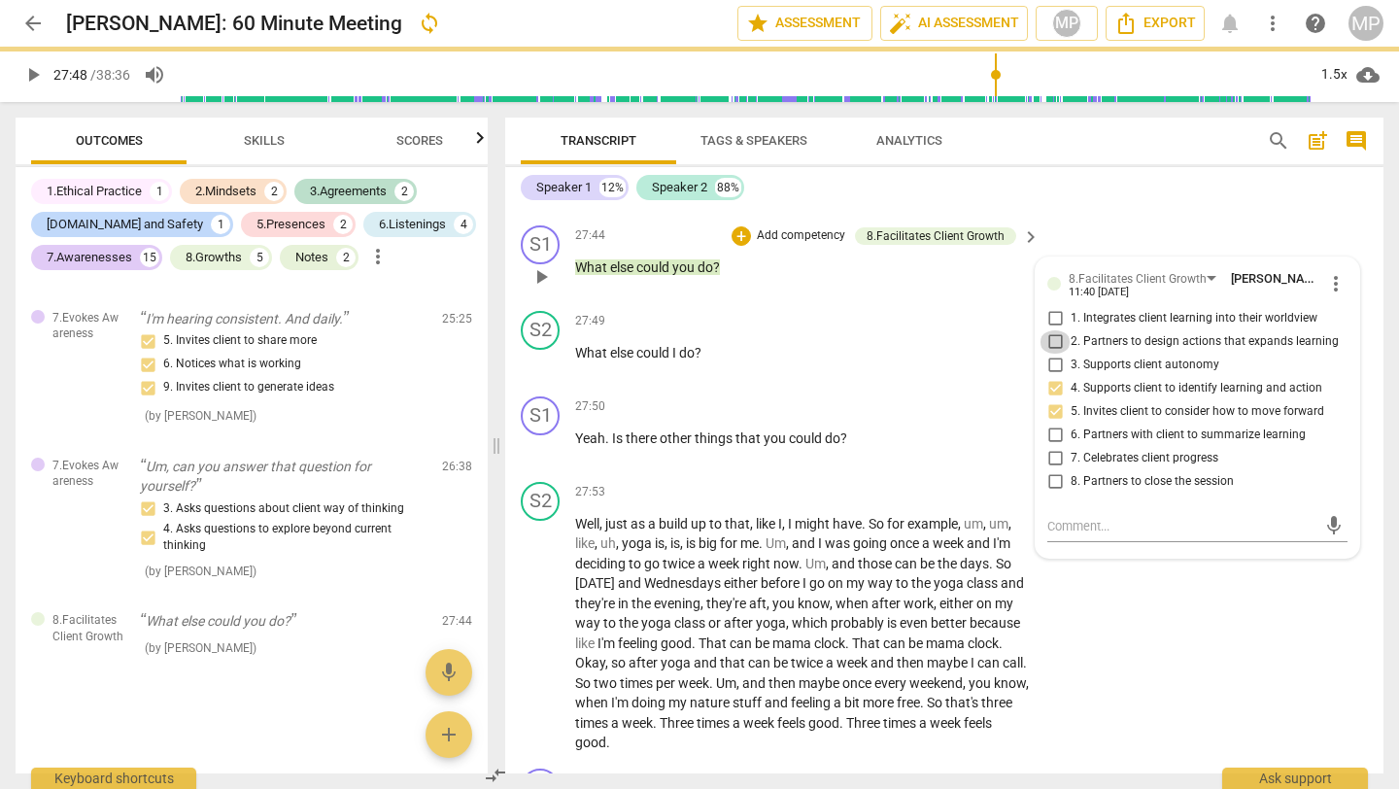
click at [1052, 354] on input "2. Partners to design actions that expands learning" at bounding box center [1055, 341] width 31 height 23
checkbox input "true"
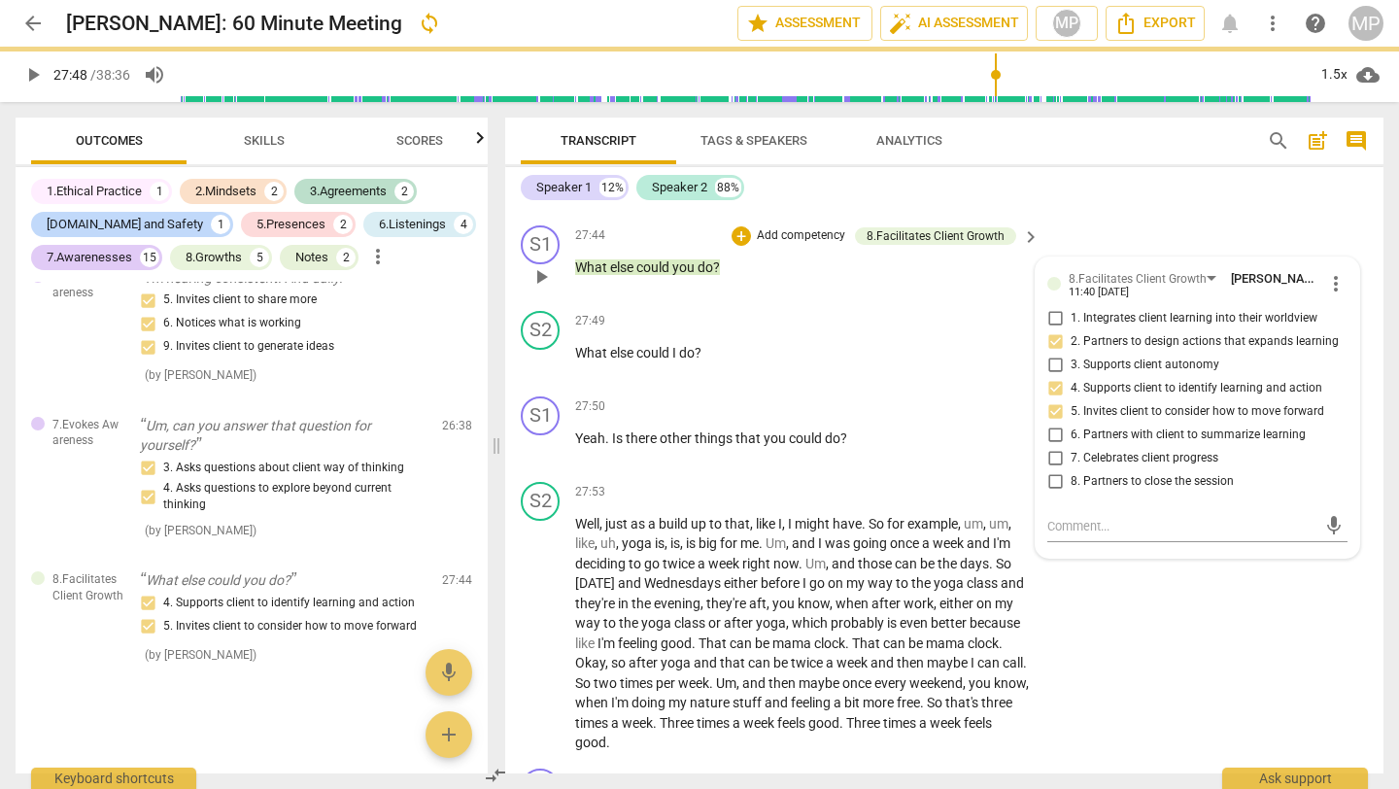
click at [938, 295] on div "27:44 + Add competency 8.Facilitates Client Growth keyboard_arrow_right What el…" at bounding box center [808, 260] width 466 height 70
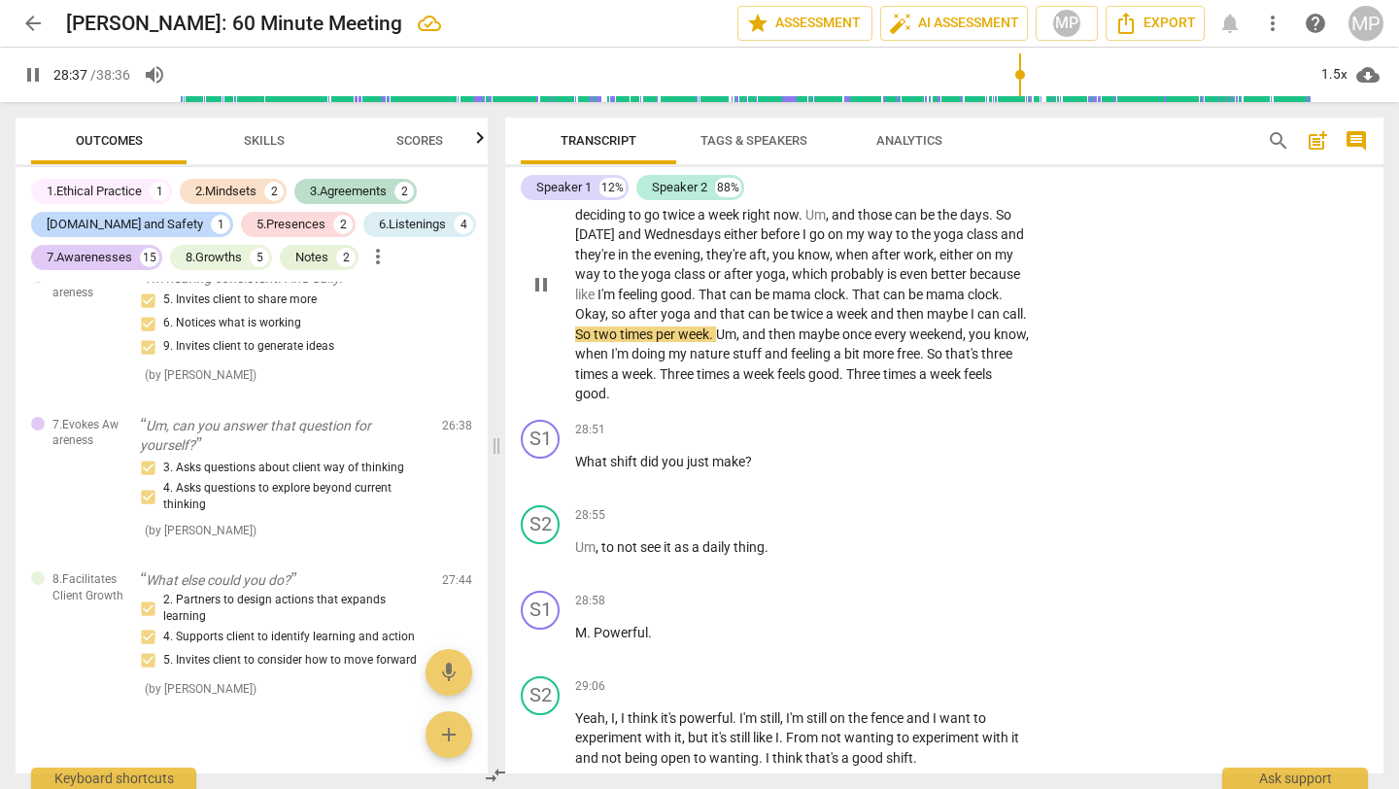
scroll to position [12563, 0]
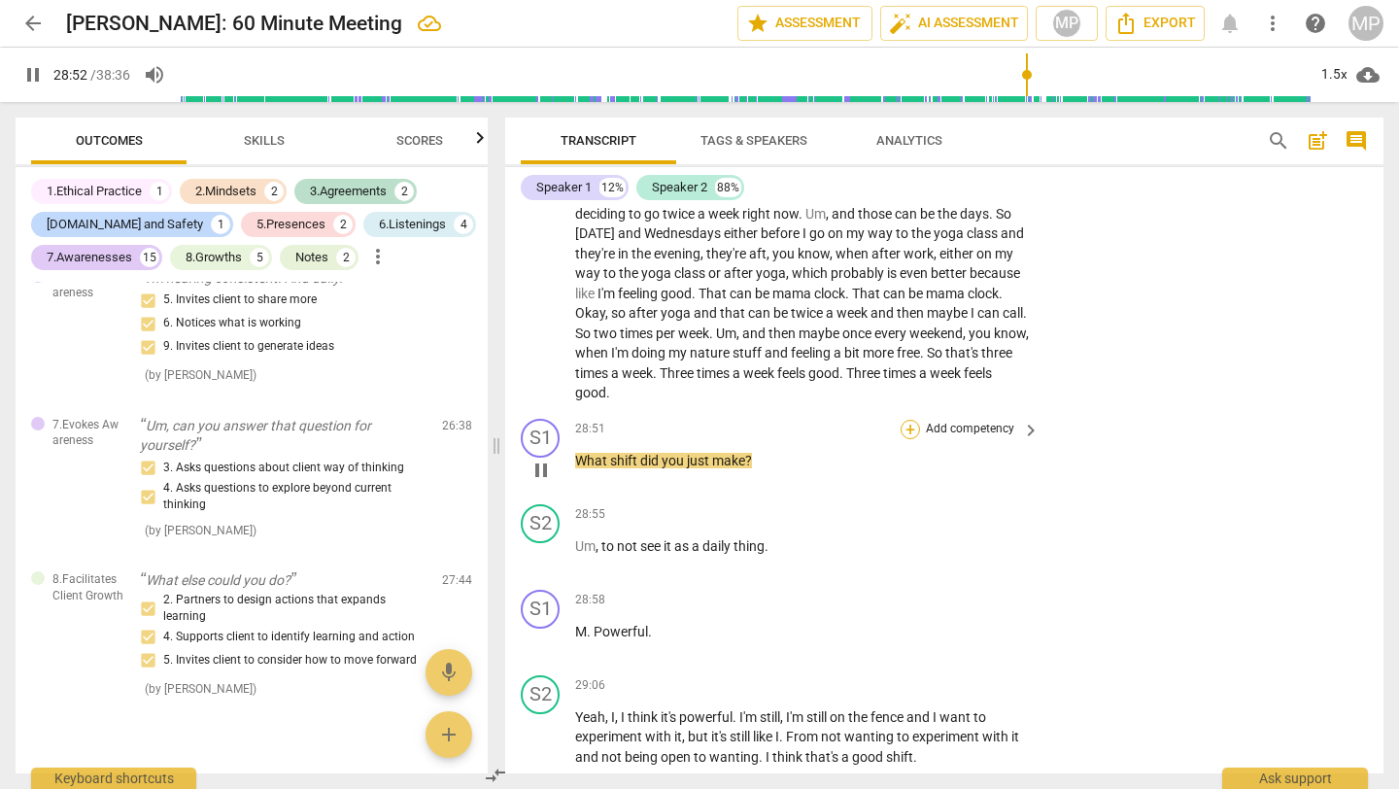
click at [916, 439] on div "+" at bounding box center [910, 429] width 19 height 19
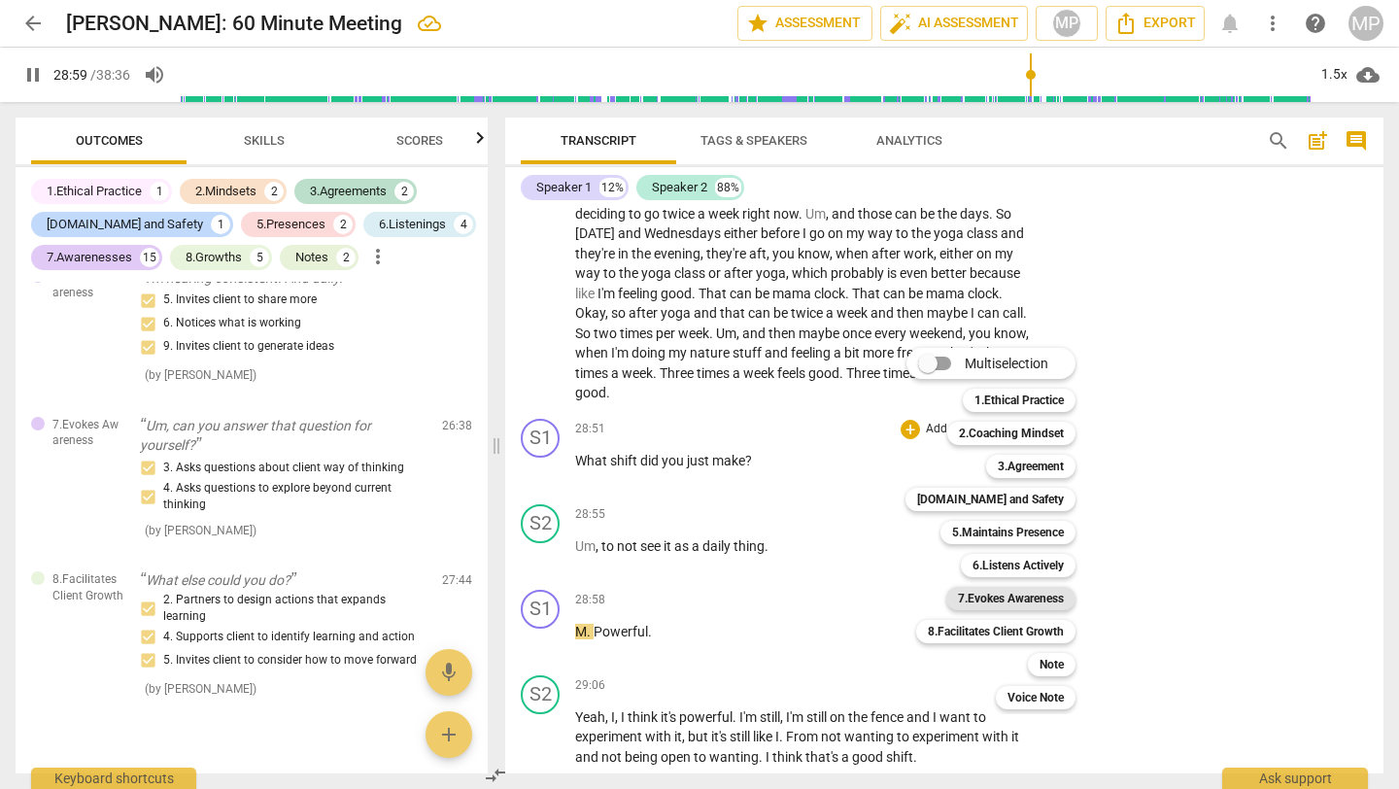
click at [1017, 591] on b "7.Evokes Awareness" at bounding box center [1011, 598] width 106 height 23
type input "1740"
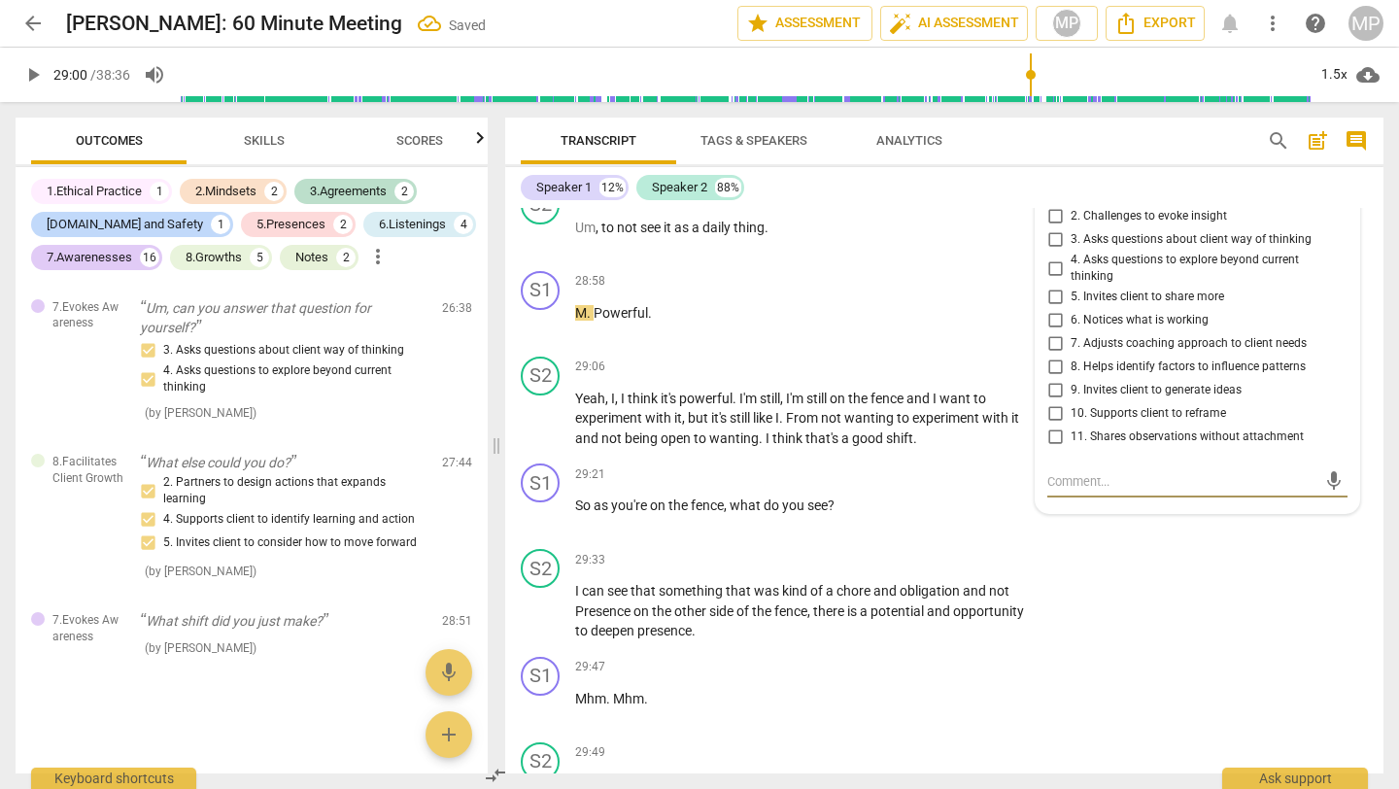
scroll to position [12879, 0]
click at [1052, 283] on input "4. Asks questions to explore beyond current thinking" at bounding box center [1055, 270] width 31 height 23
checkbox input "true"
click at [1050, 255] on input "3. Asks questions about client way of thinking" at bounding box center [1055, 242] width 31 height 23
checkbox input "true"
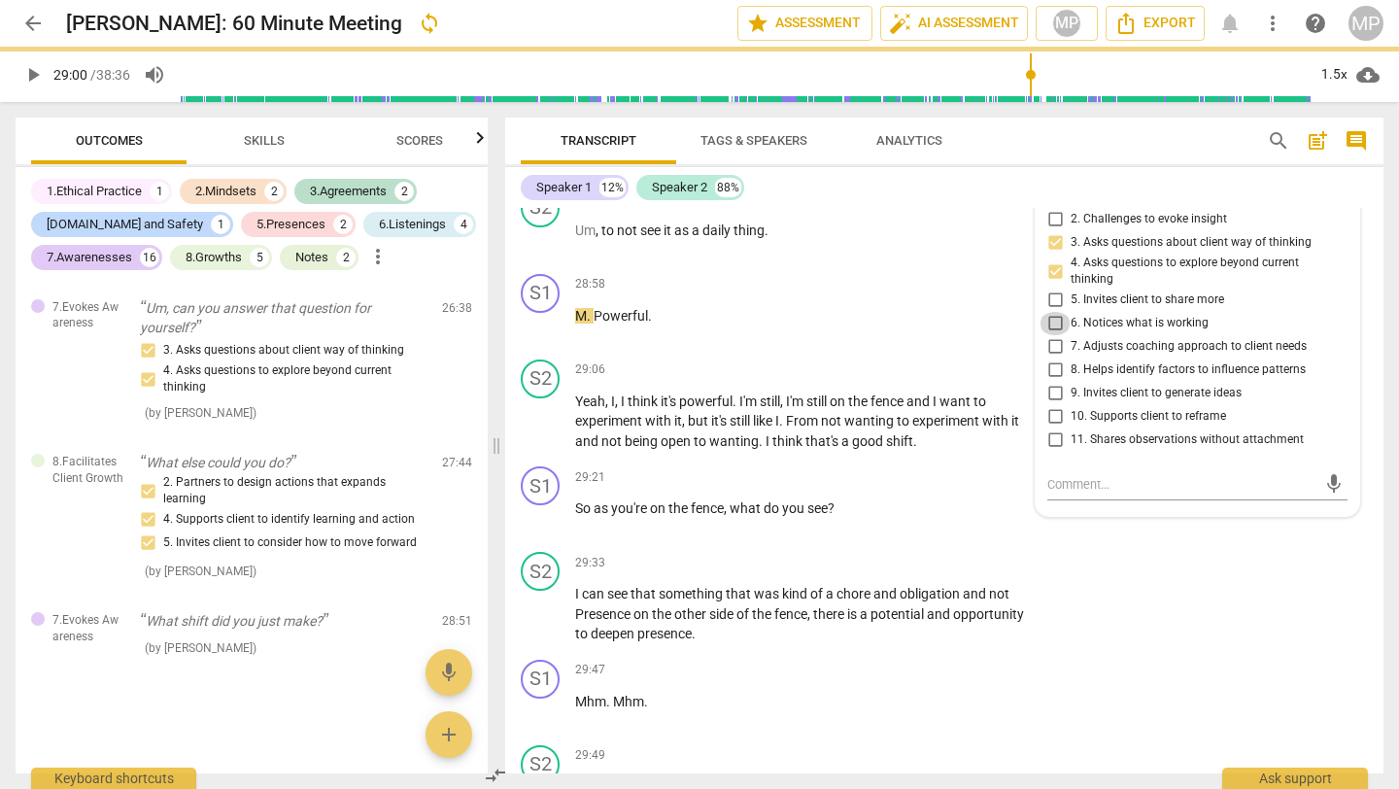
click at [1056, 335] on input "6. Notices what is working" at bounding box center [1055, 323] width 31 height 23
checkbox input "true"
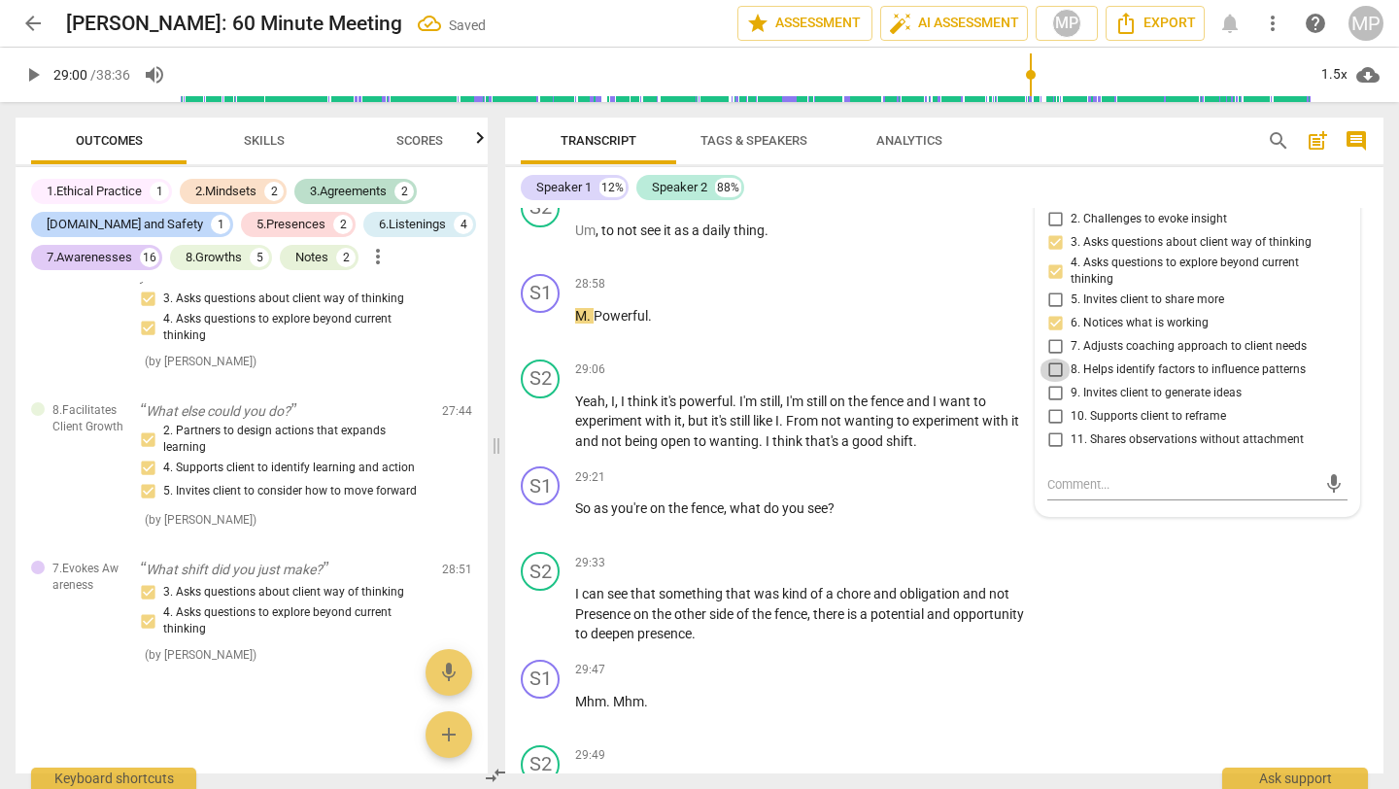
click at [1059, 382] on input "8. Helps identify factors to influence patterns" at bounding box center [1055, 370] width 31 height 23
checkbox input "true"
click at [1055, 405] on input "9. Invites client to generate ideas" at bounding box center [1055, 393] width 31 height 23
checkbox input "true"
click at [1053, 429] on input "10. Supports client to reframe" at bounding box center [1055, 416] width 31 height 23
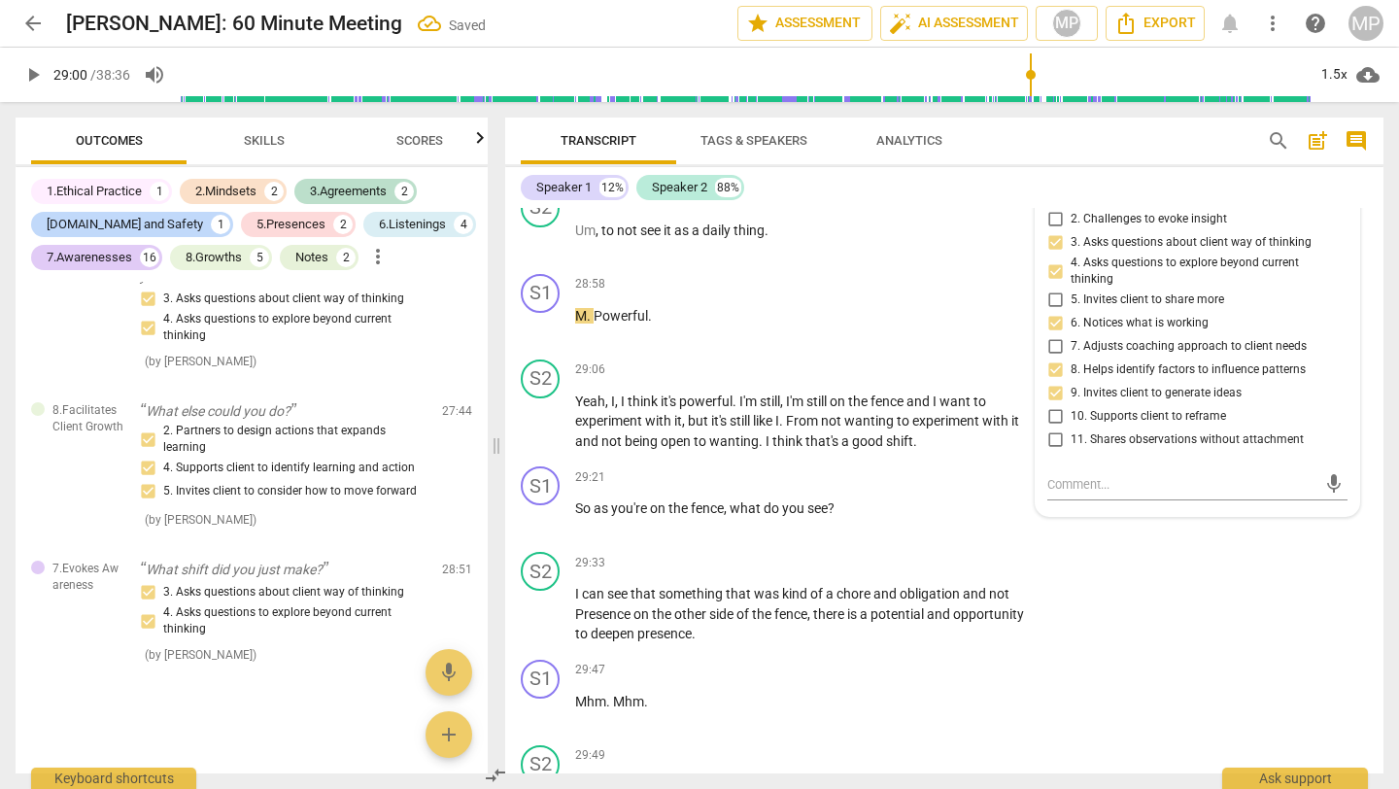
checkbox input "true"
click at [960, 352] on div "S1 play_arrow pause 28:58 + Add competency keyboard_arrow_right M . Powerful ." at bounding box center [944, 309] width 879 height 86
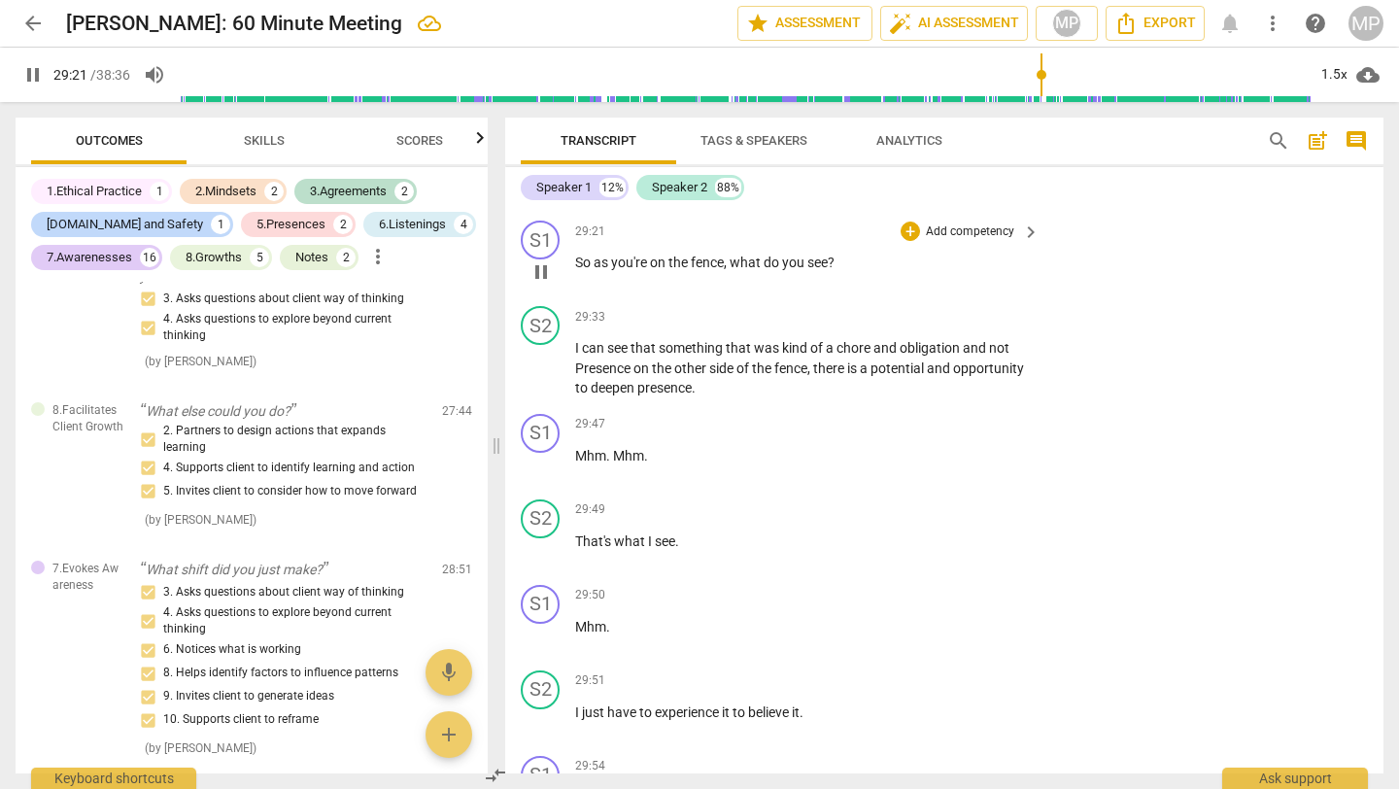
scroll to position [13126, 0]
click at [903, 239] on div "+" at bounding box center [910, 229] width 19 height 19
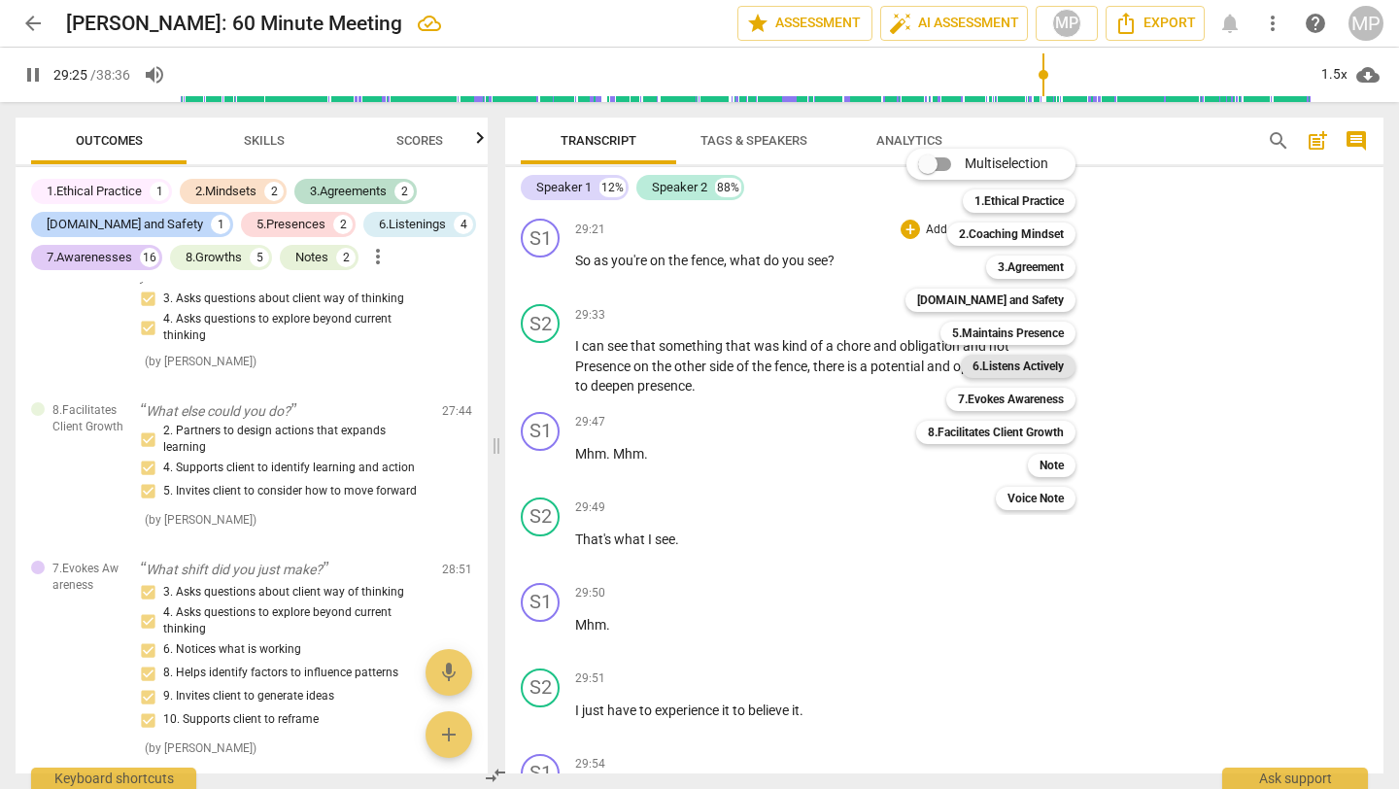
click at [1008, 373] on b "6.Listens Actively" at bounding box center [1018, 366] width 91 height 23
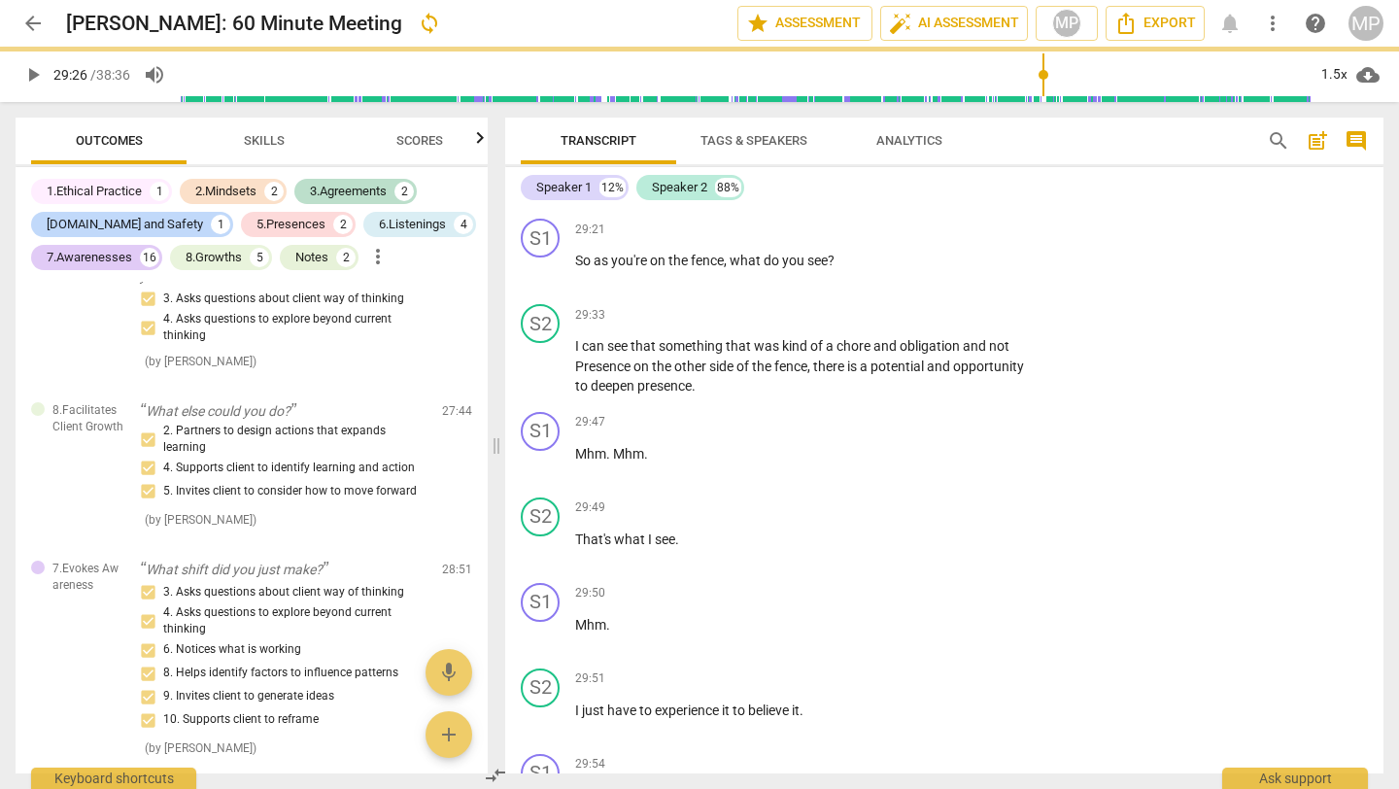
type input "1767"
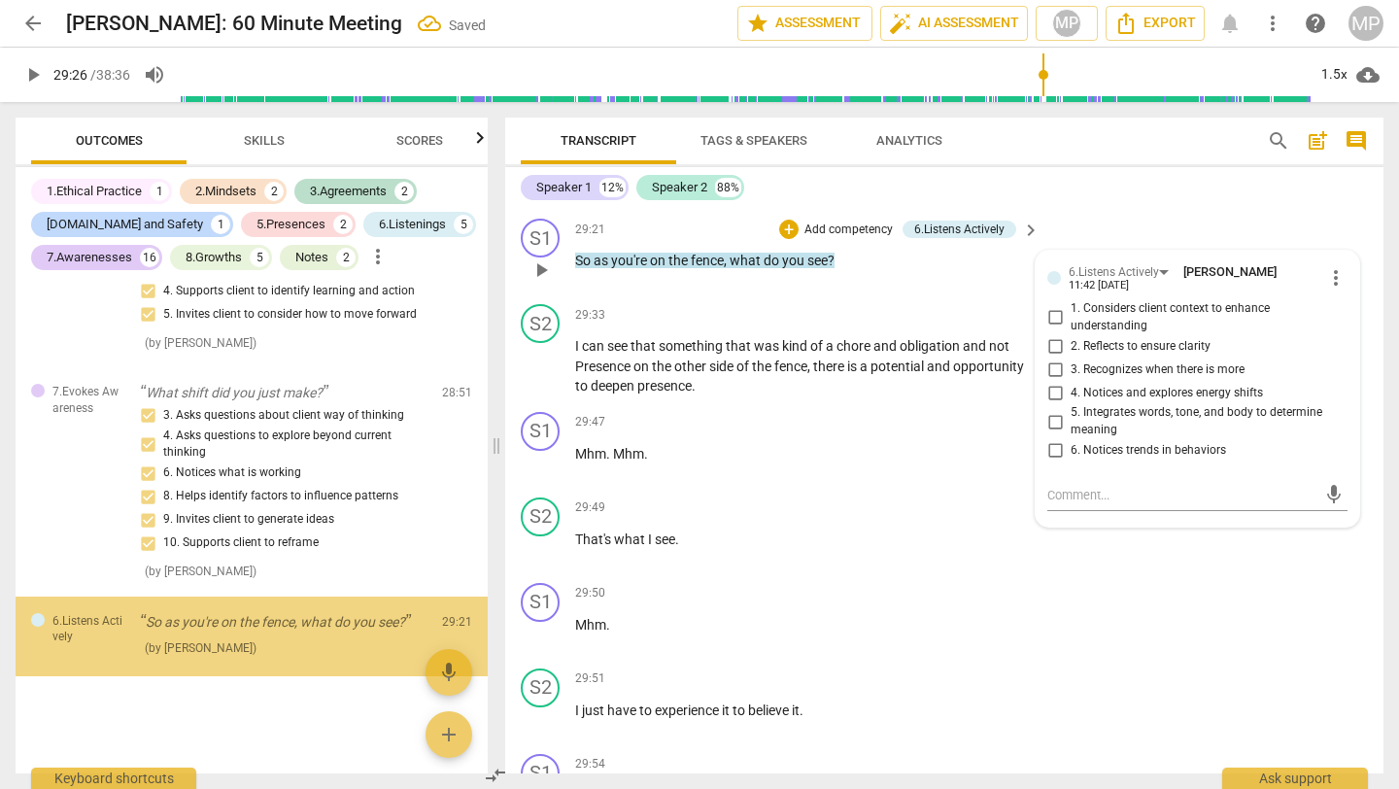
scroll to position [6103, 0]
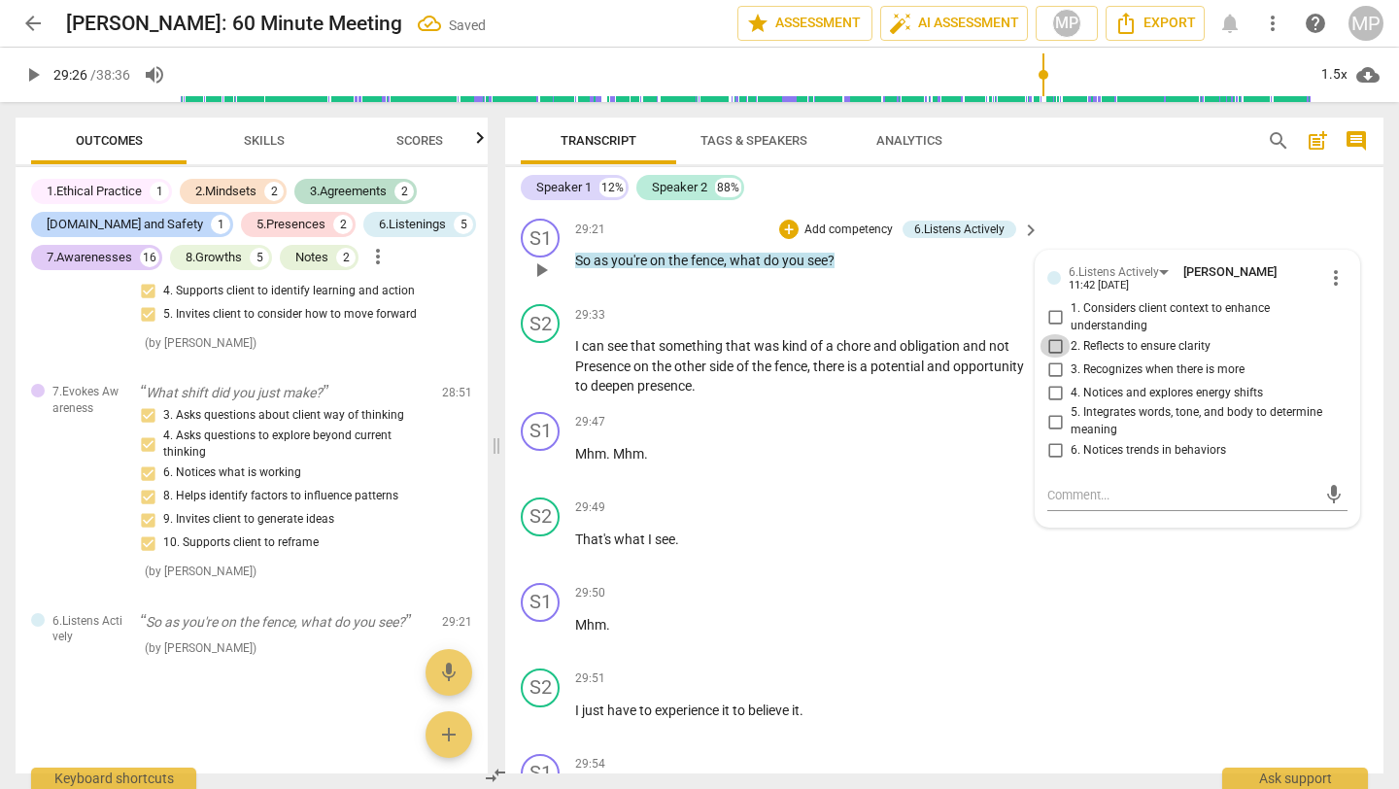
click at [1052, 358] on input "2. Reflects to ensure clarity" at bounding box center [1055, 345] width 31 height 23
checkbox input "true"
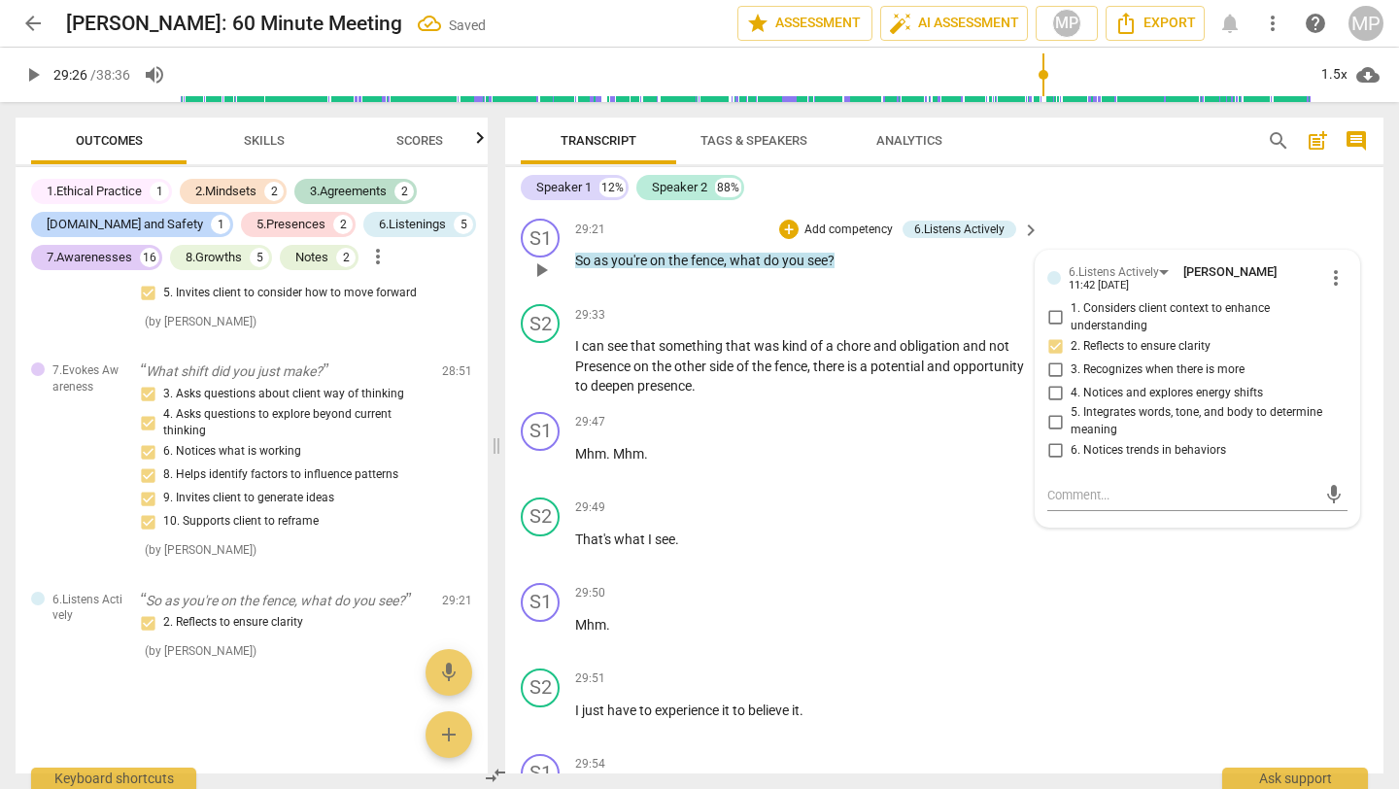
click at [1049, 404] on input "4. Notices and explores energy shifts" at bounding box center [1055, 392] width 31 height 23
checkbox input "true"
click at [989, 482] on div "29:47 + Add competency keyboard_arrow_right Mhm . Mhm ." at bounding box center [808, 447] width 466 height 70
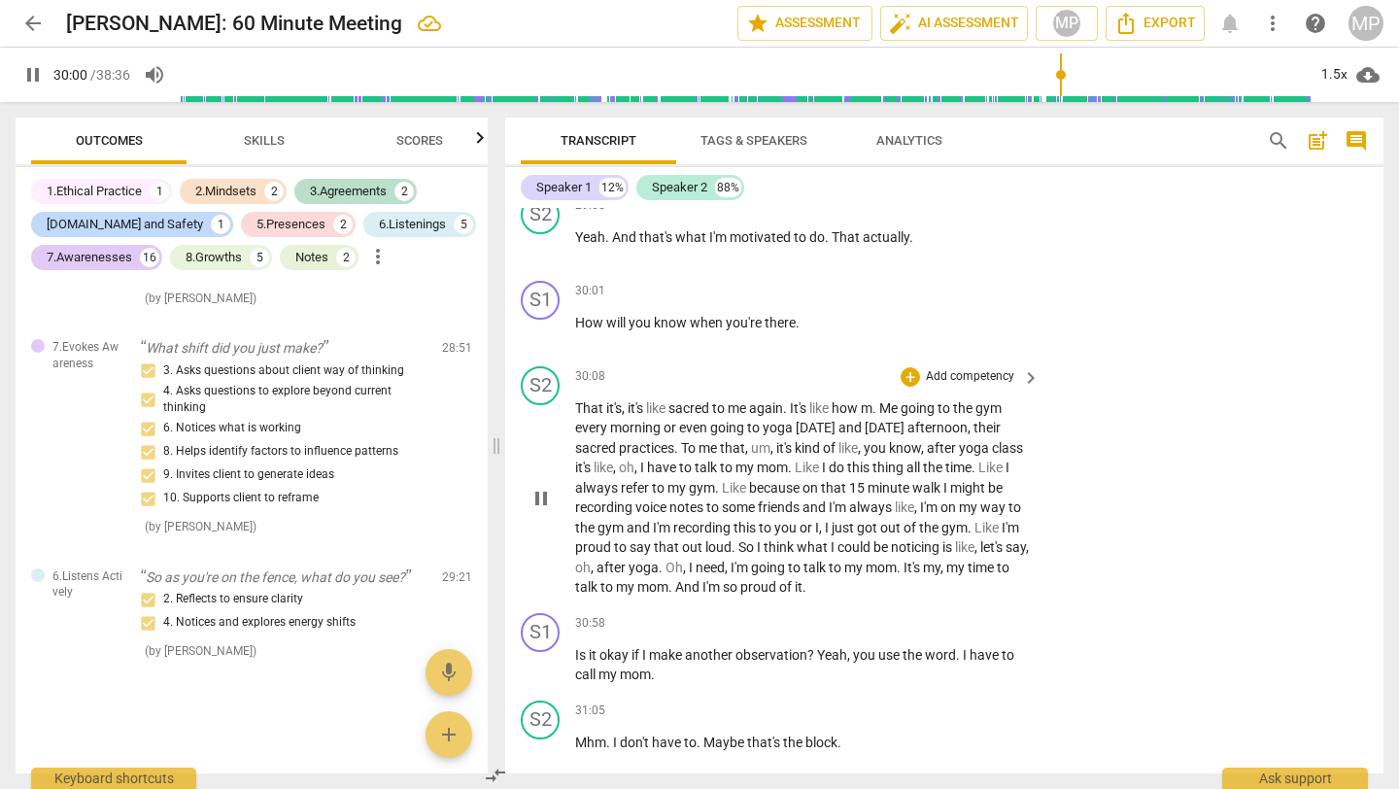
scroll to position [13772, 0]
click at [909, 300] on div "+" at bounding box center [910, 290] width 19 height 19
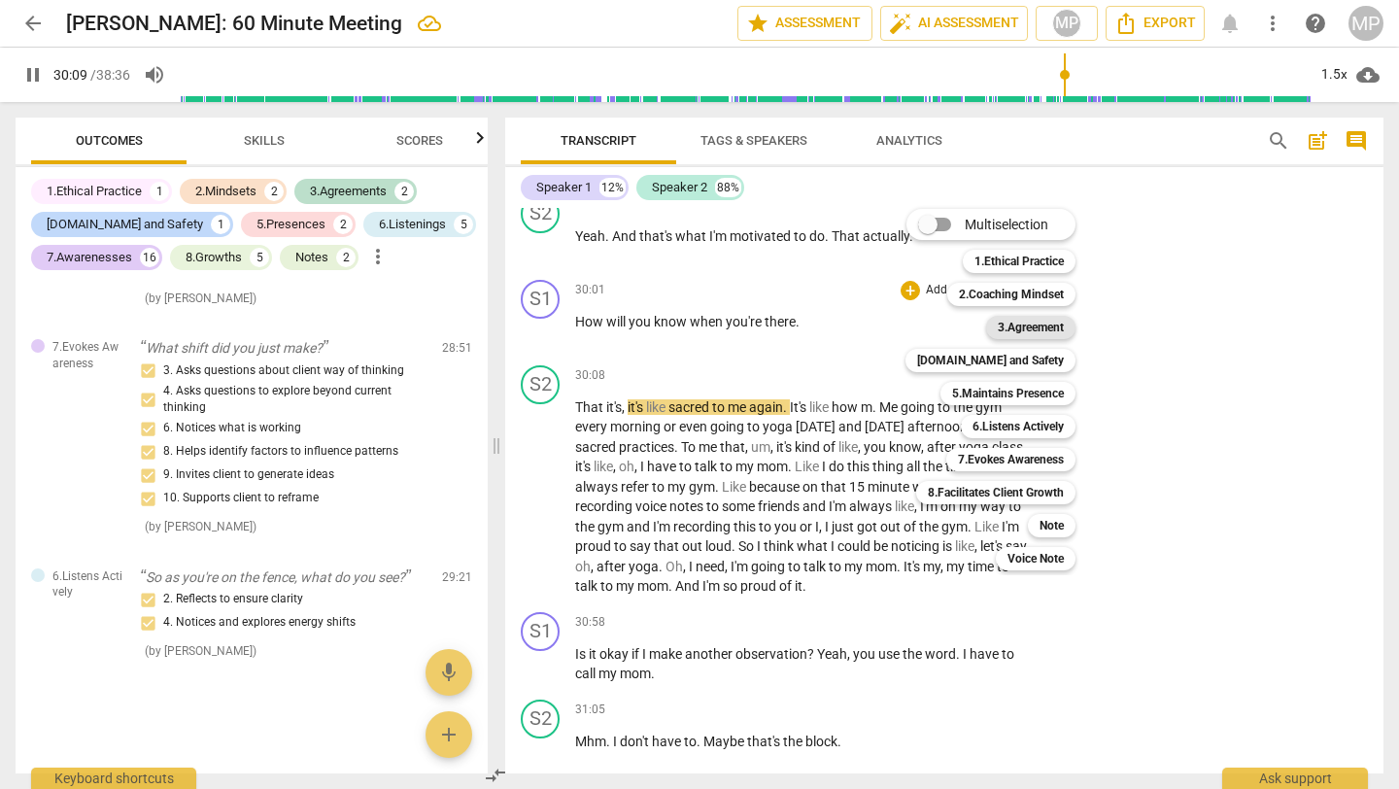
click at [1012, 328] on b "3.Agreement" at bounding box center [1031, 327] width 66 height 23
type input "1810"
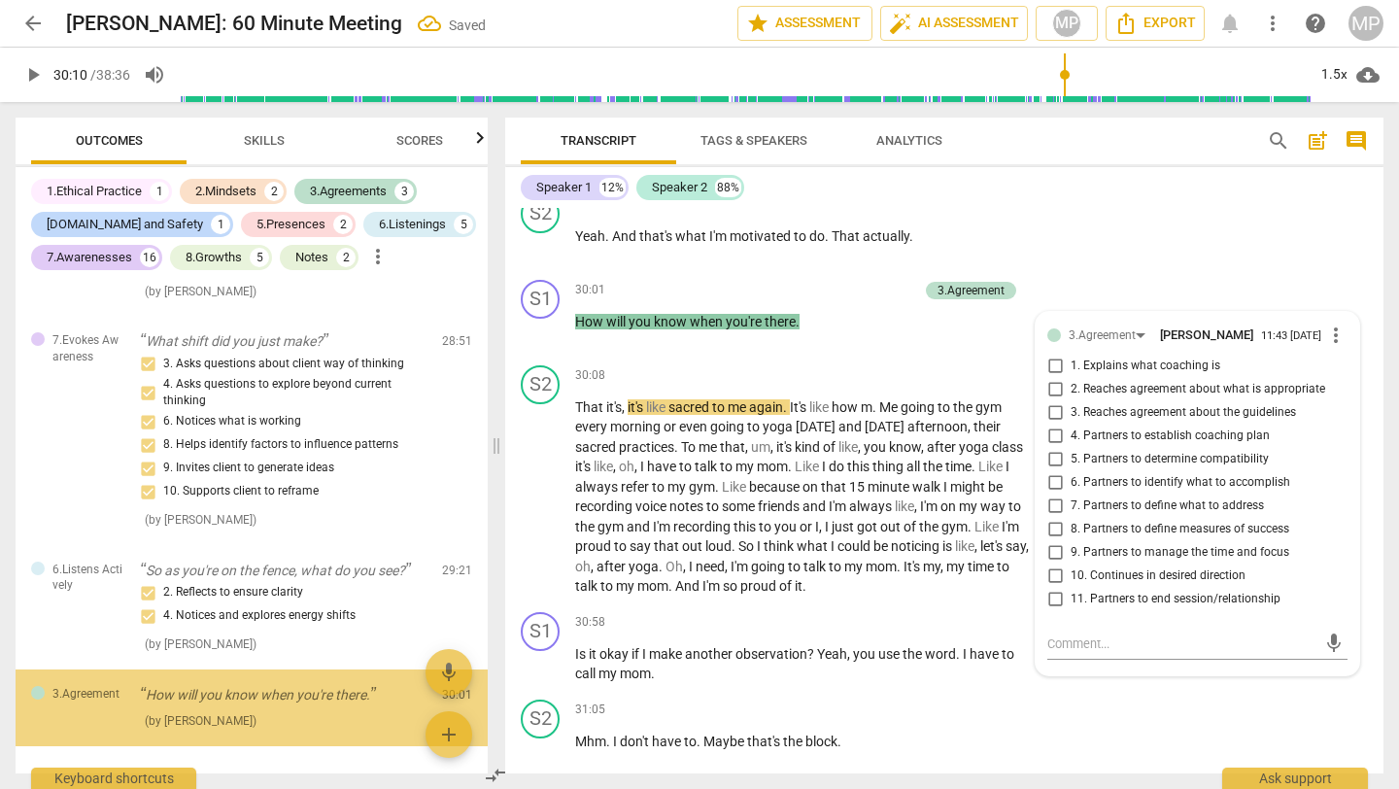
scroll to position [6225, 0]
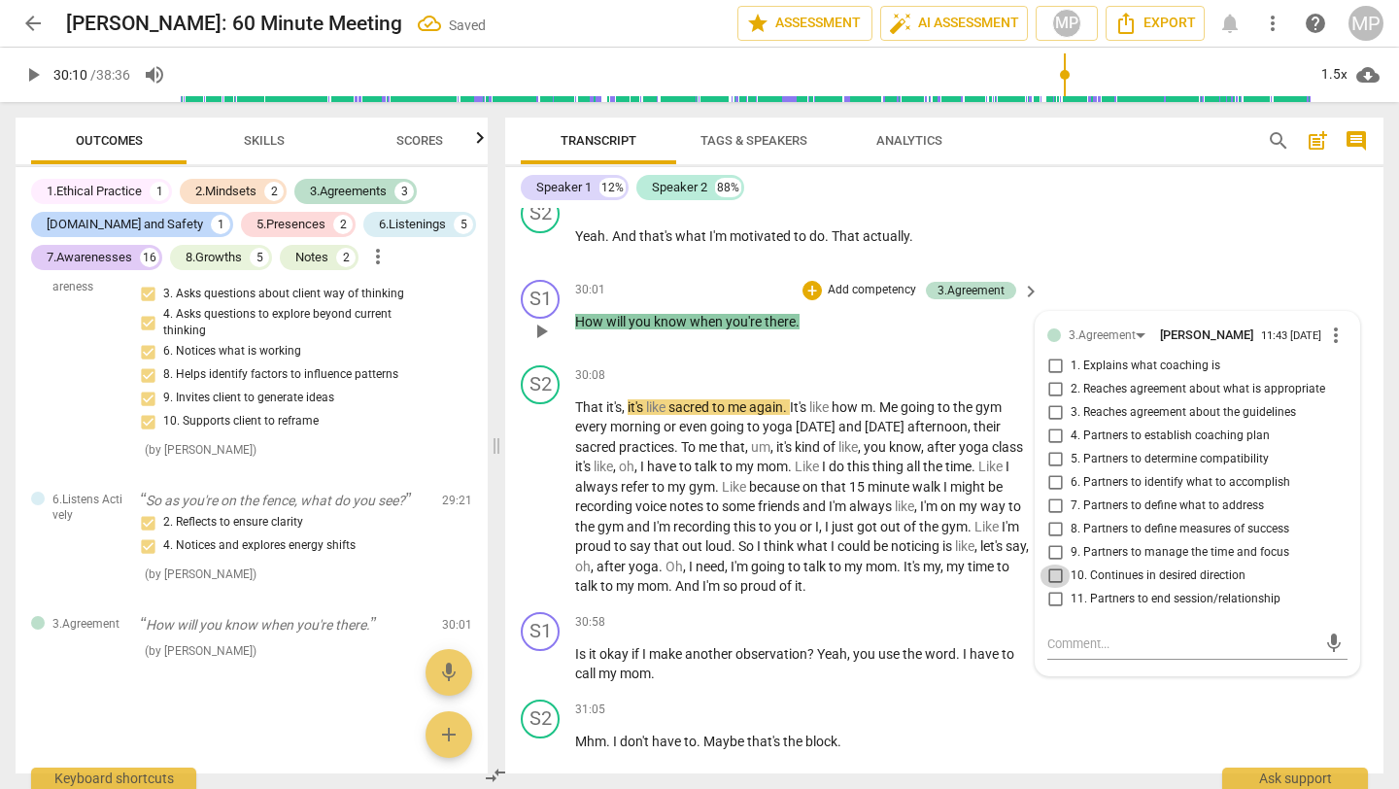
click at [1053, 588] on input "10. Continues in desired direction" at bounding box center [1055, 576] width 31 height 23
checkbox input "true"
click at [1049, 565] on input "9. Partners to manage the time and focus" at bounding box center [1055, 552] width 31 height 23
checkbox input "true"
click at [1163, 358] on div "S1 play_arrow pause 30:01 + Add competency 3.Agreement keyboard_arrow_right How…" at bounding box center [944, 315] width 879 height 86
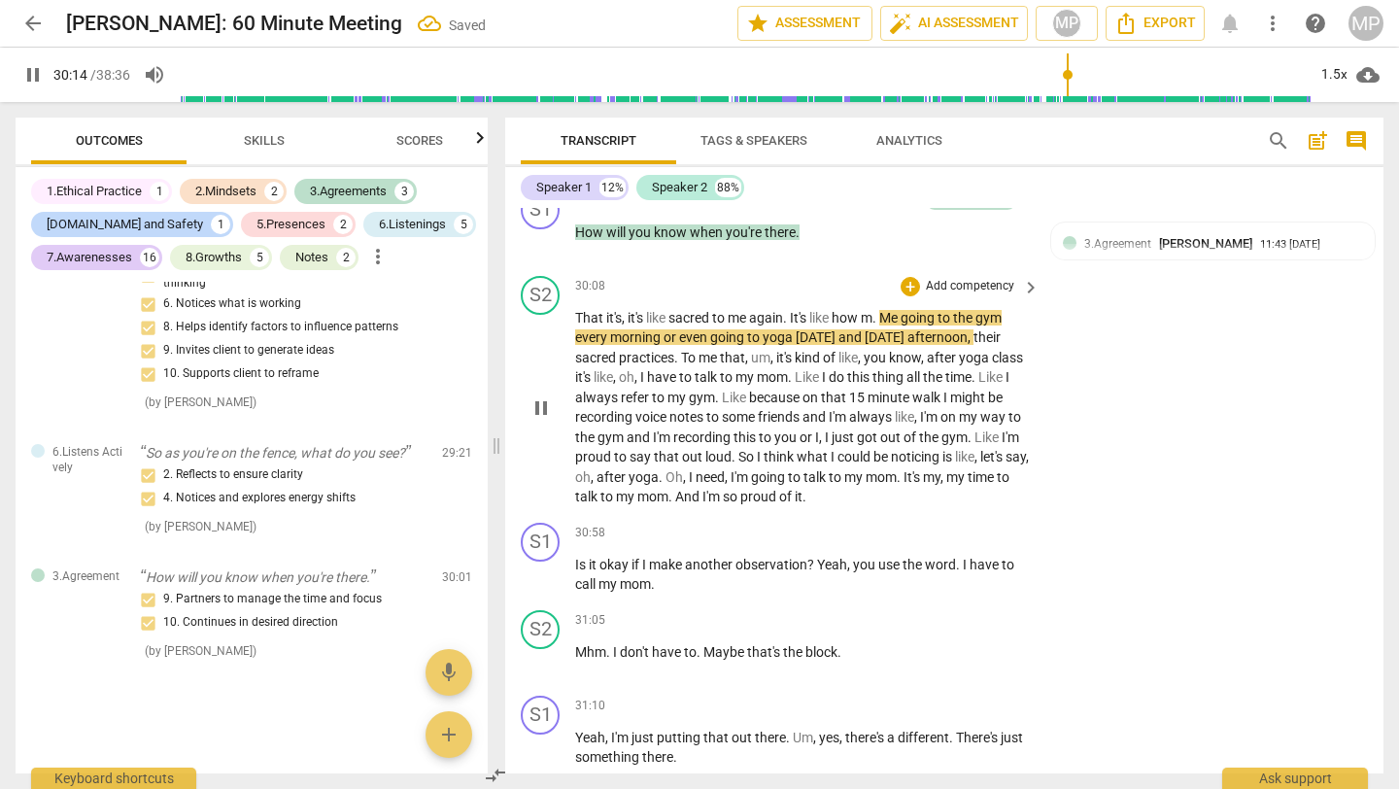
scroll to position [13801, 0]
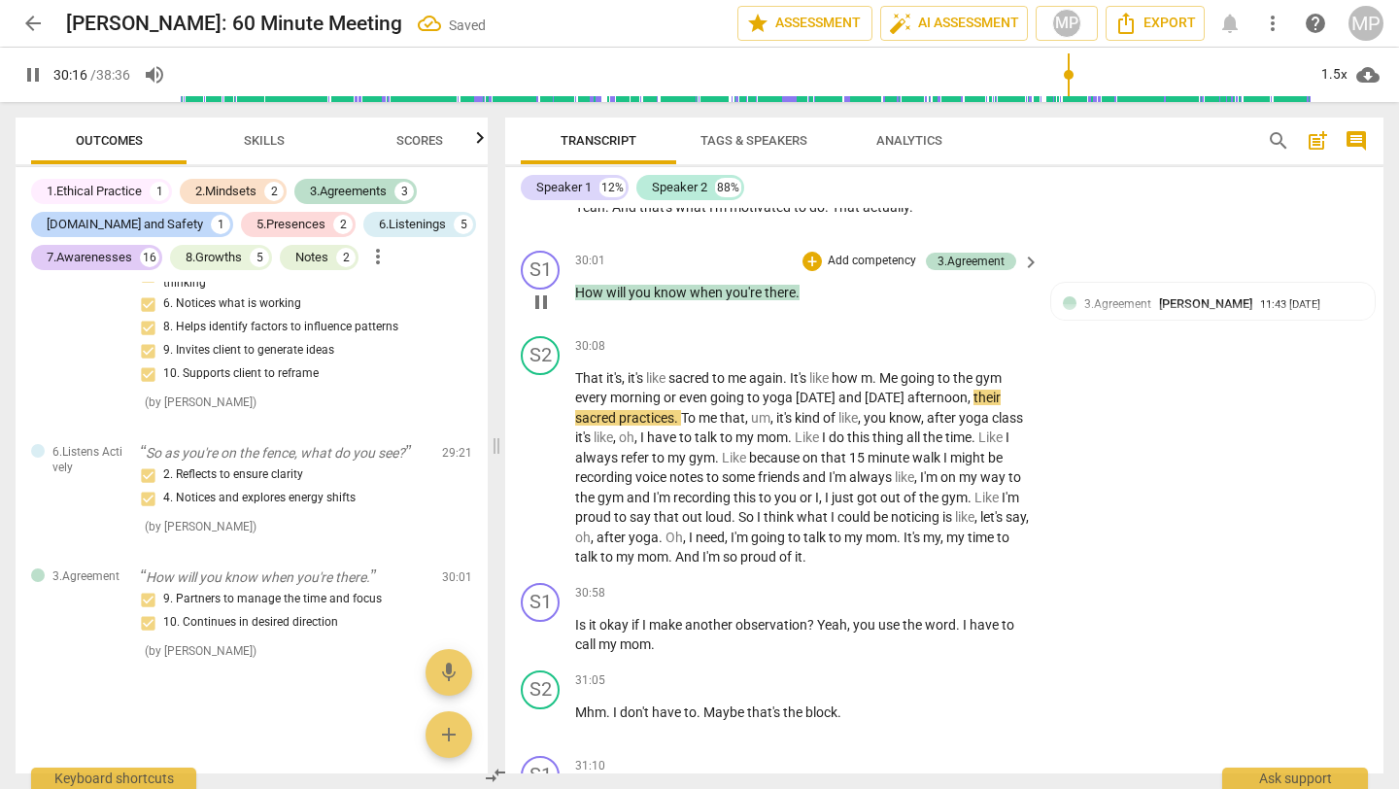
click at [543, 314] on span "pause" at bounding box center [541, 302] width 23 height 23
click at [942, 270] on div "3.Agreement" at bounding box center [971, 261] width 67 height 17
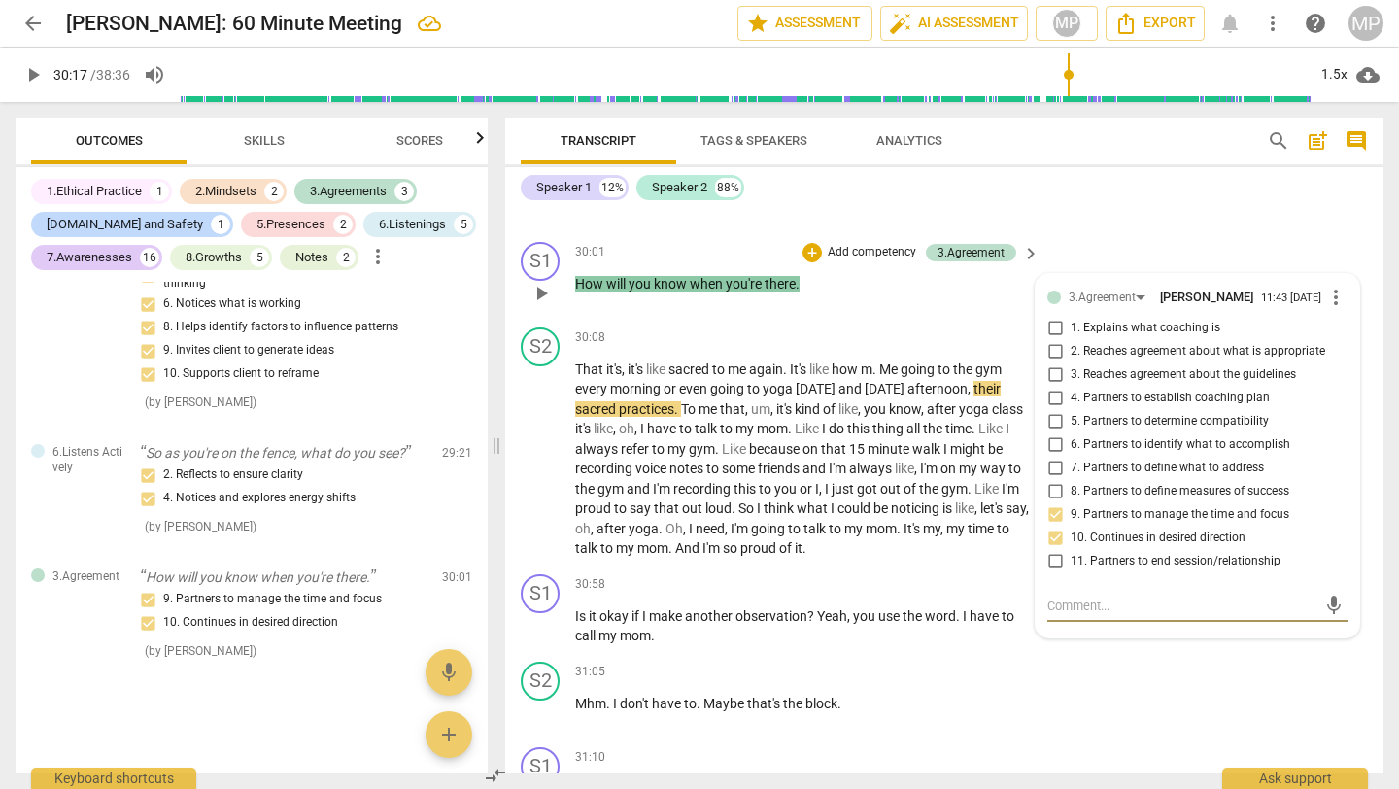
scroll to position [13809, 0]
click at [33, 67] on span "play_arrow" at bounding box center [32, 74] width 23 height 23
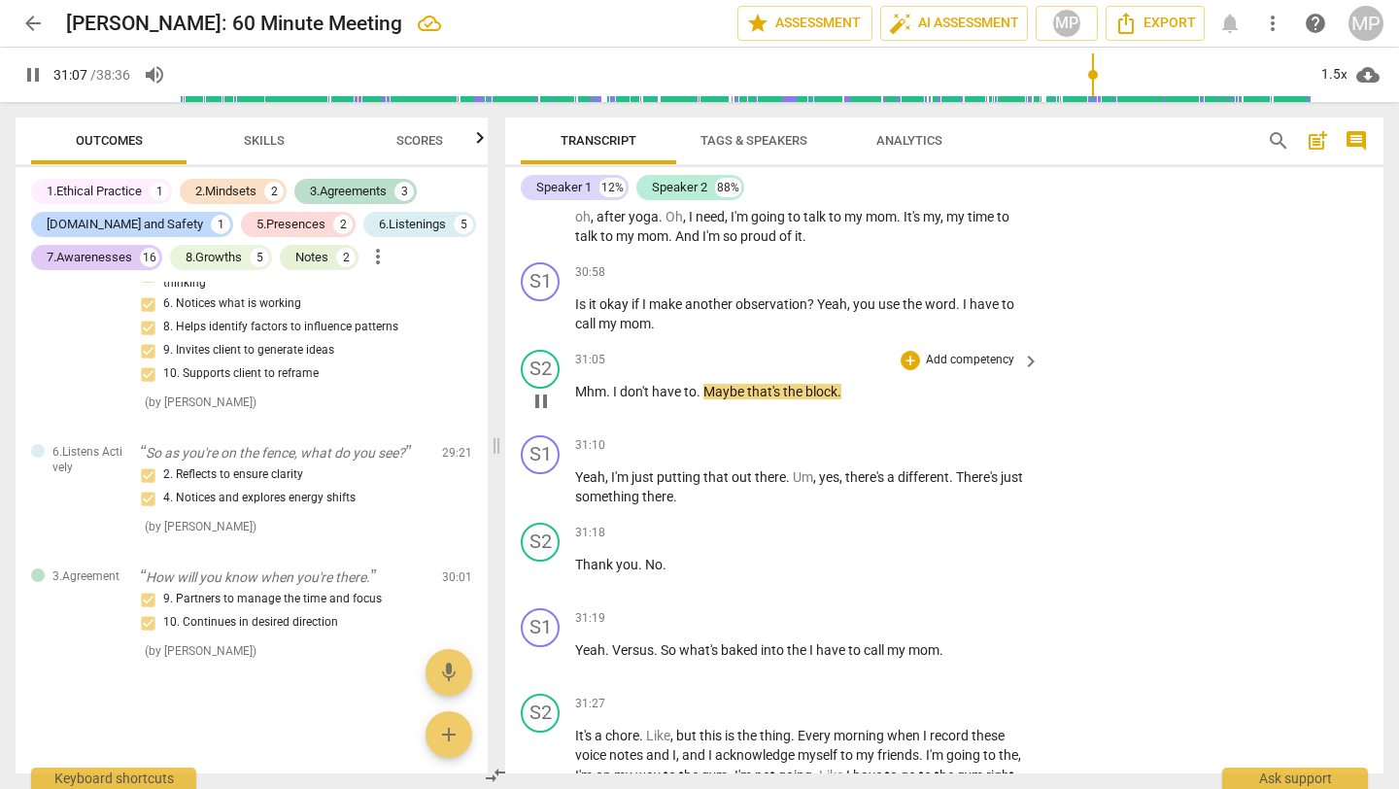
scroll to position [14128, 0]
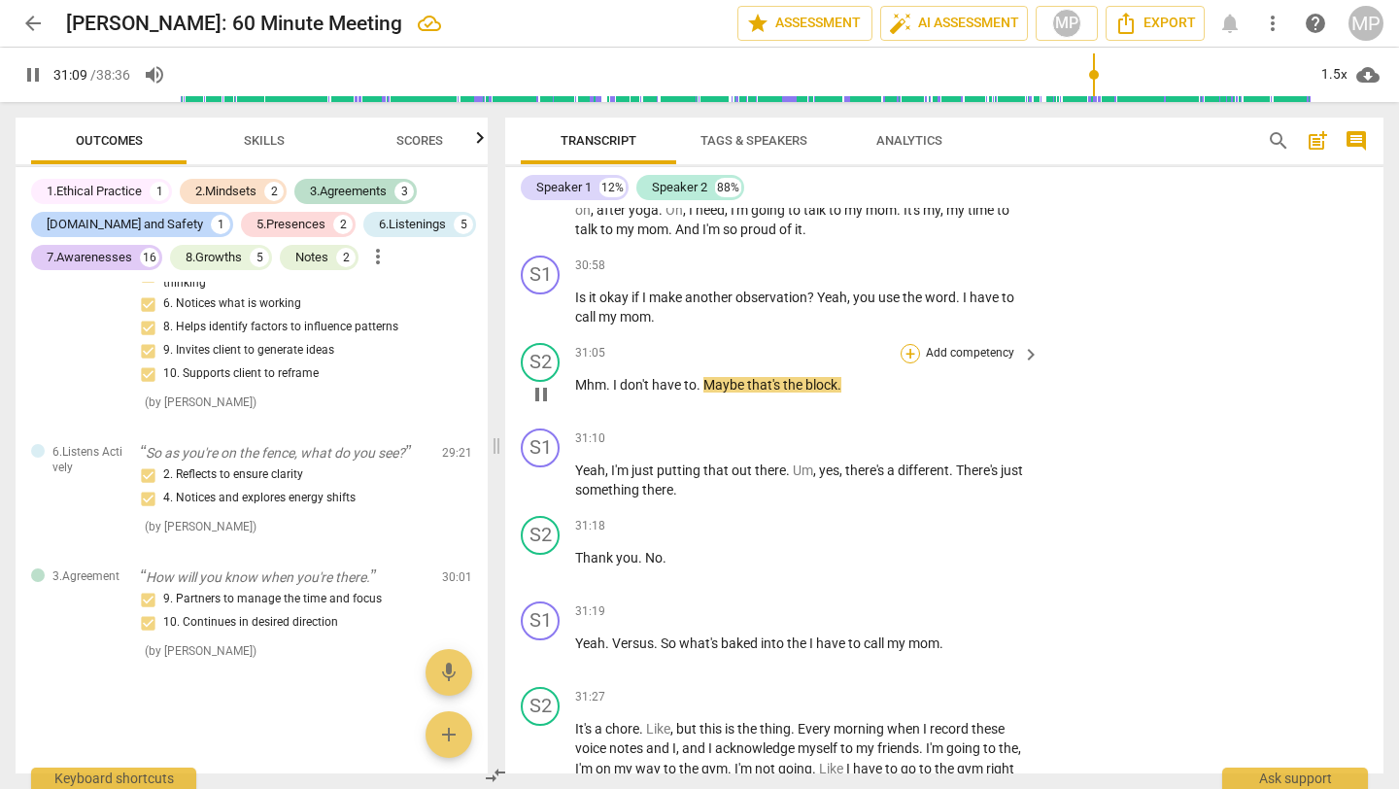
click at [911, 363] on div "+" at bounding box center [910, 353] width 19 height 19
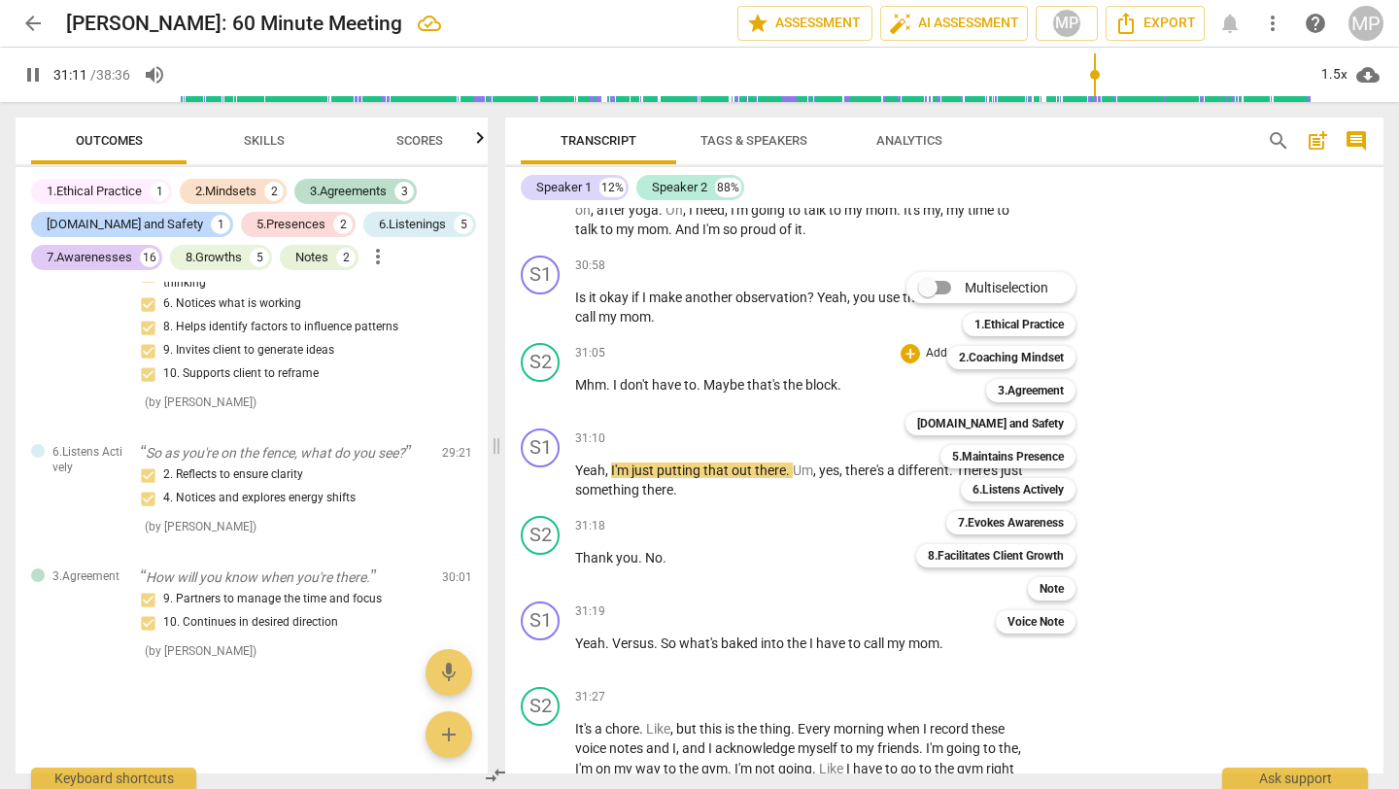
click at [866, 524] on div at bounding box center [699, 394] width 1399 height 789
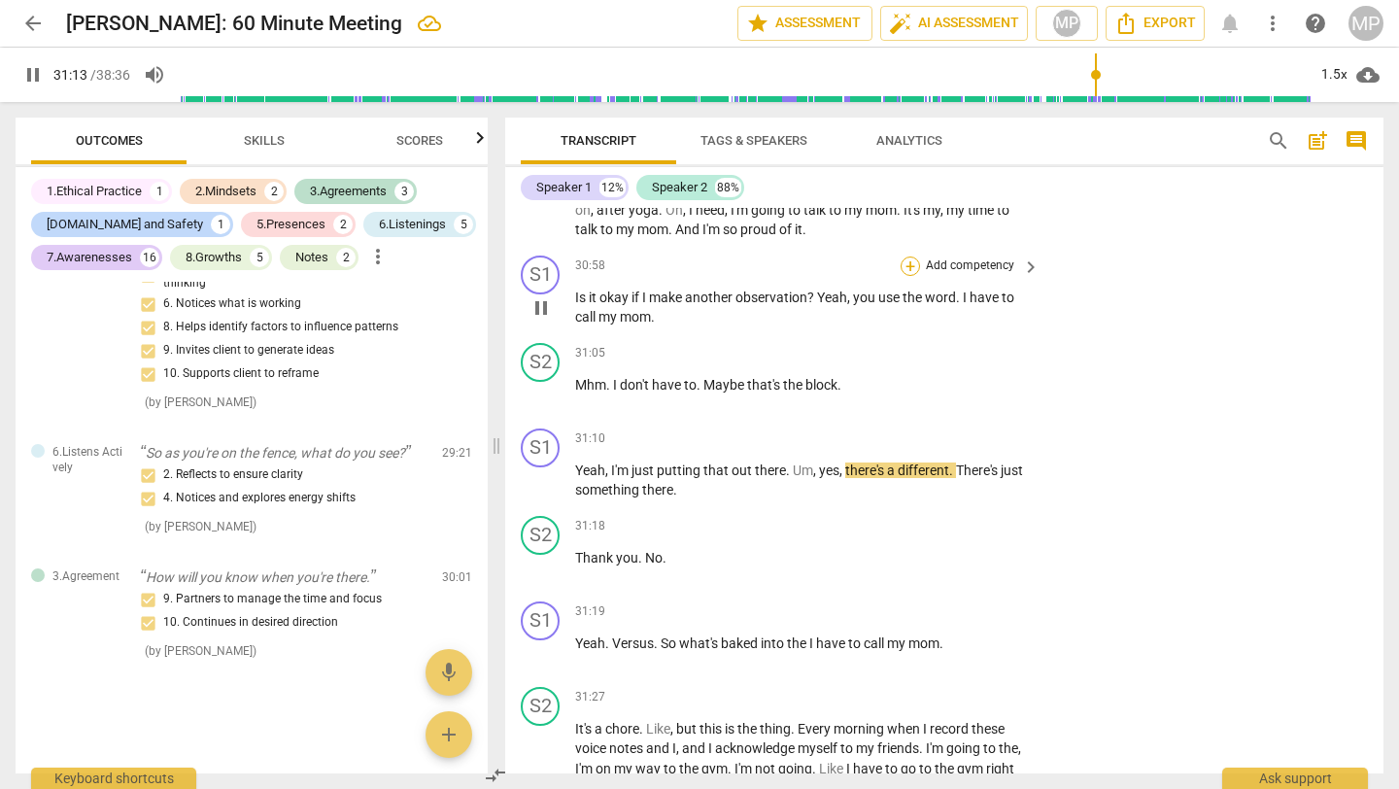
click at [910, 276] on div "+" at bounding box center [910, 266] width 19 height 19
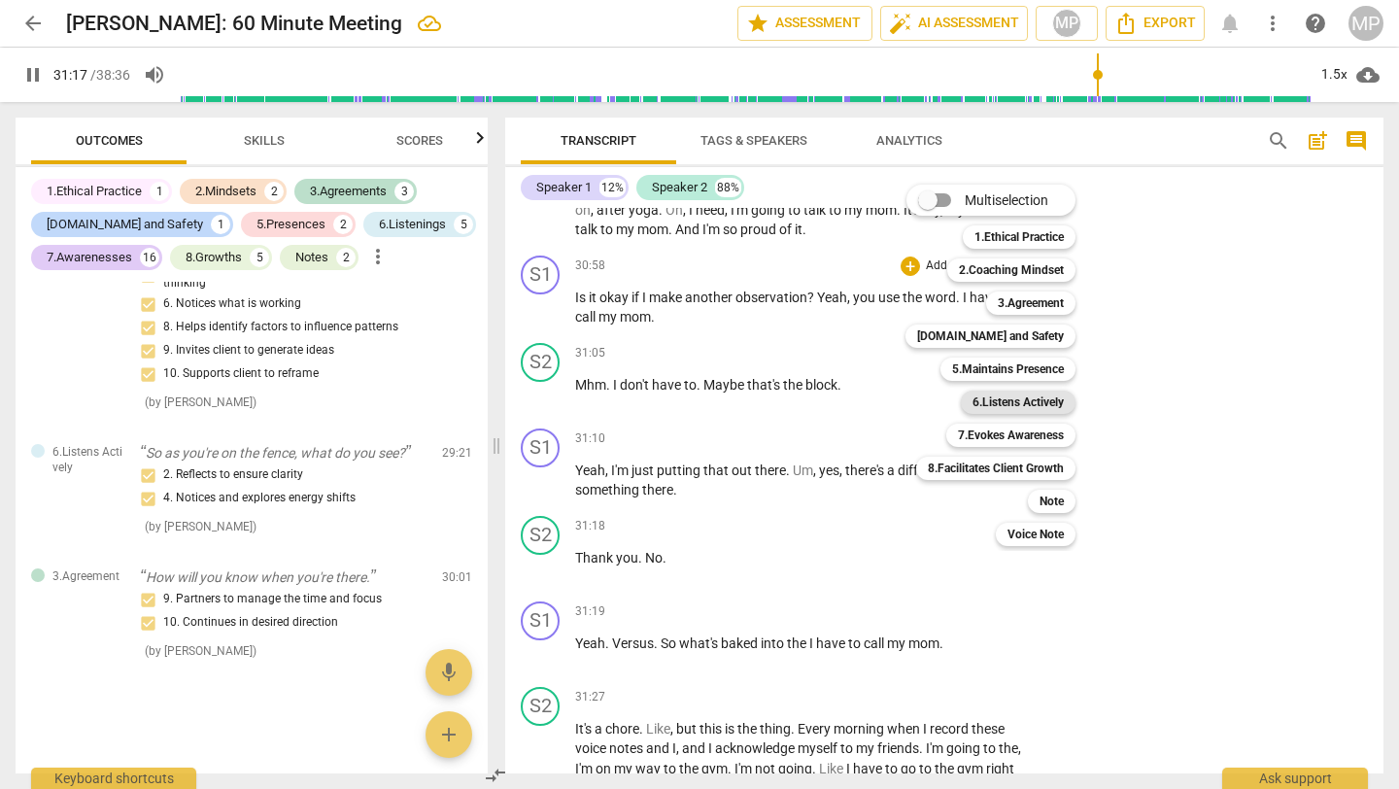
click at [1026, 399] on b "6.Listens Actively" at bounding box center [1018, 402] width 91 height 23
type input "1878"
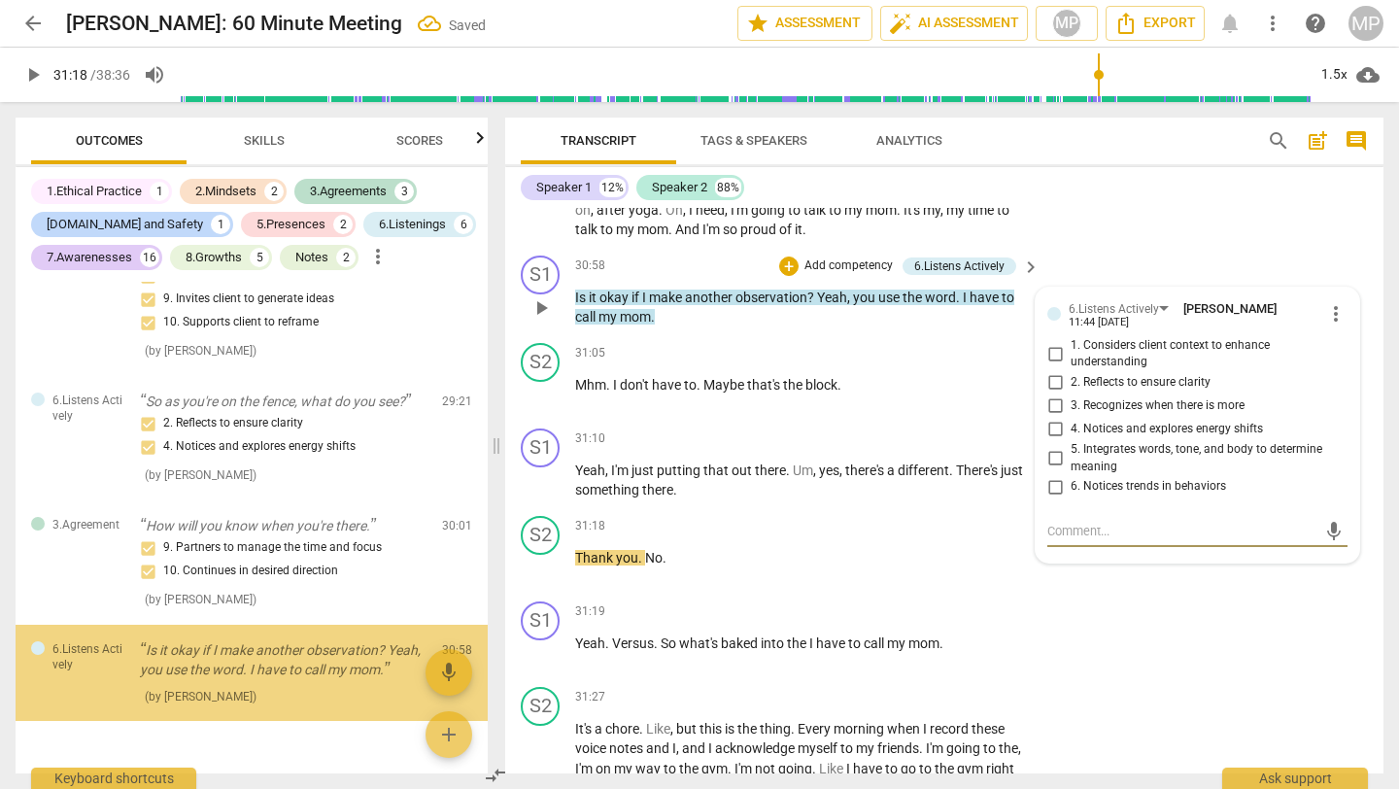
scroll to position [6389, 0]
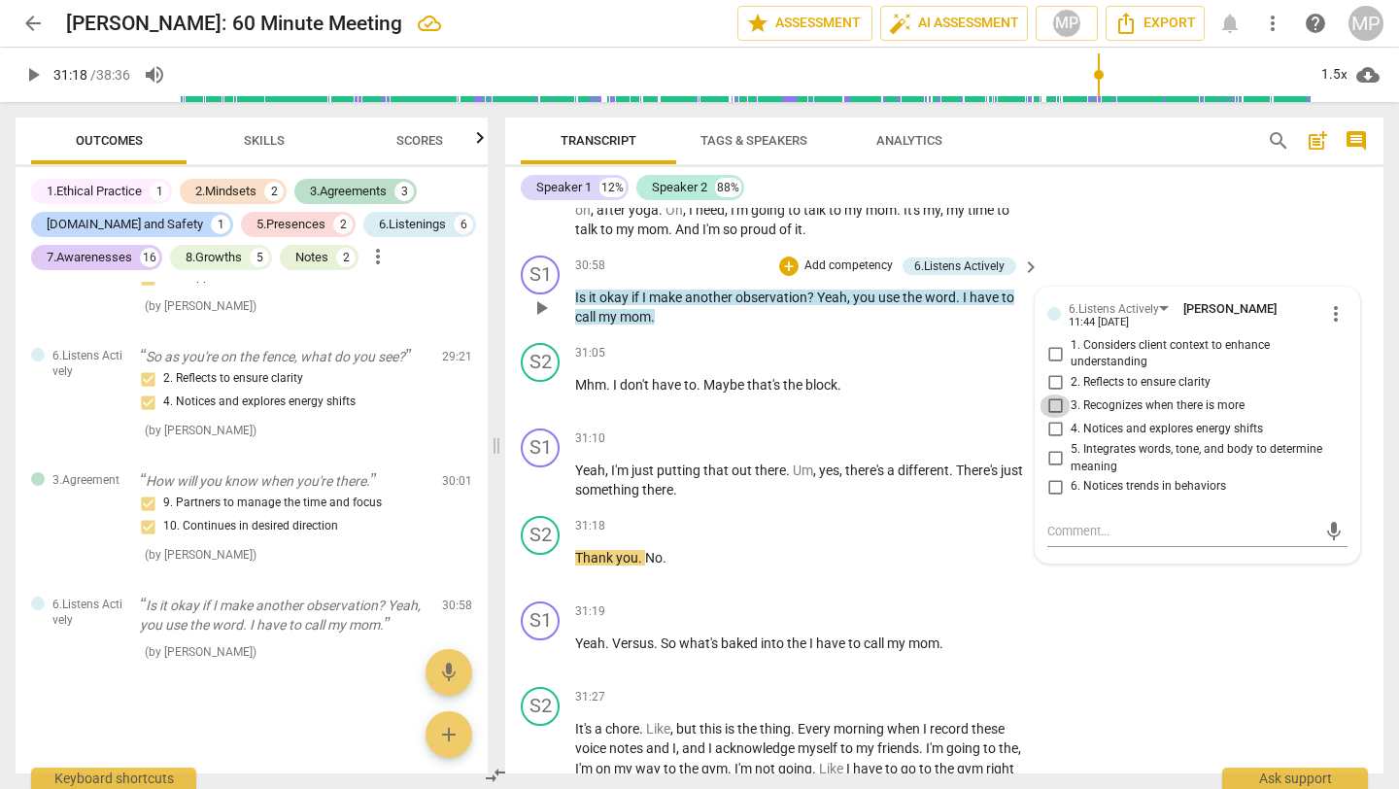
click at [1060, 418] on input "3. Recognizes when there is more" at bounding box center [1055, 406] width 31 height 23
checkbox input "true"
click at [1055, 395] on input "2. Reflects to ensure clarity" at bounding box center [1055, 382] width 31 height 23
checkbox input "true"
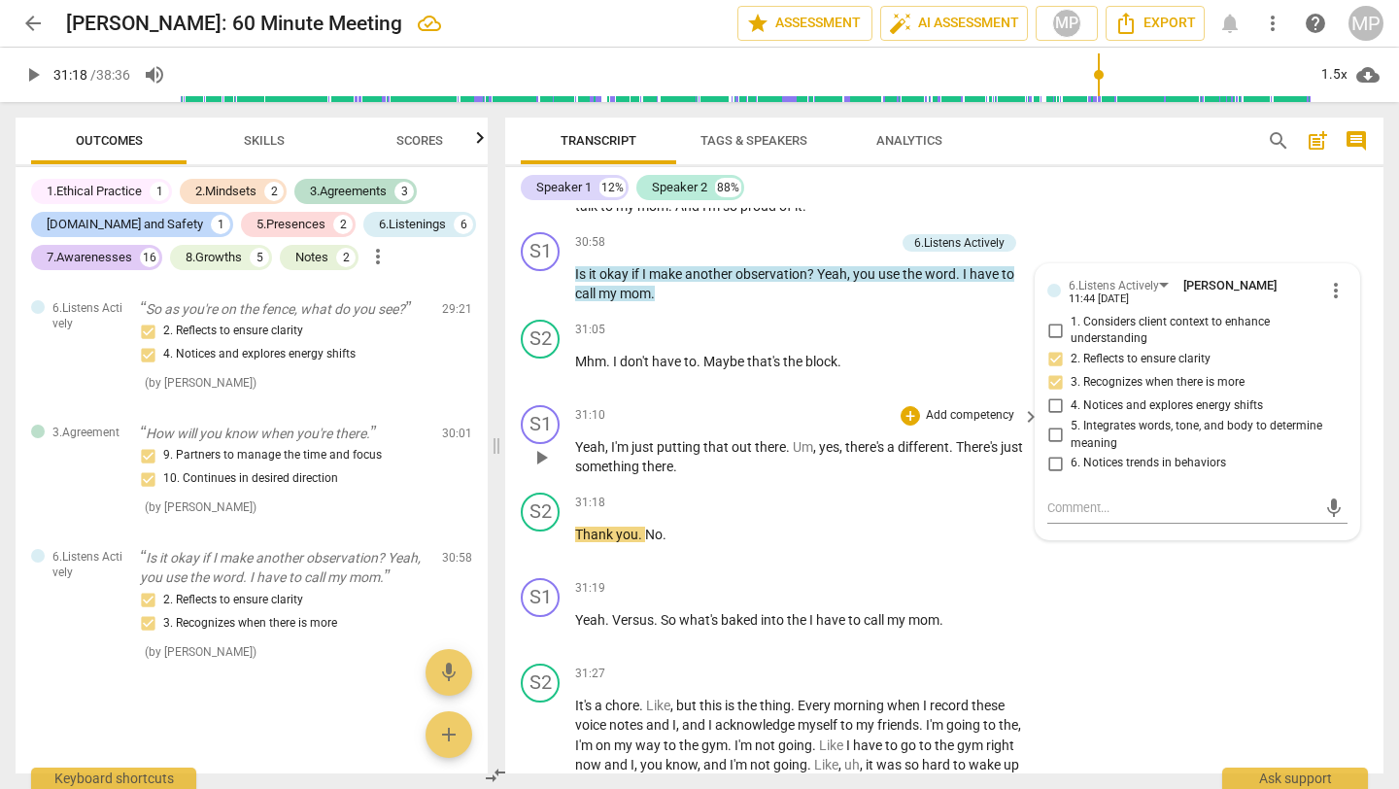
scroll to position [14179, 0]
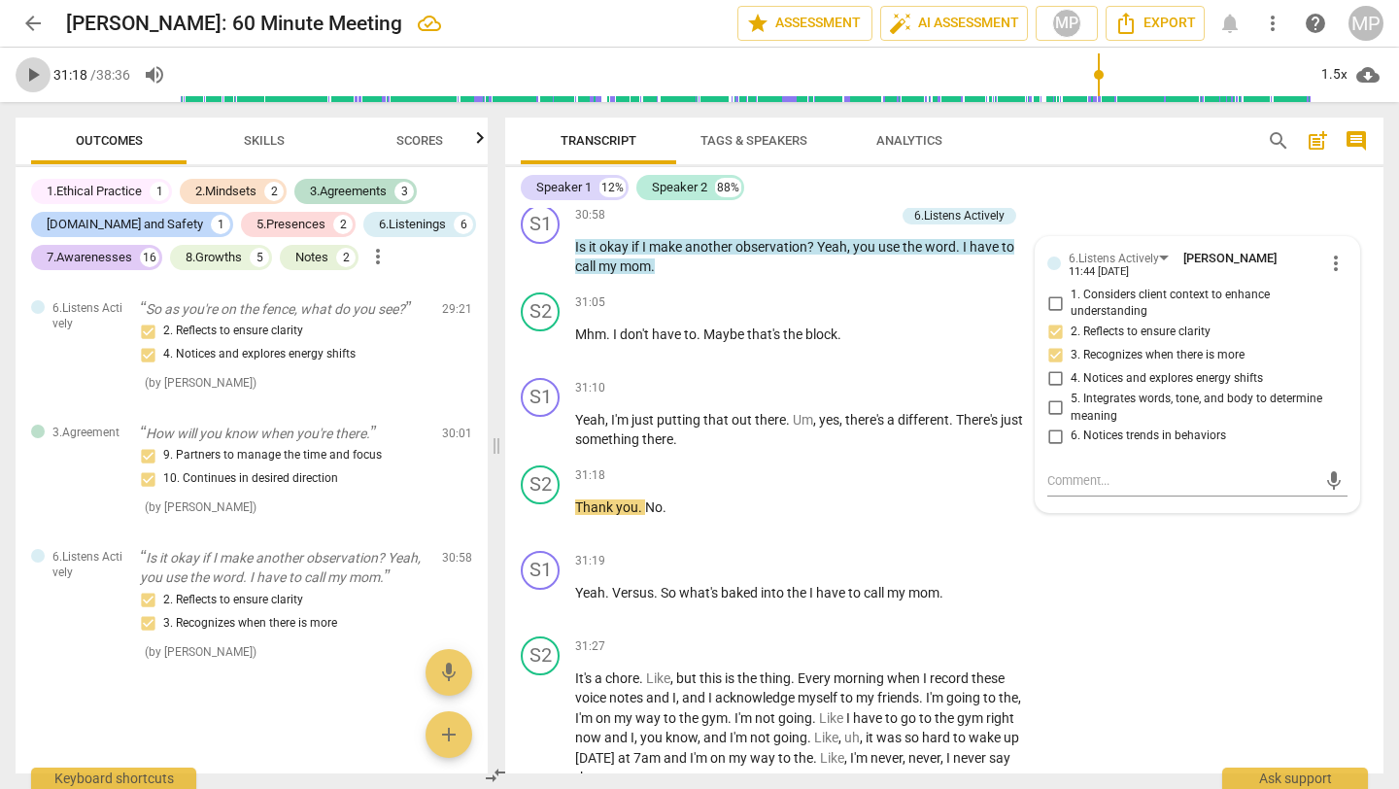
click at [30, 70] on span "play_arrow" at bounding box center [32, 74] width 23 height 23
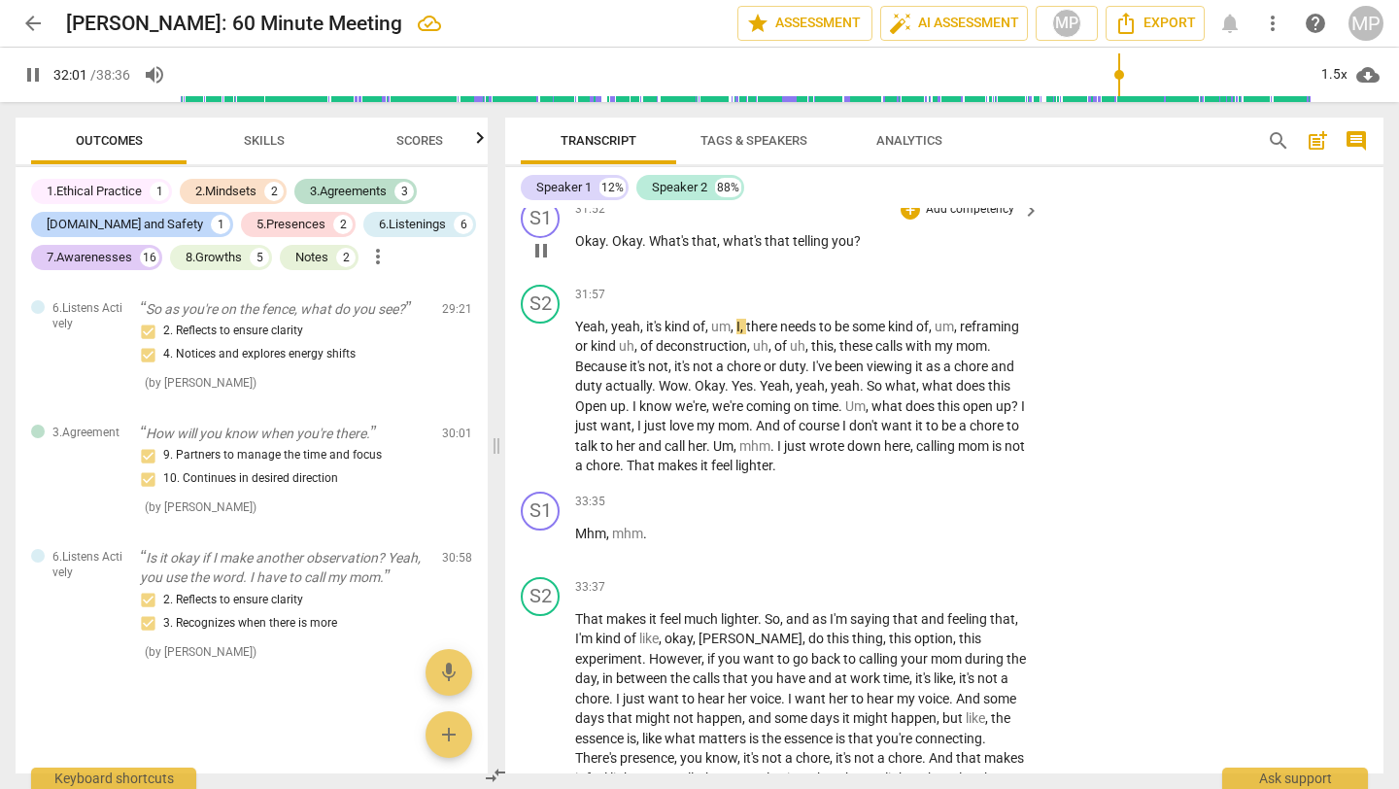
scroll to position [14768, 0]
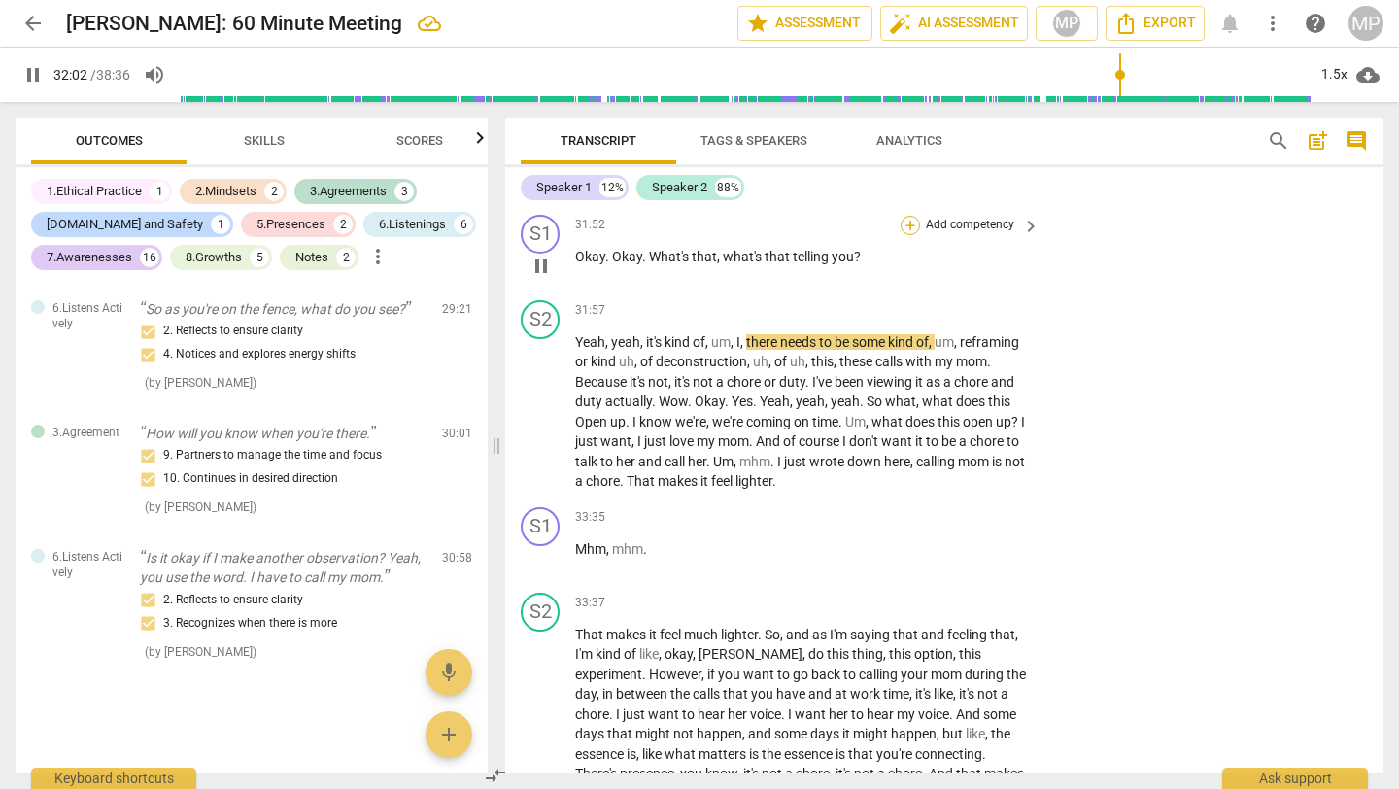
click at [909, 235] on div "+" at bounding box center [910, 225] width 19 height 19
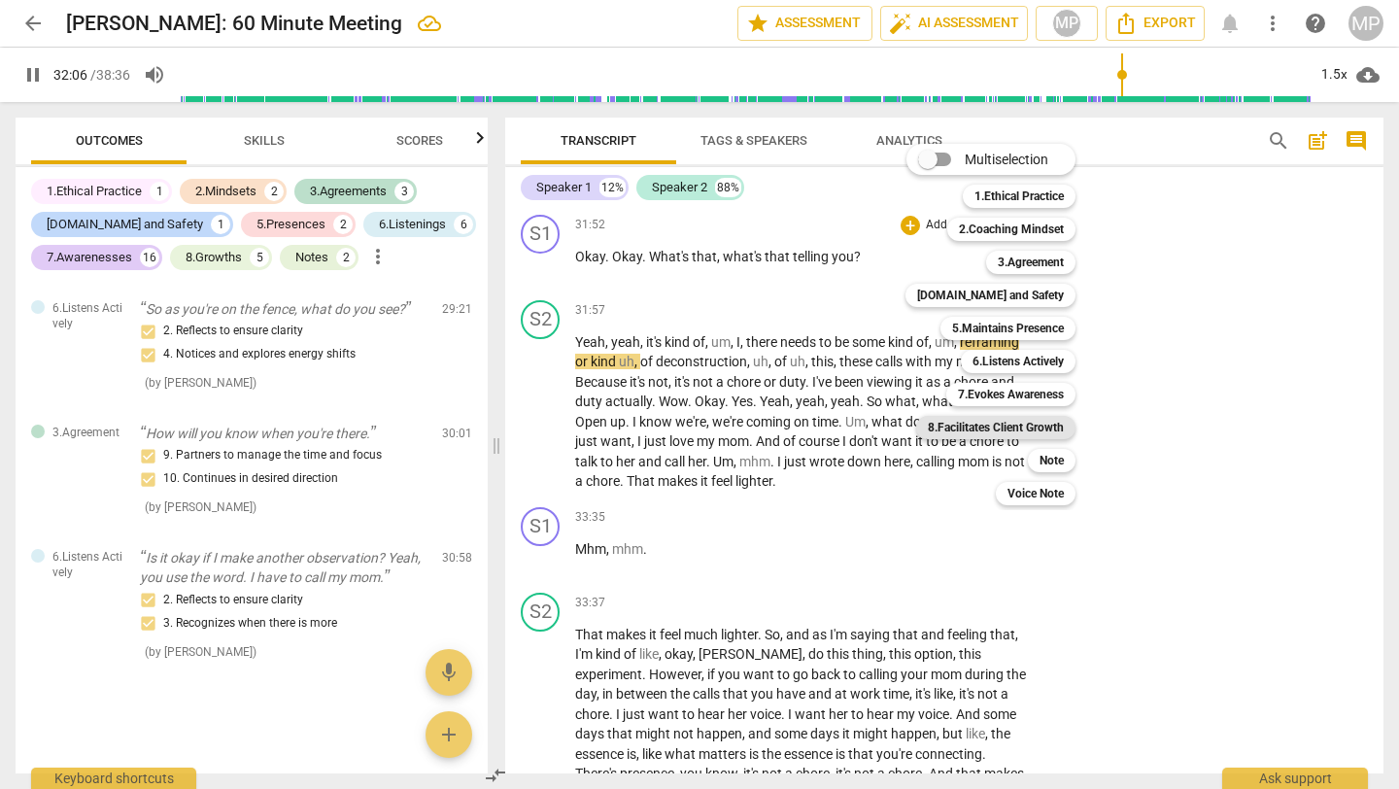
click at [1028, 426] on b "8.Facilitates Client Growth" at bounding box center [996, 427] width 136 height 23
type input "1927"
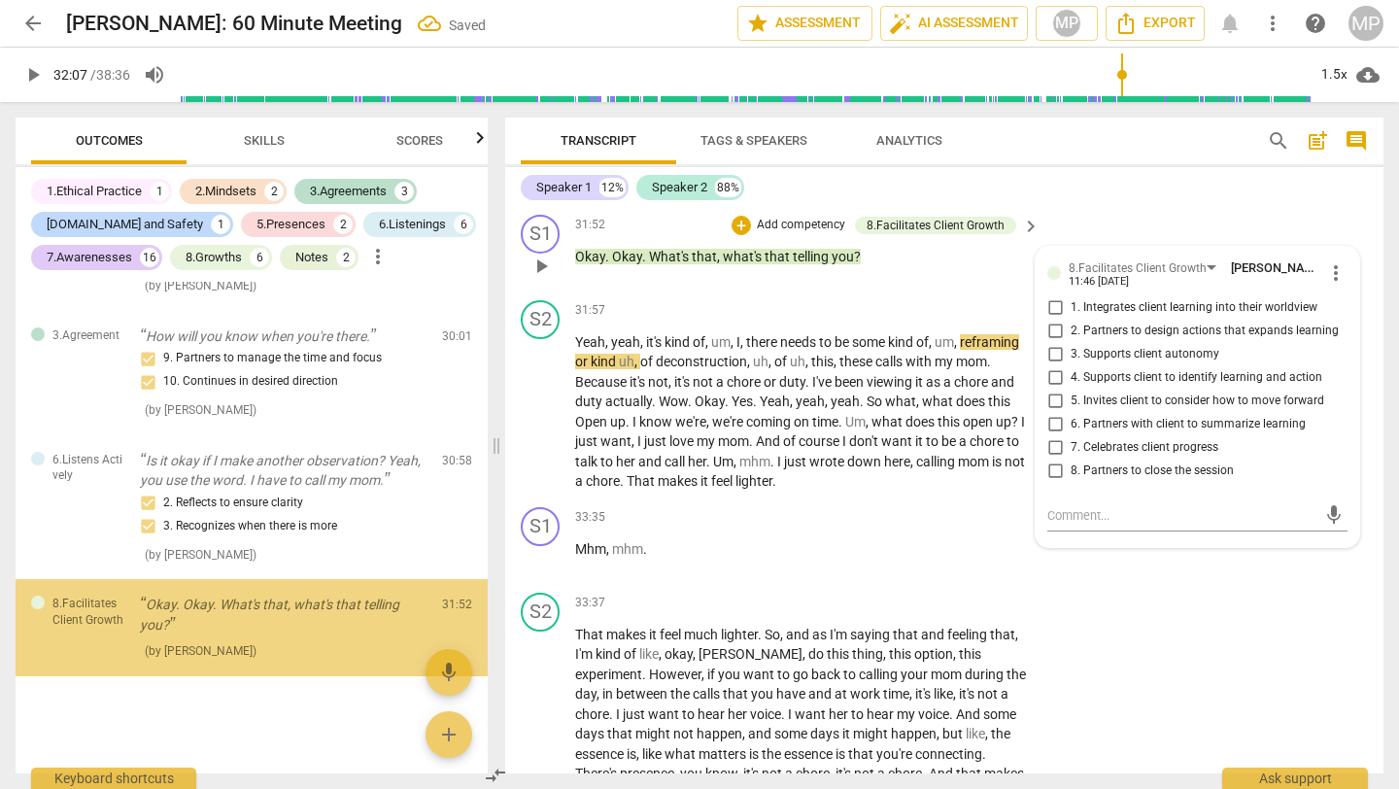
scroll to position [6533, 0]
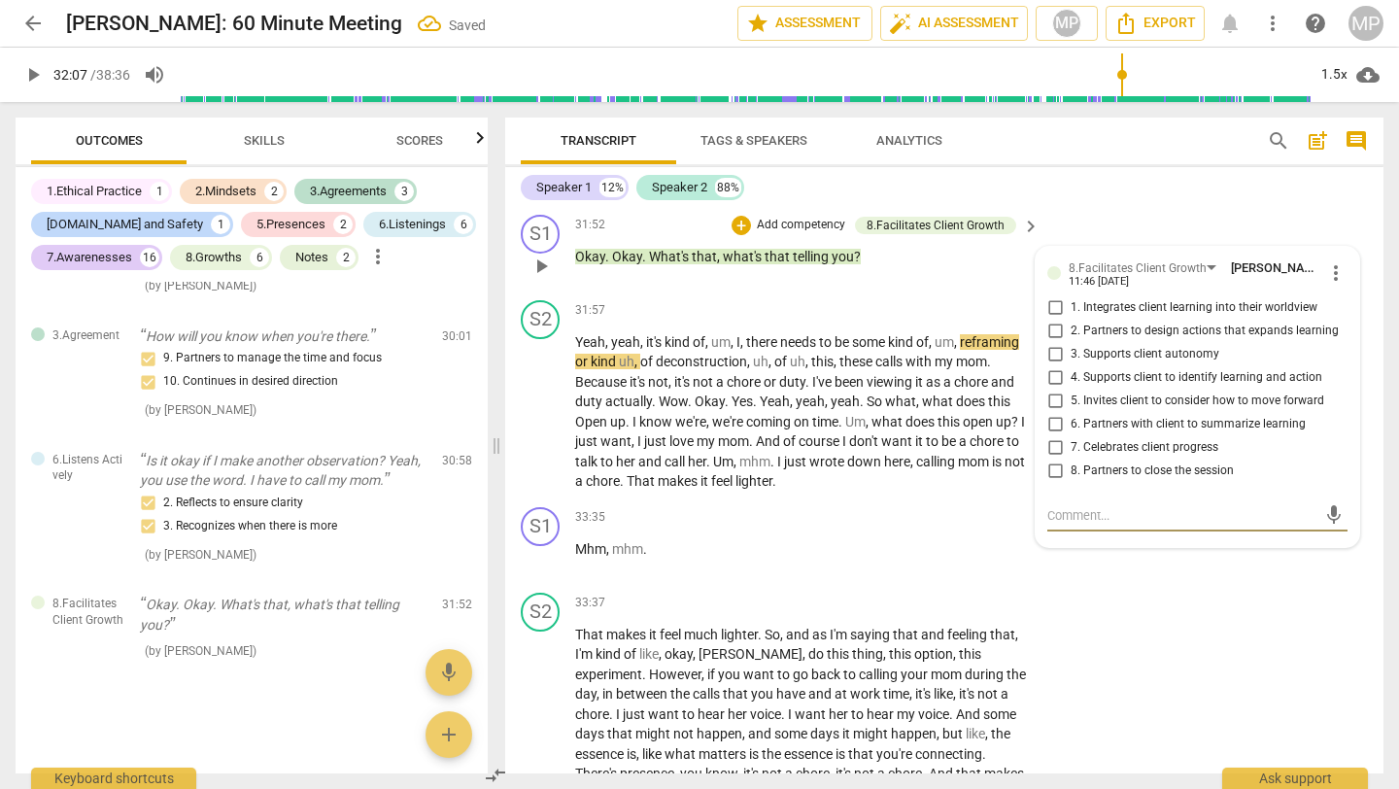
click at [1057, 343] on input "2. Partners to design actions that expands learning" at bounding box center [1055, 331] width 31 height 23
checkbox input "true"
click at [1044, 390] on input "4. Supports client to identify learning and action" at bounding box center [1055, 377] width 31 height 23
checkbox input "true"
click at [1051, 413] on input "5. Invites client to consider how to move forward" at bounding box center [1055, 401] width 31 height 23
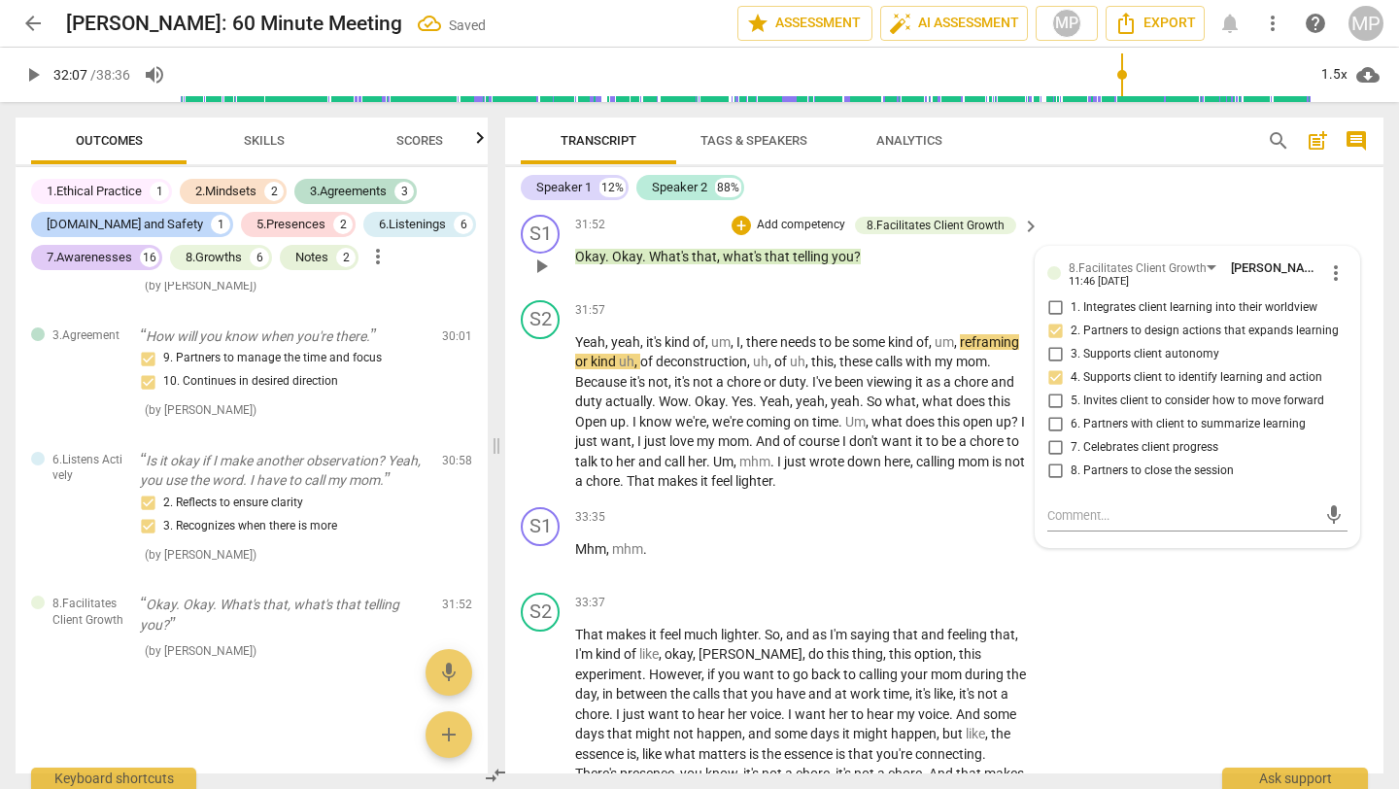
checkbox input "true"
click at [1165, 172] on div "Speaker 1 12% Speaker 2 88%" at bounding box center [944, 187] width 847 height 33
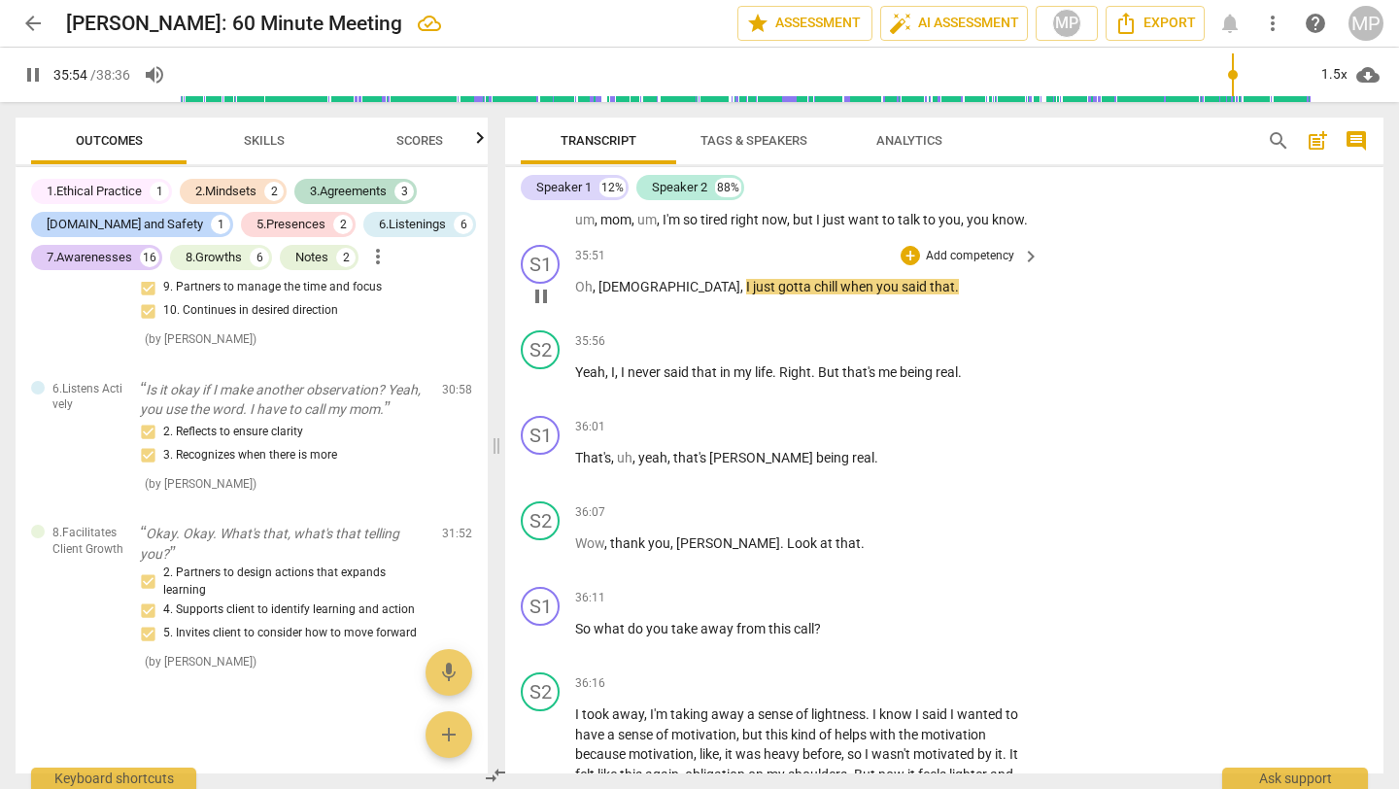
scroll to position [16145, 0]
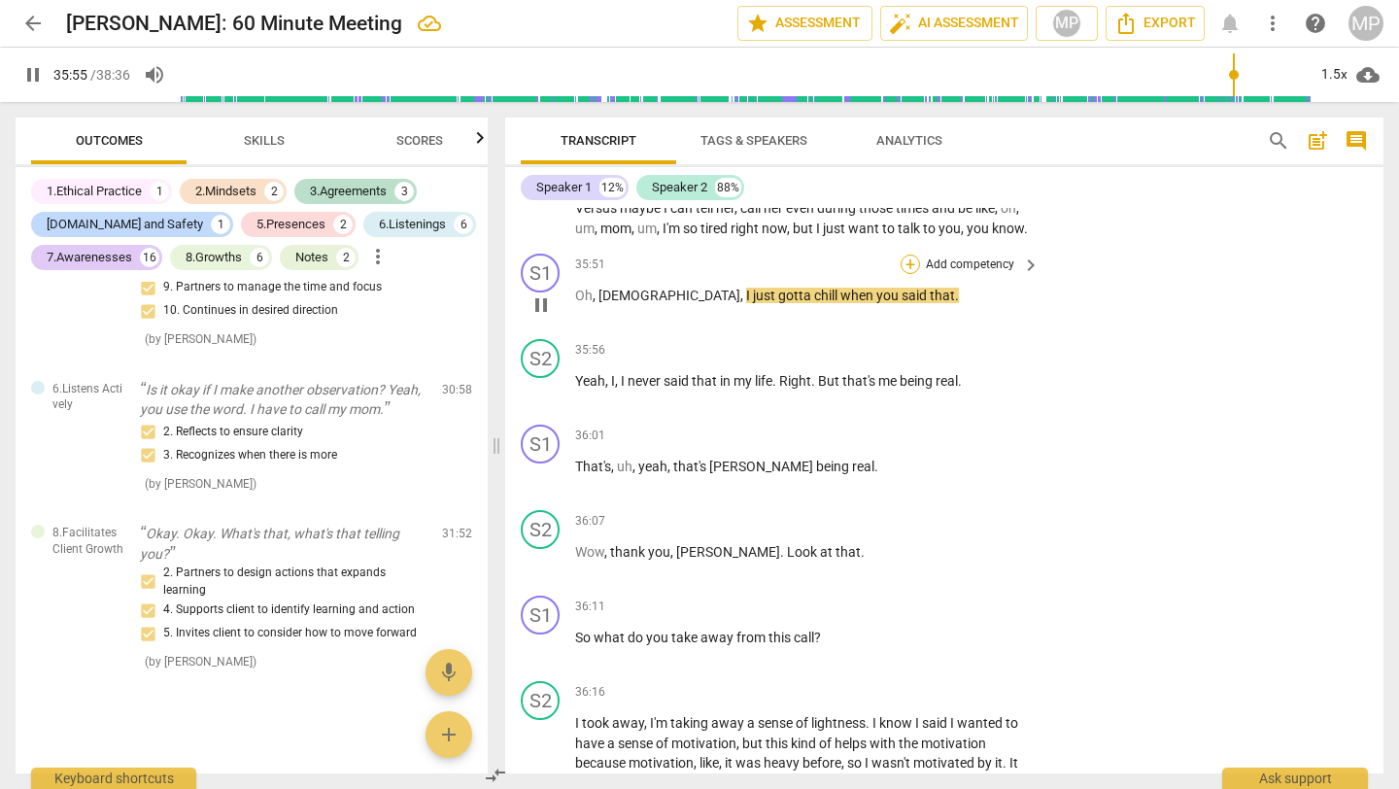
click at [904, 274] on div "+" at bounding box center [910, 264] width 19 height 19
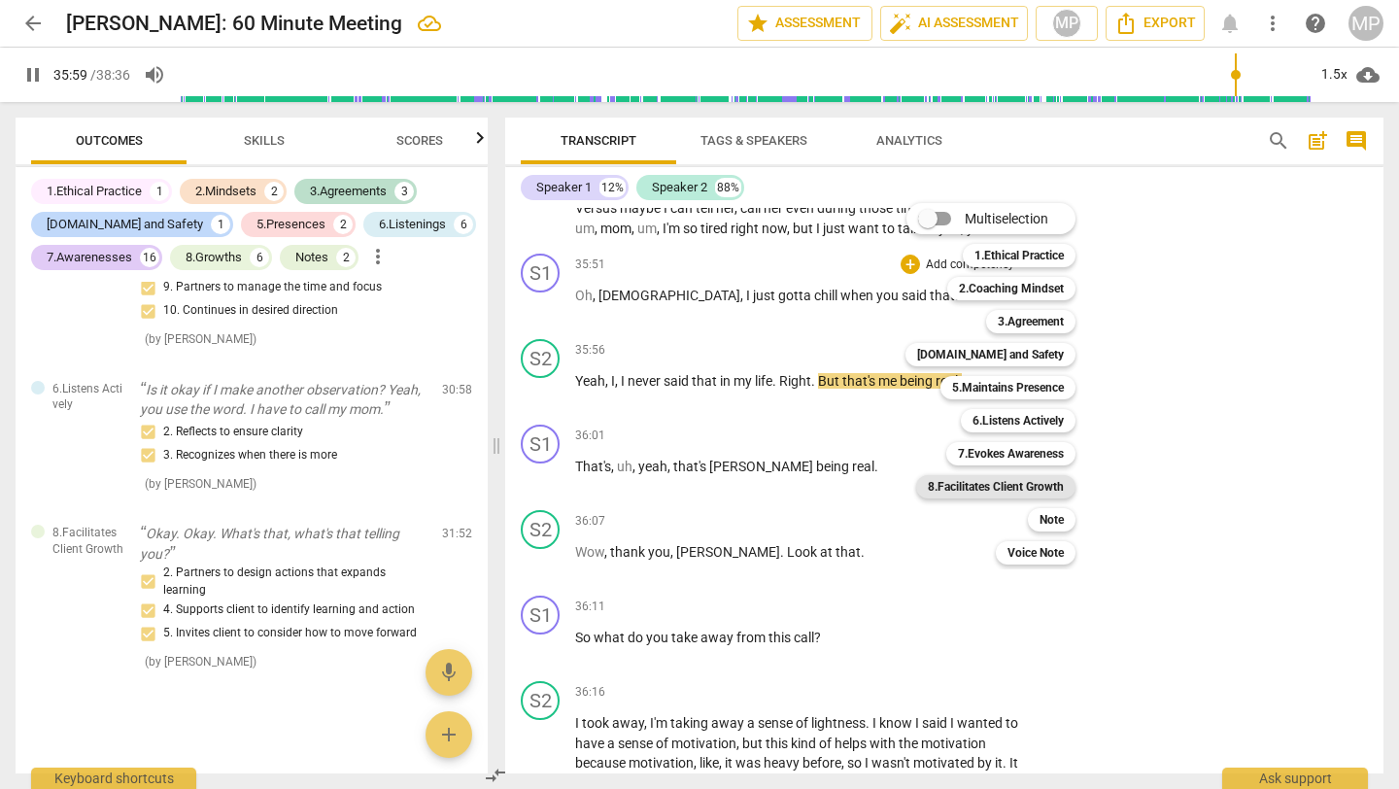
click at [977, 490] on b "8.Facilitates Client Growth" at bounding box center [996, 486] width 136 height 23
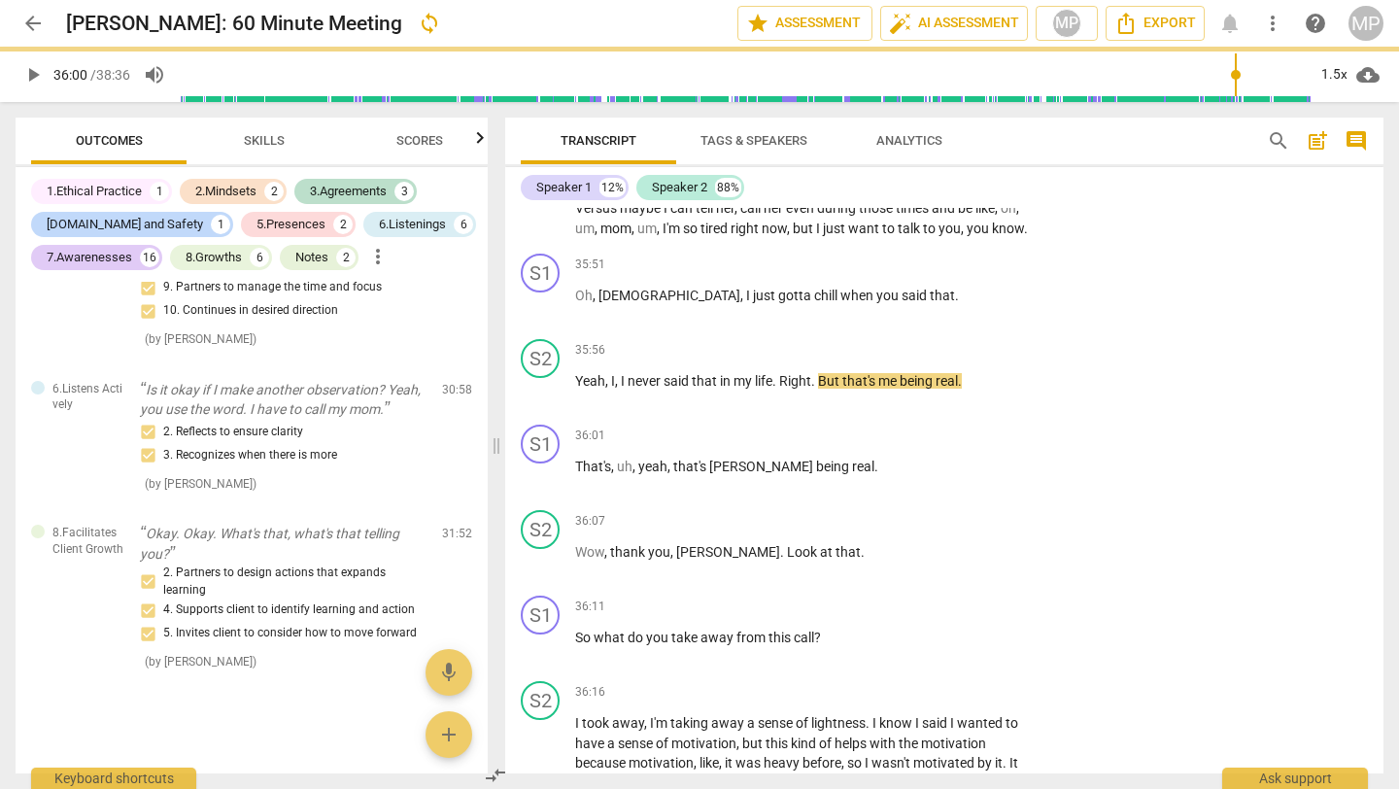
type input "2160"
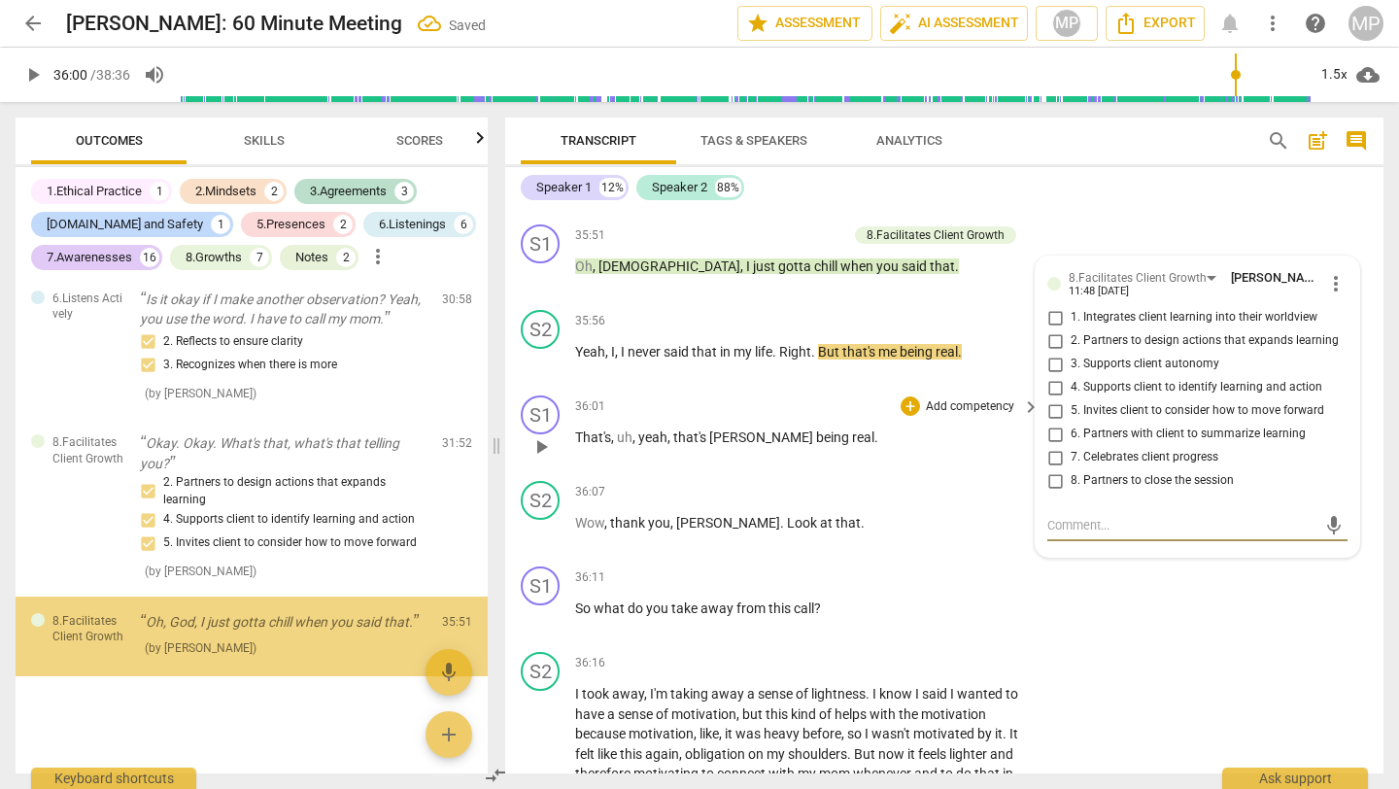
scroll to position [16181, 0]
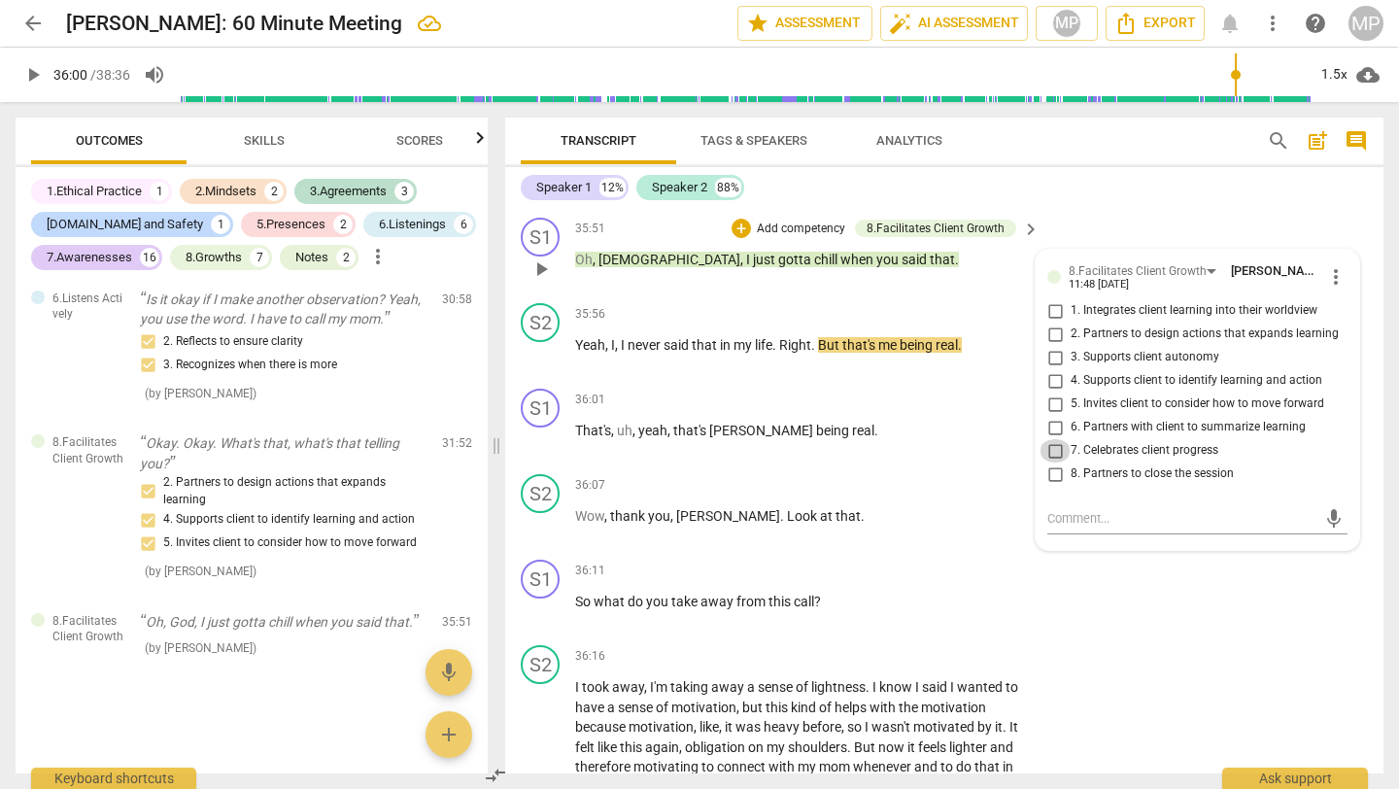
click at [1055, 463] on input "7. Celebrates client progress" at bounding box center [1055, 450] width 31 height 23
checkbox input "true"
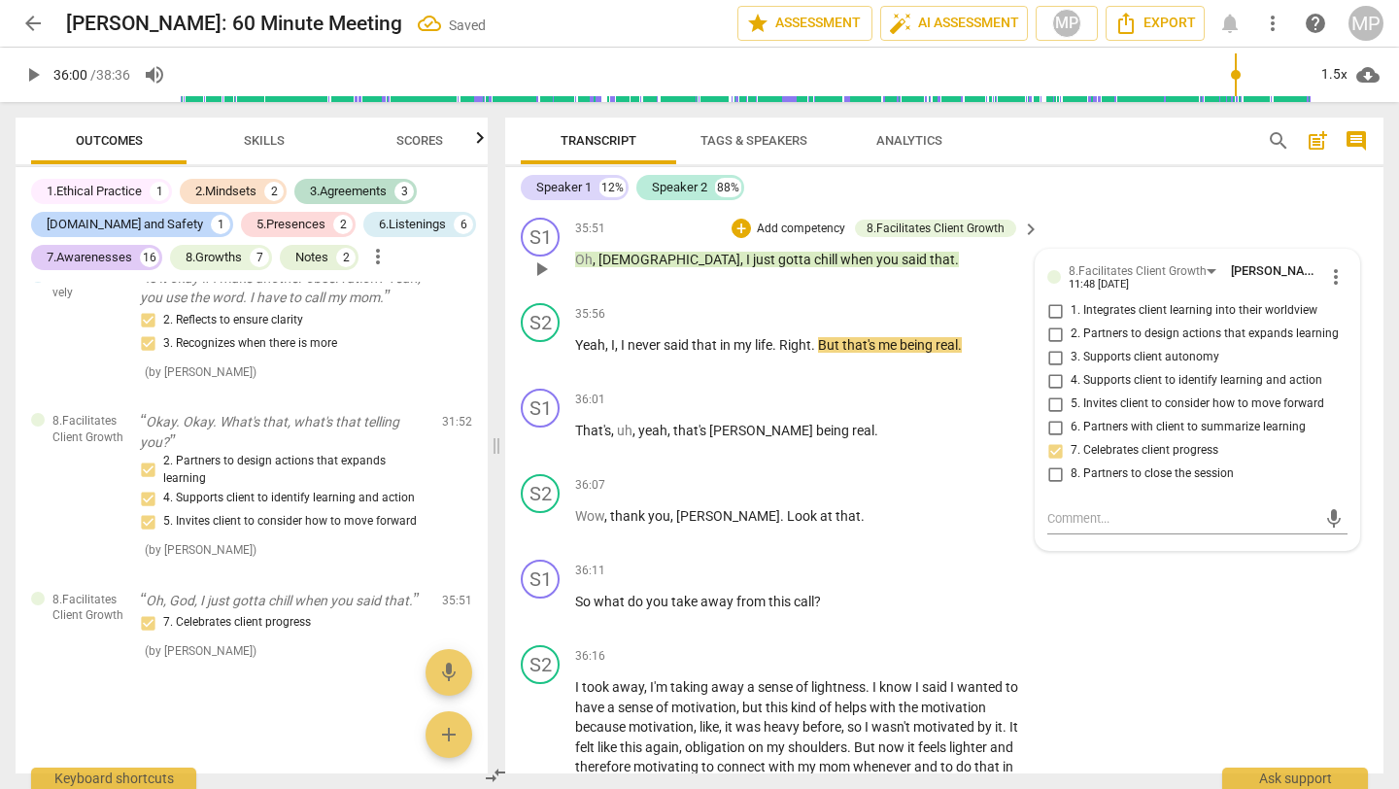
click at [537, 281] on span "play_arrow" at bounding box center [541, 269] width 23 height 23
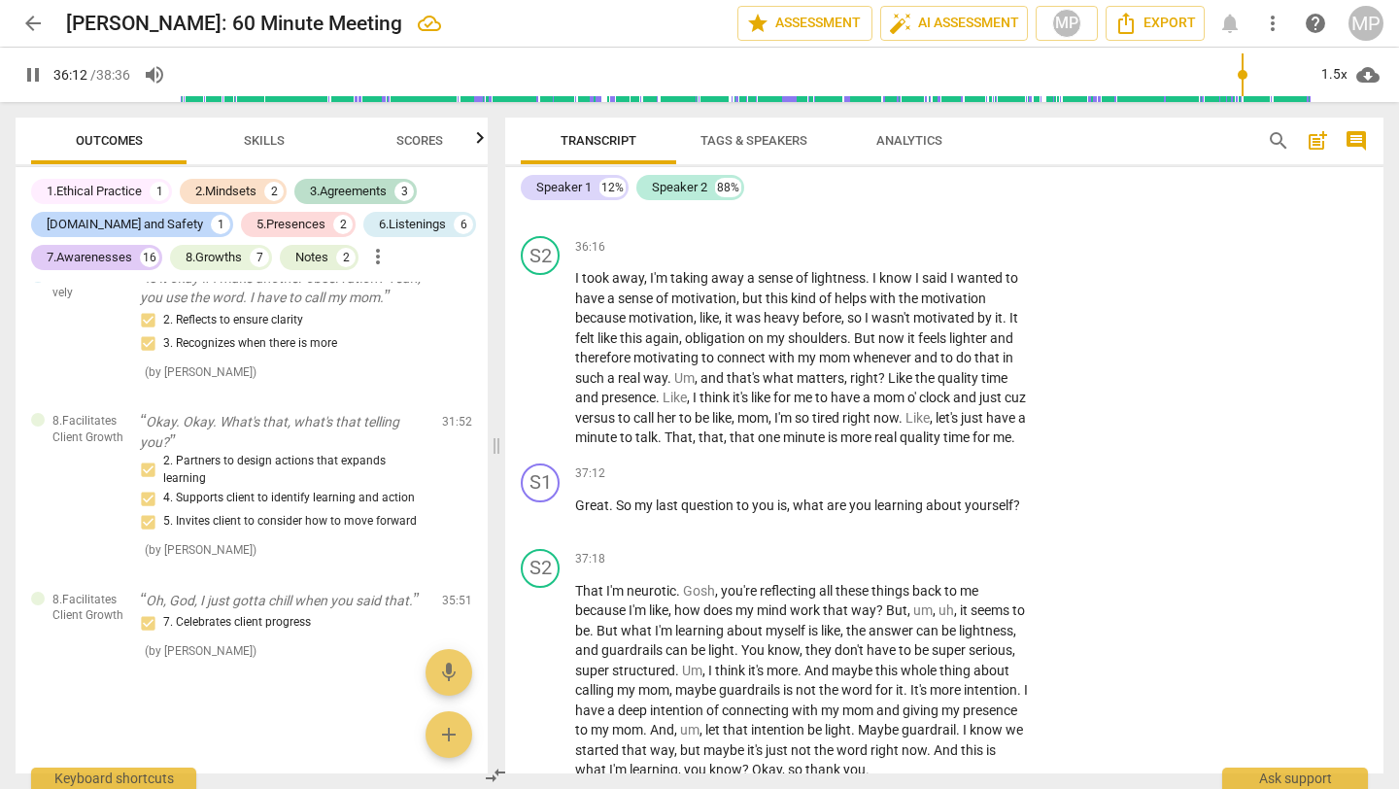
scroll to position [16589, 0]
click at [907, 172] on div "+" at bounding box center [910, 162] width 19 height 19
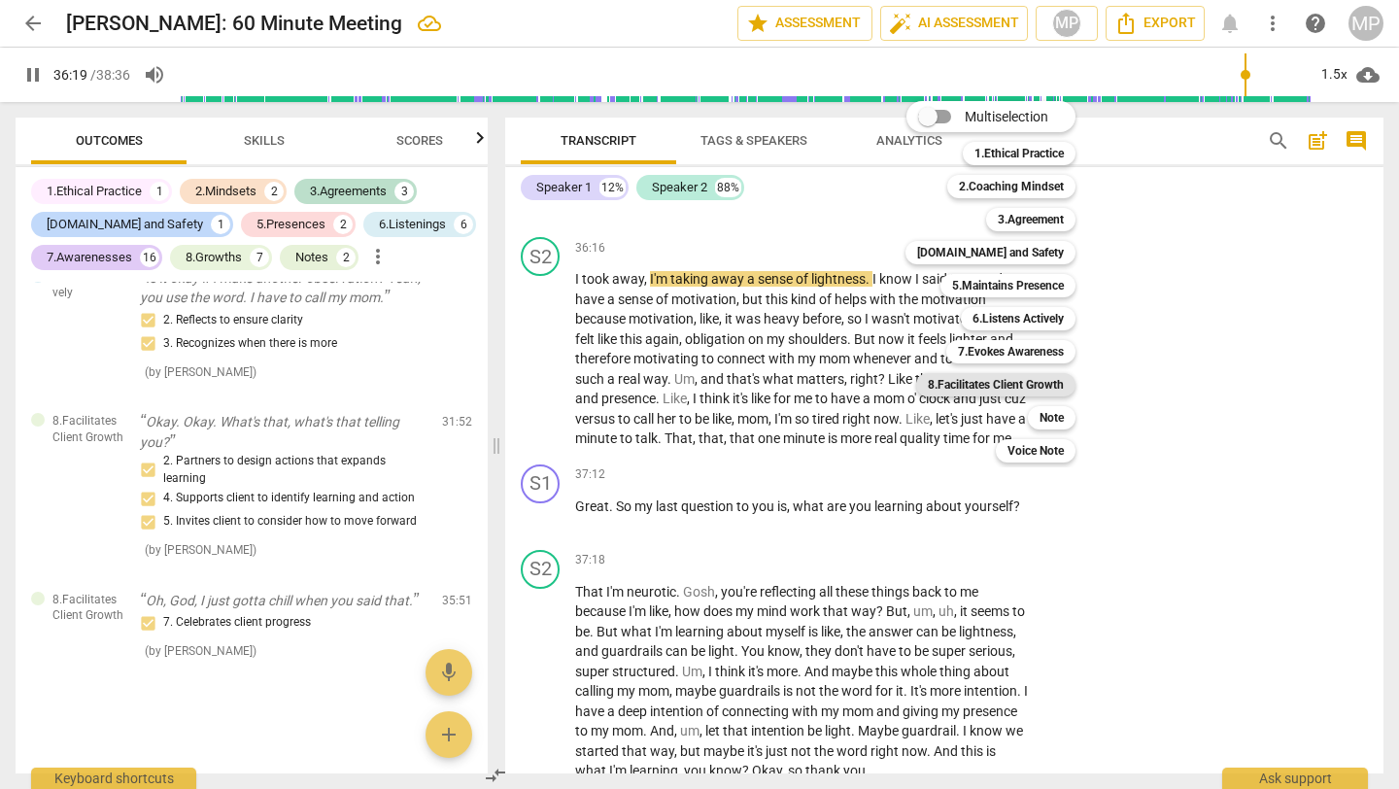
click at [970, 388] on b "8.Facilitates Client Growth" at bounding box center [996, 384] width 136 height 23
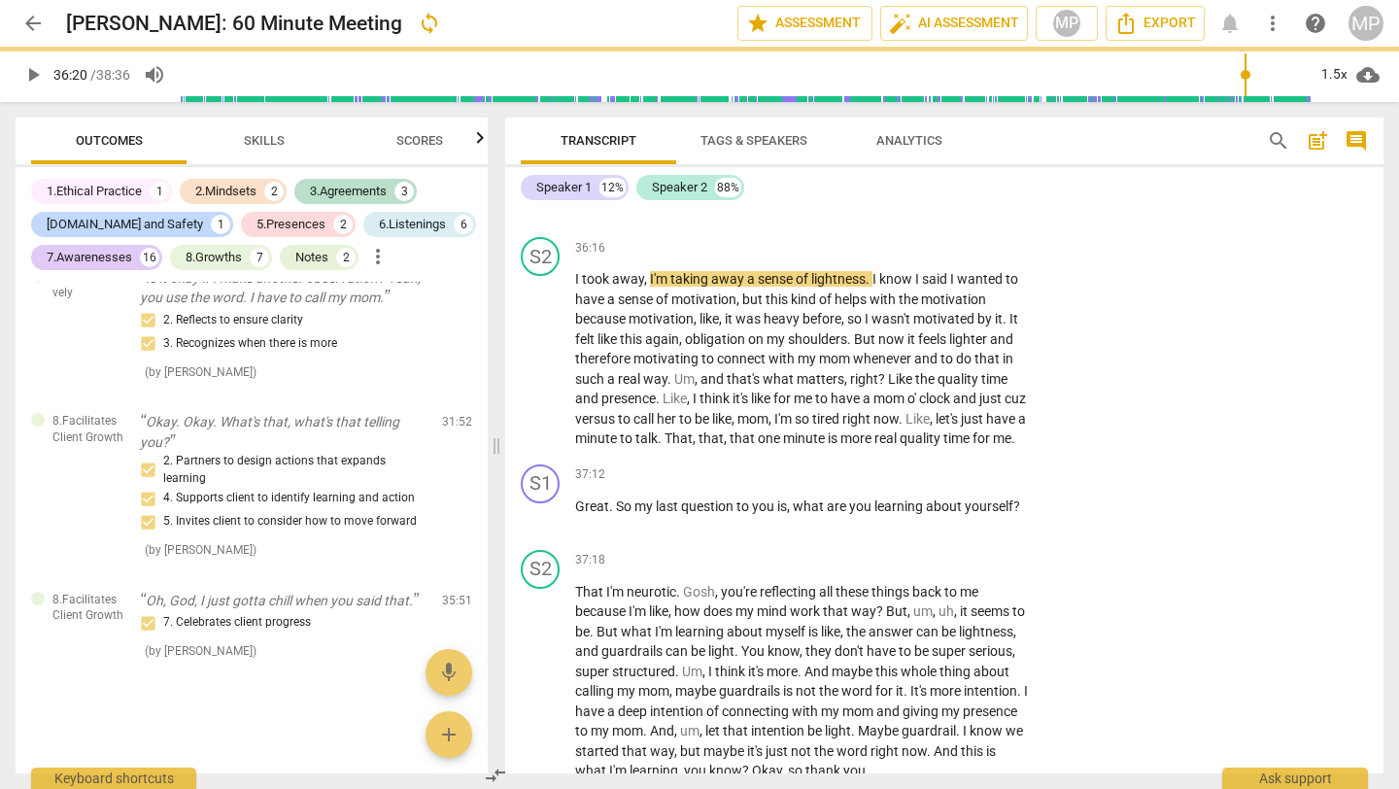
type input "2180"
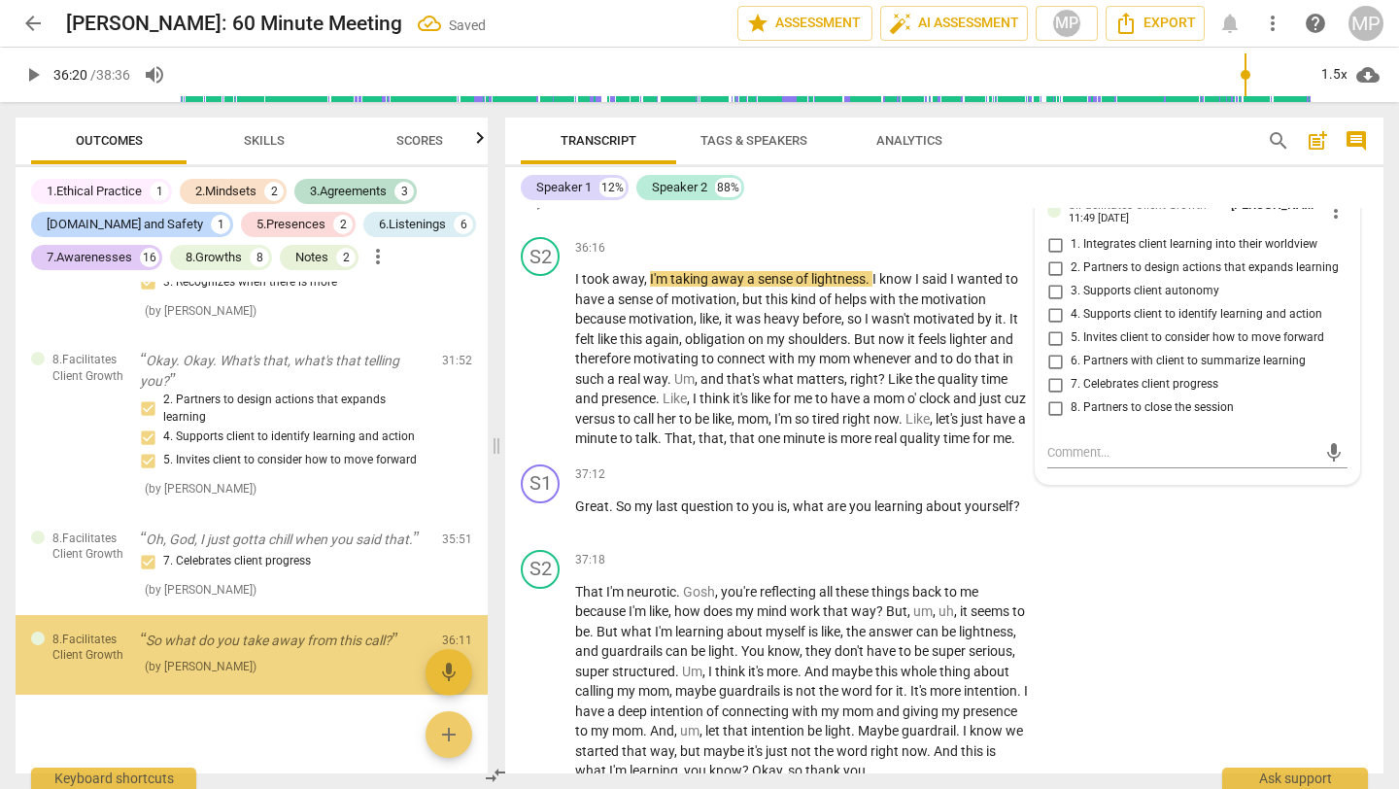
scroll to position [6807, 0]
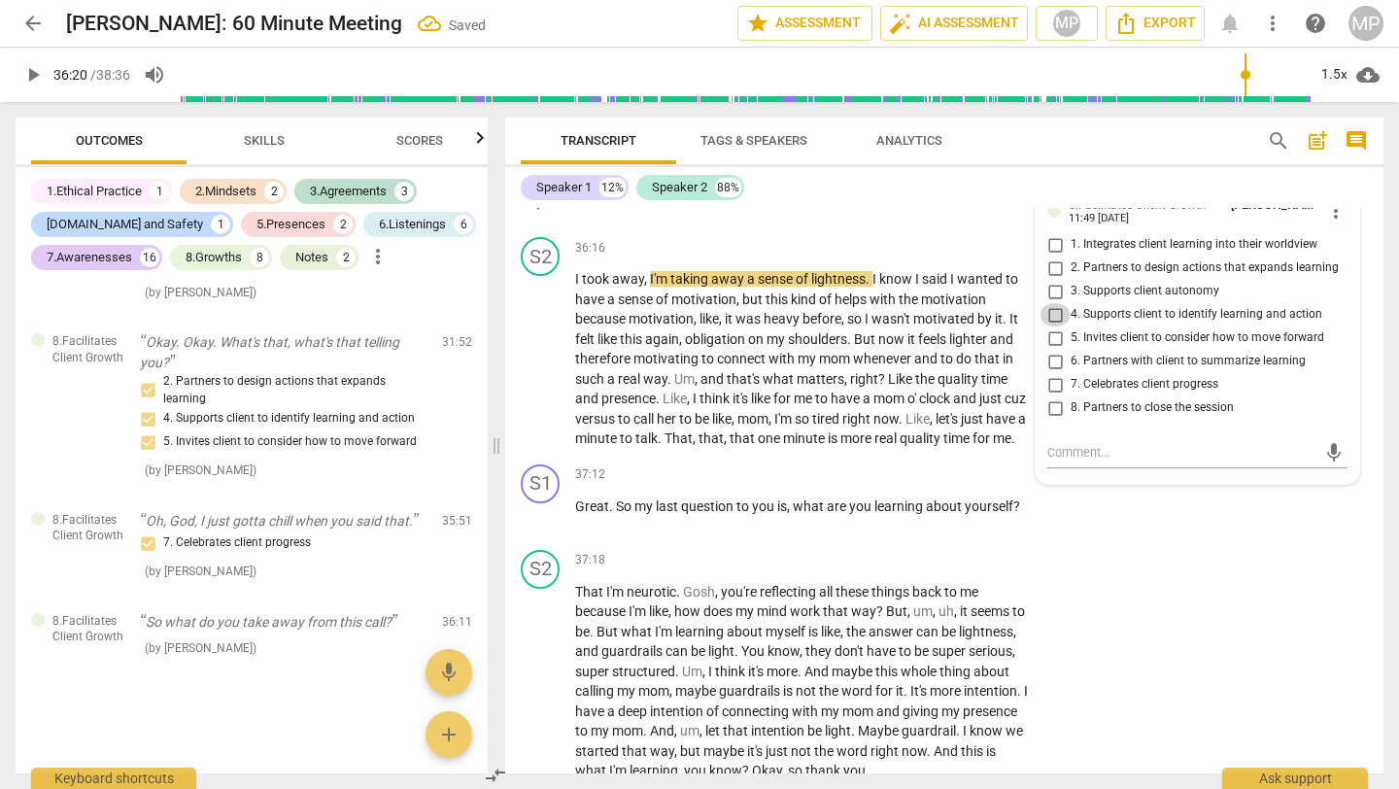
click at [1048, 327] on input "4. Supports client to identify learning and action" at bounding box center [1055, 314] width 31 height 23
checkbox input "true"
click at [1047, 280] on input "2. Partners to design actions that expands learning" at bounding box center [1055, 268] width 31 height 23
checkbox input "true"
click at [1047, 257] on input "1. Integrates client learning into their worldview" at bounding box center [1055, 244] width 31 height 23
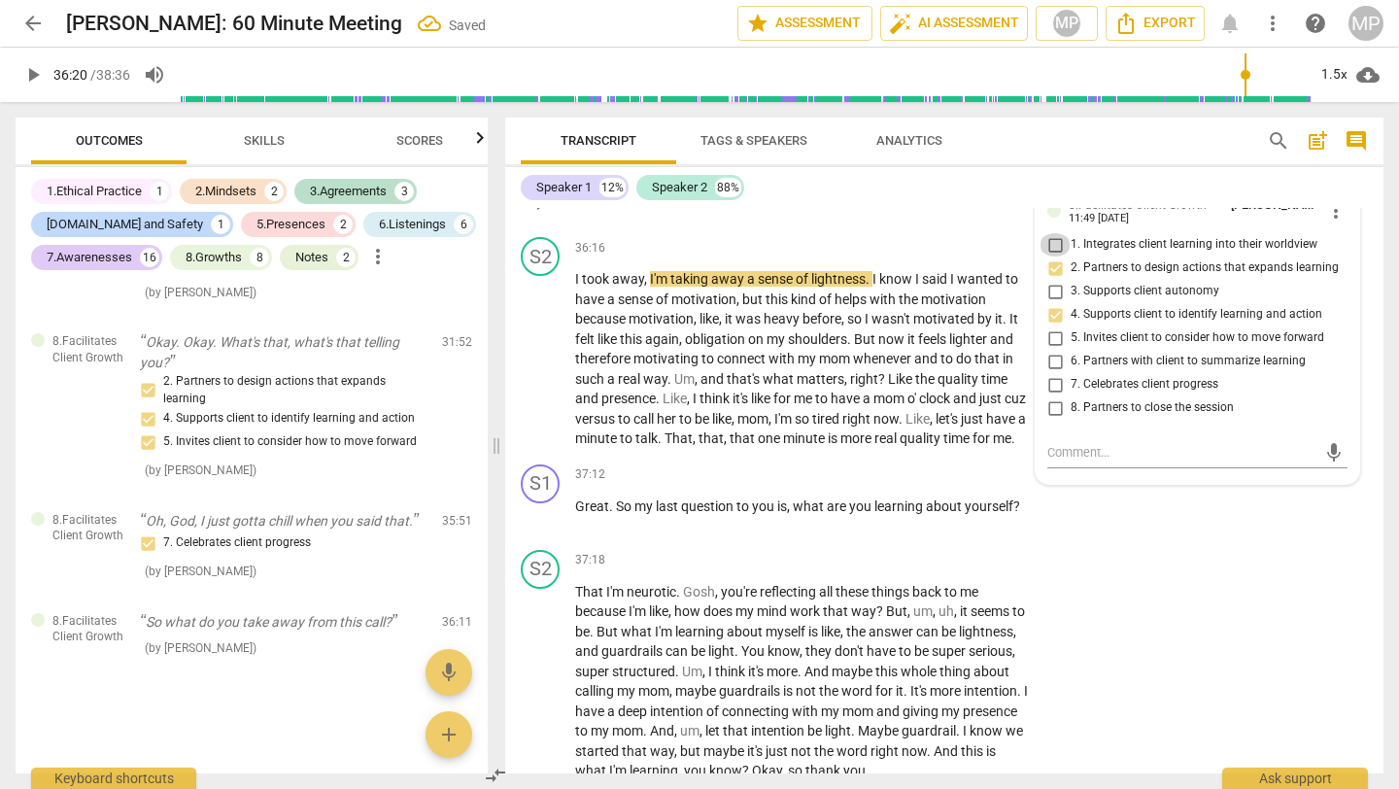
checkbox input "true"
click at [1165, 229] on div "S1 play_arrow pause 36:11 + Add competency 8.Facilitates Client Growth keyboard…" at bounding box center [944, 187] width 879 height 86
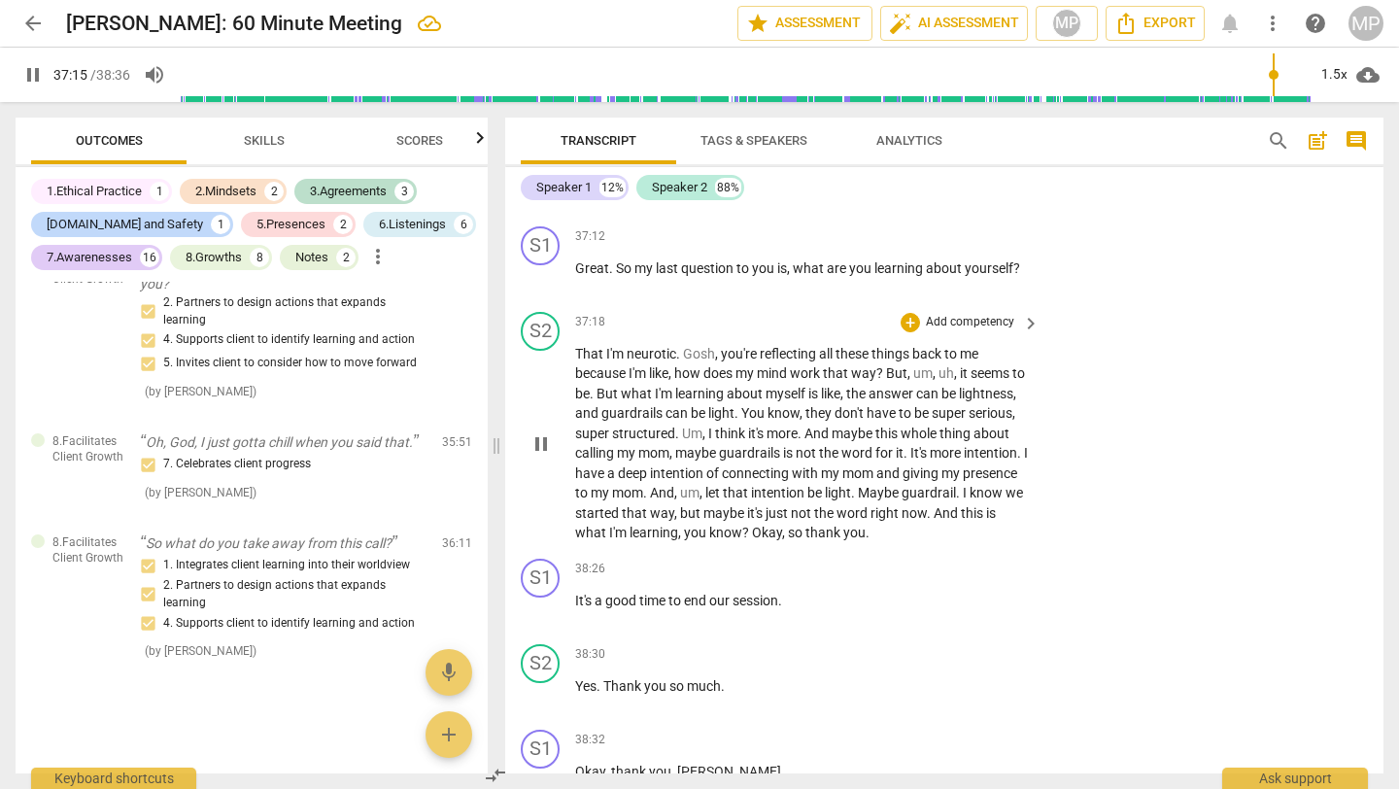
scroll to position [16841, 0]
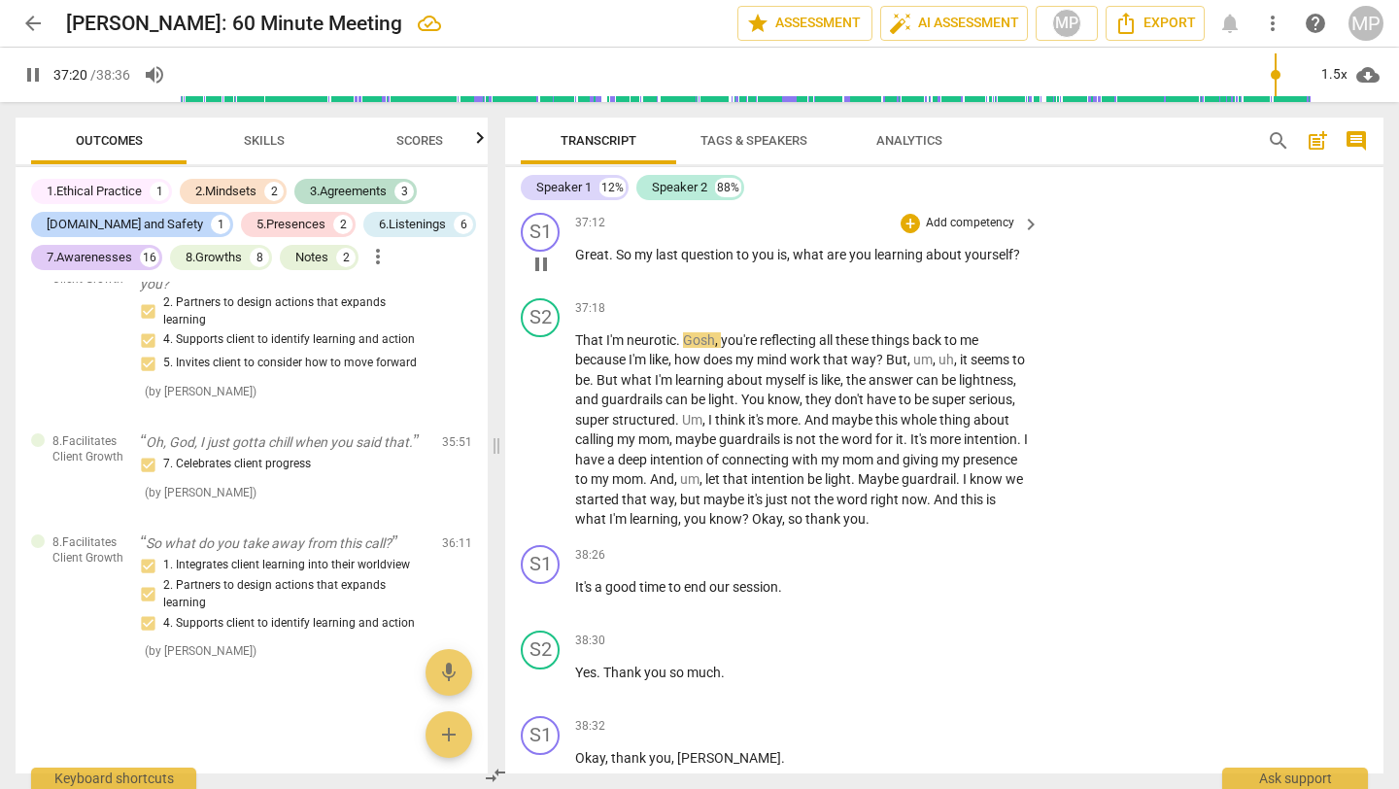
click at [916, 233] on div "+ Add competency" at bounding box center [959, 223] width 116 height 19
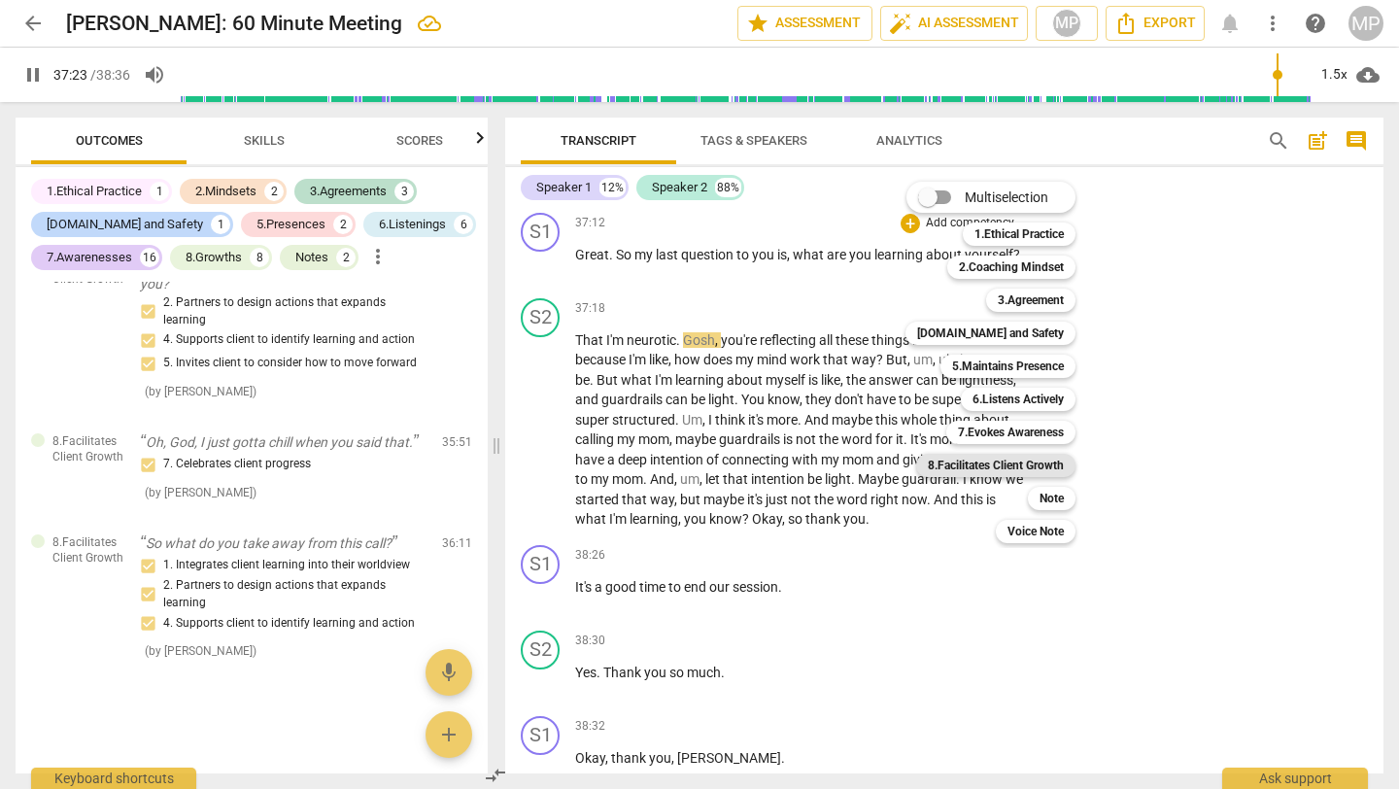
click at [1002, 465] on b "8.Facilitates Client Growth" at bounding box center [996, 465] width 136 height 23
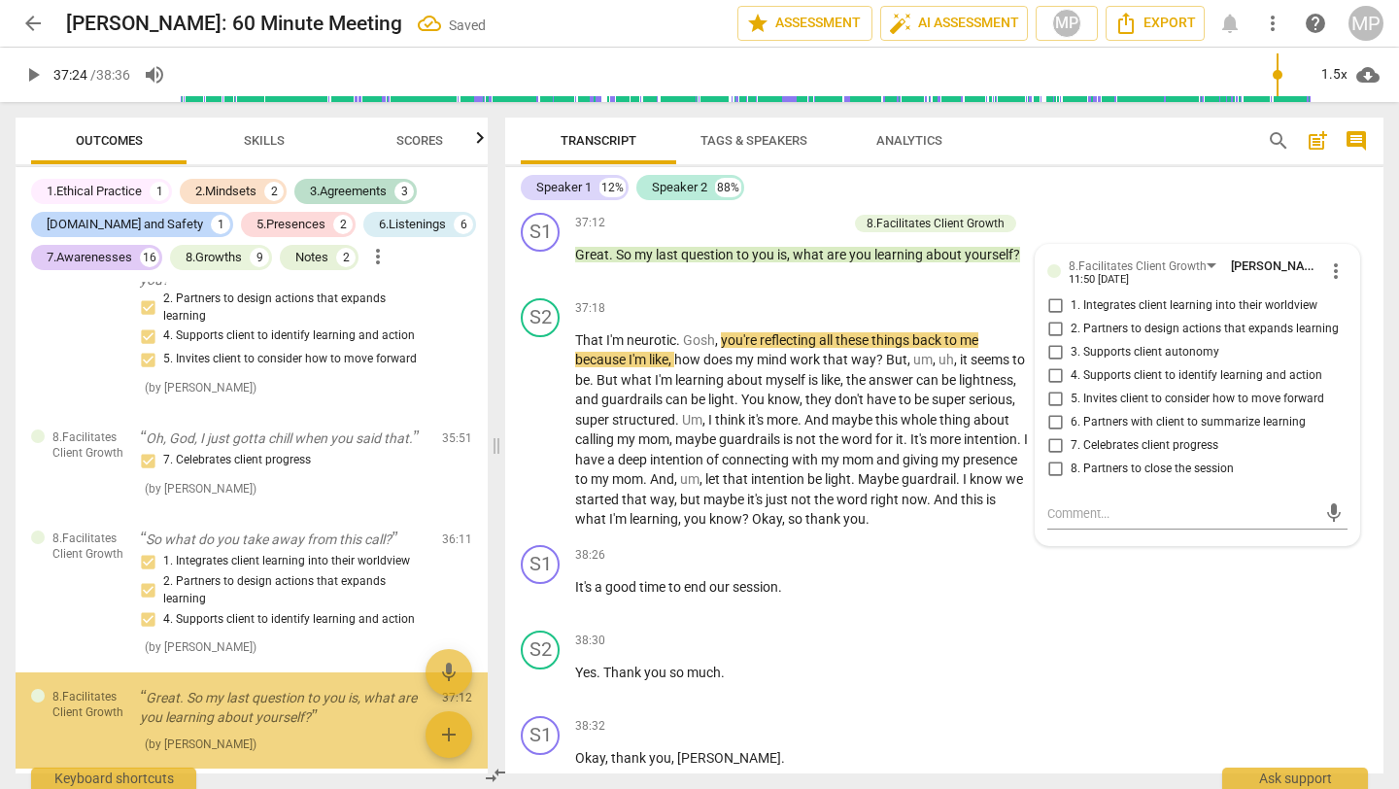
scroll to position [6982, 0]
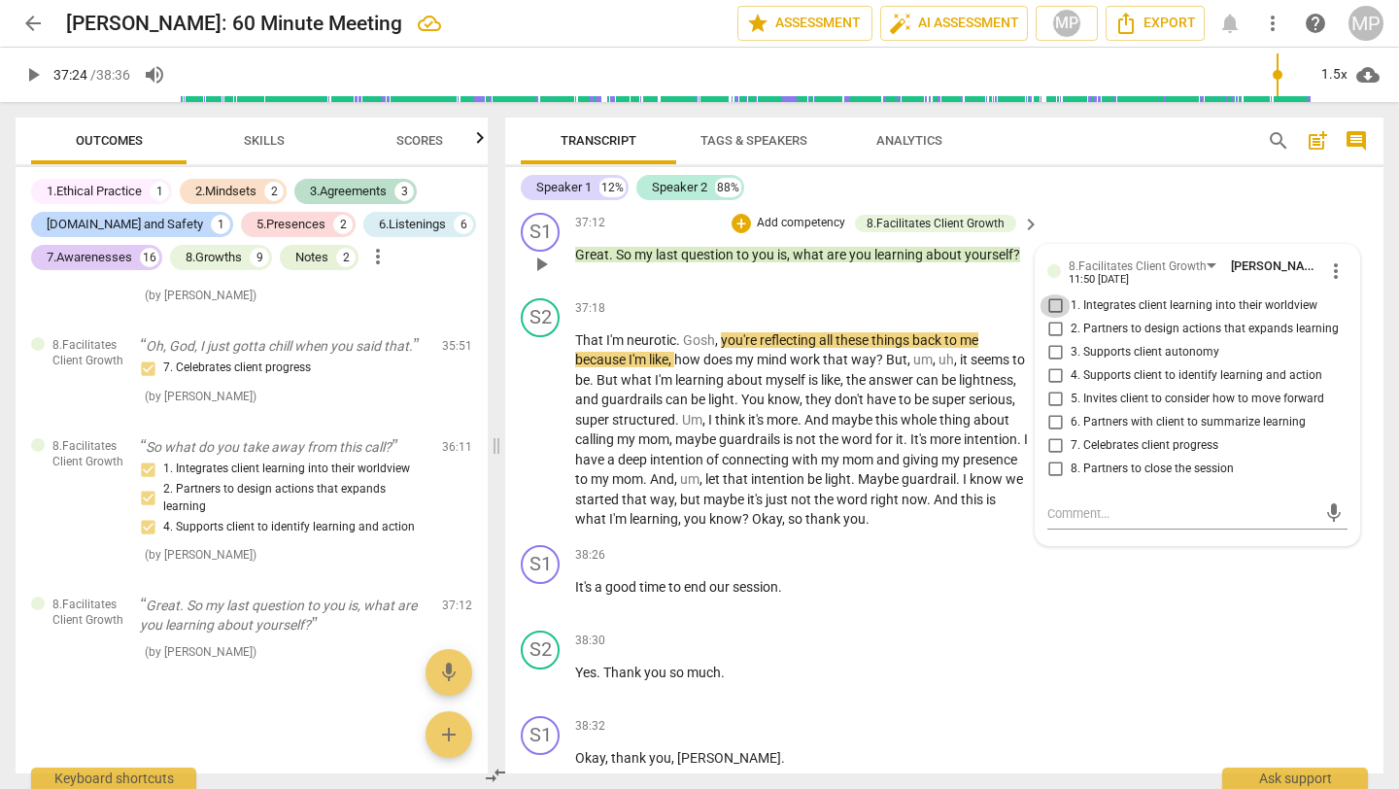
click at [1052, 318] on input "1. Integrates client learning into their worldview" at bounding box center [1055, 305] width 31 height 23
click at [987, 283] on div "37:12 + Add competency 8.Facilitates Client Growth keyboard_arrow_right Great .…" at bounding box center [808, 248] width 466 height 70
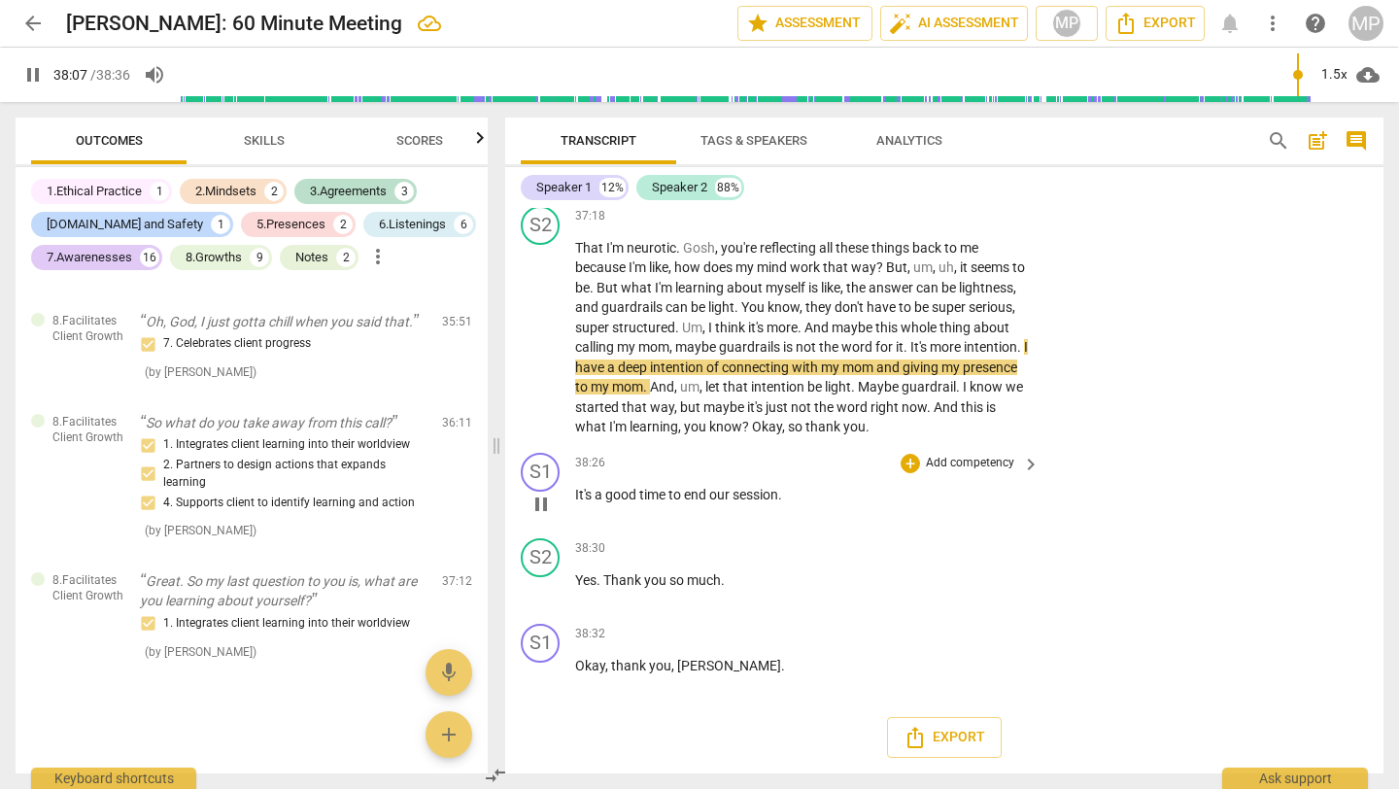
scroll to position [17072, 0]
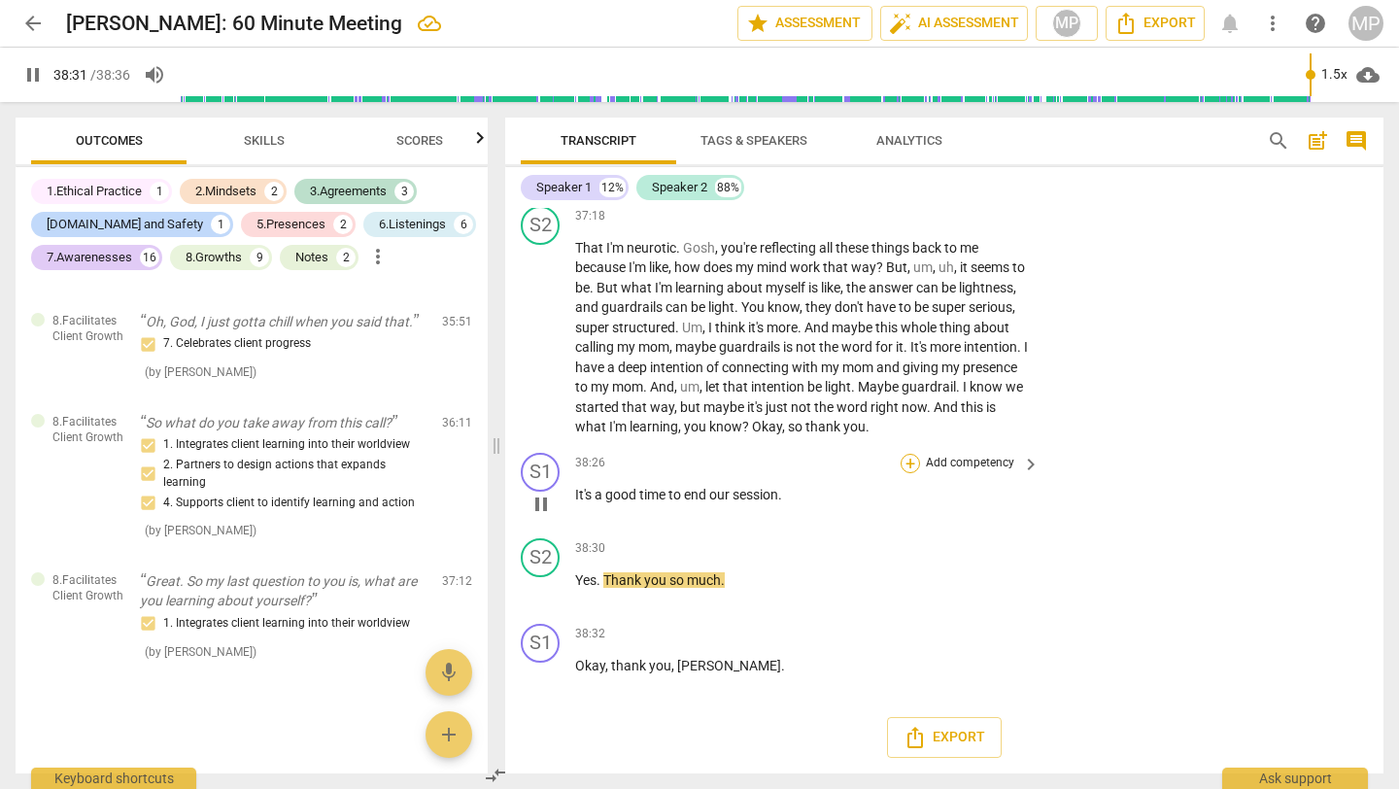
click at [907, 467] on div "+" at bounding box center [910, 463] width 19 height 19
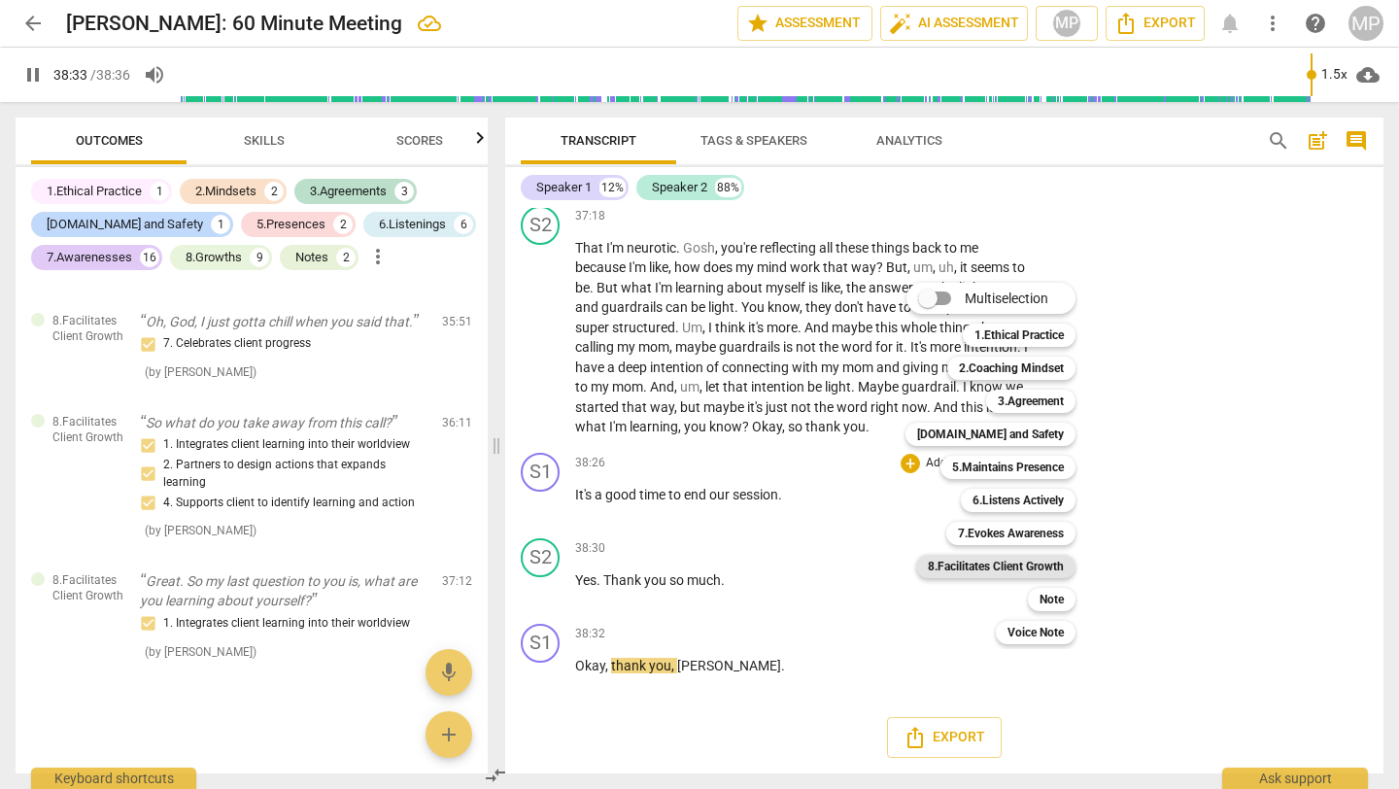
click at [983, 562] on b "8.Facilitates Client Growth" at bounding box center [996, 566] width 136 height 23
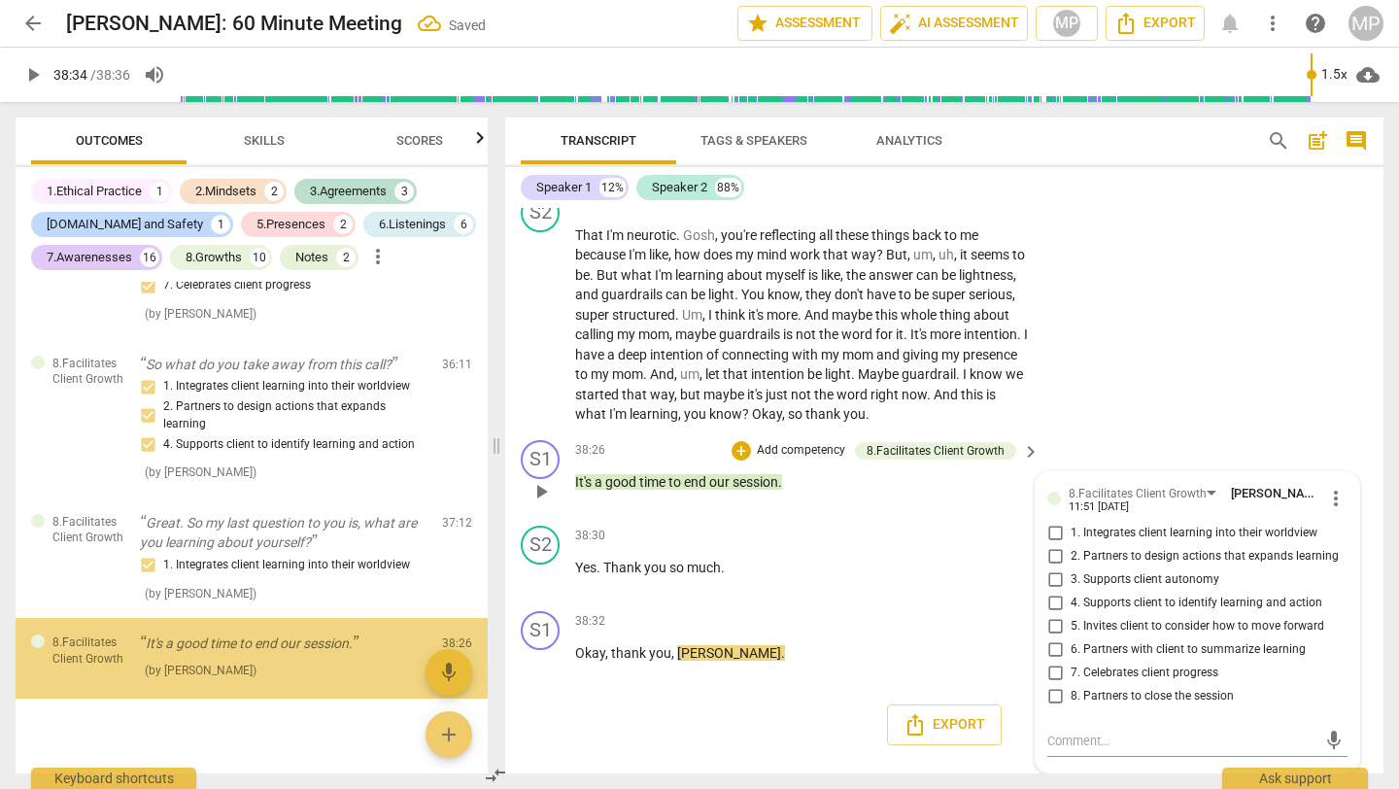
scroll to position [7087, 0]
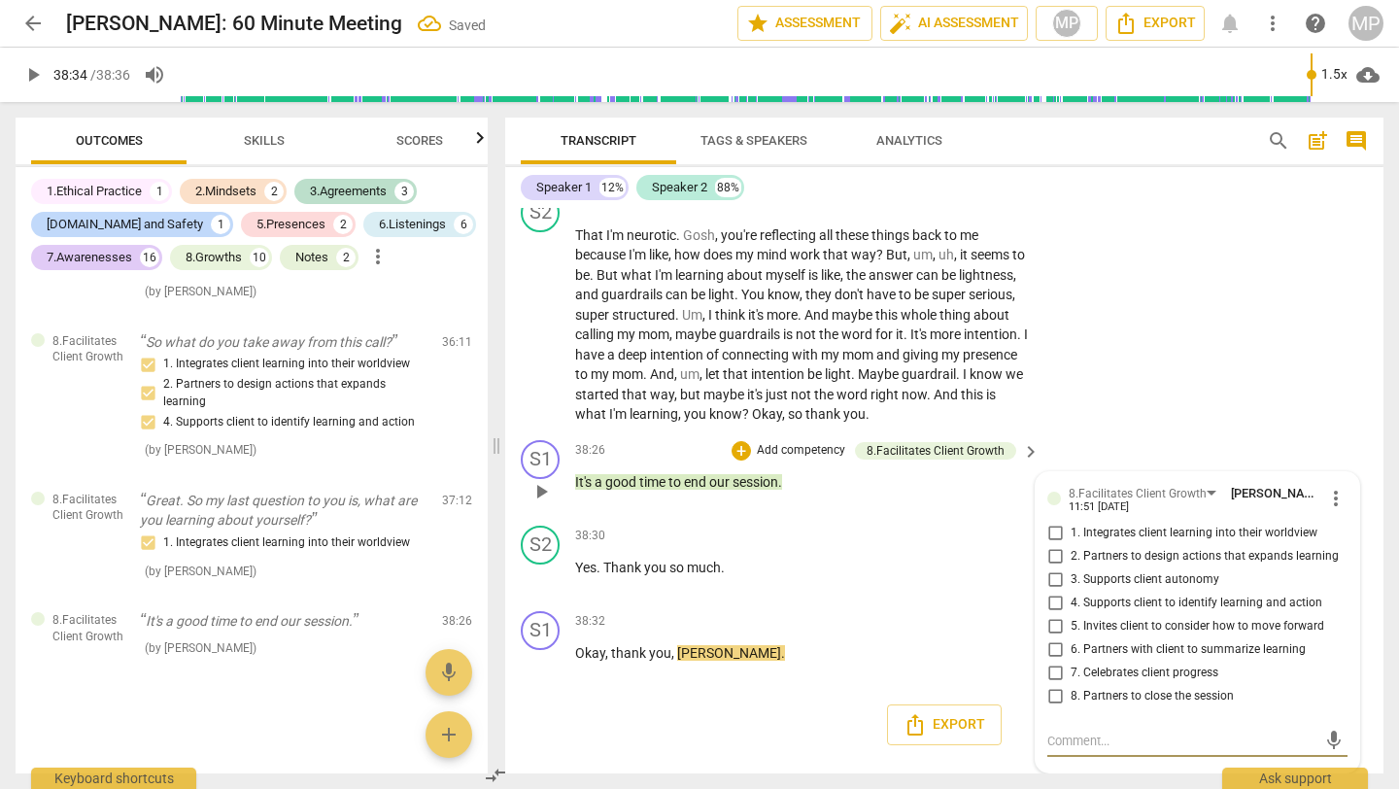
click at [1051, 649] on input "8. Partners to close the session" at bounding box center [1055, 696] width 31 height 23
click at [1118, 432] on div "S2 play_arrow pause 37:18 + Add competency keyboard_arrow_right That I'm neurot…" at bounding box center [944, 309] width 879 height 247
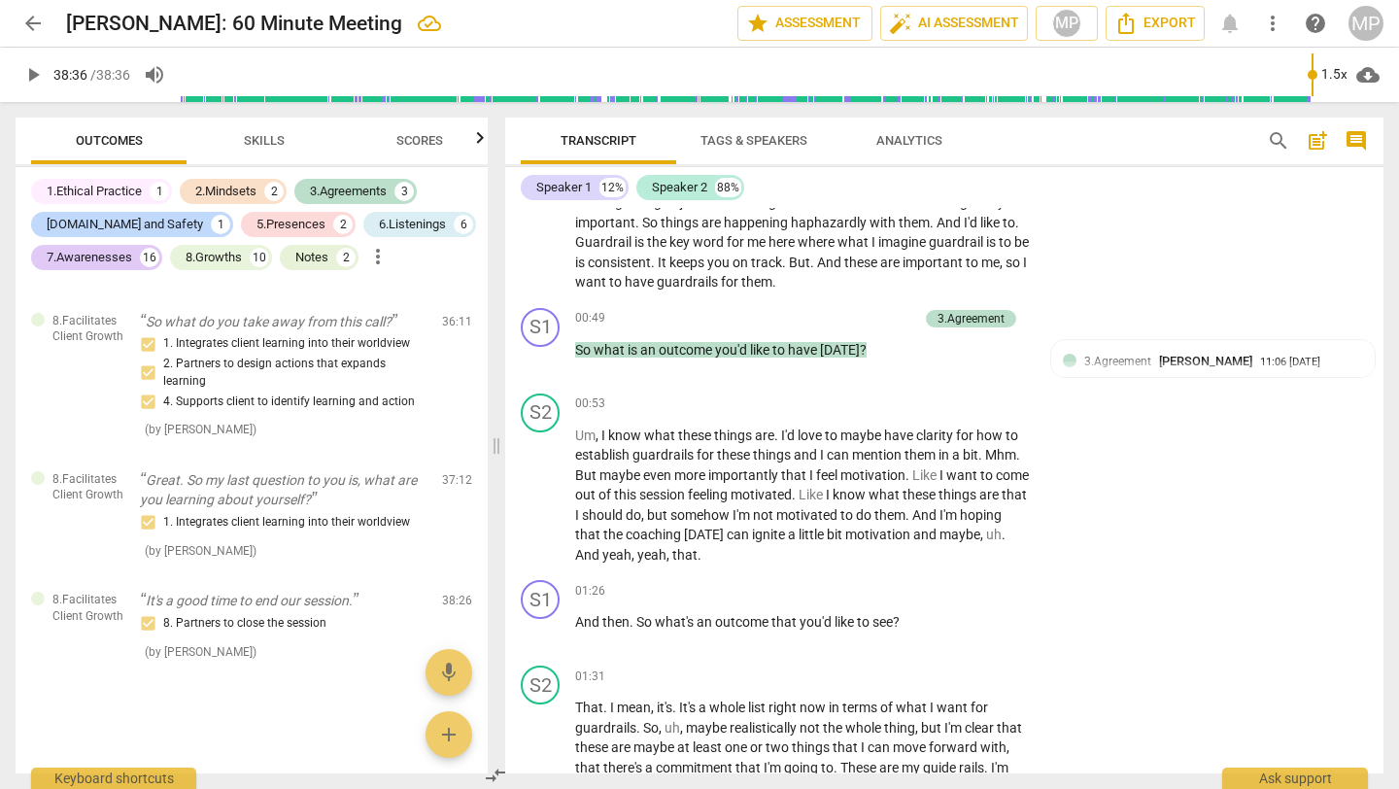
scroll to position [361, 0]
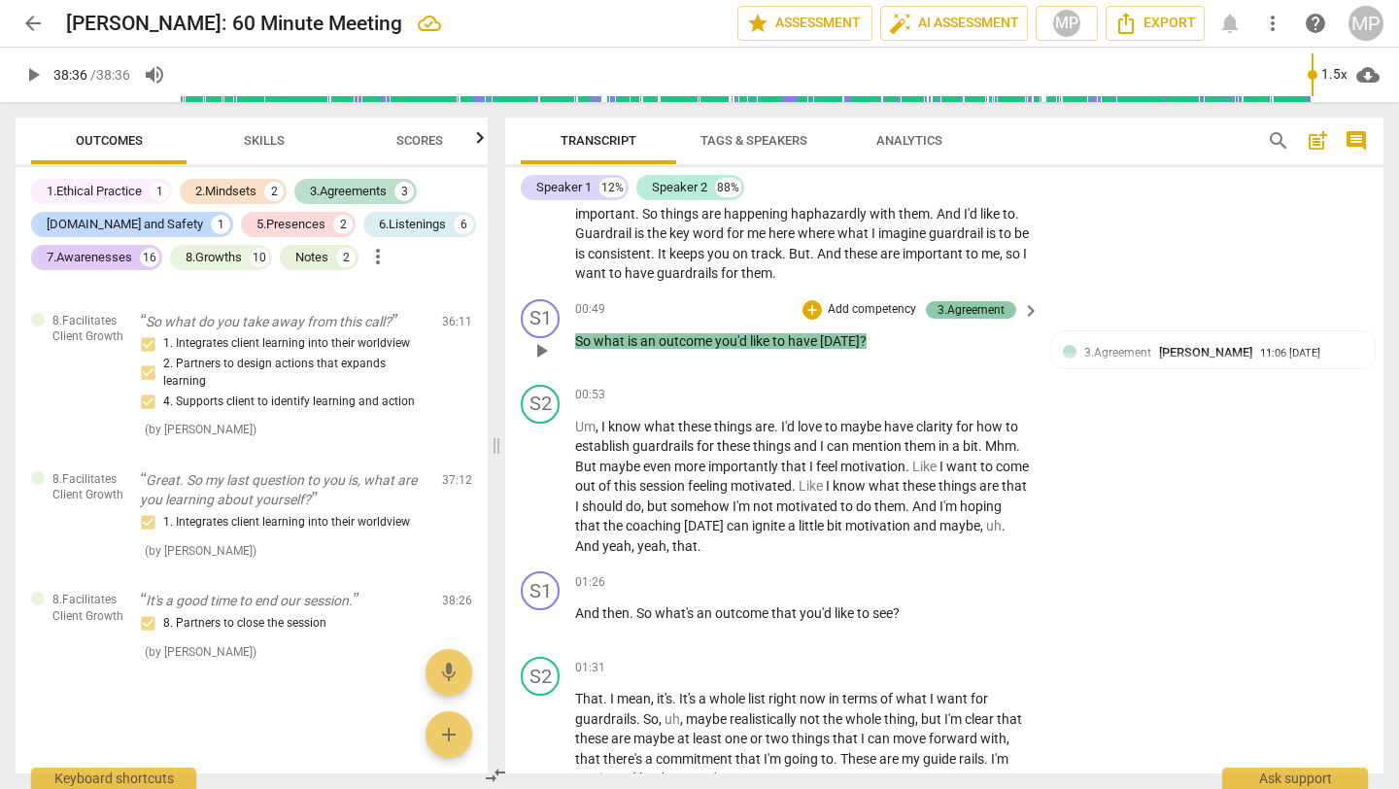
click at [969, 309] on div "3.Agreement" at bounding box center [971, 309] width 67 height 17
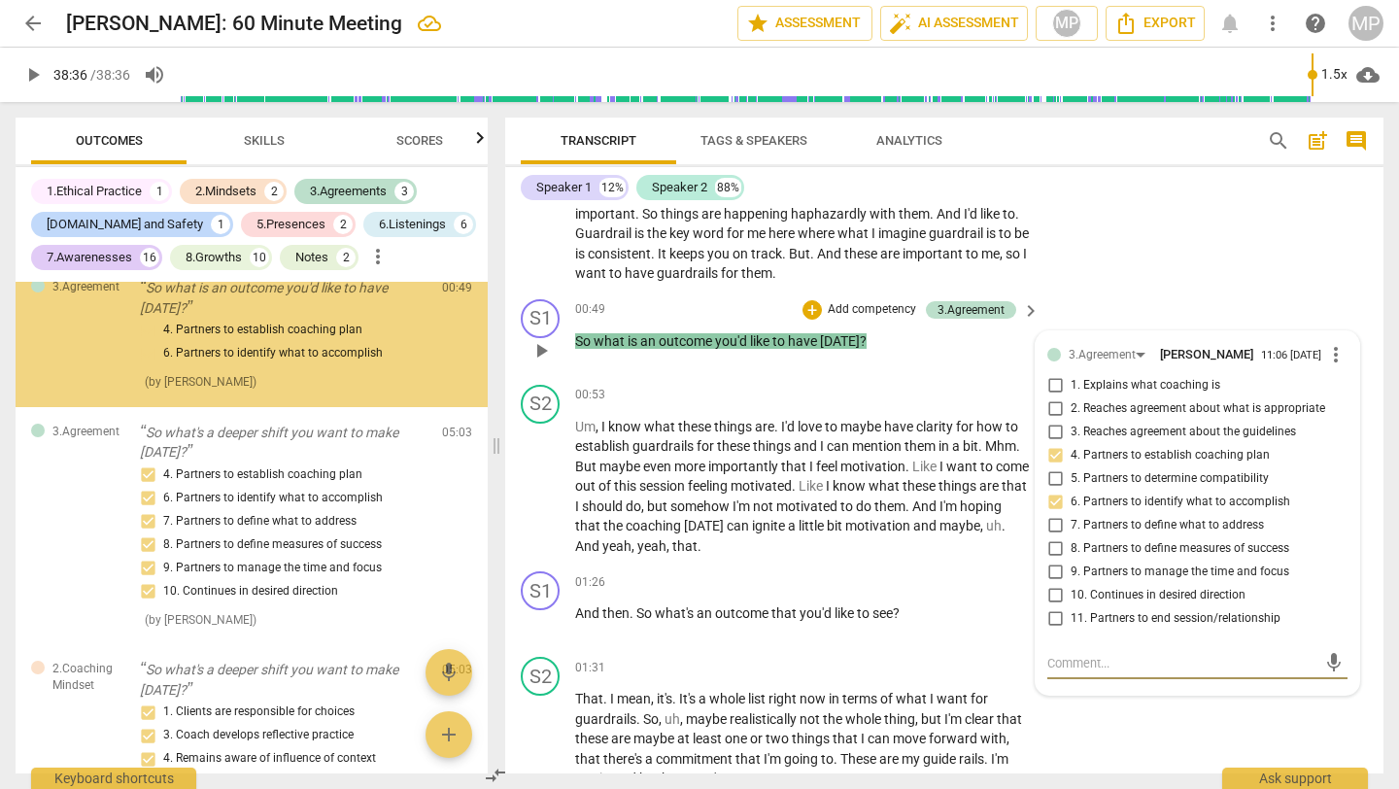
scroll to position [0, 0]
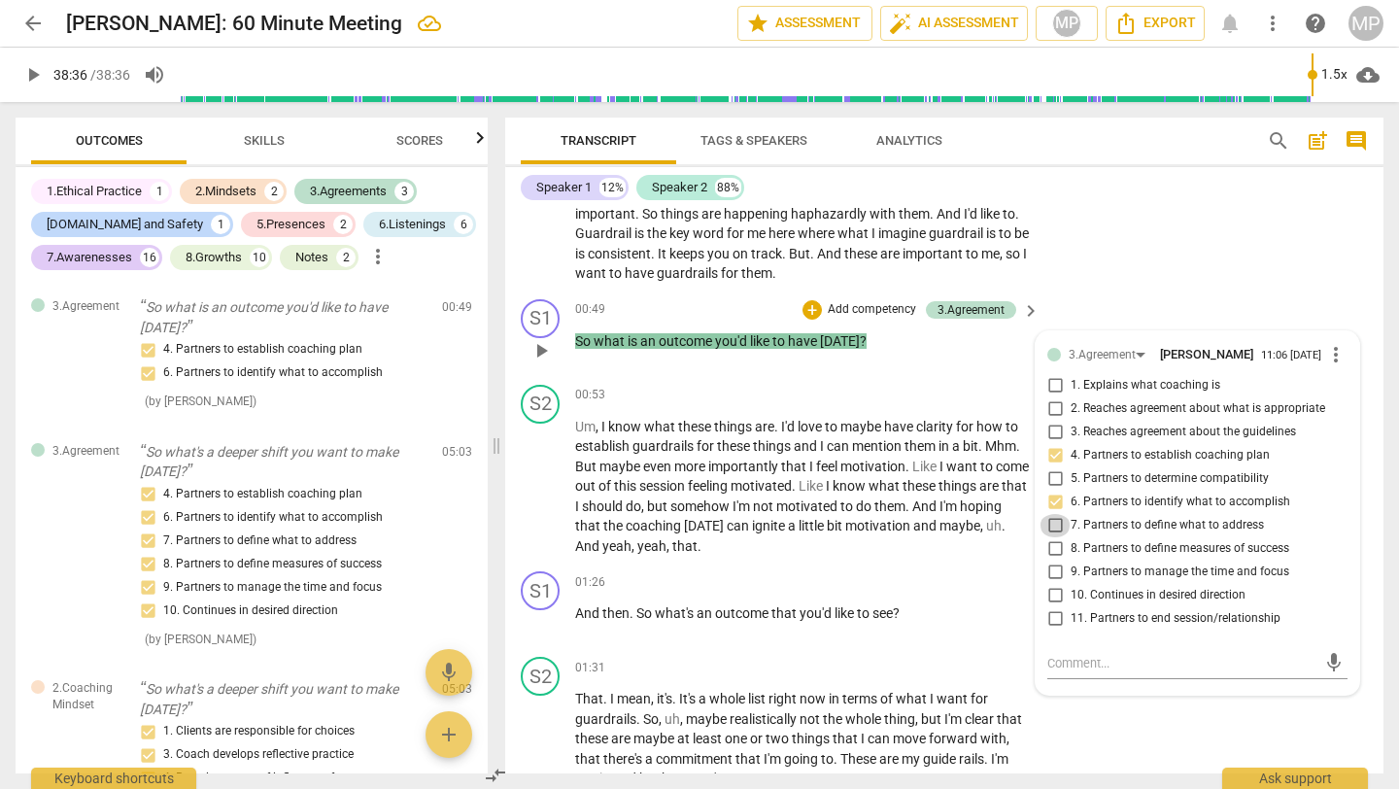
click at [1051, 535] on input "7. Partners to define what to address" at bounding box center [1055, 525] width 31 height 23
click at [1062, 536] on input "7. Partners to define what to address" at bounding box center [1055, 525] width 31 height 23
click at [1056, 535] on input "7. Partners to define what to address" at bounding box center [1055, 525] width 31 height 23
click at [1051, 532] on input "7. Partners to define what to address" at bounding box center [1055, 525] width 31 height 23
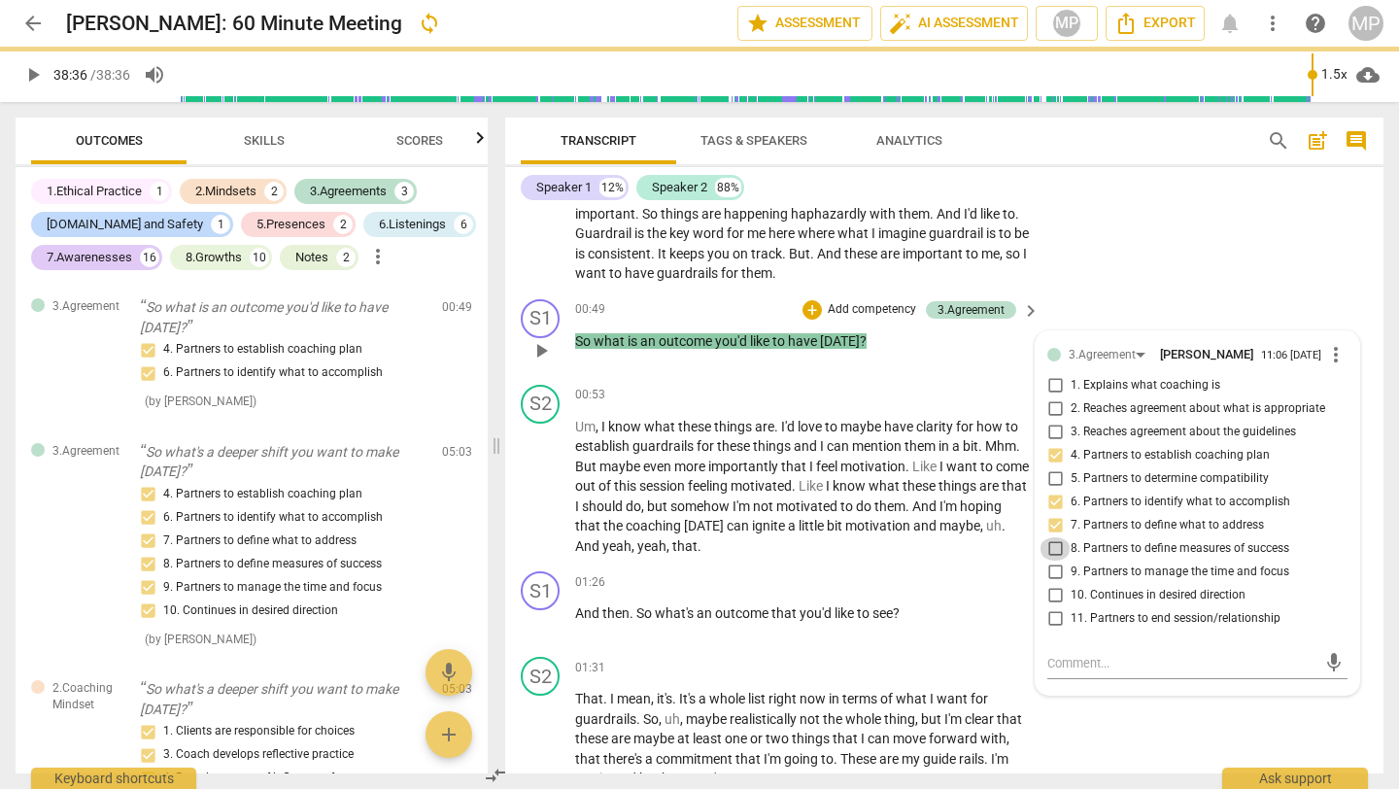
click at [1055, 555] on input "8. Partners to define measures of success" at bounding box center [1055, 548] width 31 height 23
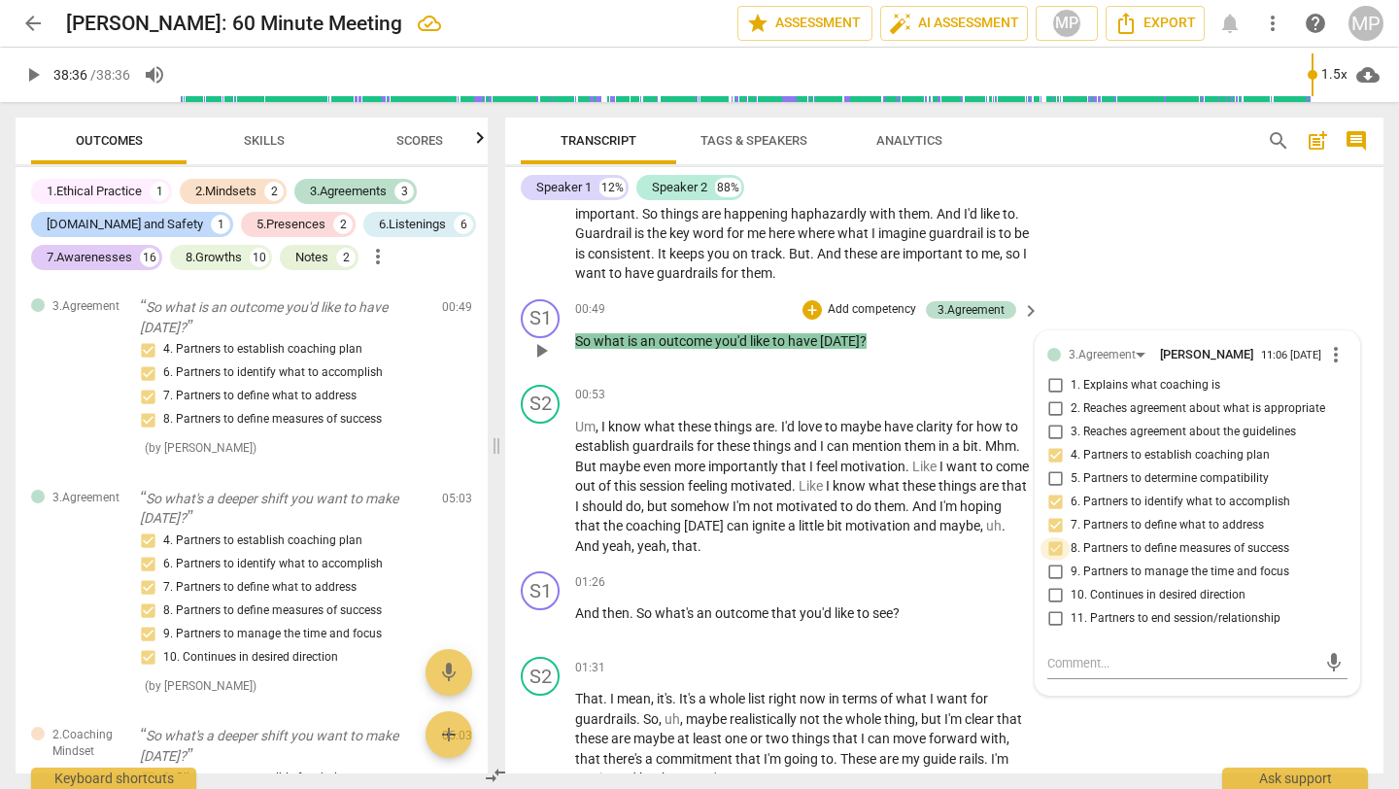
click at [1049, 554] on input "8. Partners to define measures of success" at bounding box center [1055, 548] width 31 height 23
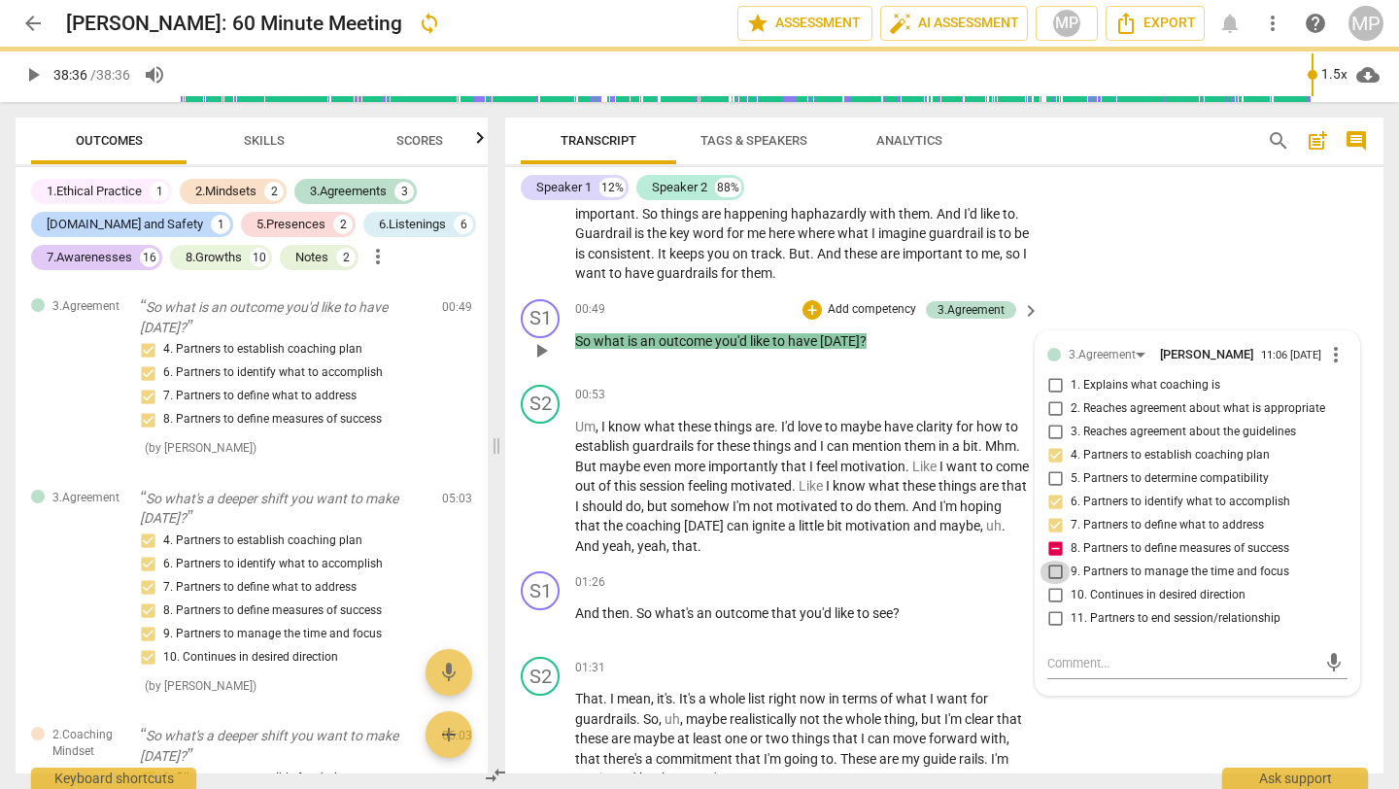
click at [1051, 579] on input "9. Partners to manage the time and focus" at bounding box center [1055, 572] width 31 height 23
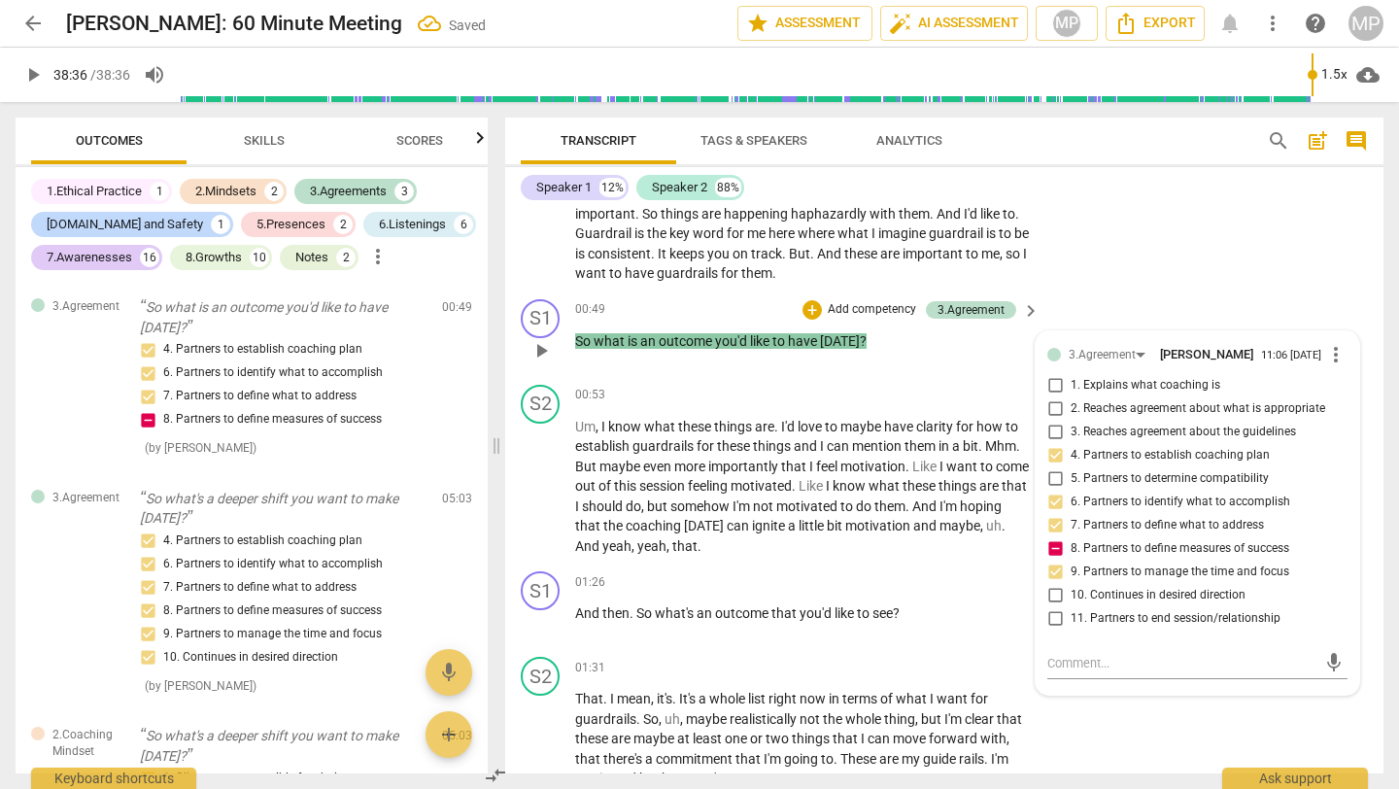
click at [1051, 600] on input "10. Continues in desired direction" at bounding box center [1055, 595] width 31 height 23
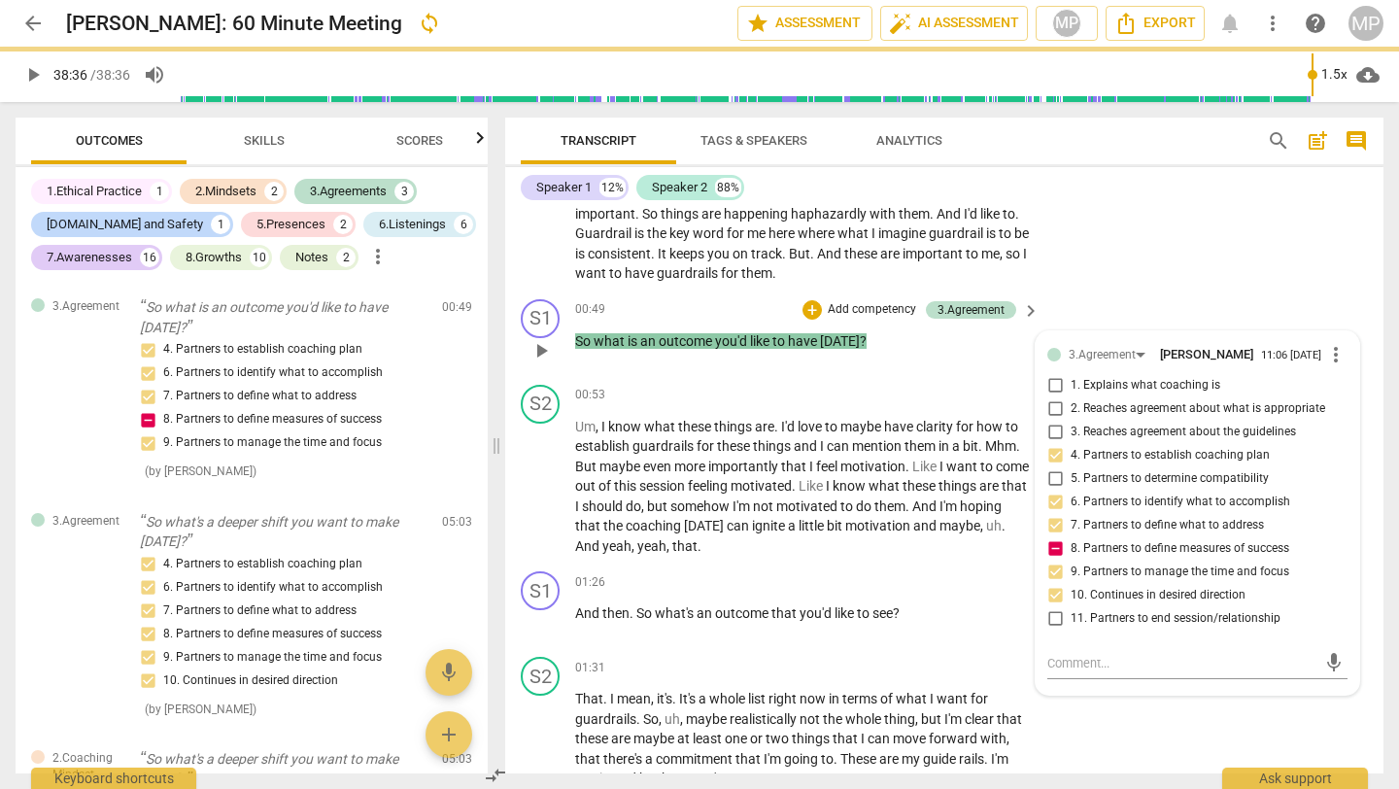
click at [1051, 623] on input "11. Partners to end session/relationship" at bounding box center [1055, 618] width 31 height 23
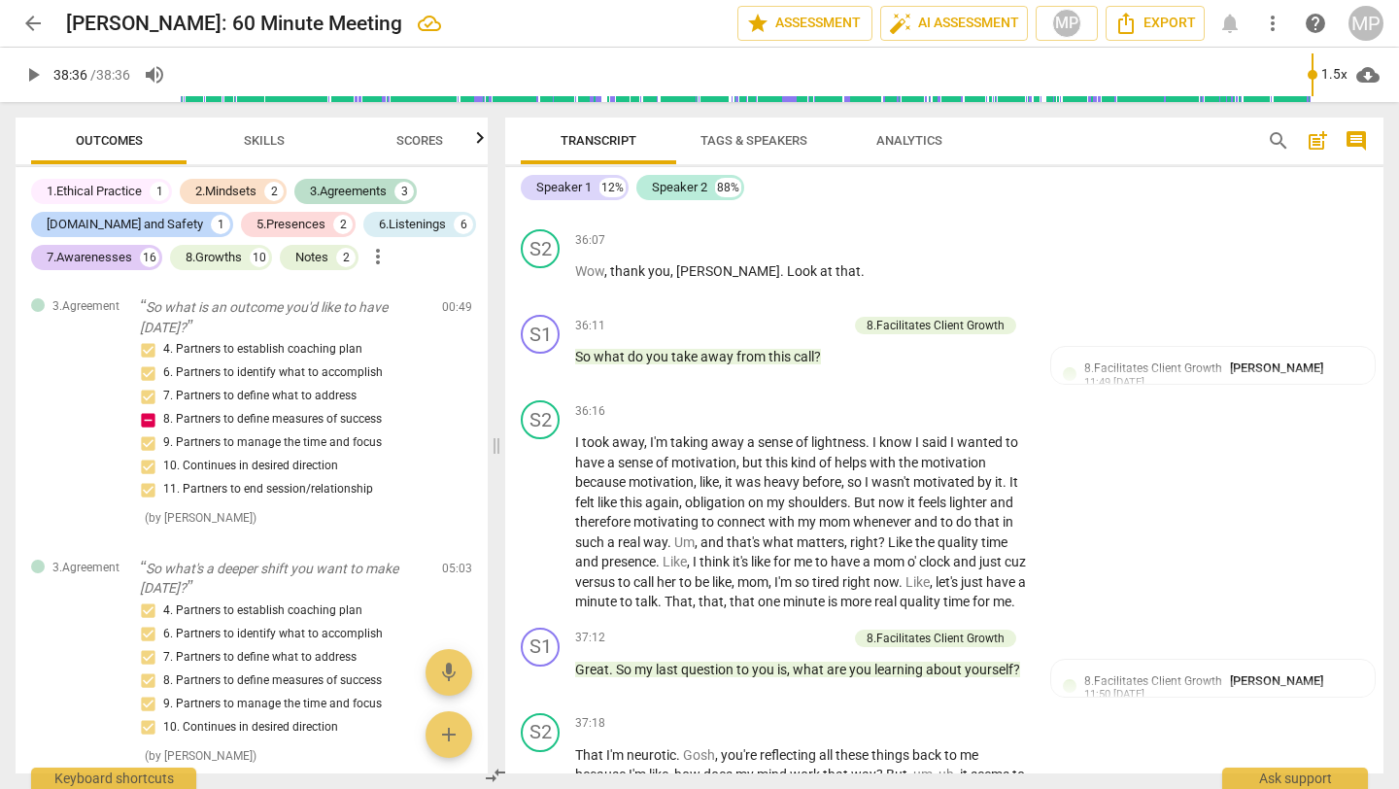
scroll to position [16413, 0]
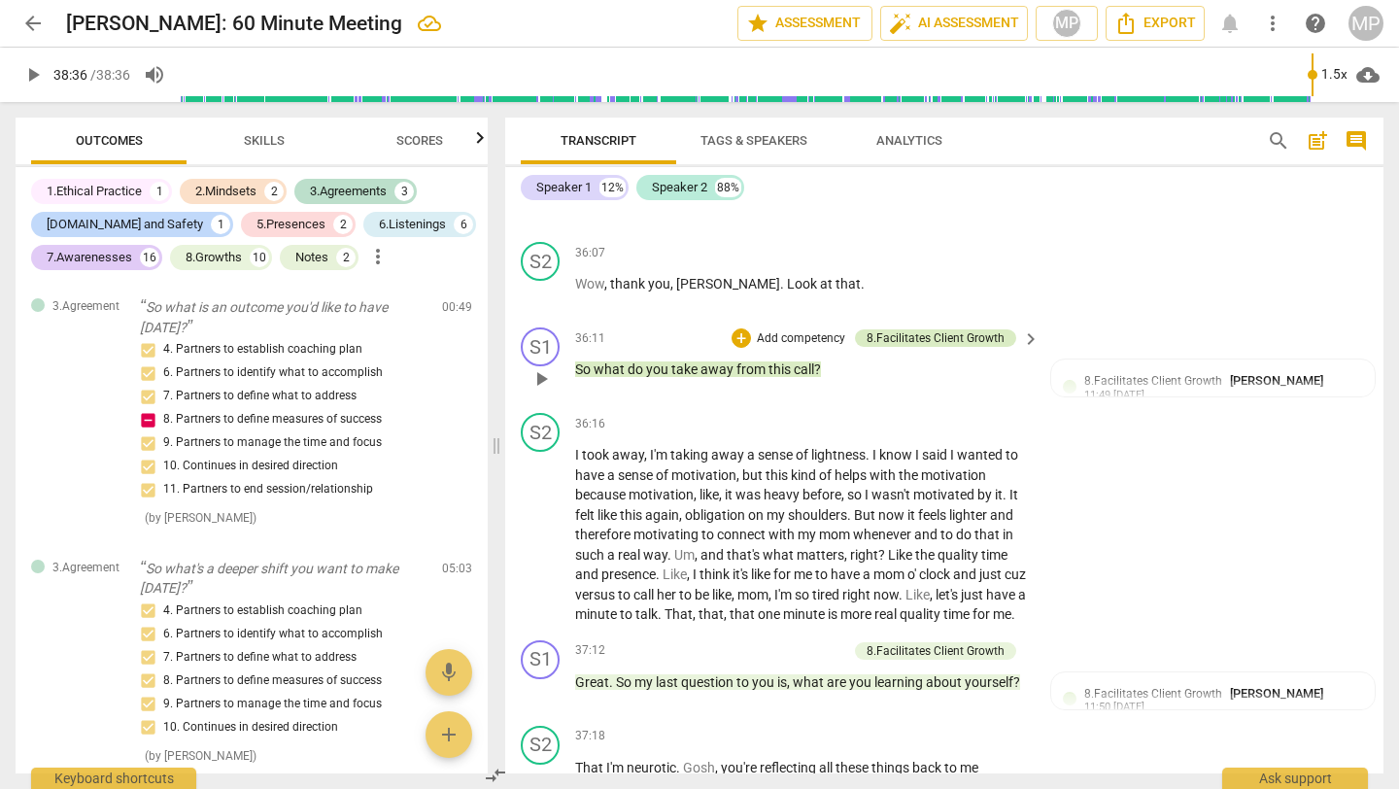
click at [885, 347] on div "8.Facilitates Client Growth" at bounding box center [936, 337] width 138 height 17
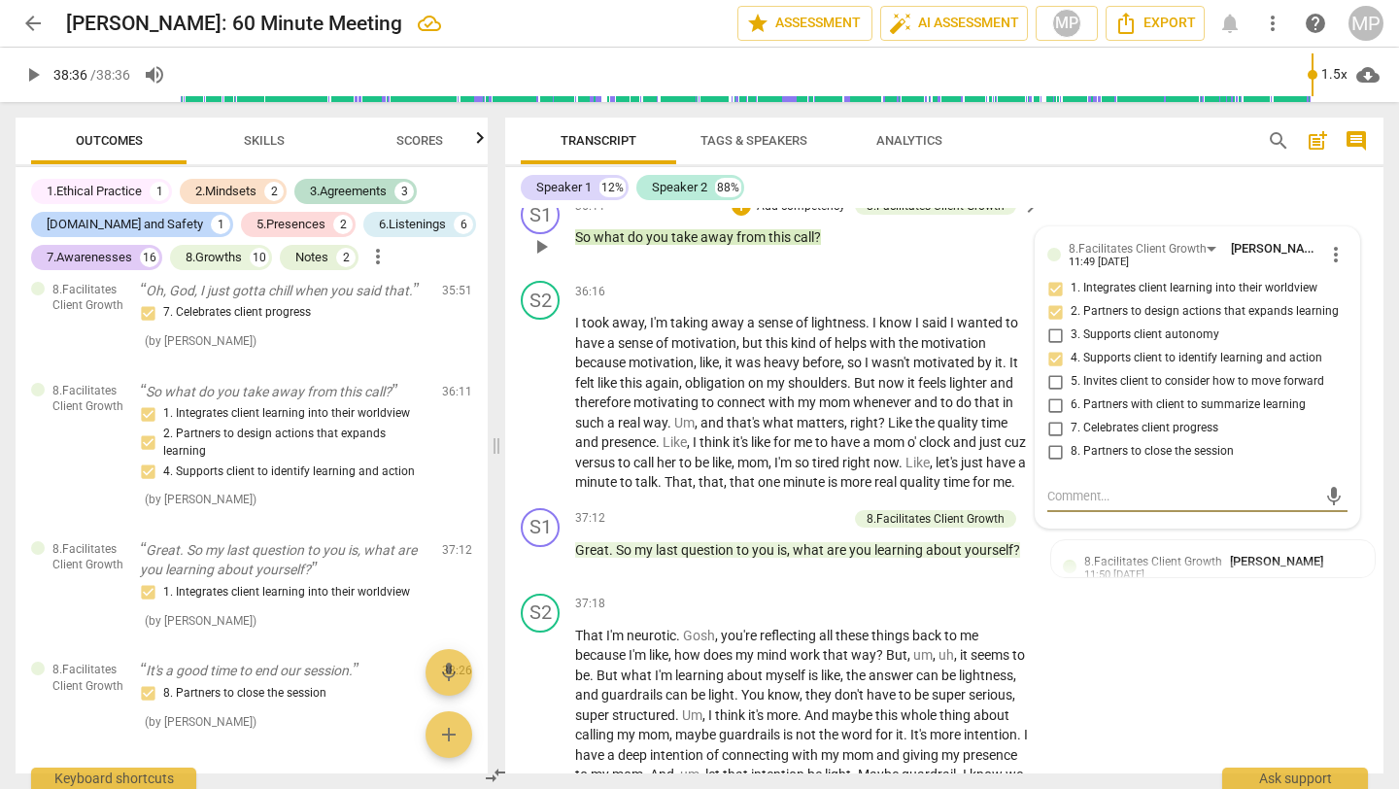
scroll to position [16558, 0]
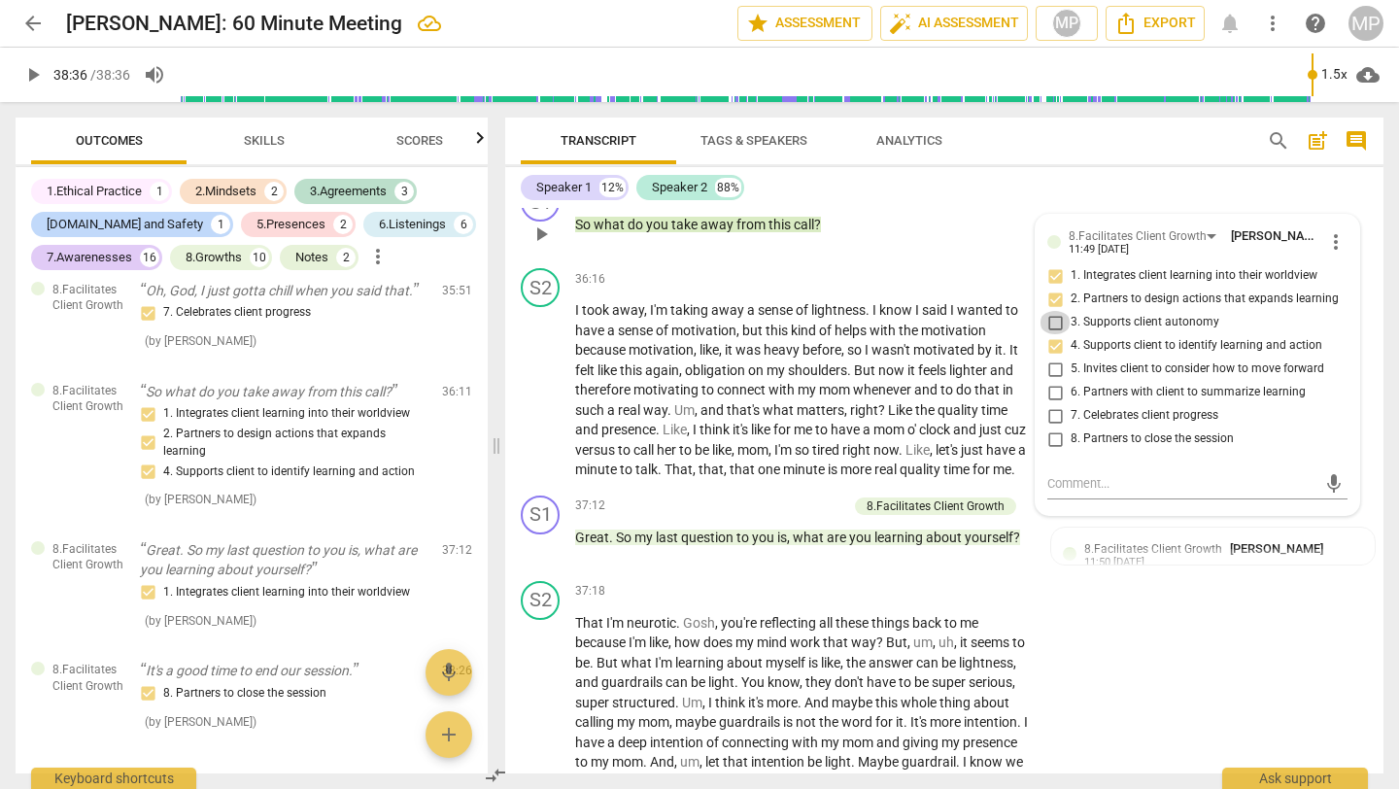
click at [1048, 334] on input "3. Supports client autonomy" at bounding box center [1055, 322] width 31 height 23
click at [1048, 381] on input "5. Invites client to consider how to move forward" at bounding box center [1055, 369] width 31 height 23
click at [1052, 404] on input "6. Partners with client to summarize learning" at bounding box center [1055, 392] width 31 height 23
click at [1052, 428] on input "7. Celebrates client progress" at bounding box center [1055, 415] width 31 height 23
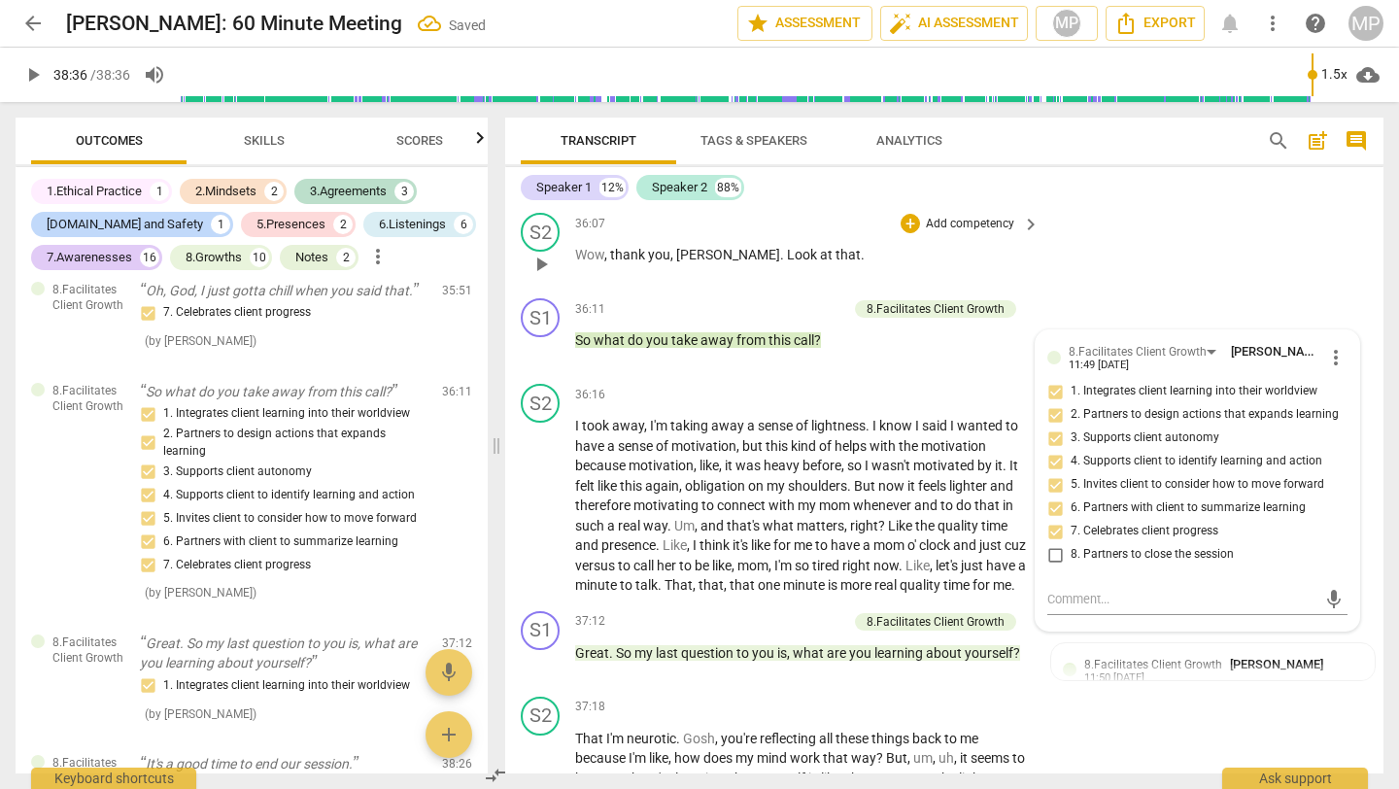
scroll to position [16441, 0]
